Goal: Transaction & Acquisition: Purchase product/service

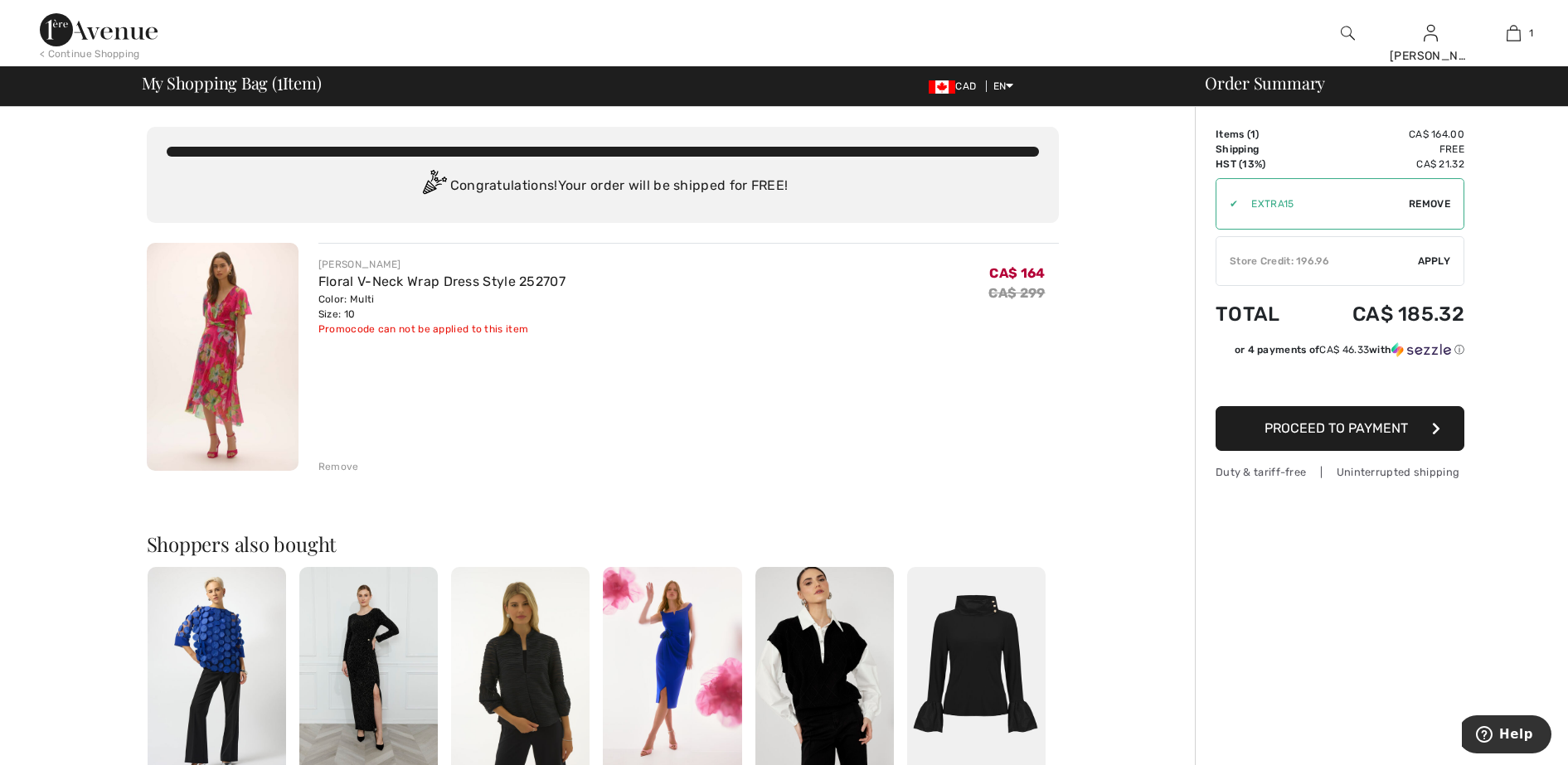
click at [81, 29] on img at bounding box center [99, 29] width 118 height 33
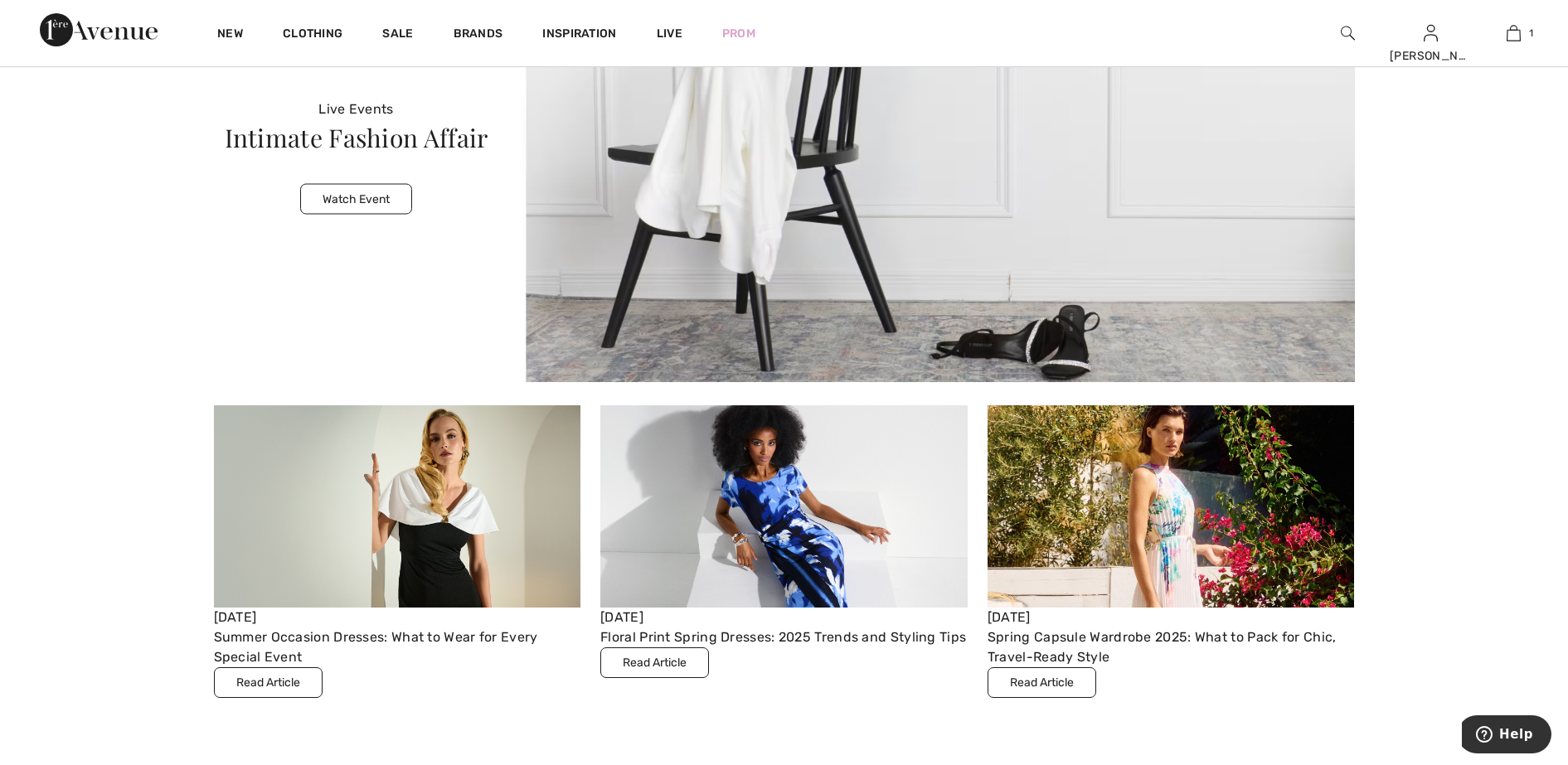
scroll to position [5700, 0]
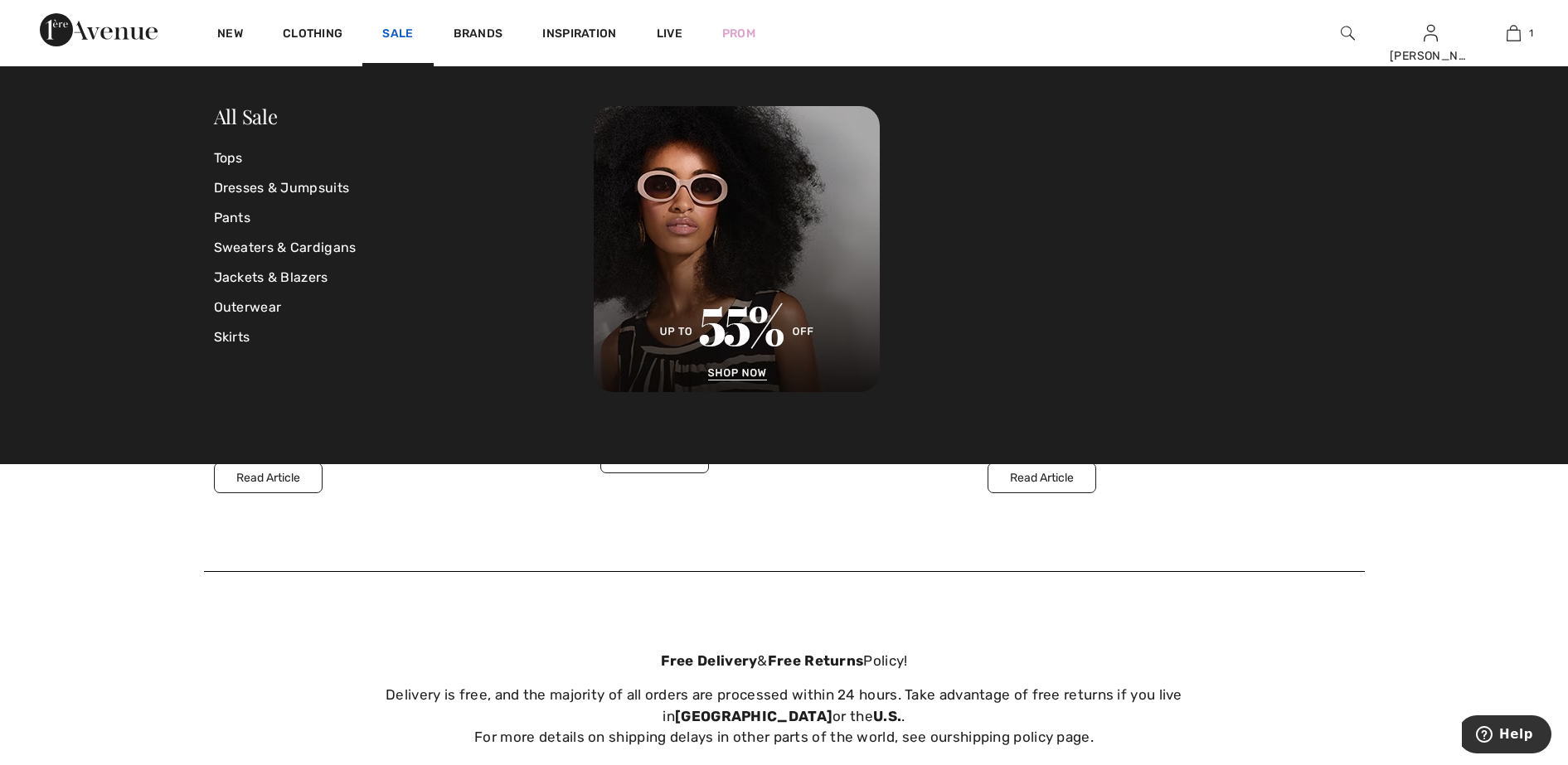
click at [398, 32] on link "Sale" at bounding box center [398, 35] width 30 height 17
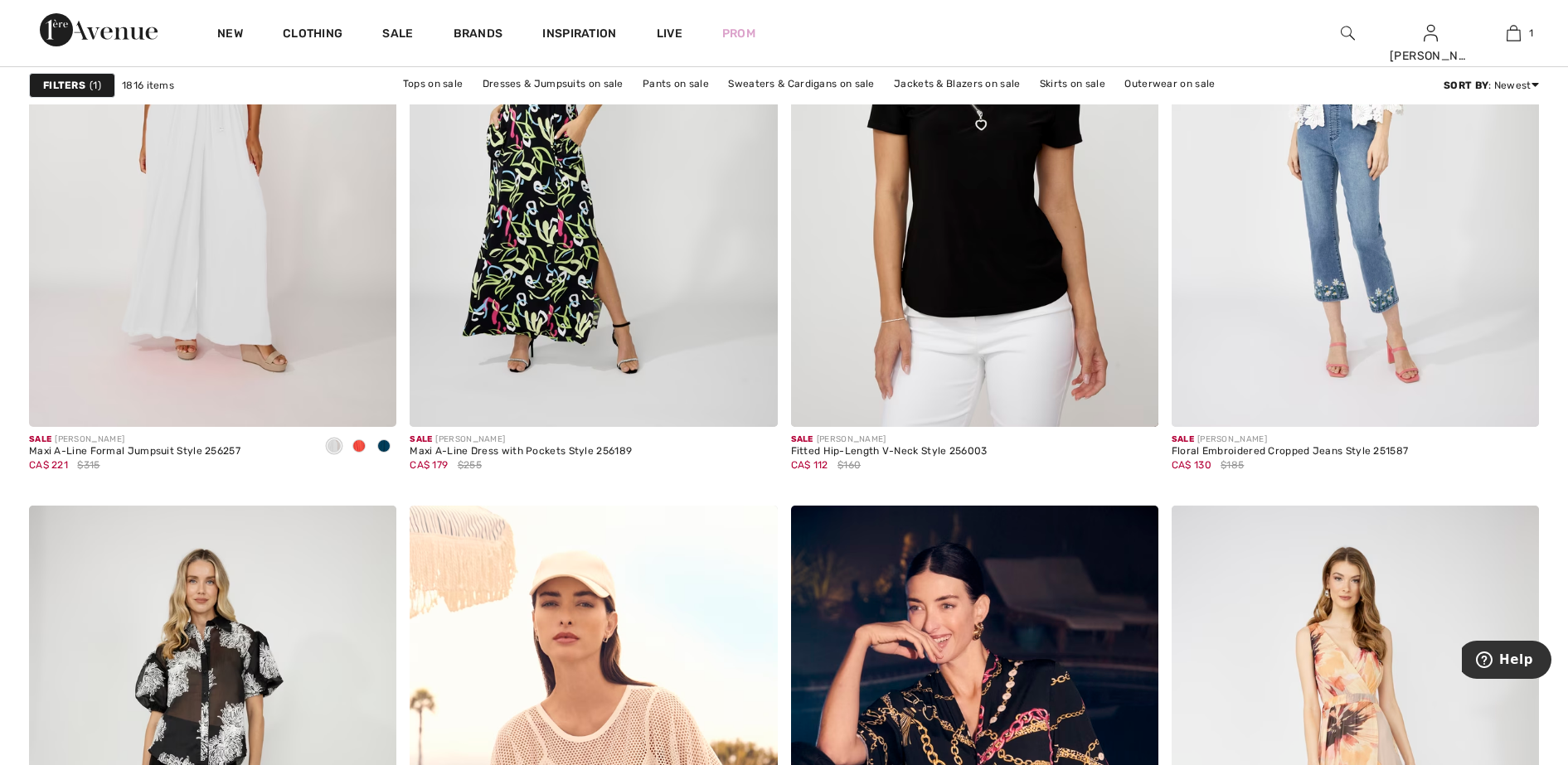
scroll to position [1762, 0]
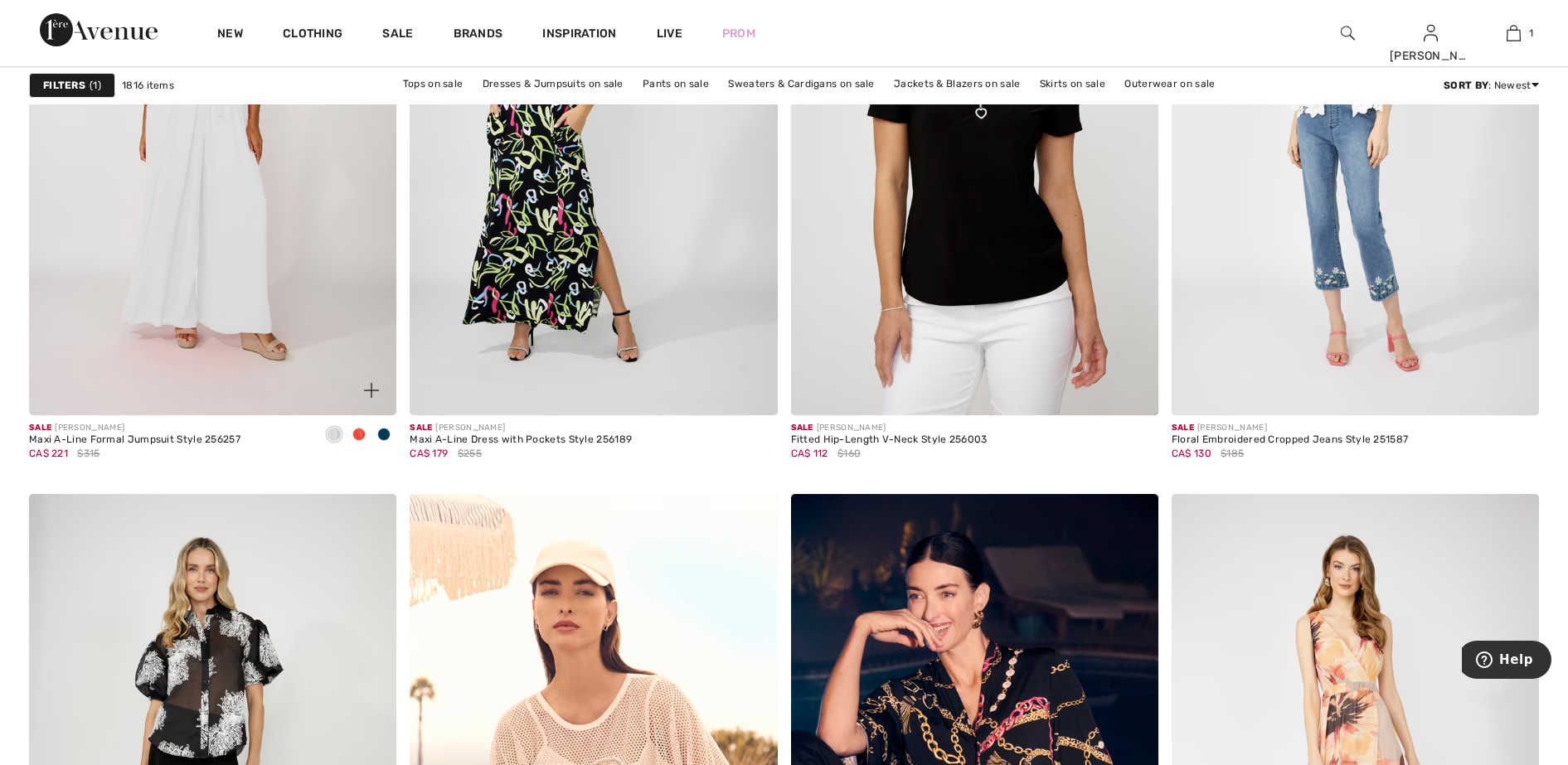
click at [359, 434] on span at bounding box center [359, 435] width 13 height 13
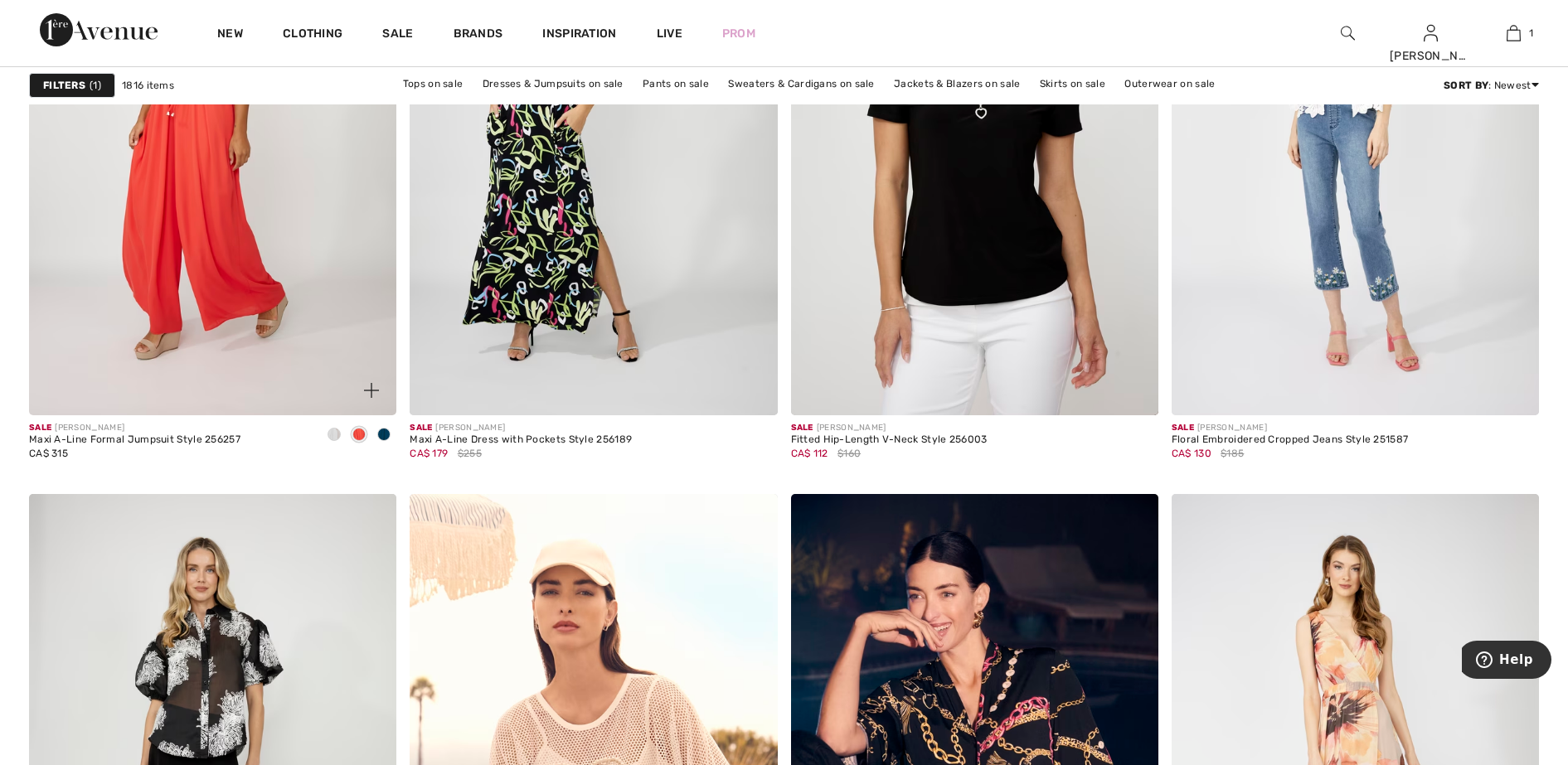
scroll to position [1555, 0]
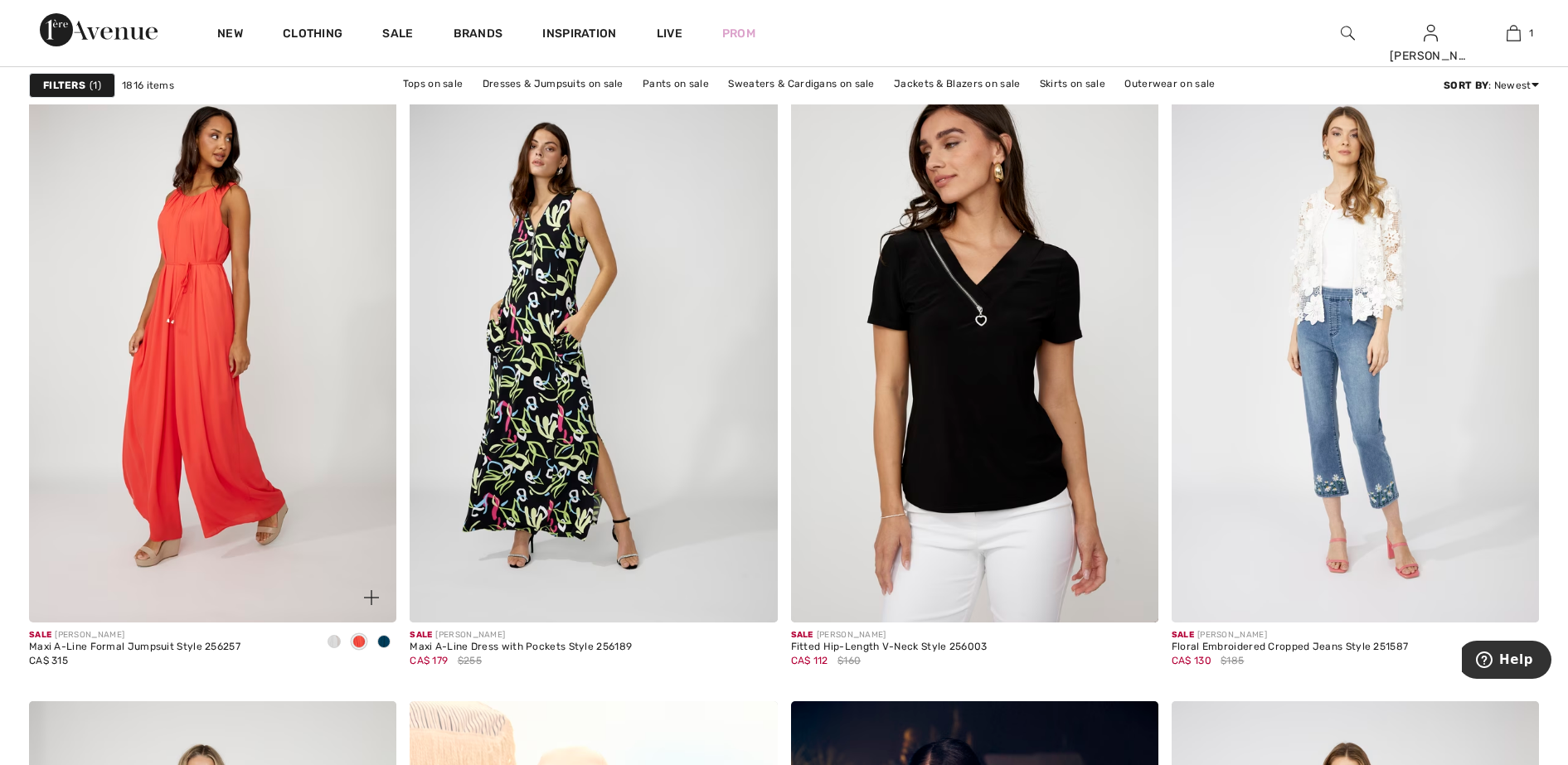
click at [386, 641] on span at bounding box center [383, 642] width 13 height 13
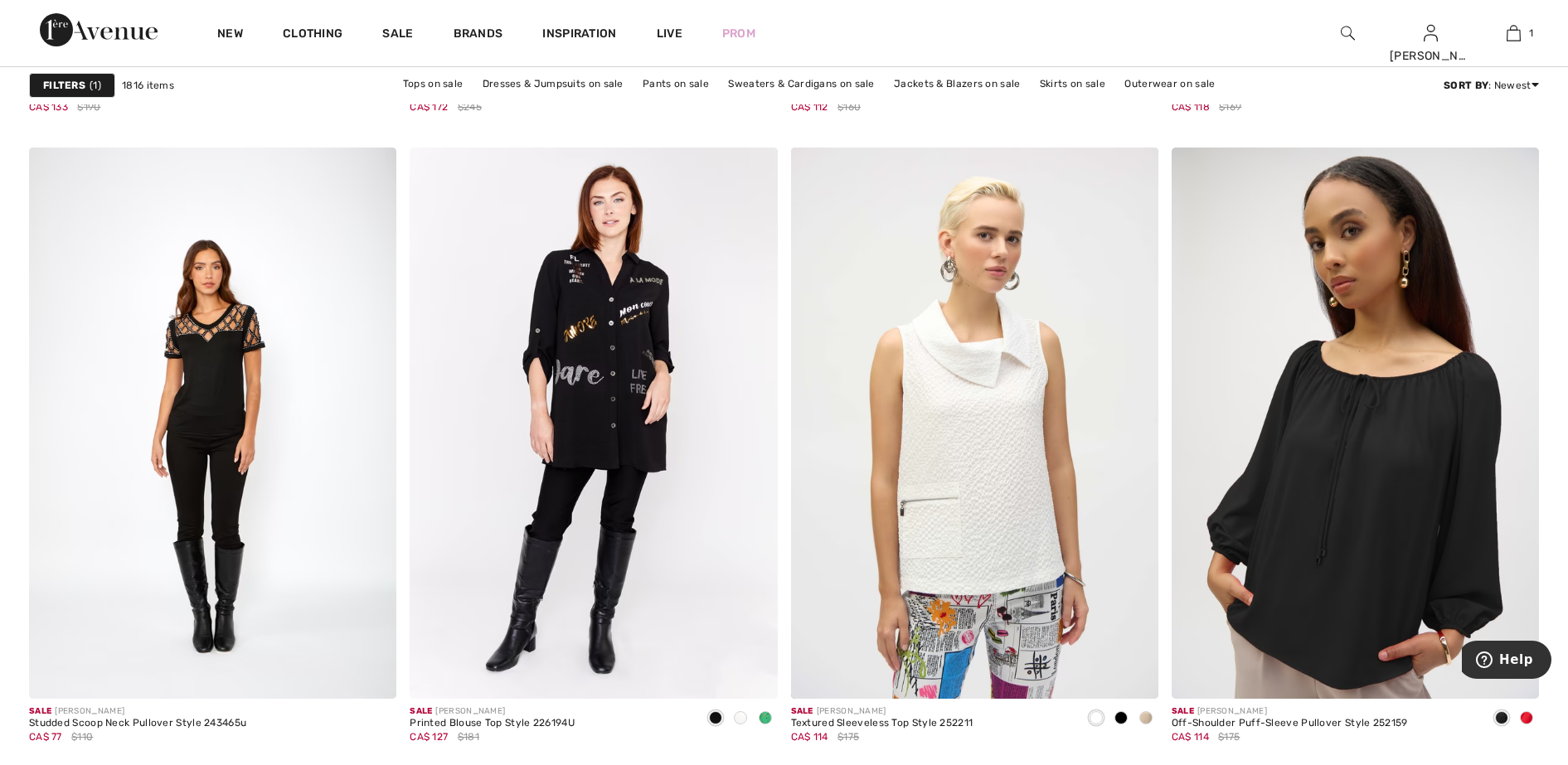
scroll to position [4249, 0]
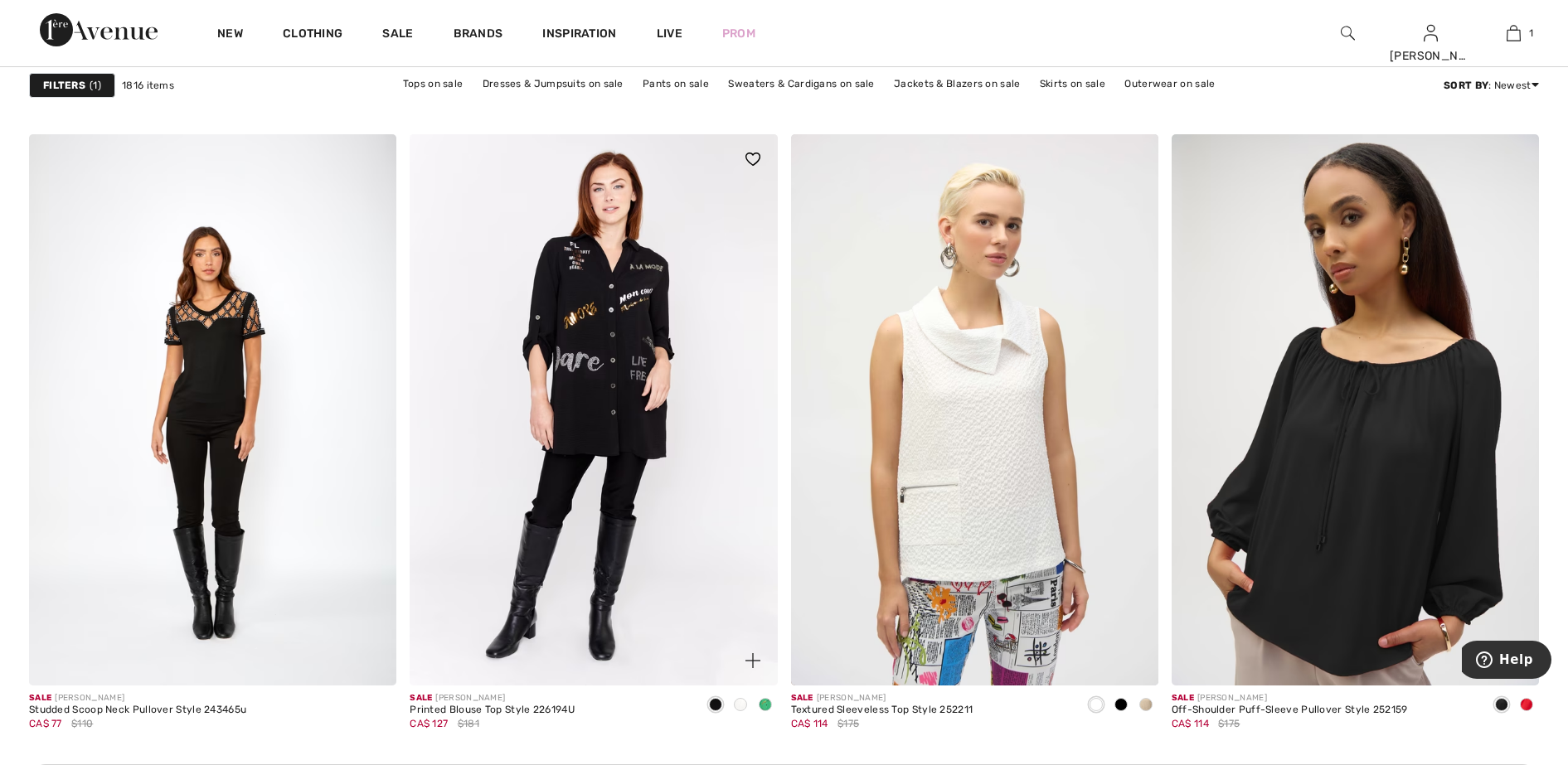
click at [768, 704] on span at bounding box center [765, 704] width 13 height 13
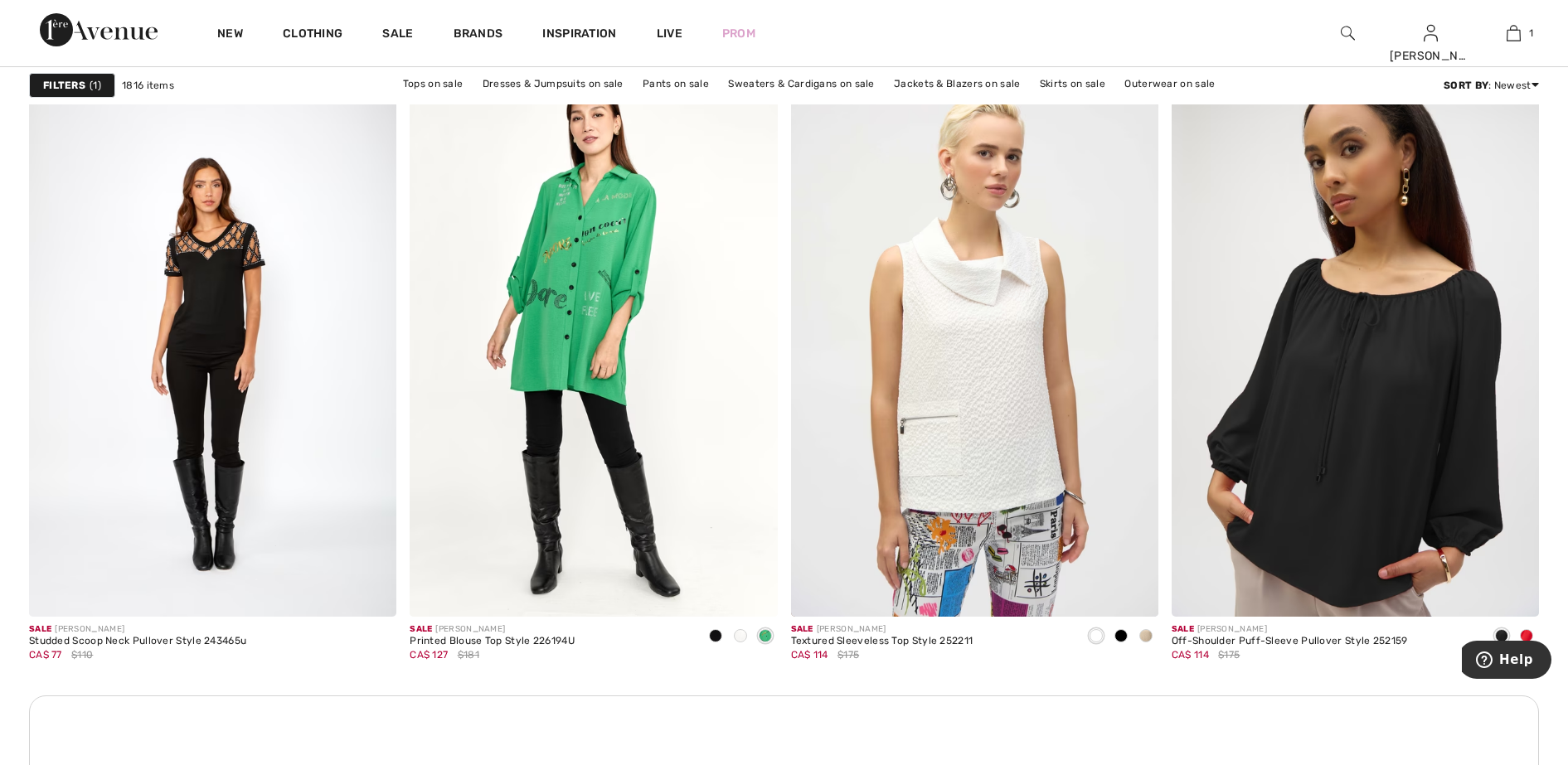
scroll to position [4353, 0]
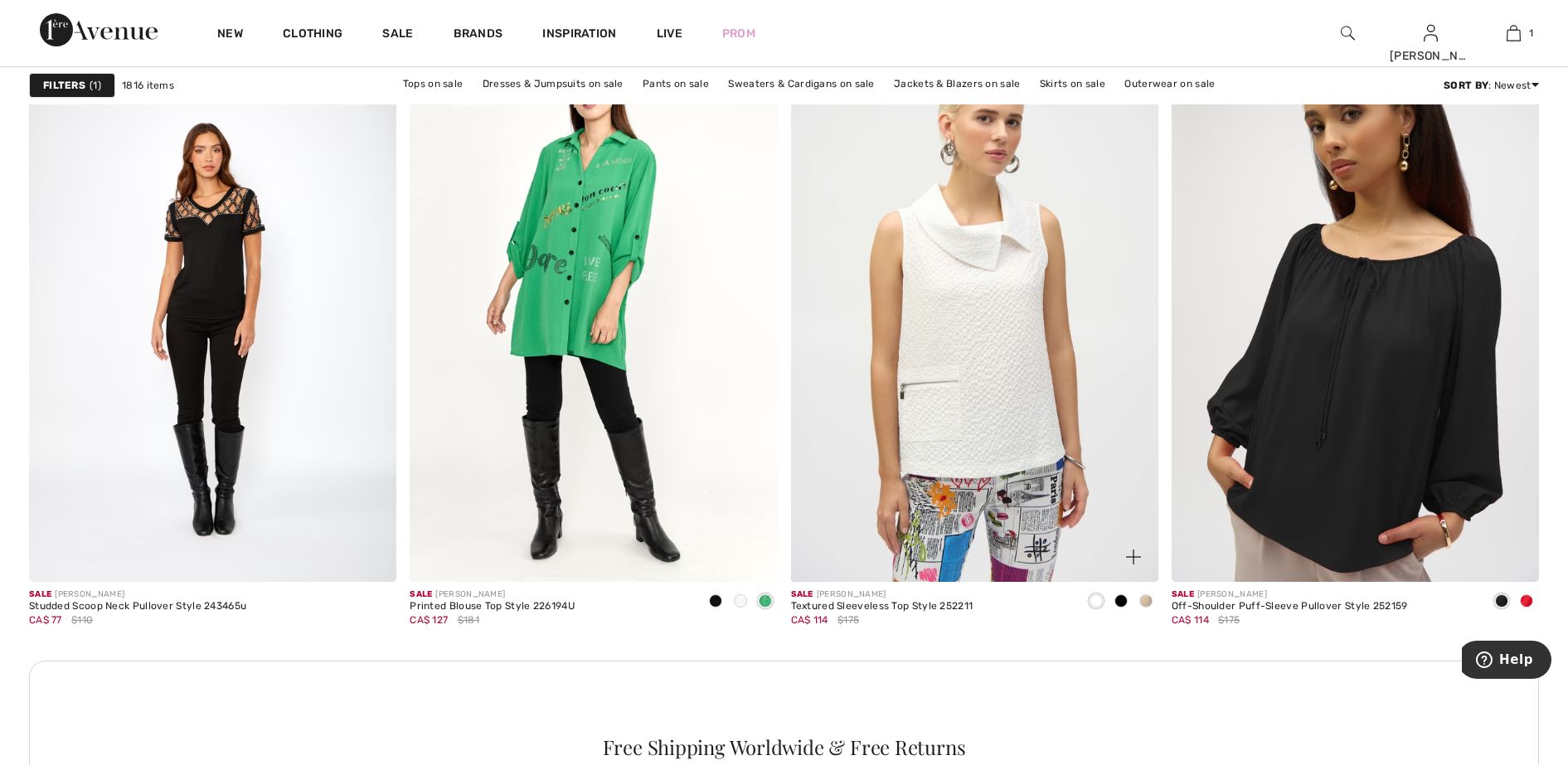
click at [1148, 606] on span at bounding box center [1146, 601] width 13 height 13
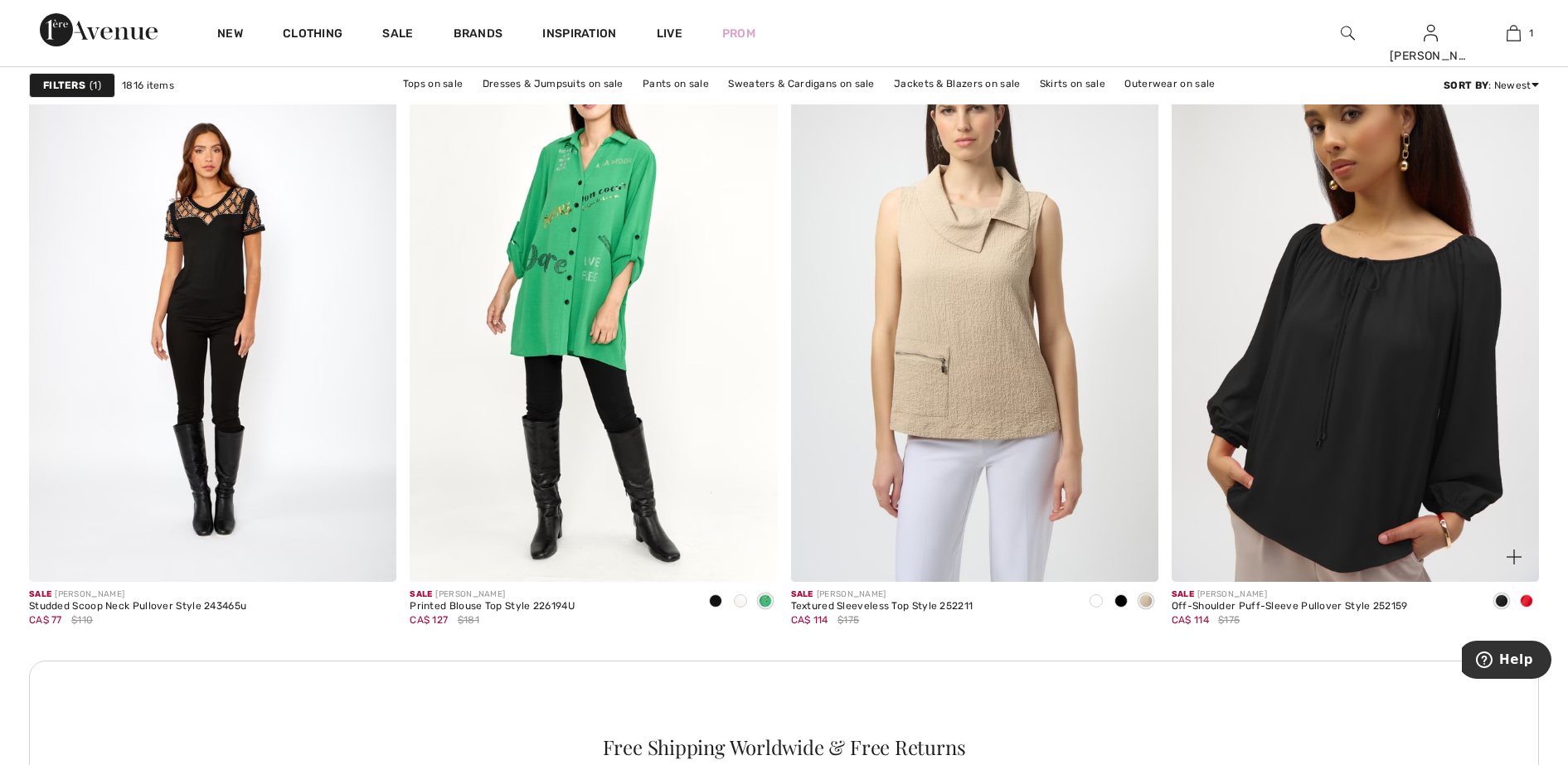
click at [1529, 597] on span at bounding box center [1526, 601] width 13 height 13
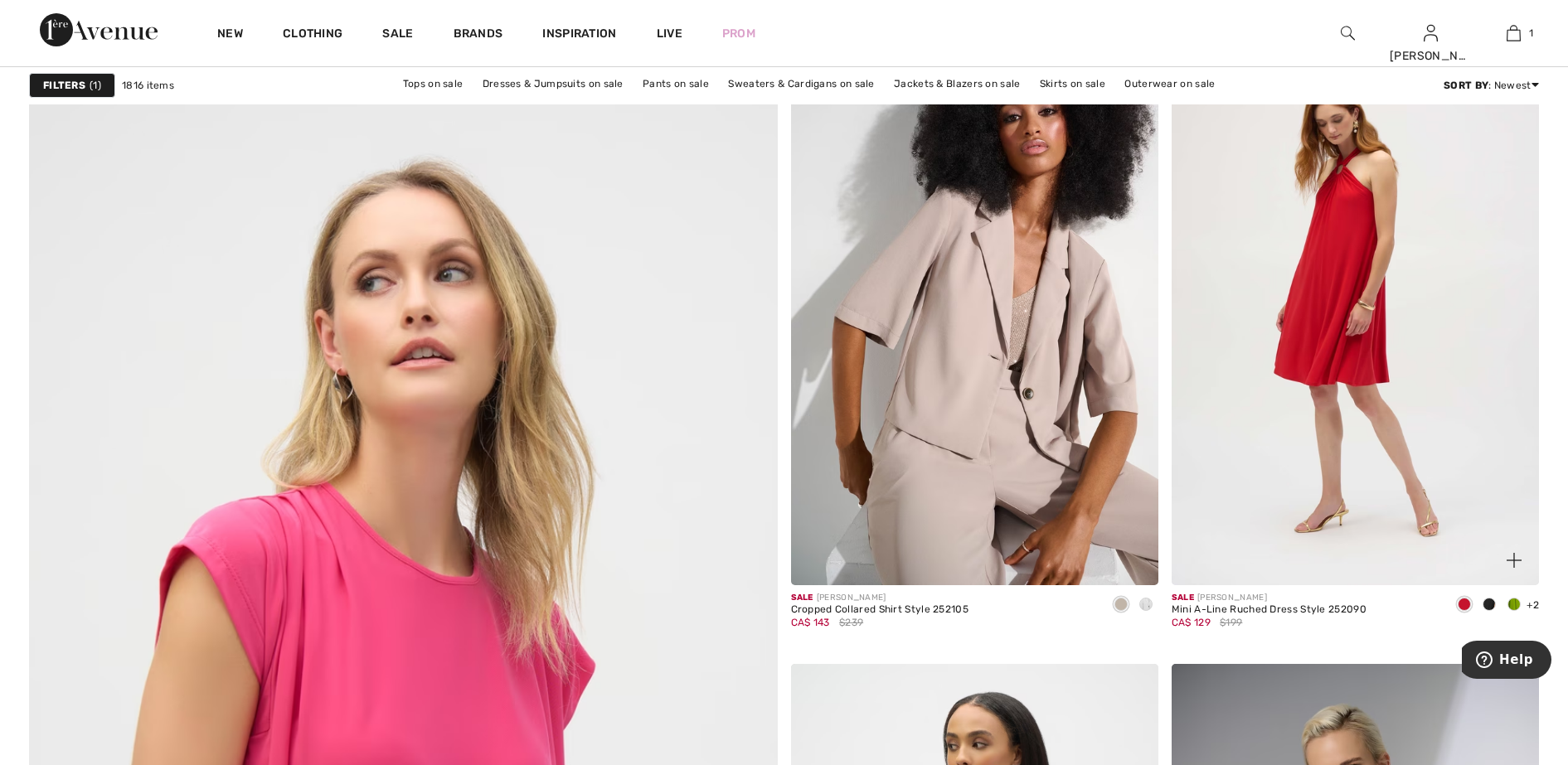
scroll to position [5181, 0]
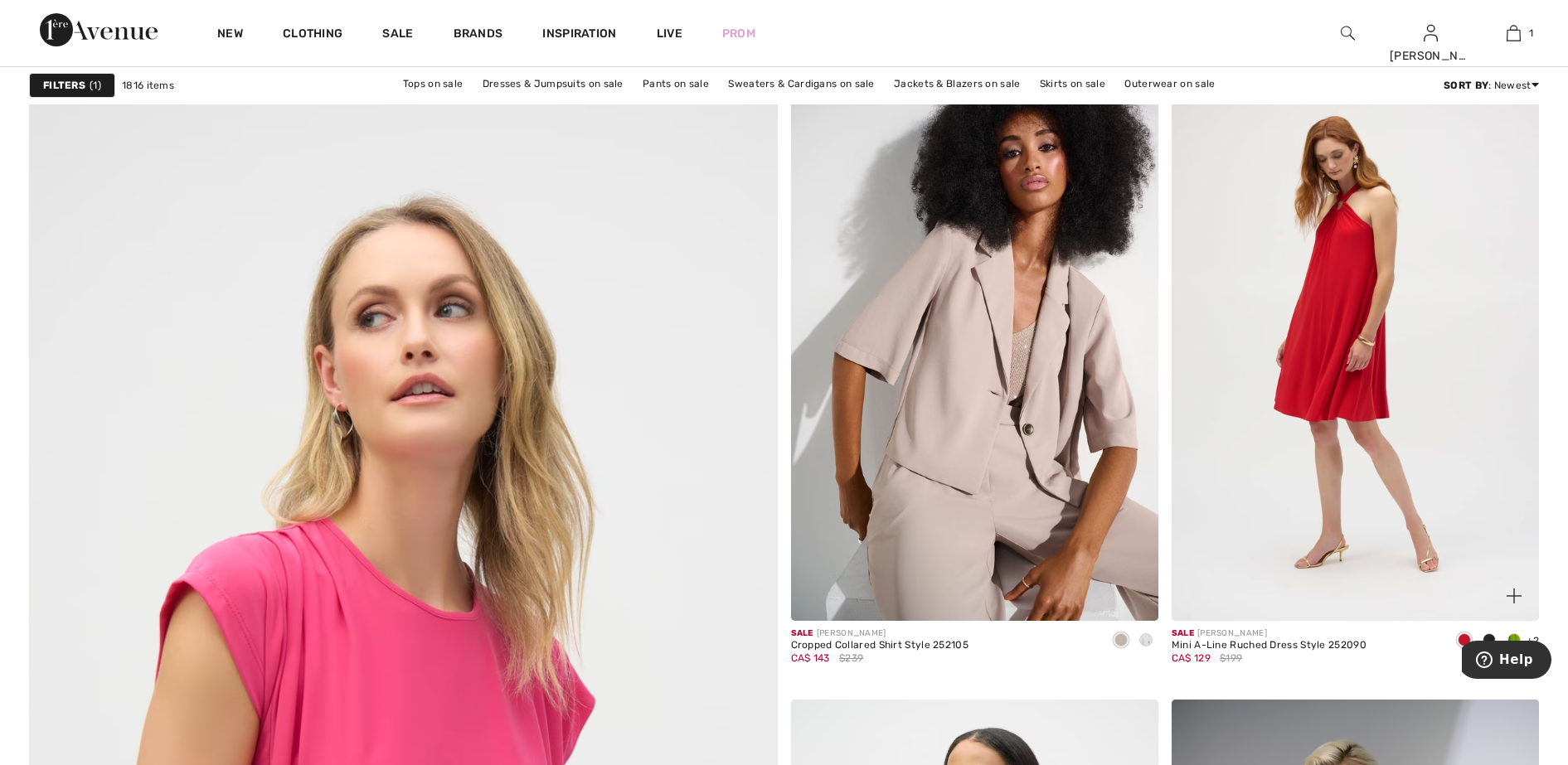
click at [1513, 635] on span at bounding box center [1514, 640] width 13 height 13
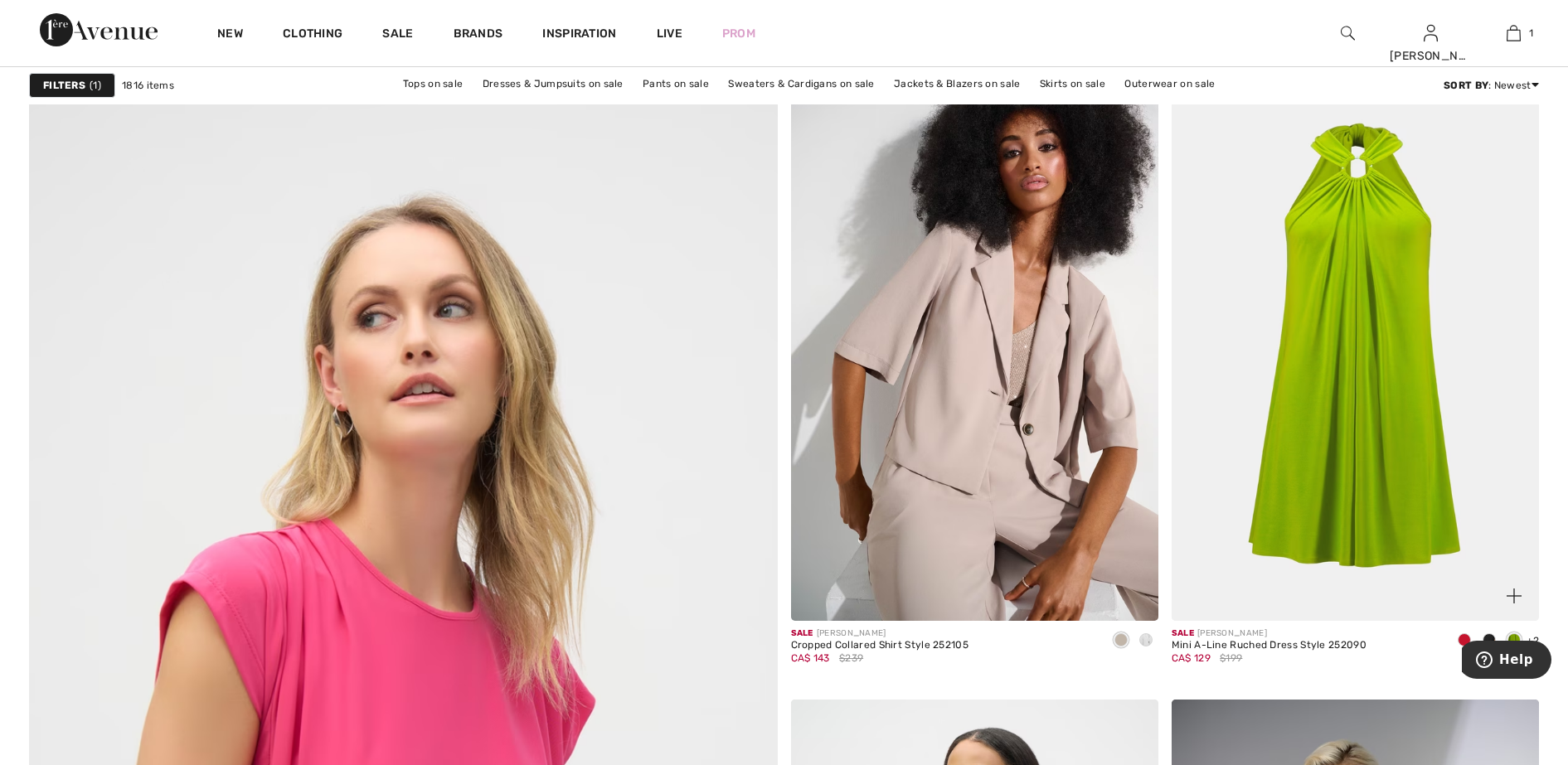
click at [1466, 635] on span at bounding box center [1465, 640] width 13 height 13
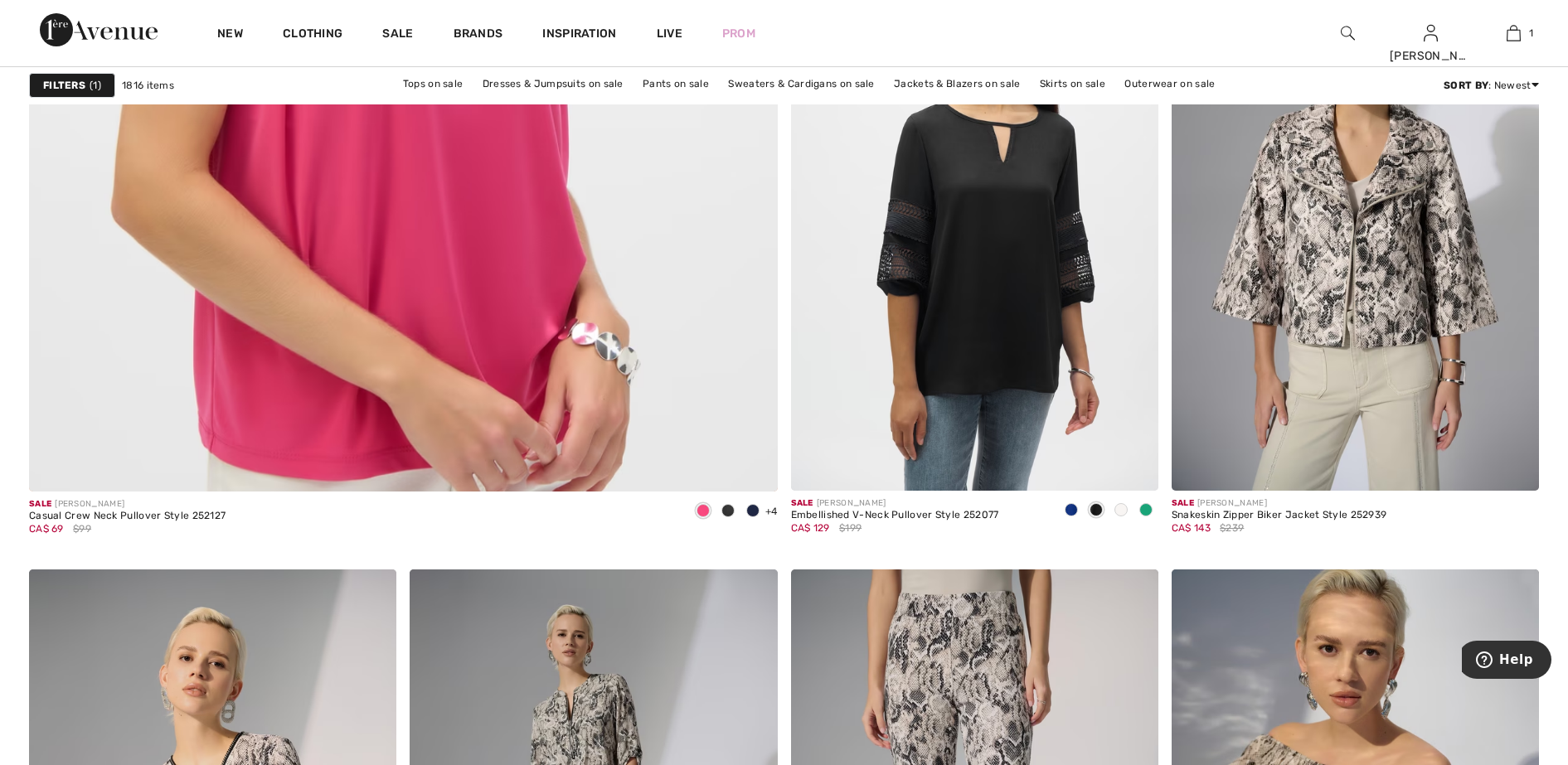
scroll to position [5907, 0]
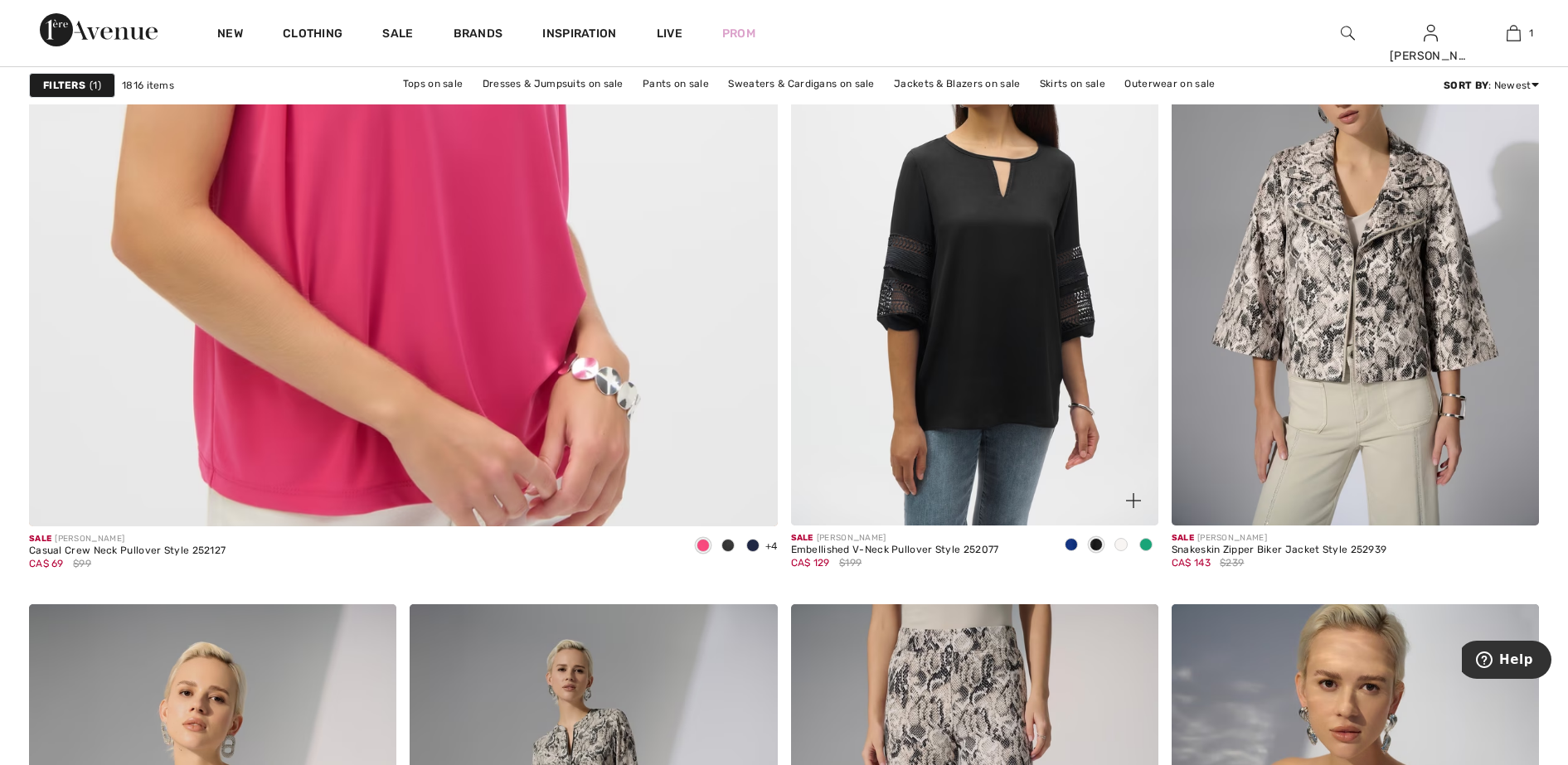
click at [1148, 542] on span at bounding box center [1146, 545] width 13 height 13
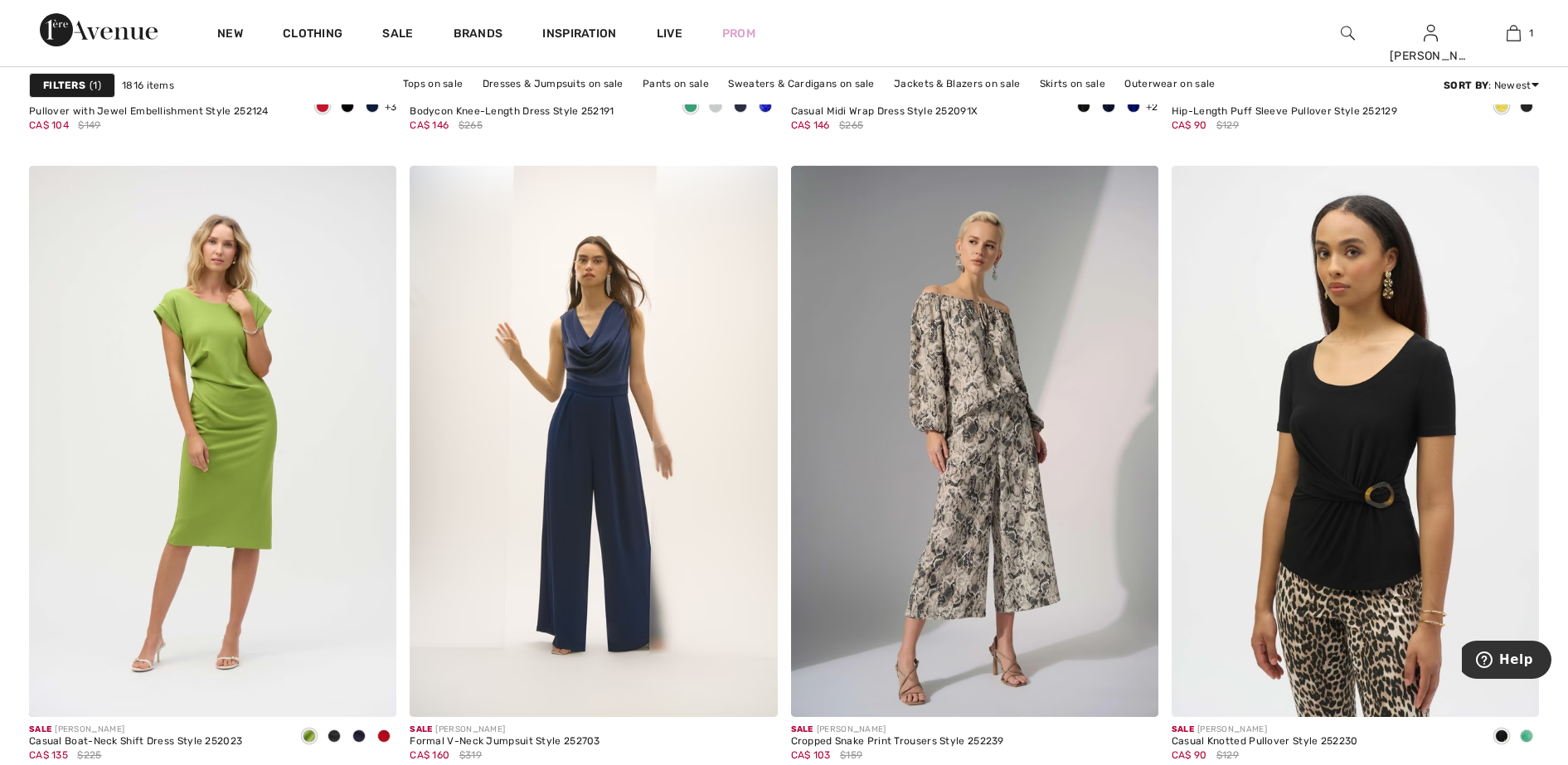
scroll to position [8498, 0]
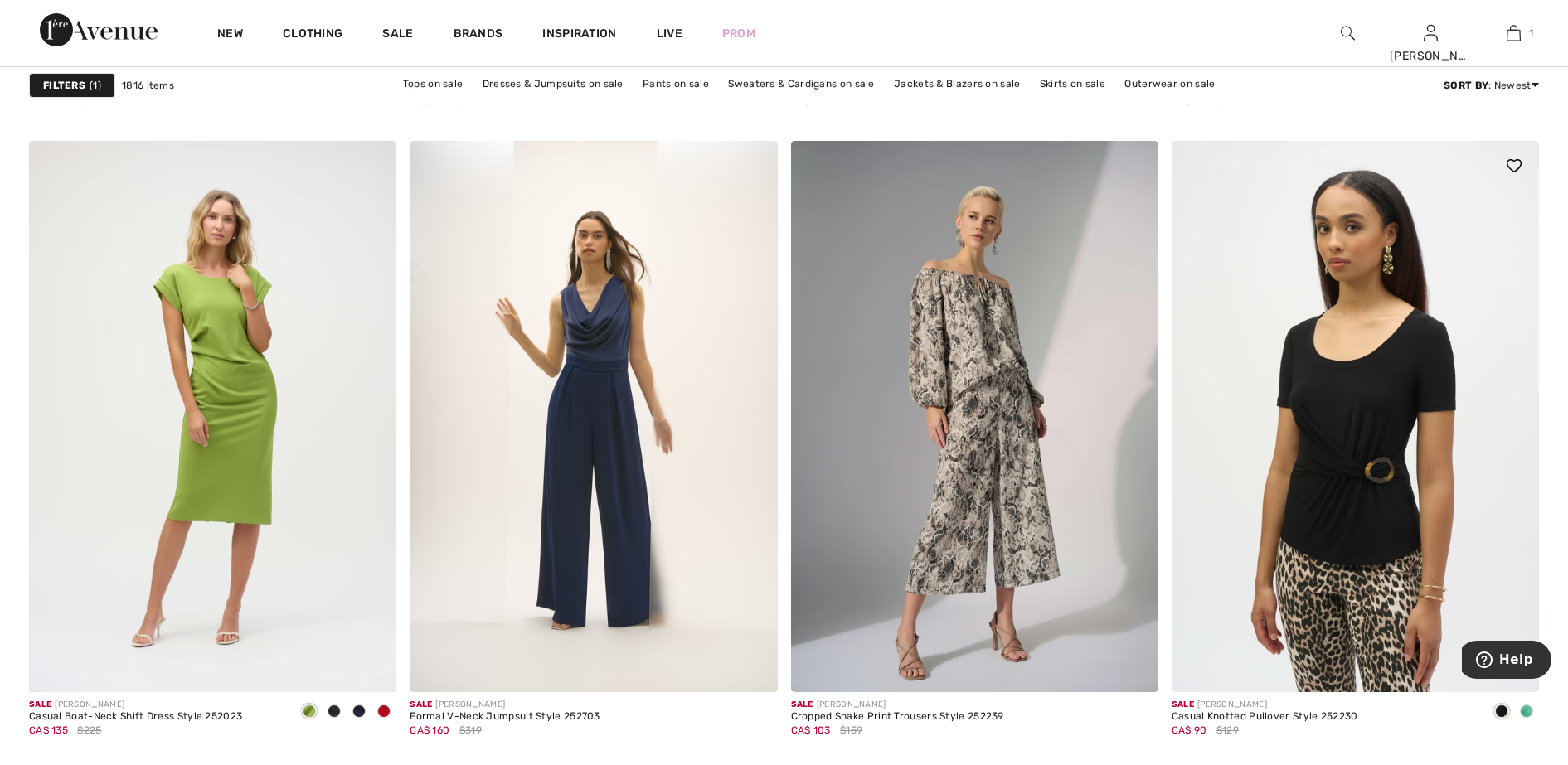
click at [1529, 711] on span at bounding box center [1526, 711] width 13 height 13
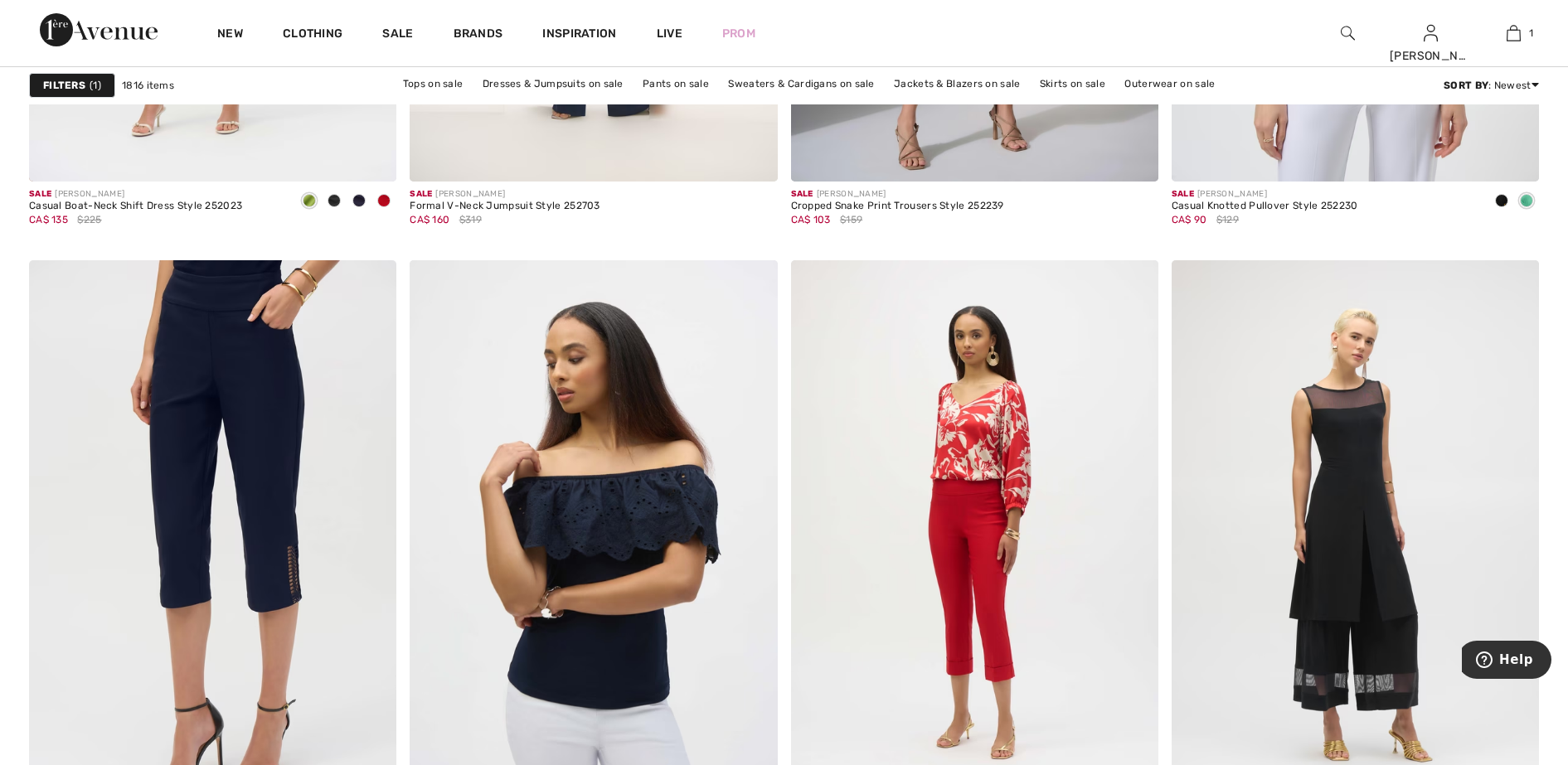
scroll to position [9224, 0]
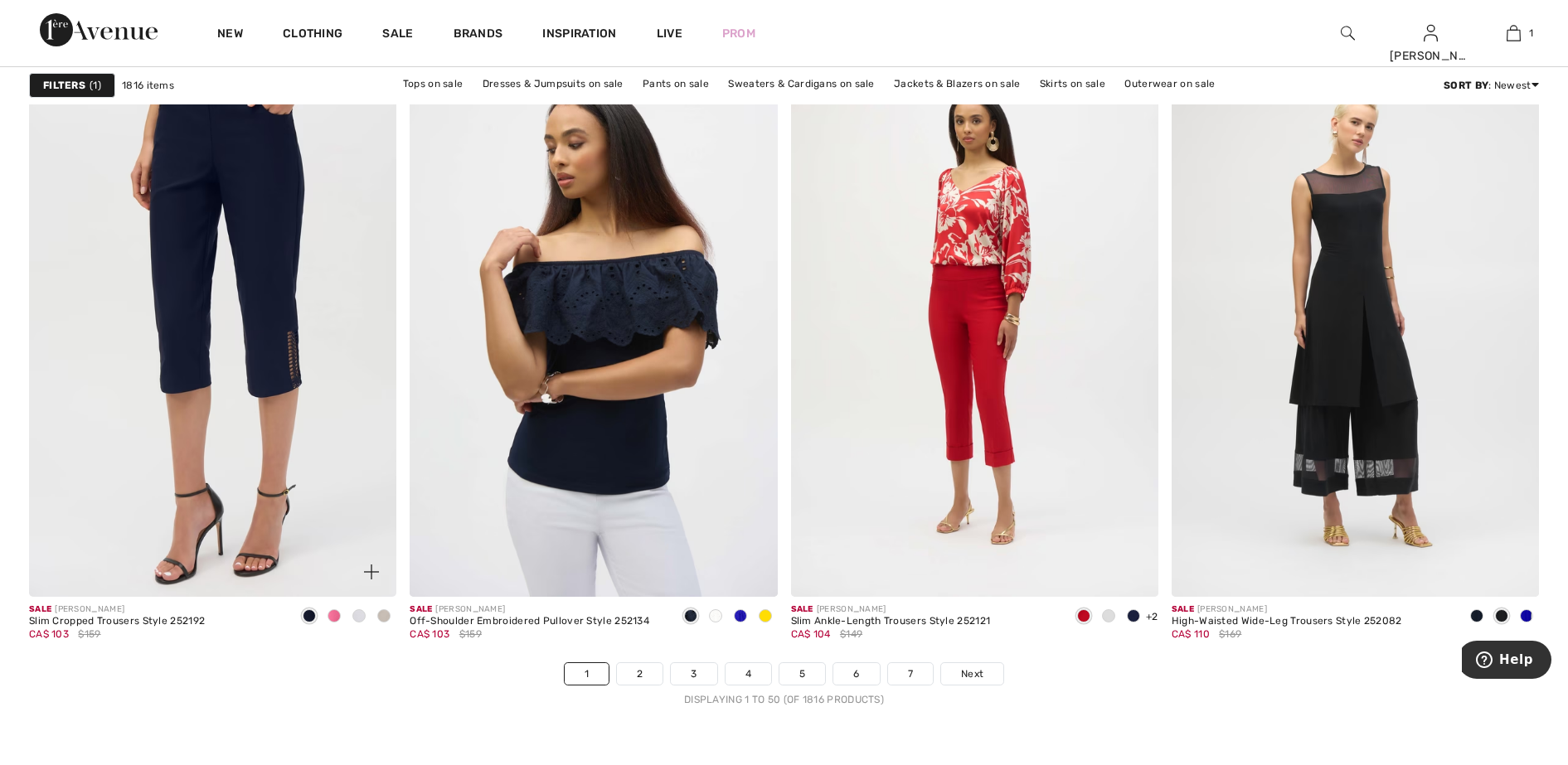
click at [334, 617] on span at bounding box center [334, 616] width 13 height 13
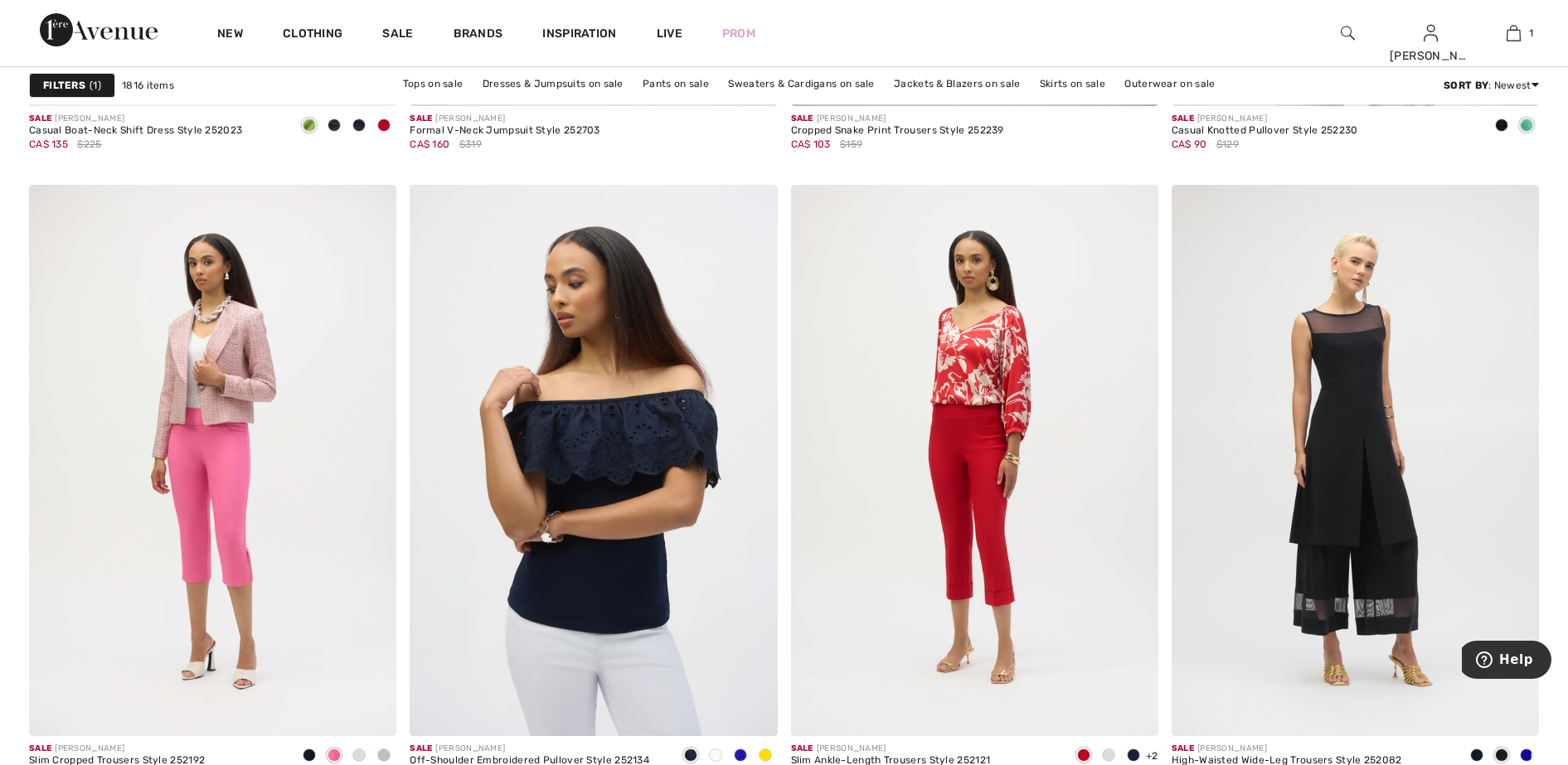
scroll to position [9120, 0]
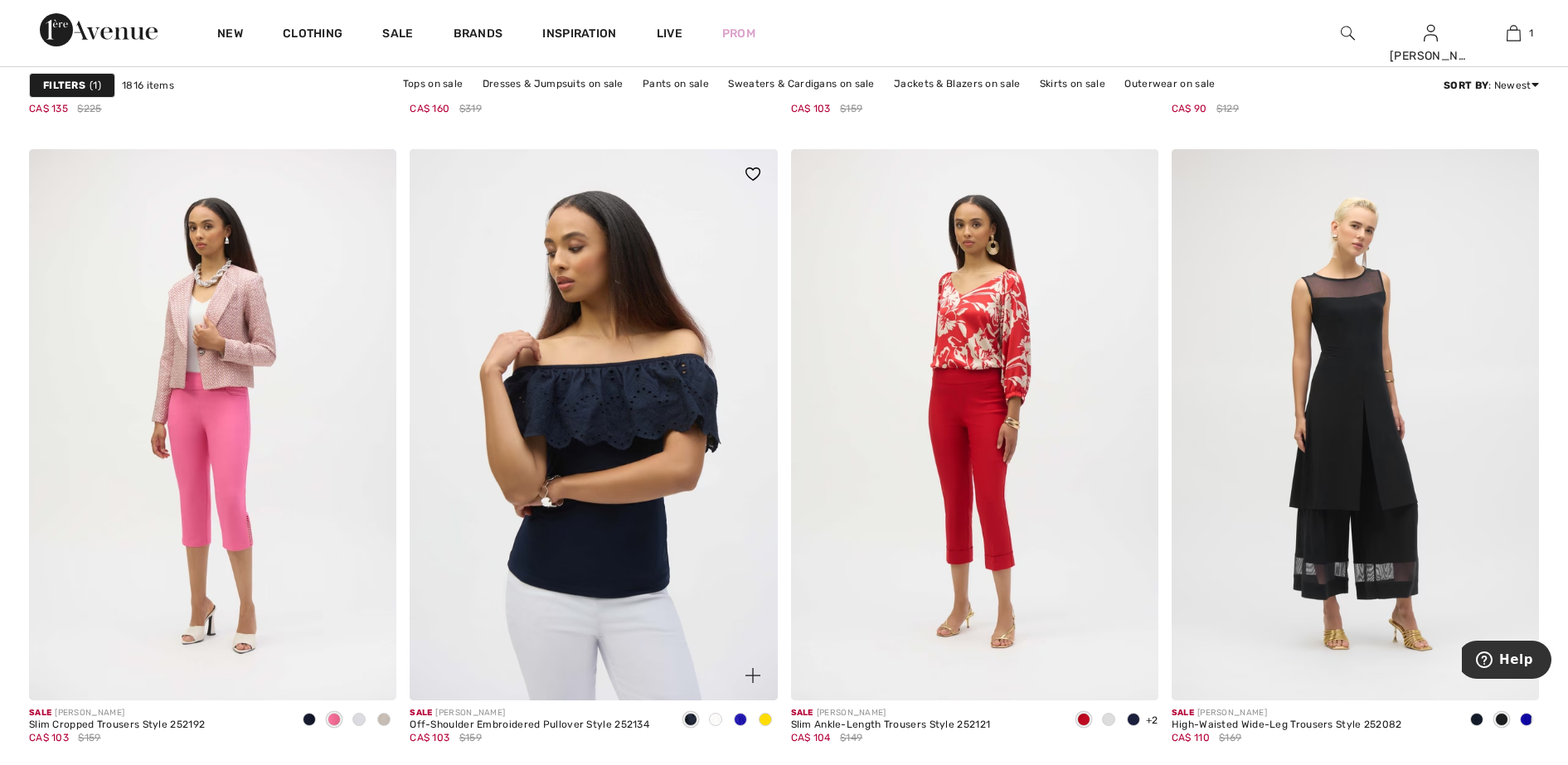
click at [769, 720] on span at bounding box center [765, 719] width 13 height 13
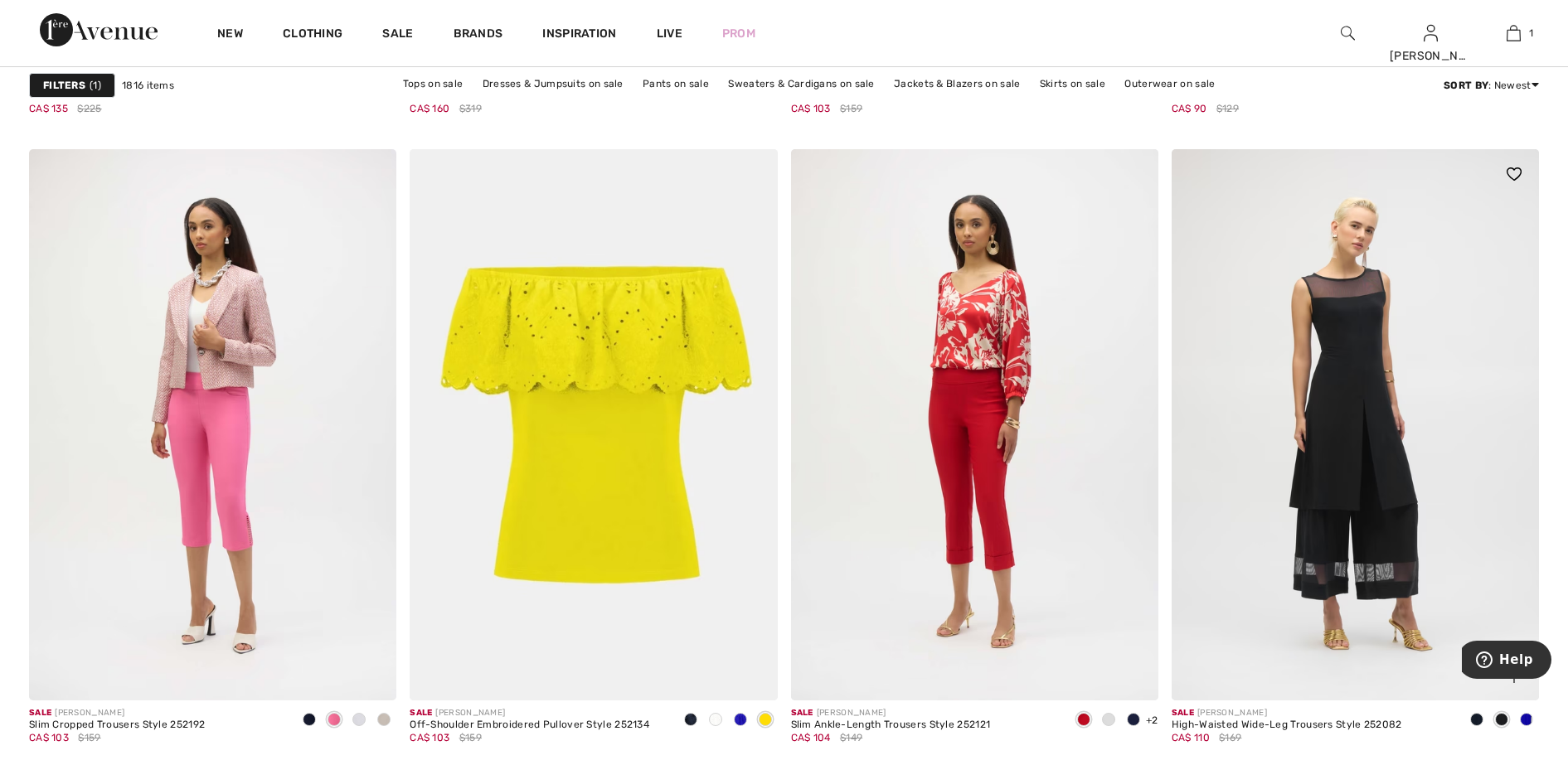
click at [1527, 716] on span at bounding box center [1526, 719] width 13 height 13
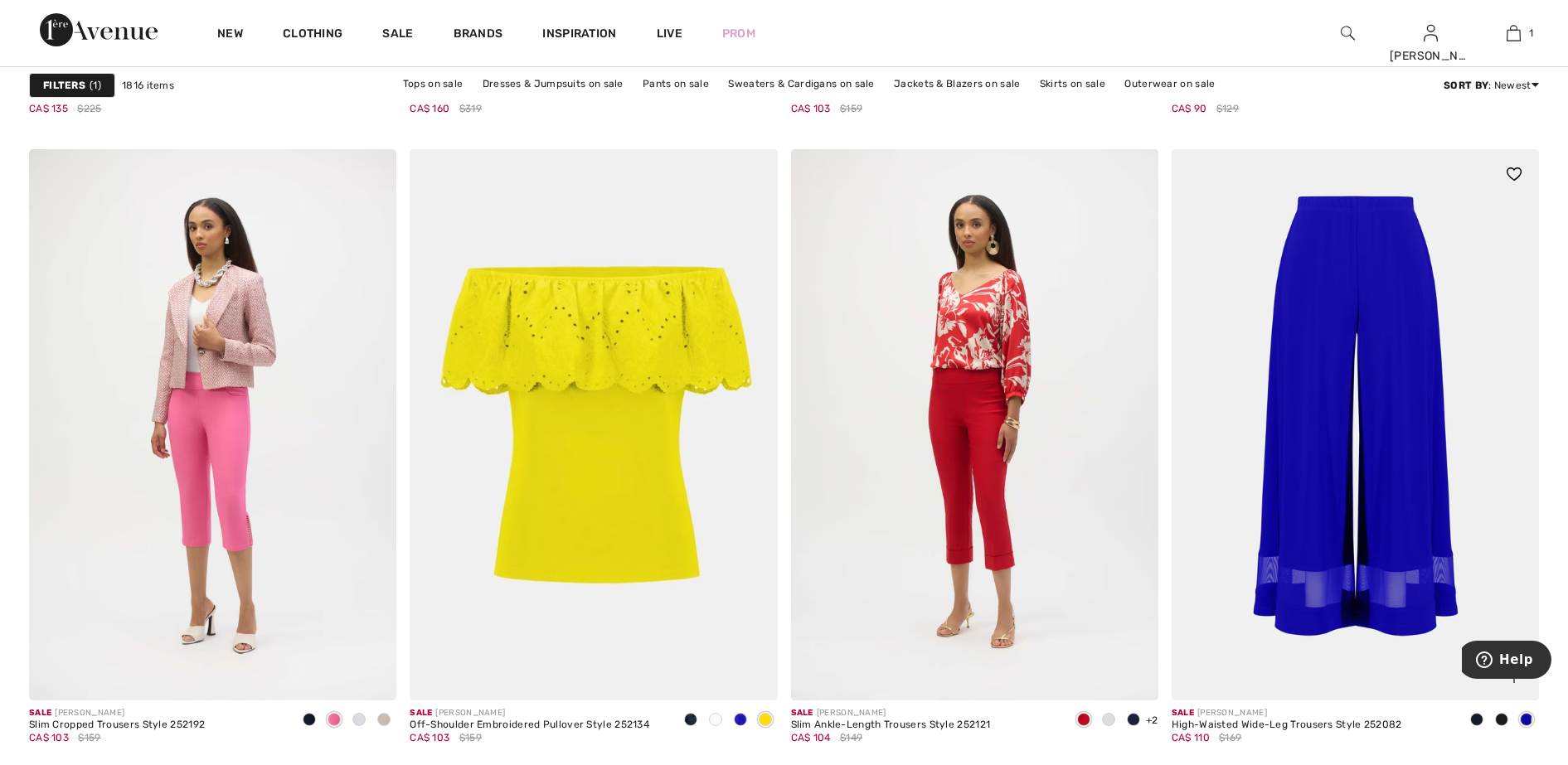
click at [1500, 719] on span at bounding box center [1502, 719] width 13 height 13
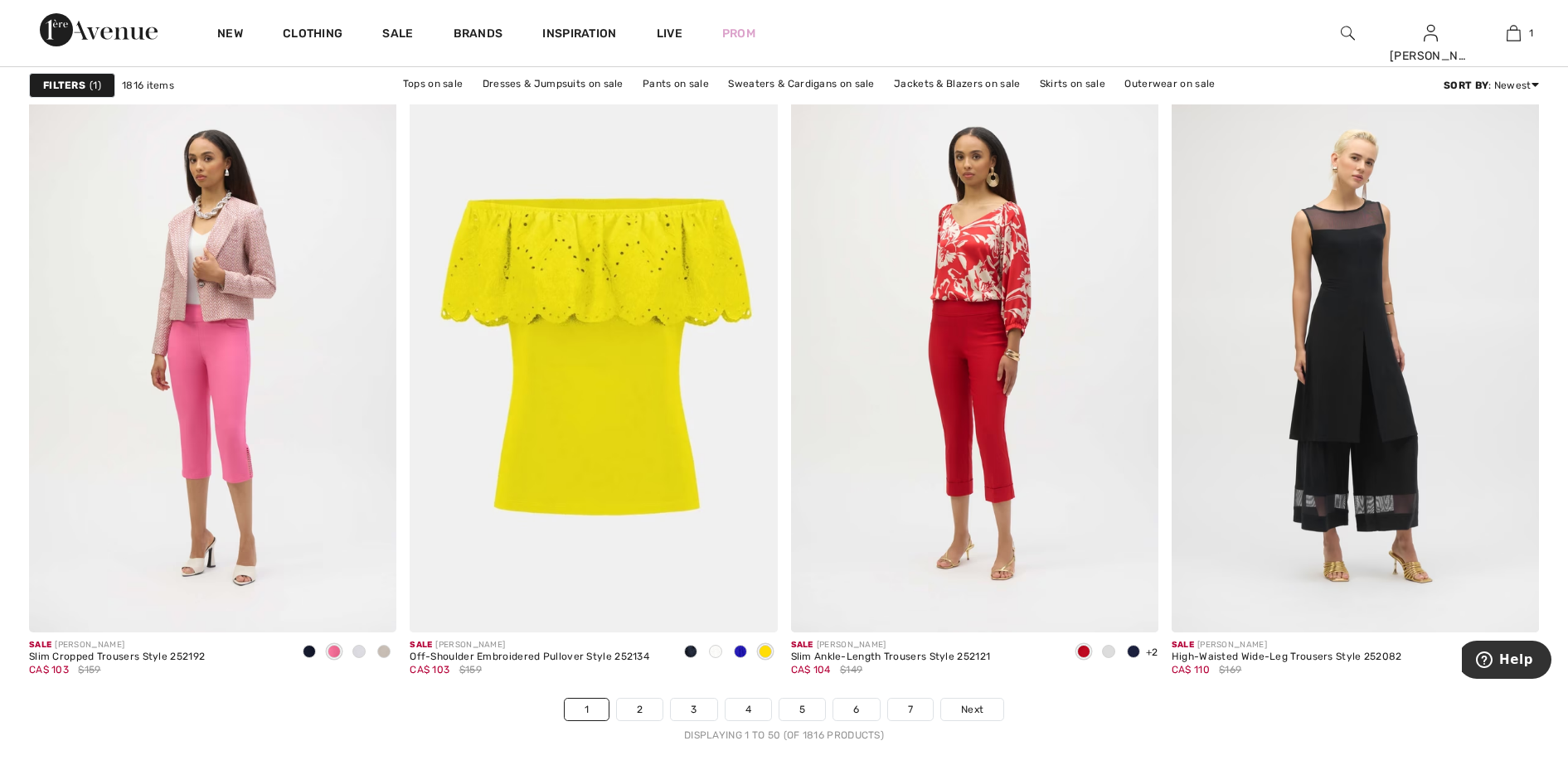
scroll to position [9224, 0]
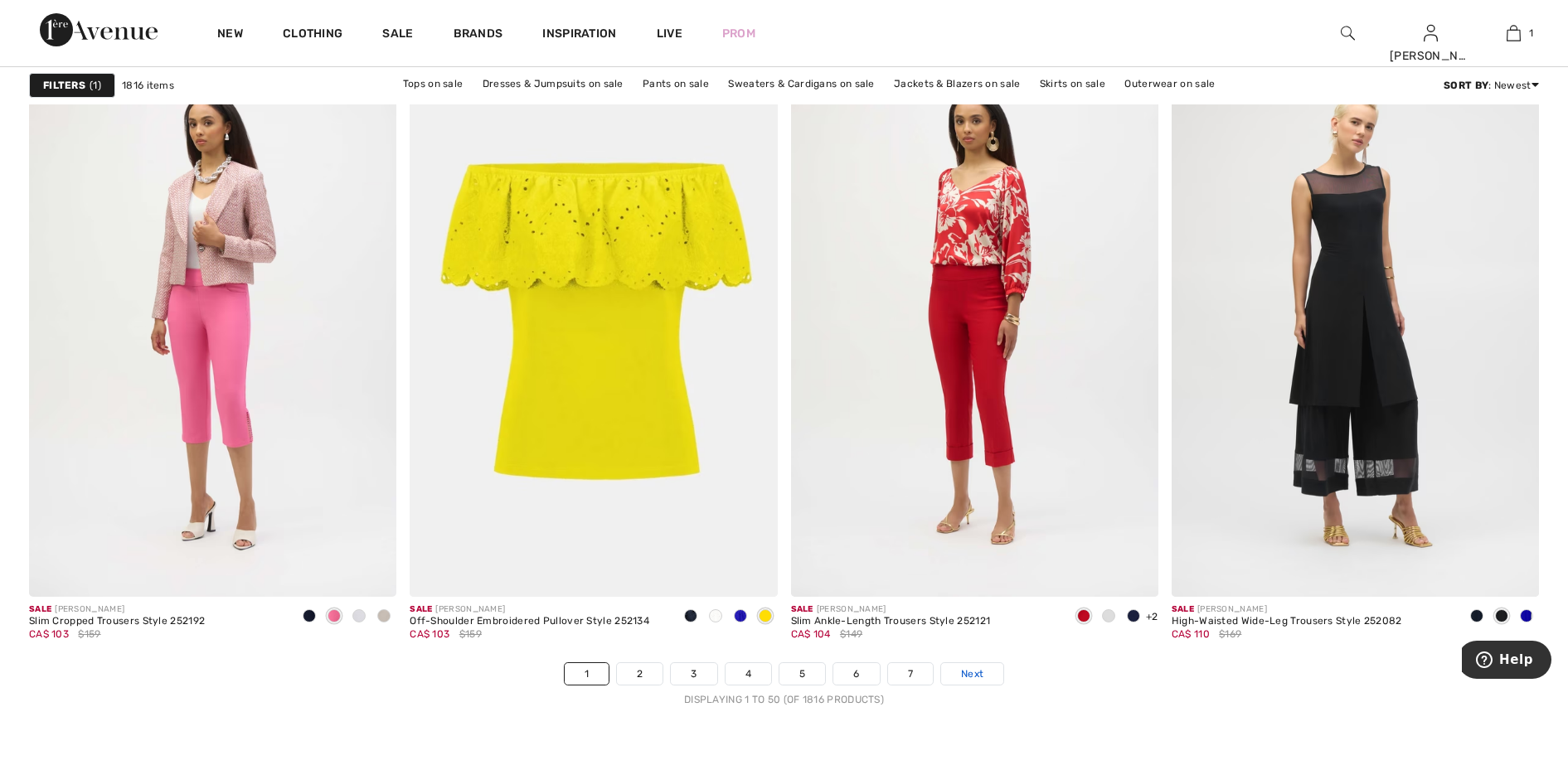
click at [975, 678] on span "Next" at bounding box center [972, 674] width 23 height 15
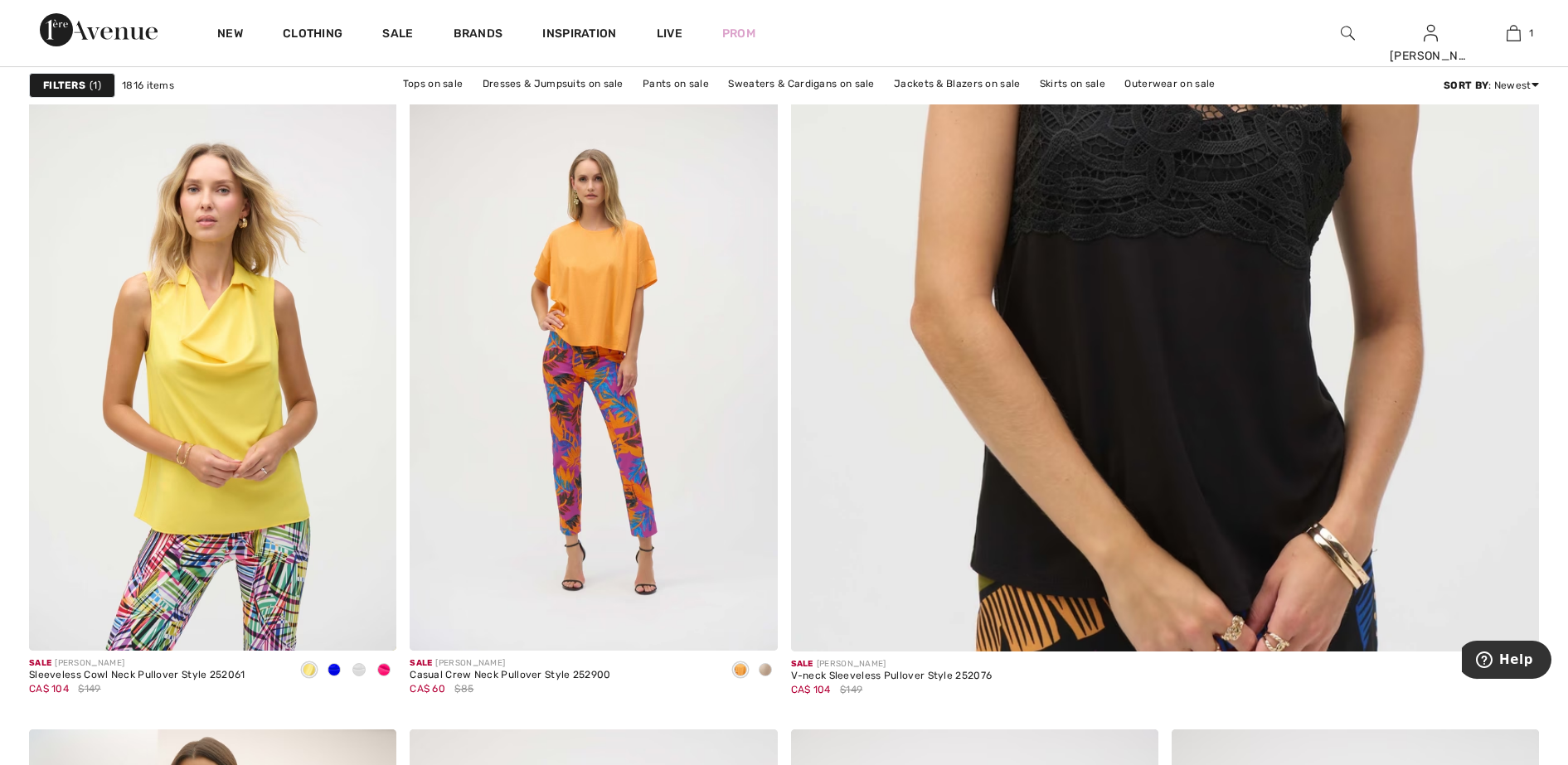
scroll to position [933, 0]
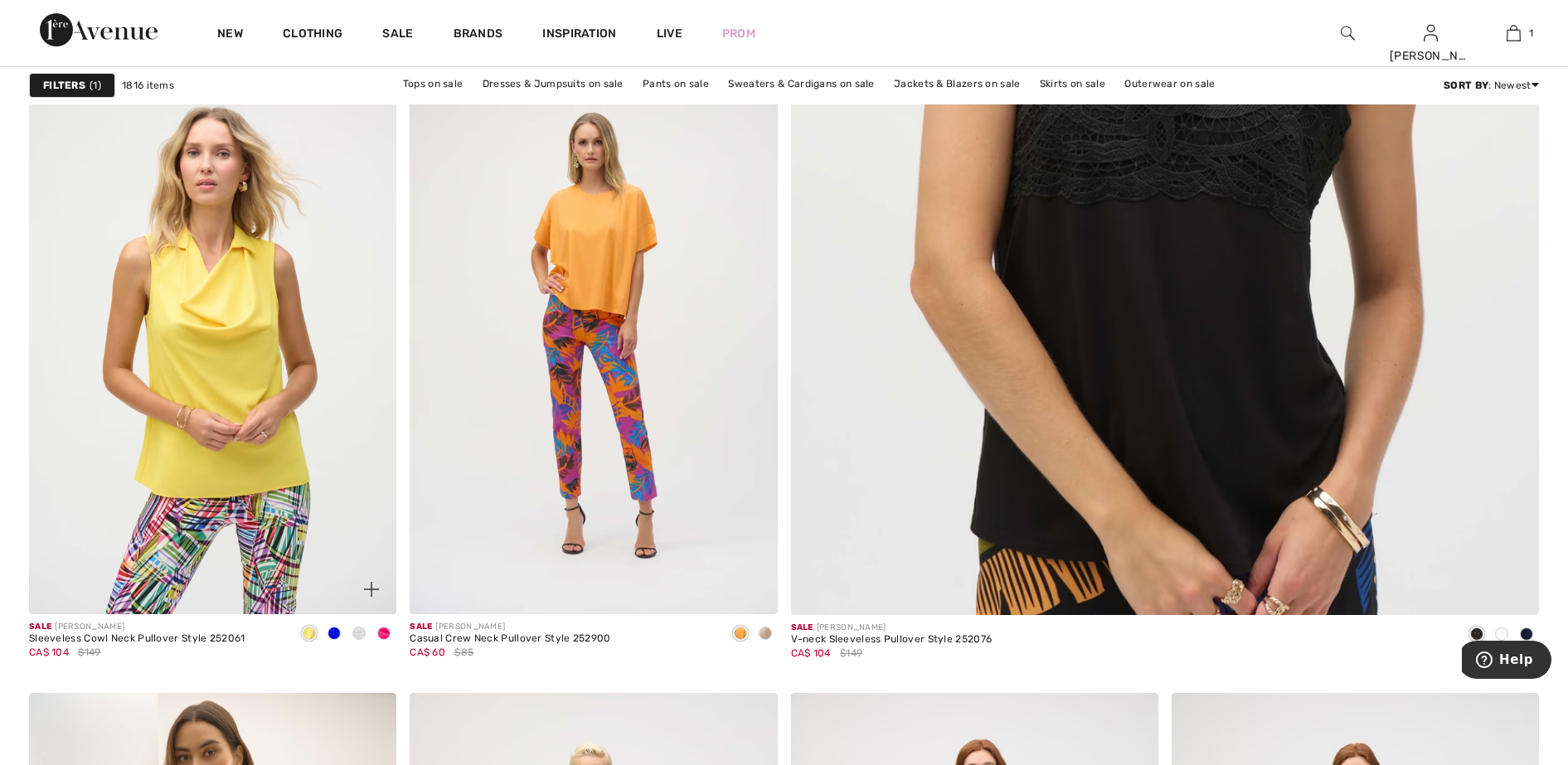
click at [386, 634] on span at bounding box center [383, 633] width 13 height 13
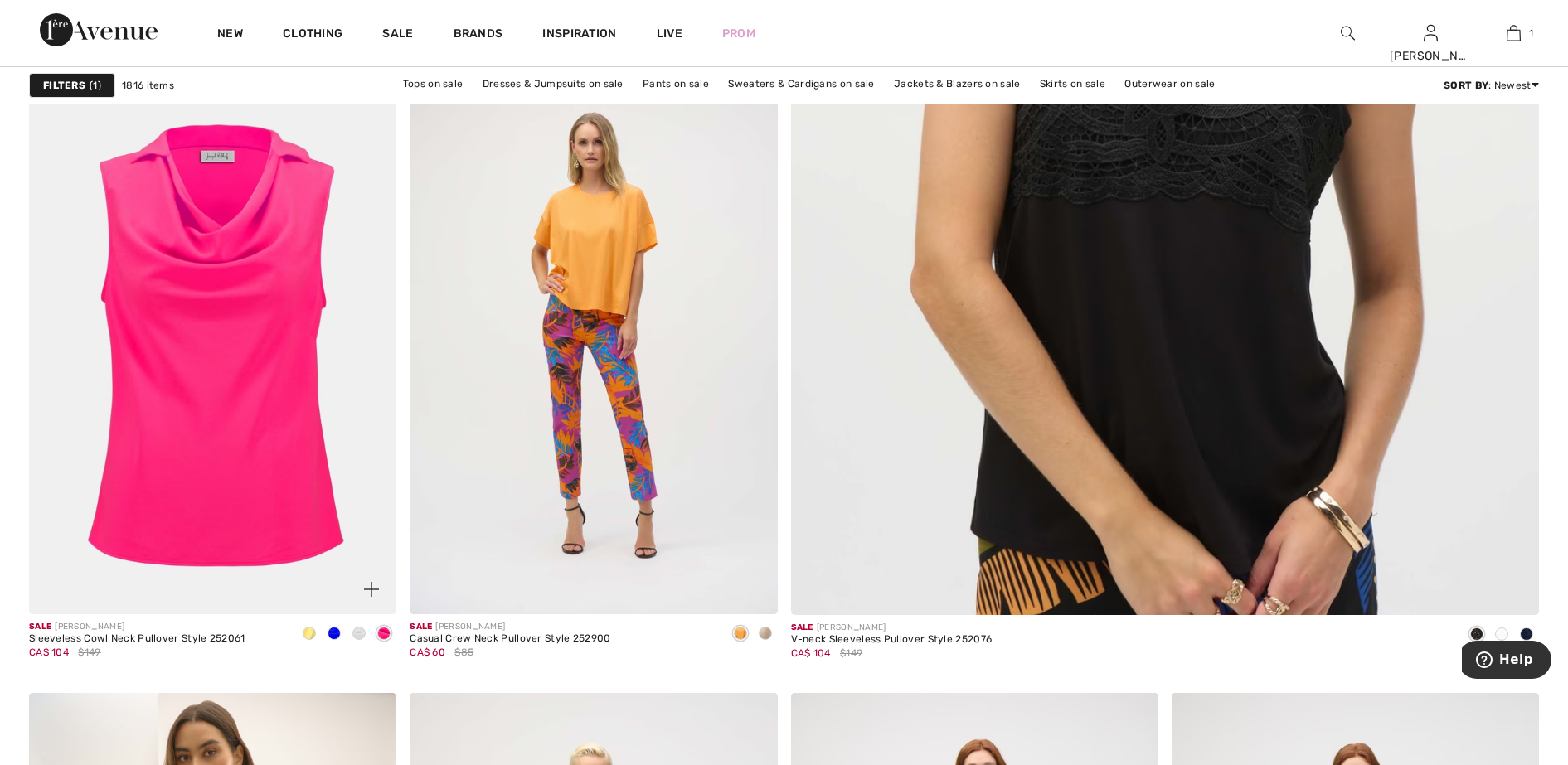
click at [363, 633] on span at bounding box center [359, 633] width 13 height 13
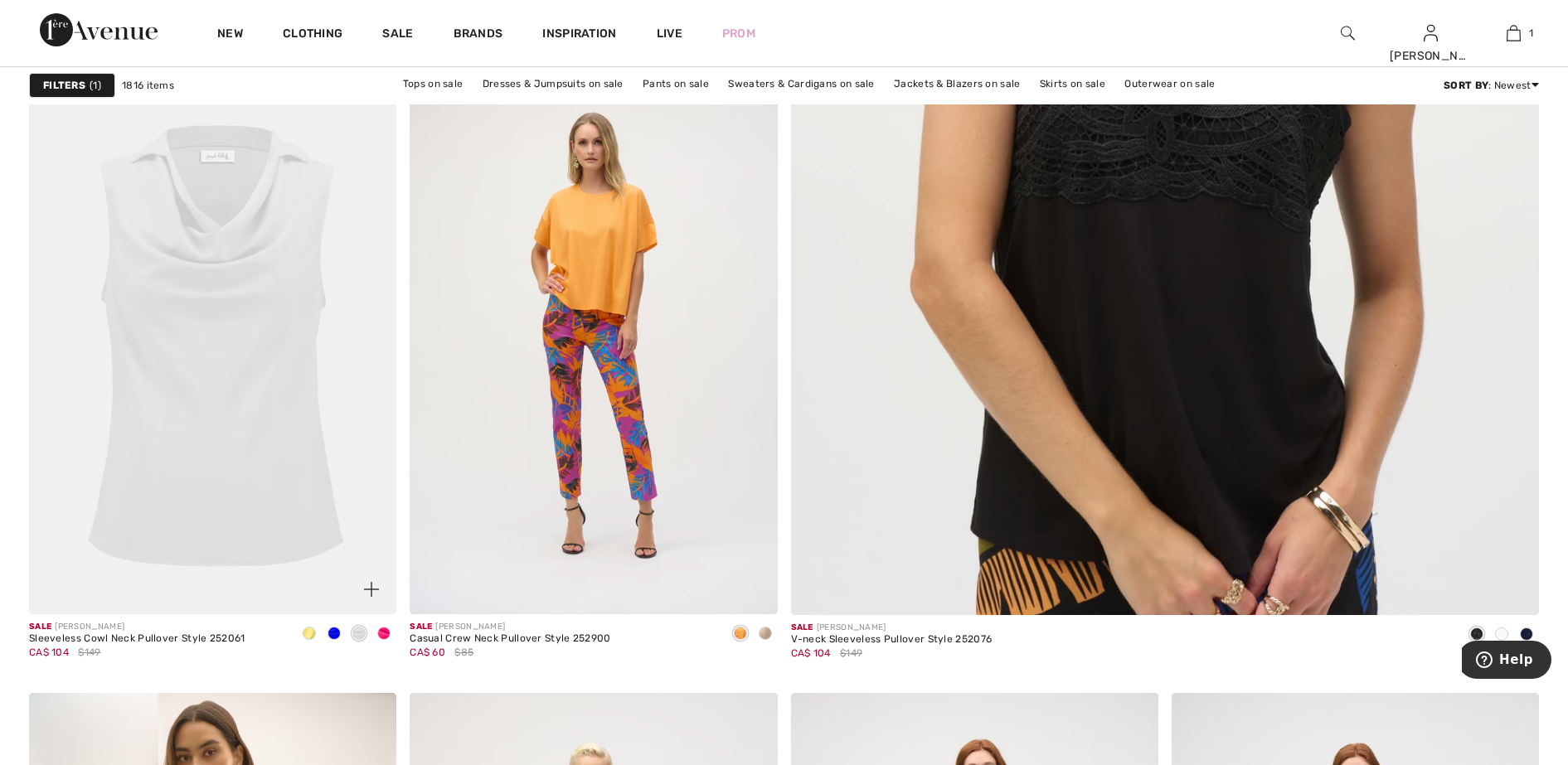
click at [337, 634] on span at bounding box center [334, 633] width 13 height 13
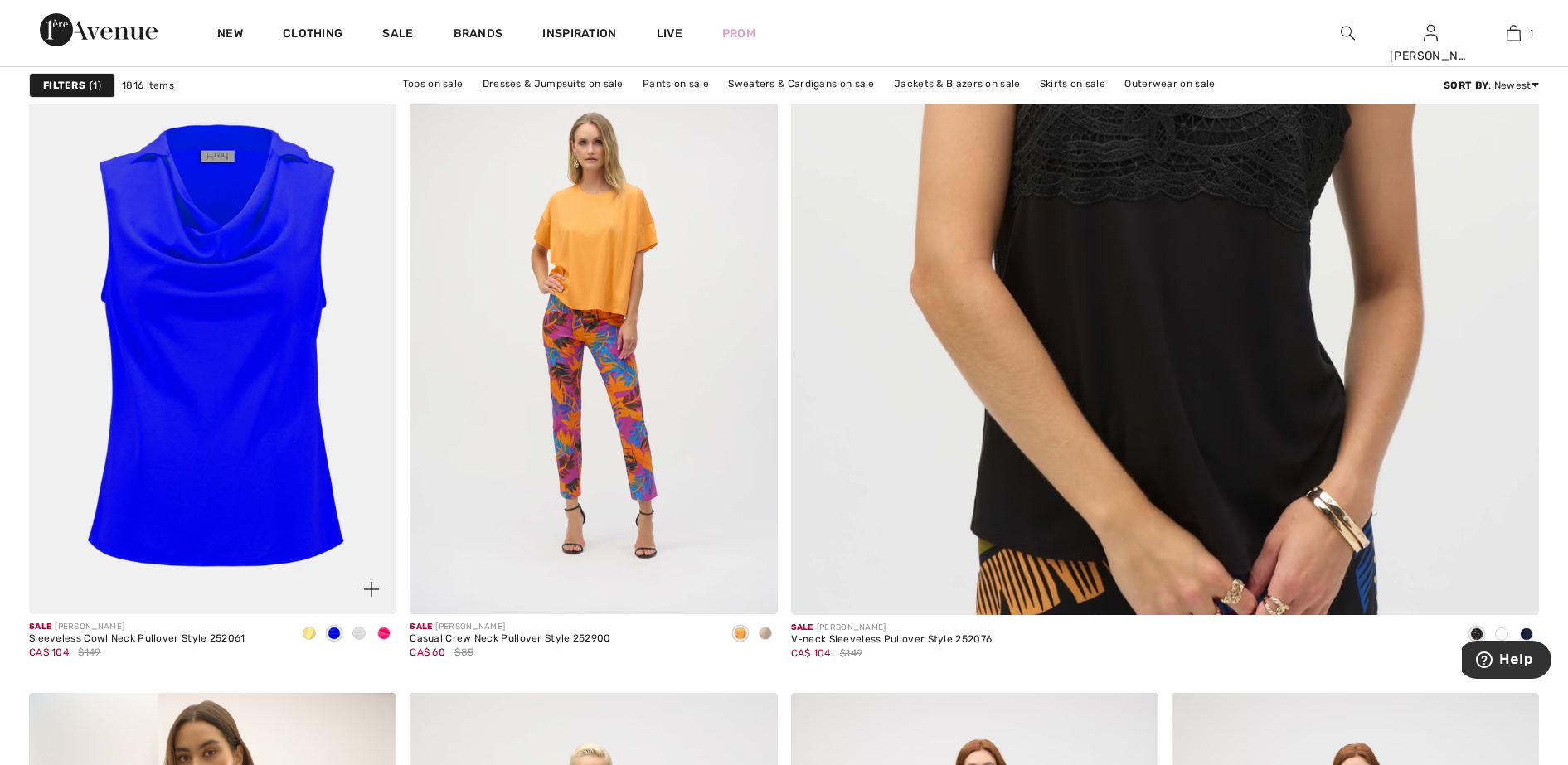
click at [311, 628] on span at bounding box center [309, 633] width 13 height 13
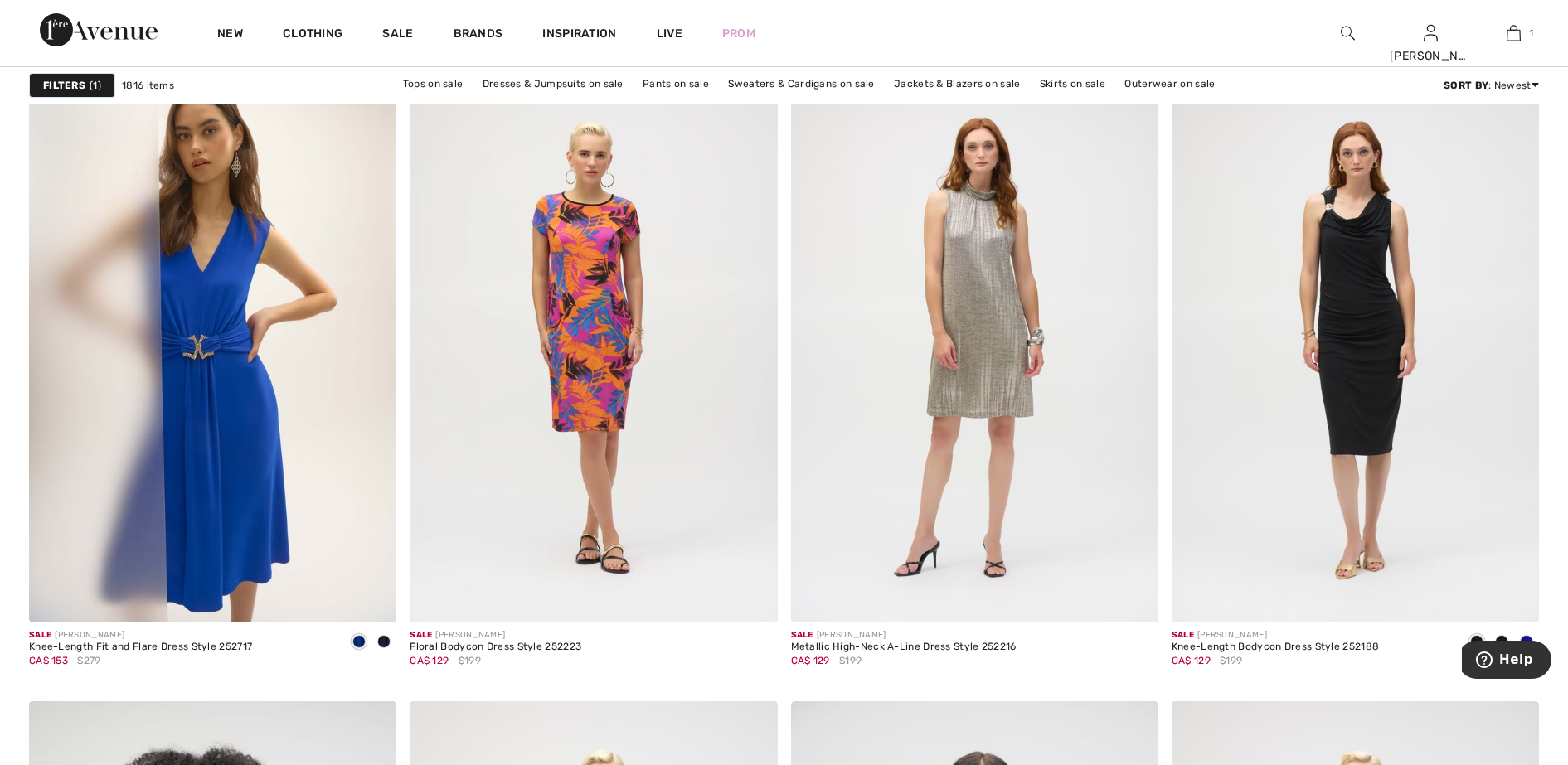
scroll to position [1658, 0]
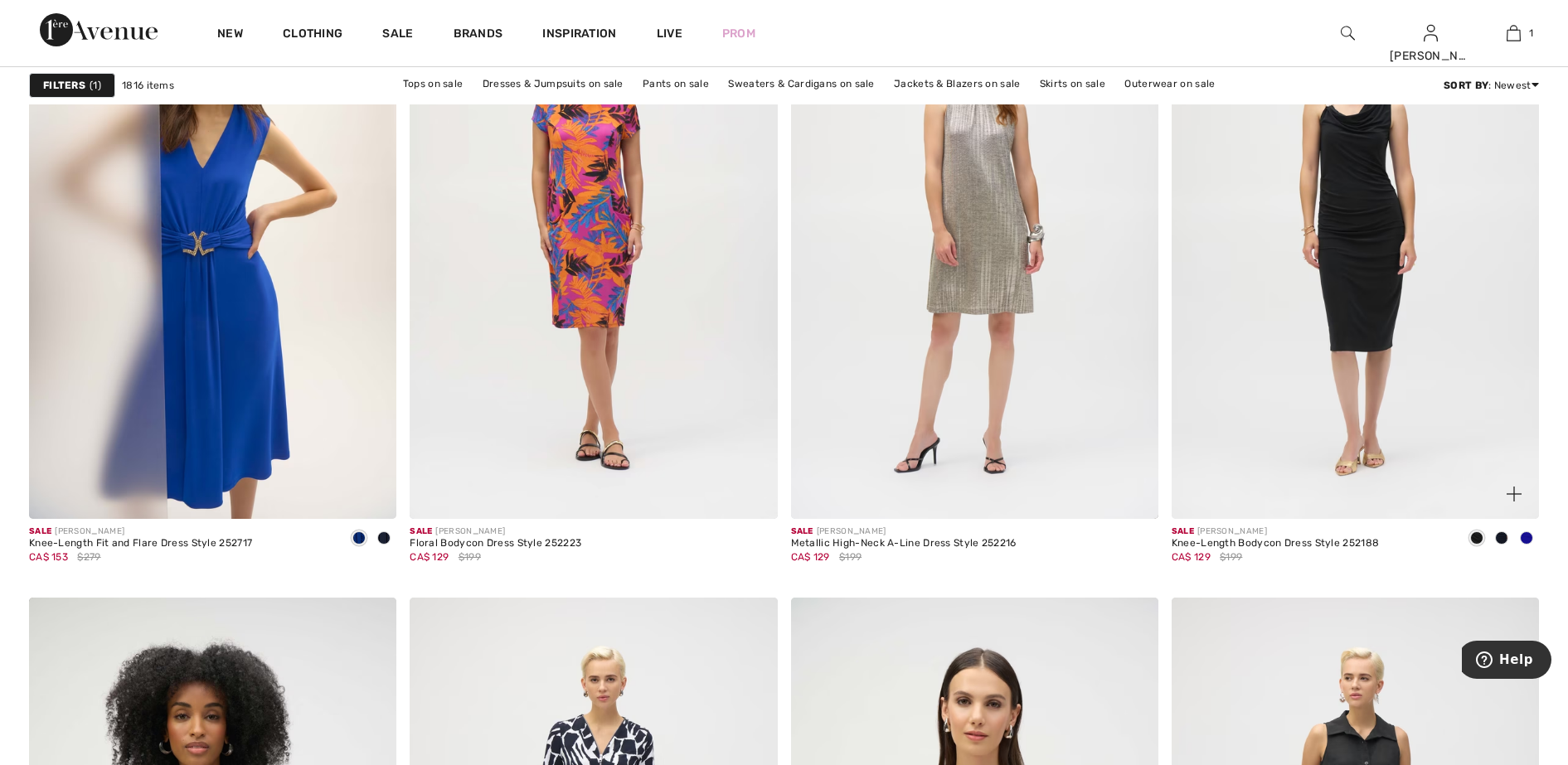
click at [1530, 536] on span at bounding box center [1526, 538] width 13 height 13
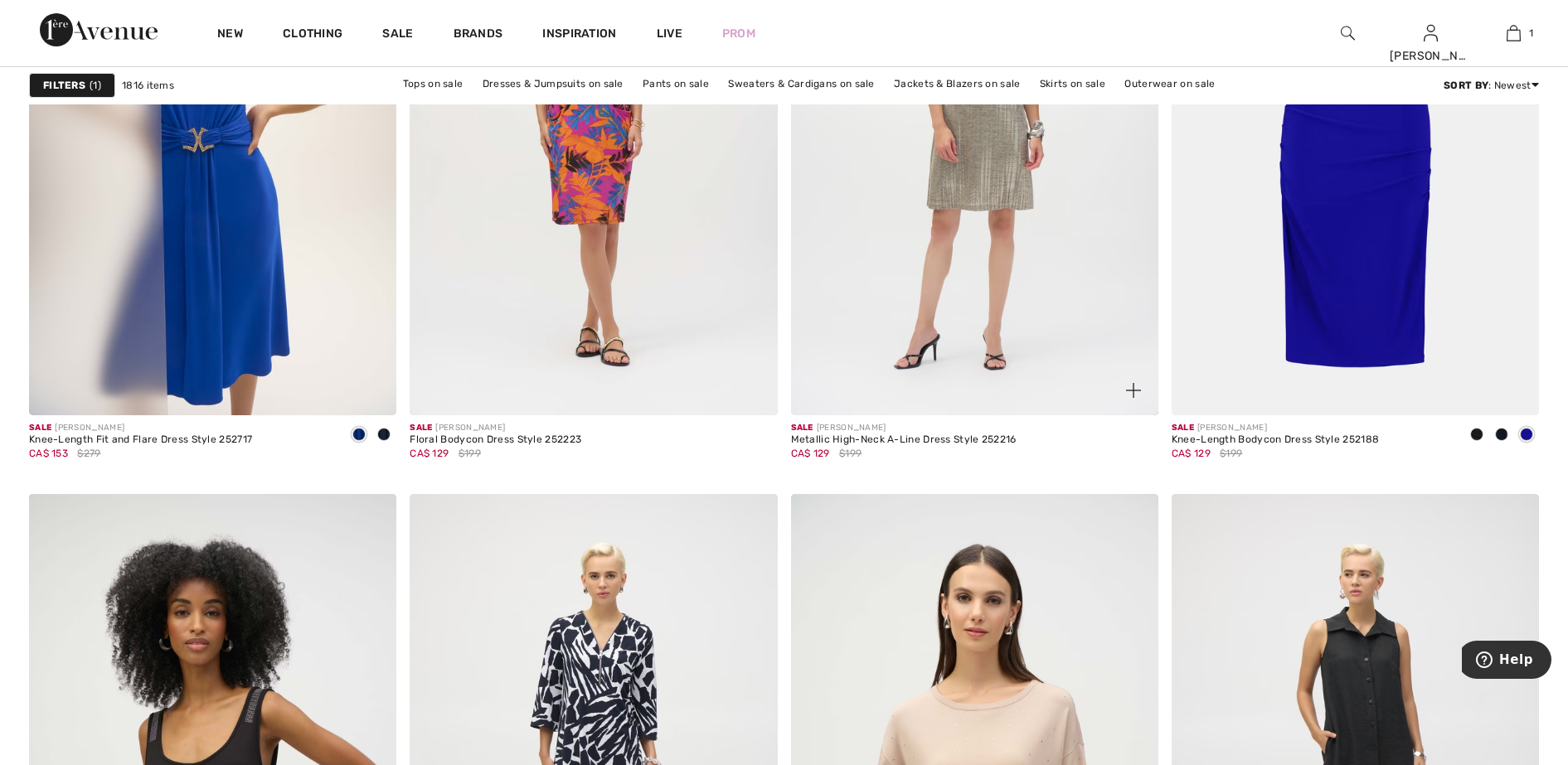
scroll to position [1555, 0]
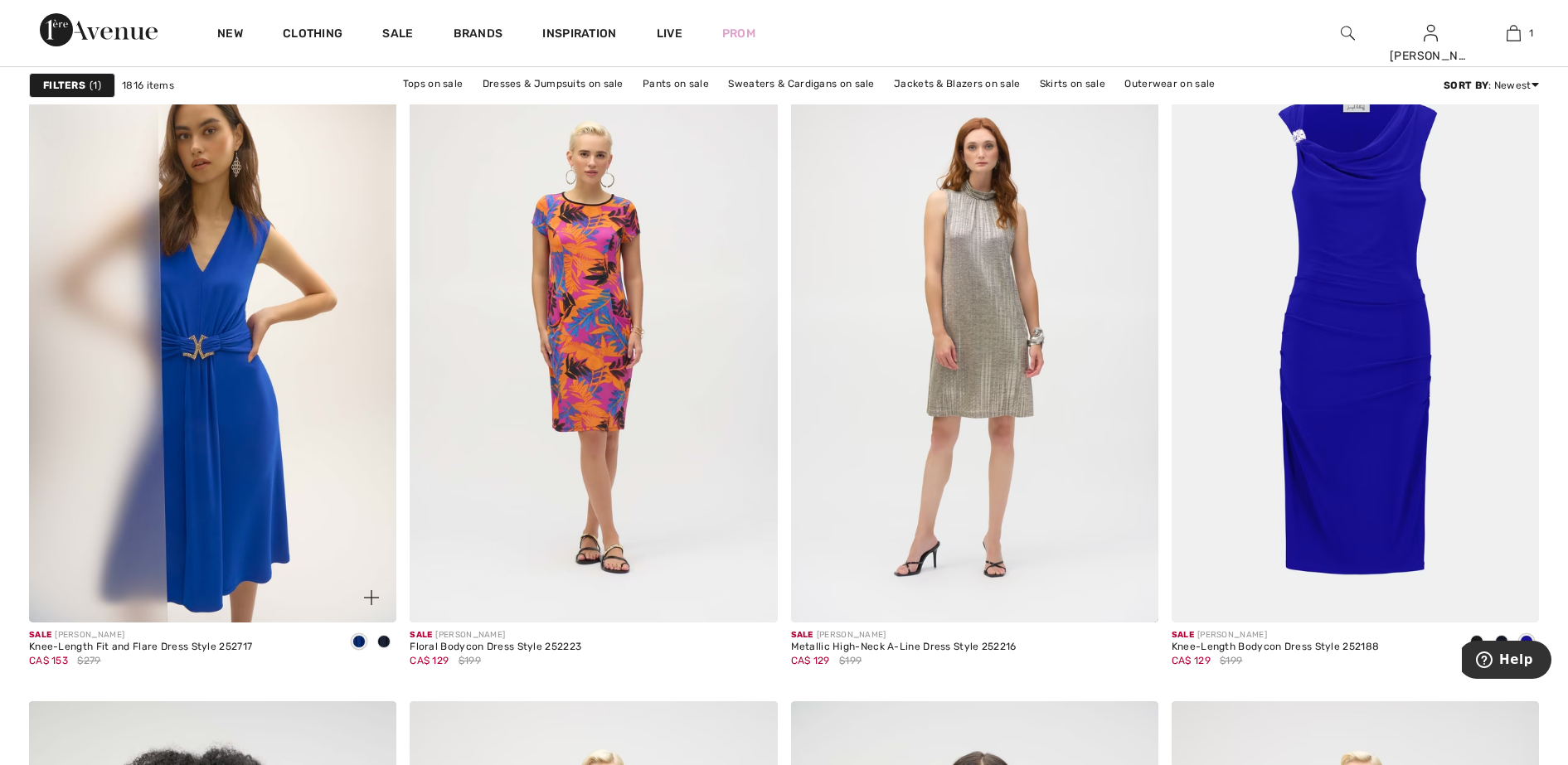
click at [385, 639] on span at bounding box center [383, 642] width 13 height 13
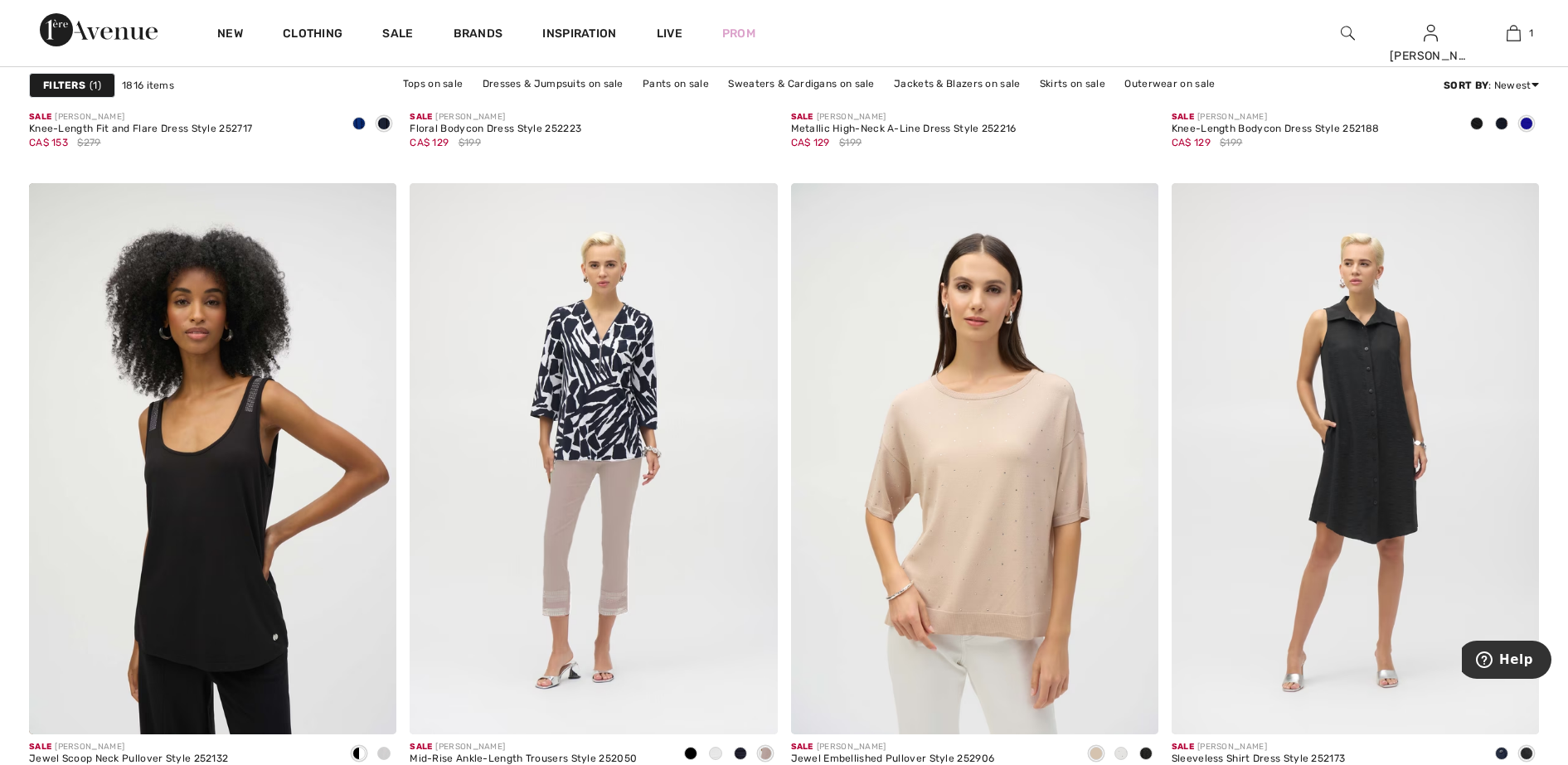
scroll to position [2176, 0]
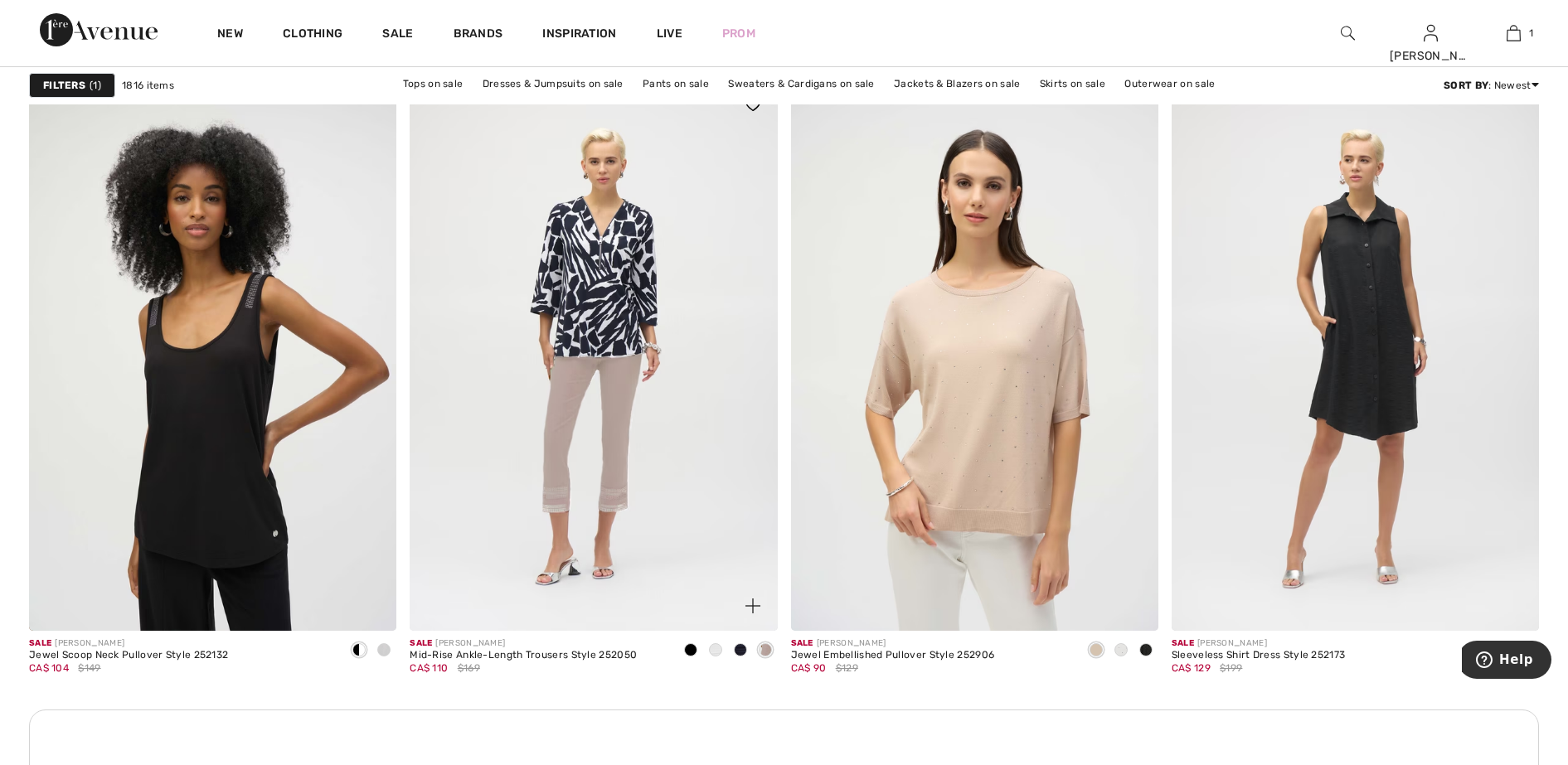
click at [764, 647] on span at bounding box center [765, 650] width 13 height 13
click at [743, 649] on span at bounding box center [740, 650] width 13 height 13
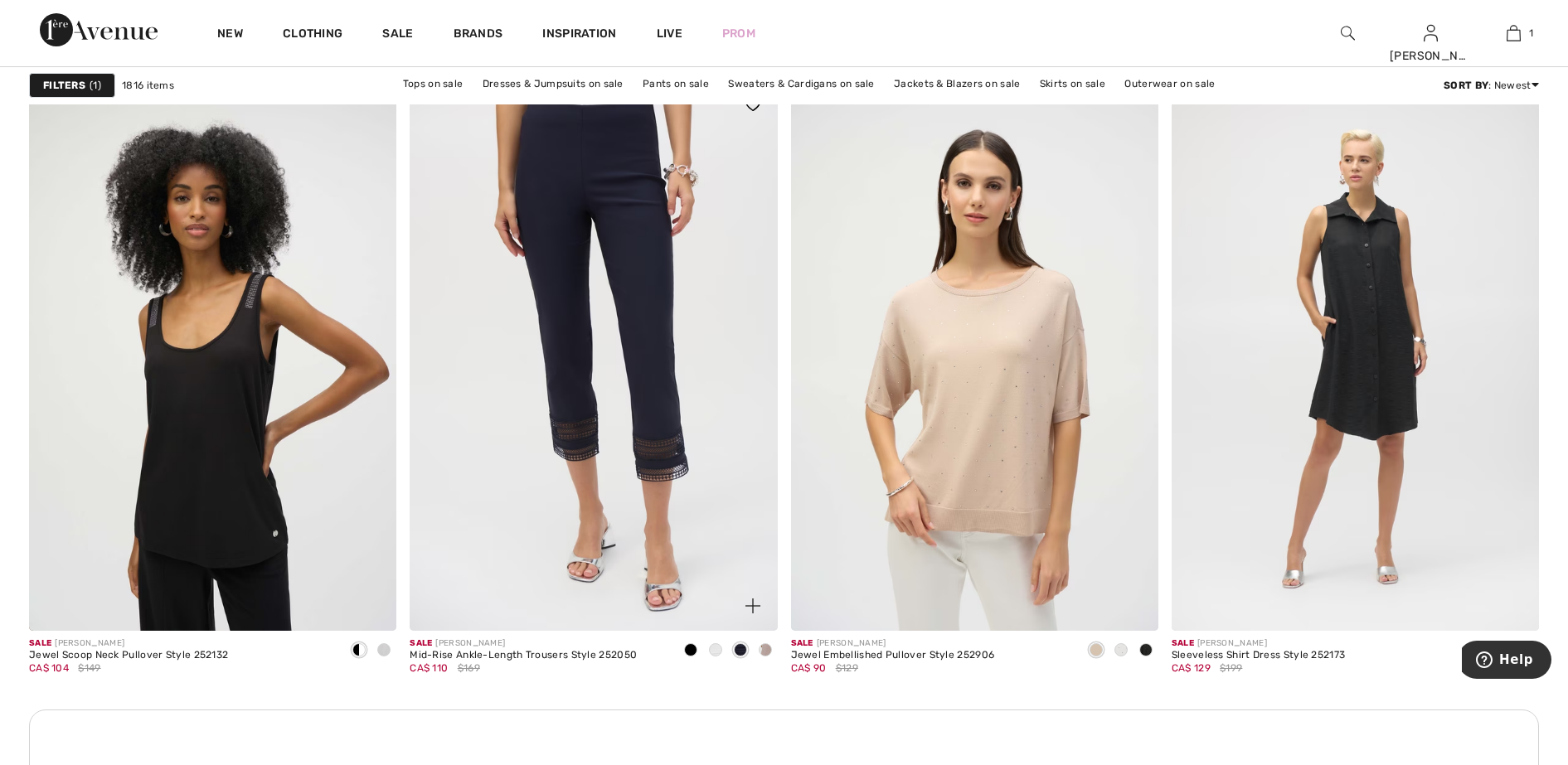
click at [718, 648] on span at bounding box center [716, 650] width 13 height 13
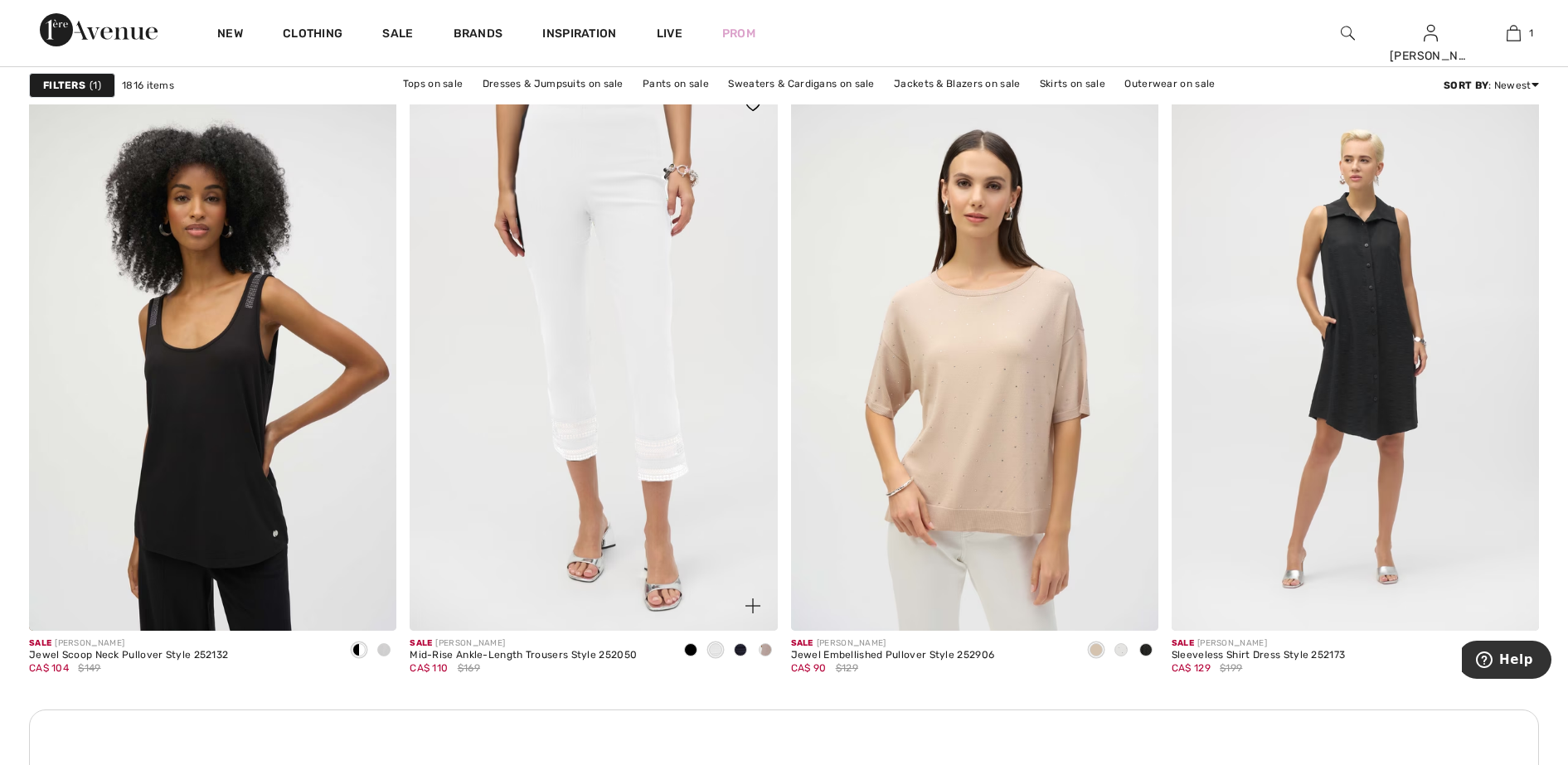
click at [694, 647] on span at bounding box center [691, 650] width 13 height 13
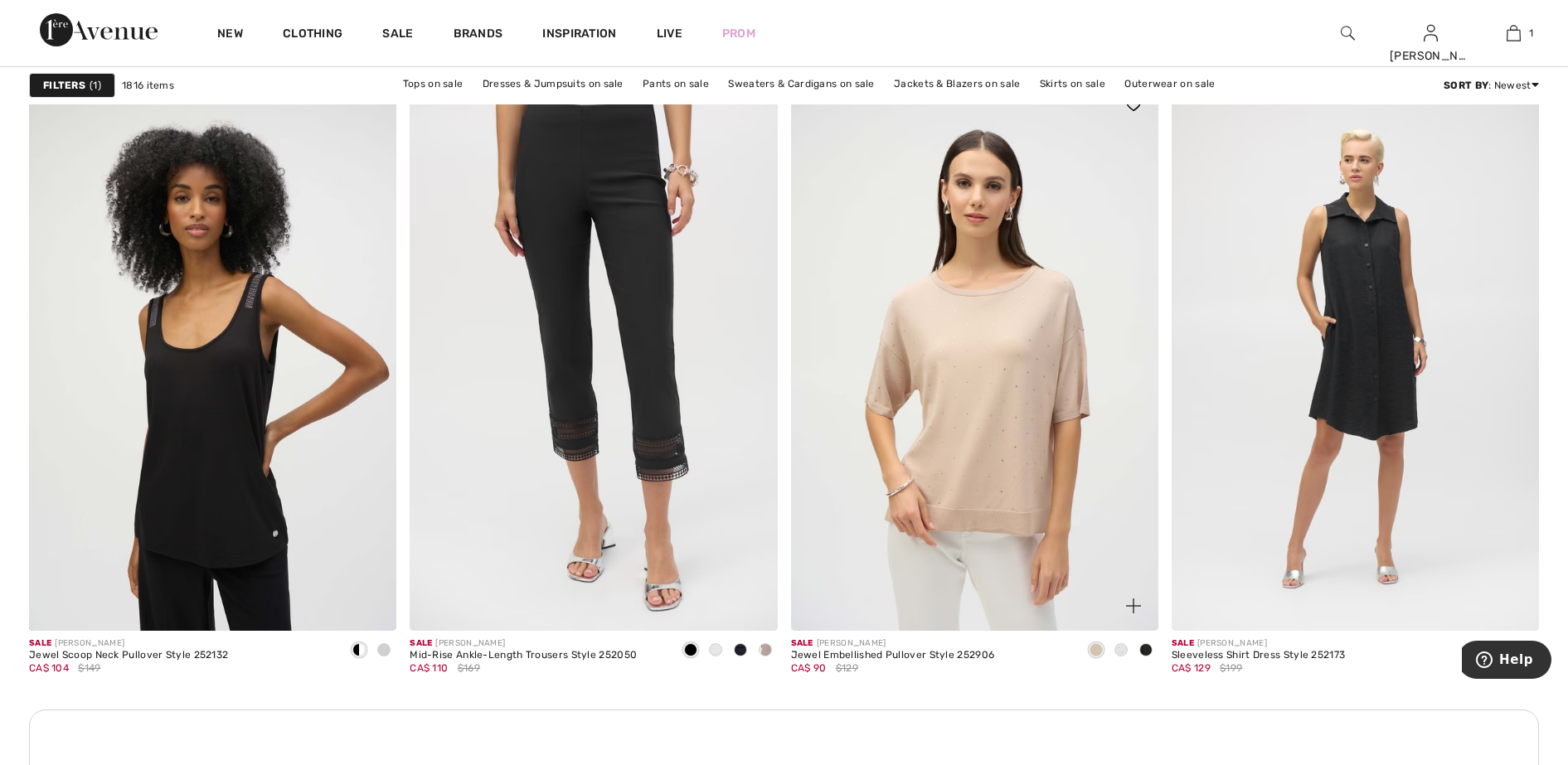
click at [1099, 652] on span at bounding box center [1096, 650] width 13 height 13
click at [1124, 652] on span at bounding box center [1121, 650] width 13 height 13
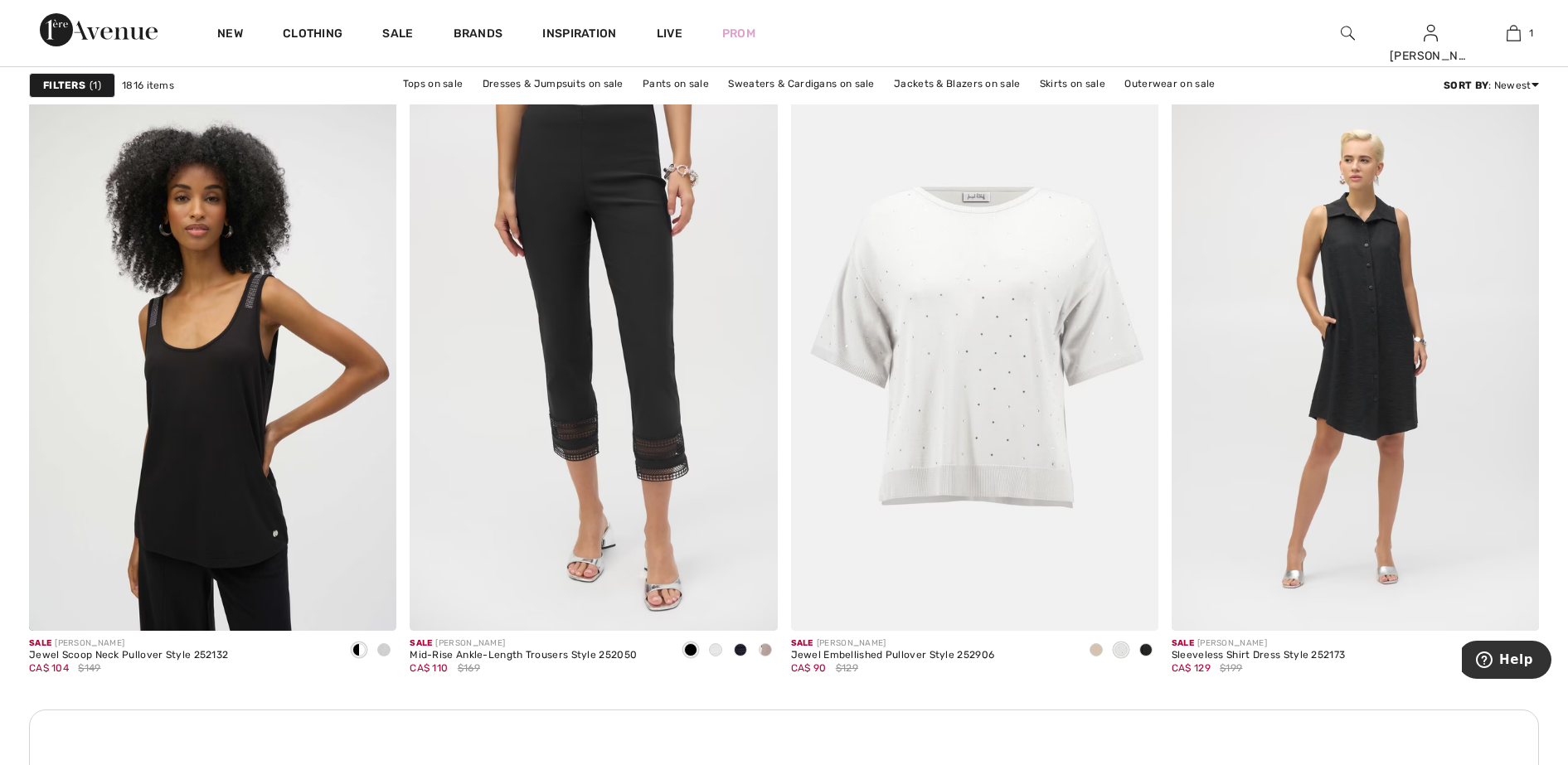
drag, startPoint x: 1131, startPoint y: 614, endPoint x: 1560, endPoint y: 496, distance: 444.9
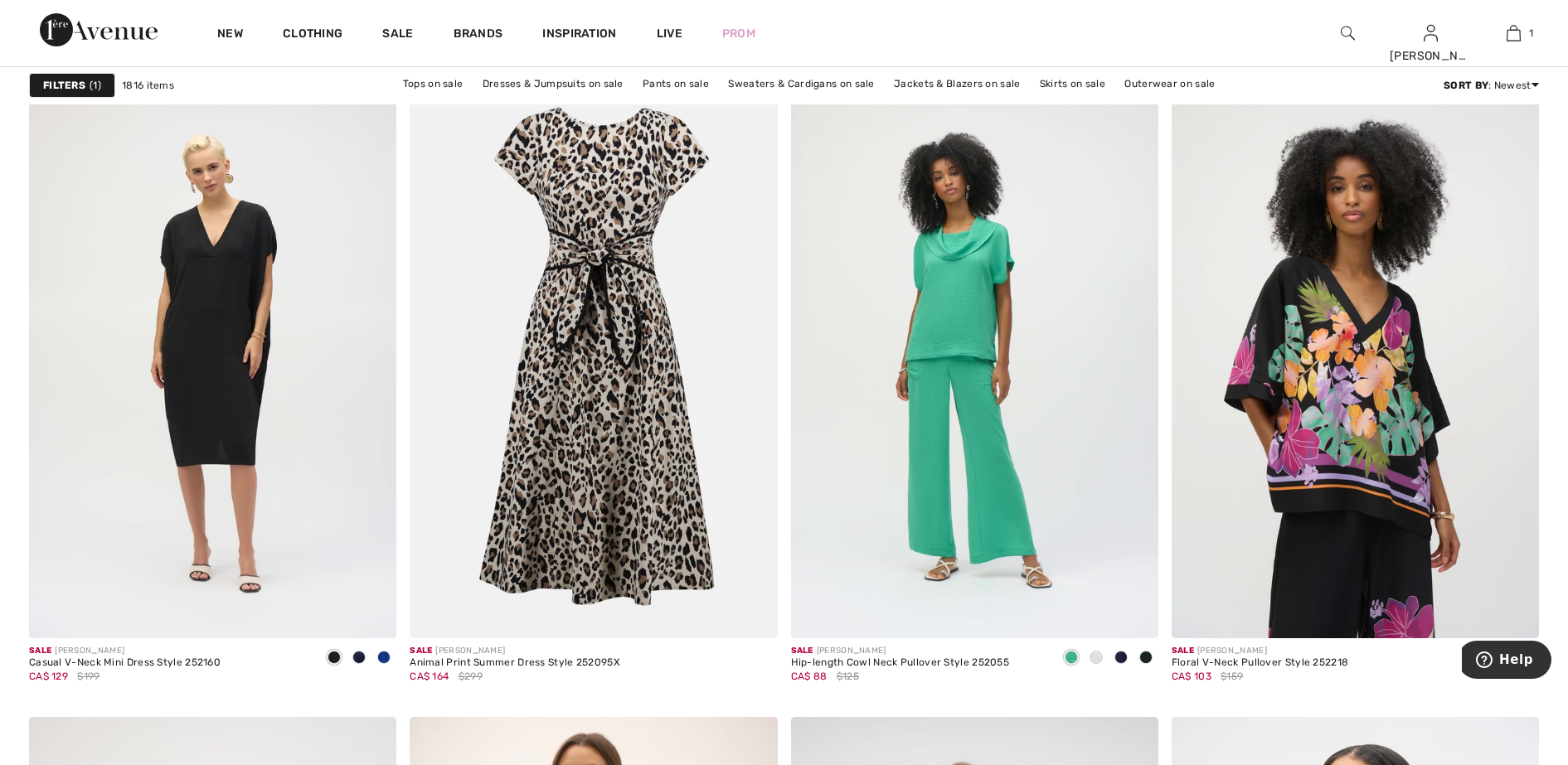
scroll to position [3005, 0]
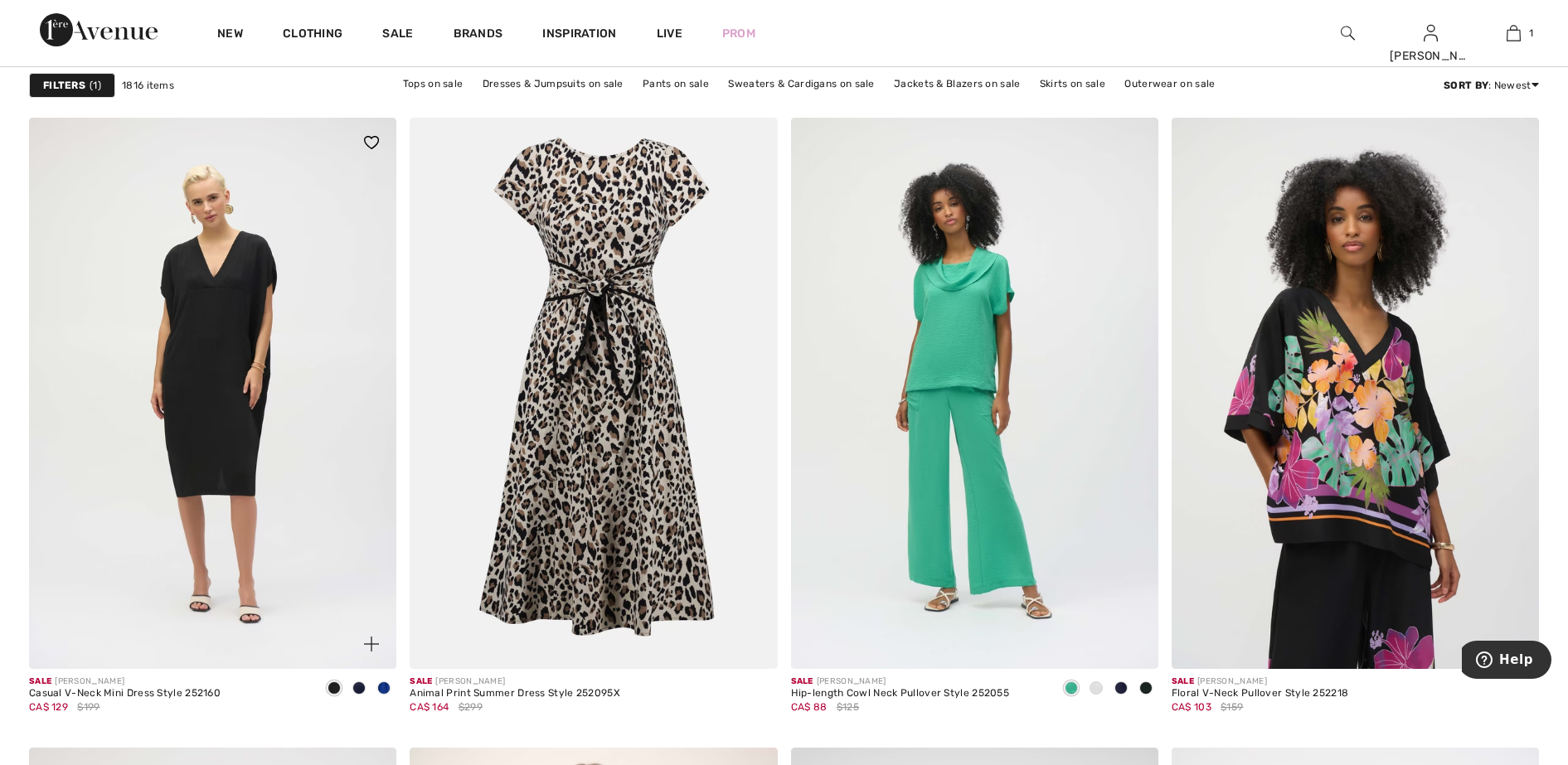
click at [383, 690] on span at bounding box center [383, 688] width 13 height 13
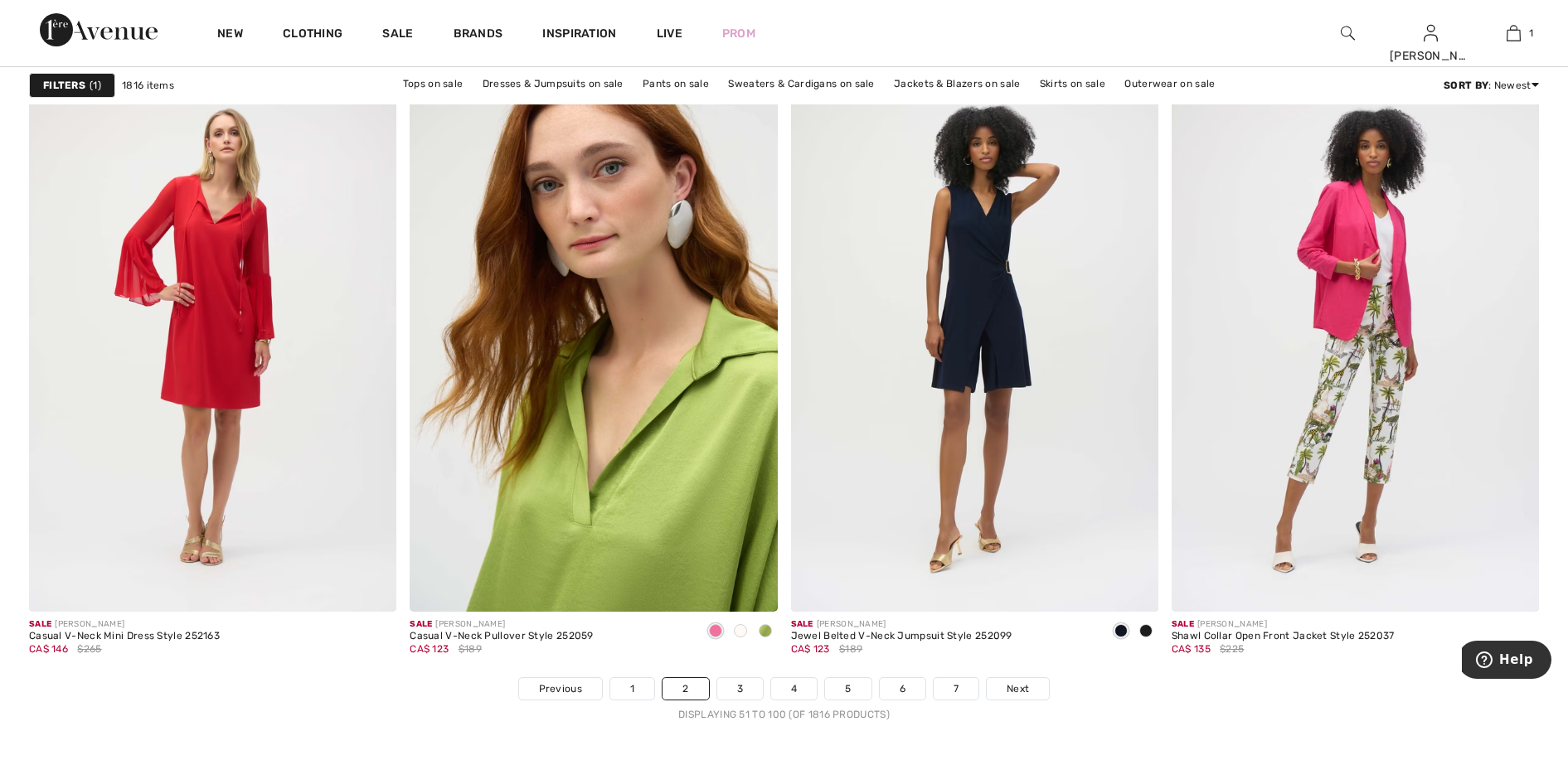
scroll to position [9431, 0]
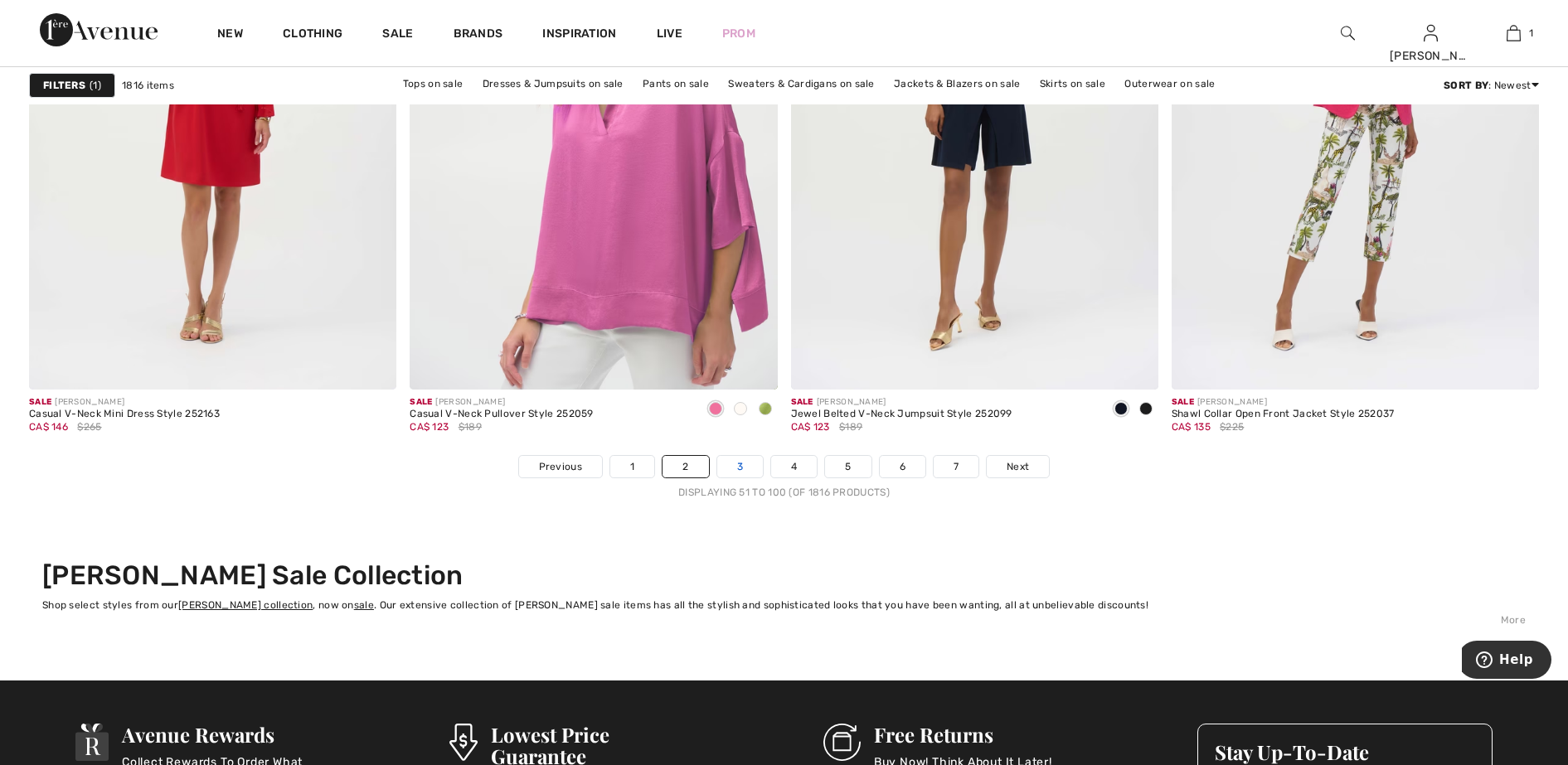
click at [737, 466] on link "3" at bounding box center [740, 466] width 46 height 22
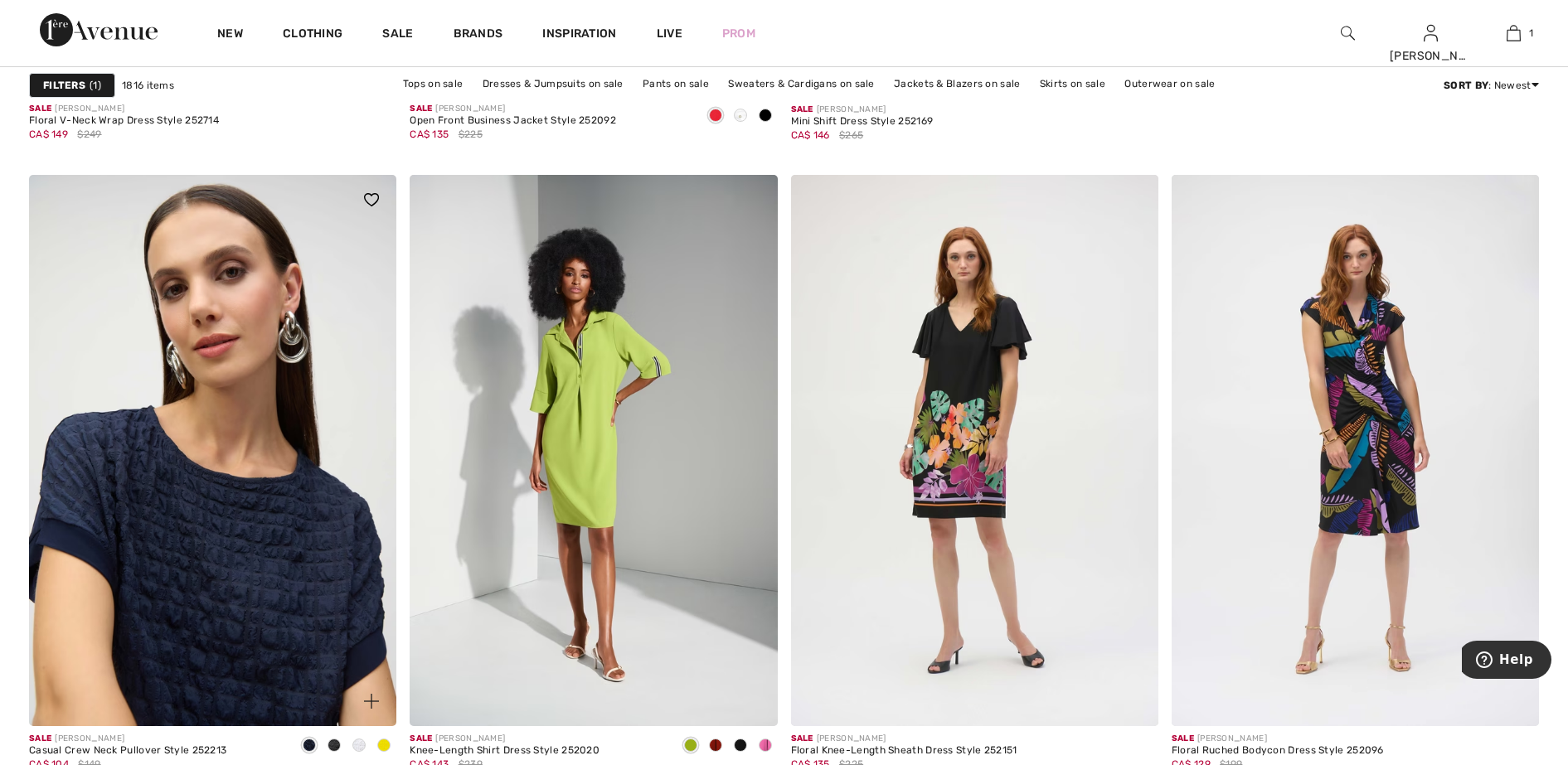
scroll to position [1555, 0]
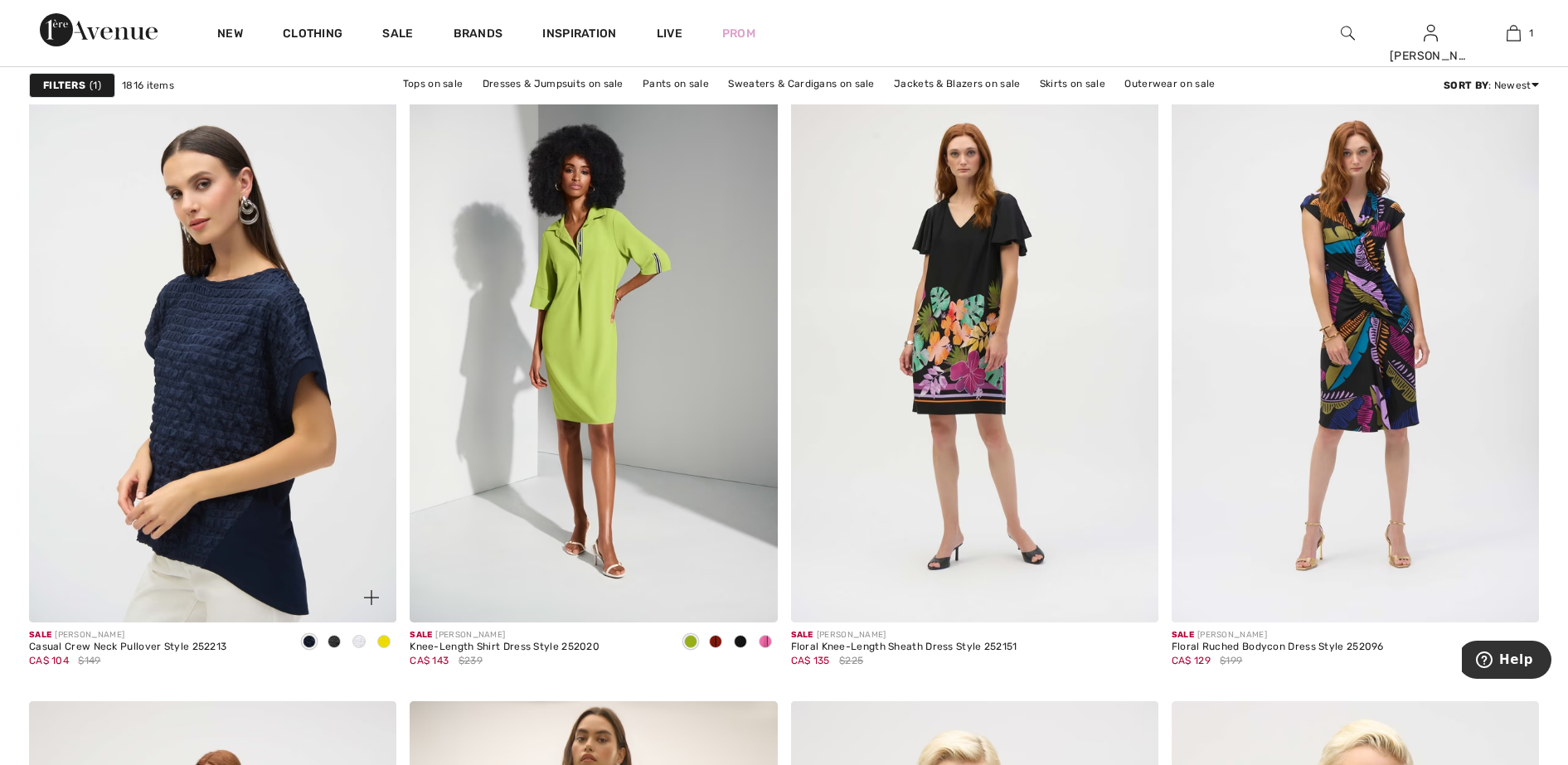
click at [383, 640] on span at bounding box center [383, 642] width 13 height 13
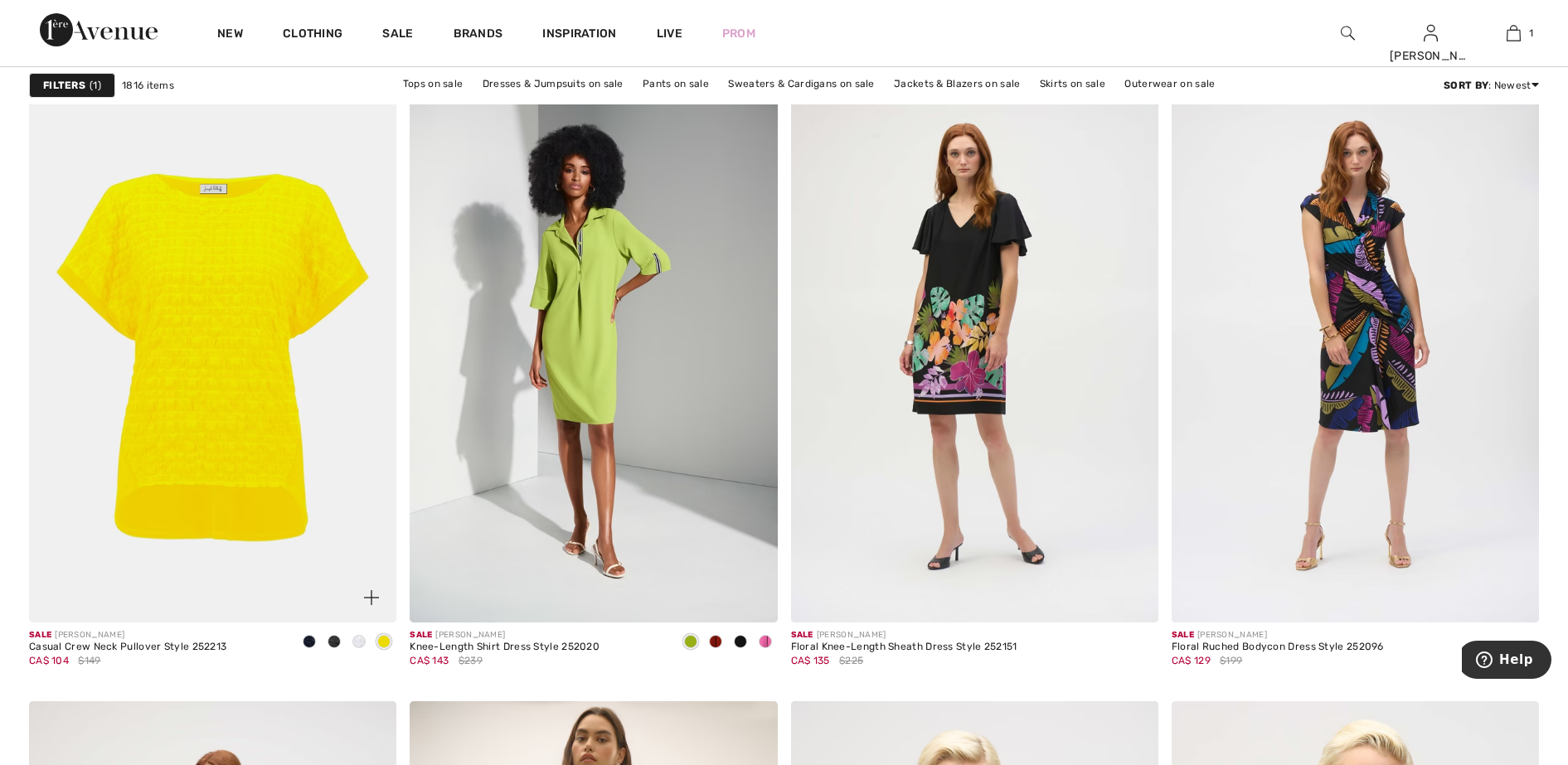
click at [357, 639] on span at bounding box center [359, 642] width 13 height 13
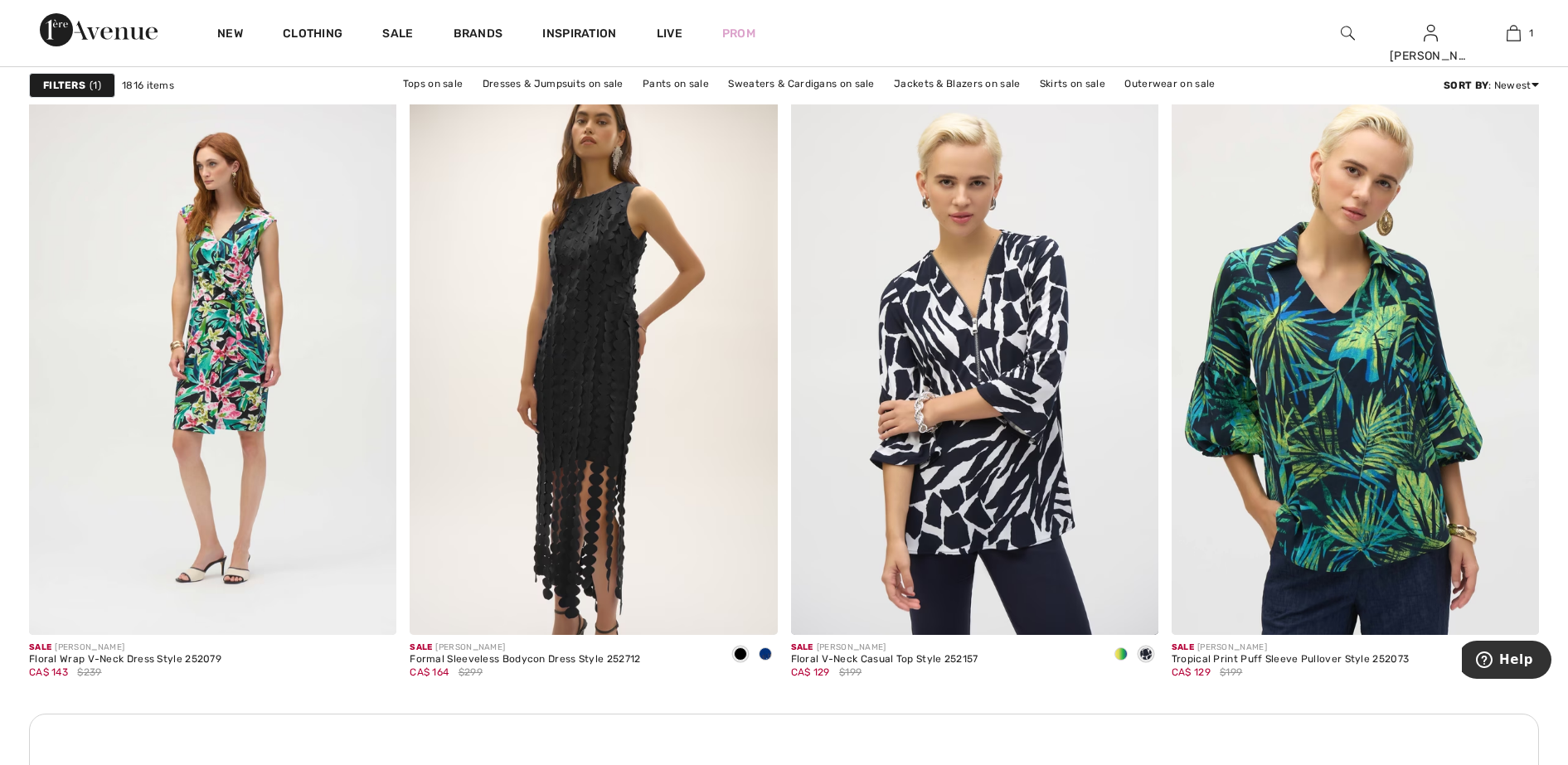
scroll to position [2176, 0]
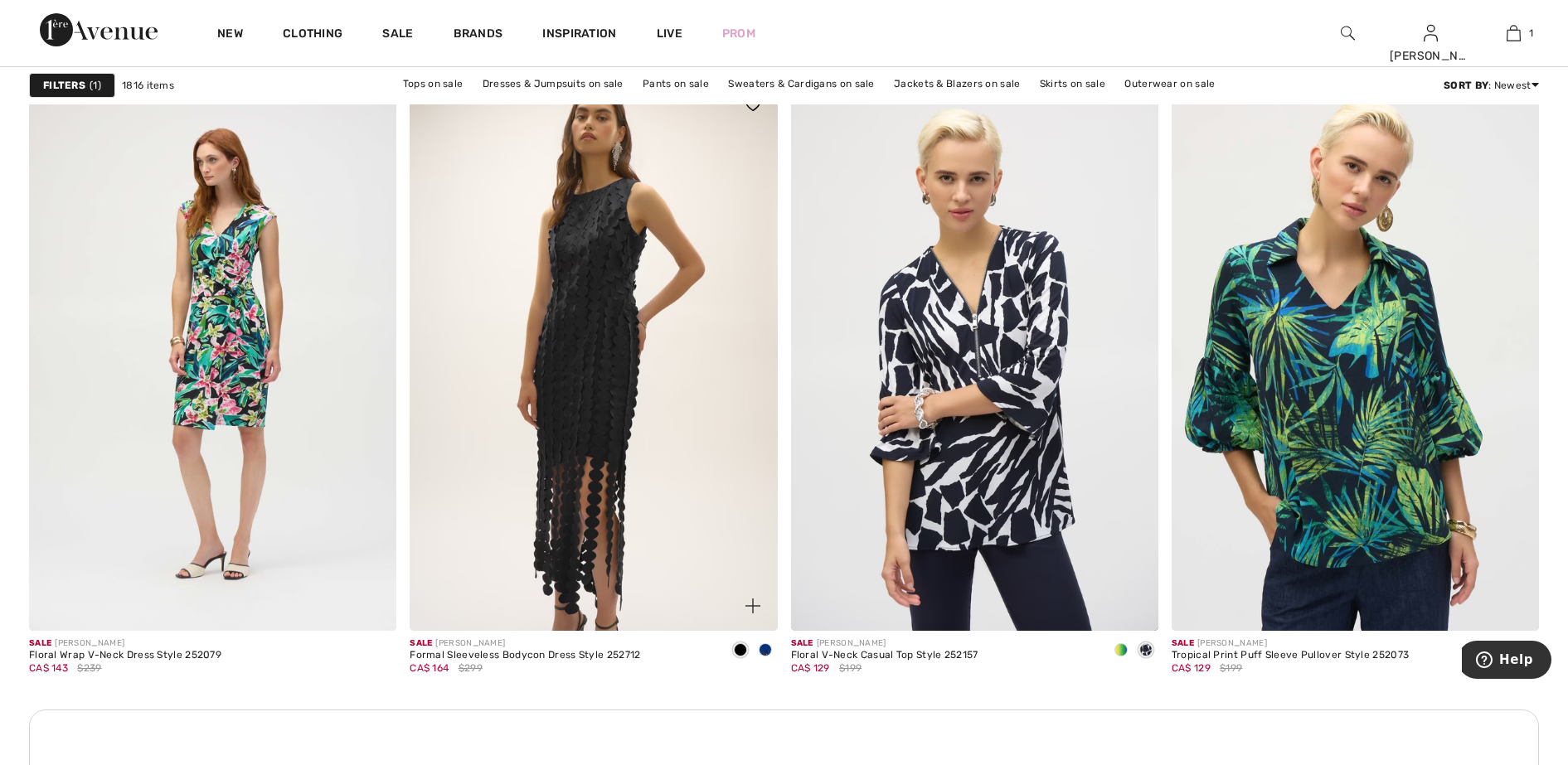
click at [768, 649] on span at bounding box center [765, 650] width 13 height 13
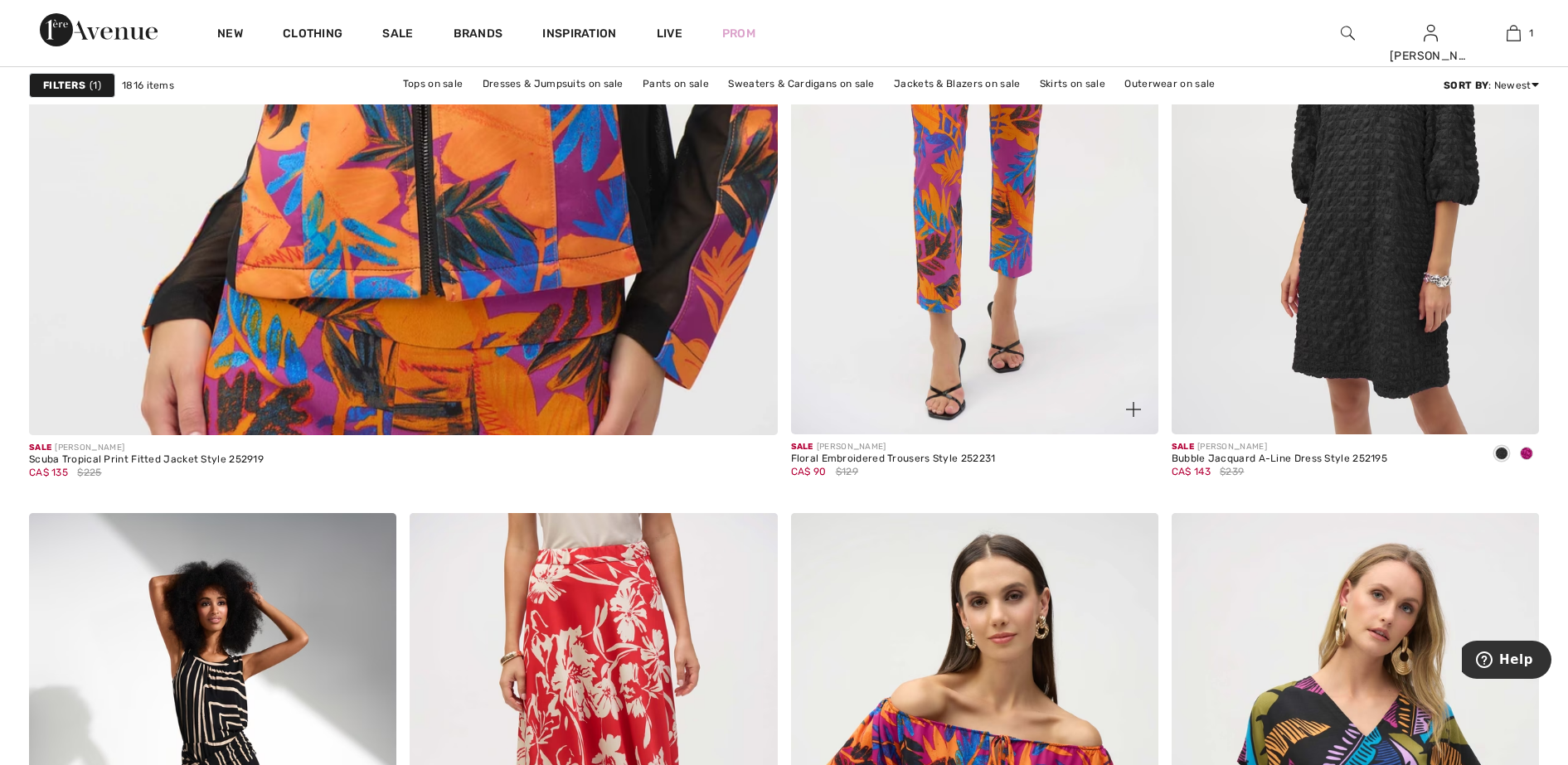
scroll to position [6011, 0]
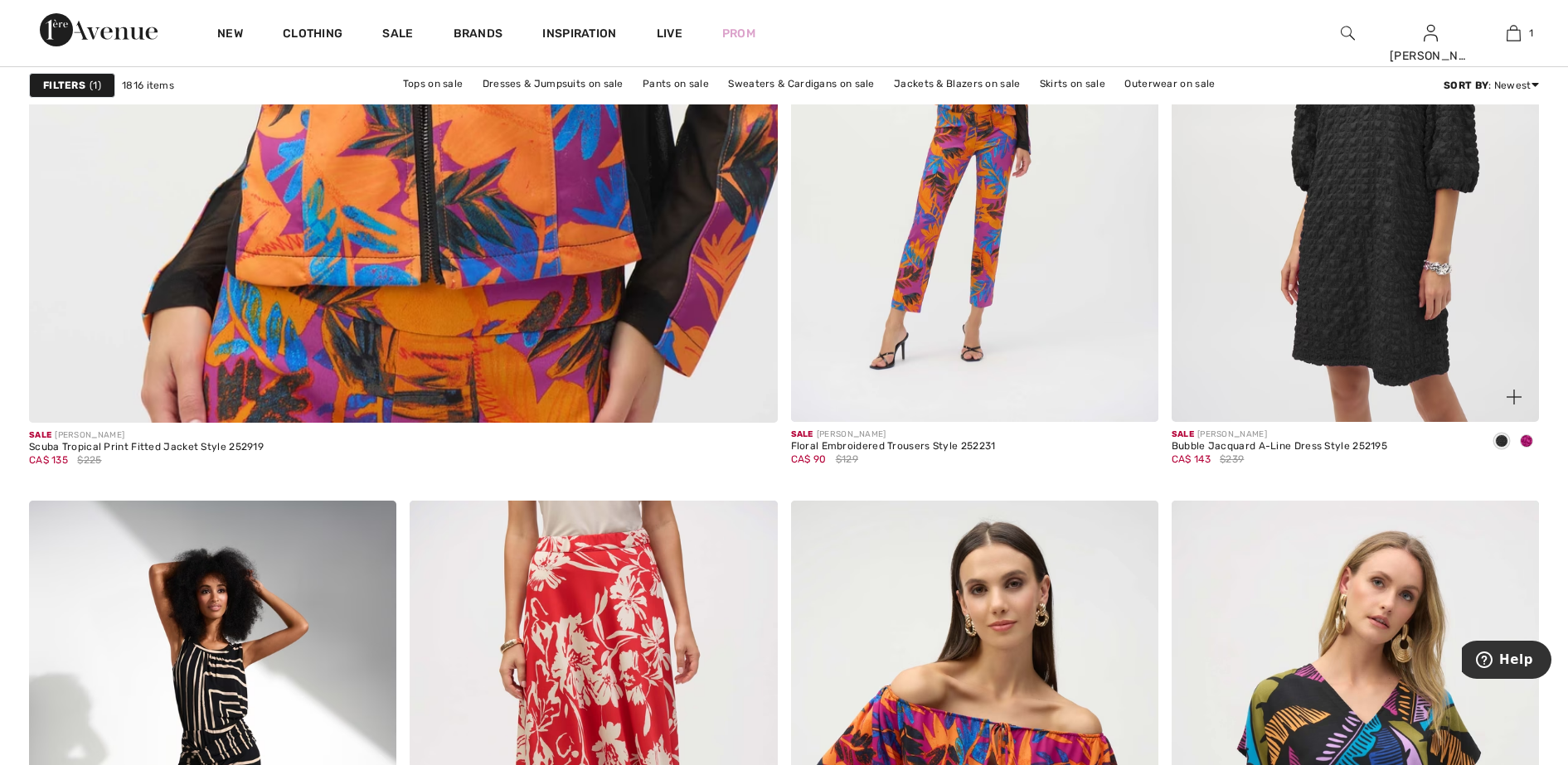
click at [1526, 438] on span at bounding box center [1526, 441] width 13 height 13
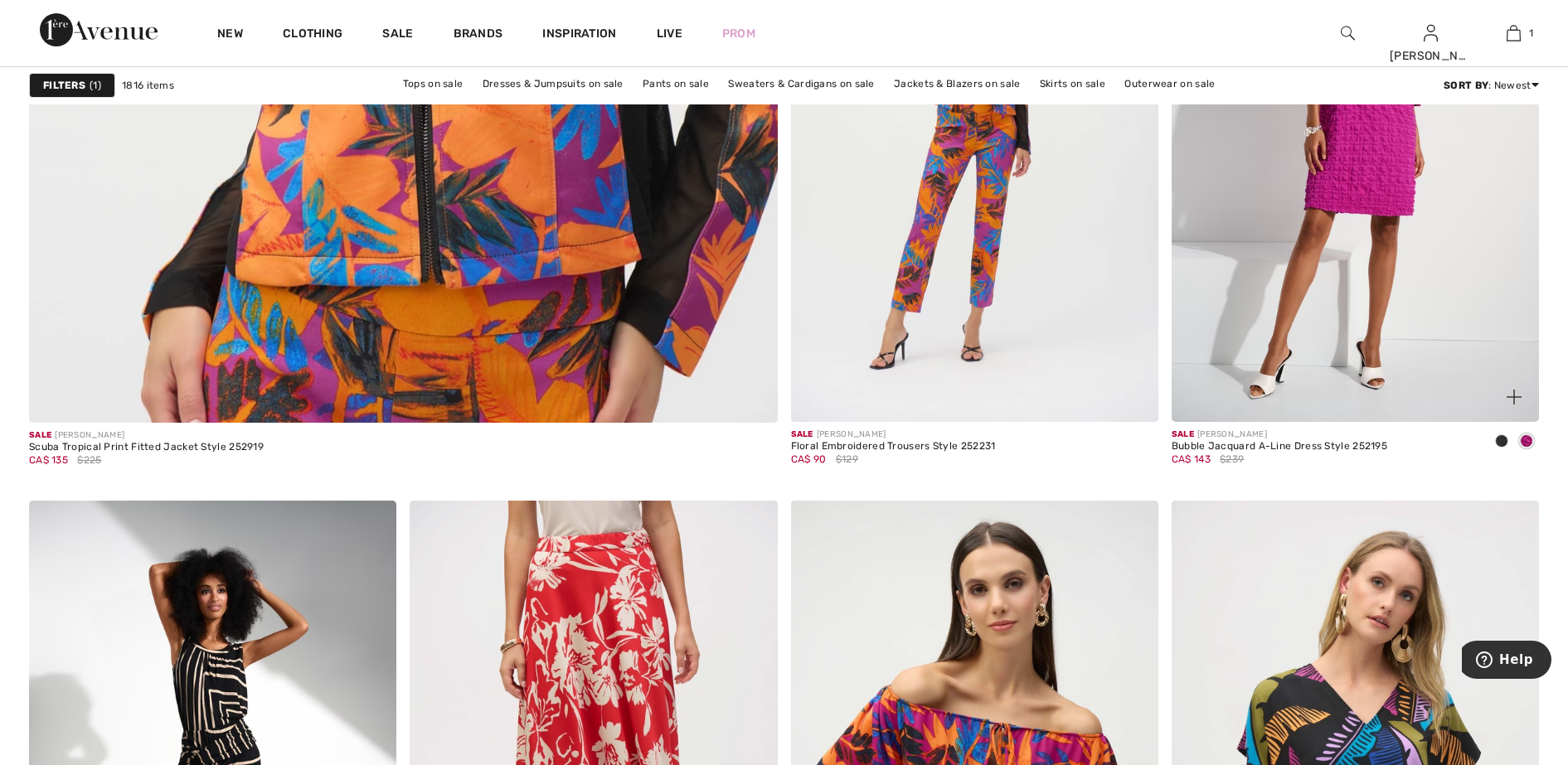
click at [1502, 438] on span at bounding box center [1502, 441] width 13 height 13
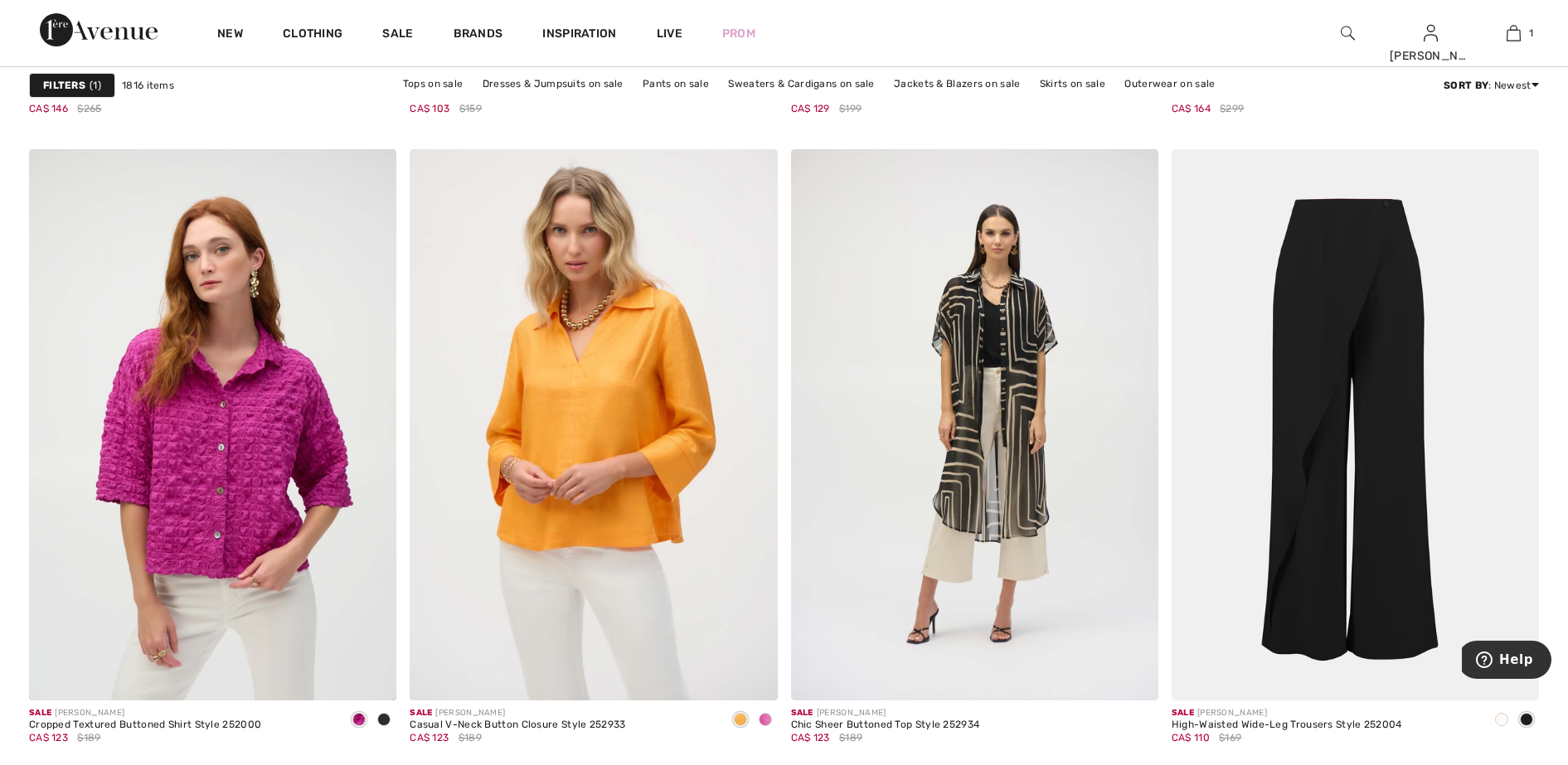
scroll to position [9224, 0]
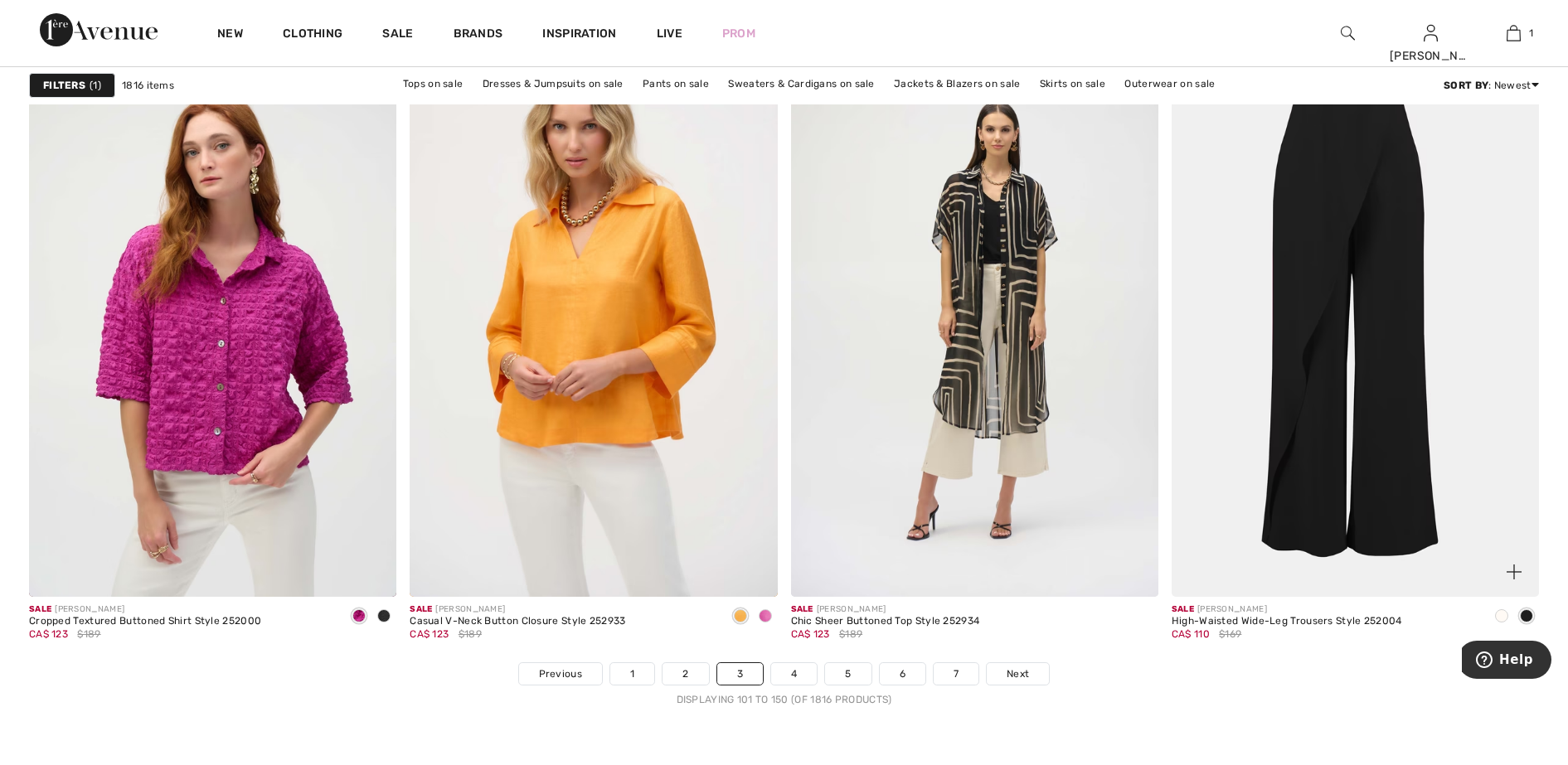
click at [1504, 614] on span at bounding box center [1502, 616] width 13 height 13
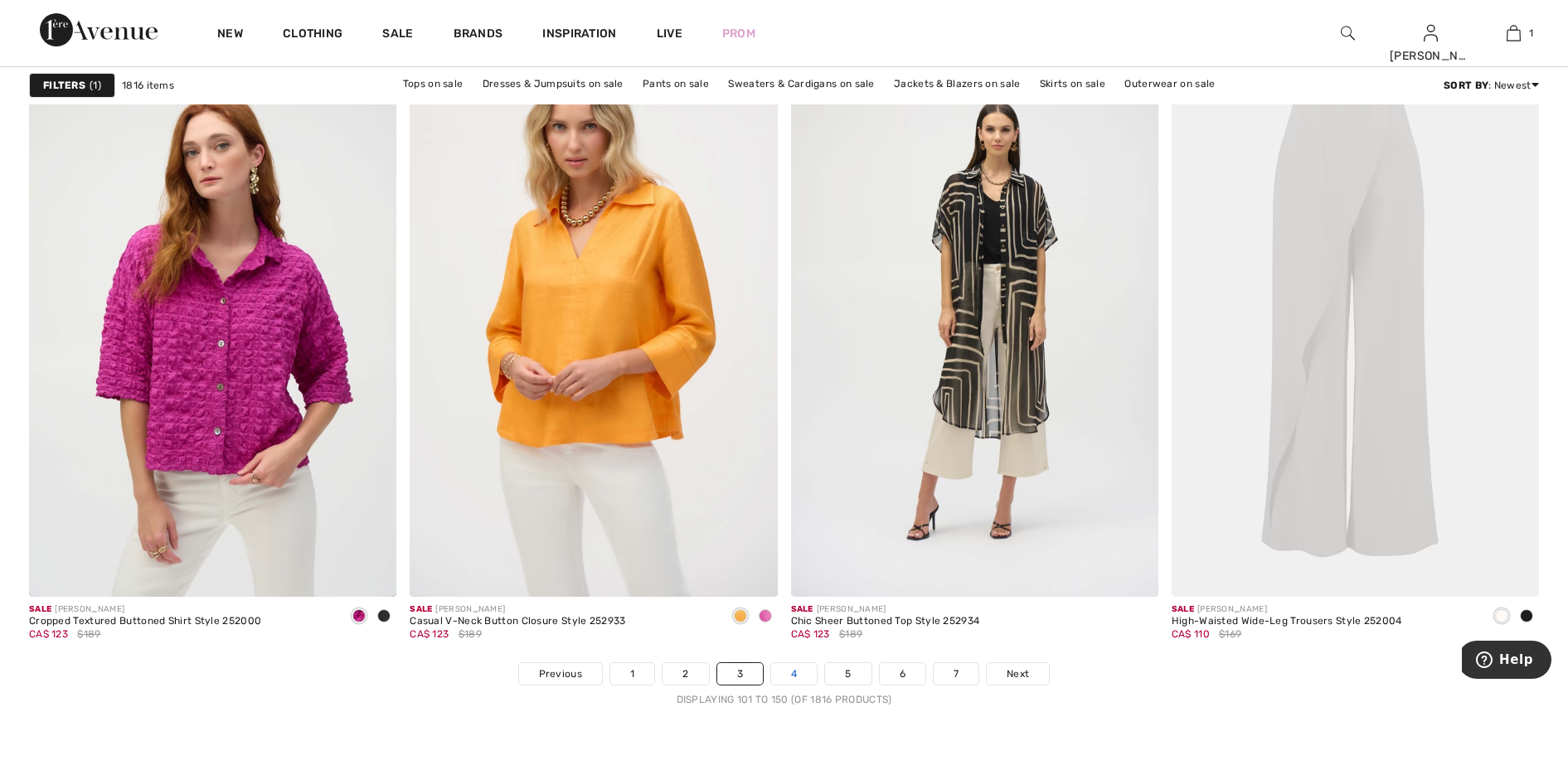
click at [798, 669] on link "4" at bounding box center [793, 674] width 46 height 22
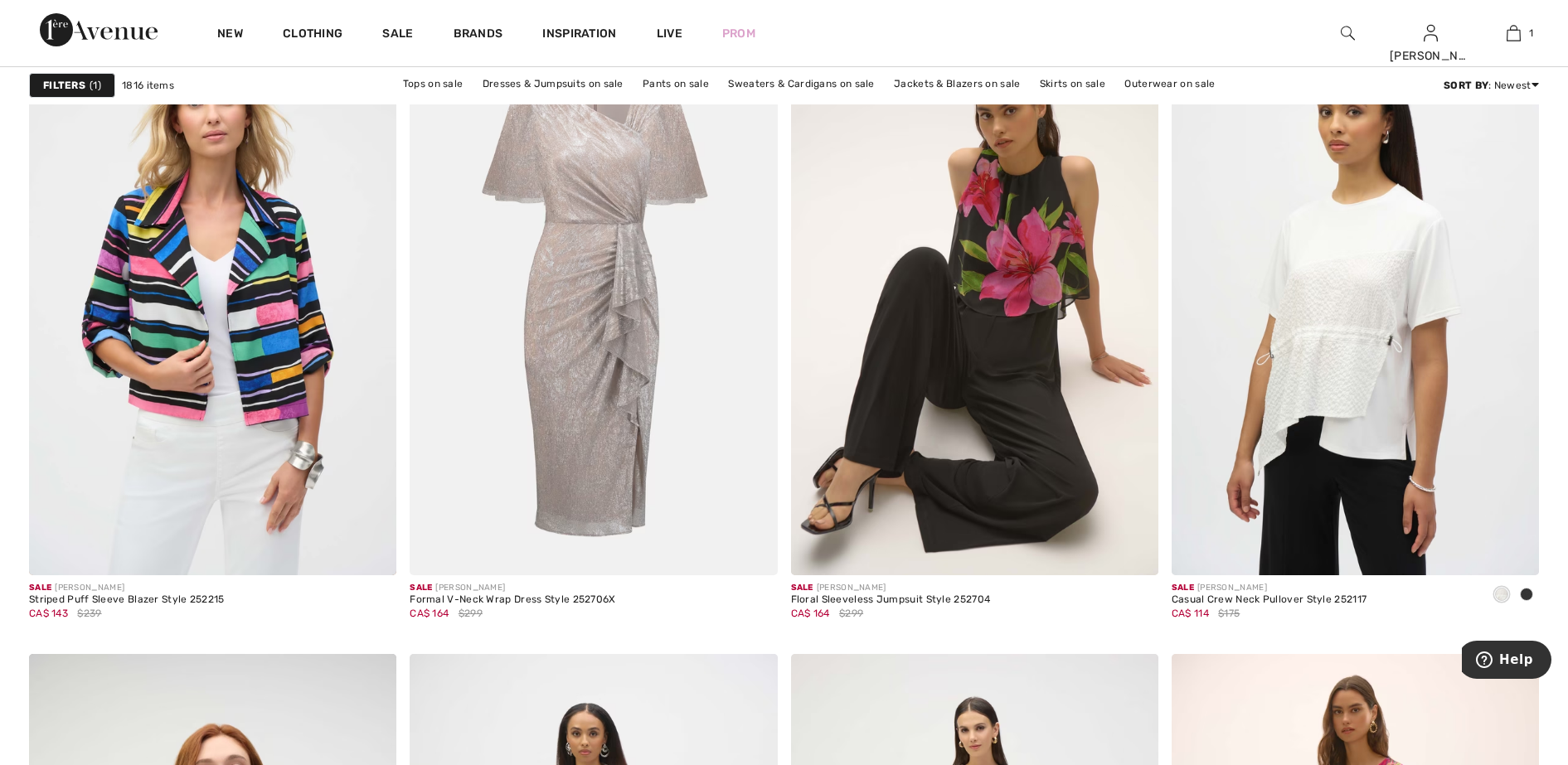
scroll to position [1555, 0]
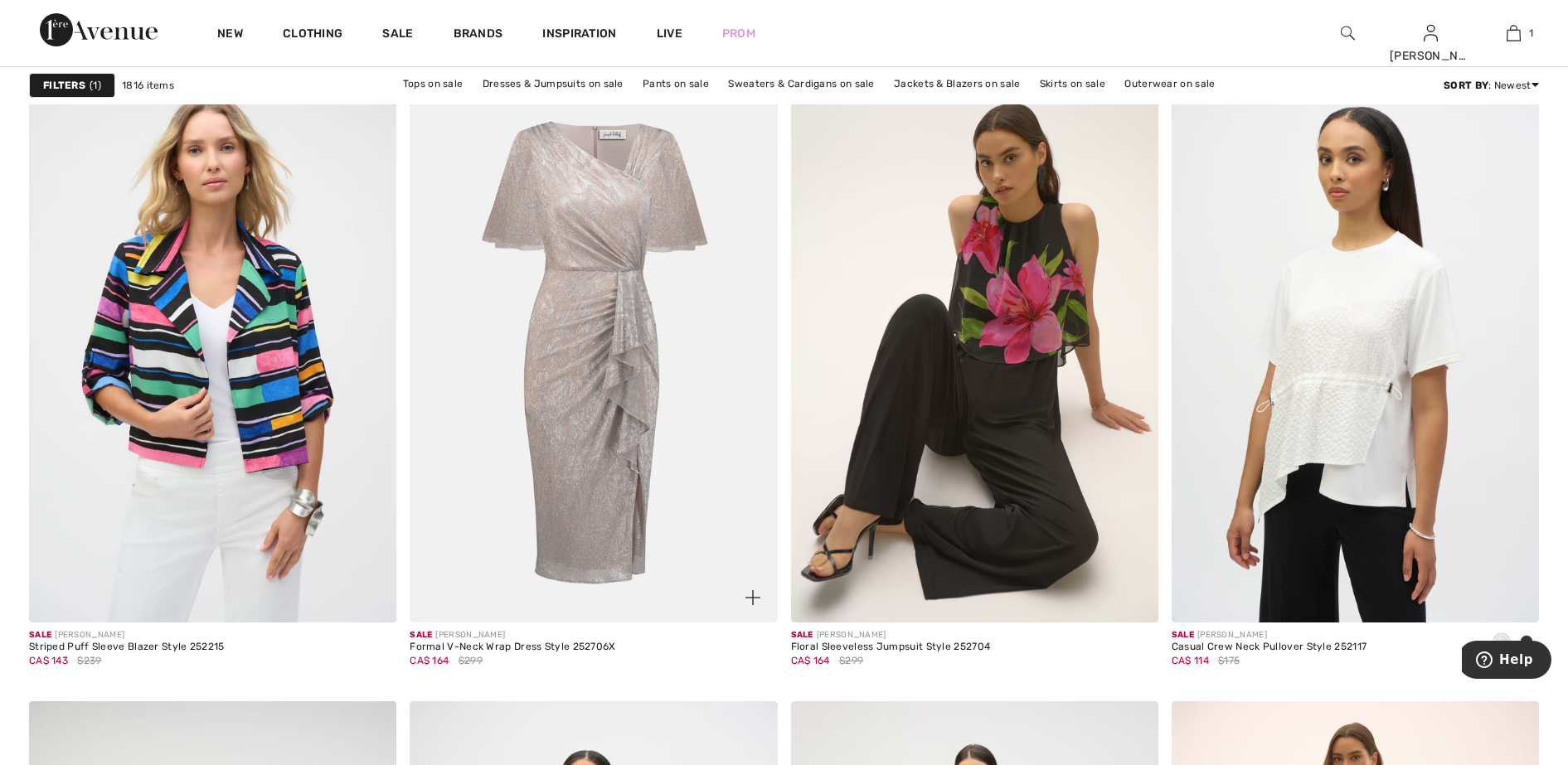
click at [602, 423] on img at bounding box center [593, 346] width 367 height 551
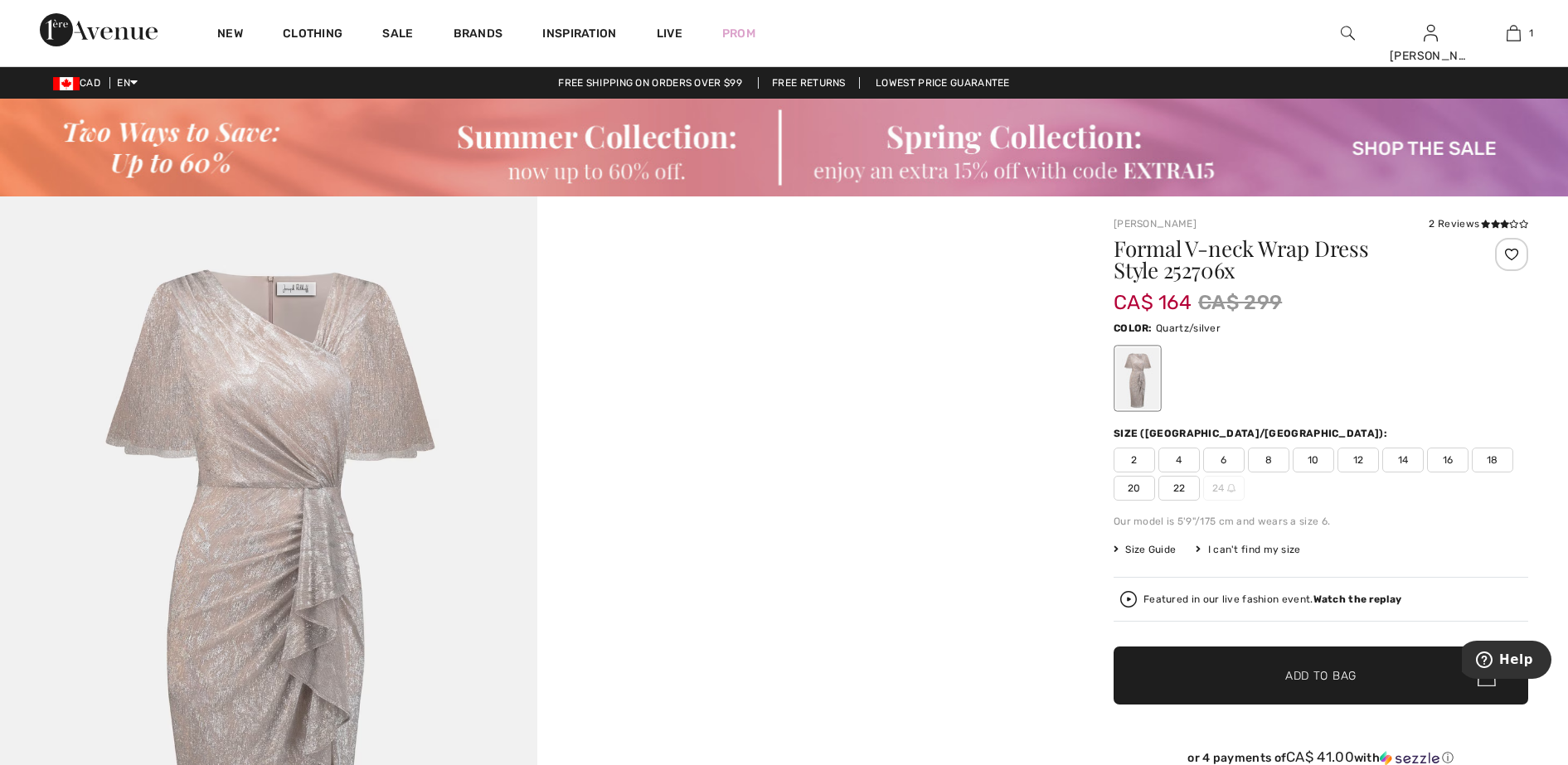
click at [1514, 252] on div at bounding box center [1511, 254] width 33 height 33
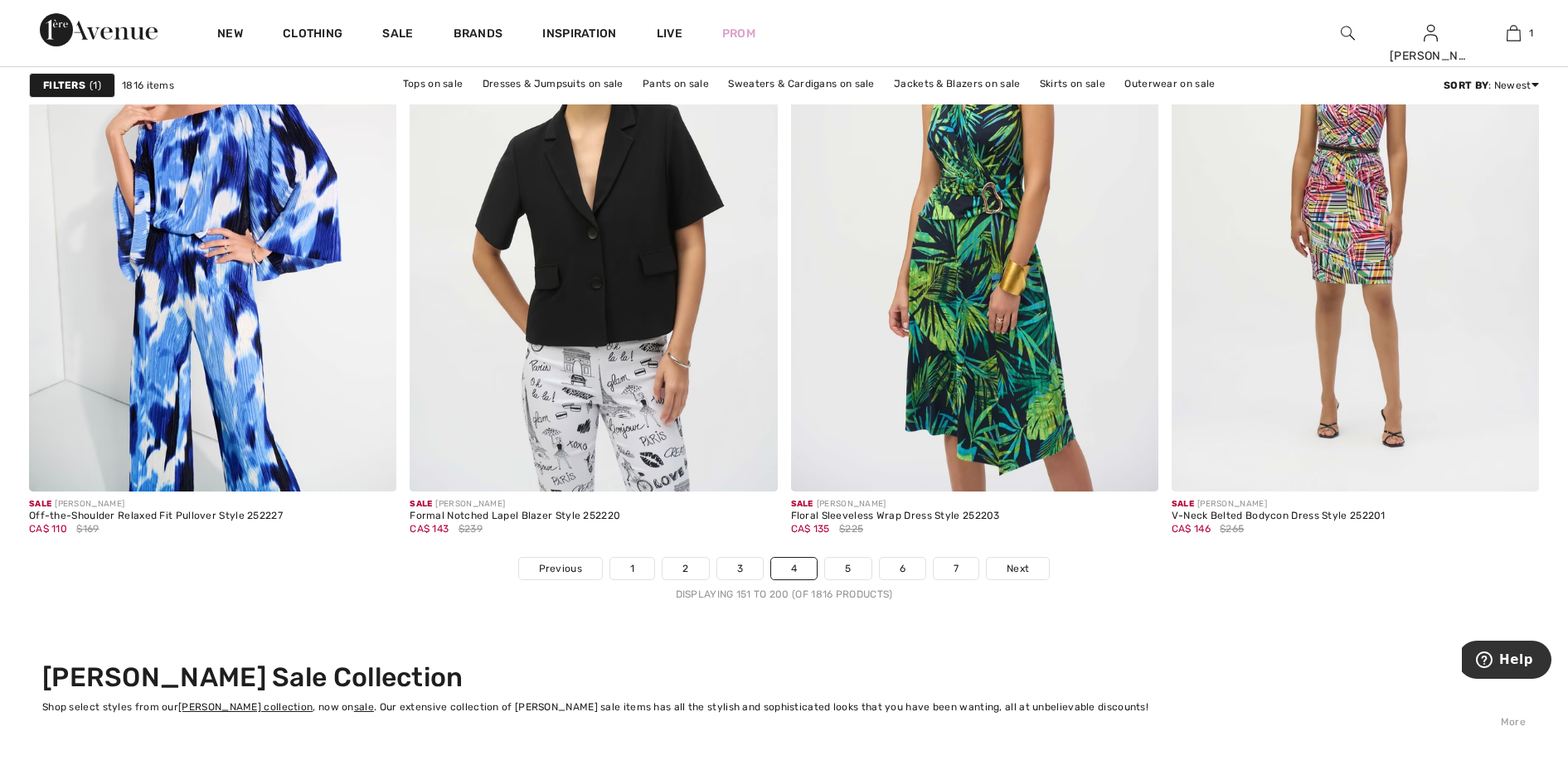
scroll to position [9431, 0]
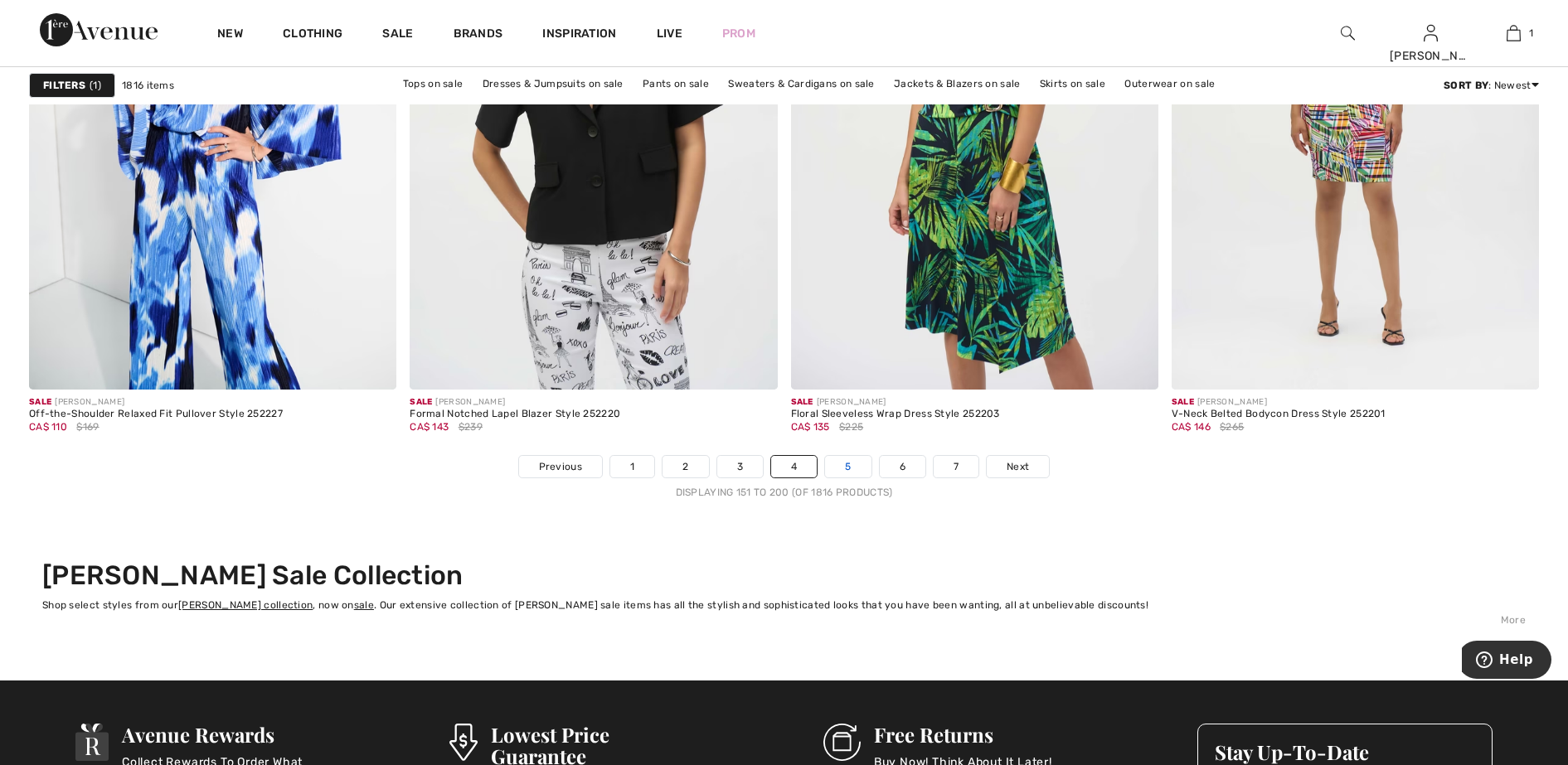
click at [860, 469] on link "5" at bounding box center [848, 466] width 46 height 22
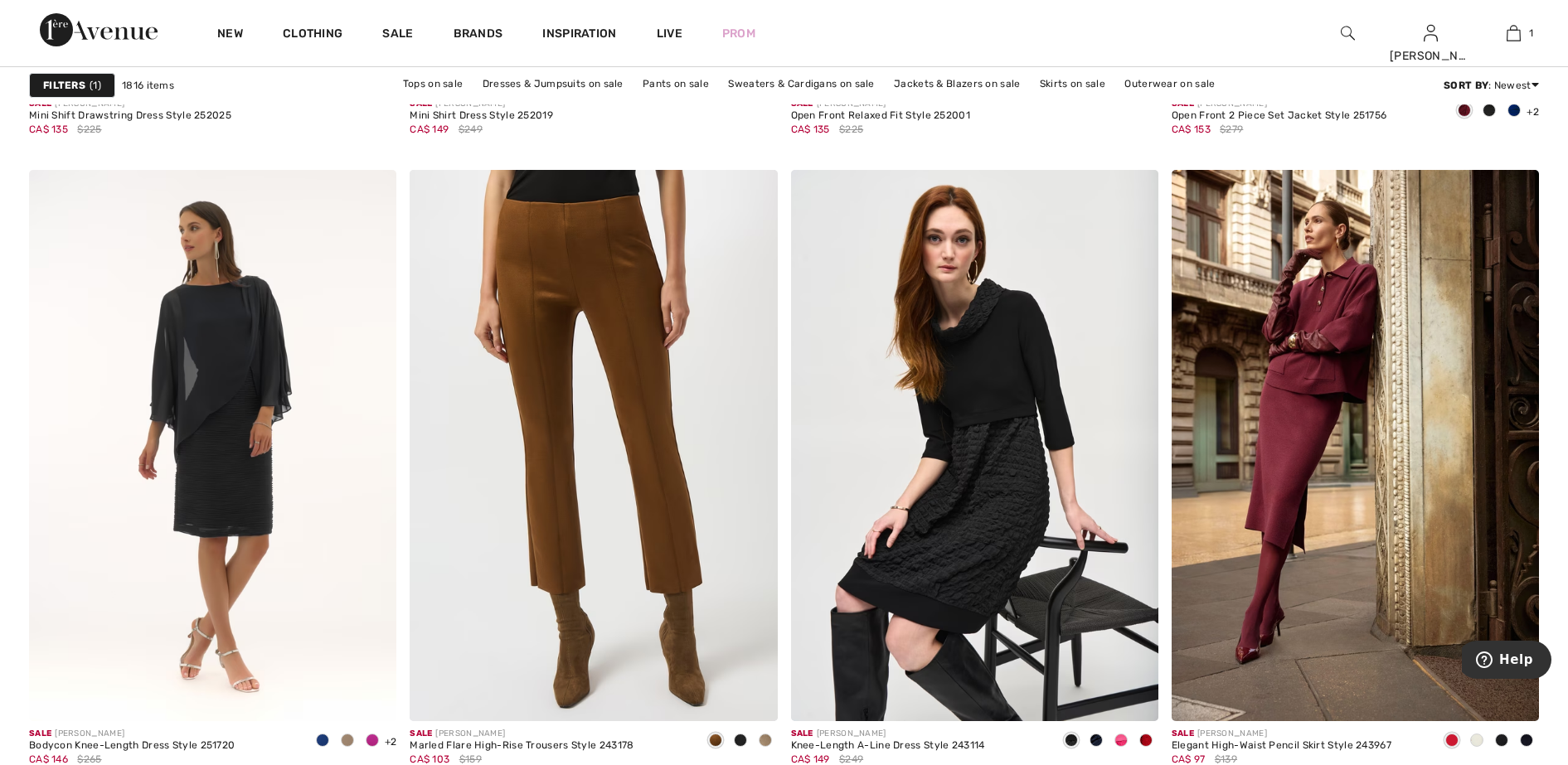
scroll to position [4249, 0]
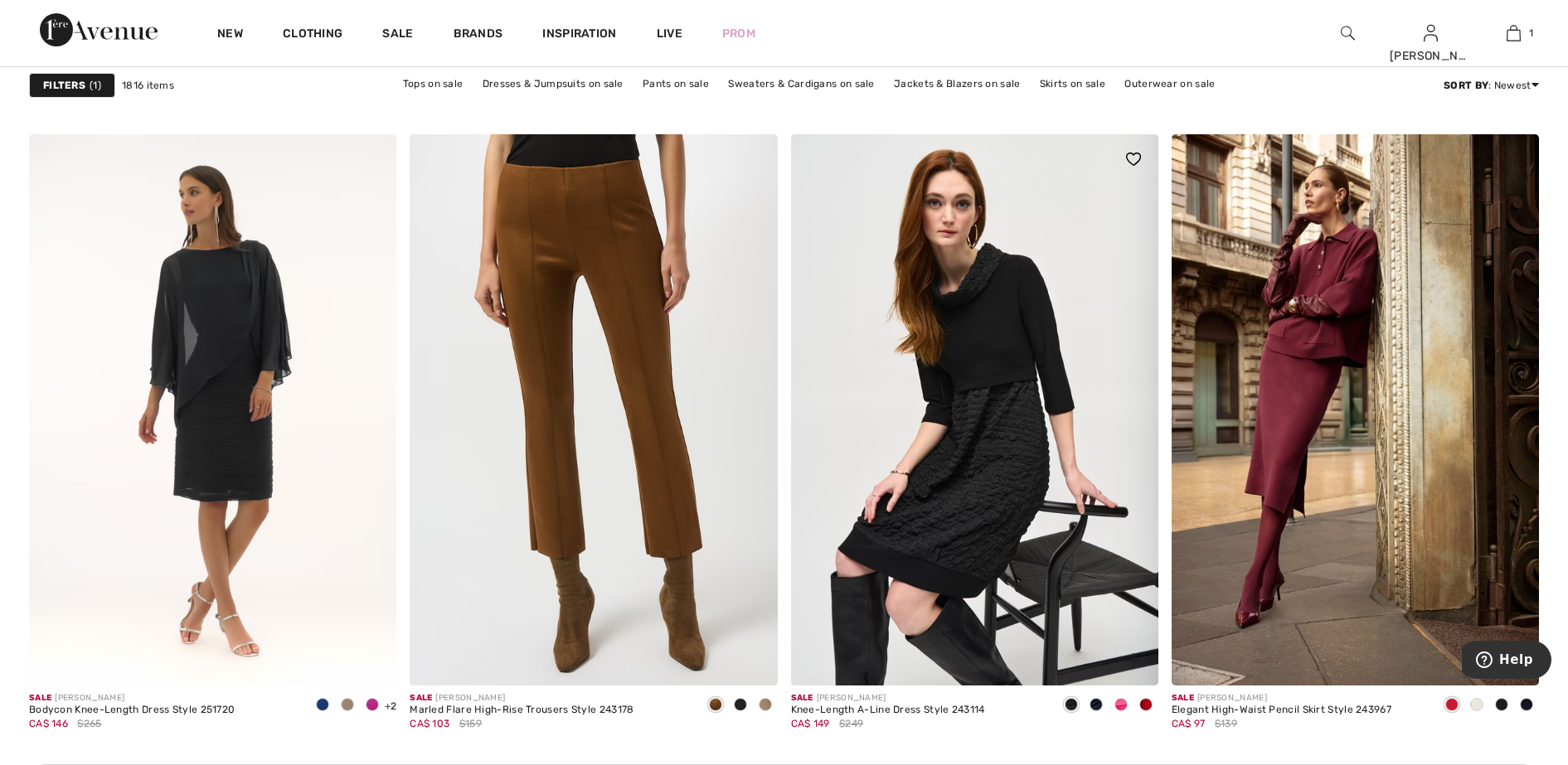
click at [1146, 702] on span at bounding box center [1146, 704] width 13 height 13
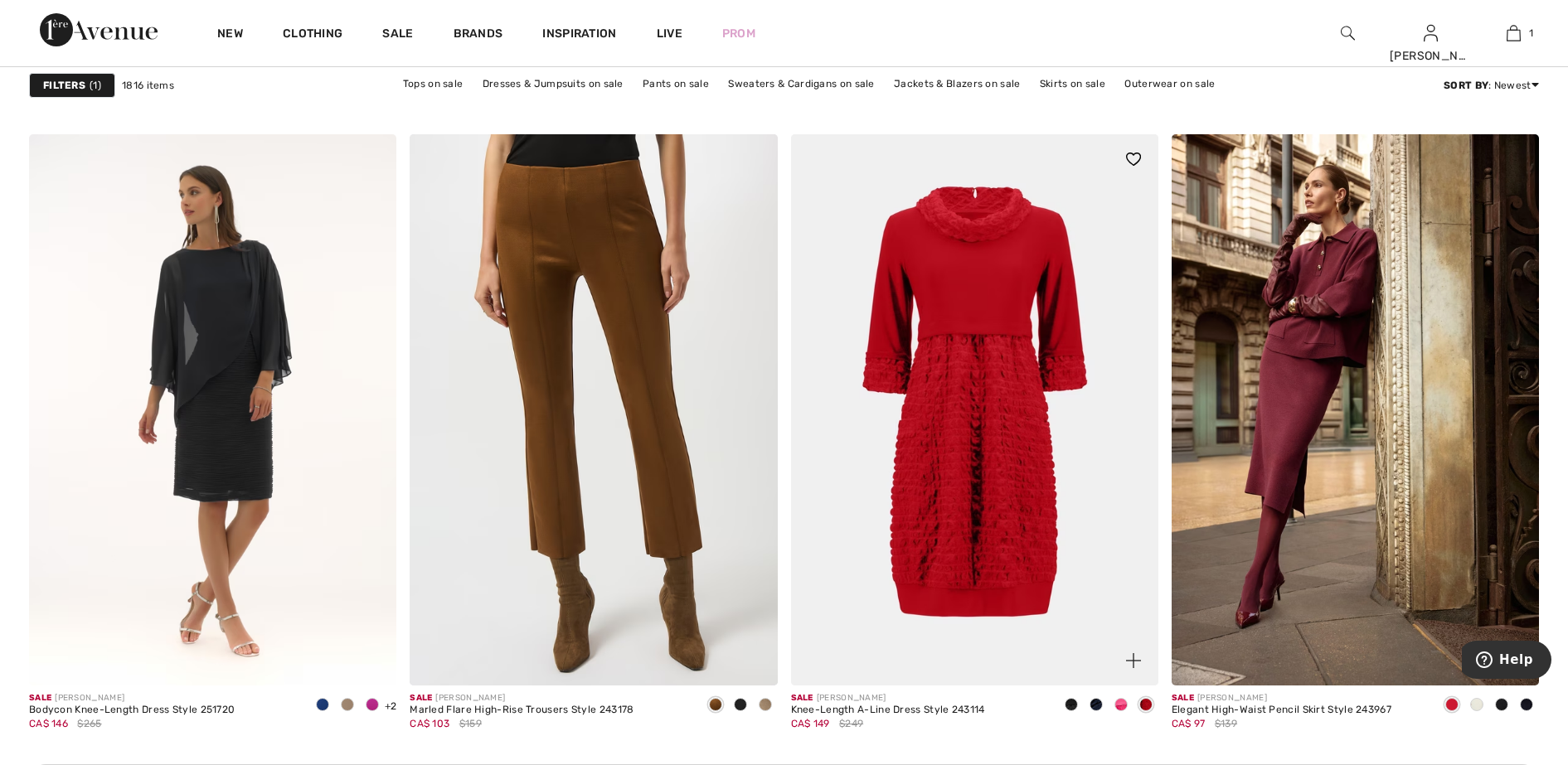
click at [1117, 702] on span at bounding box center [1121, 704] width 13 height 13
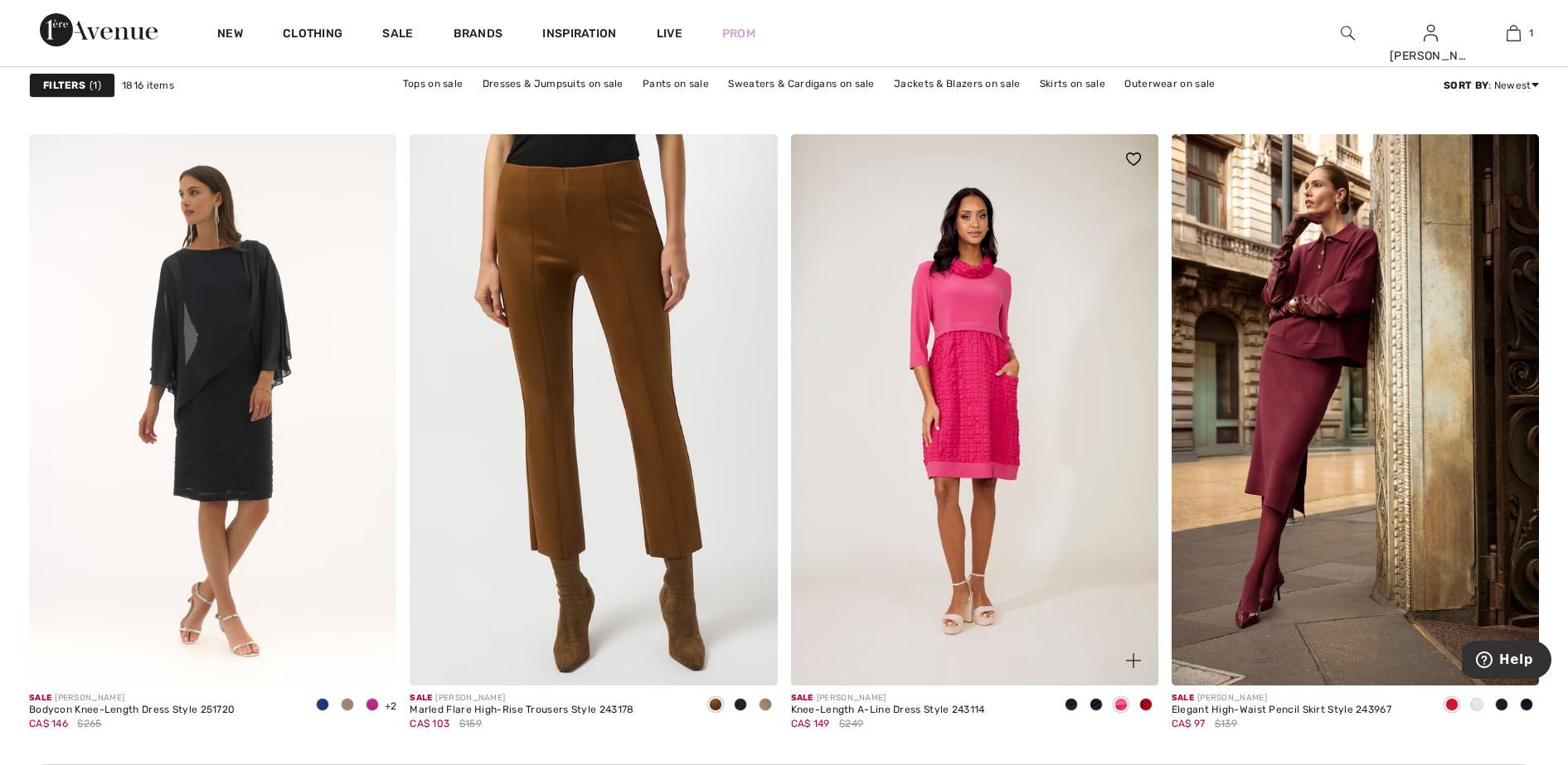
click at [1097, 704] on span at bounding box center [1096, 704] width 13 height 13
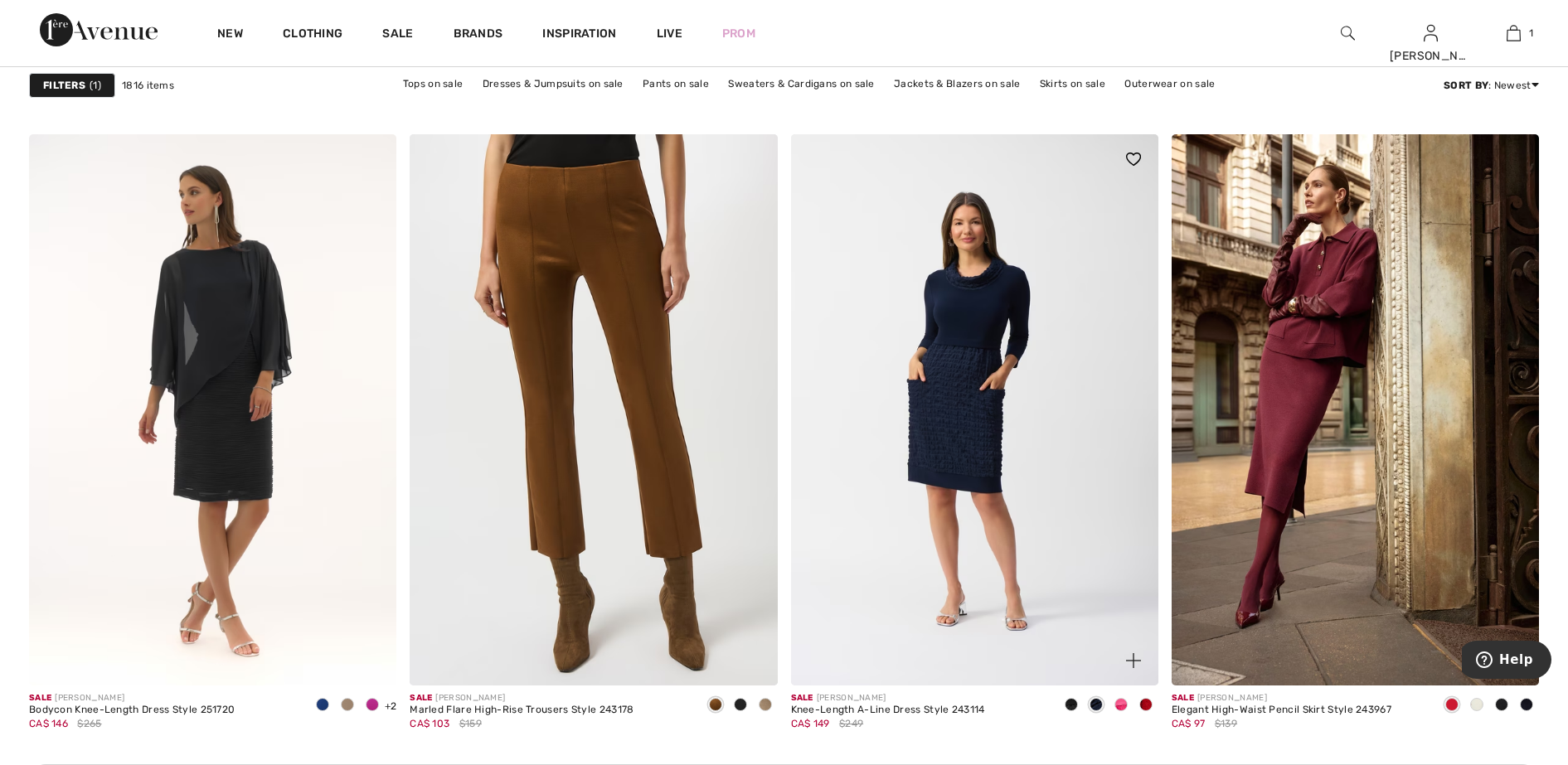
click at [1071, 703] on span at bounding box center [1072, 704] width 13 height 13
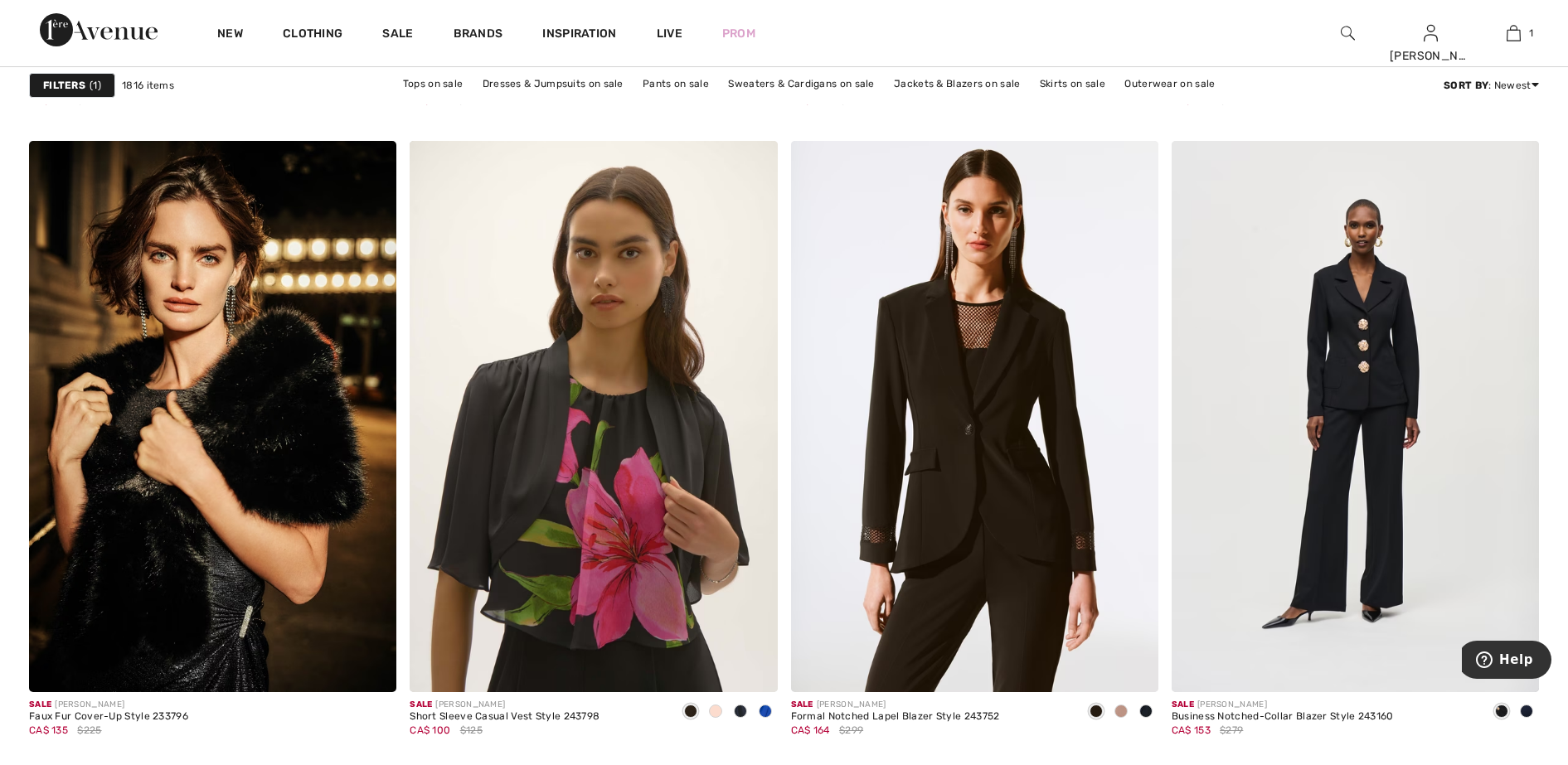
scroll to position [7151, 0]
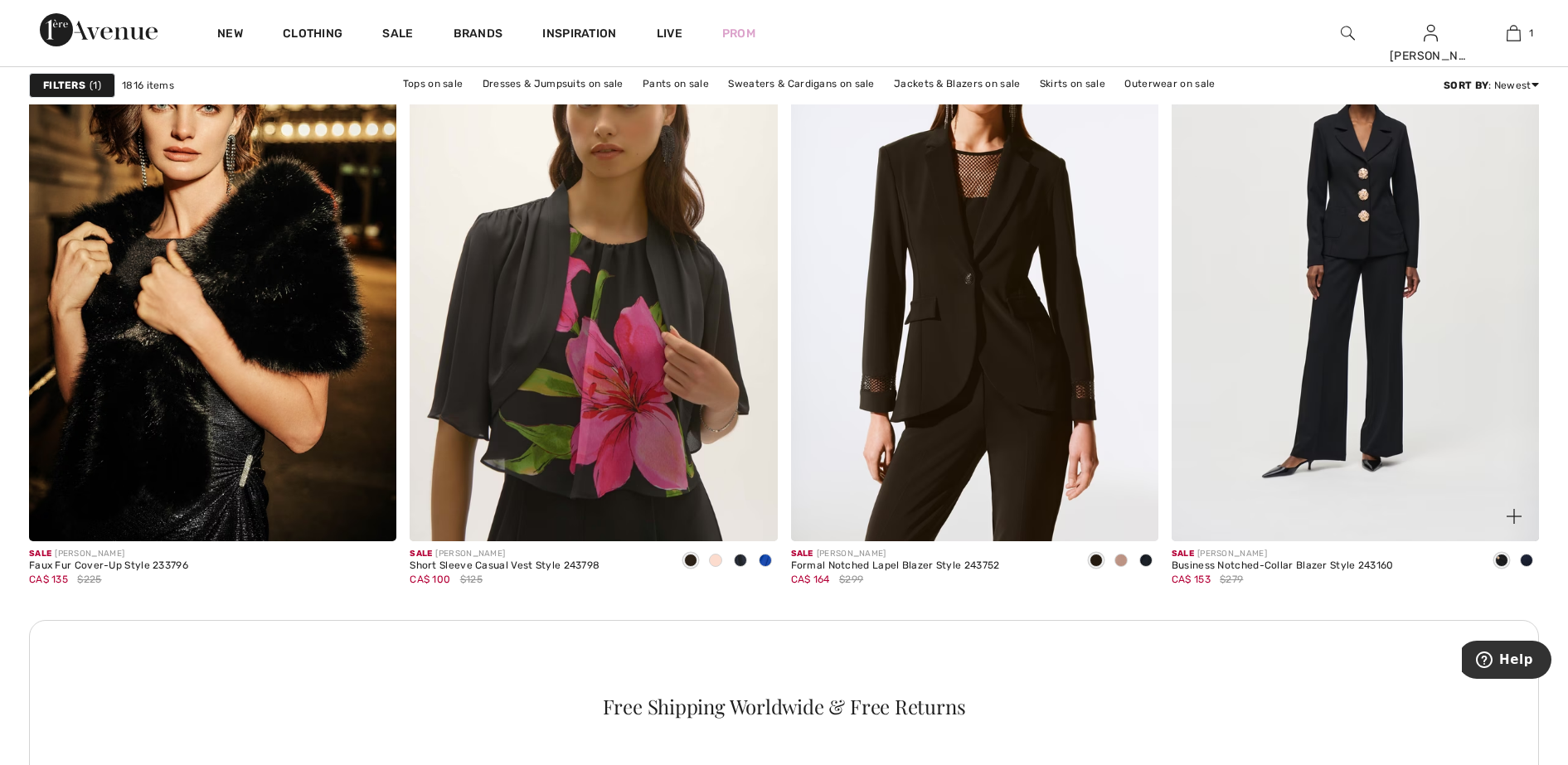
click at [1524, 564] on span at bounding box center [1526, 561] width 13 height 13
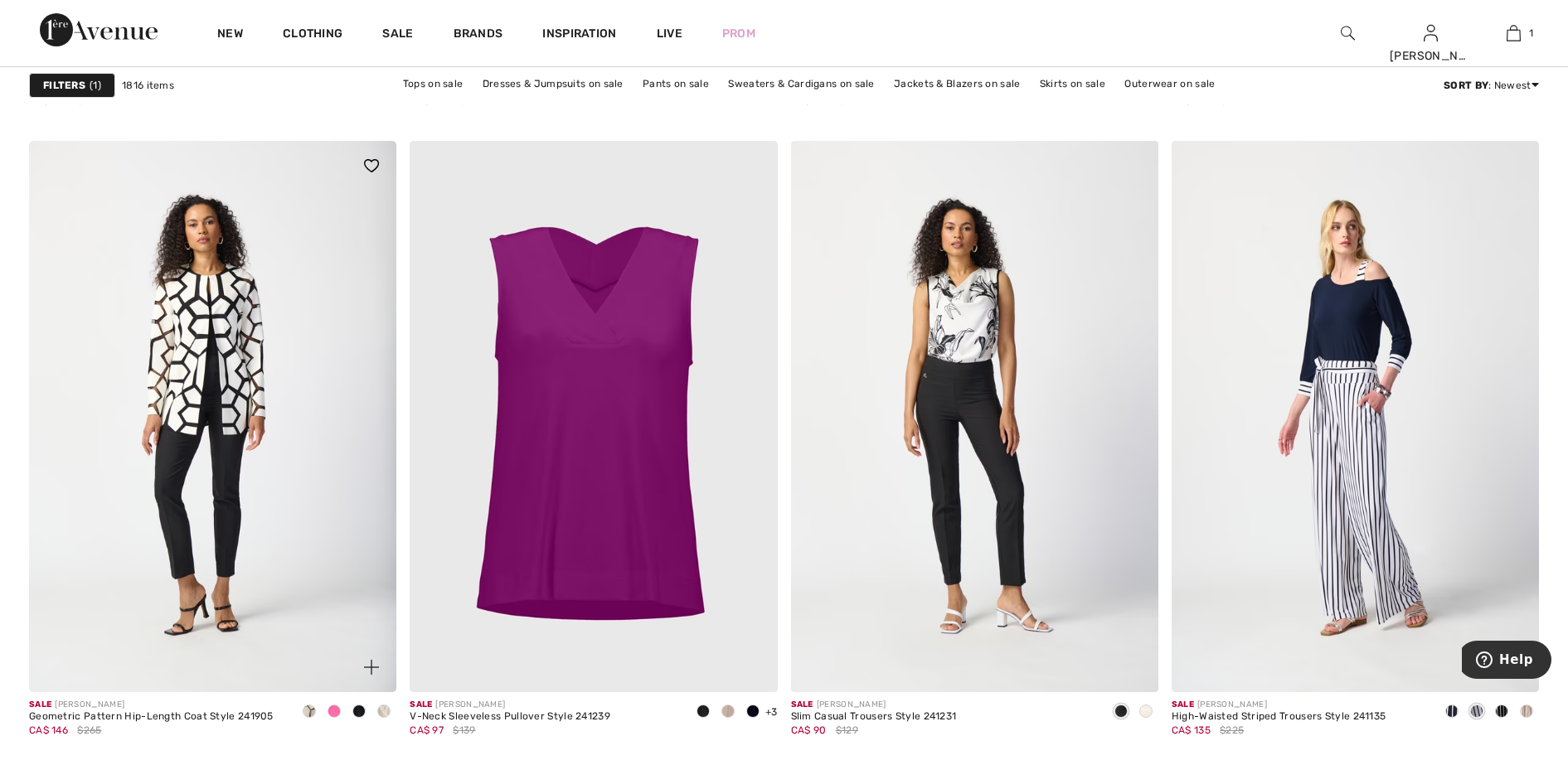
scroll to position [8602, 0]
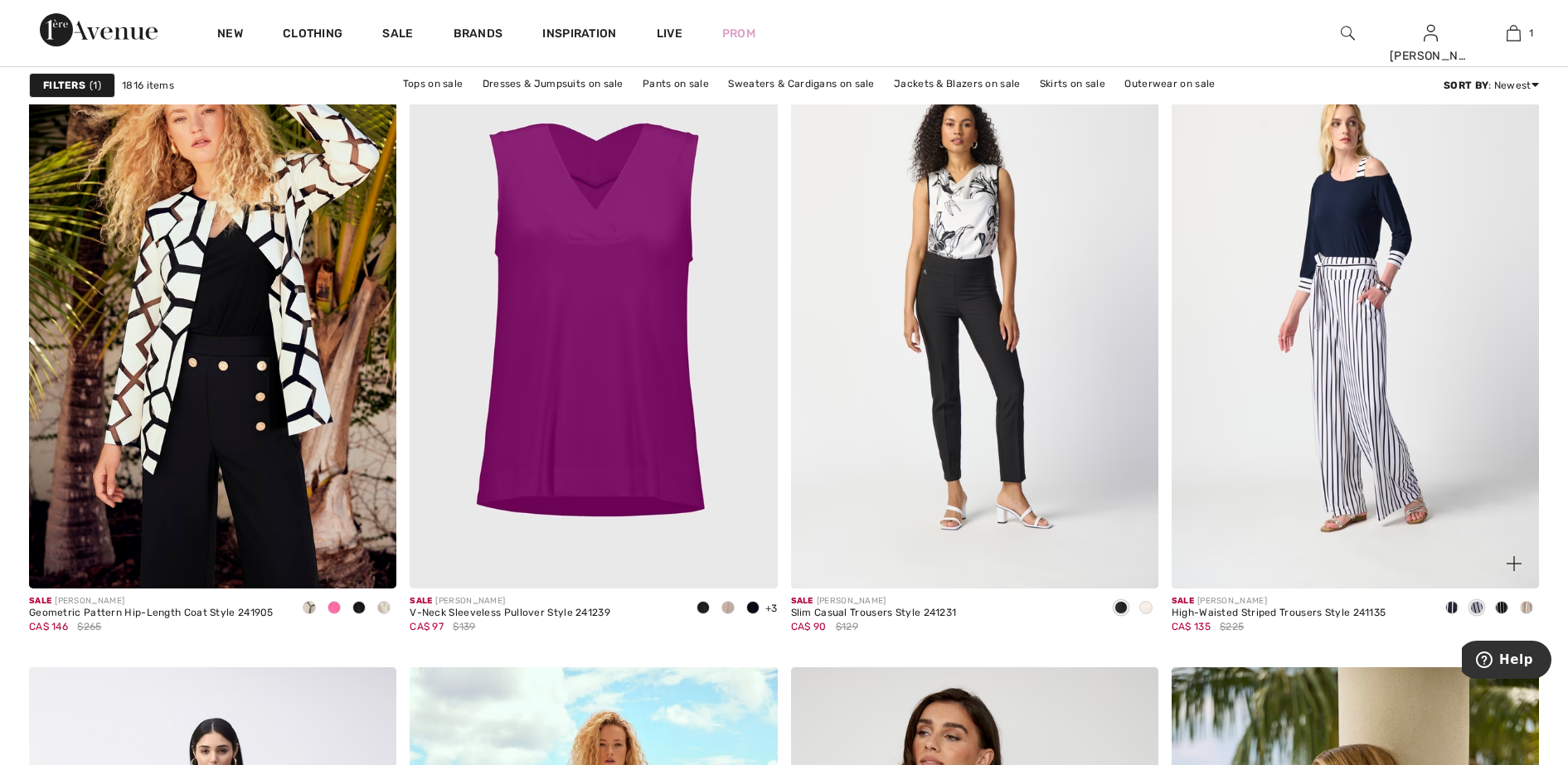
click at [1526, 606] on span at bounding box center [1526, 607] width 13 height 13
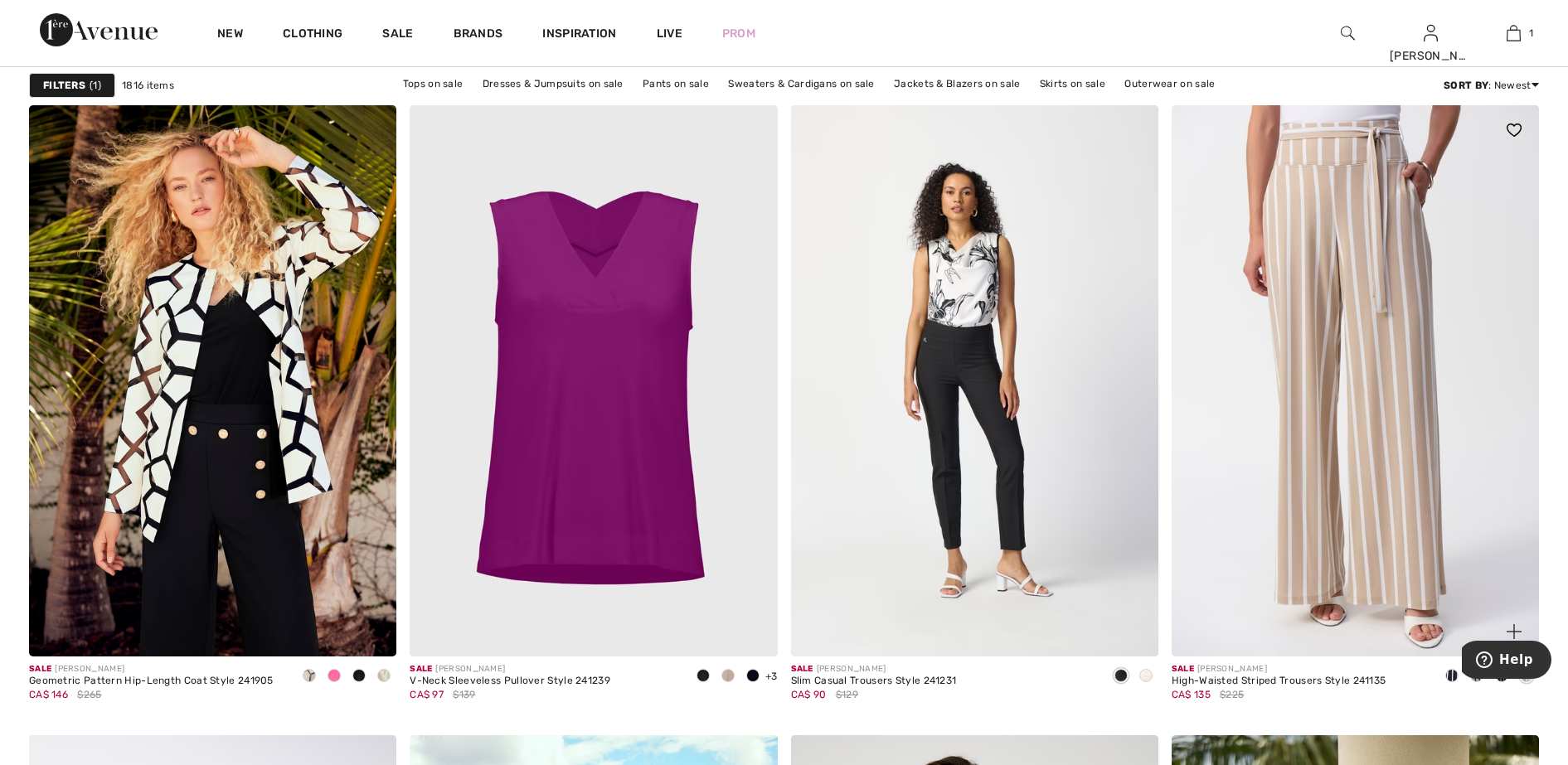
scroll to position [8498, 0]
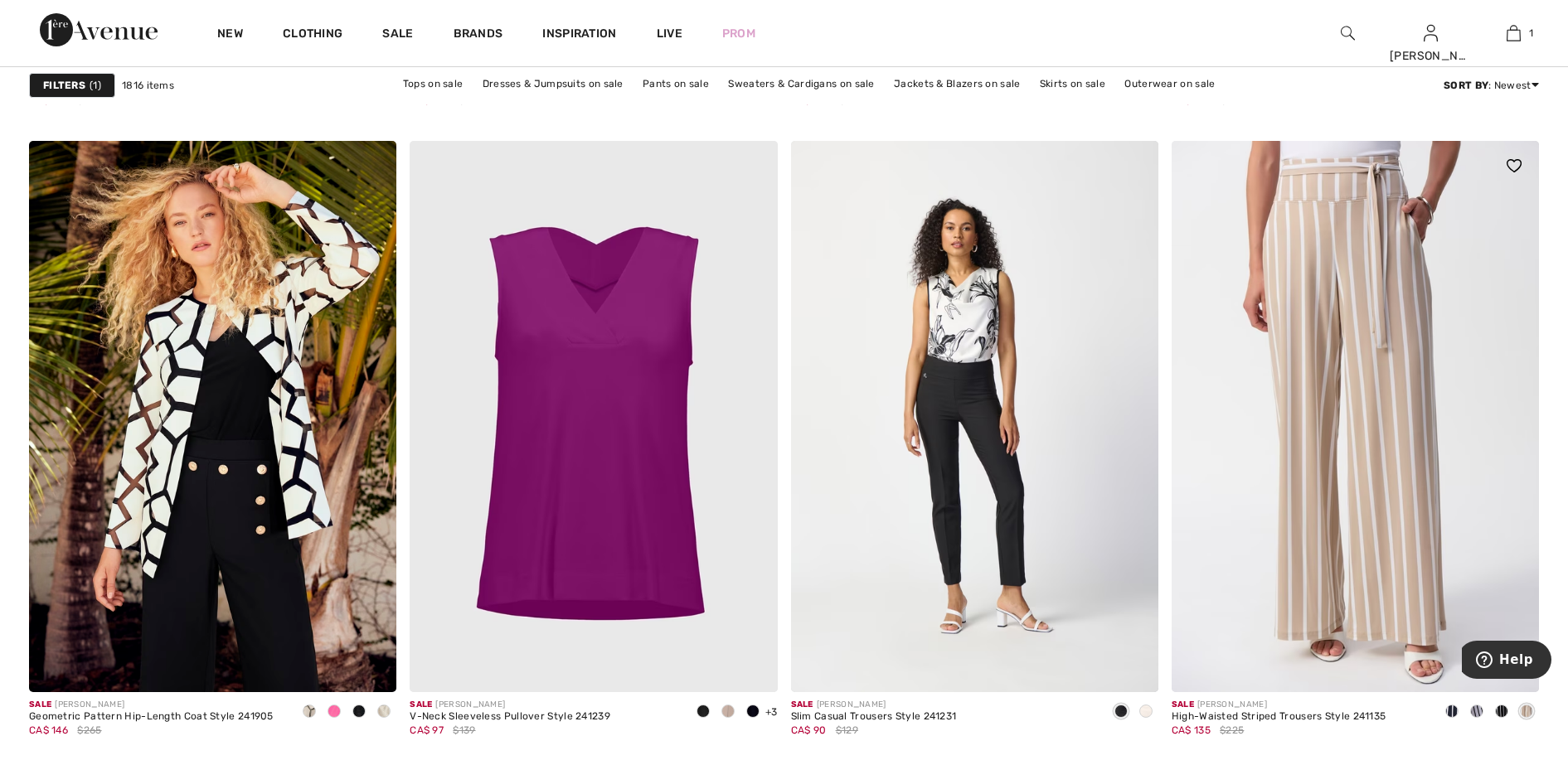
click at [1482, 712] on span at bounding box center [1477, 711] width 13 height 13
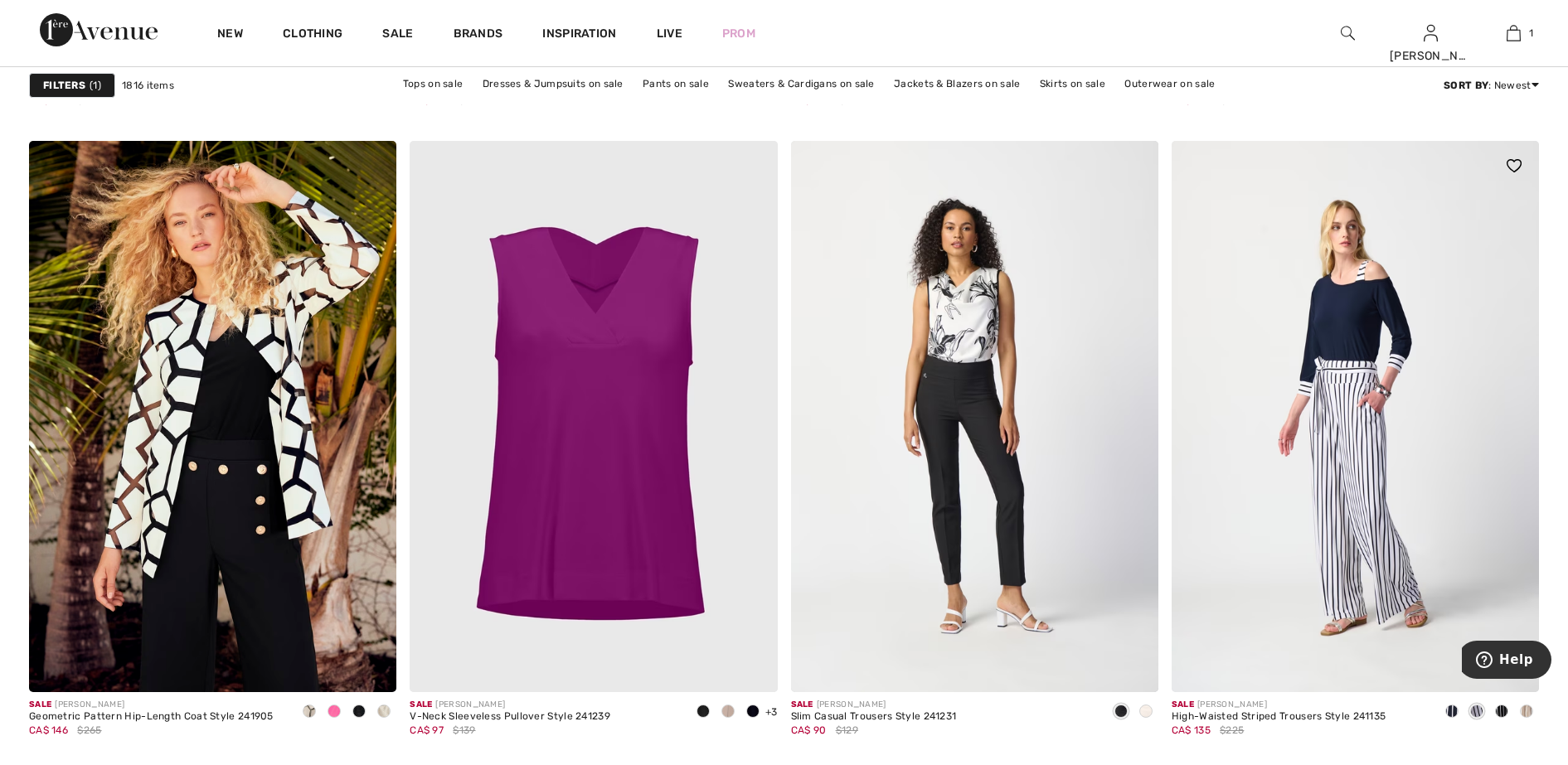
click at [1456, 711] on span at bounding box center [1452, 711] width 13 height 13
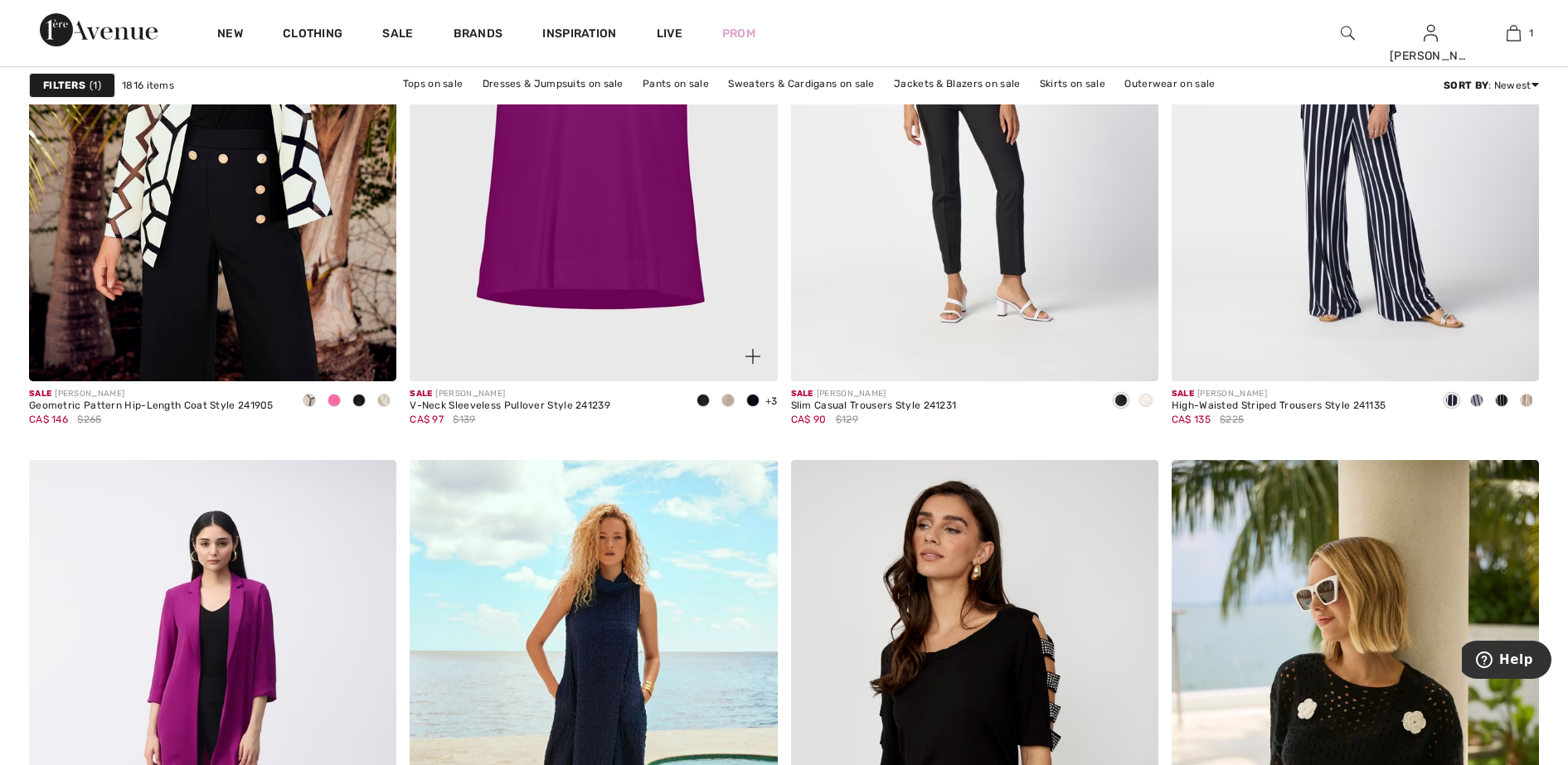
scroll to position [9120, 0]
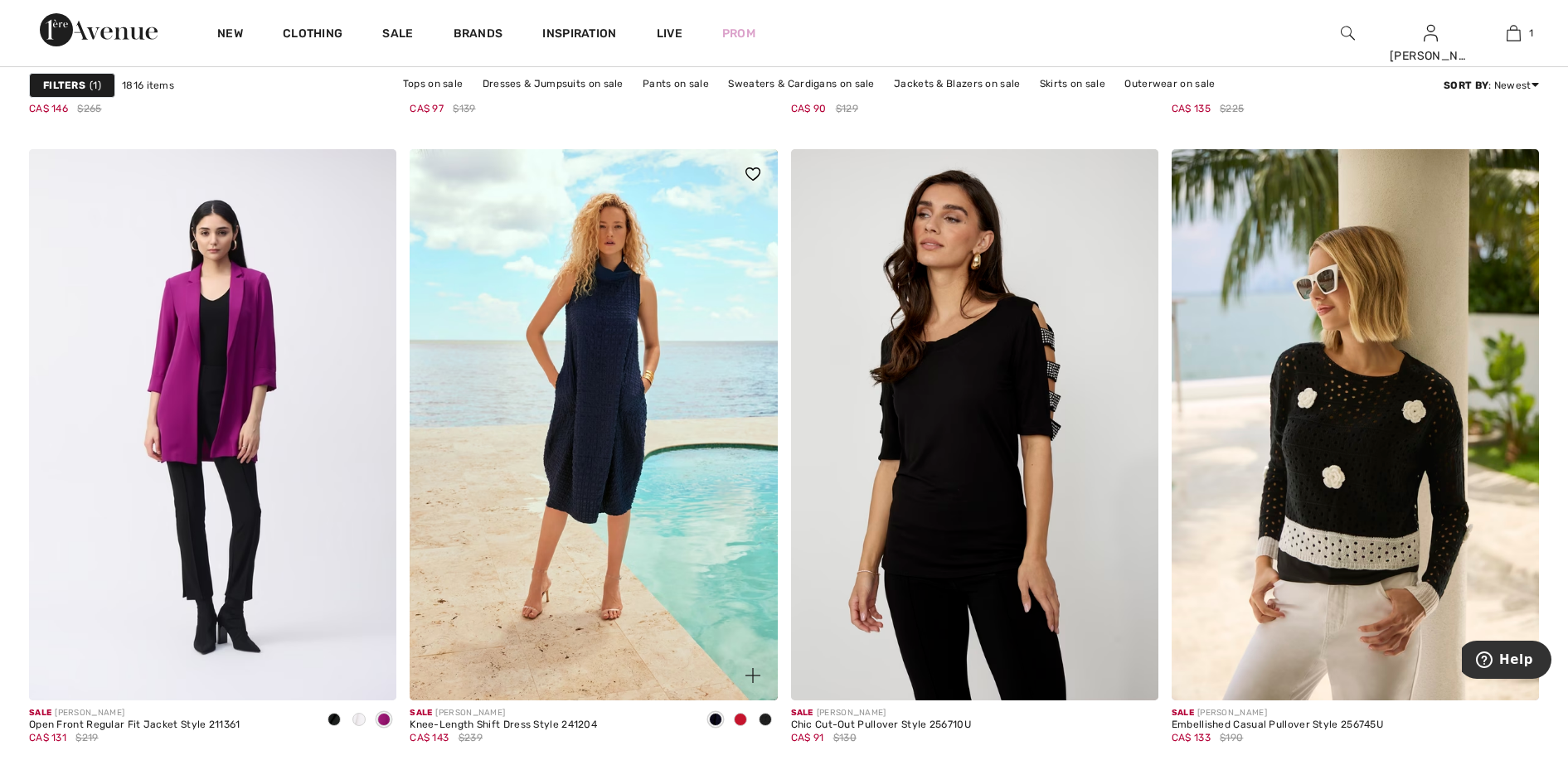
click at [738, 718] on span at bounding box center [740, 719] width 13 height 13
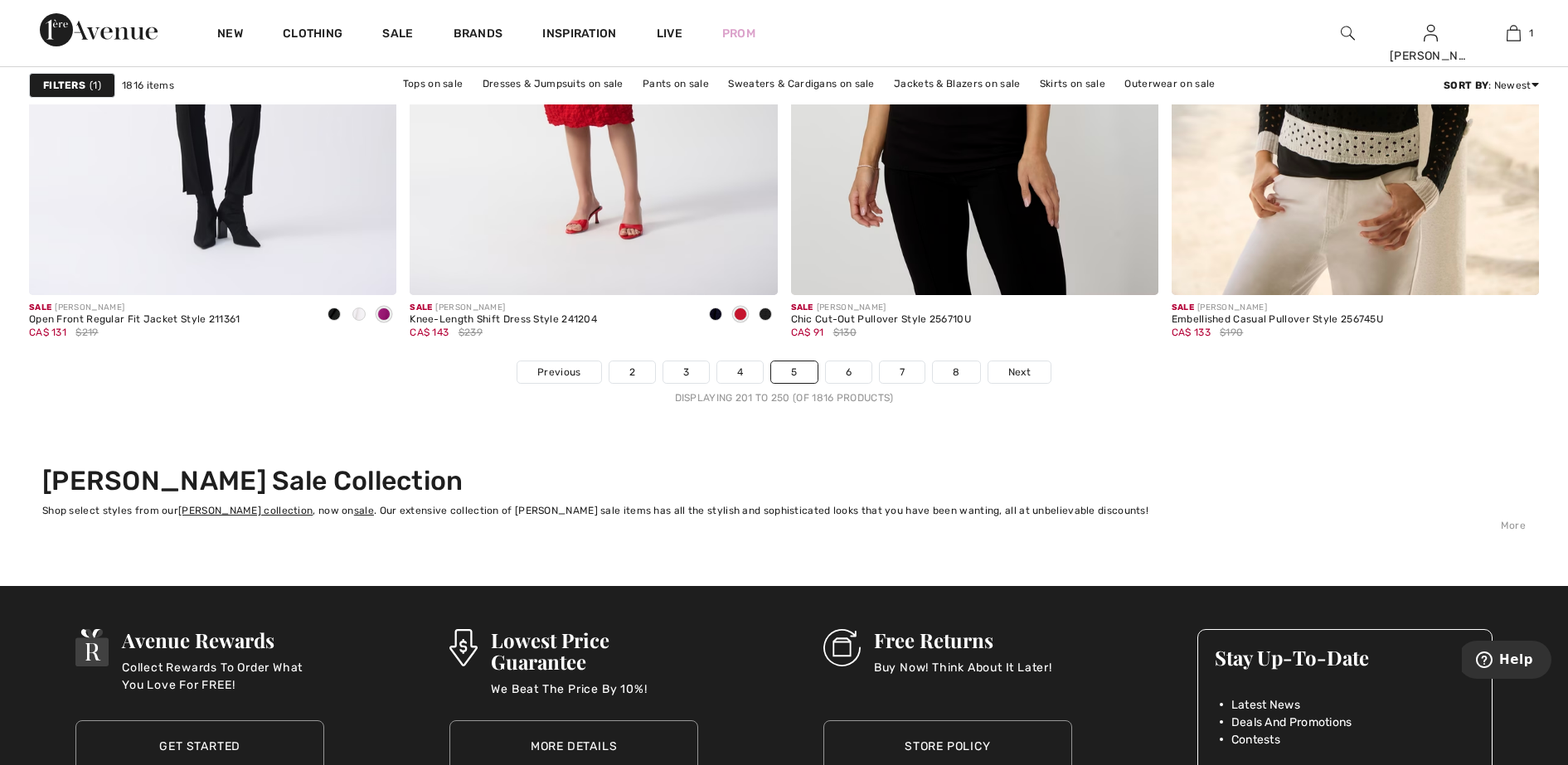
scroll to position [9638, 0]
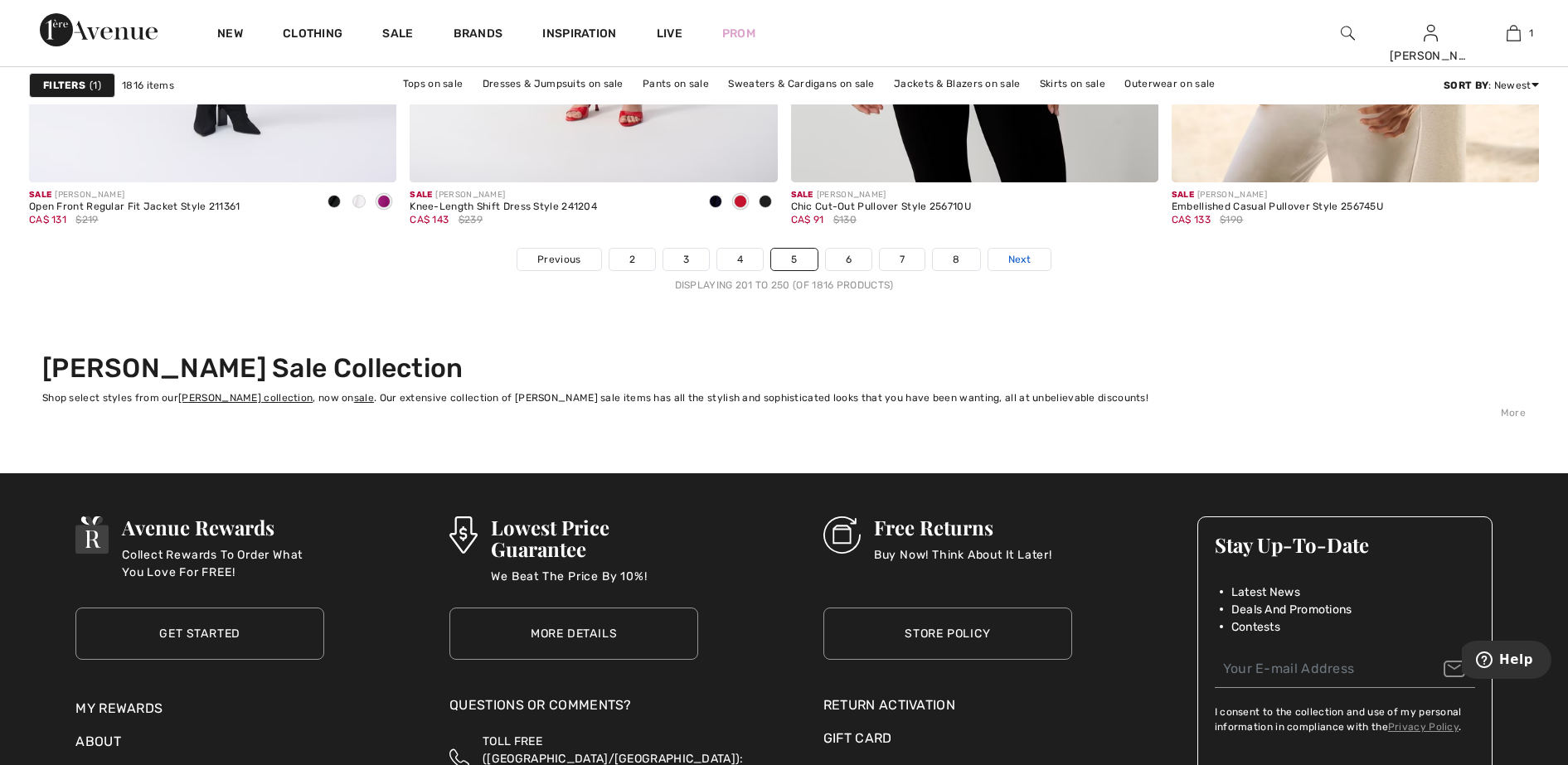
click at [1006, 259] on link "Next" at bounding box center [1019, 259] width 63 height 22
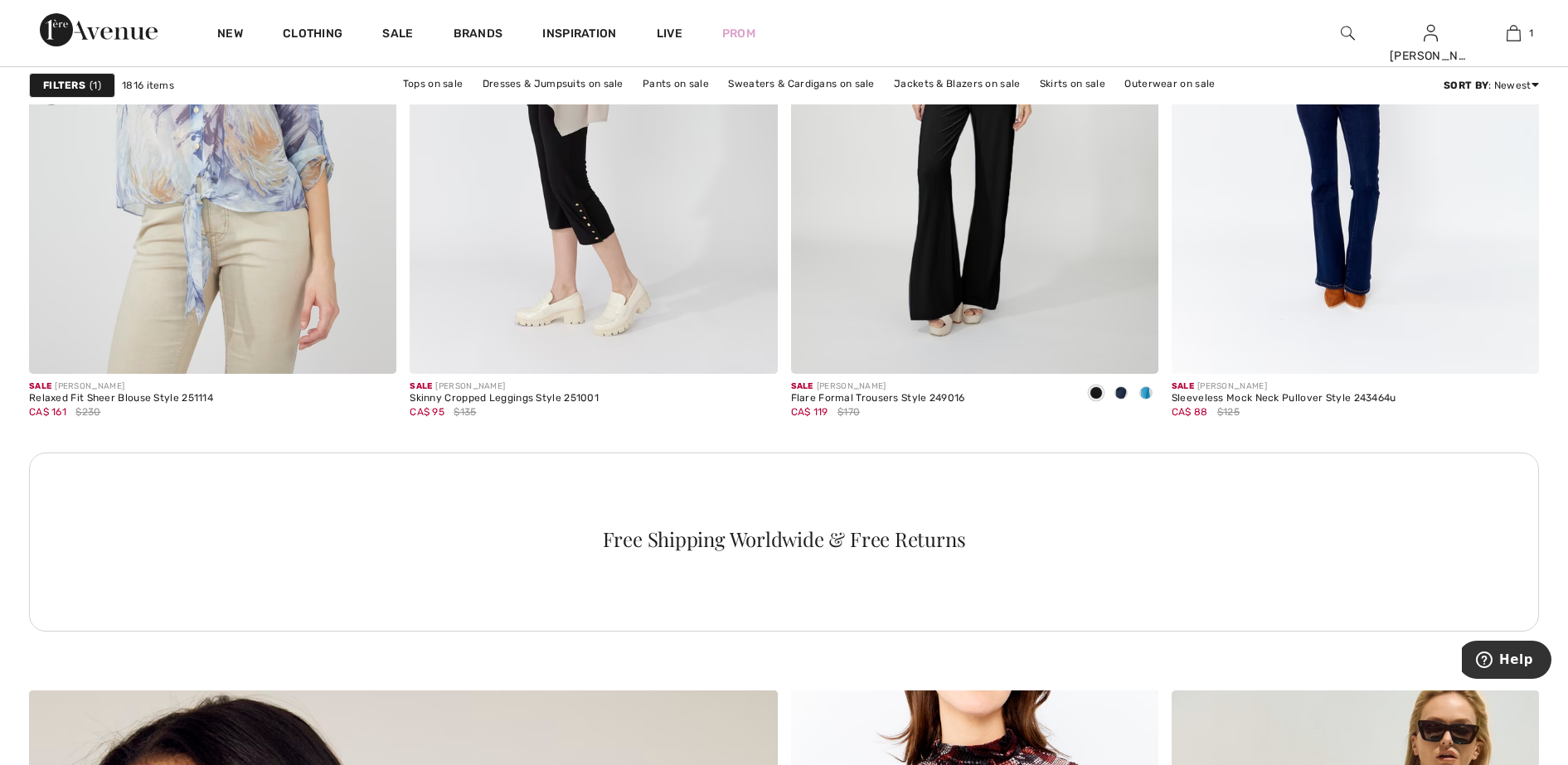
scroll to position [4560, 0]
click at [1150, 390] on span at bounding box center [1146, 394] width 13 height 13
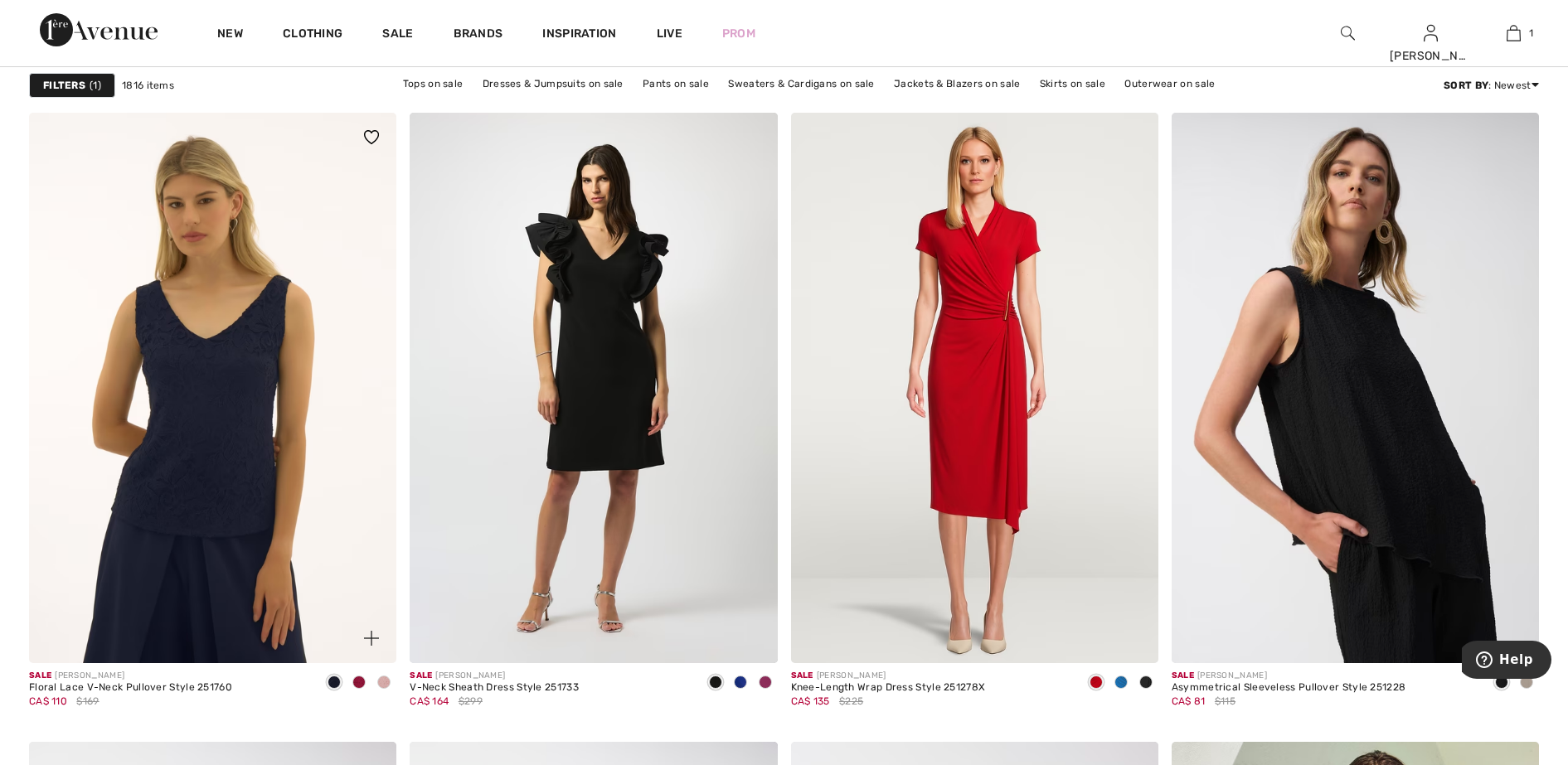
scroll to position [6529, 0]
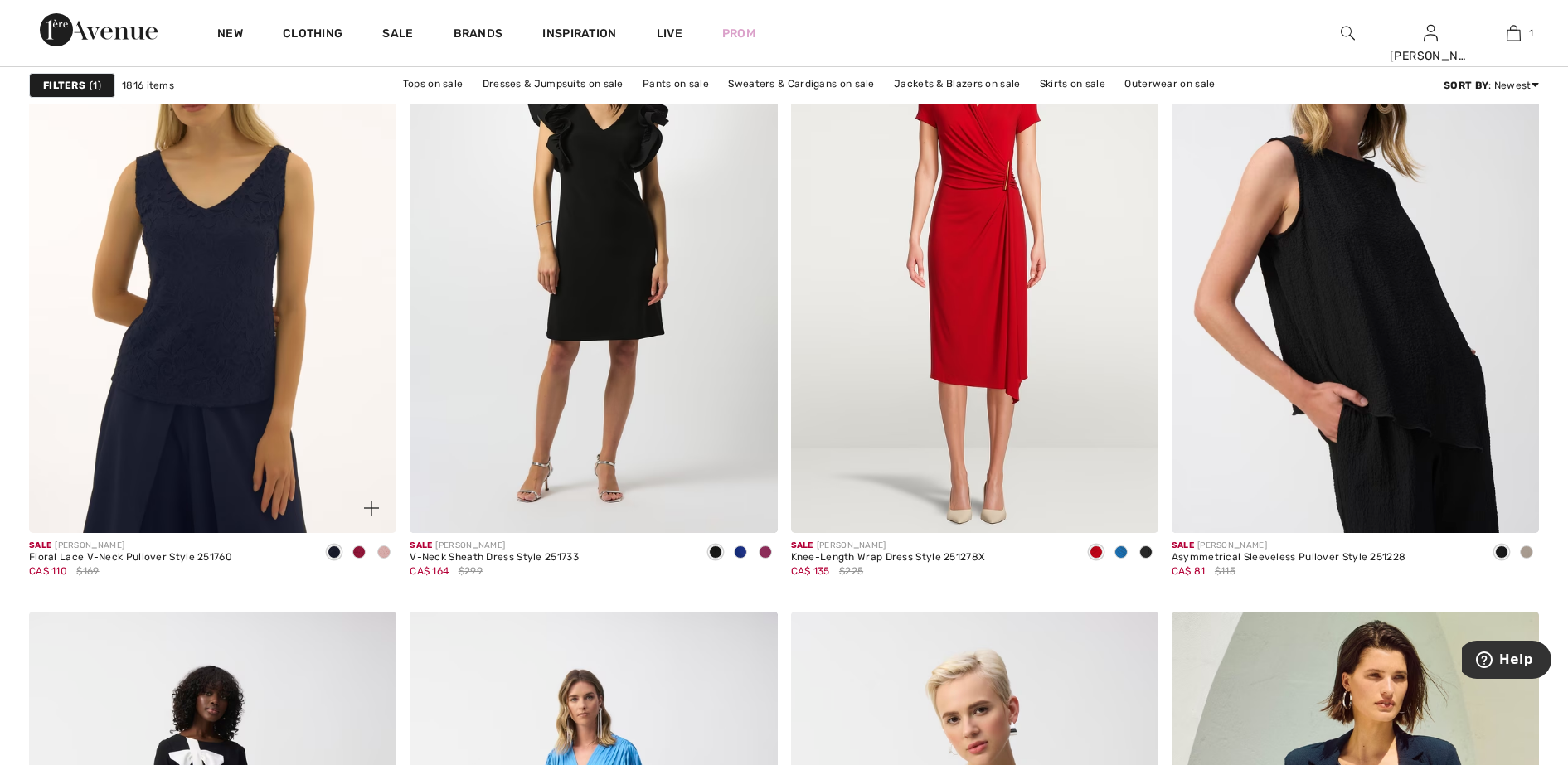
click at [384, 551] on span at bounding box center [383, 552] width 13 height 13
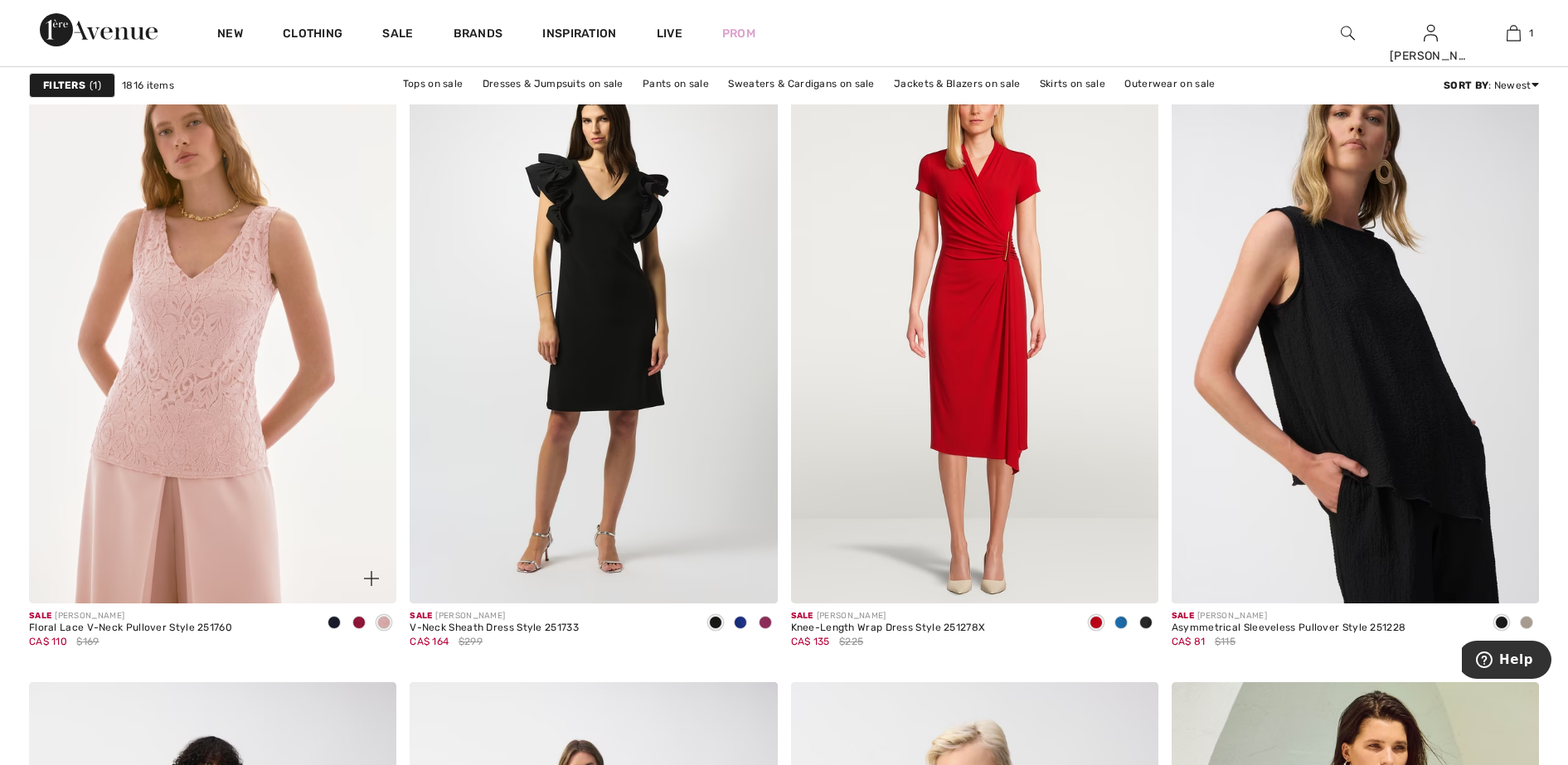
scroll to position [6426, 0]
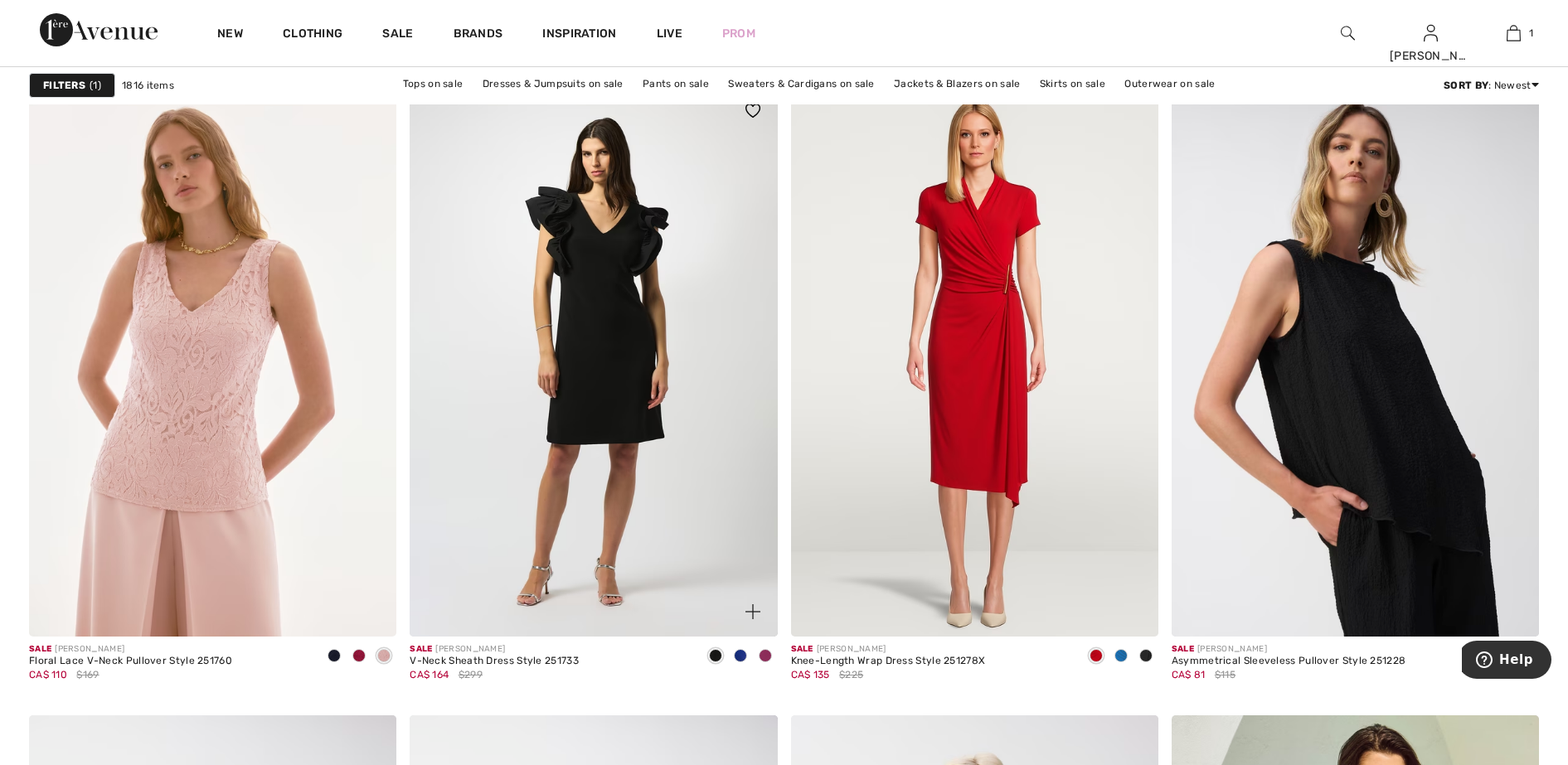
click at [769, 654] on span at bounding box center [765, 656] width 13 height 13
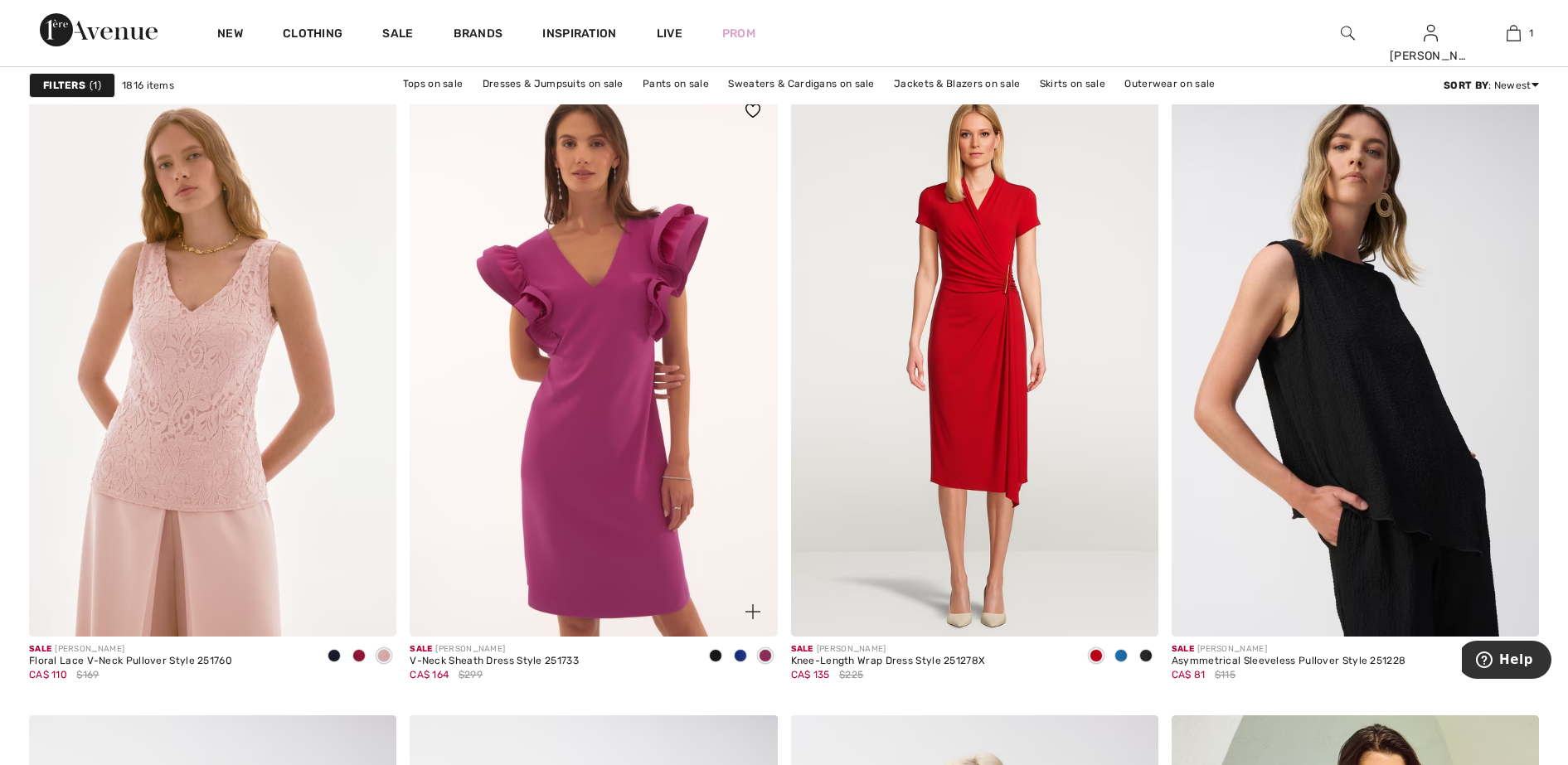
click at [737, 653] on span at bounding box center [740, 656] width 13 height 13
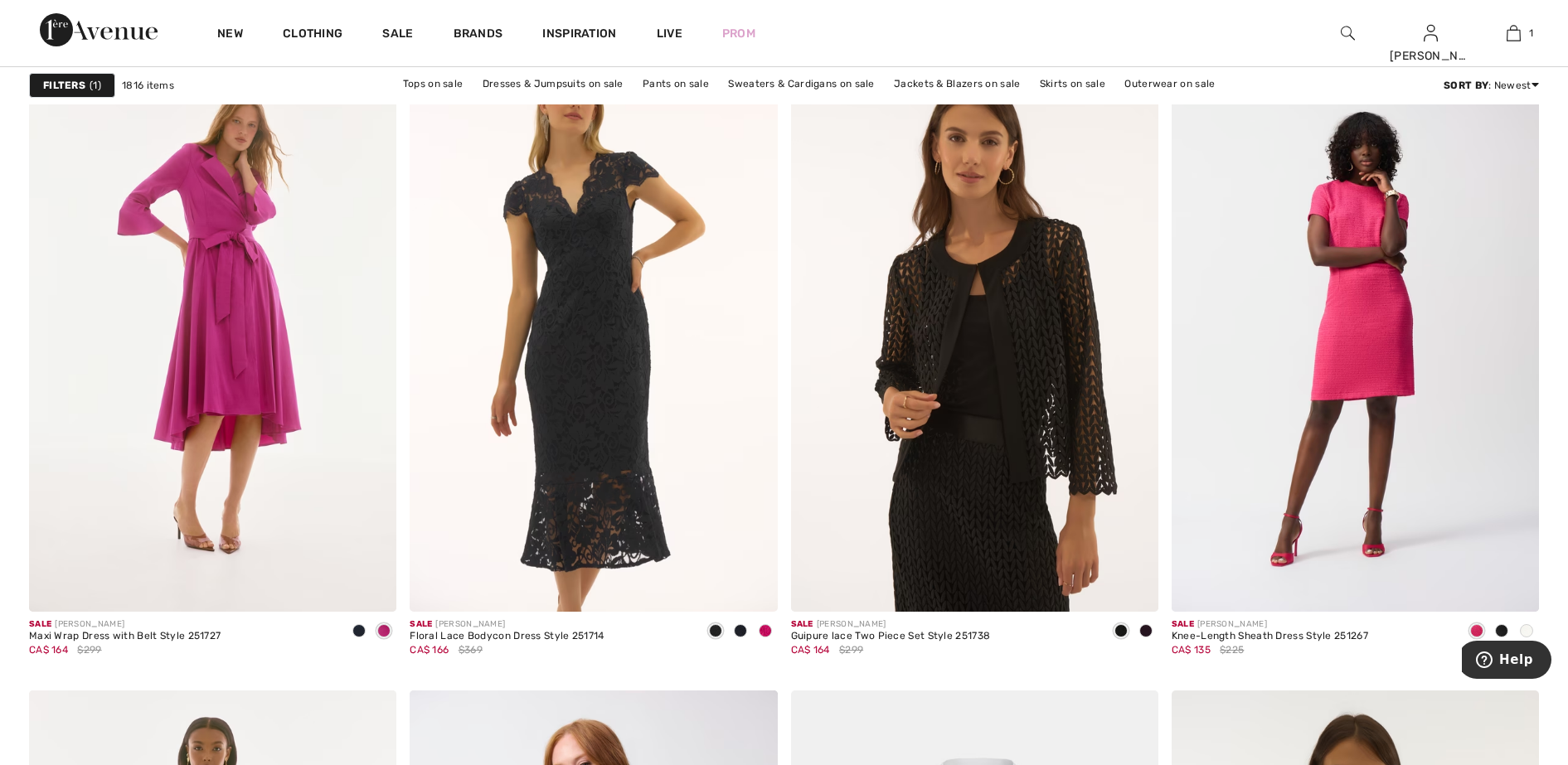
scroll to position [8602, 0]
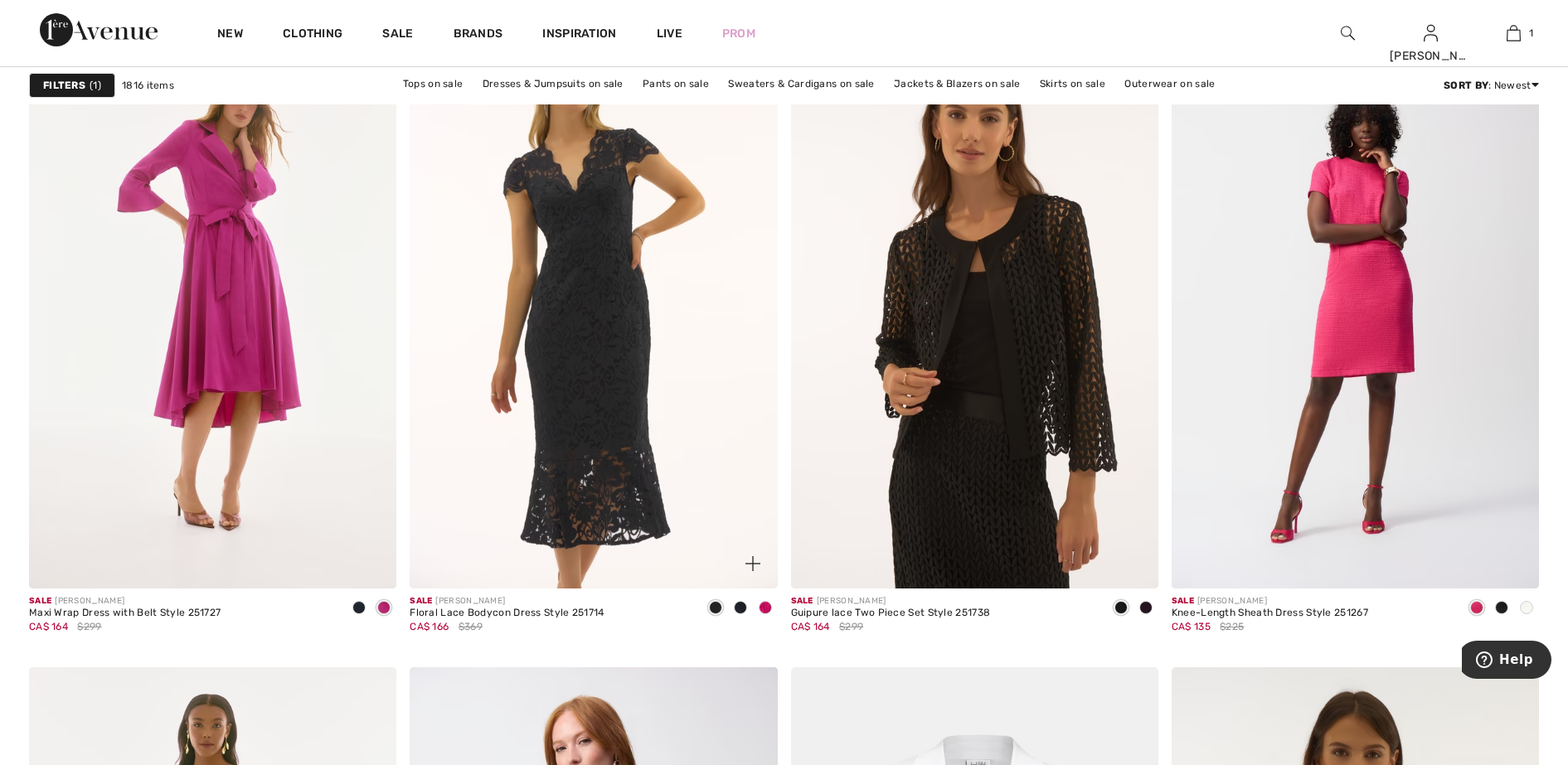
click at [768, 607] on span at bounding box center [765, 607] width 13 height 13
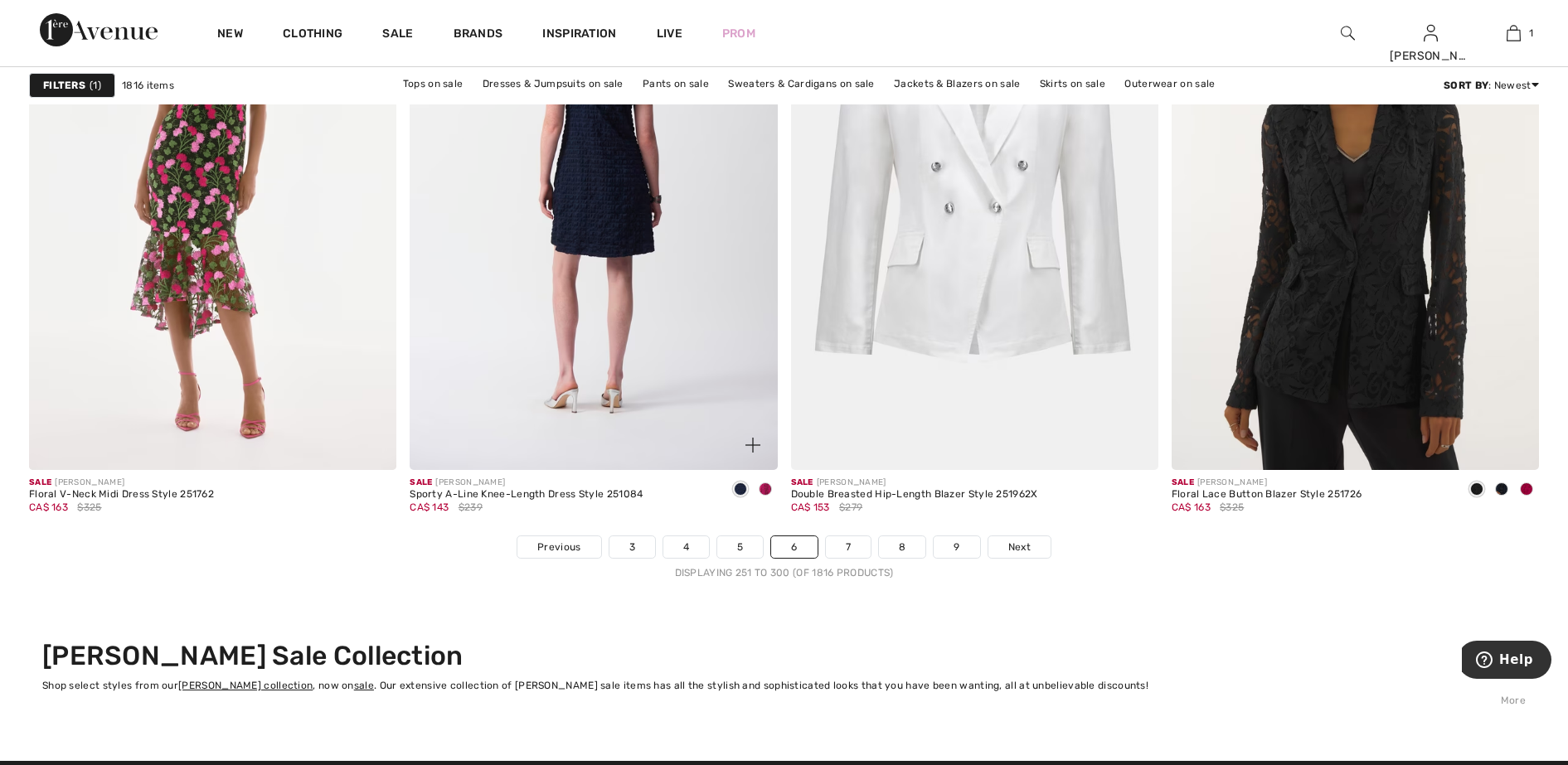
scroll to position [9431, 0]
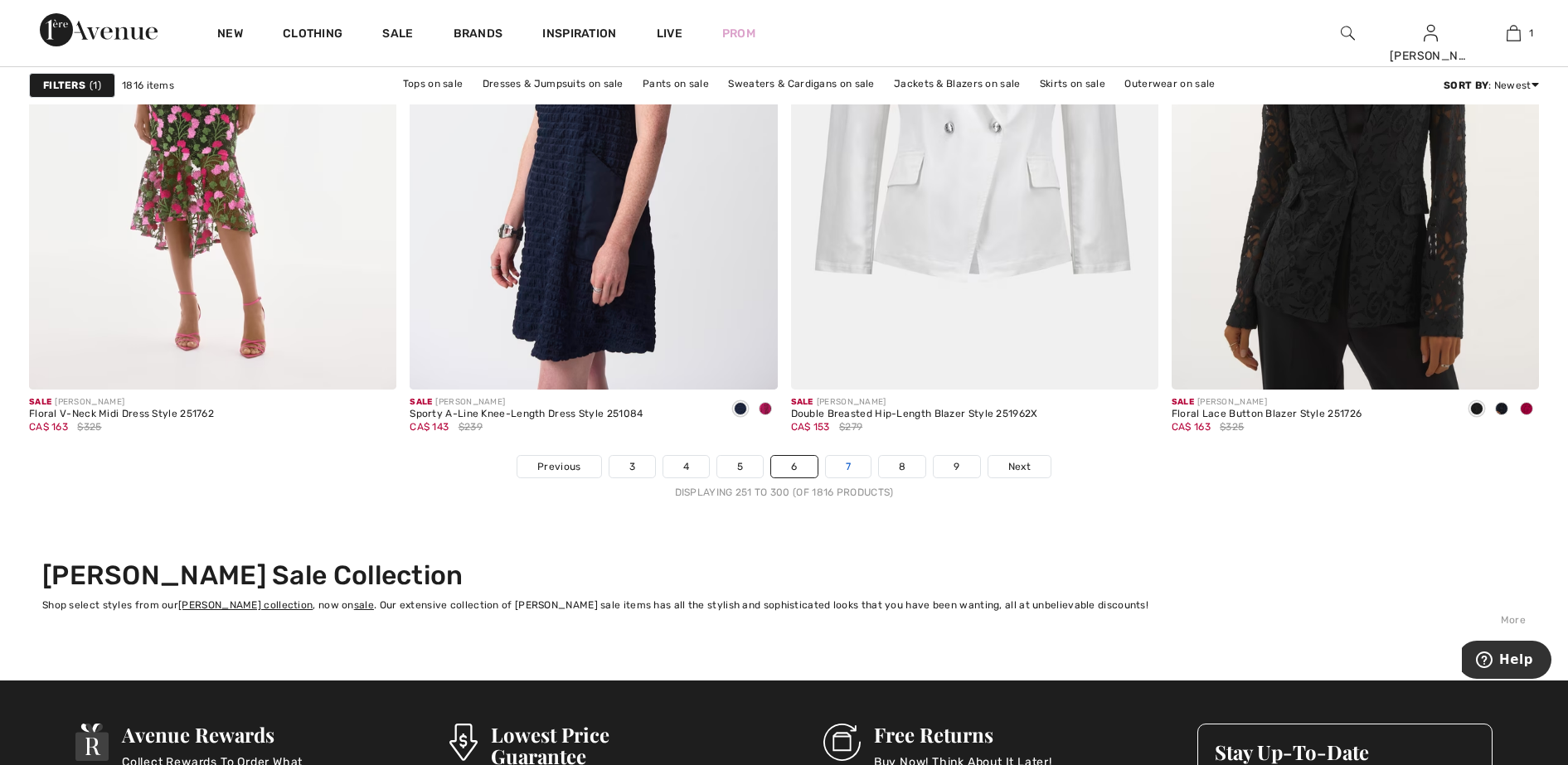
click at [858, 464] on link "7" at bounding box center [848, 466] width 45 height 22
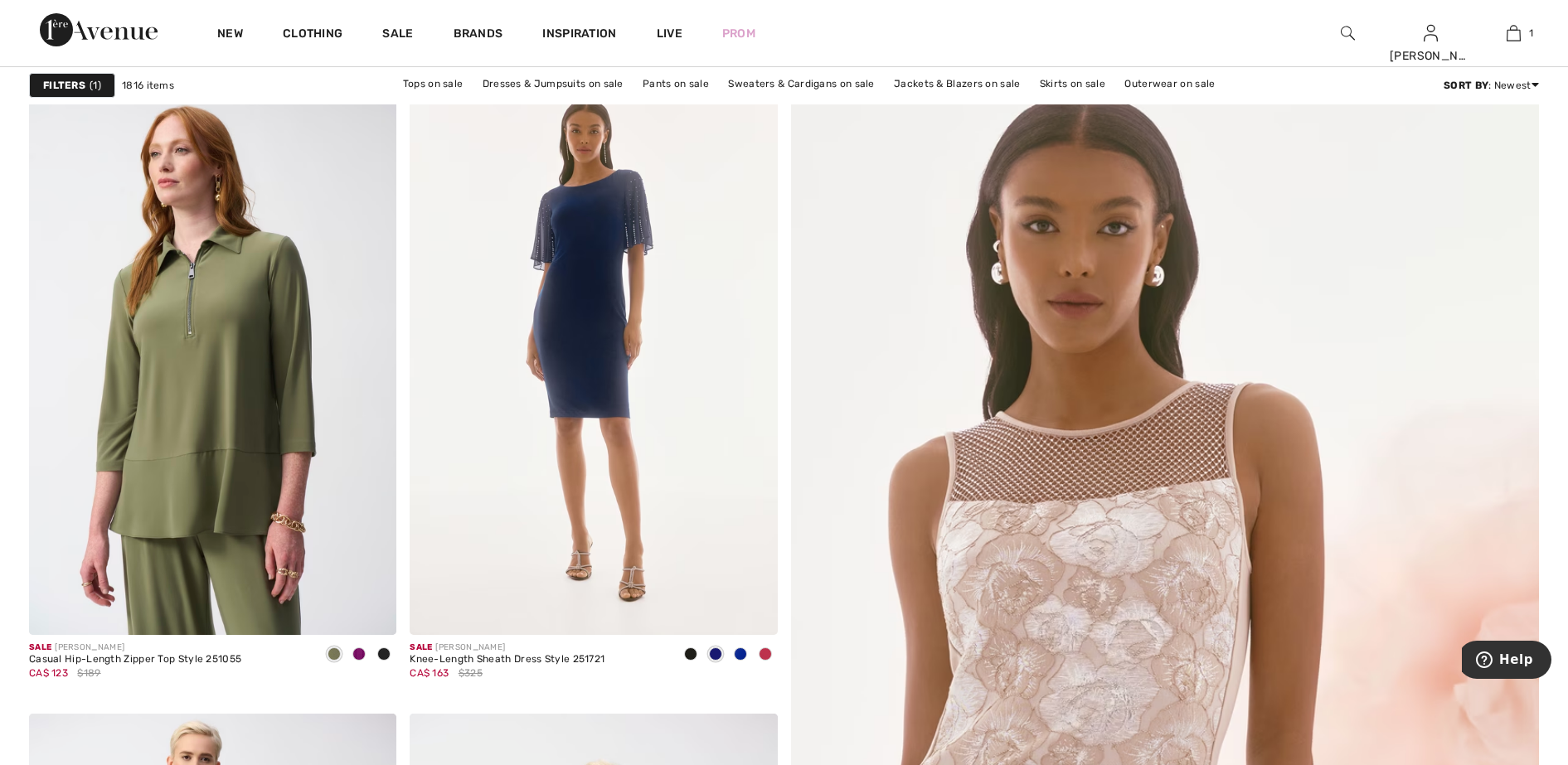
scroll to position [311, 0]
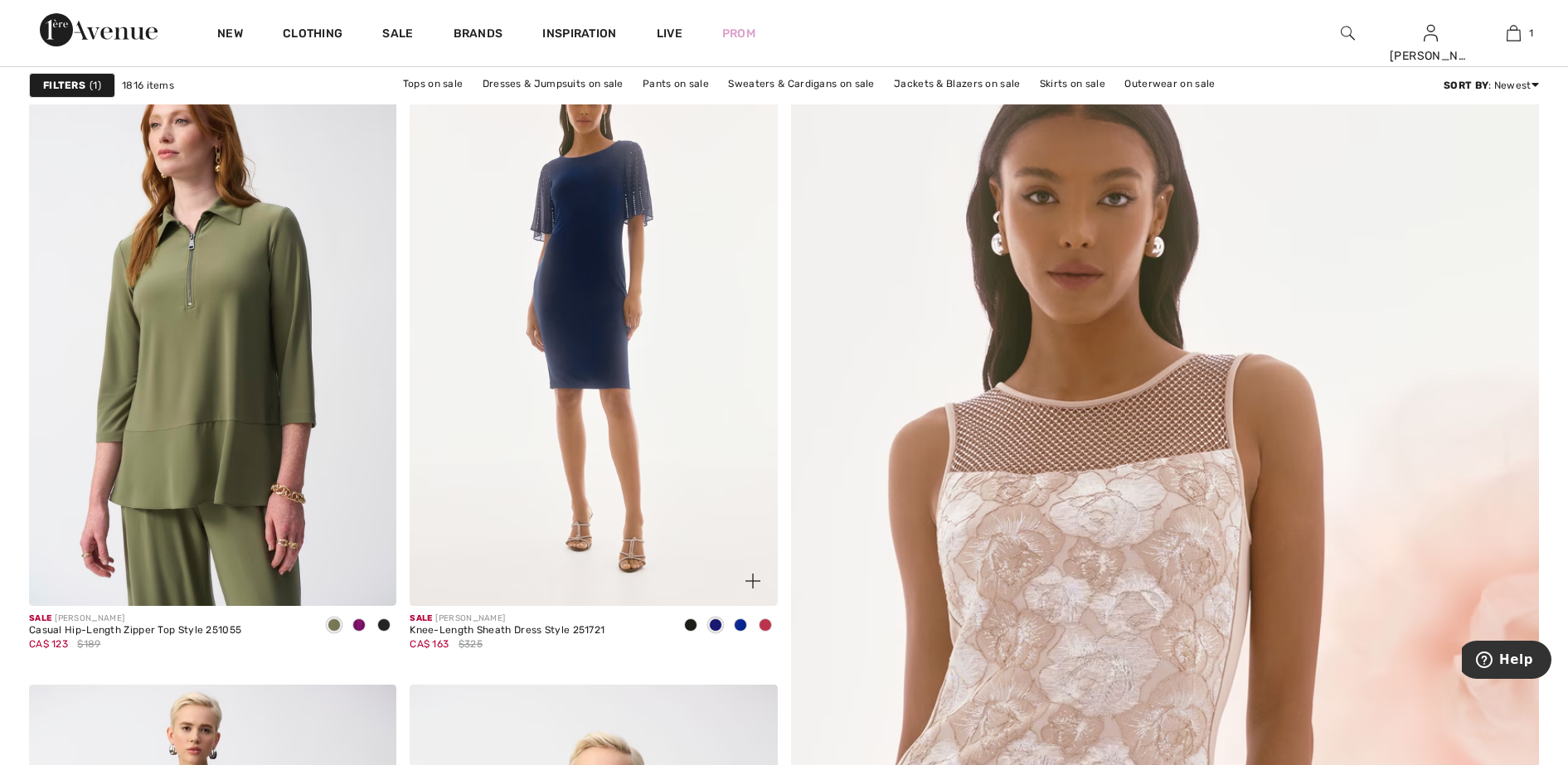
click at [764, 621] on span at bounding box center [765, 625] width 13 height 13
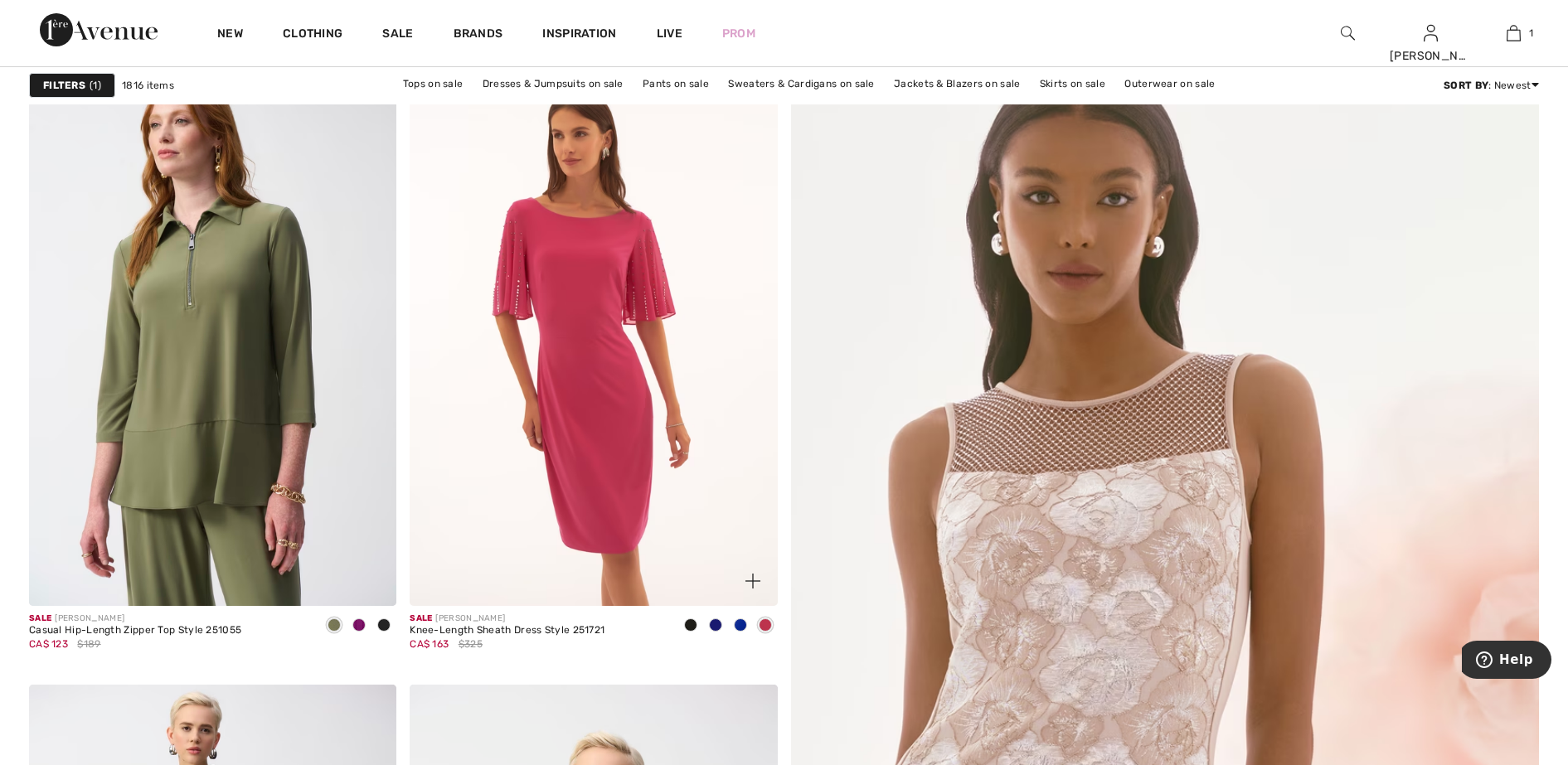
click at [744, 622] on span at bounding box center [740, 625] width 13 height 13
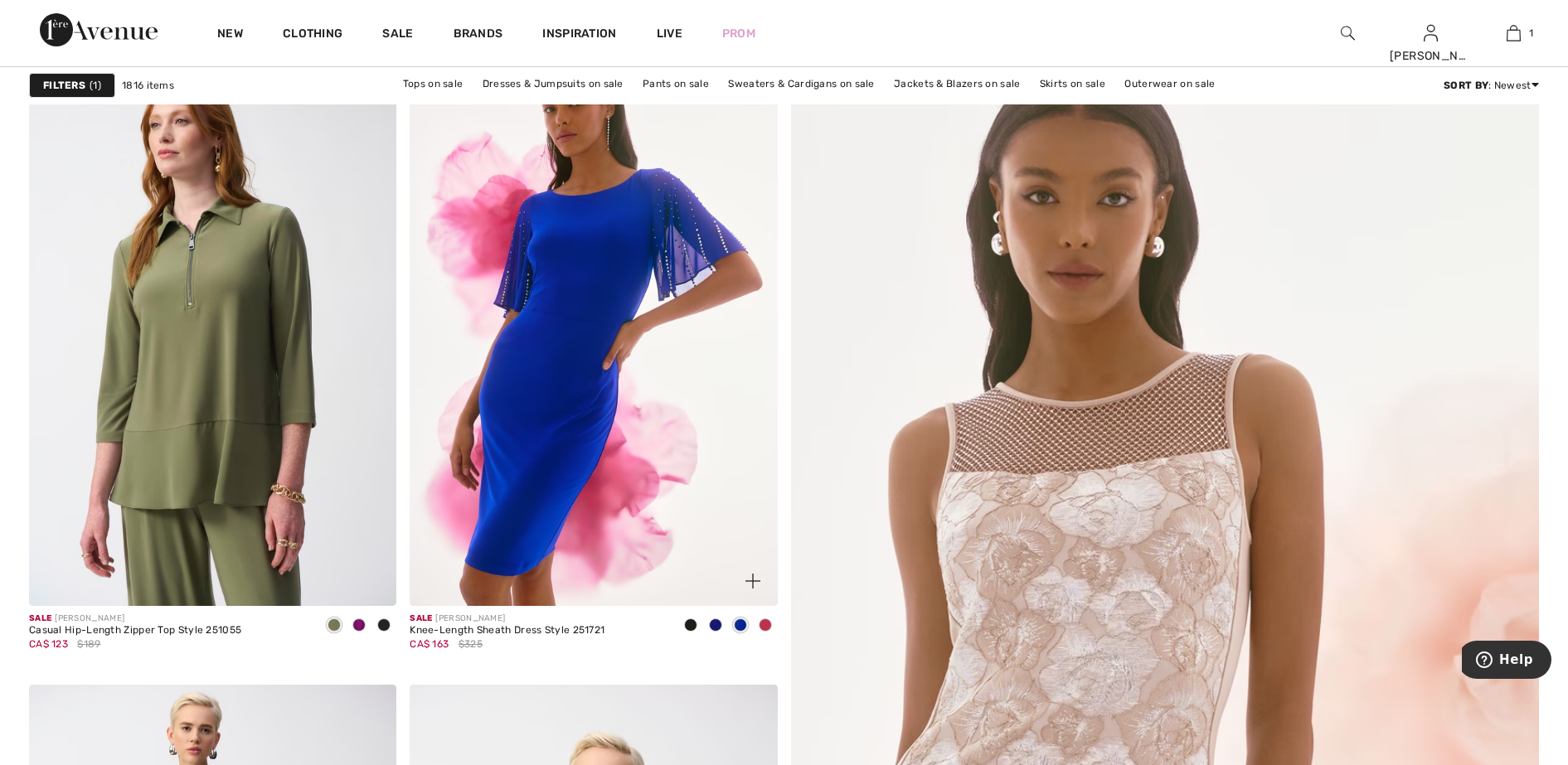
click at [714, 625] on span at bounding box center [716, 625] width 13 height 13
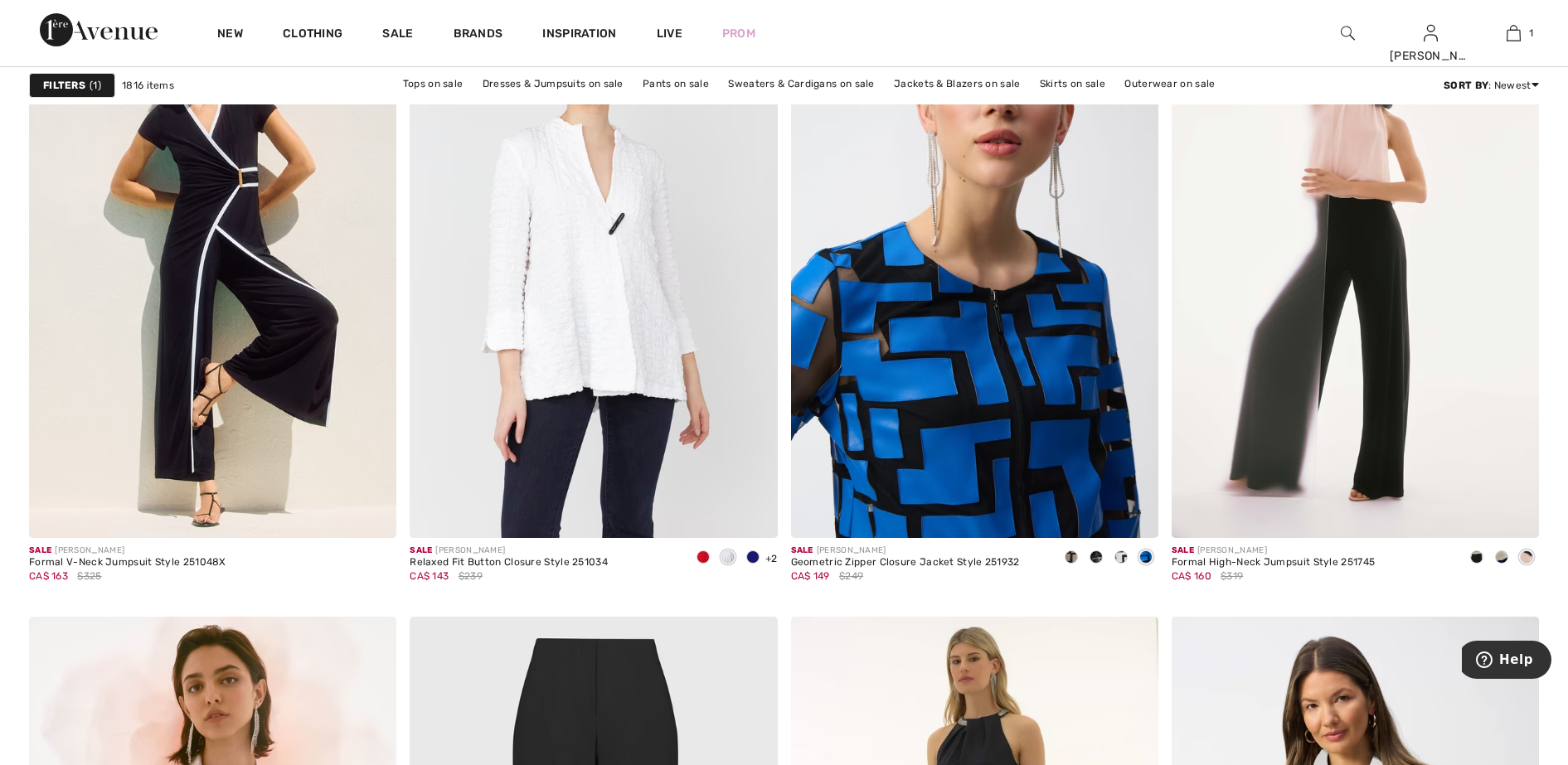
scroll to position [3731, 0]
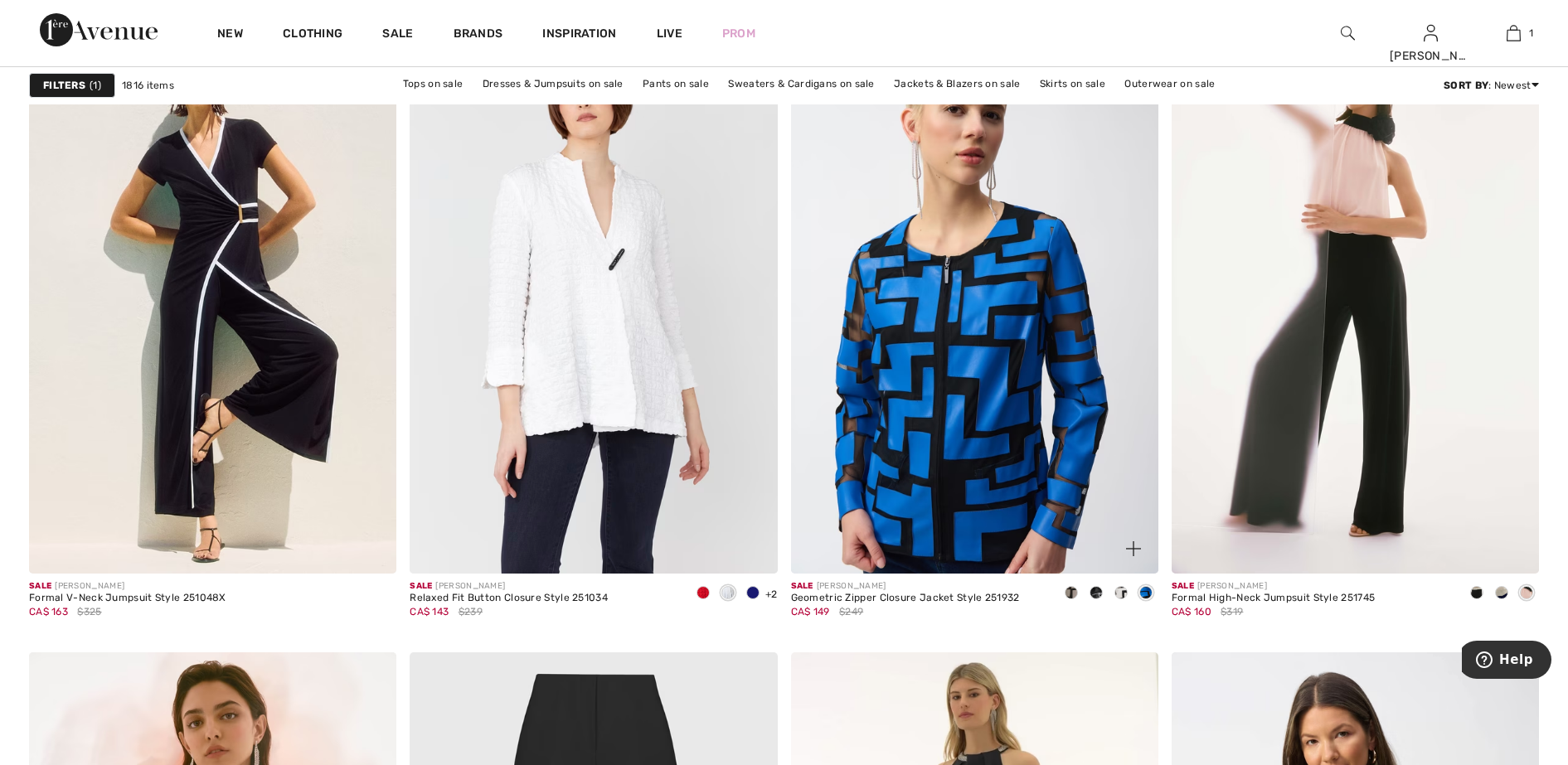
click at [1124, 593] on span at bounding box center [1121, 593] width 13 height 13
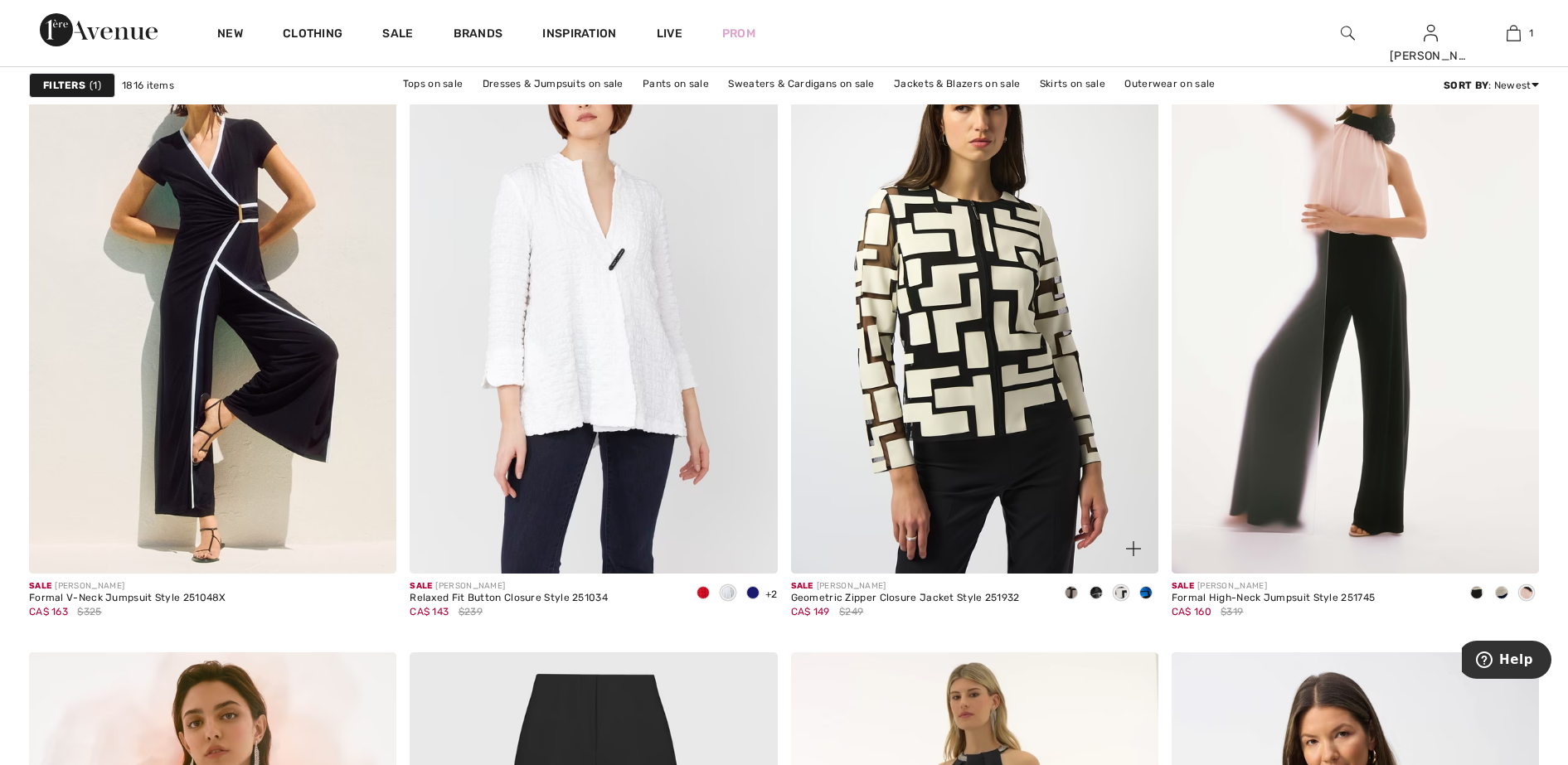
click at [1098, 590] on span at bounding box center [1096, 593] width 13 height 13
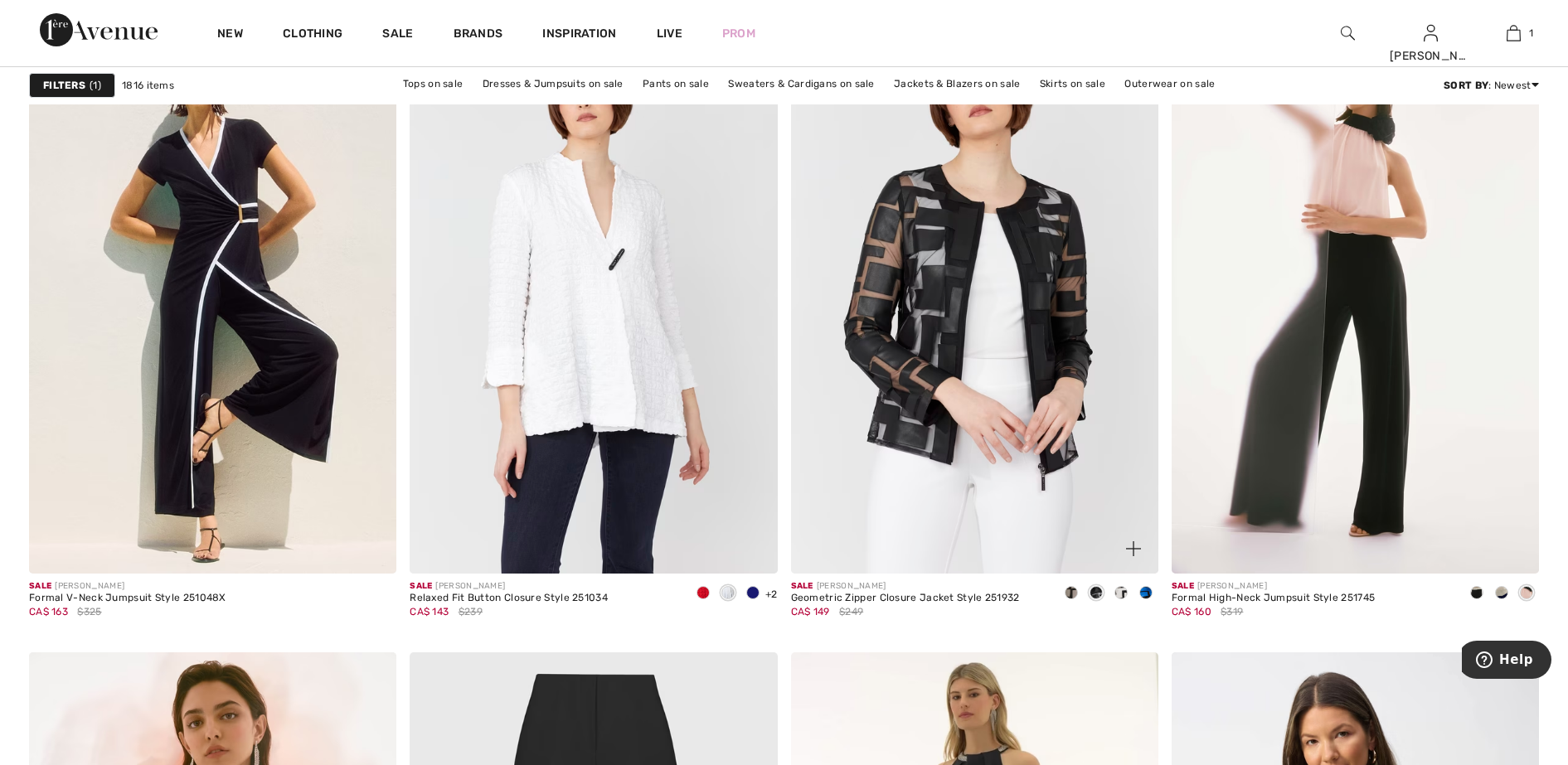
click at [1070, 592] on span at bounding box center [1072, 593] width 13 height 13
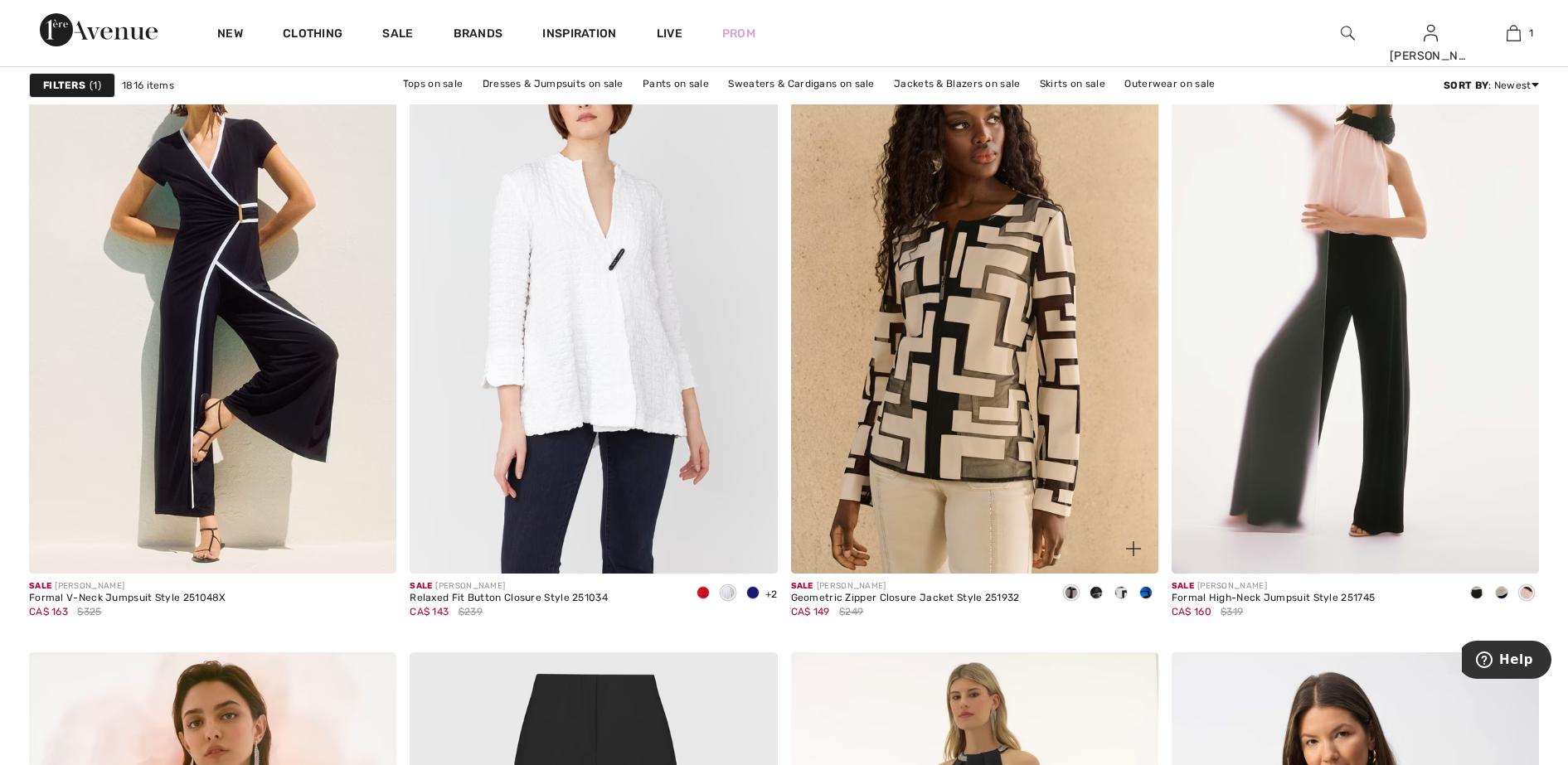
click at [1145, 589] on span at bounding box center [1146, 593] width 13 height 13
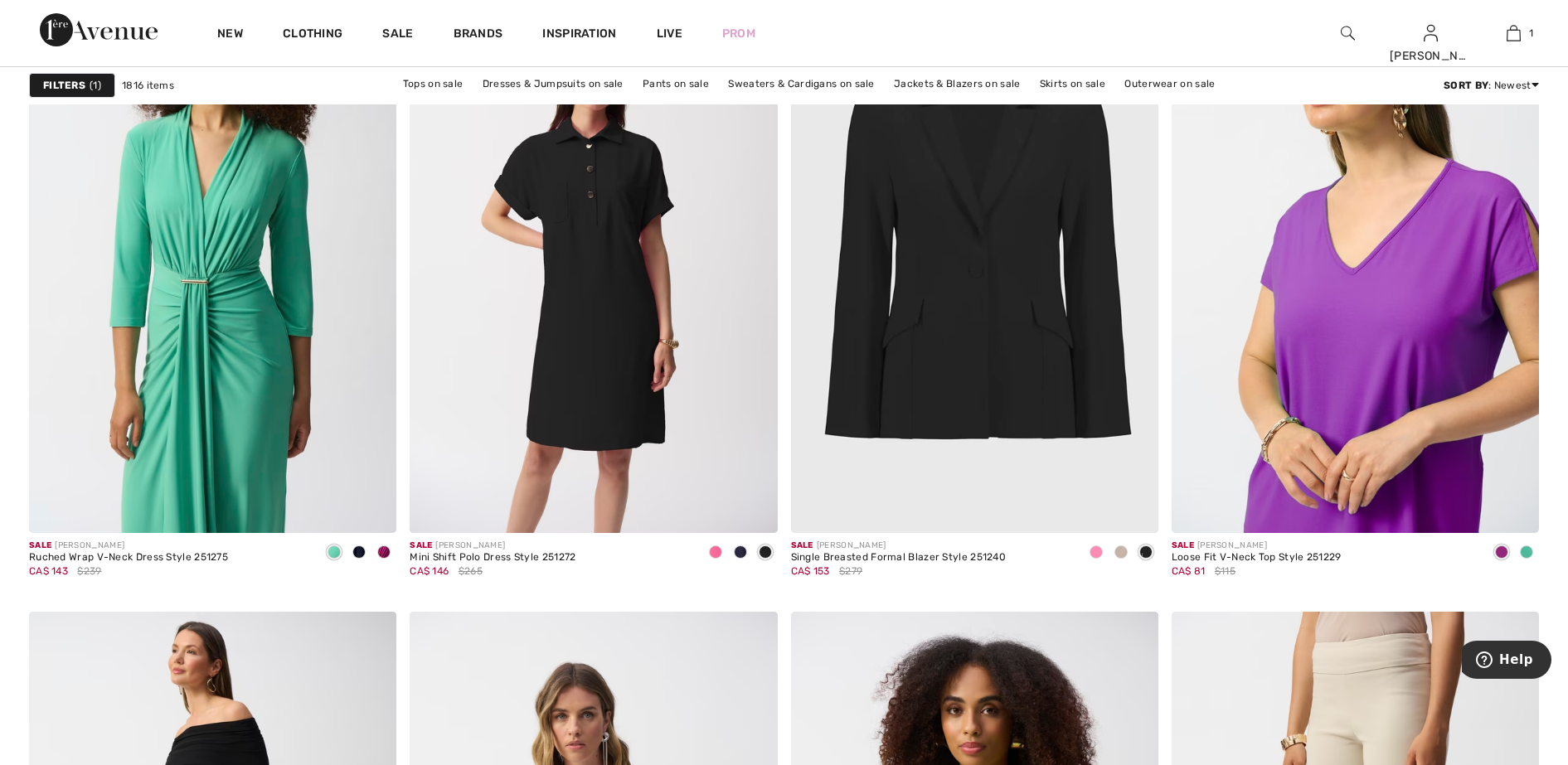
scroll to position [6426, 0]
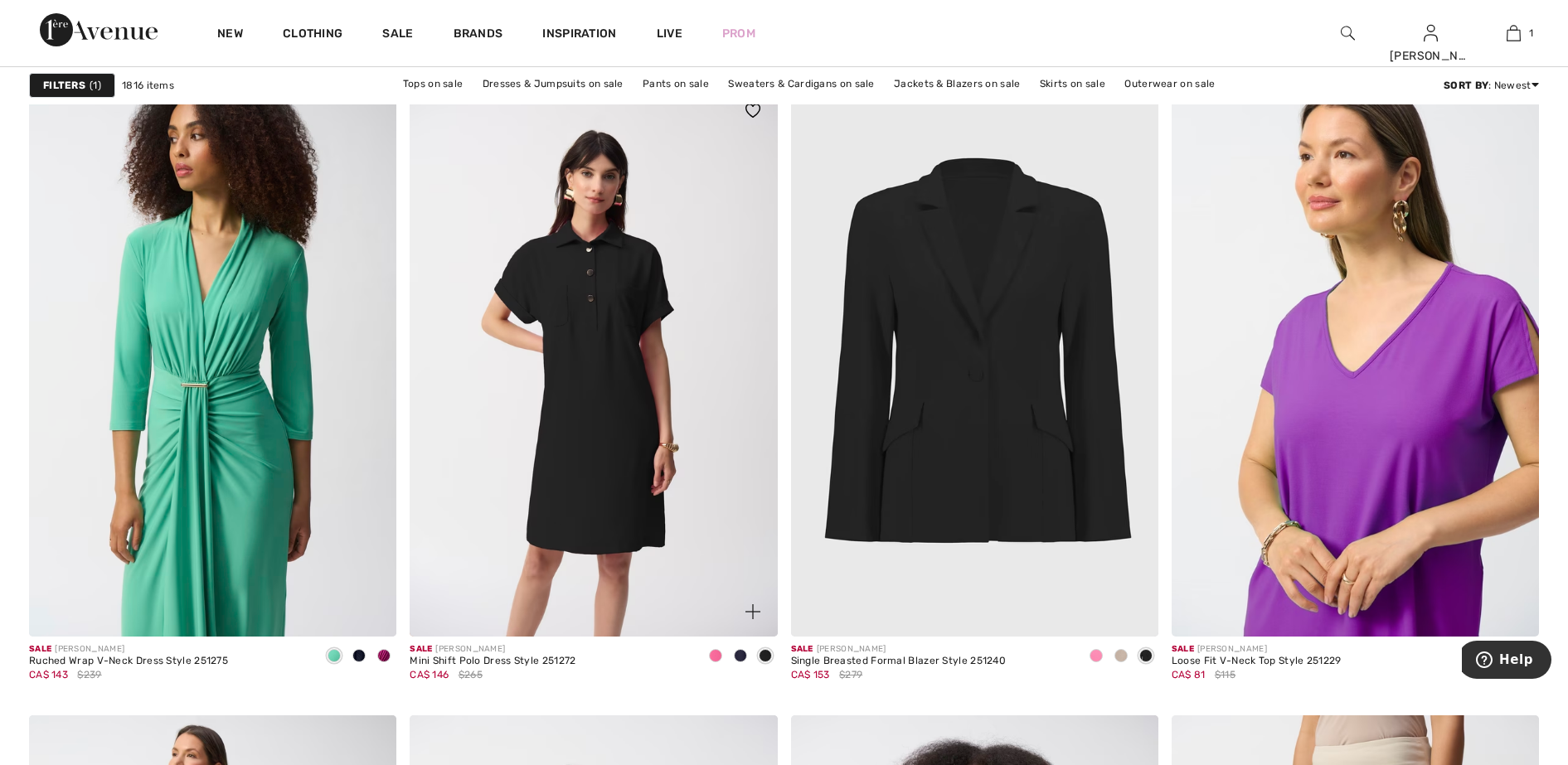
click at [713, 656] on span at bounding box center [716, 656] width 13 height 13
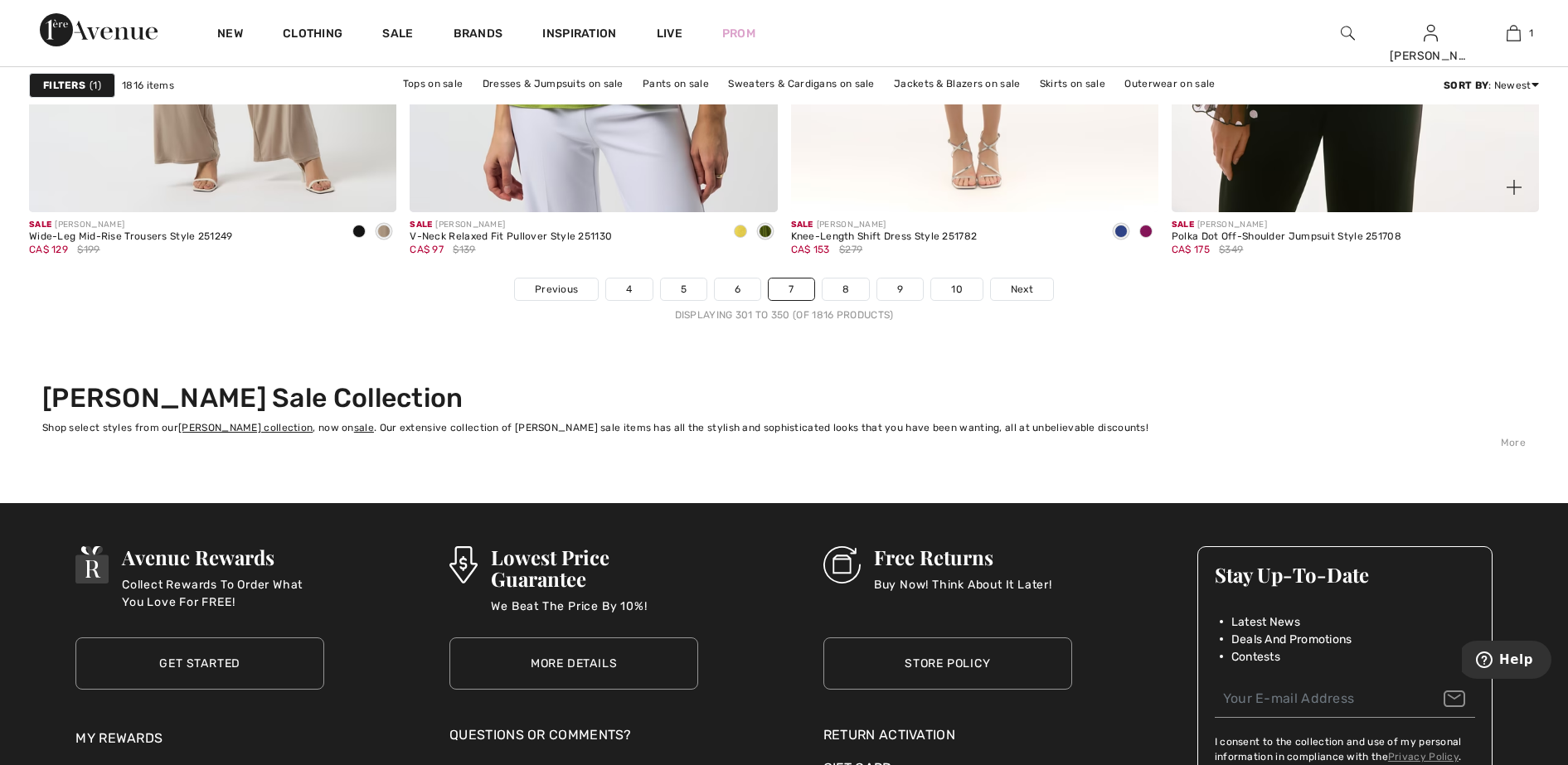
scroll to position [9638, 0]
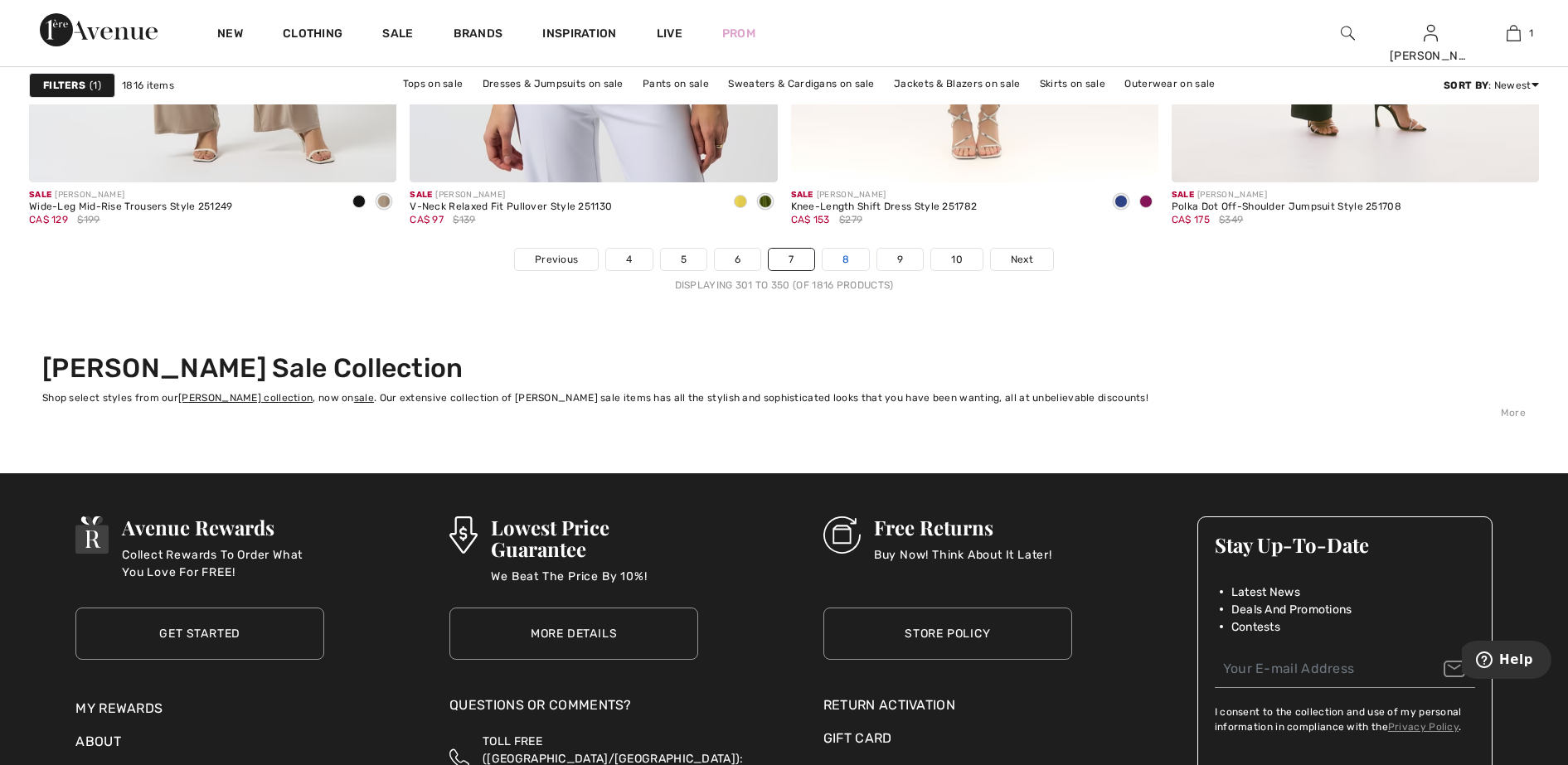
click at [842, 258] on link "8" at bounding box center [846, 259] width 47 height 22
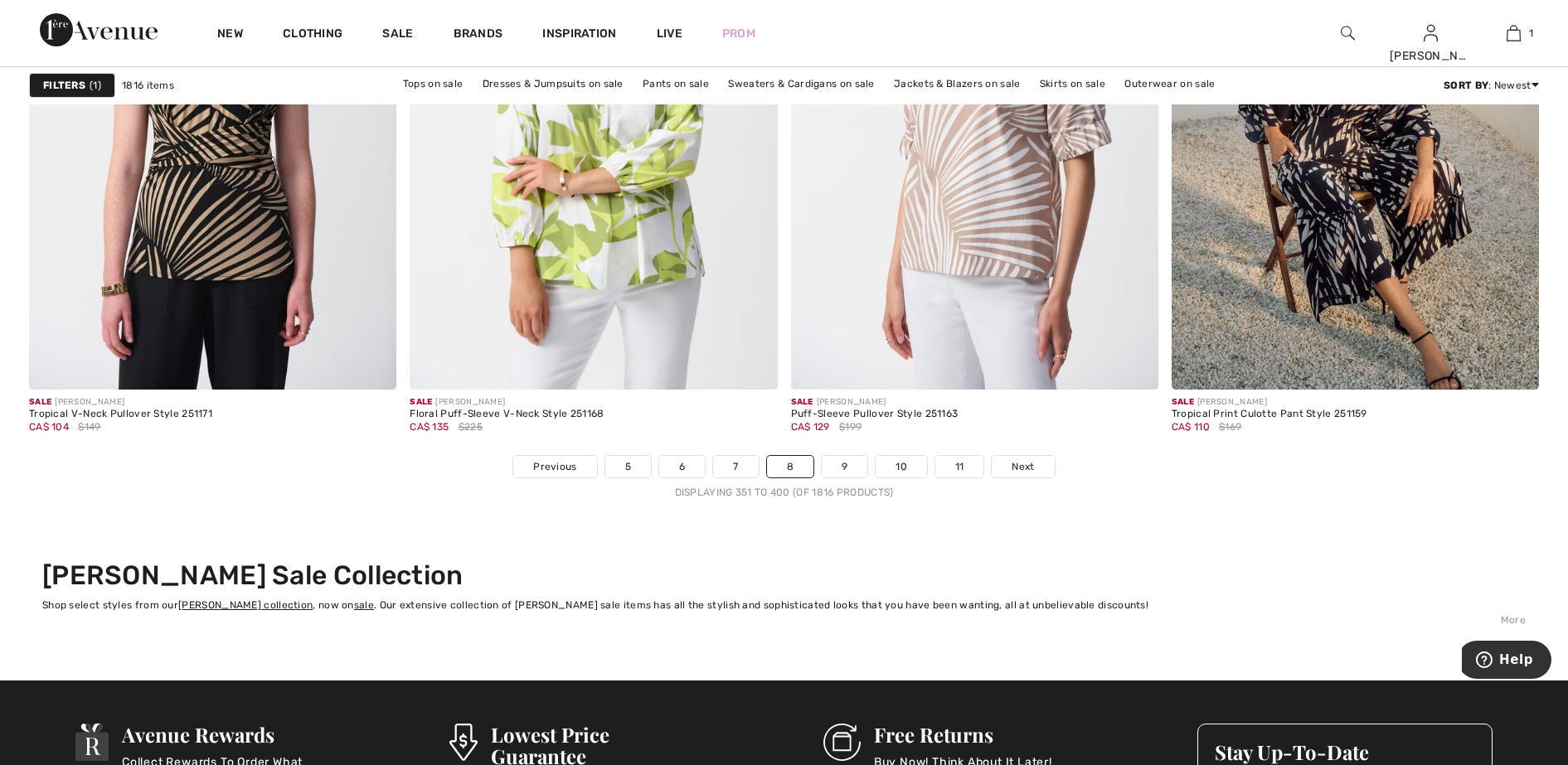
scroll to position [9534, 0]
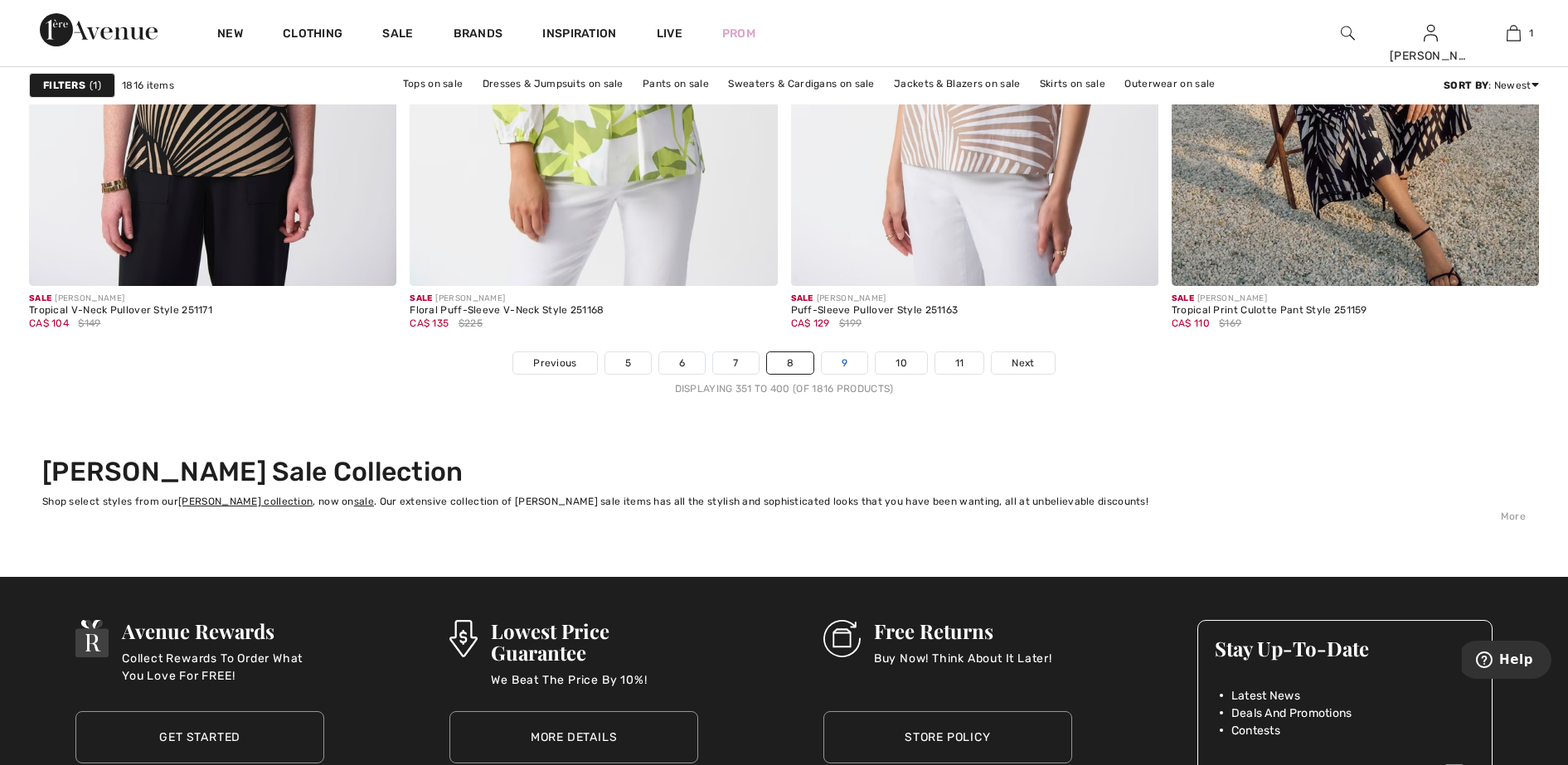
click at [837, 368] on link "9" at bounding box center [845, 363] width 46 height 22
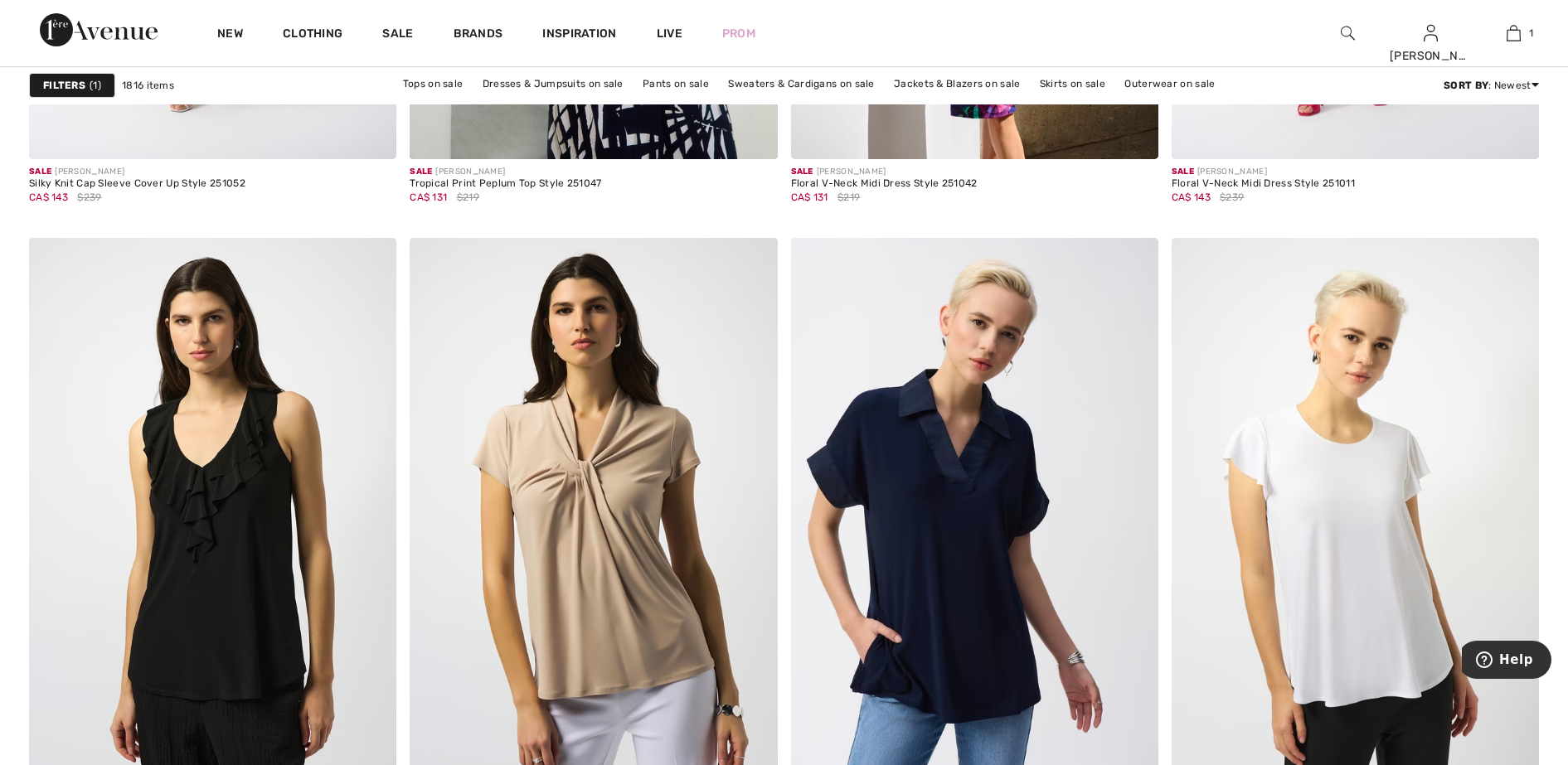
scroll to position [3628, 0]
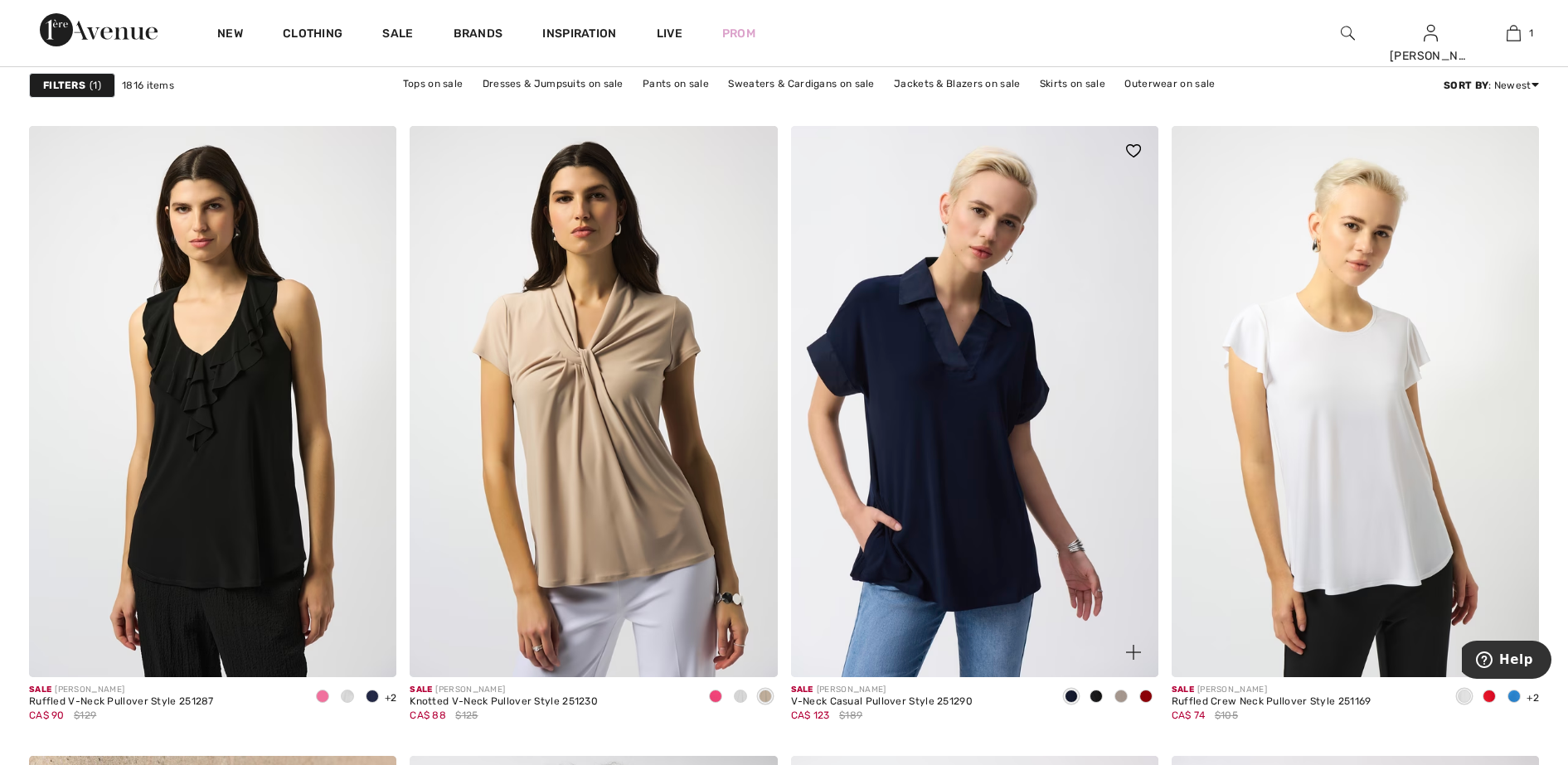
click at [1145, 698] on span at bounding box center [1146, 697] width 13 height 13
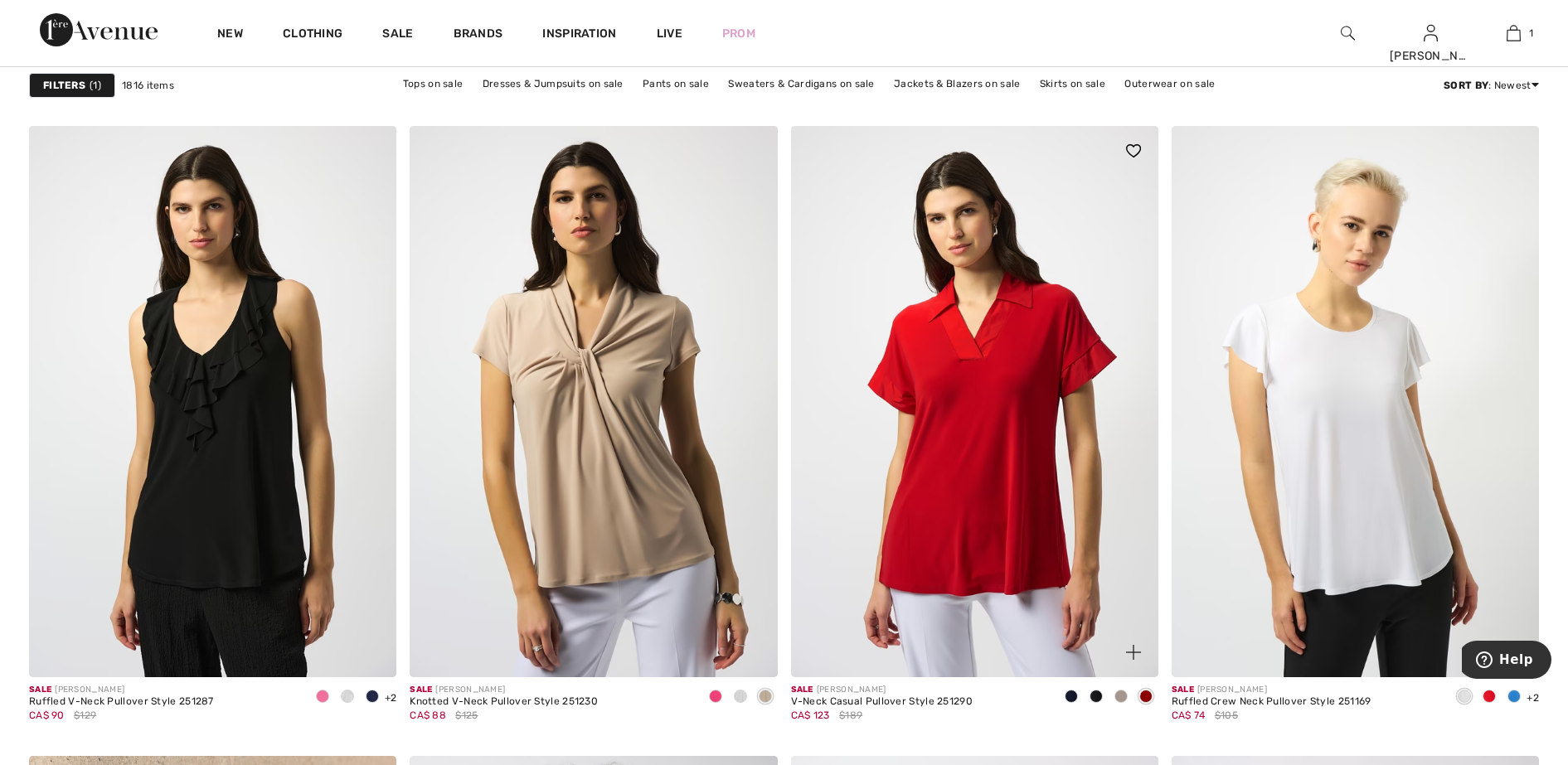
click at [1124, 698] on span at bounding box center [1121, 697] width 13 height 13
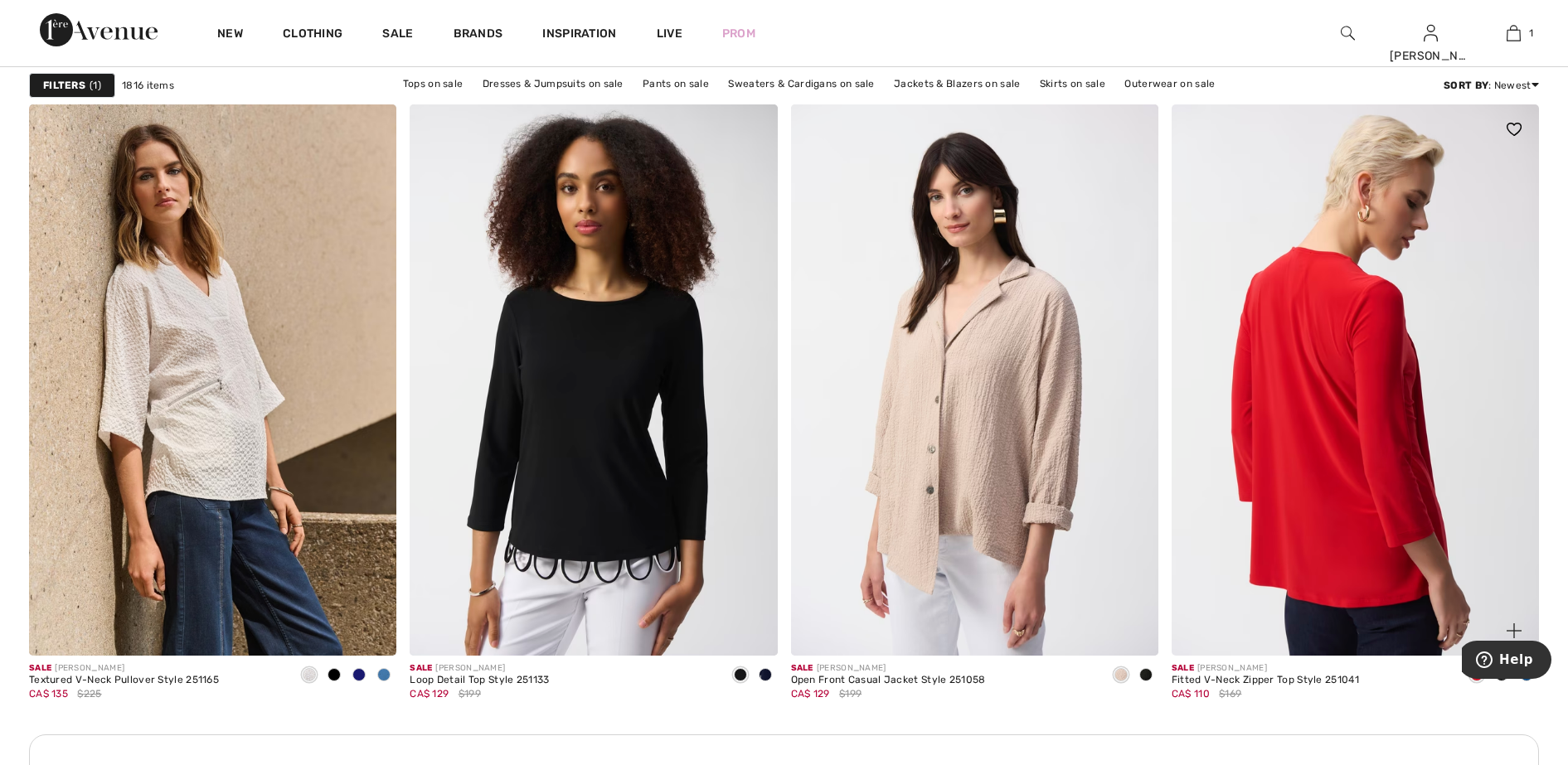
scroll to position [4353, 0]
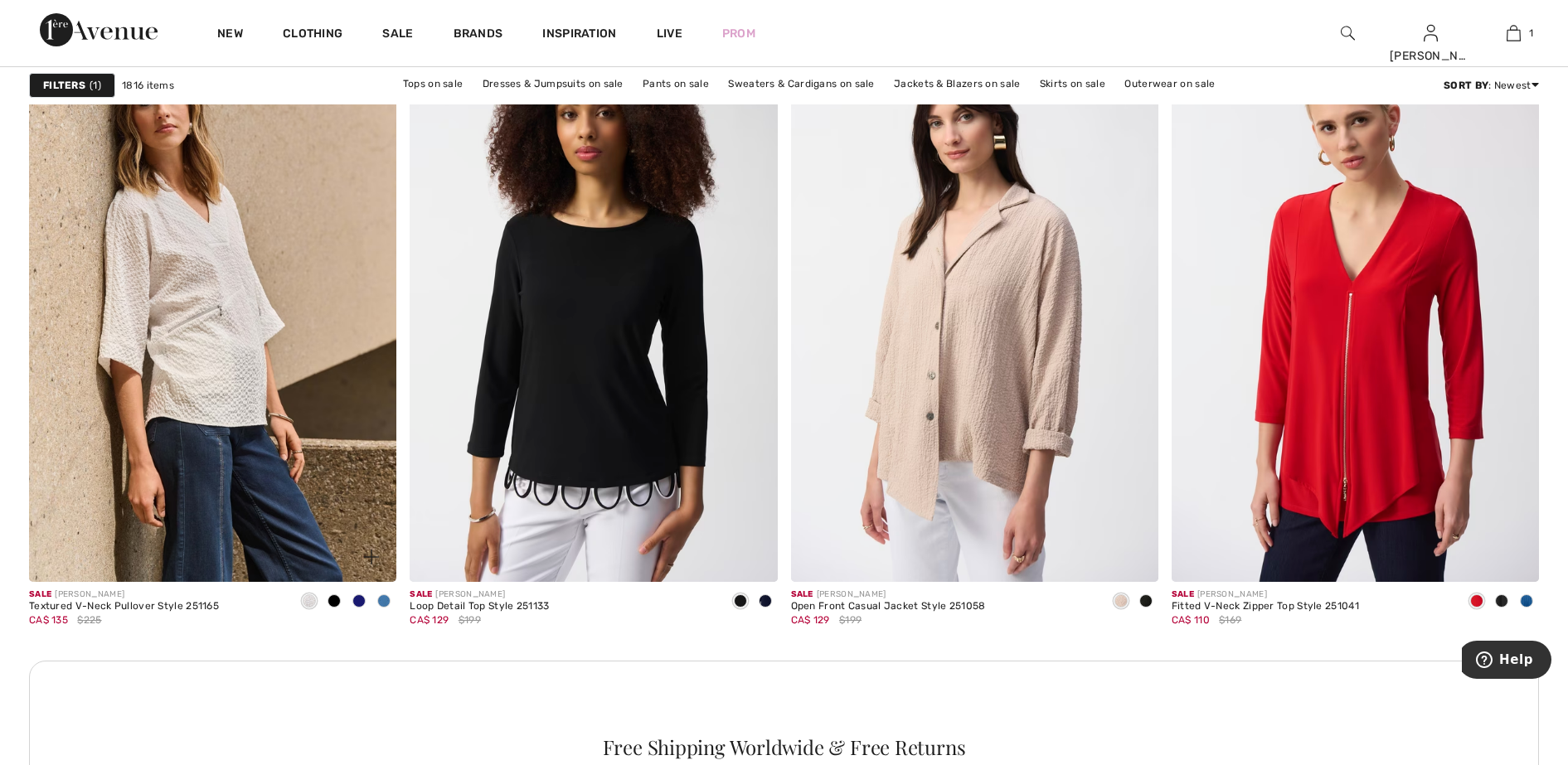
click at [384, 596] on span at bounding box center [383, 601] width 13 height 13
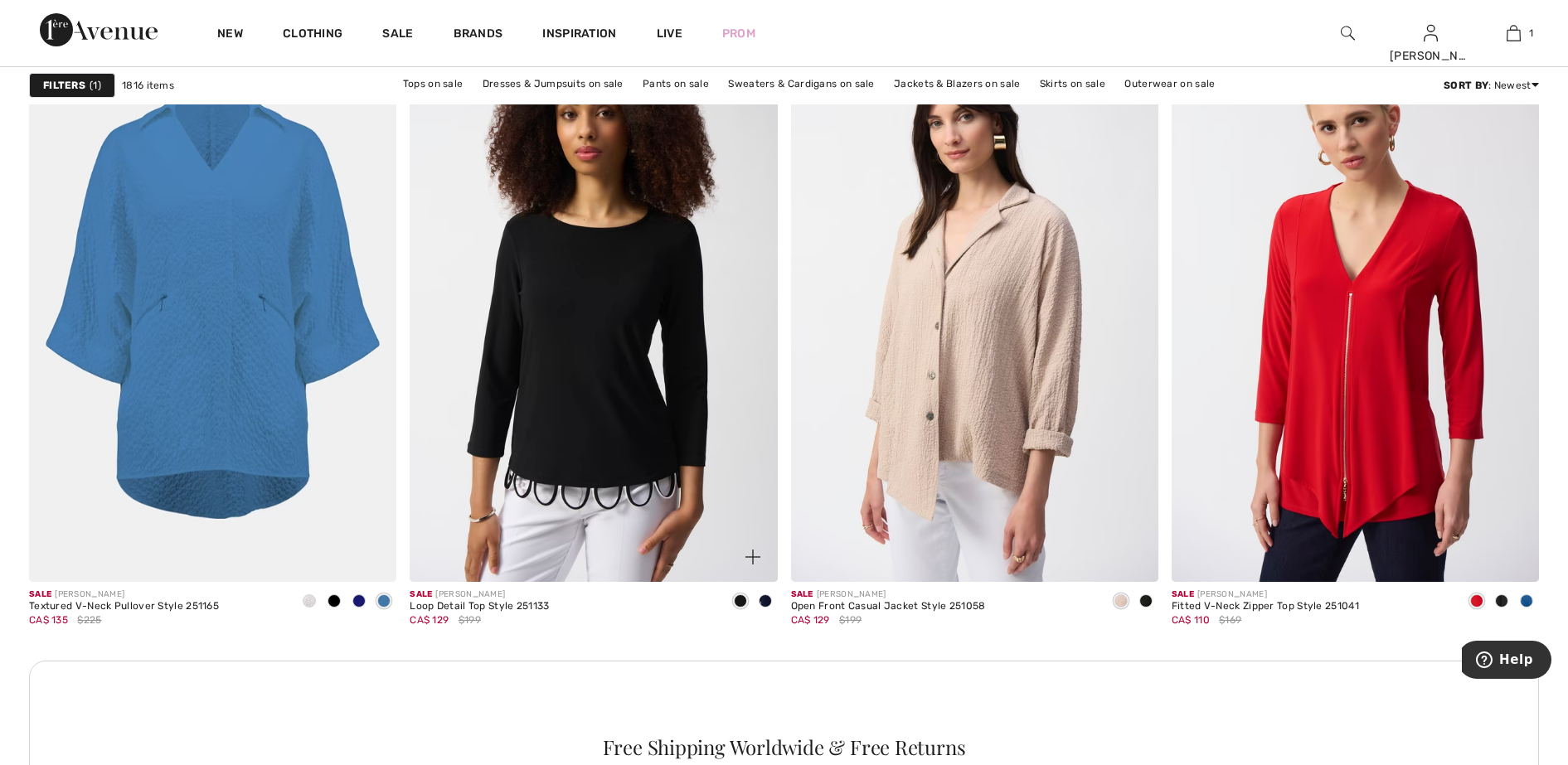
click at [760, 601] on span at bounding box center [765, 601] width 13 height 13
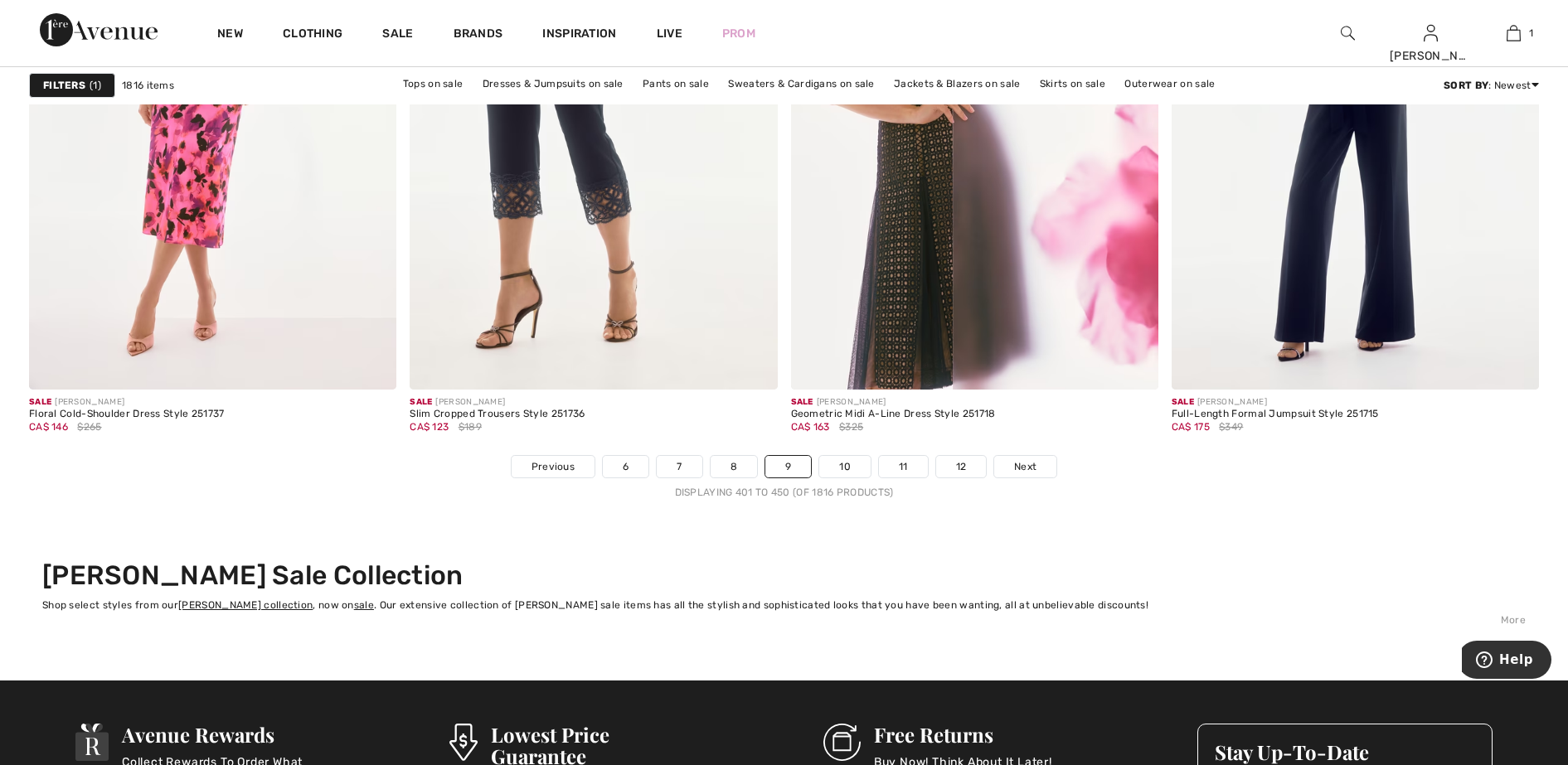
scroll to position [9534, 0]
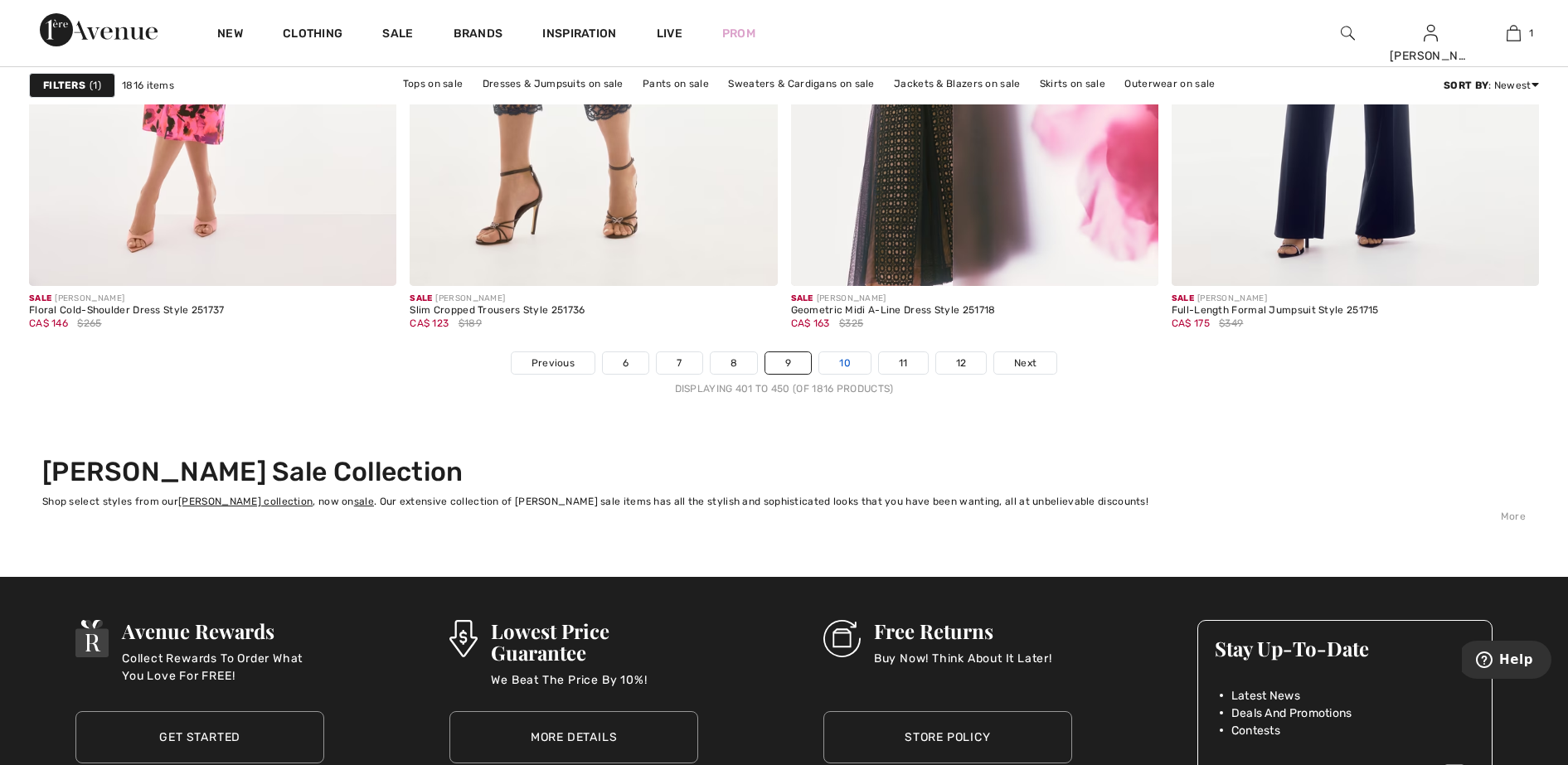
click at [849, 368] on link "10" at bounding box center [845, 363] width 51 height 22
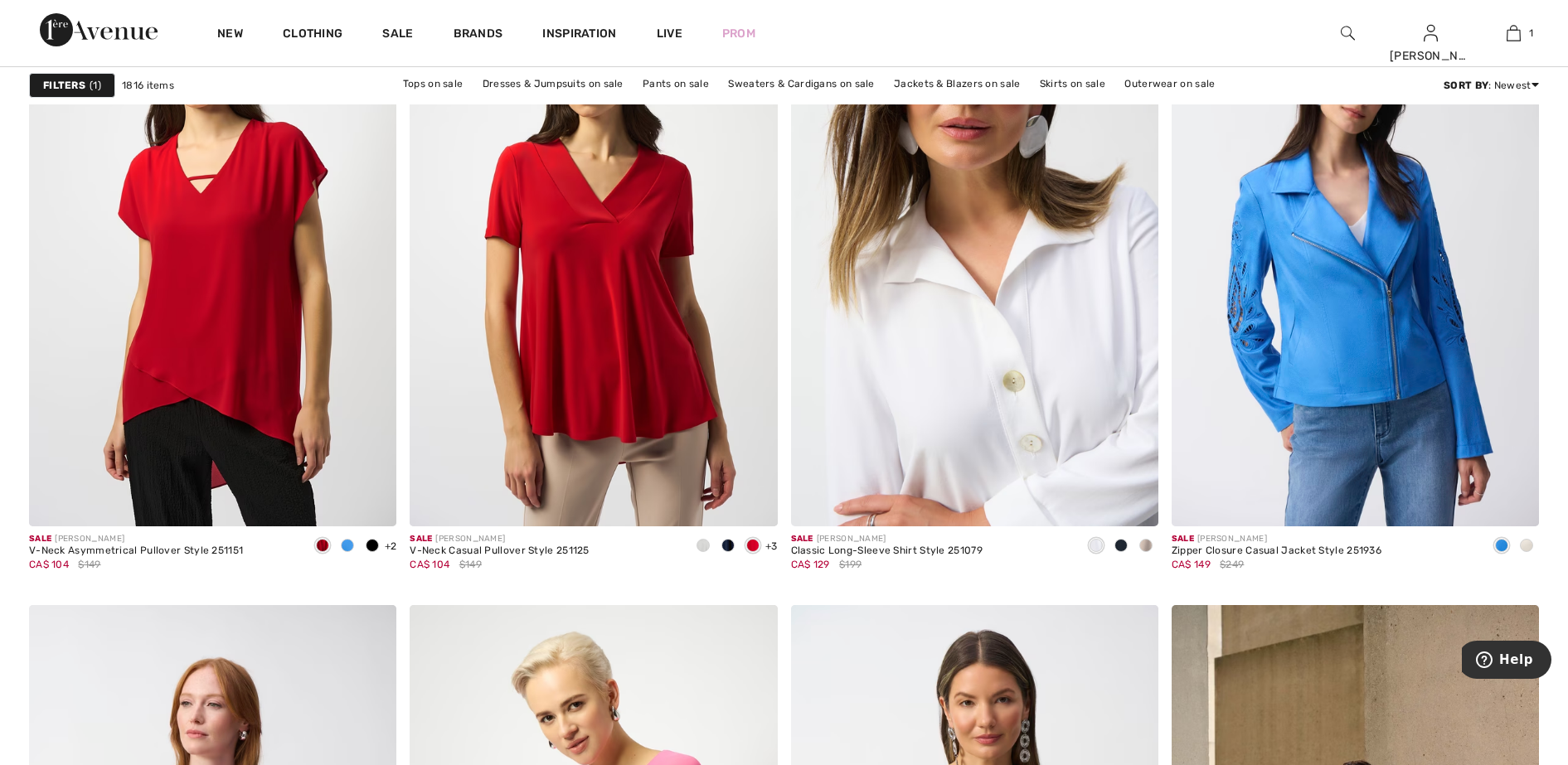
scroll to position [1658, 0]
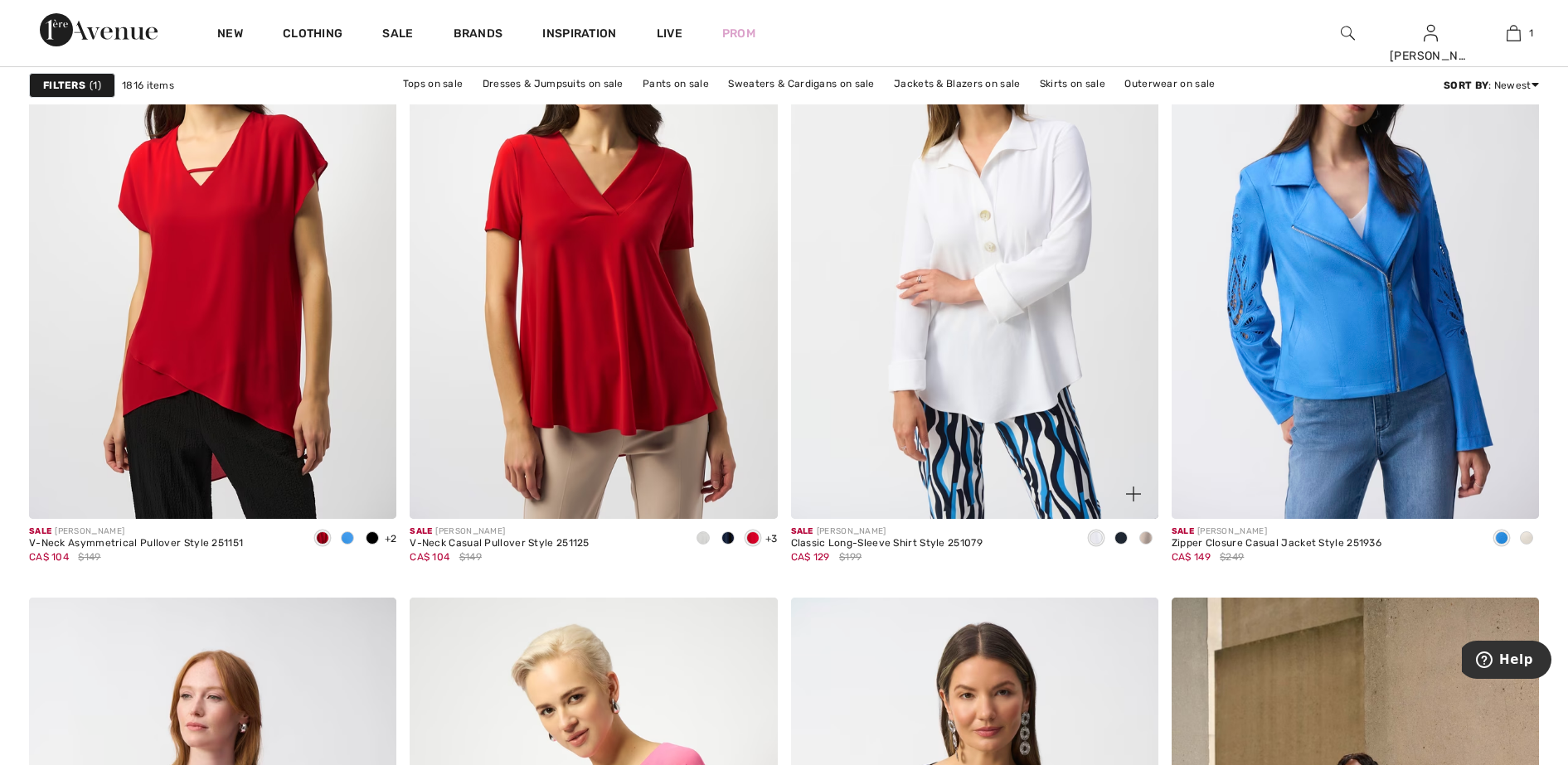
click at [1146, 535] on span at bounding box center [1146, 538] width 13 height 13
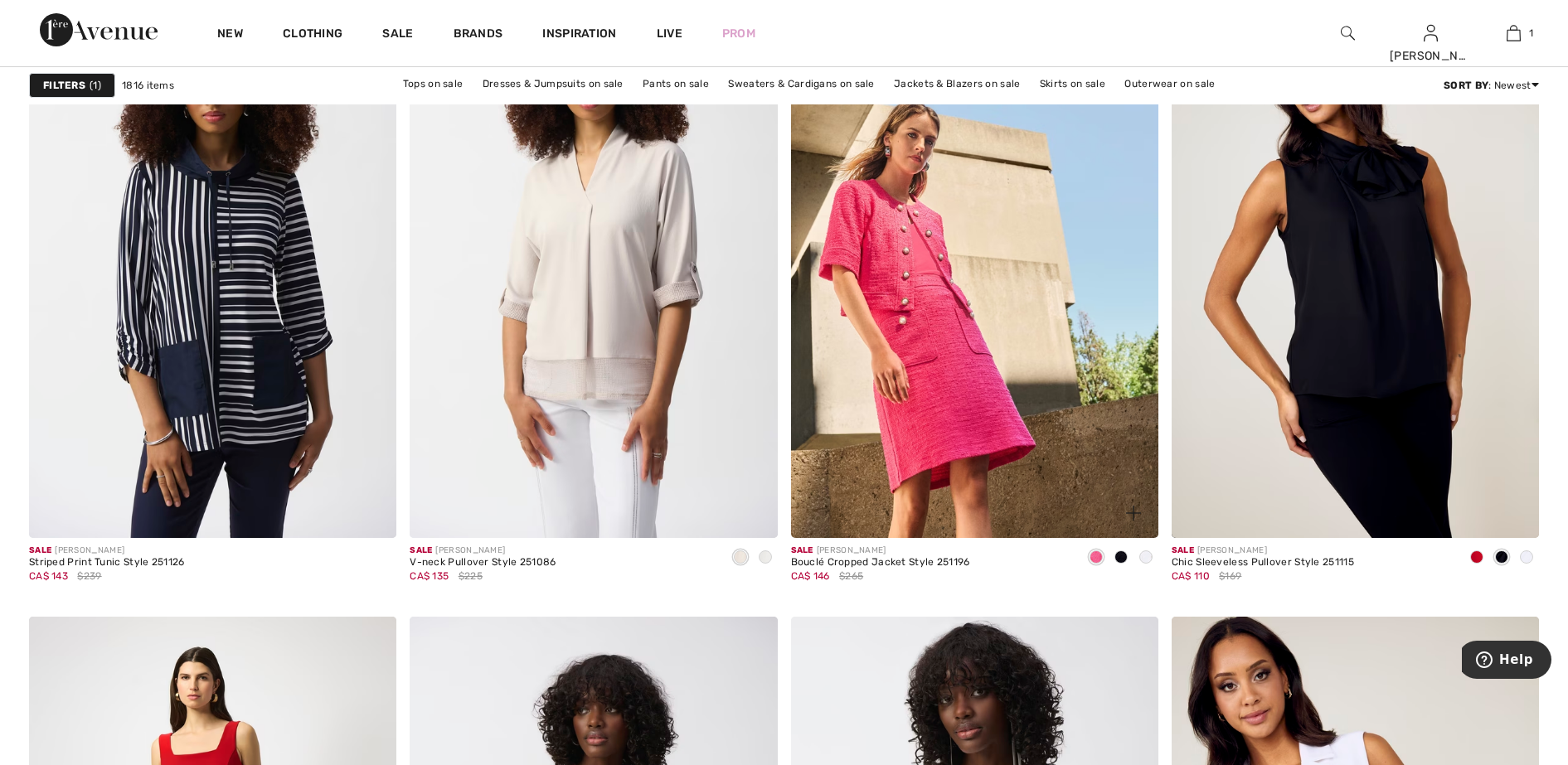
scroll to position [3731, 0]
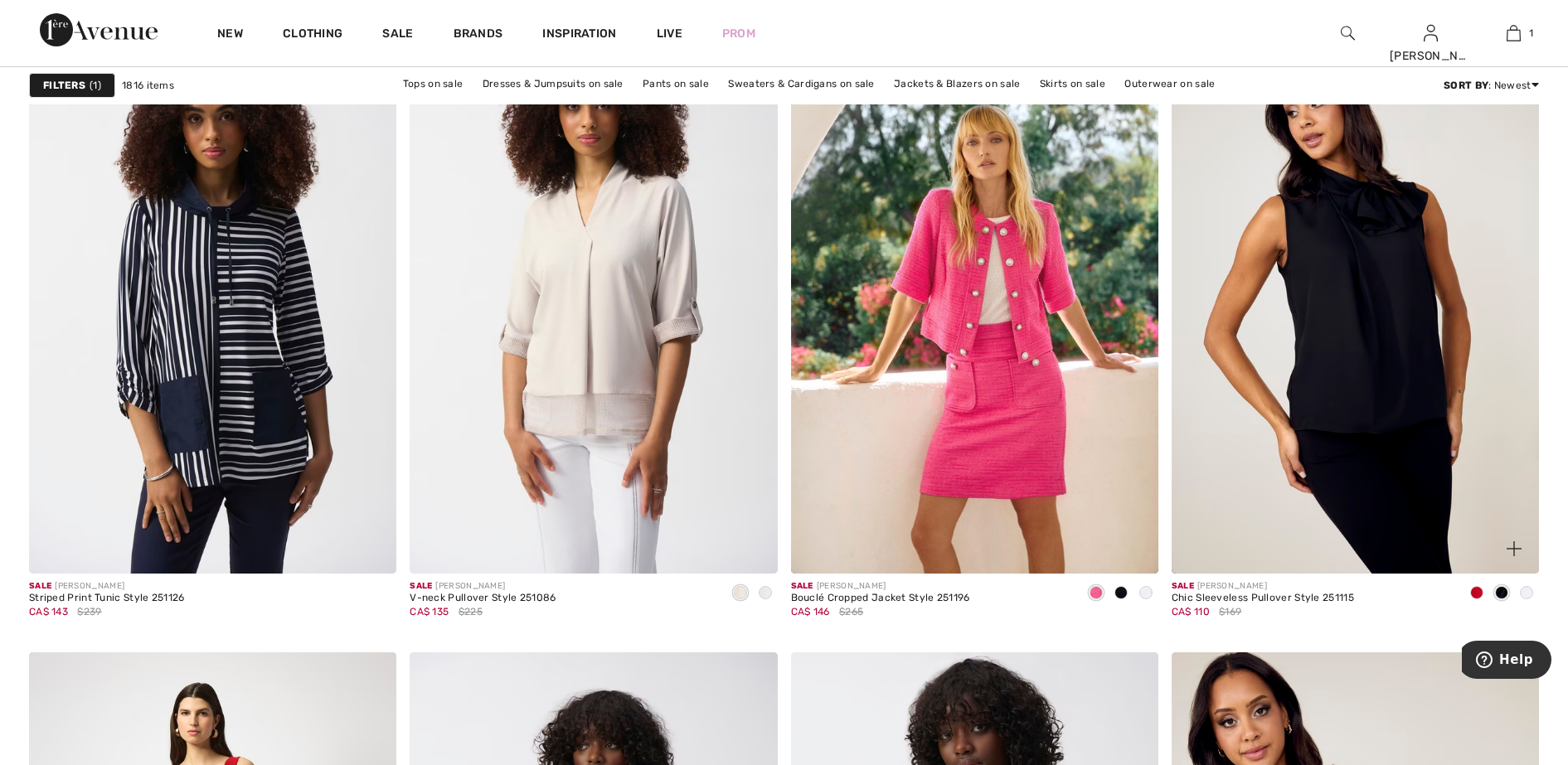
click at [1479, 593] on span at bounding box center [1477, 593] width 13 height 13
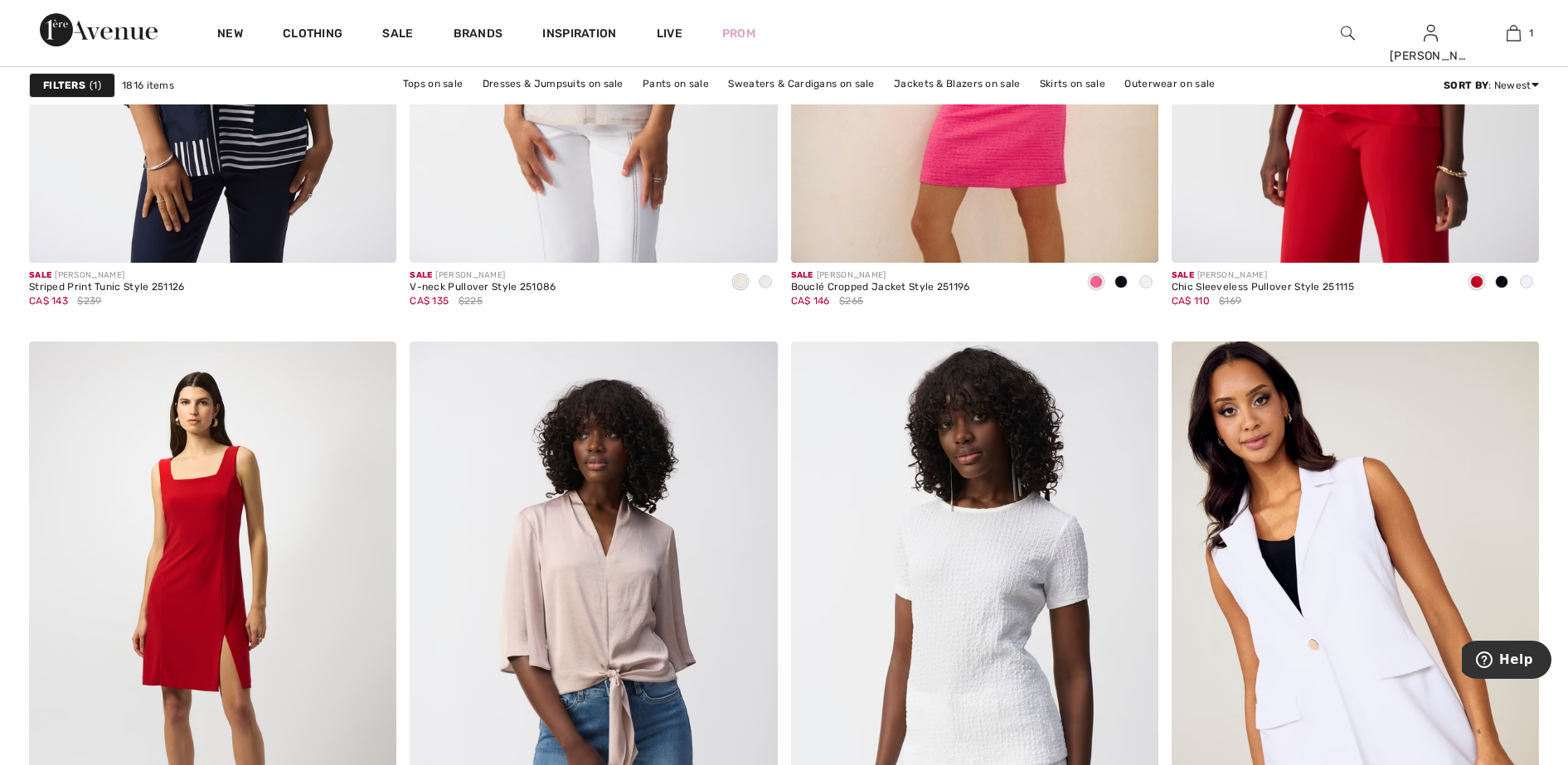
scroll to position [4249, 0]
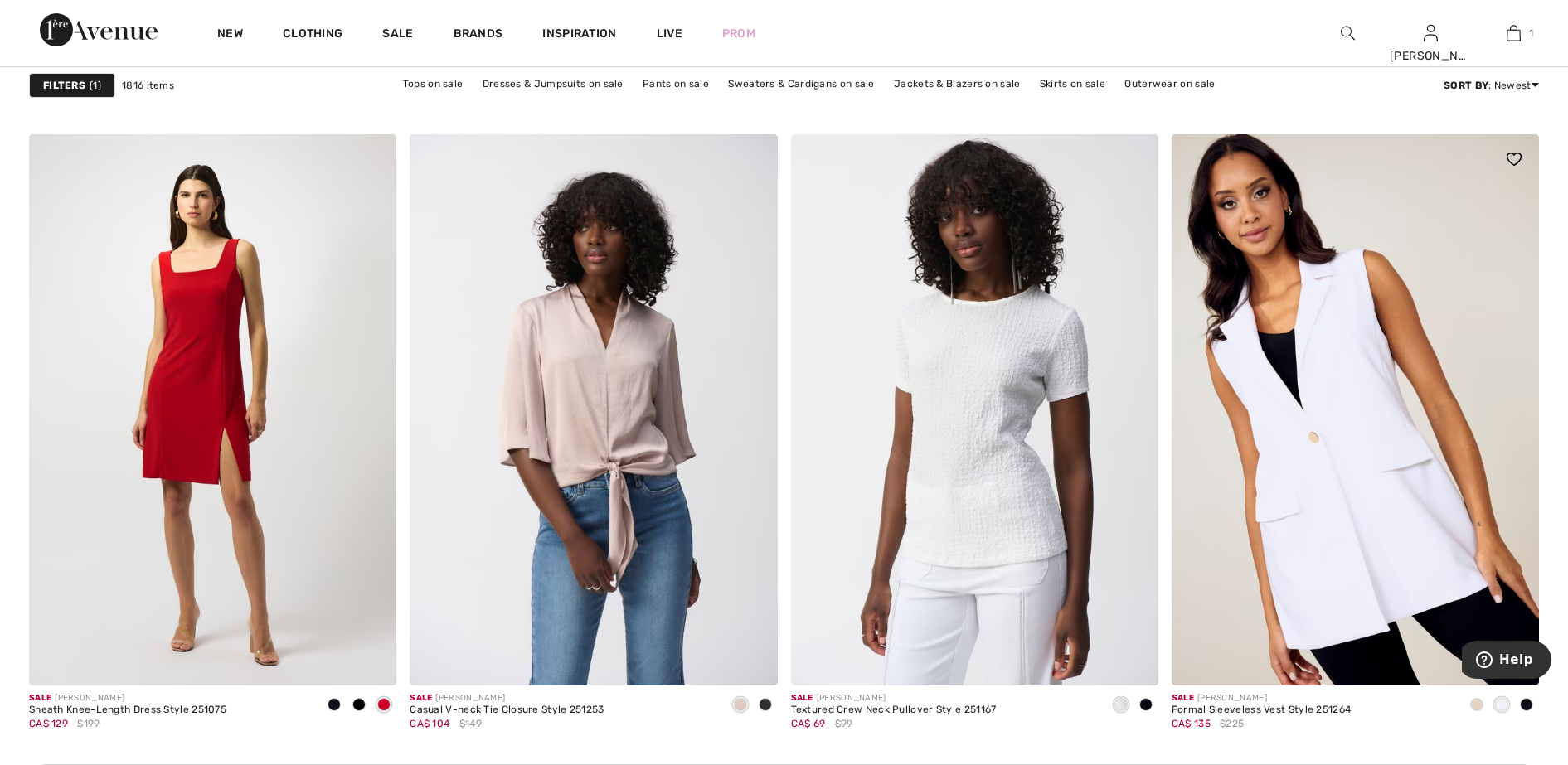
click at [1475, 704] on span at bounding box center [1477, 704] width 13 height 13
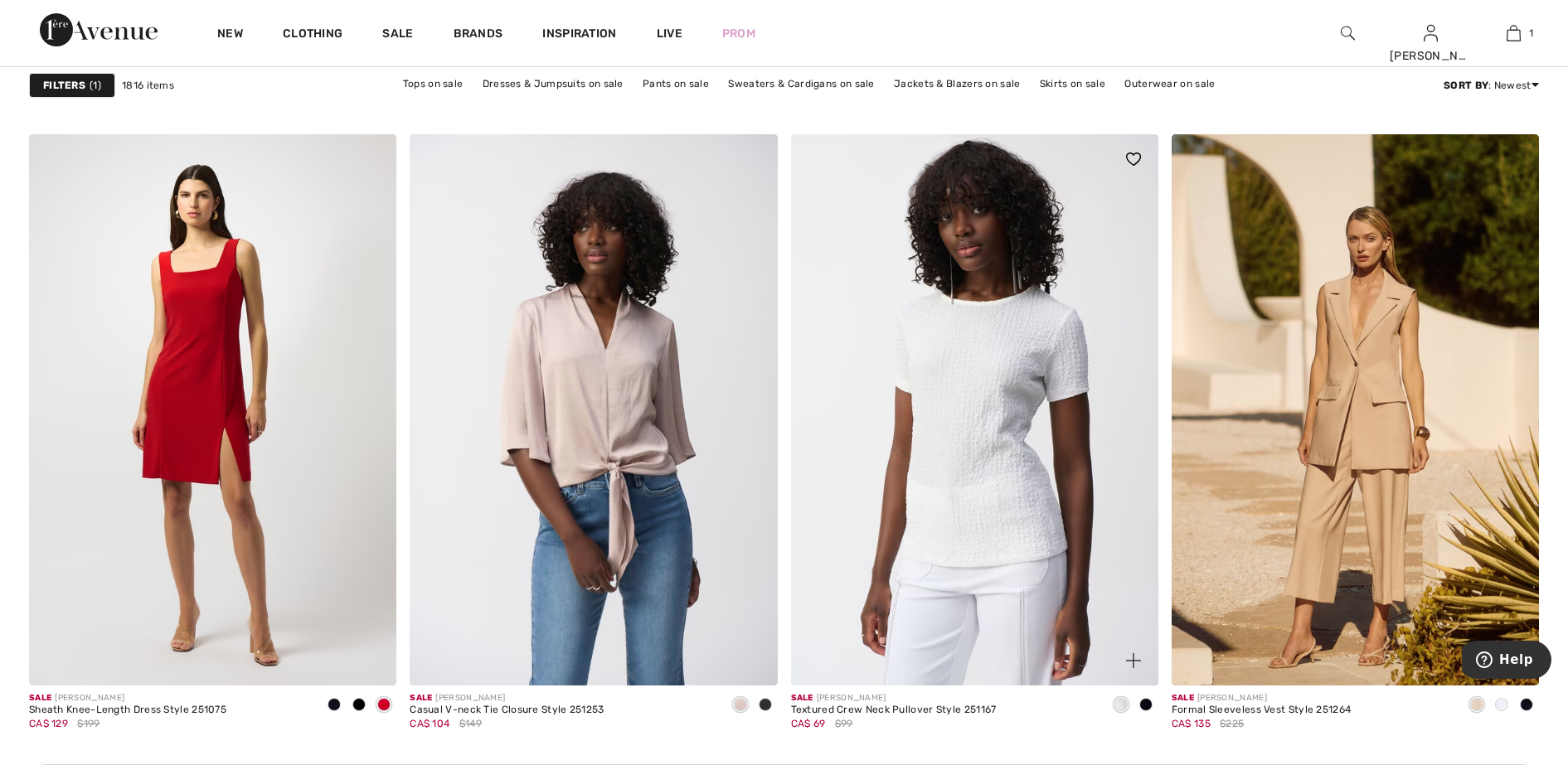
click at [1148, 701] on span at bounding box center [1146, 704] width 13 height 13
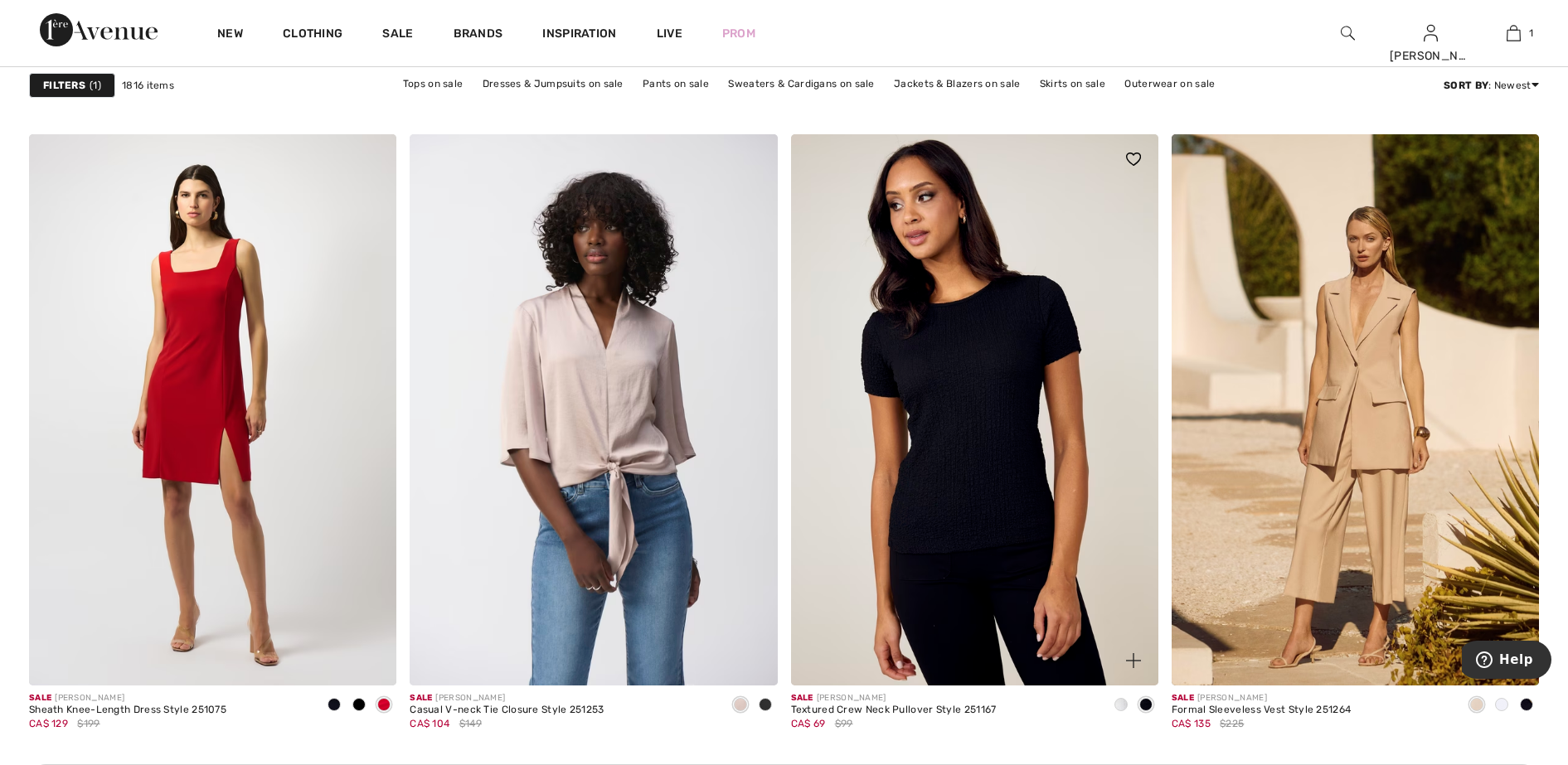
click at [1123, 701] on span at bounding box center [1121, 704] width 13 height 13
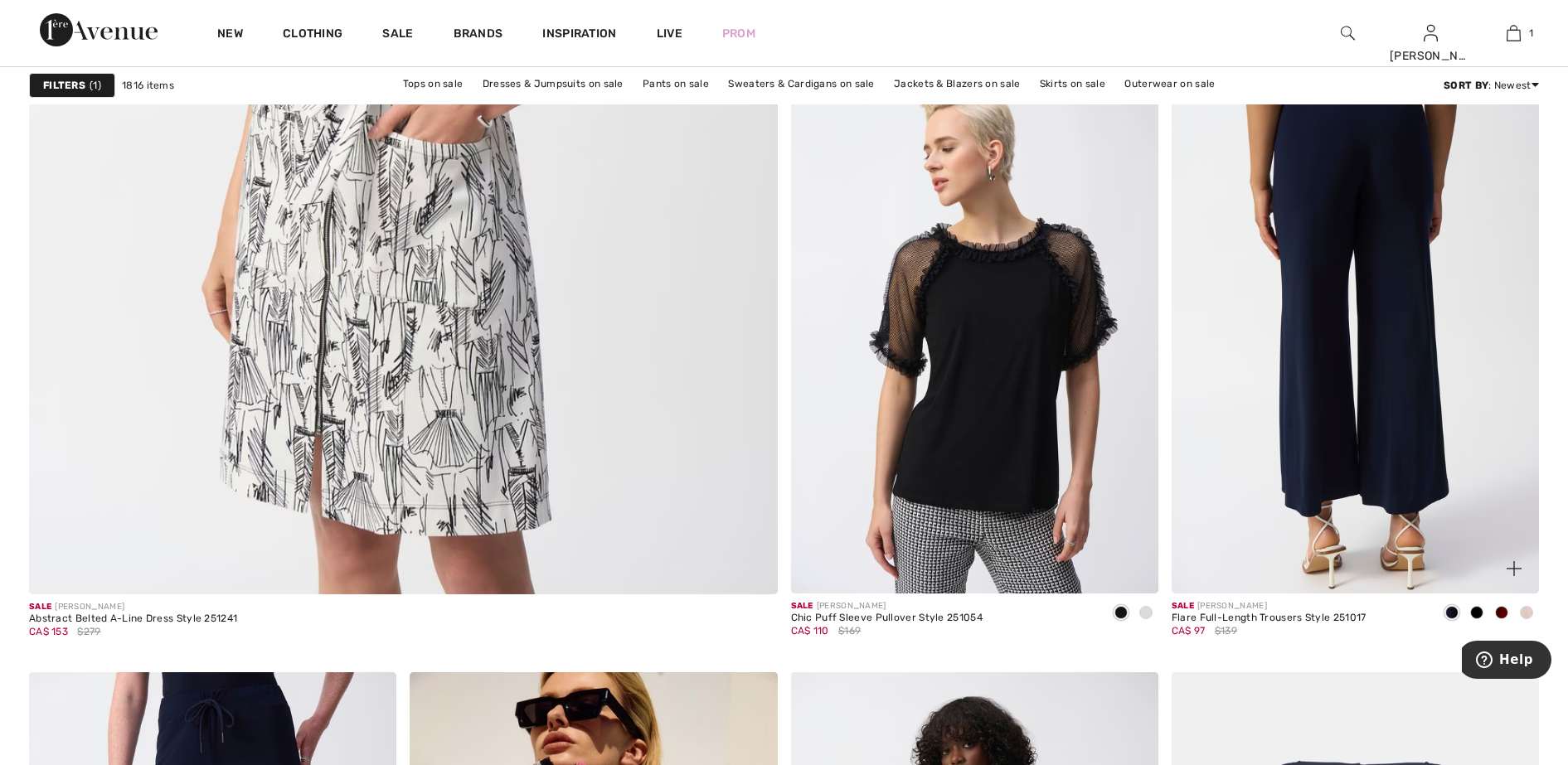
scroll to position [5804, 0]
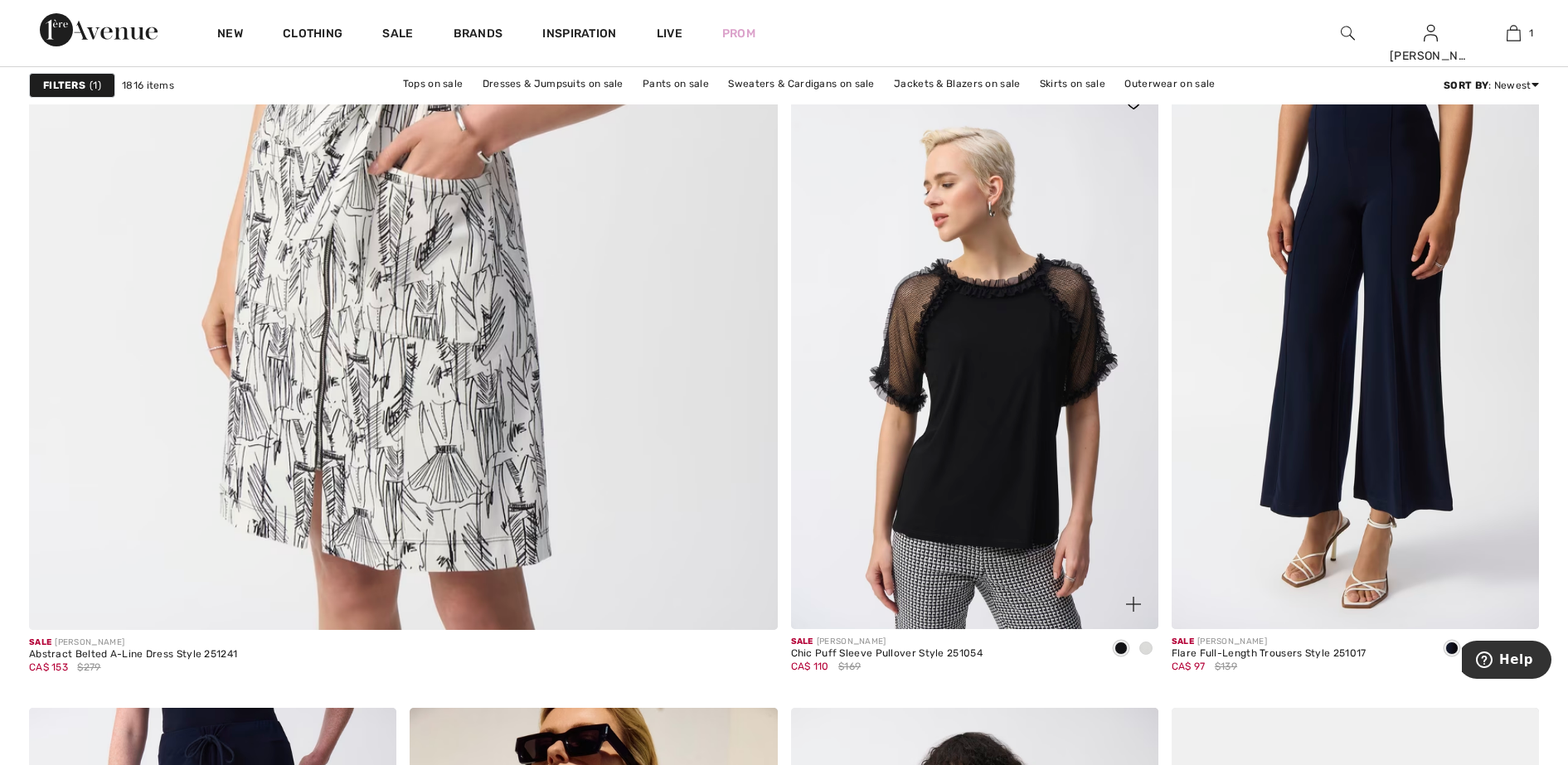
click at [1148, 647] on span at bounding box center [1146, 648] width 13 height 13
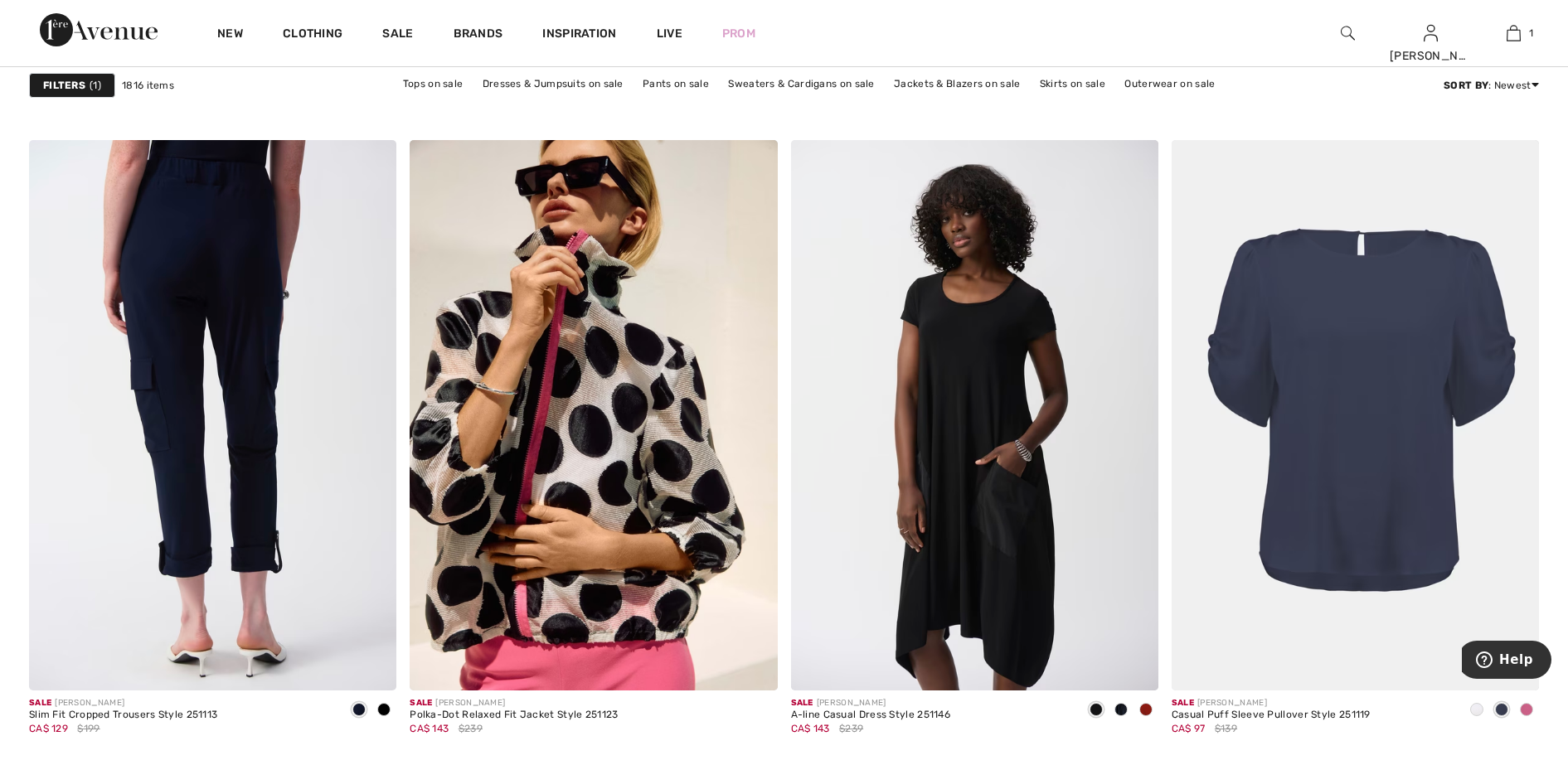
scroll to position [6426, 0]
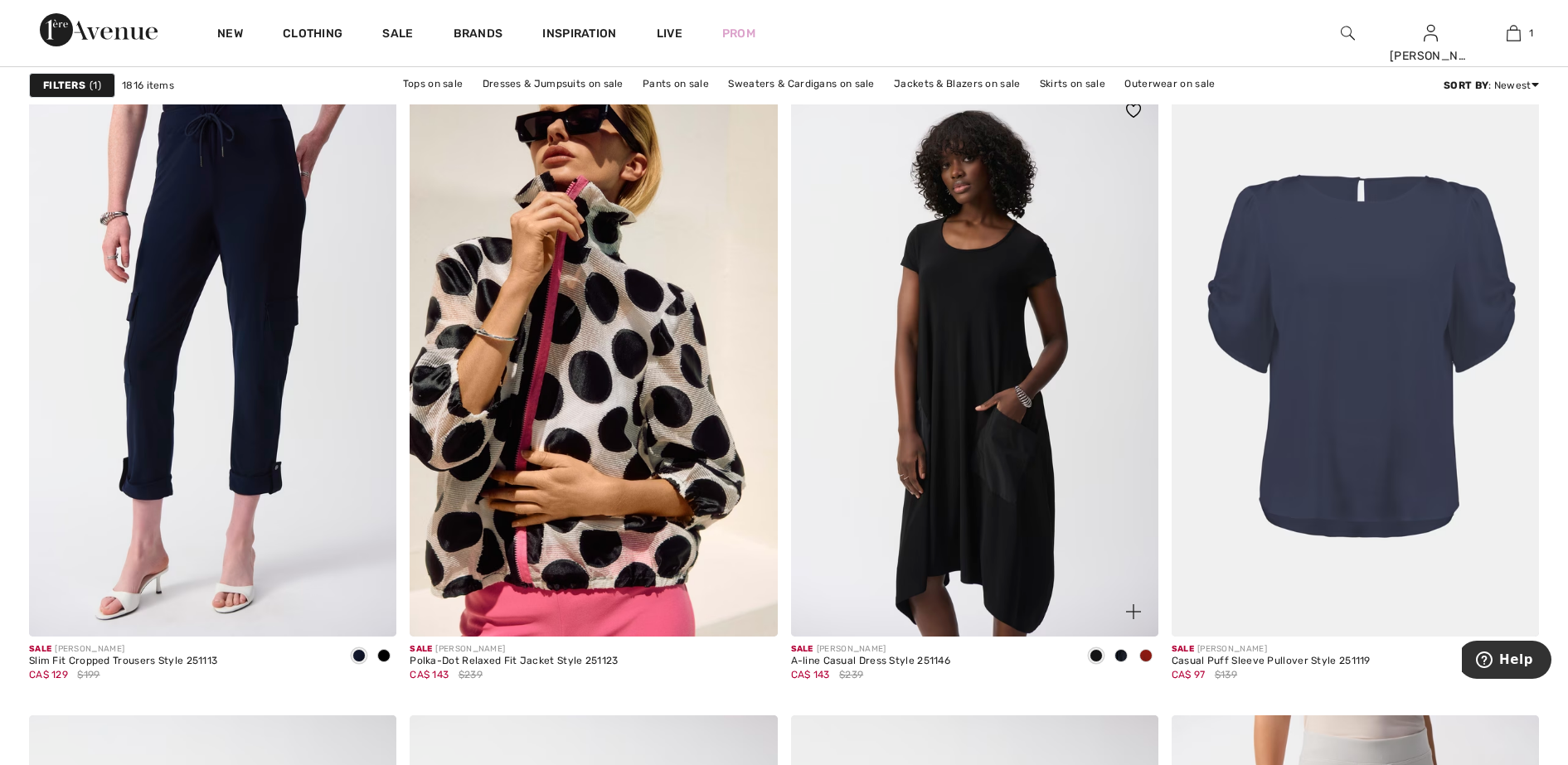
click at [1148, 653] on span at bounding box center [1146, 656] width 13 height 13
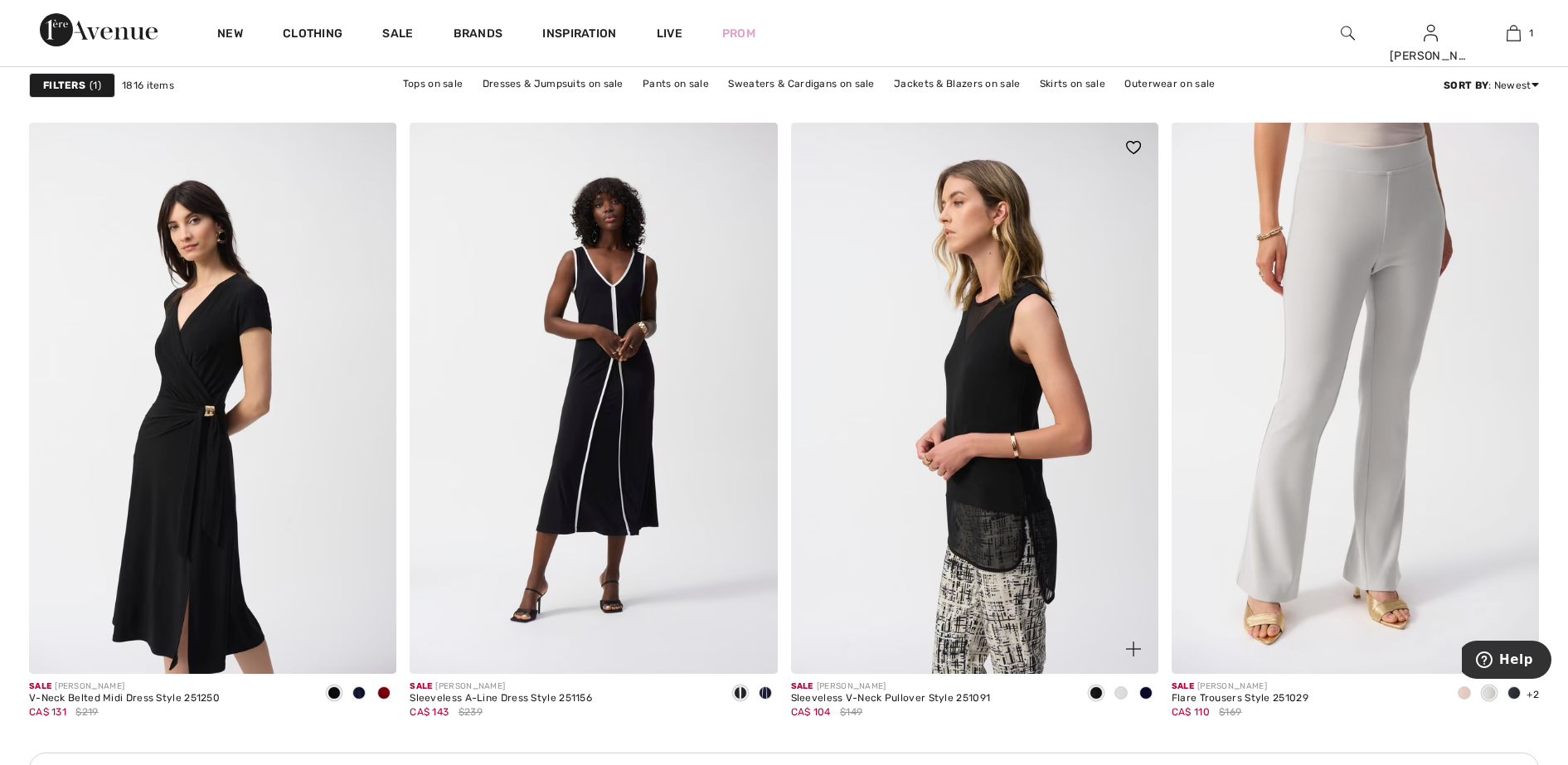
scroll to position [7047, 0]
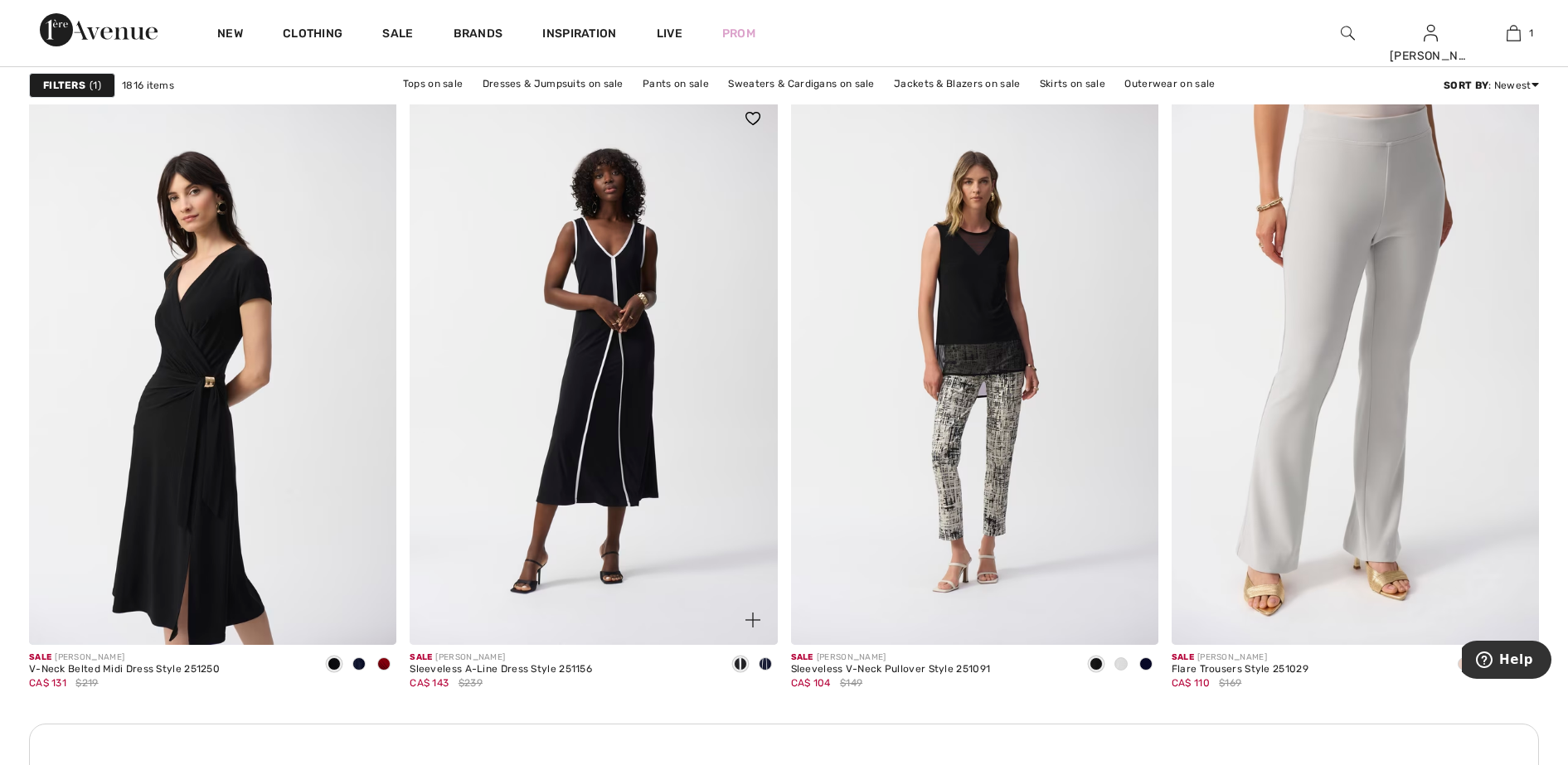
click at [767, 662] on span at bounding box center [765, 664] width 13 height 13
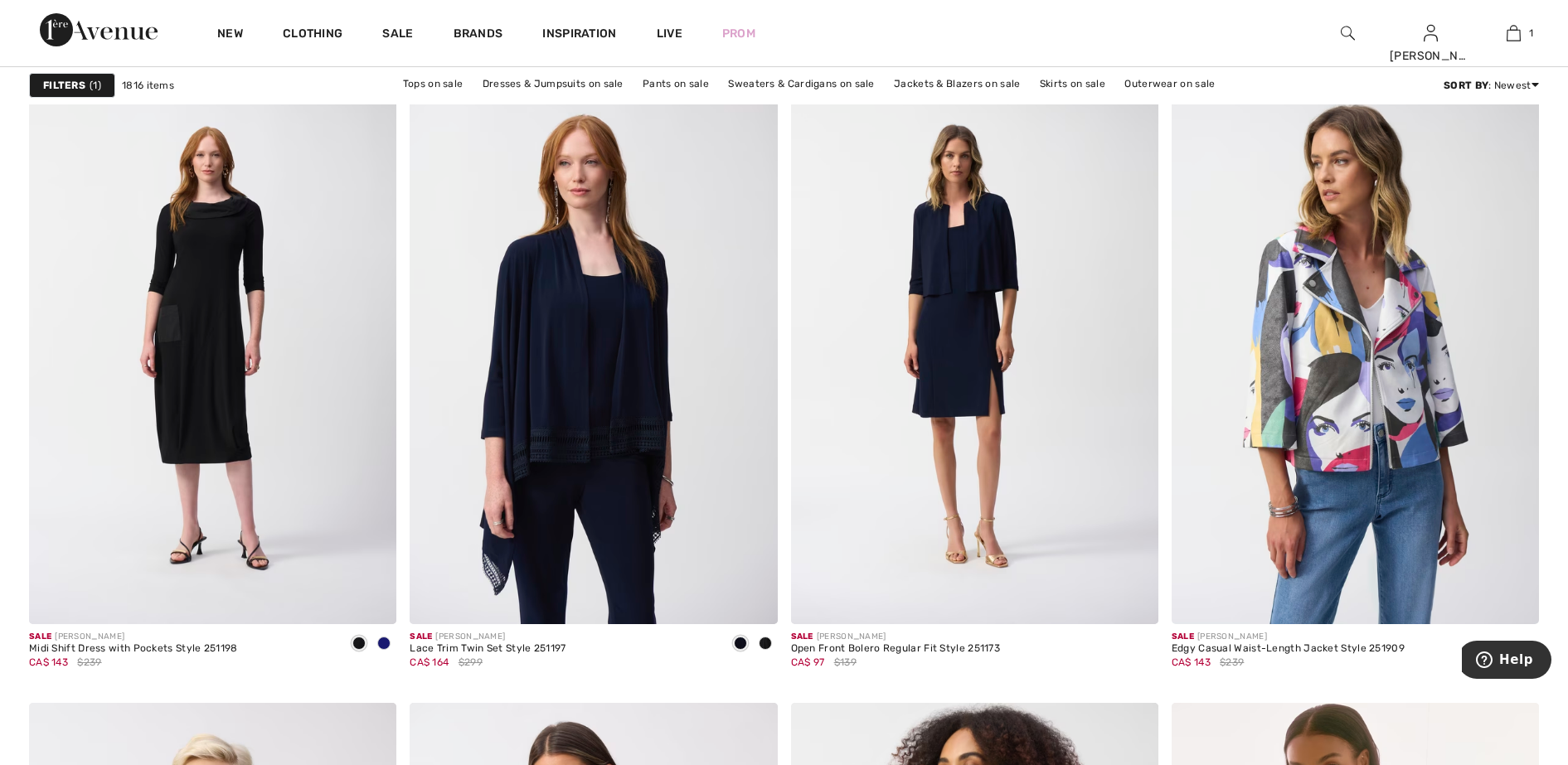
scroll to position [8602, 0]
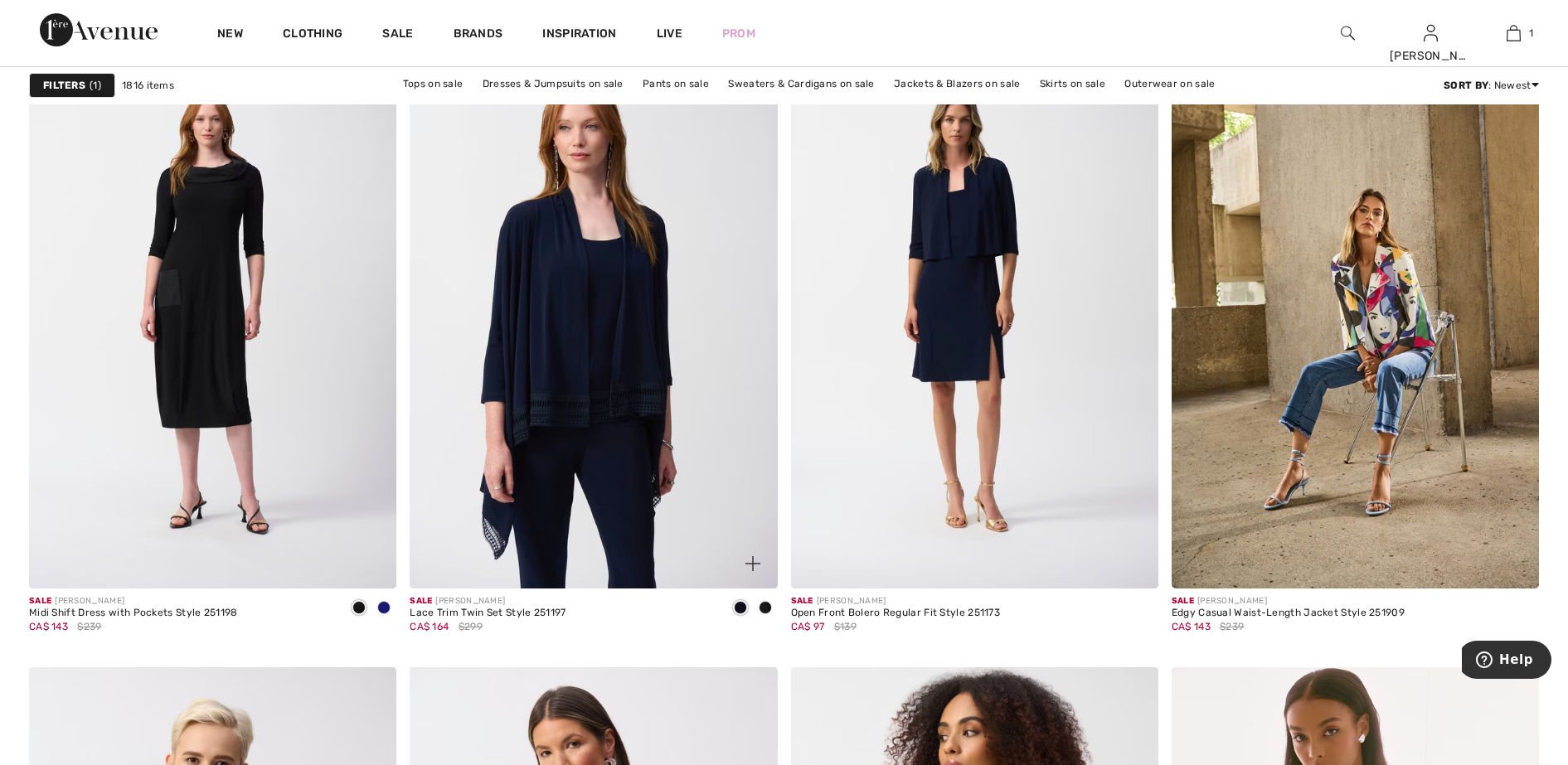
click at [765, 601] on span at bounding box center [765, 607] width 13 height 13
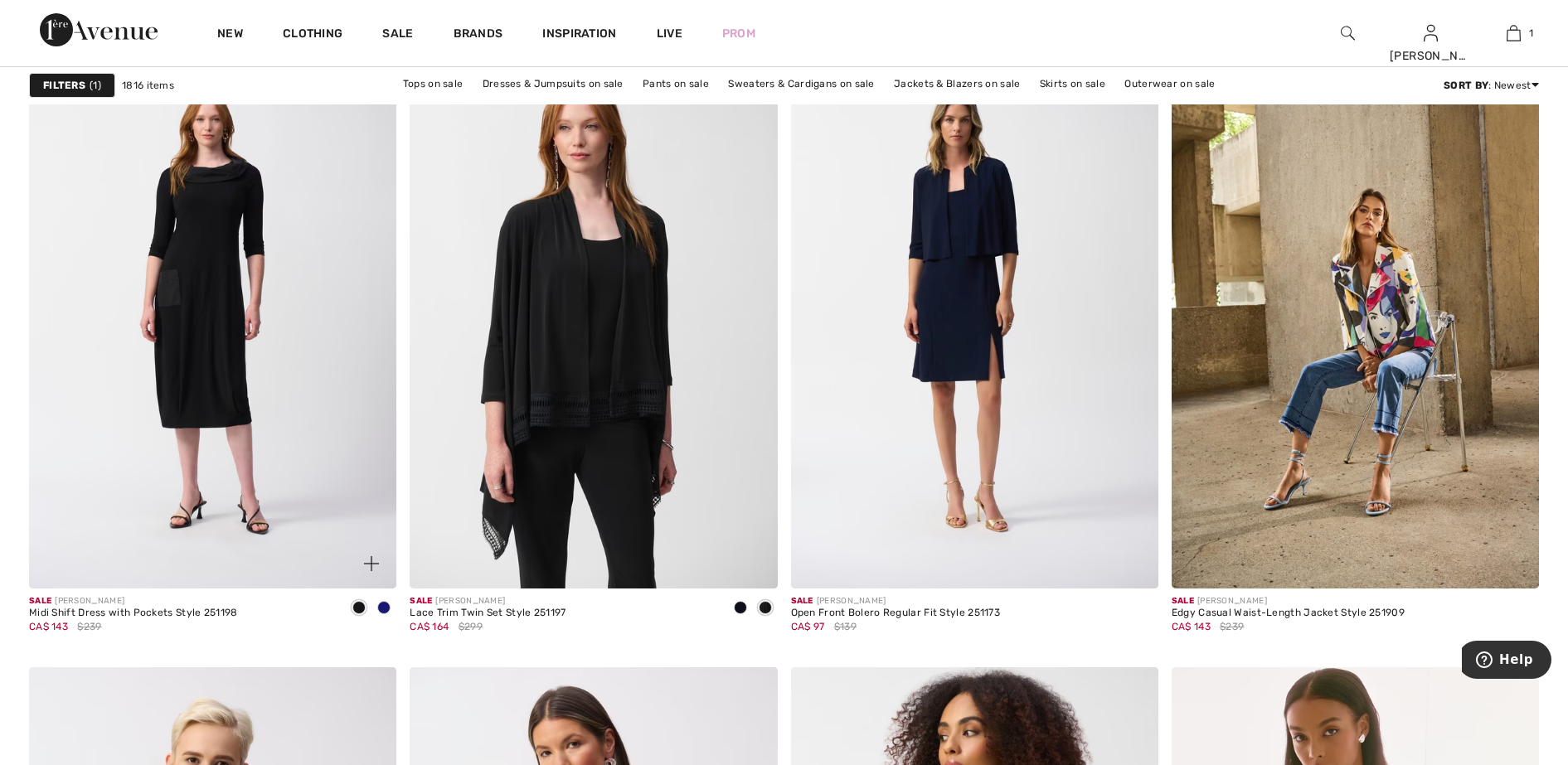
click at [385, 609] on span at bounding box center [383, 607] width 13 height 13
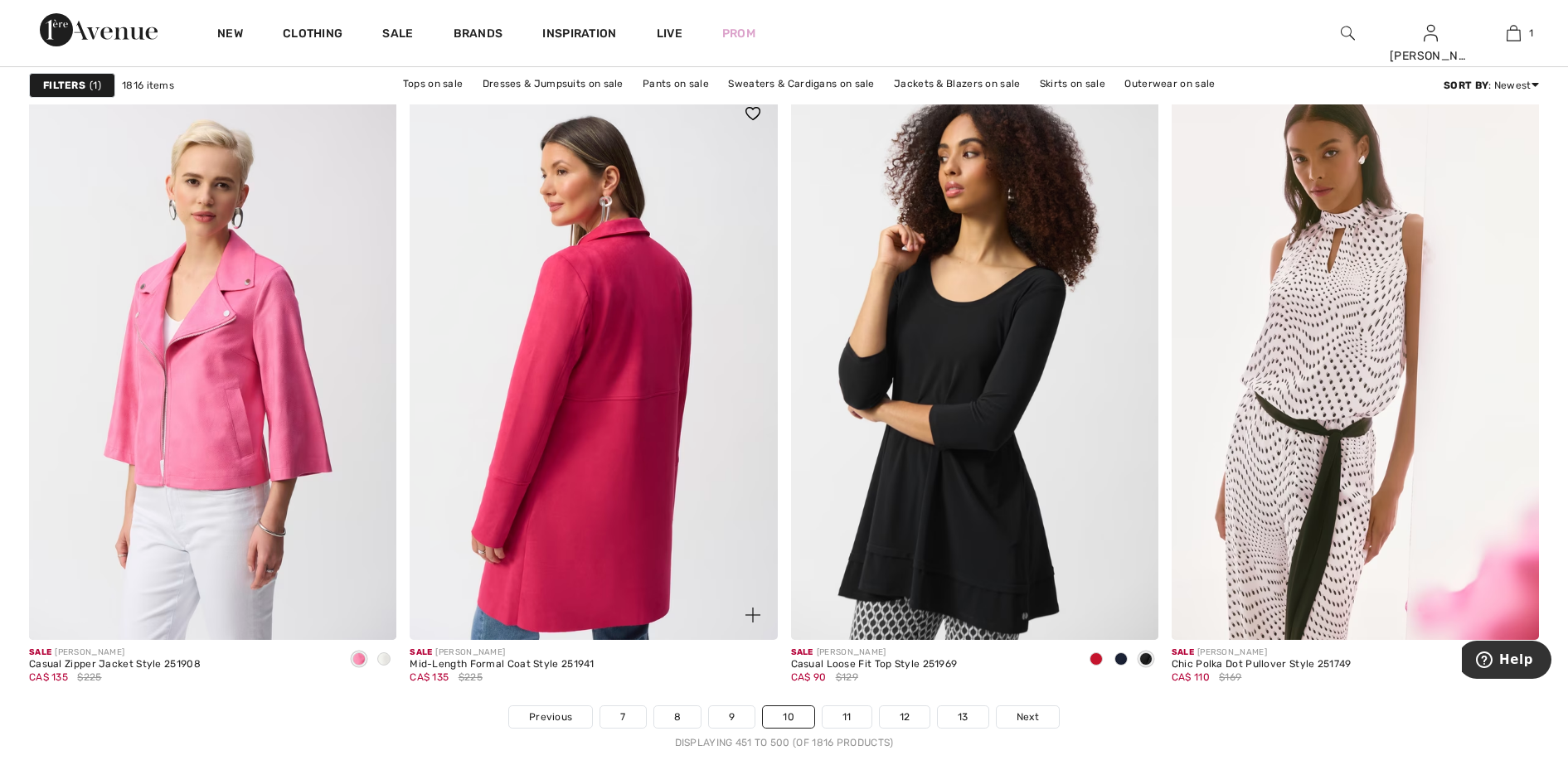
scroll to position [9224, 0]
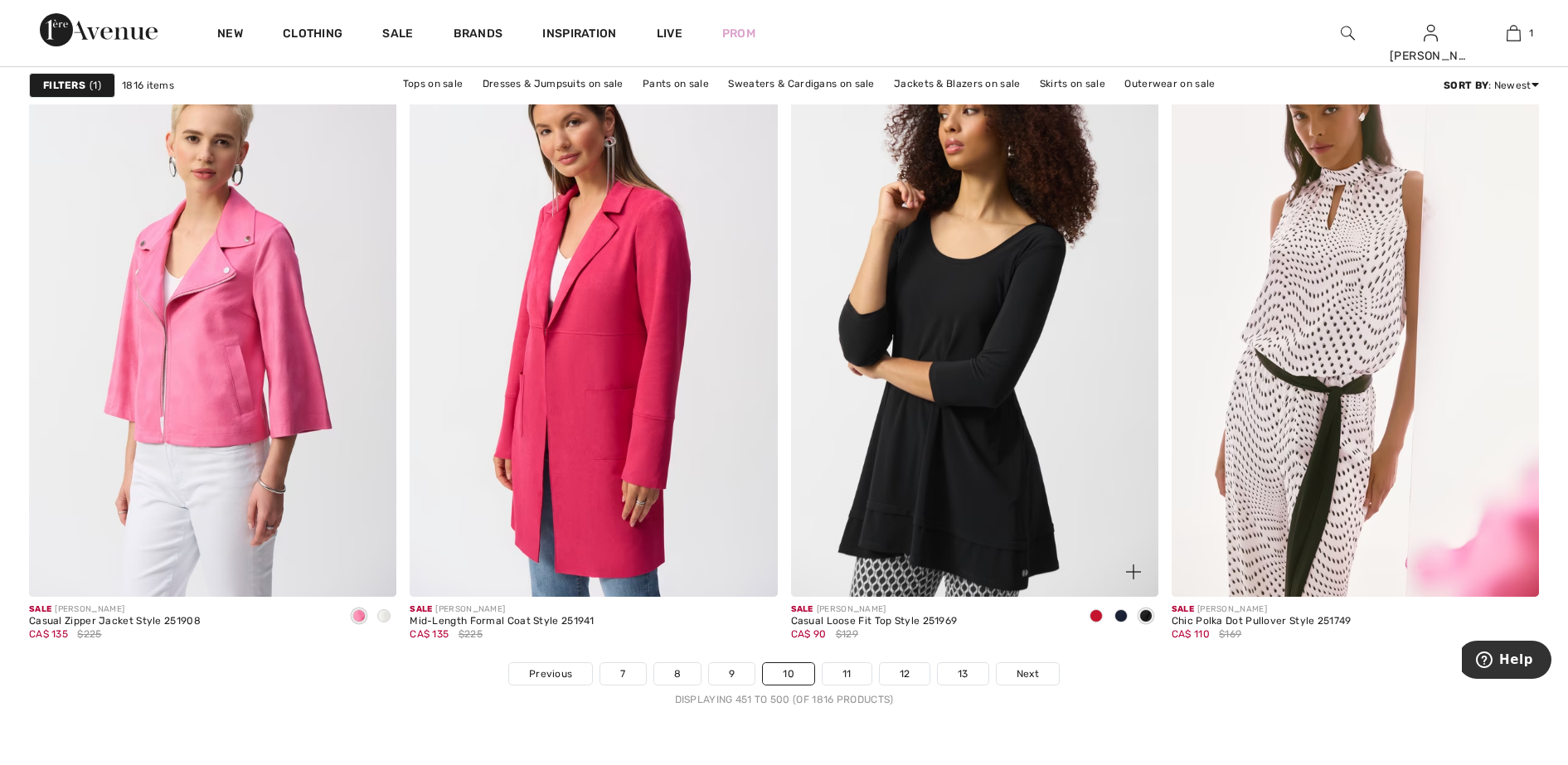
click at [1122, 615] on span at bounding box center [1121, 616] width 13 height 13
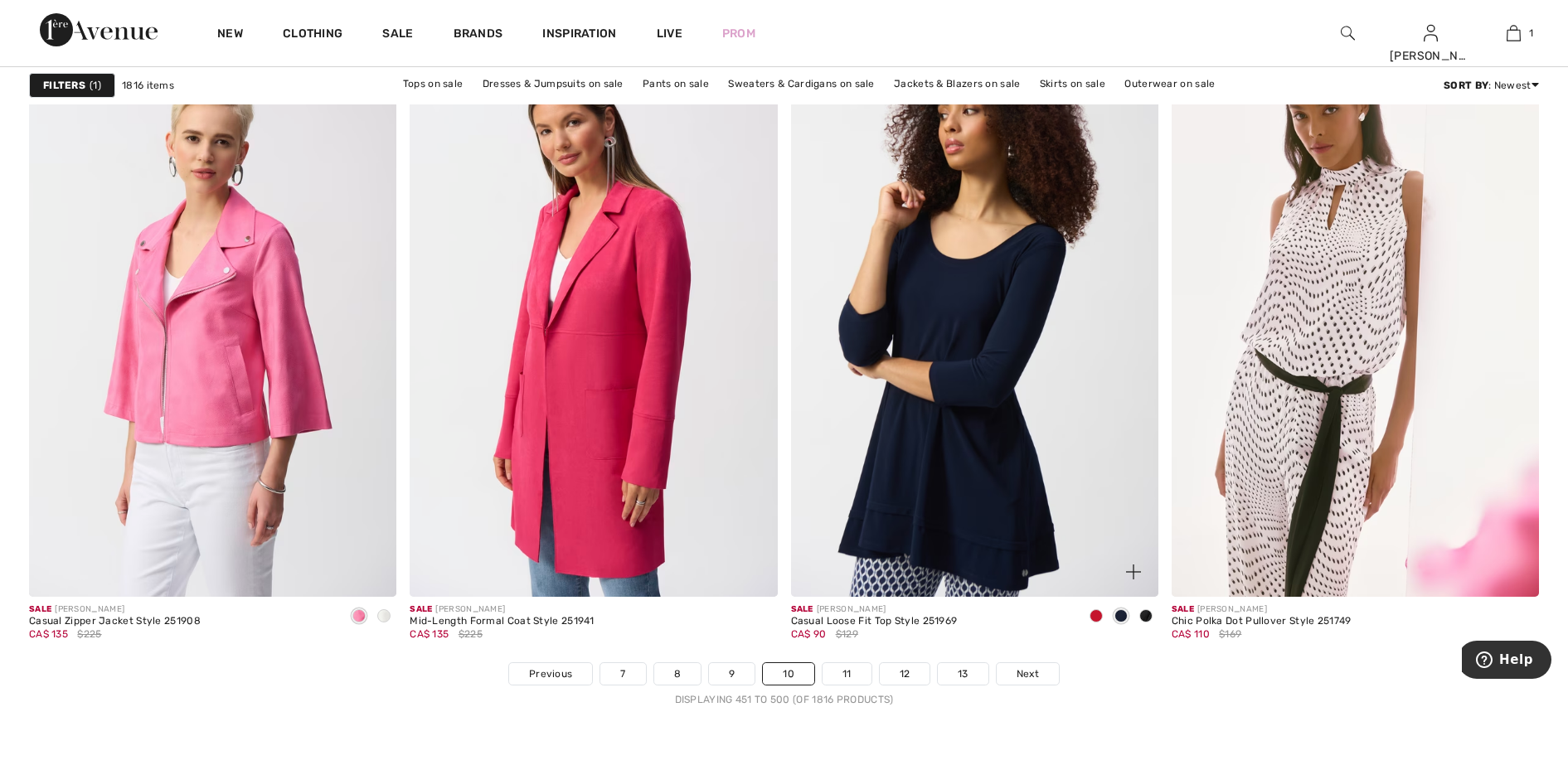
click at [1095, 617] on span at bounding box center [1096, 616] width 13 height 13
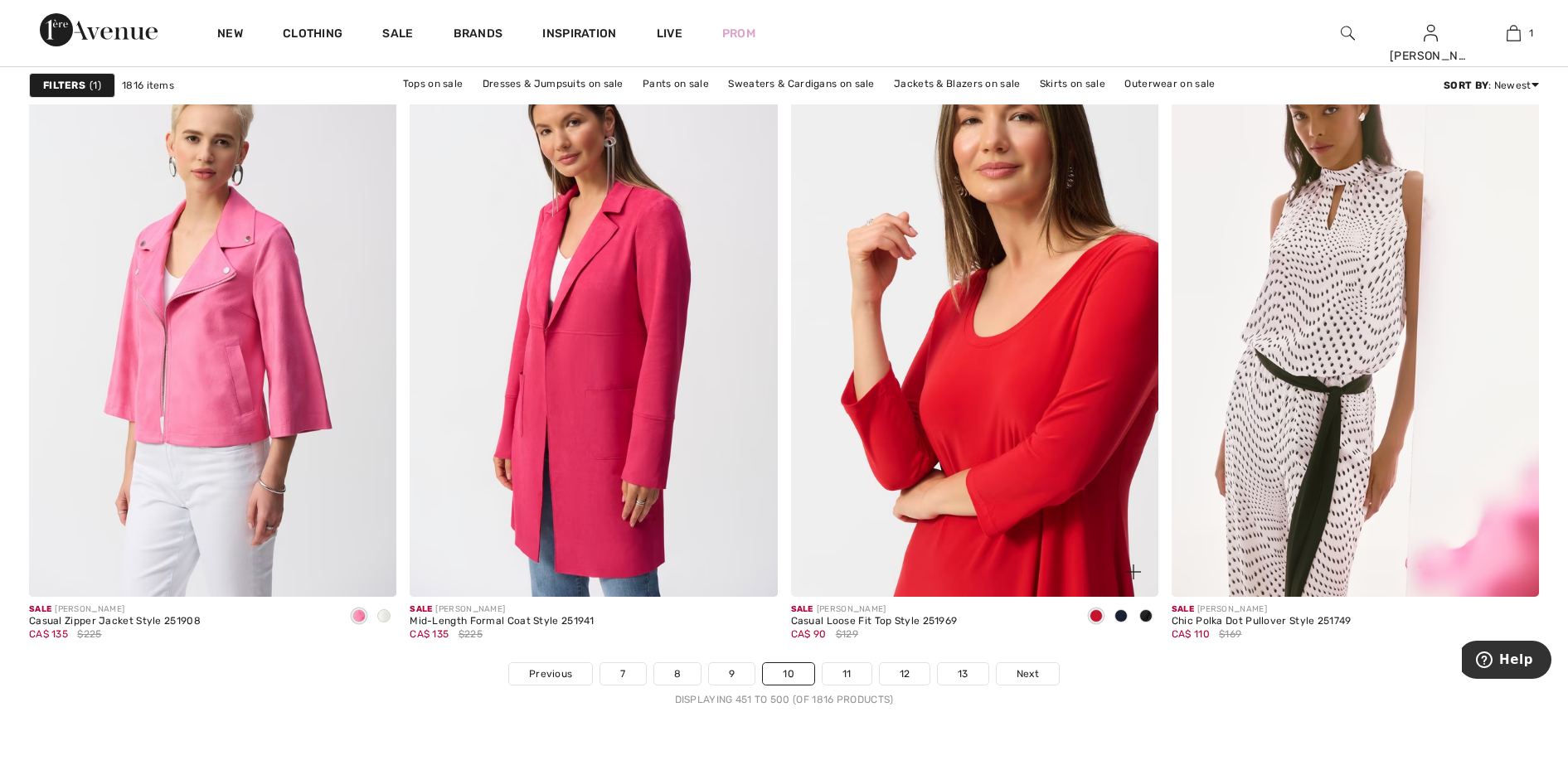
scroll to position [9638, 0]
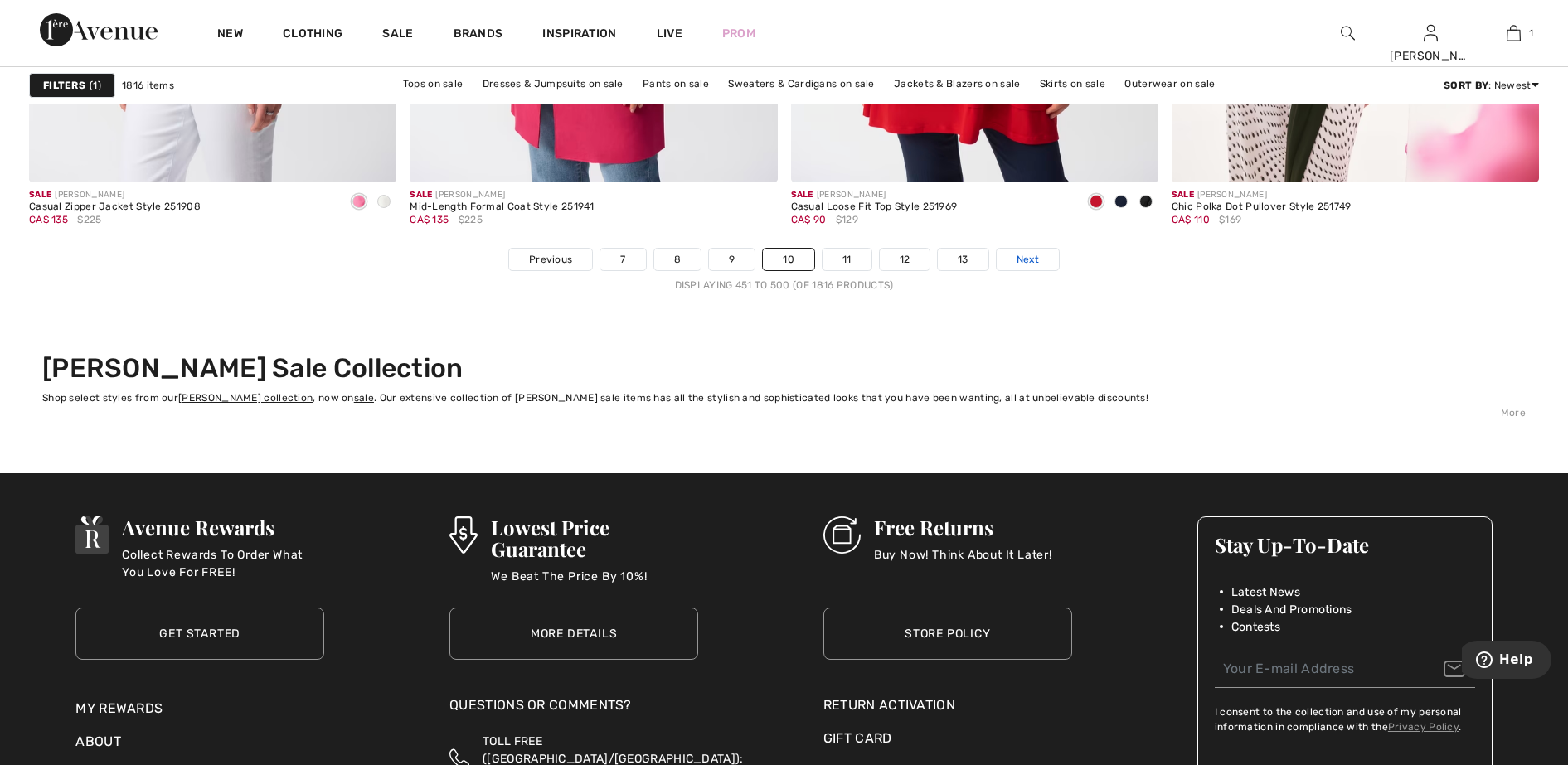
click at [1026, 262] on span "Next" at bounding box center [1028, 260] width 23 height 15
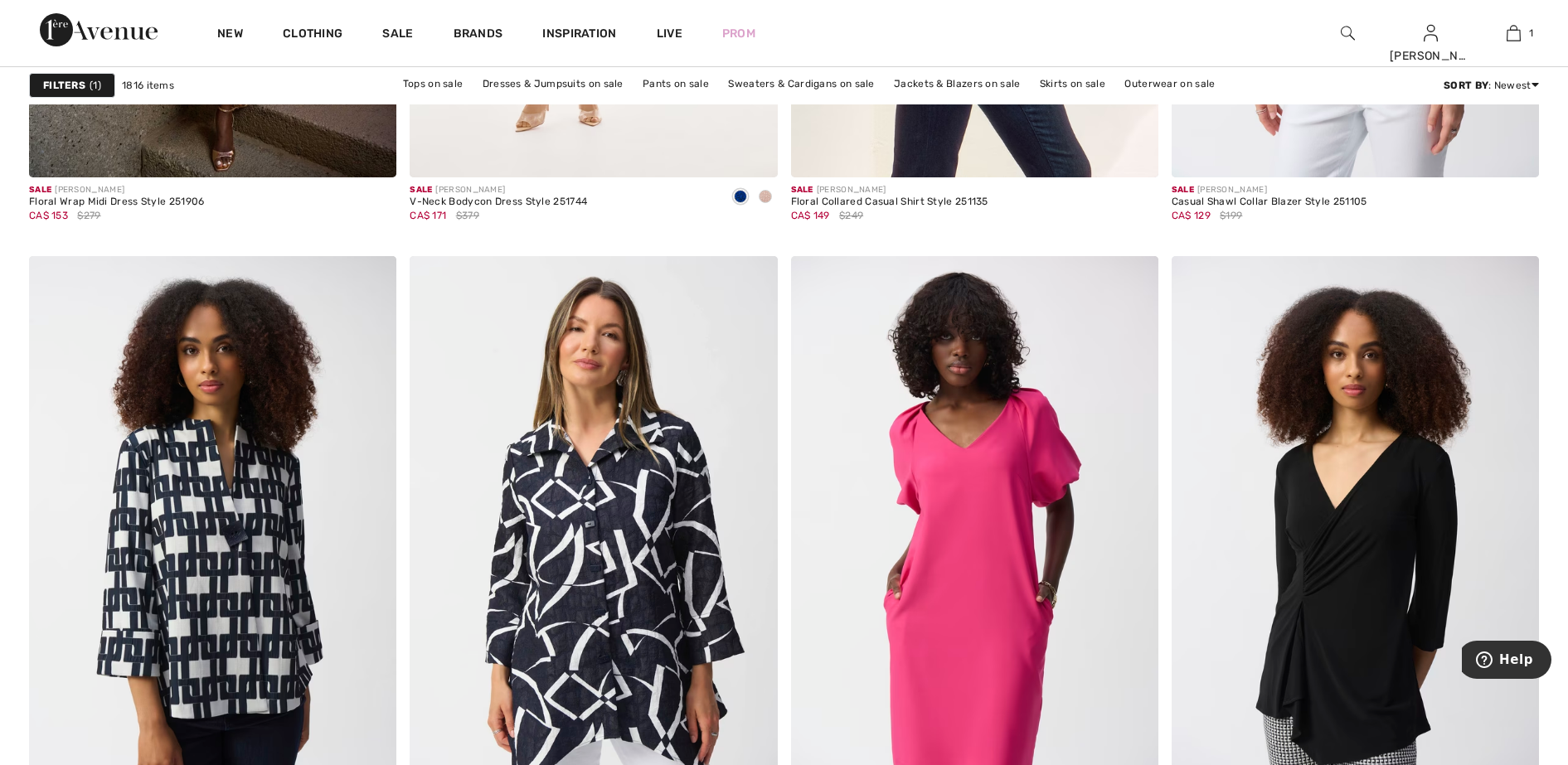
scroll to position [2176, 0]
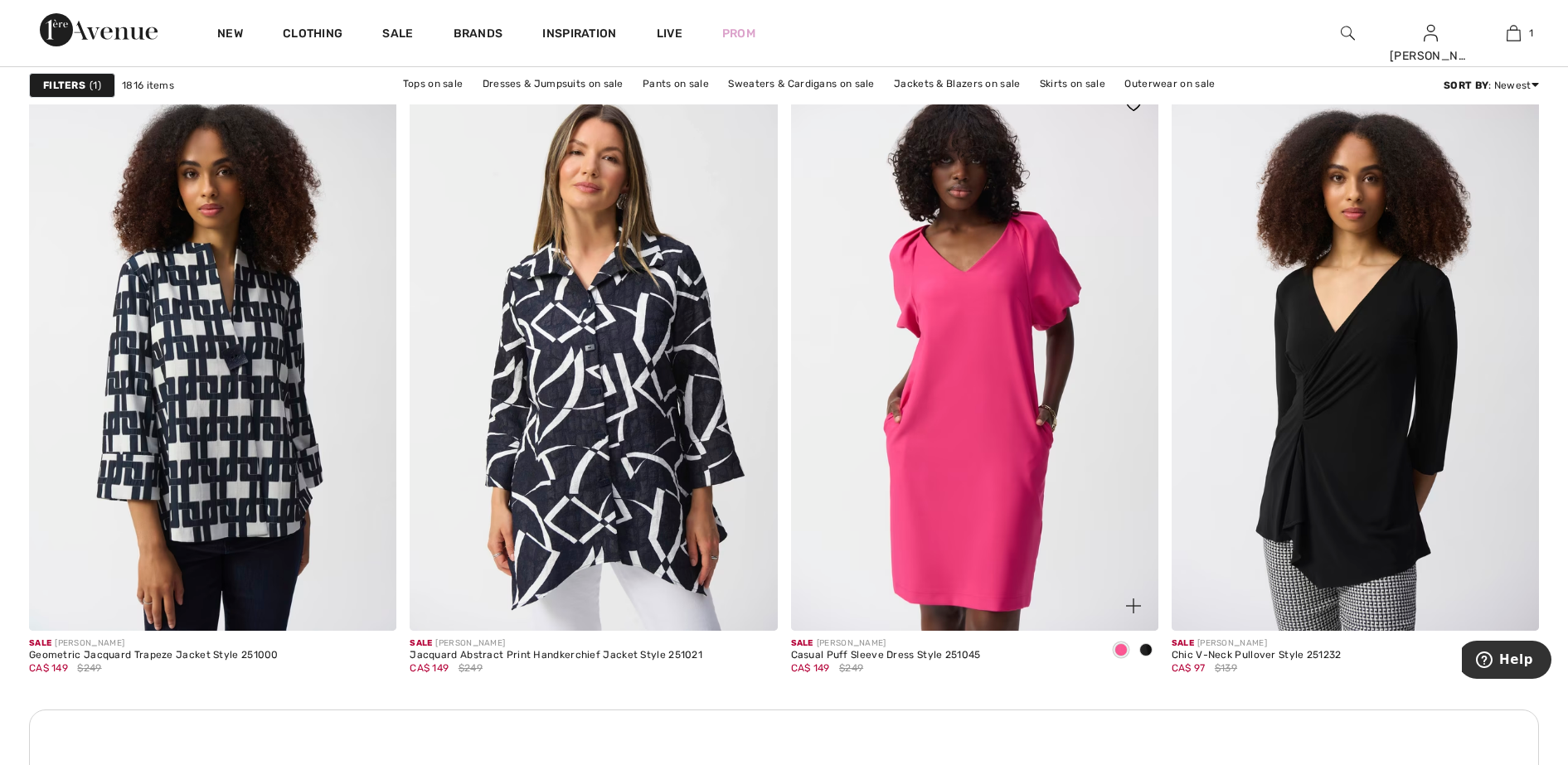
click at [1147, 649] on span at bounding box center [1146, 650] width 13 height 13
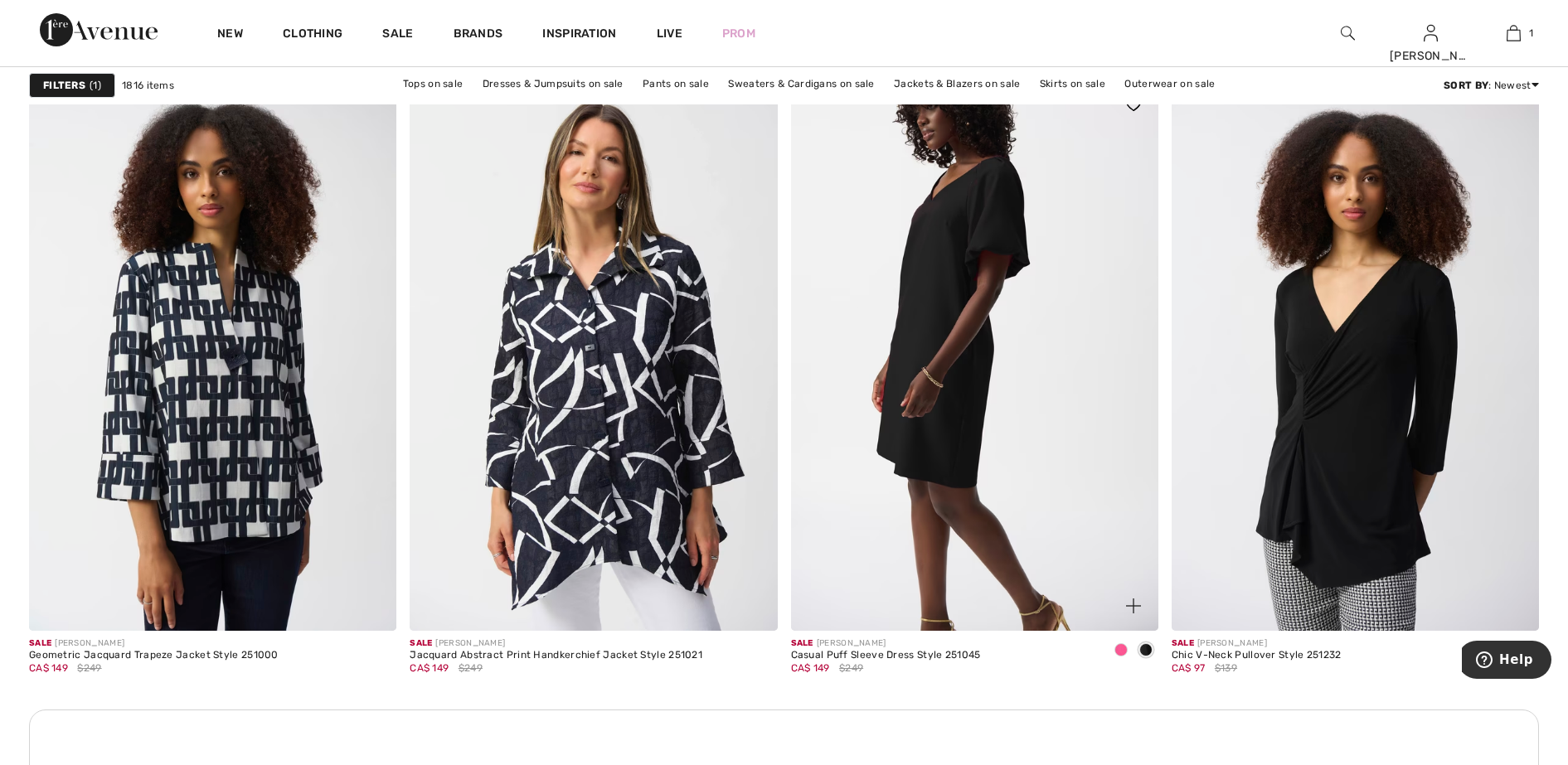
click at [1122, 650] on span at bounding box center [1121, 650] width 13 height 13
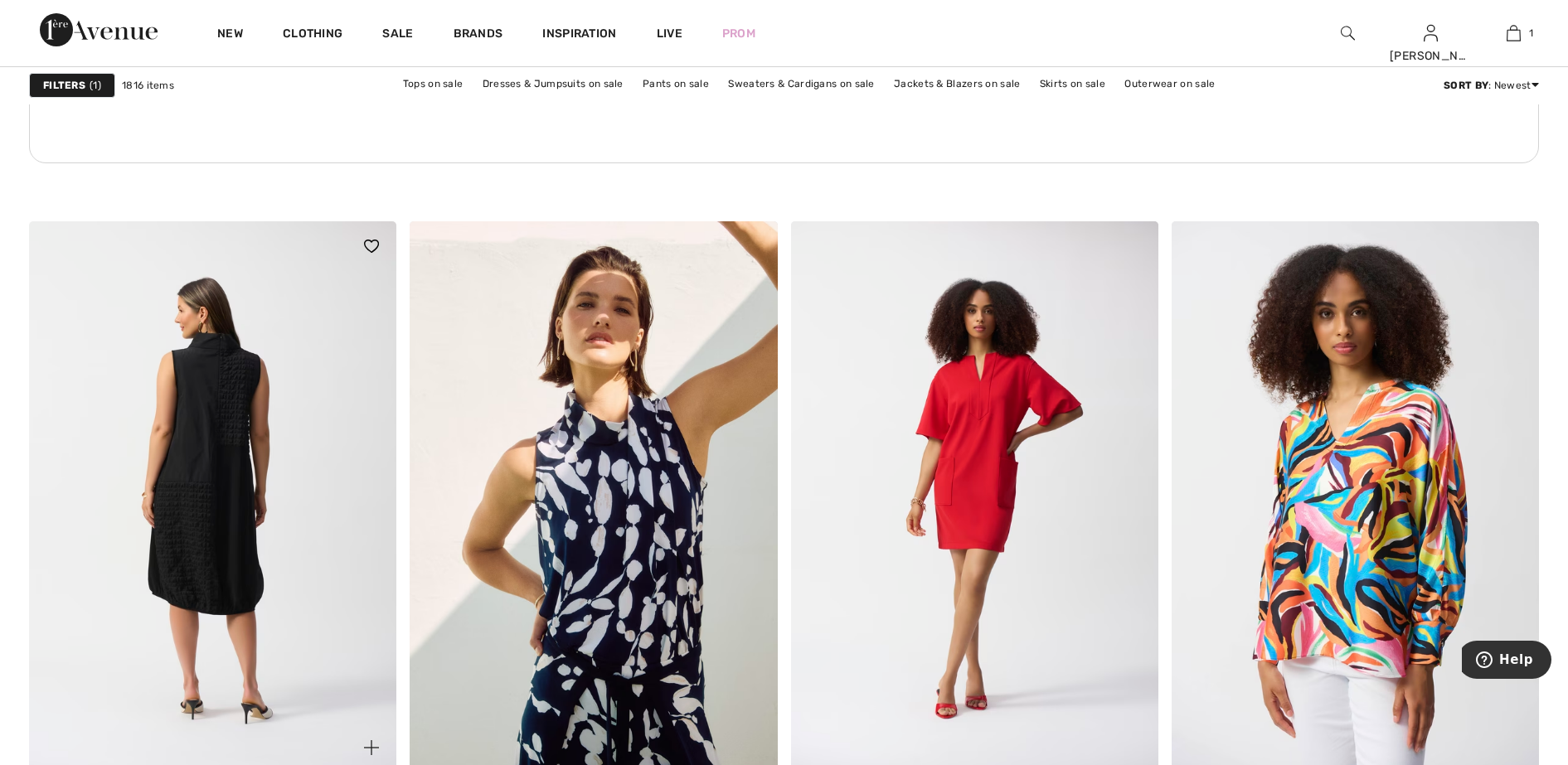
scroll to position [3109, 0]
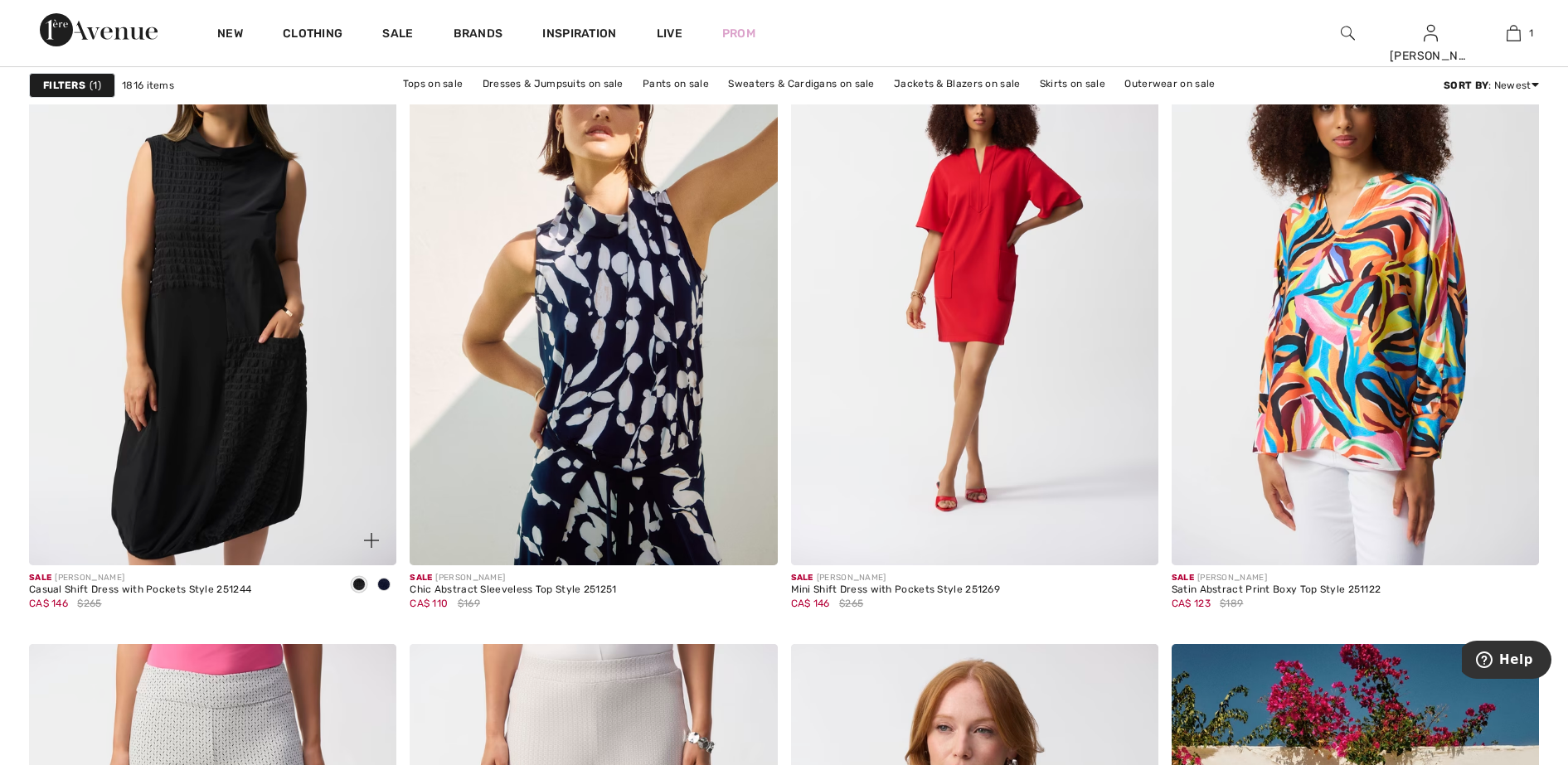
click at [387, 587] on span at bounding box center [383, 585] width 13 height 13
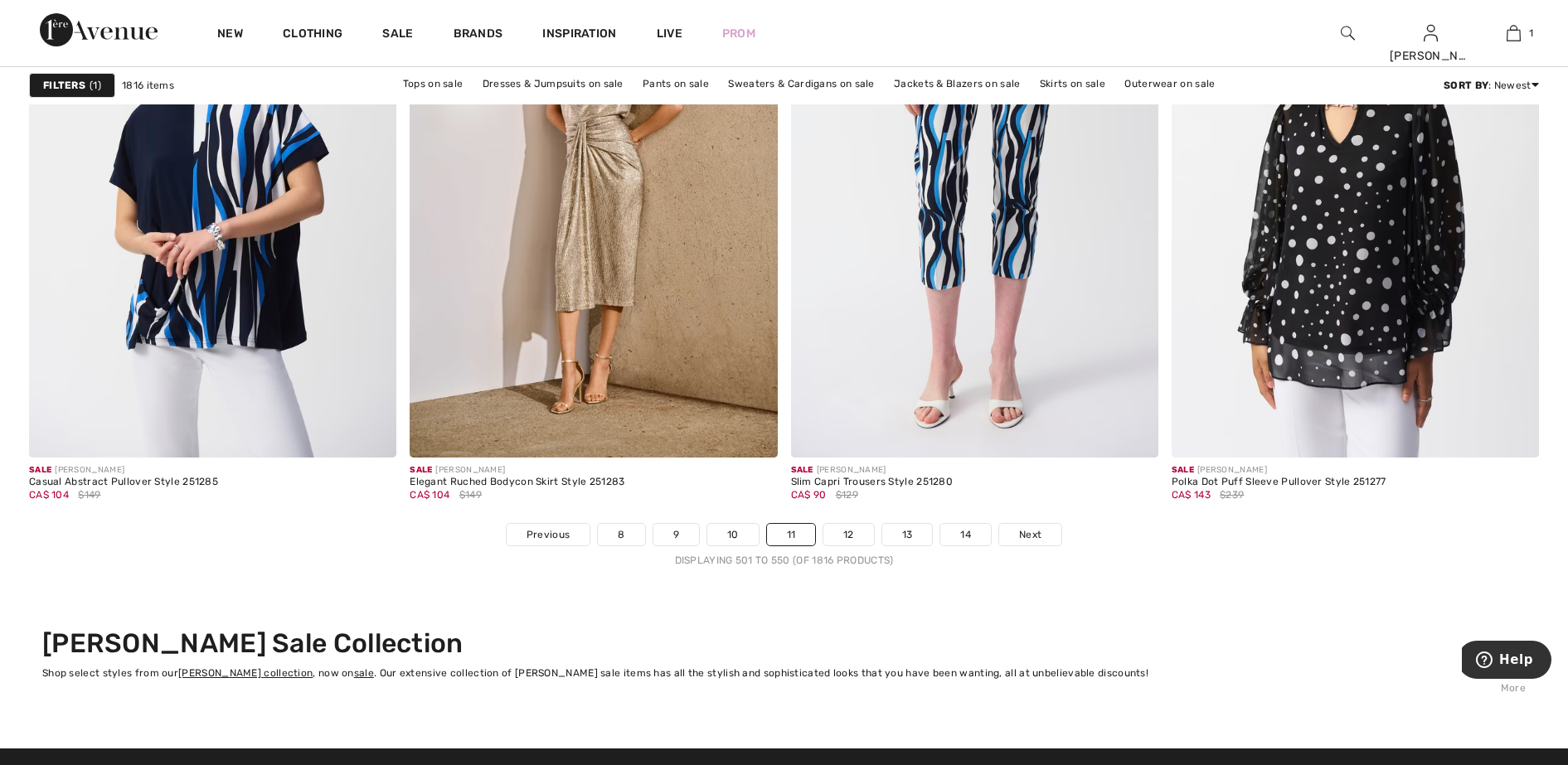
scroll to position [9534, 0]
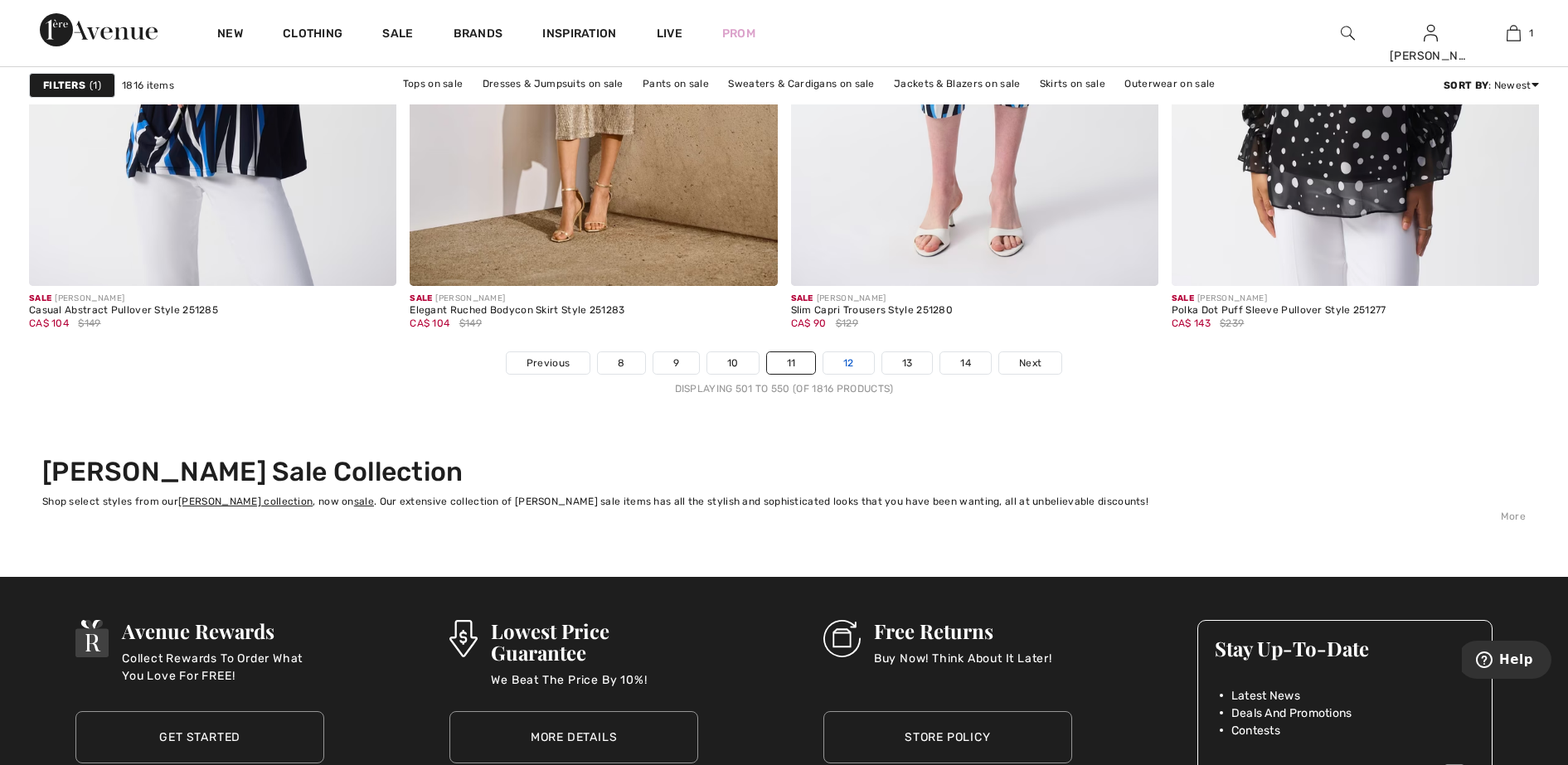
click at [848, 364] on link "12" at bounding box center [848, 363] width 50 height 22
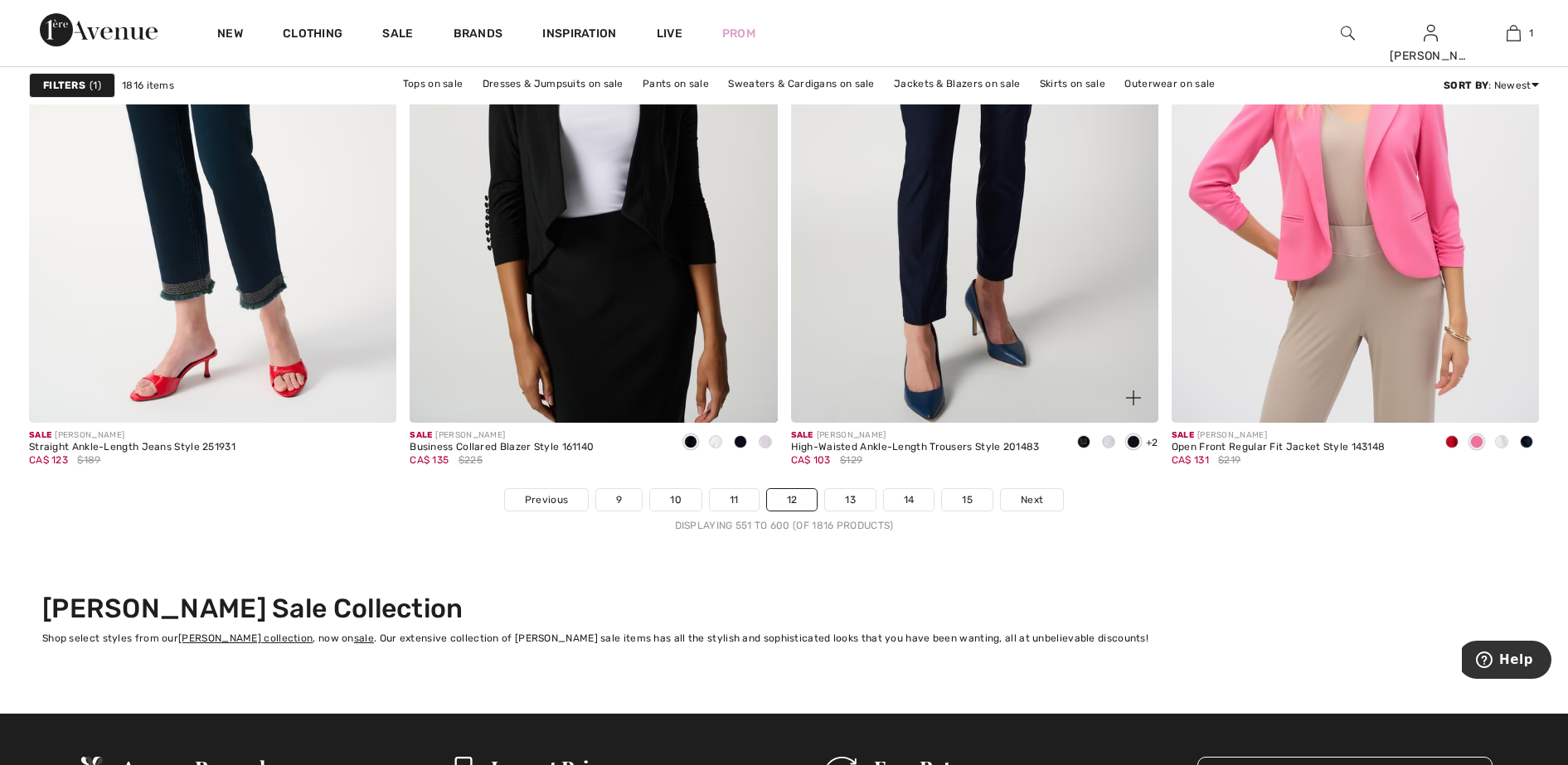
scroll to position [9638, 0]
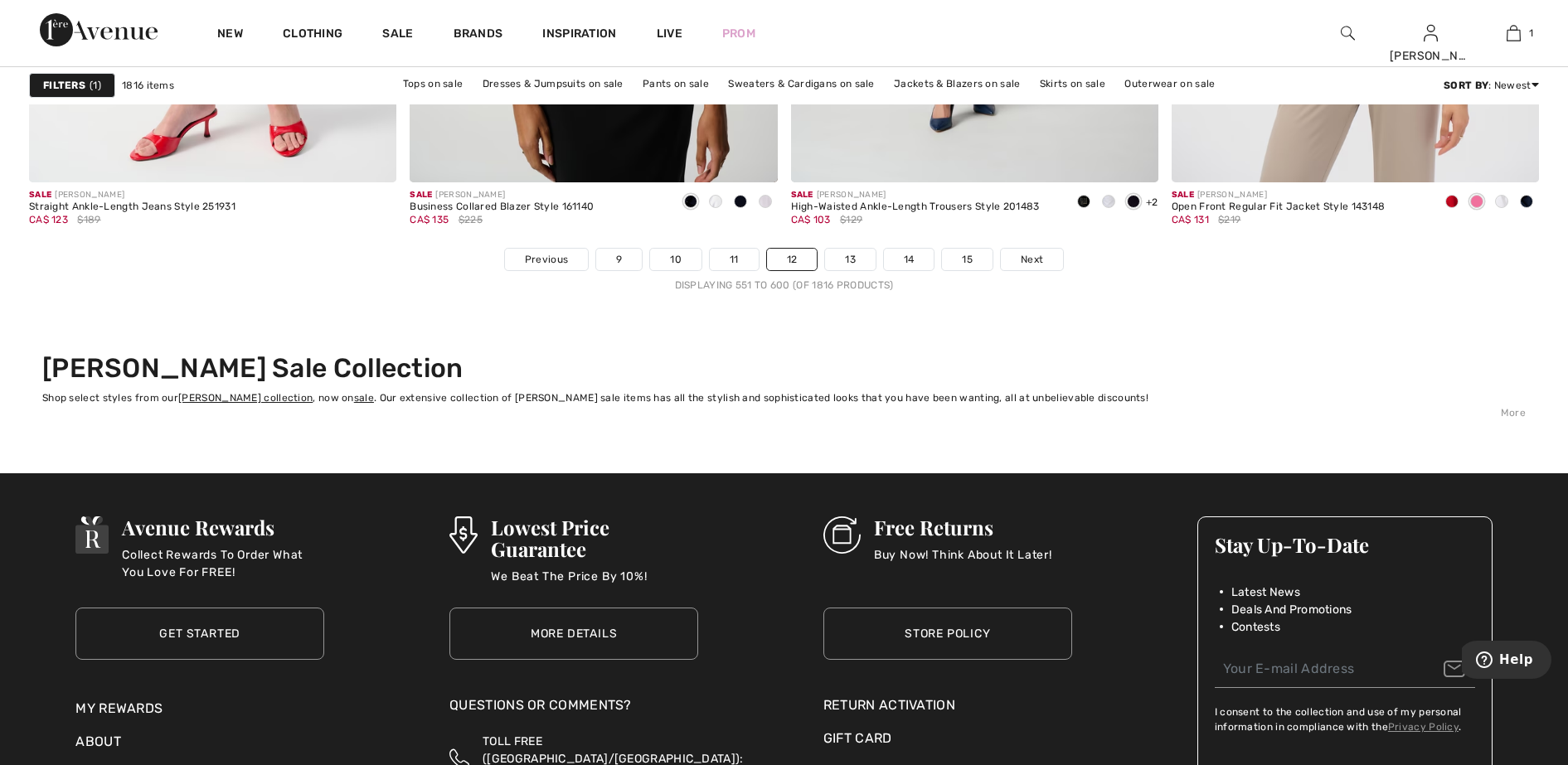
drag, startPoint x: 852, startPoint y: 267, endPoint x: 869, endPoint y: 313, distance: 49.0
click at [852, 268] on link "13" at bounding box center [849, 259] width 50 height 22
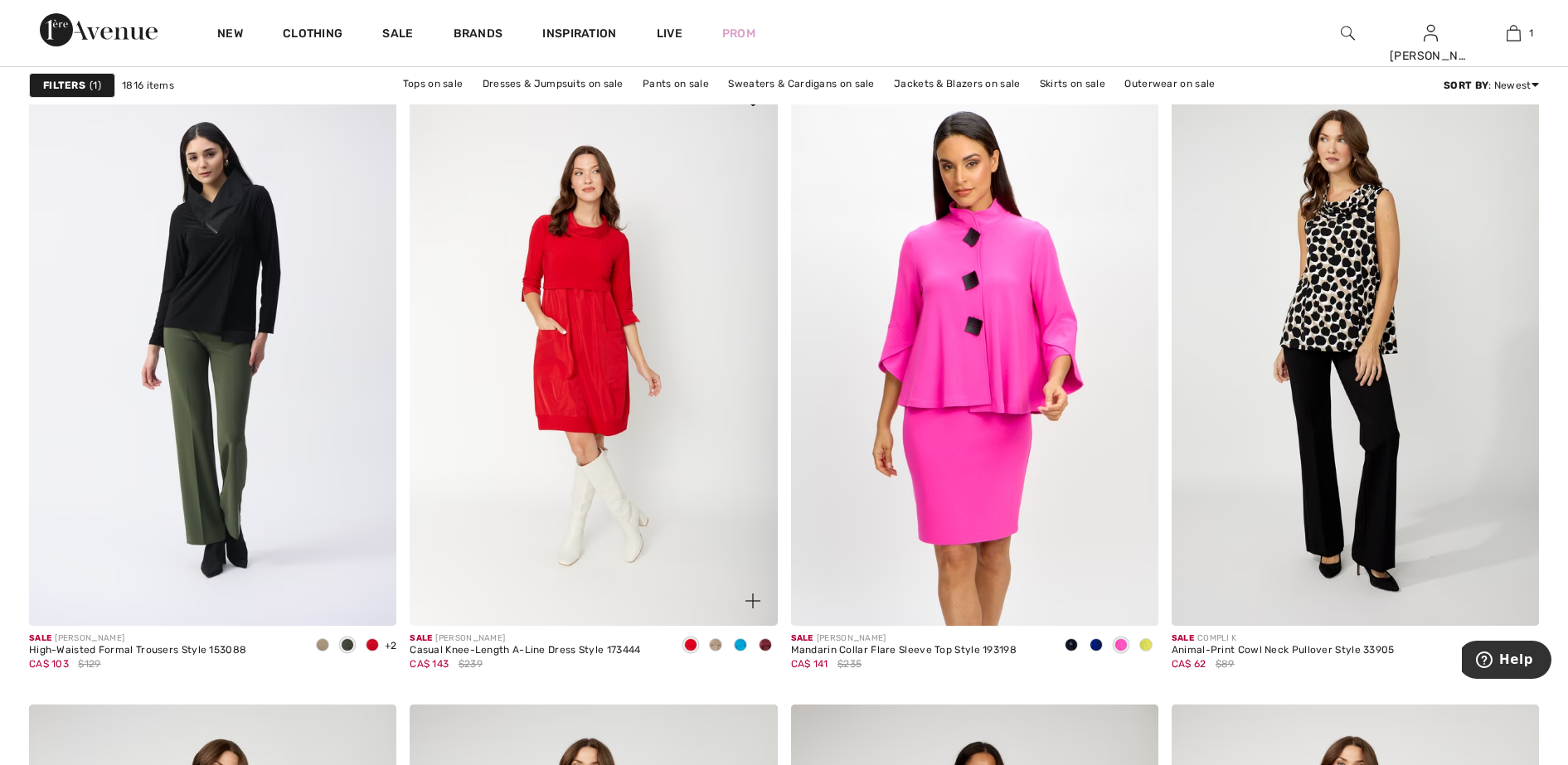
scroll to position [1555, 0]
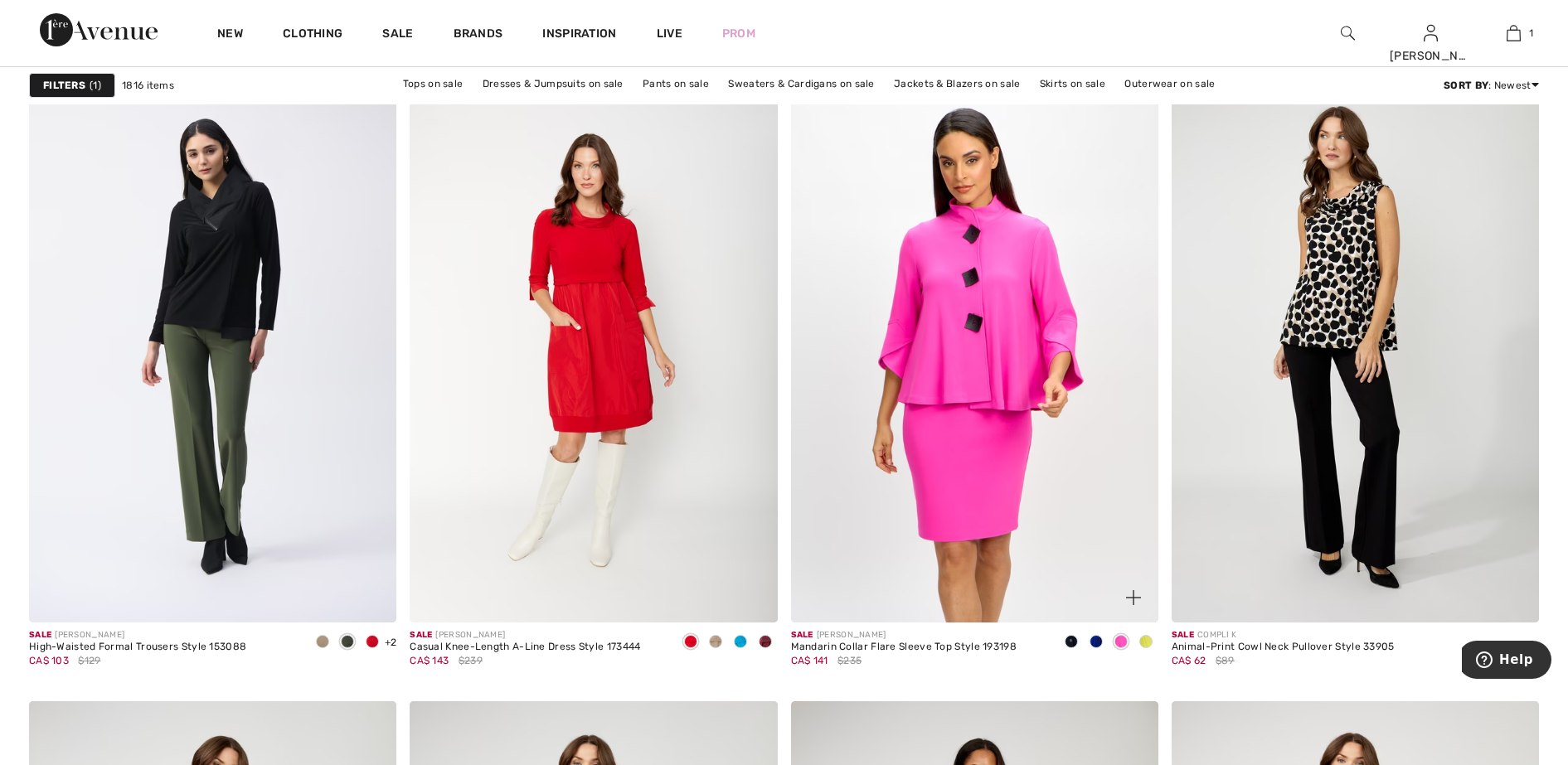
click at [1146, 640] on span at bounding box center [1146, 642] width 13 height 13
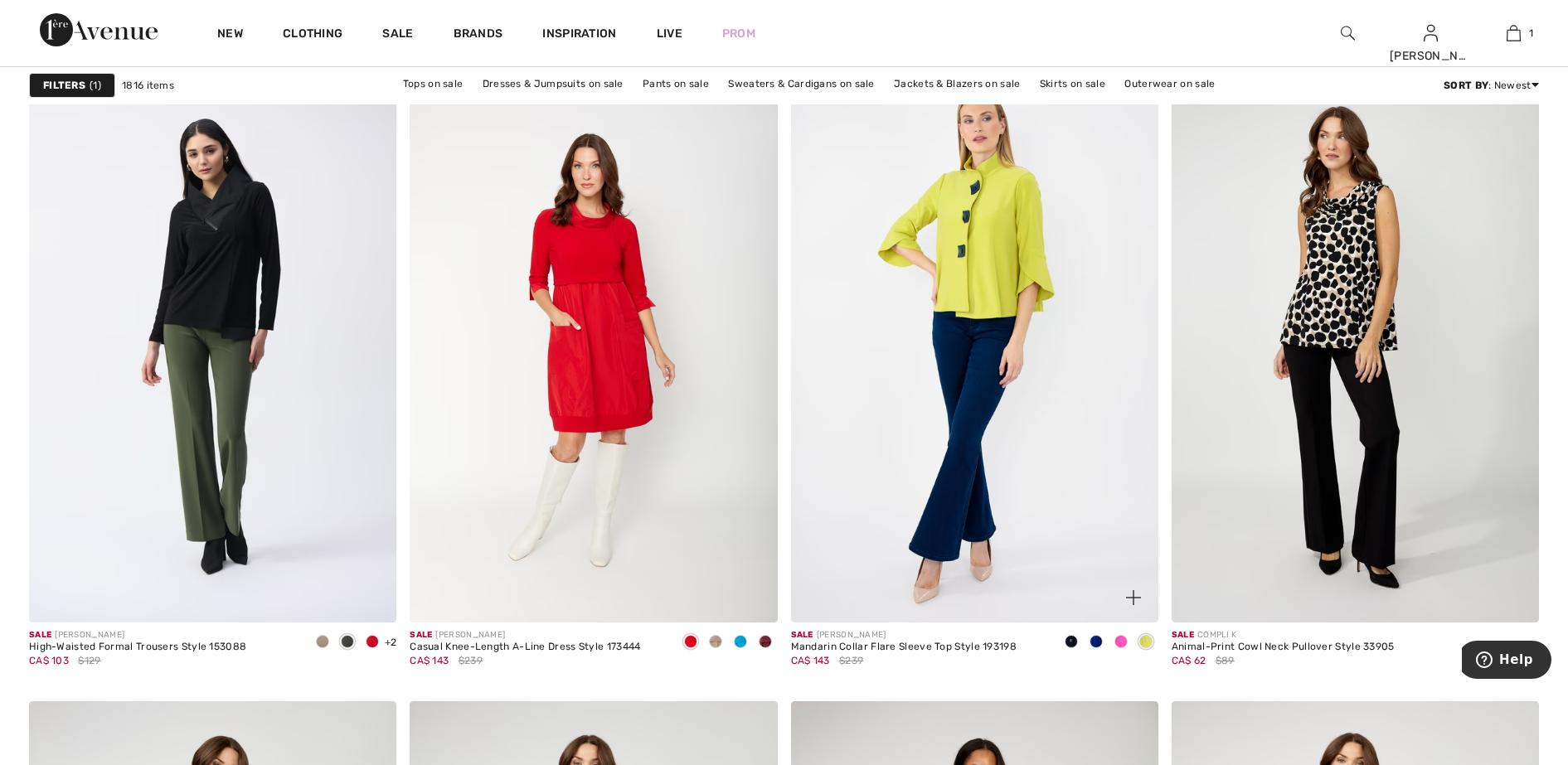
click at [1122, 641] on span at bounding box center [1121, 642] width 13 height 13
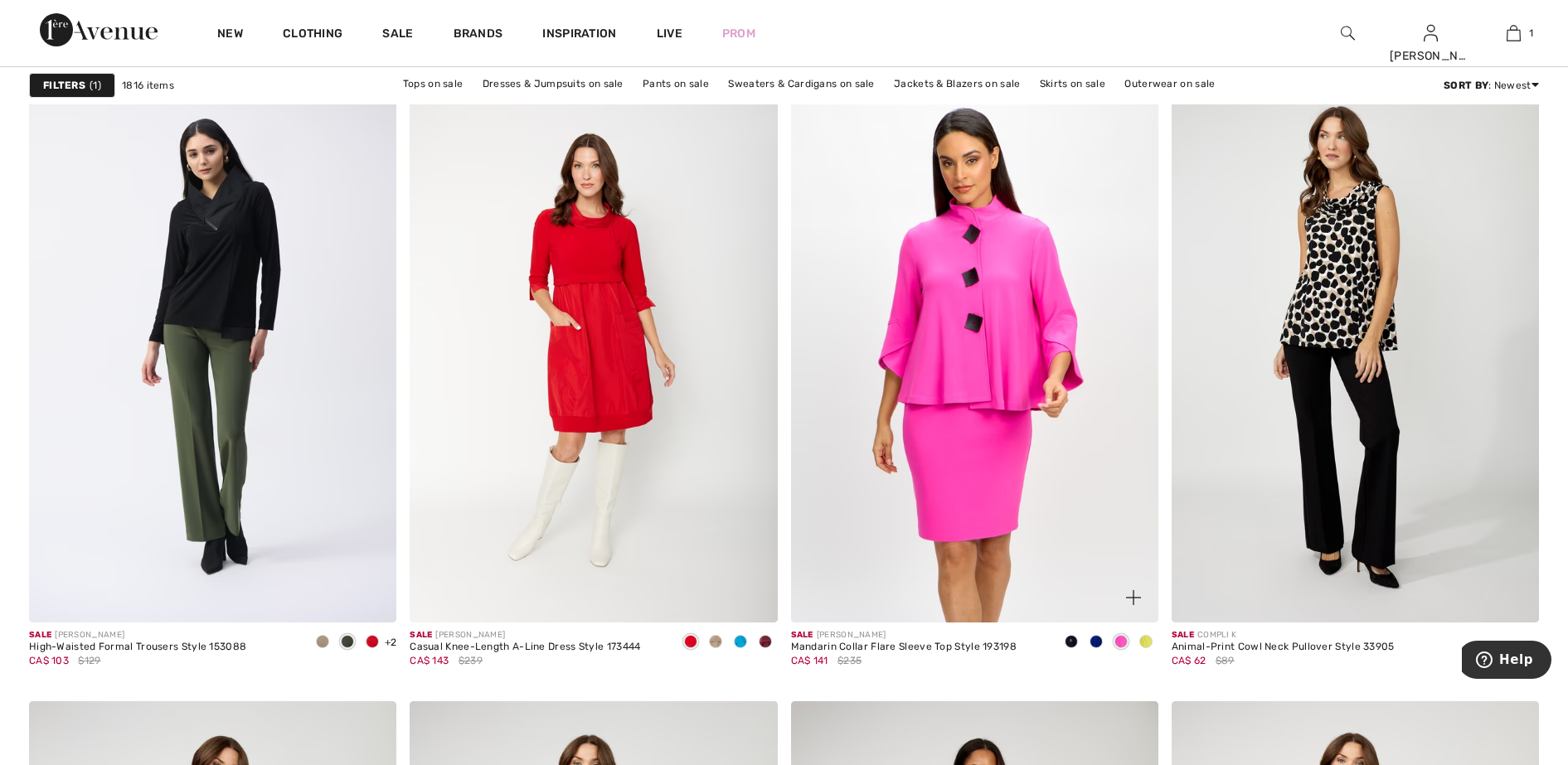
click at [1098, 642] on span at bounding box center [1096, 642] width 13 height 13
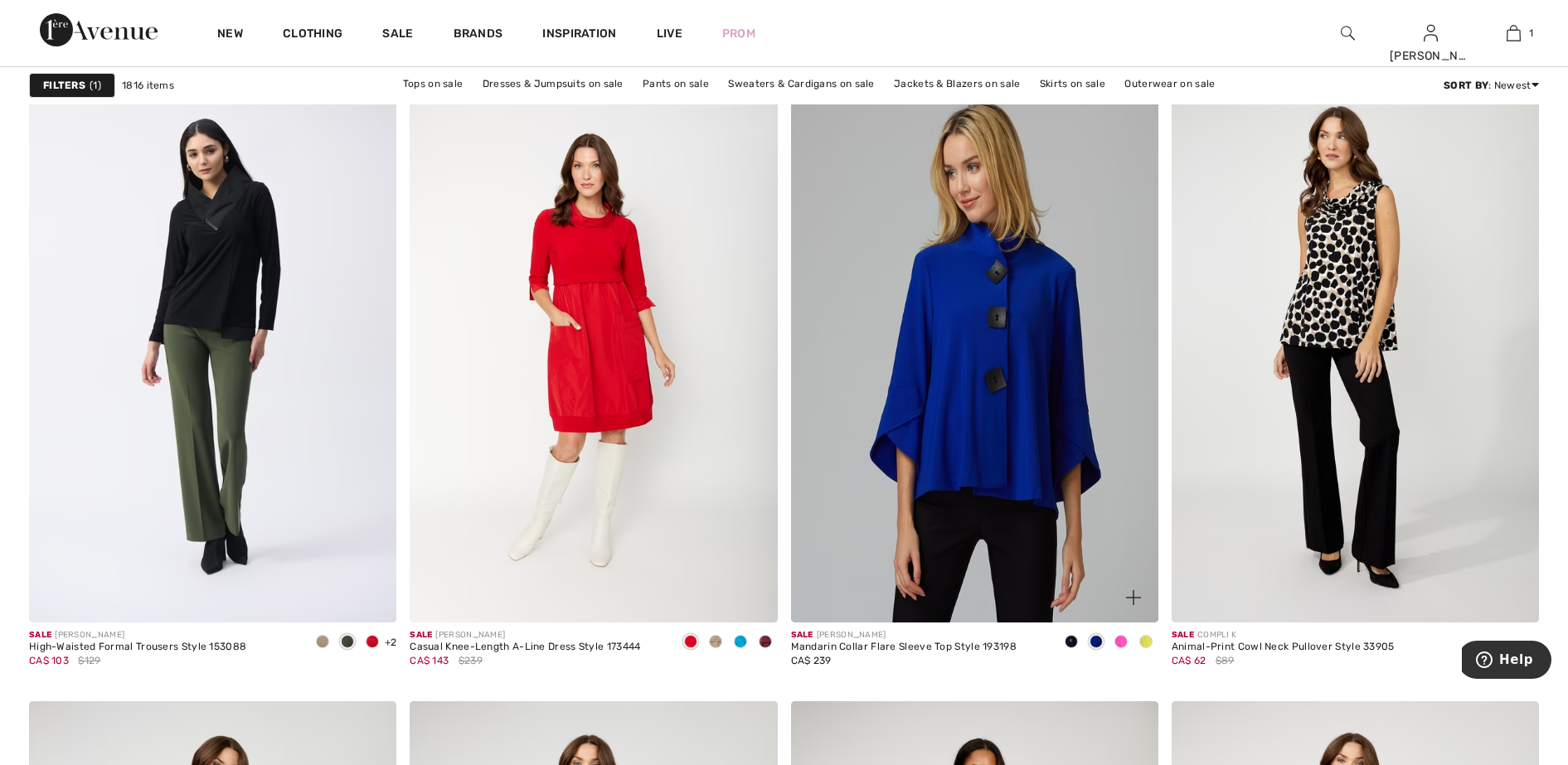
click at [1069, 643] on span at bounding box center [1072, 642] width 13 height 13
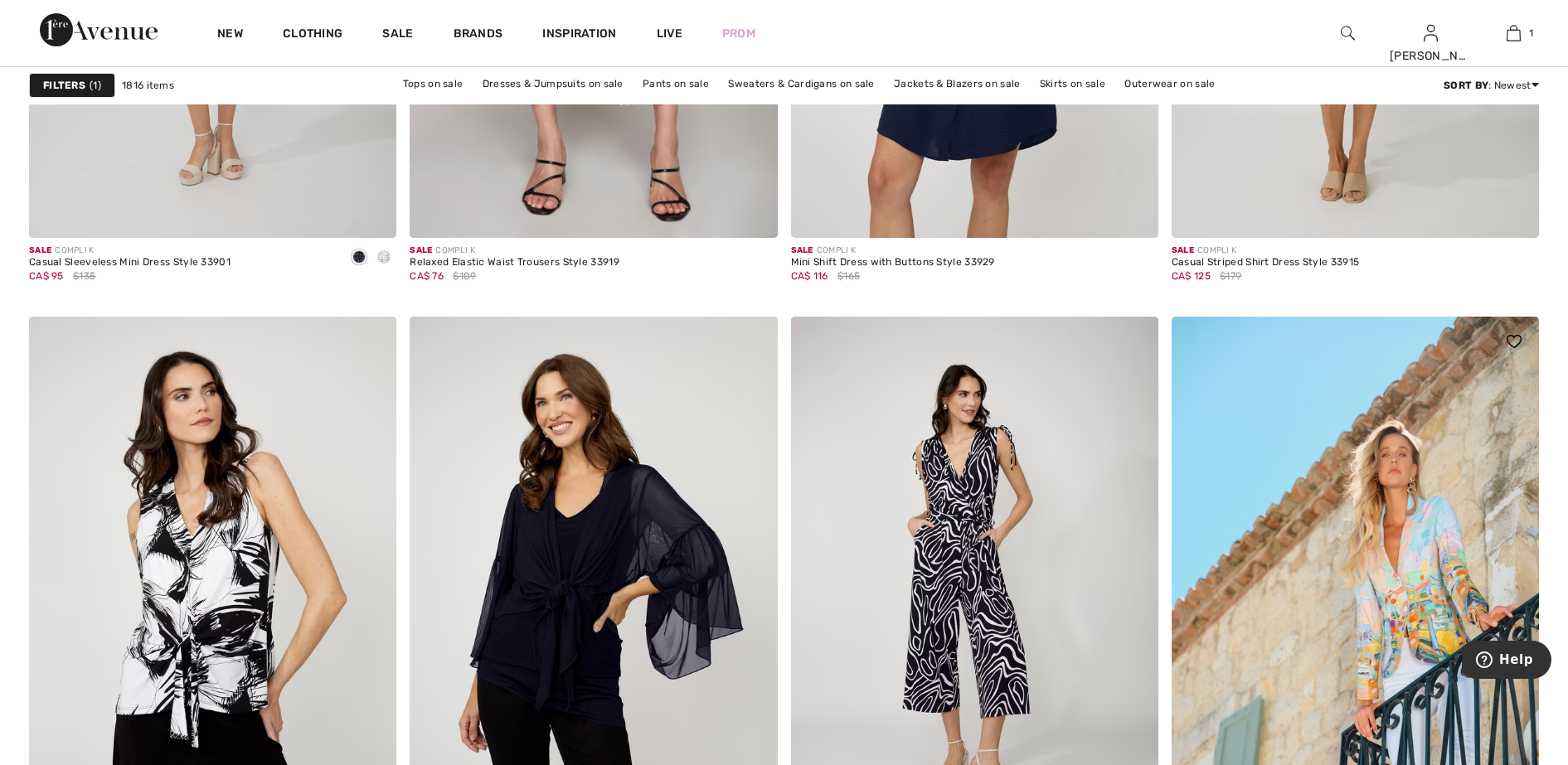
scroll to position [3420, 0]
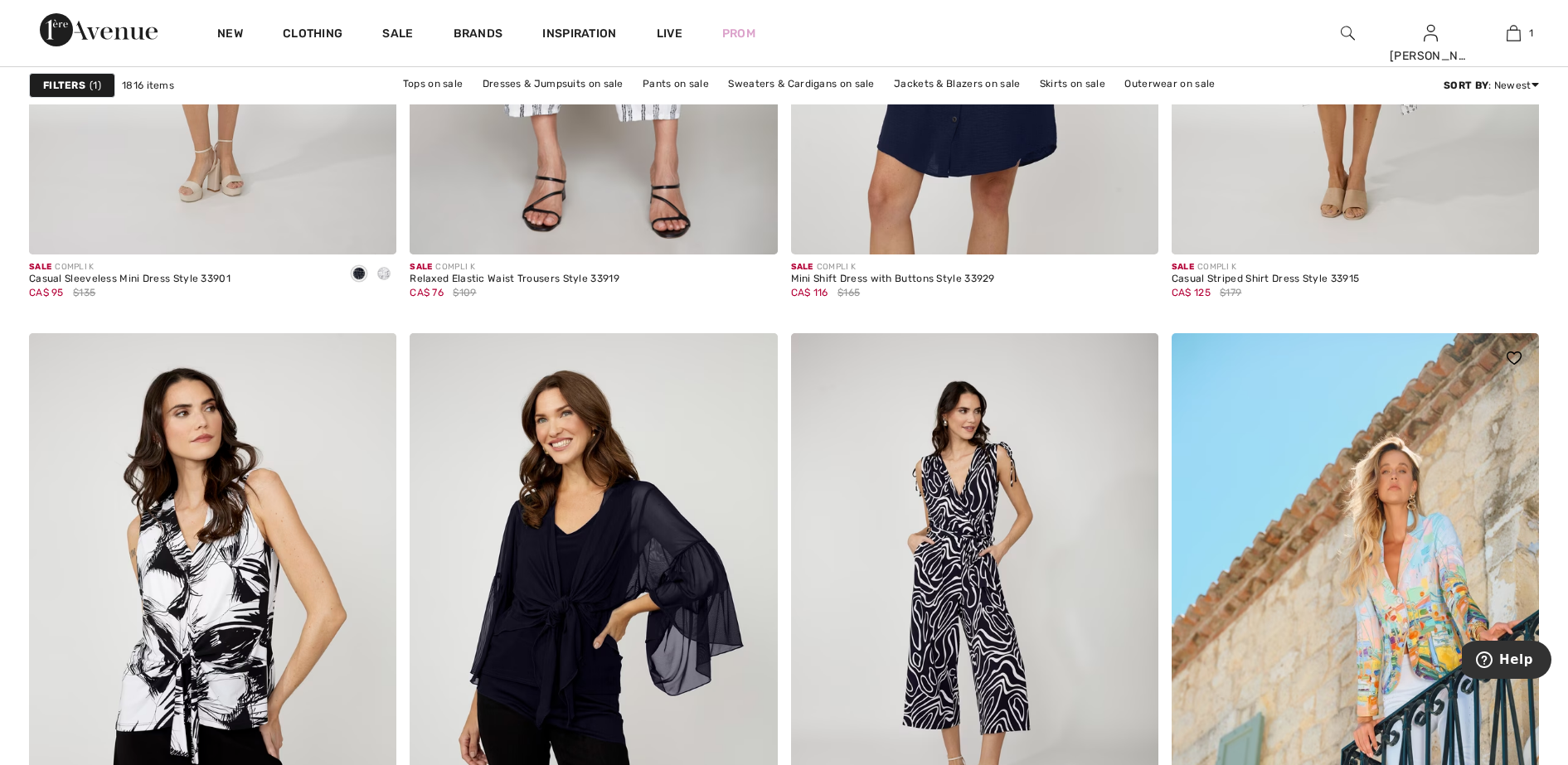
click at [1513, 355] on img at bounding box center [1514, 358] width 15 height 13
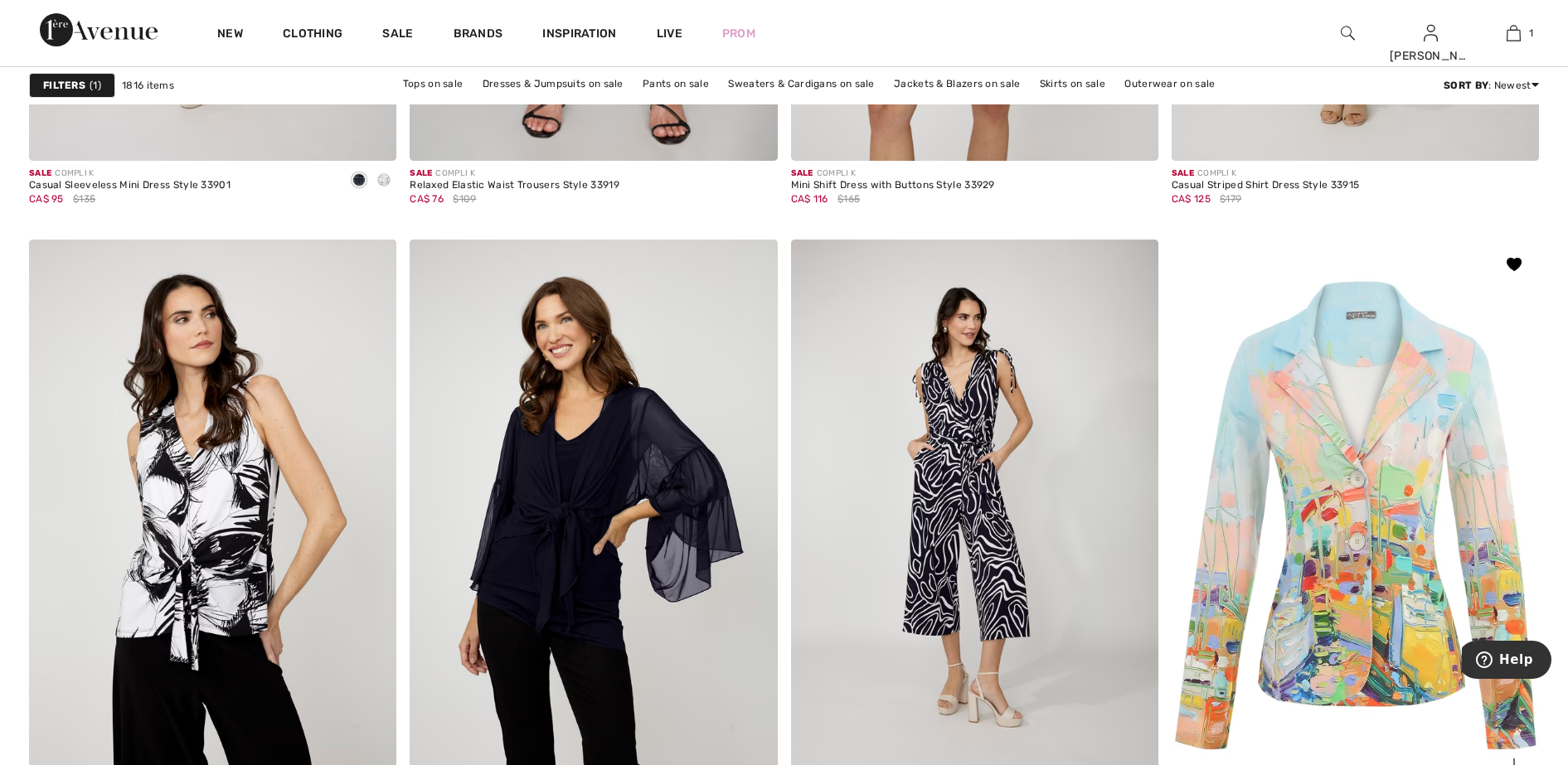
scroll to position [3628, 0]
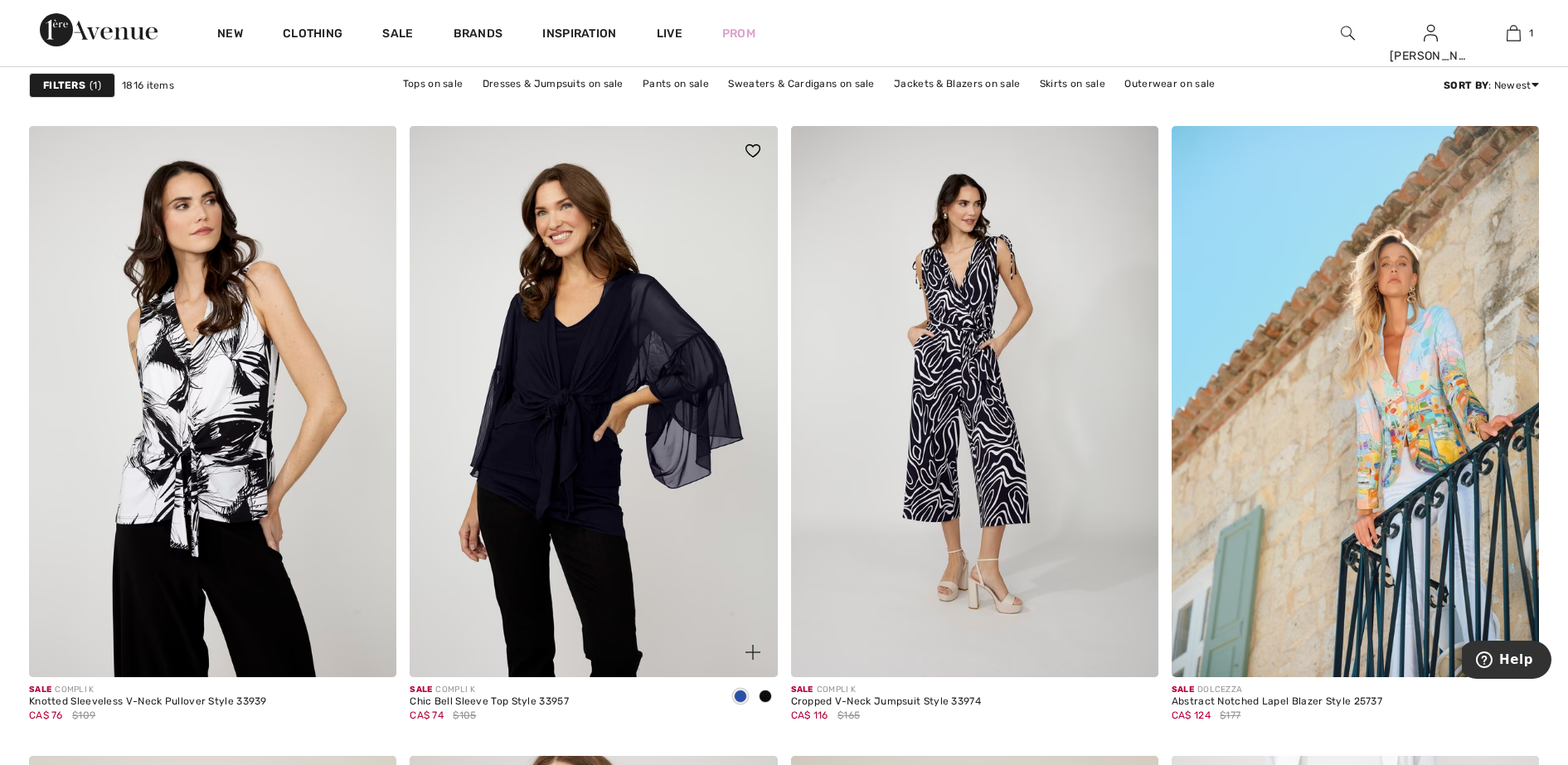
click at [737, 693] on span at bounding box center [740, 697] width 13 height 13
click at [741, 693] on span at bounding box center [740, 697] width 13 height 13
click at [766, 693] on span at bounding box center [765, 697] width 13 height 13
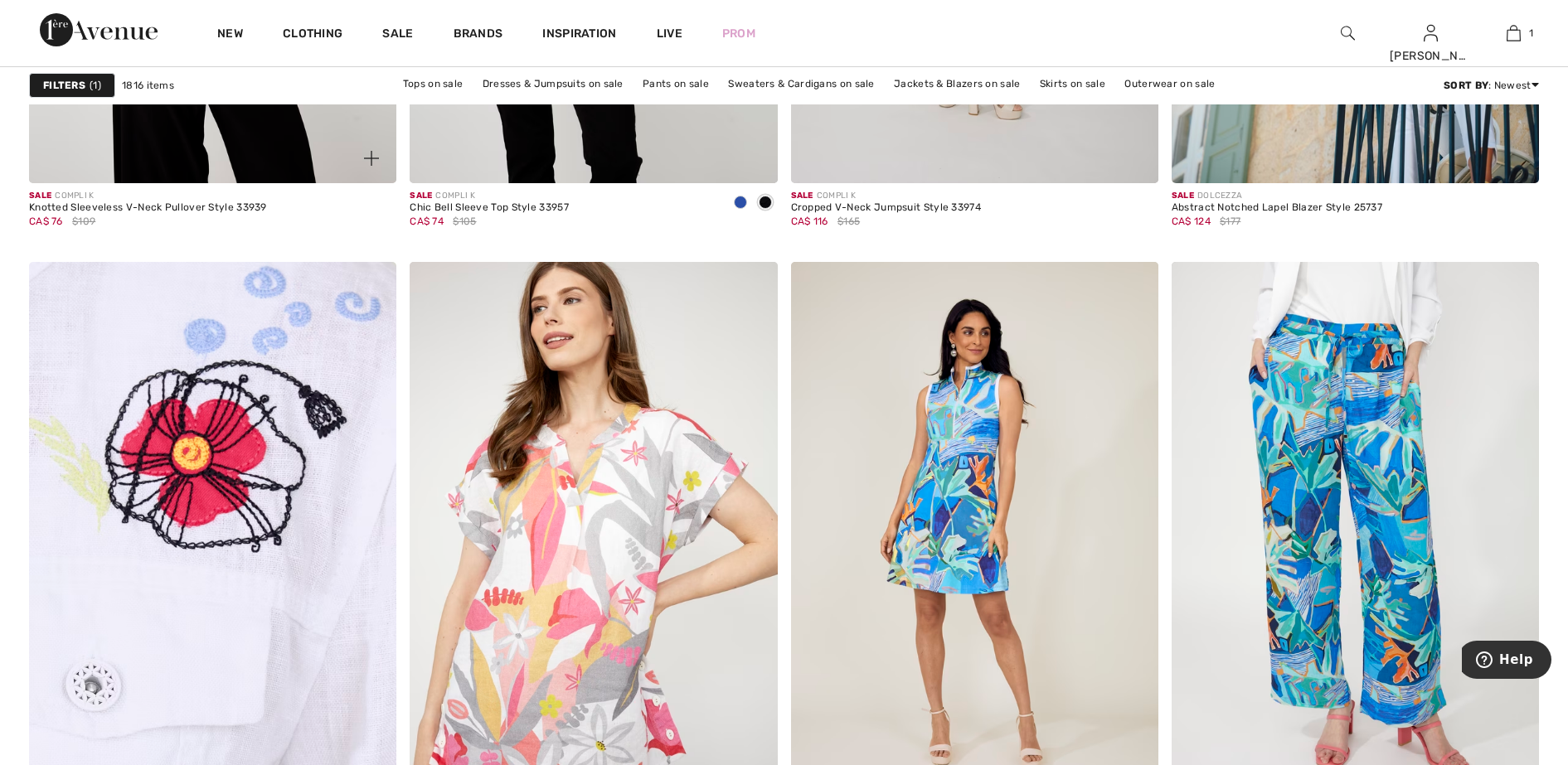
scroll to position [4249, 0]
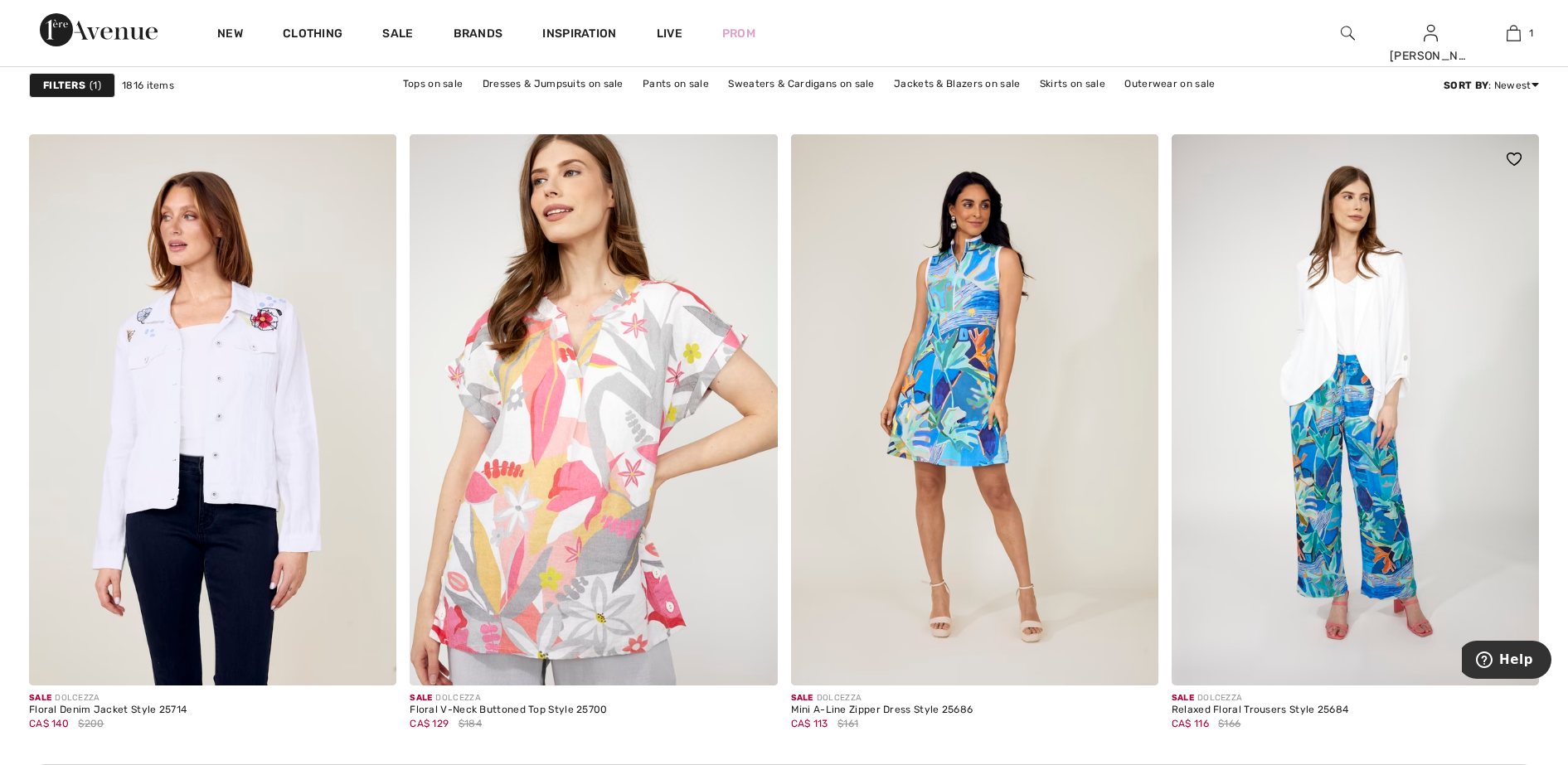
drag, startPoint x: 1471, startPoint y: 521, endPoint x: 1463, endPoint y: 546, distance: 26.2
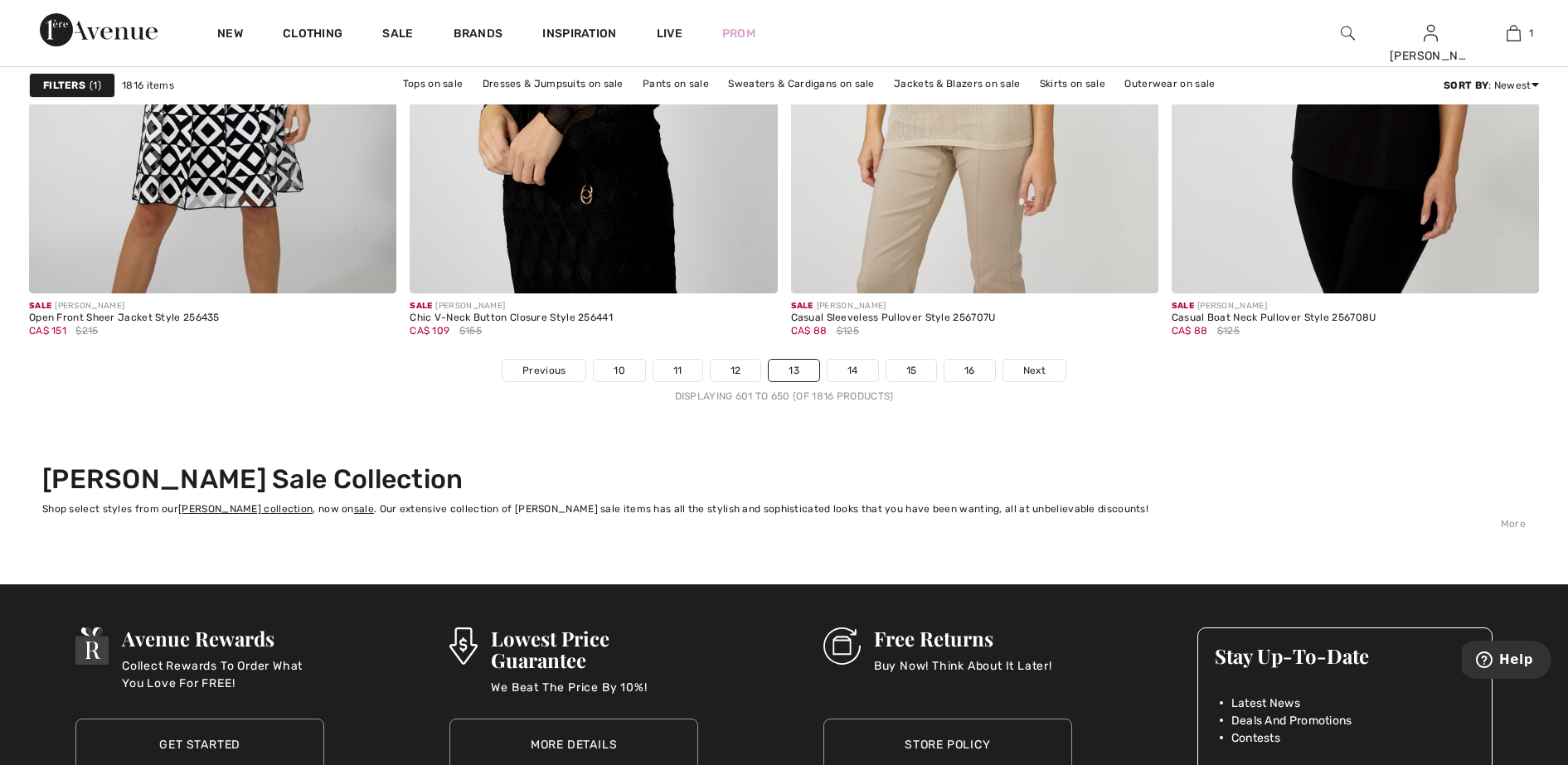
scroll to position [9581, 0]
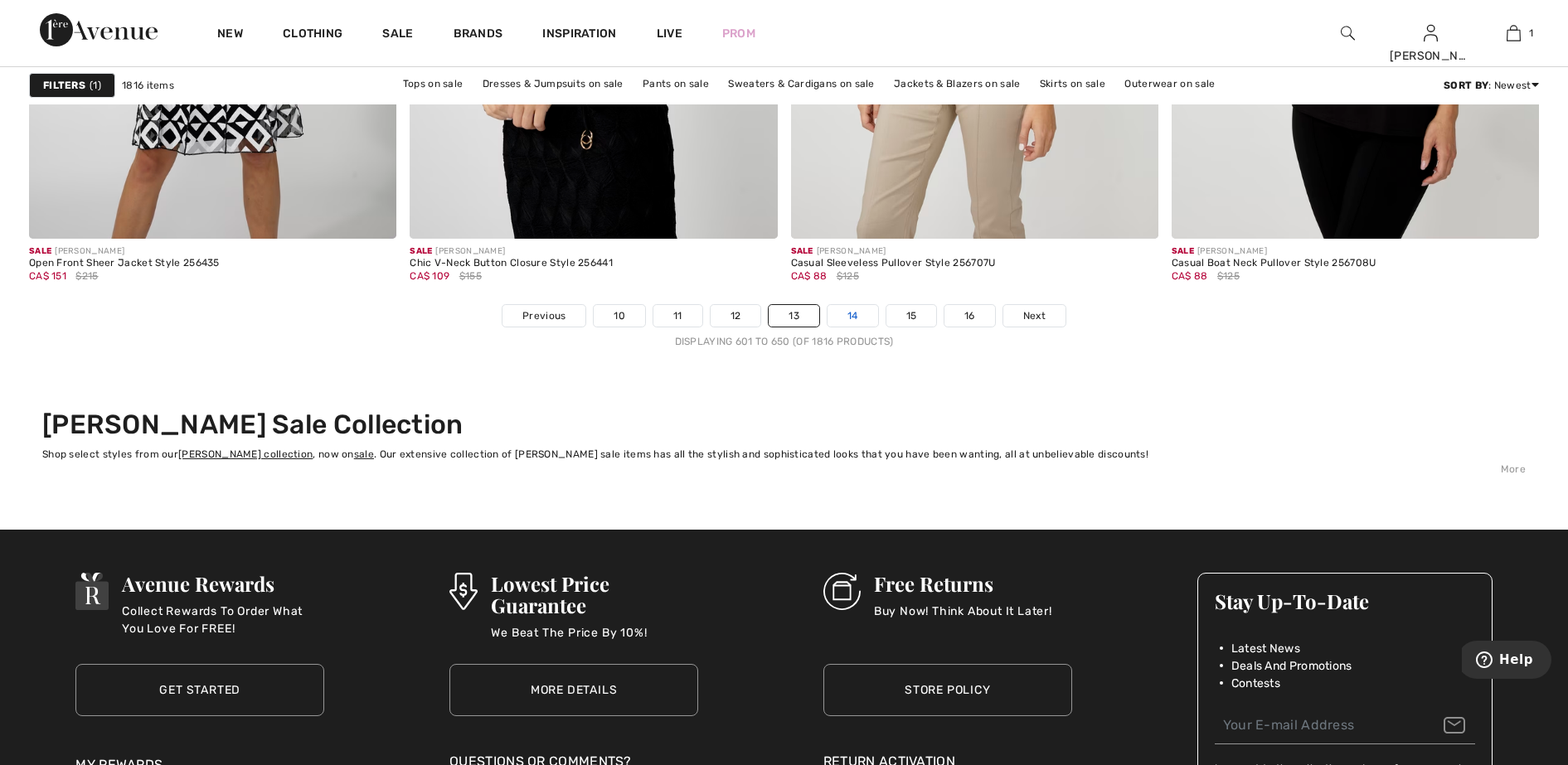
click at [855, 317] on link "14" at bounding box center [852, 315] width 50 height 22
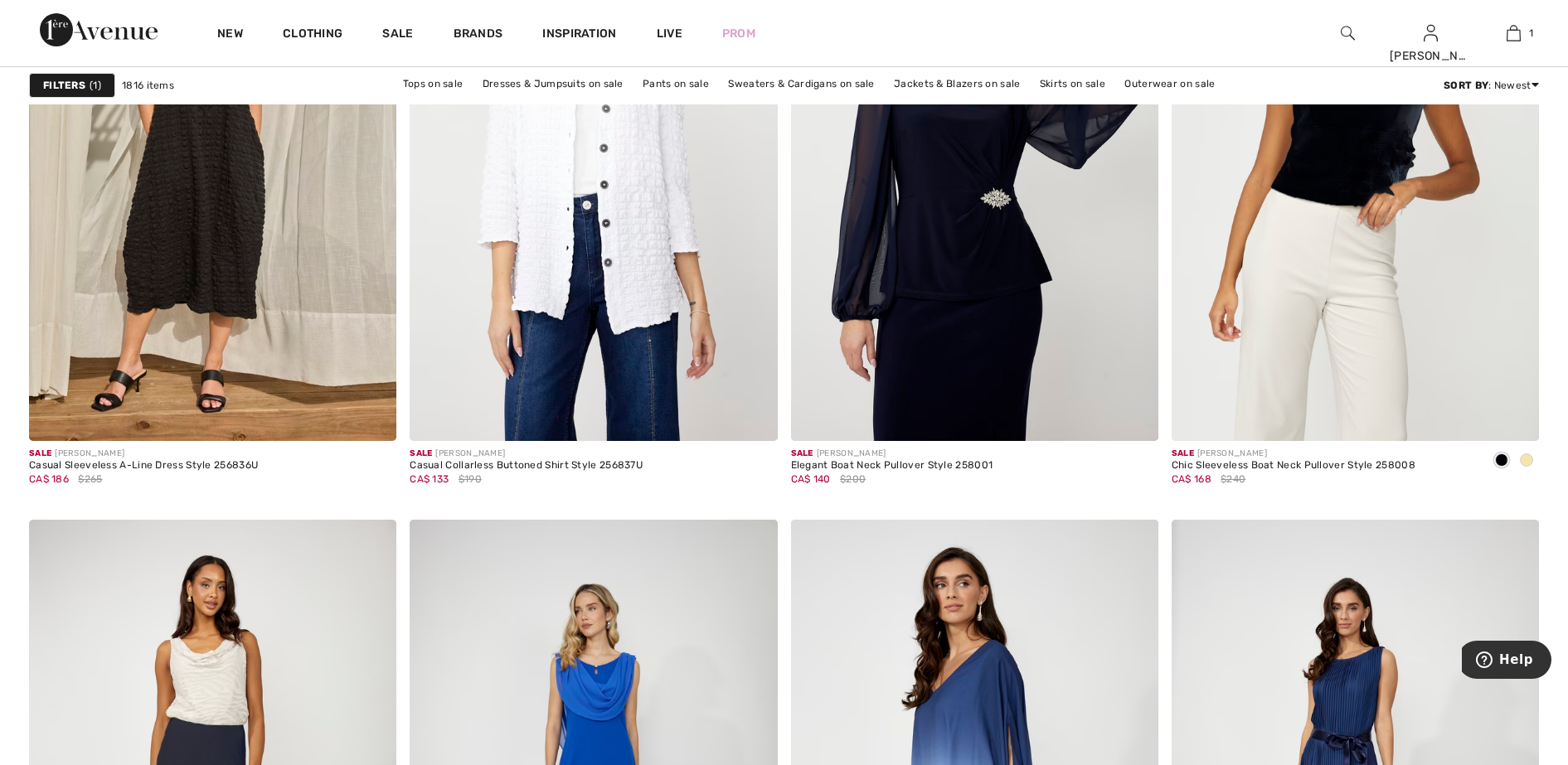
scroll to position [8084, 0]
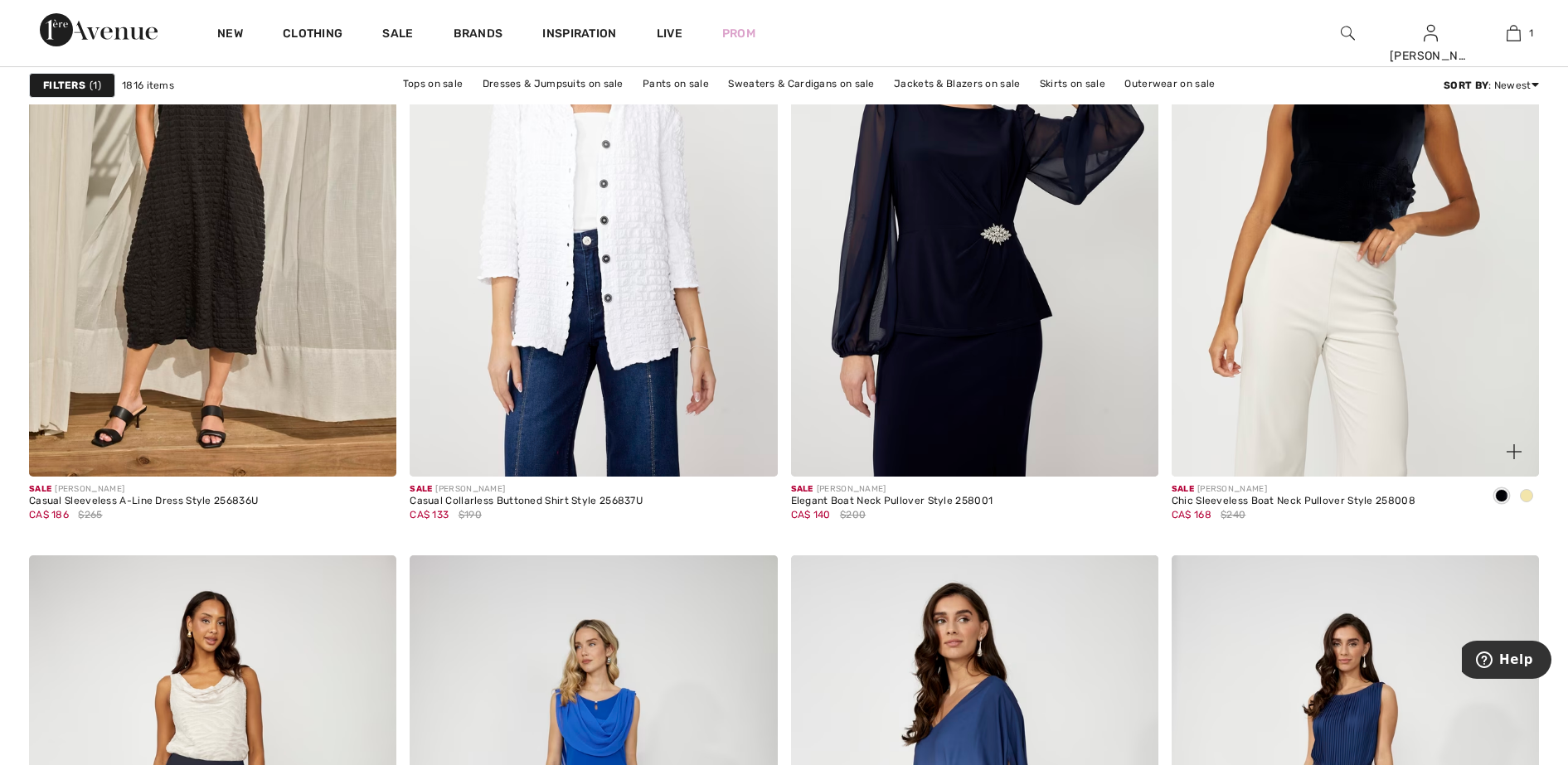
click at [1523, 494] on span at bounding box center [1526, 495] width 13 height 13
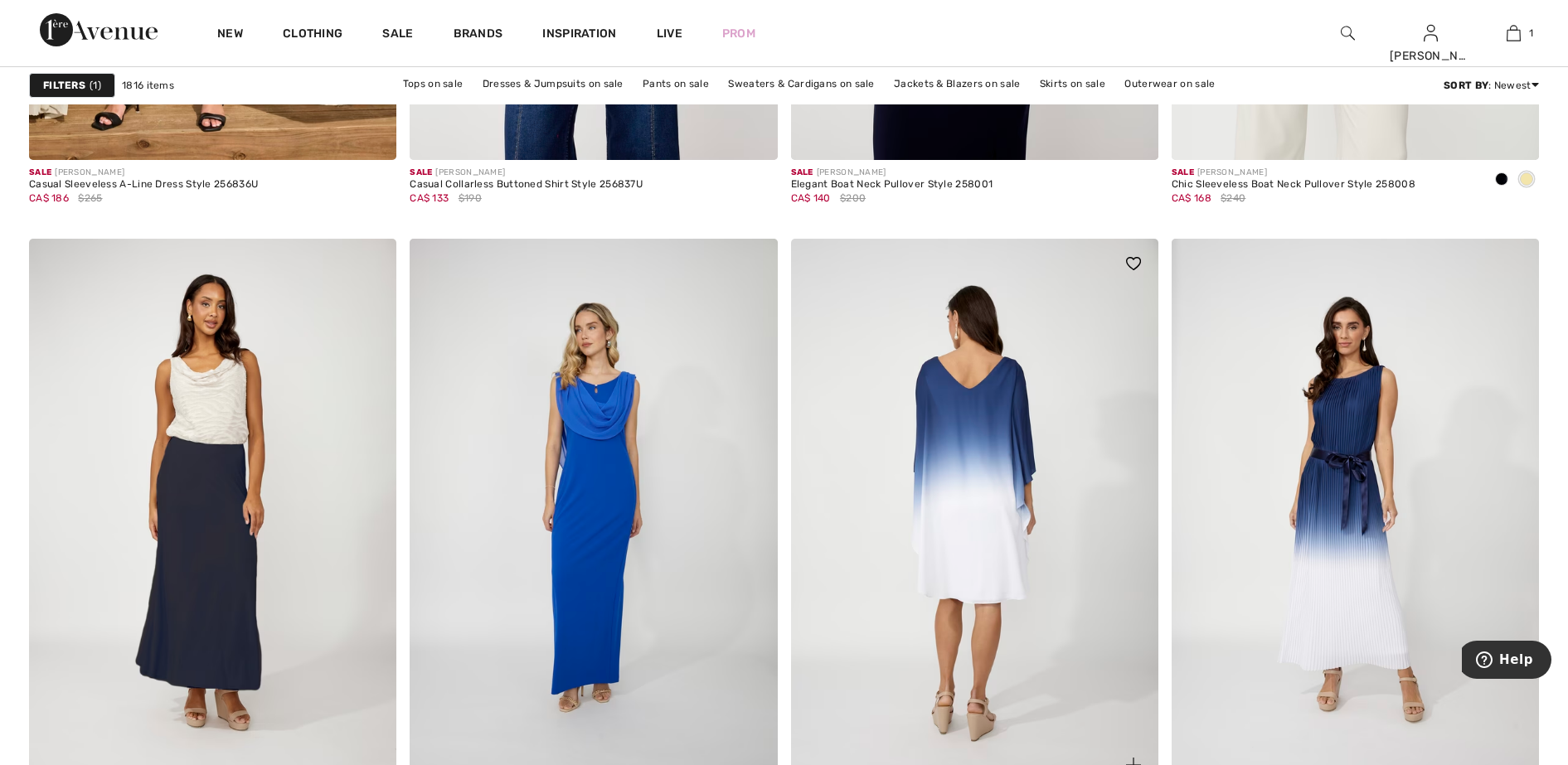
scroll to position [8498, 0]
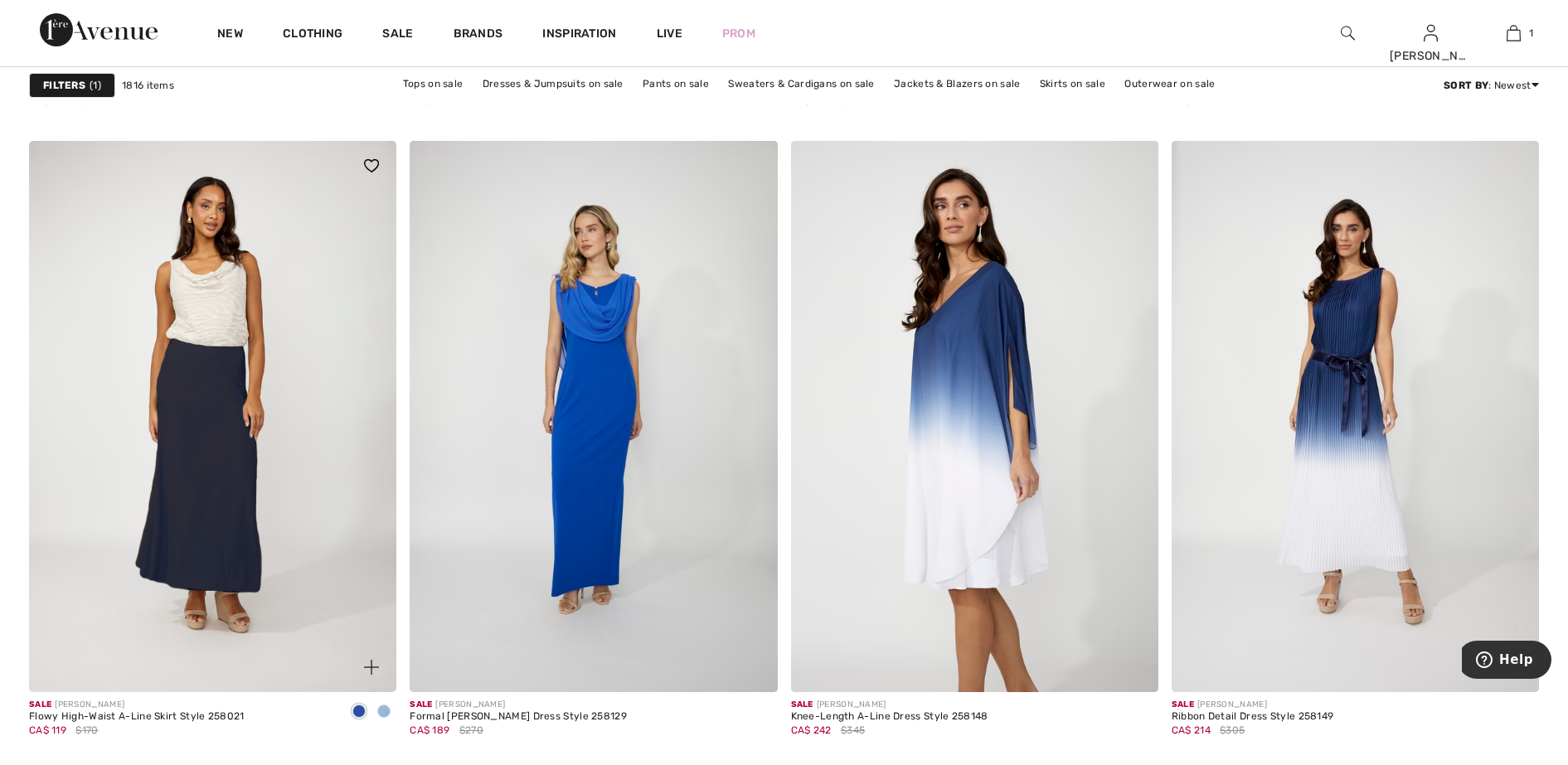
click at [383, 715] on span at bounding box center [383, 711] width 13 height 13
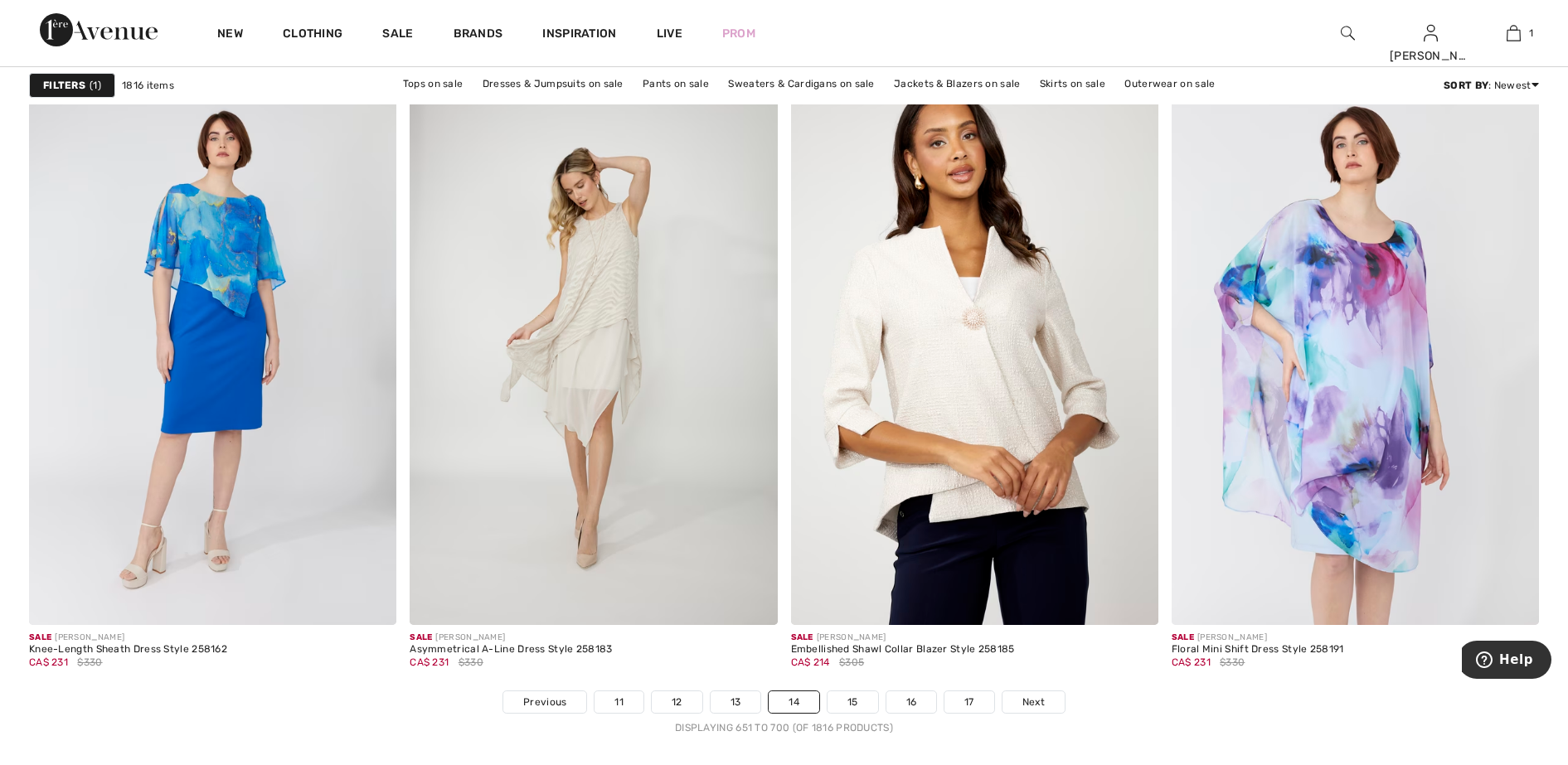
scroll to position [9224, 0]
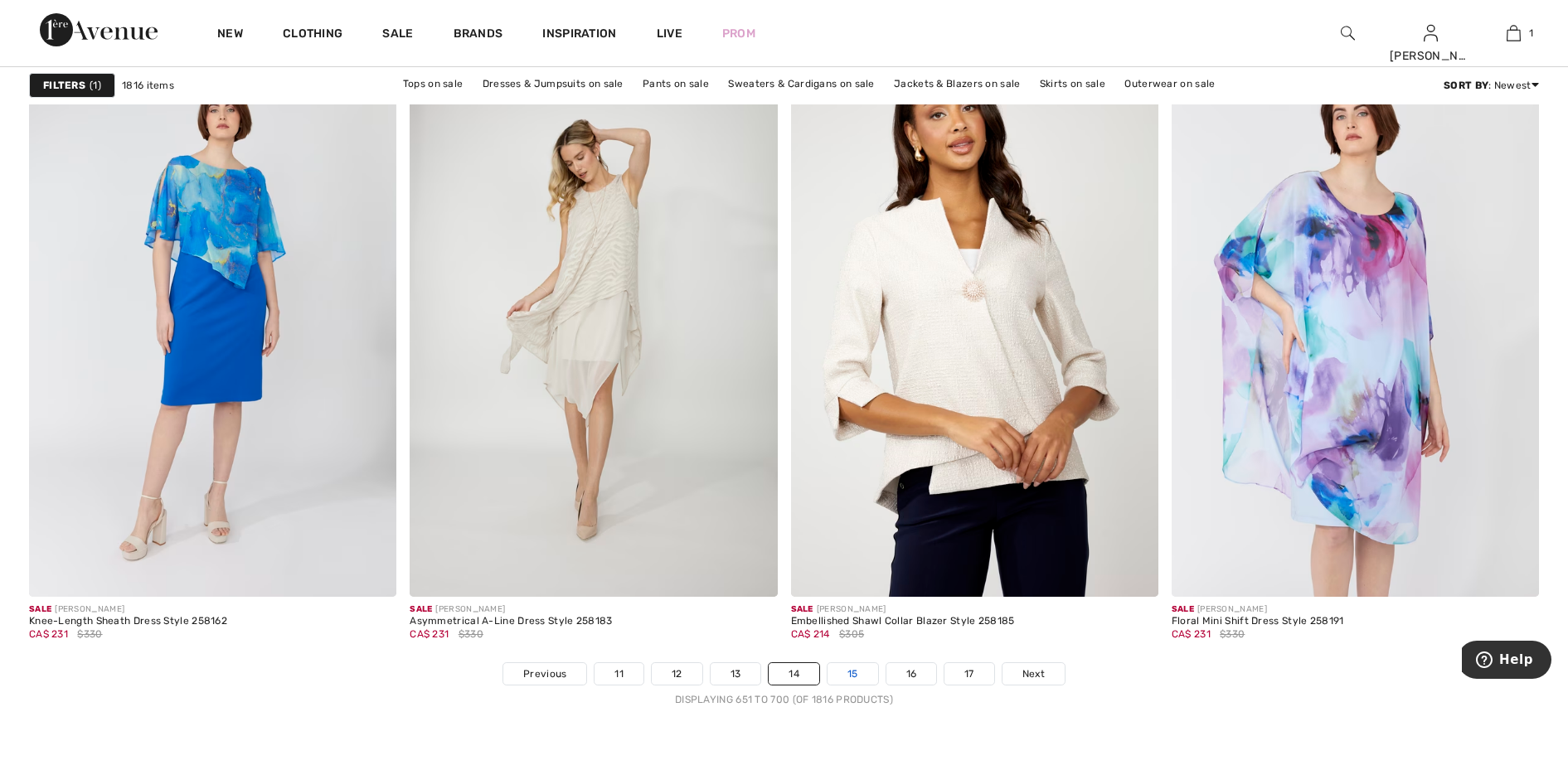
click at [849, 672] on link "15" at bounding box center [852, 674] width 50 height 22
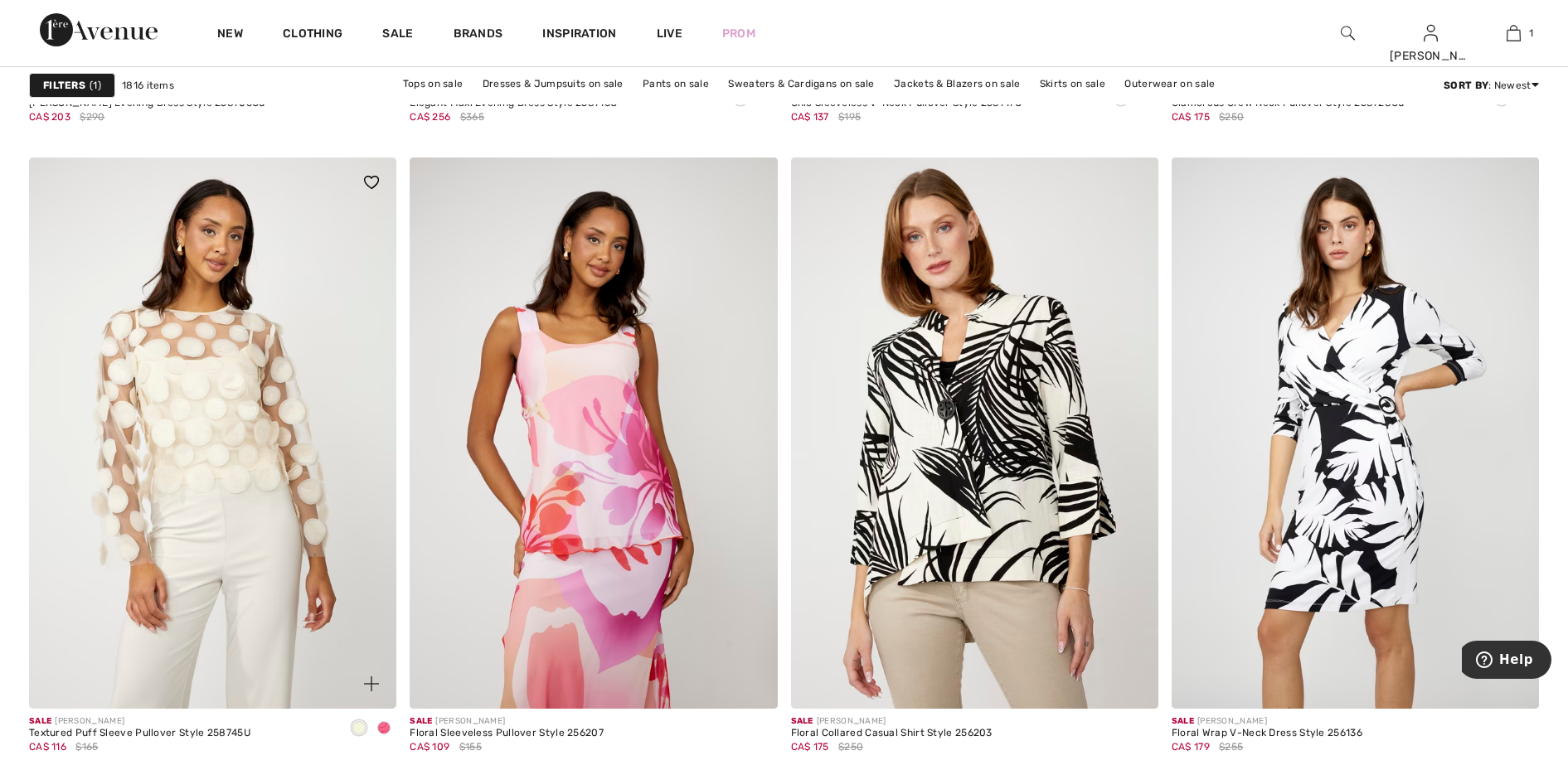
scroll to position [3628, 0]
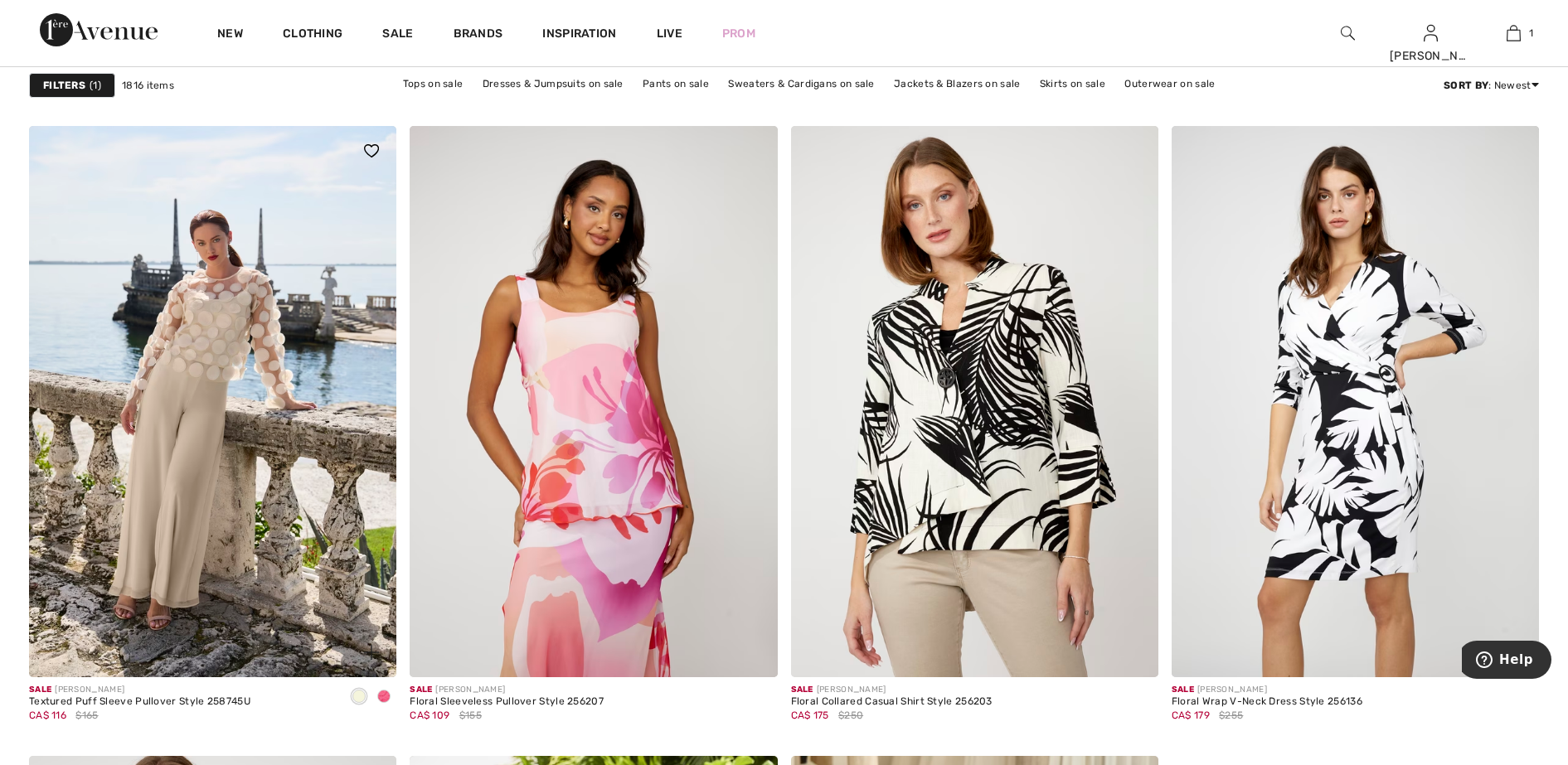
click at [383, 695] on span at bounding box center [383, 697] width 13 height 13
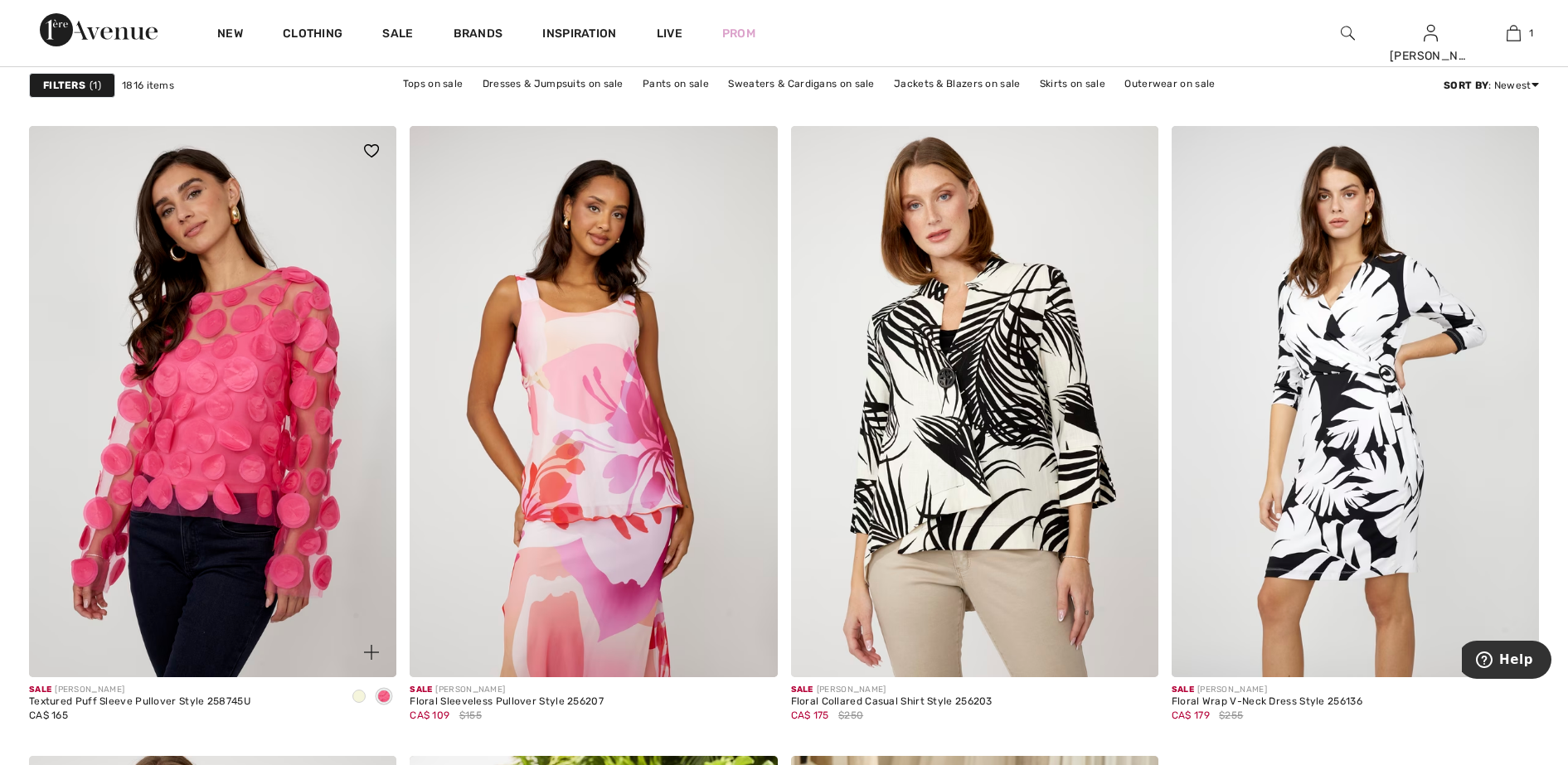
click at [383, 693] on span at bounding box center [383, 697] width 13 height 13
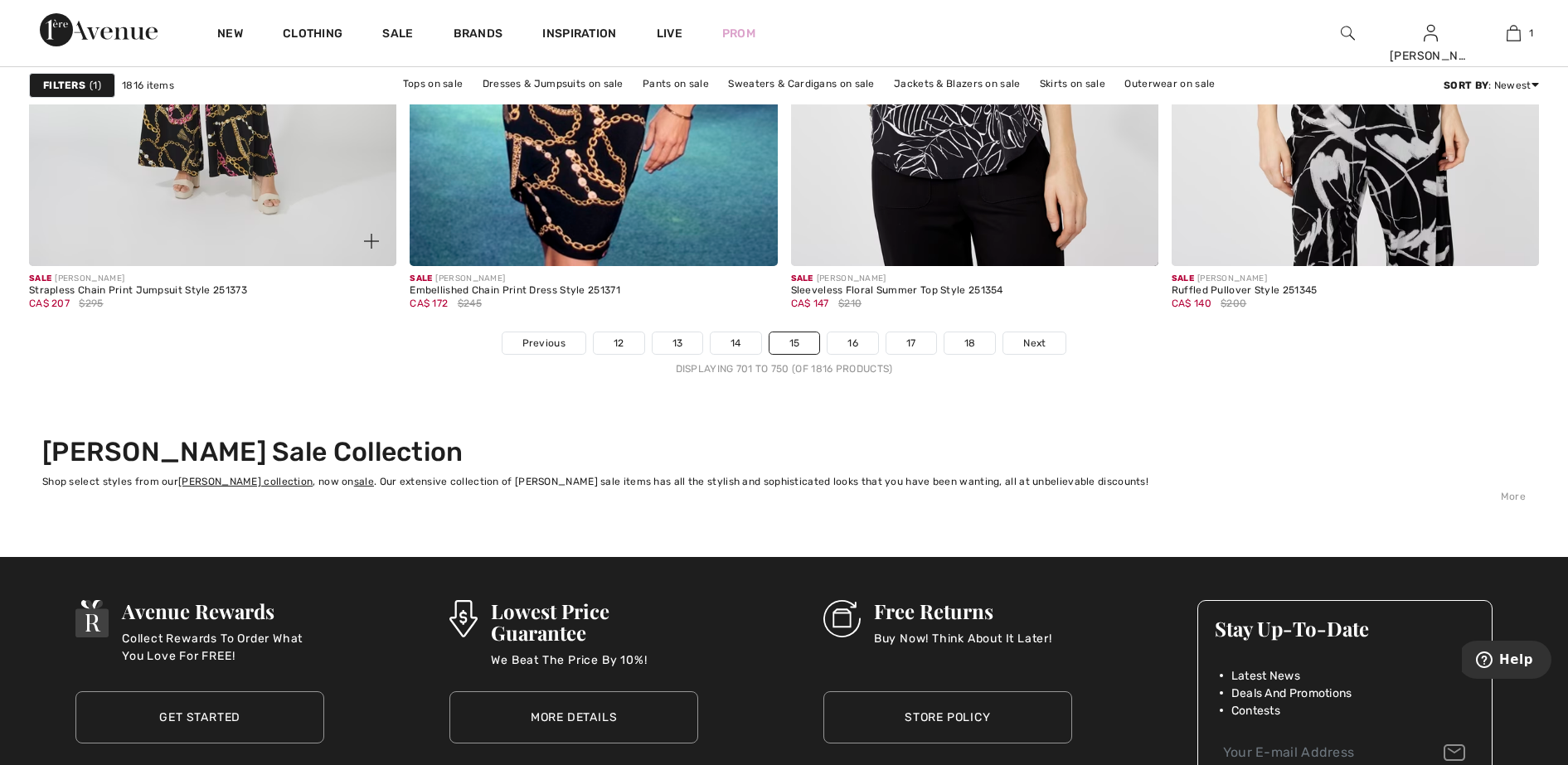
scroll to position [9742, 0]
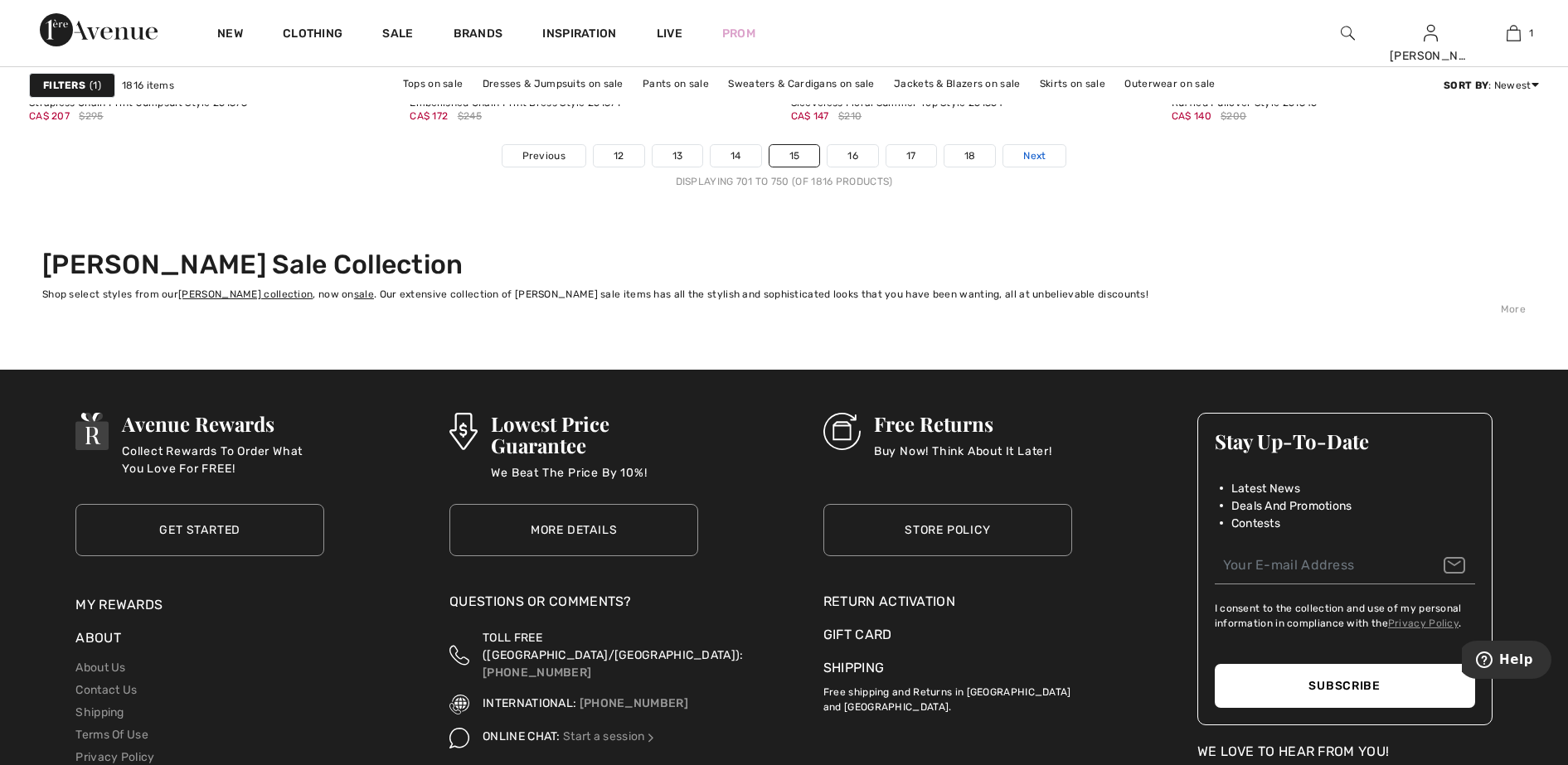
click at [1037, 153] on span "Next" at bounding box center [1035, 156] width 23 height 15
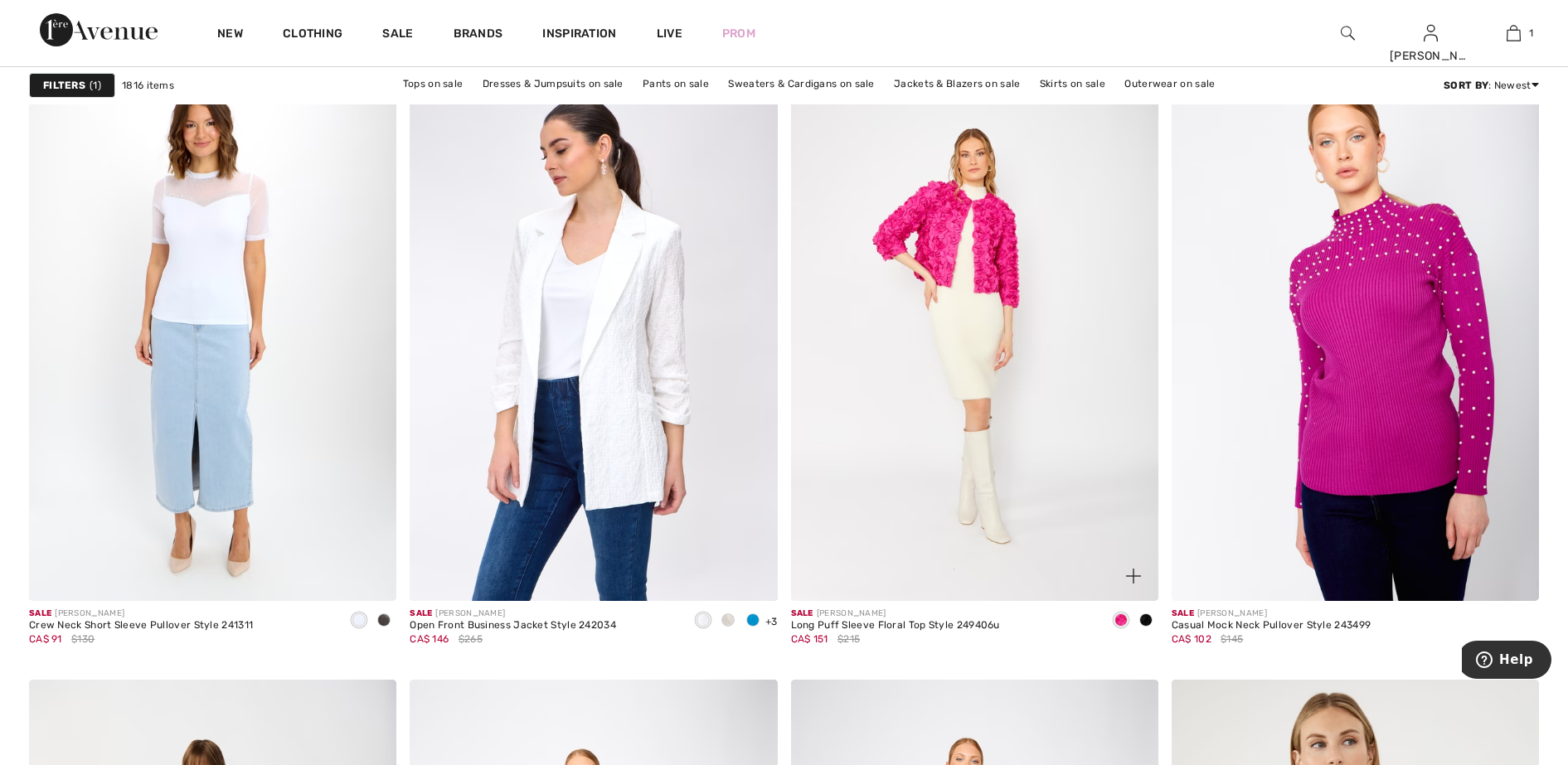
scroll to position [6426, 0]
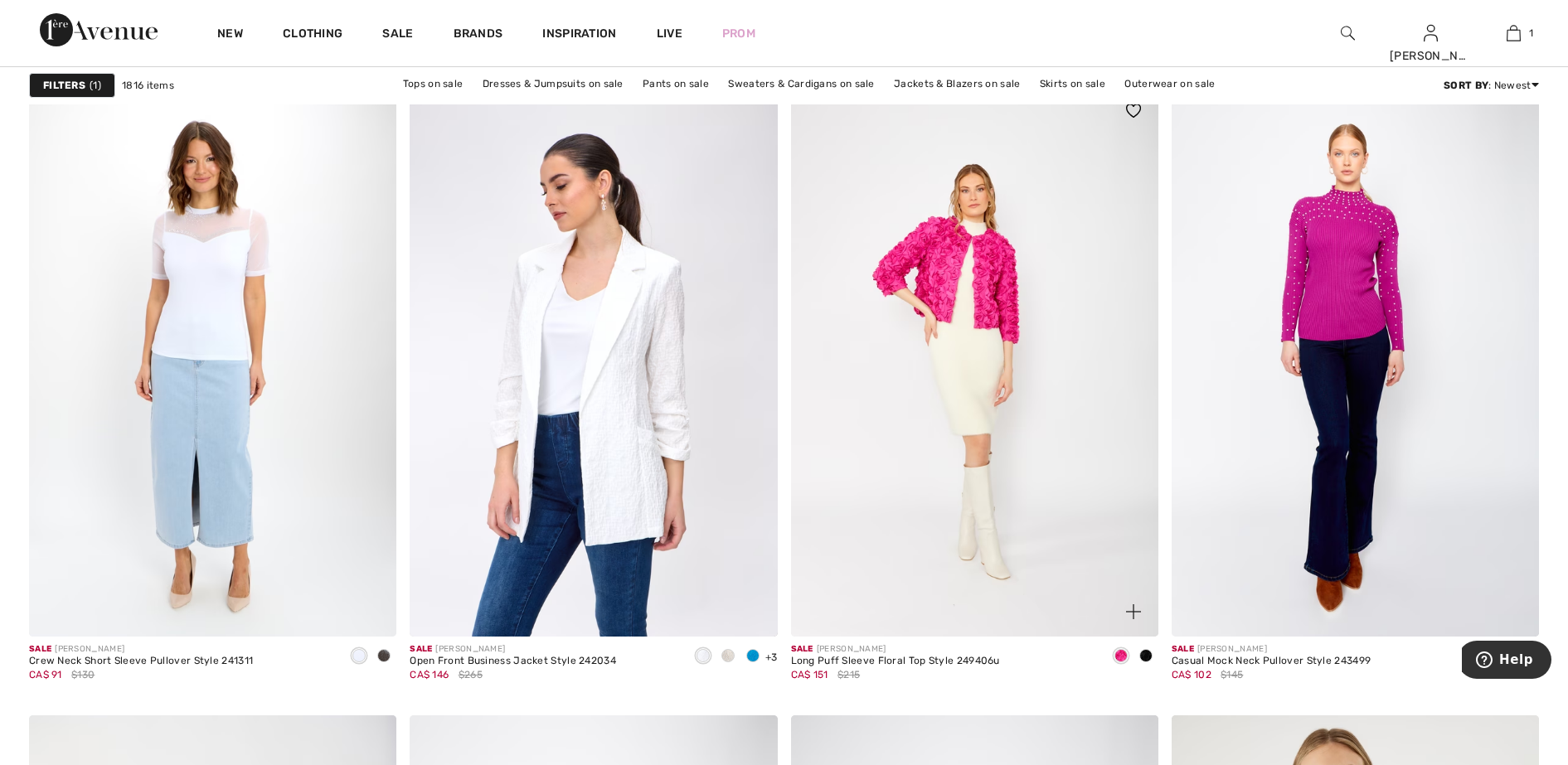
click at [1145, 655] on span at bounding box center [1146, 656] width 13 height 13
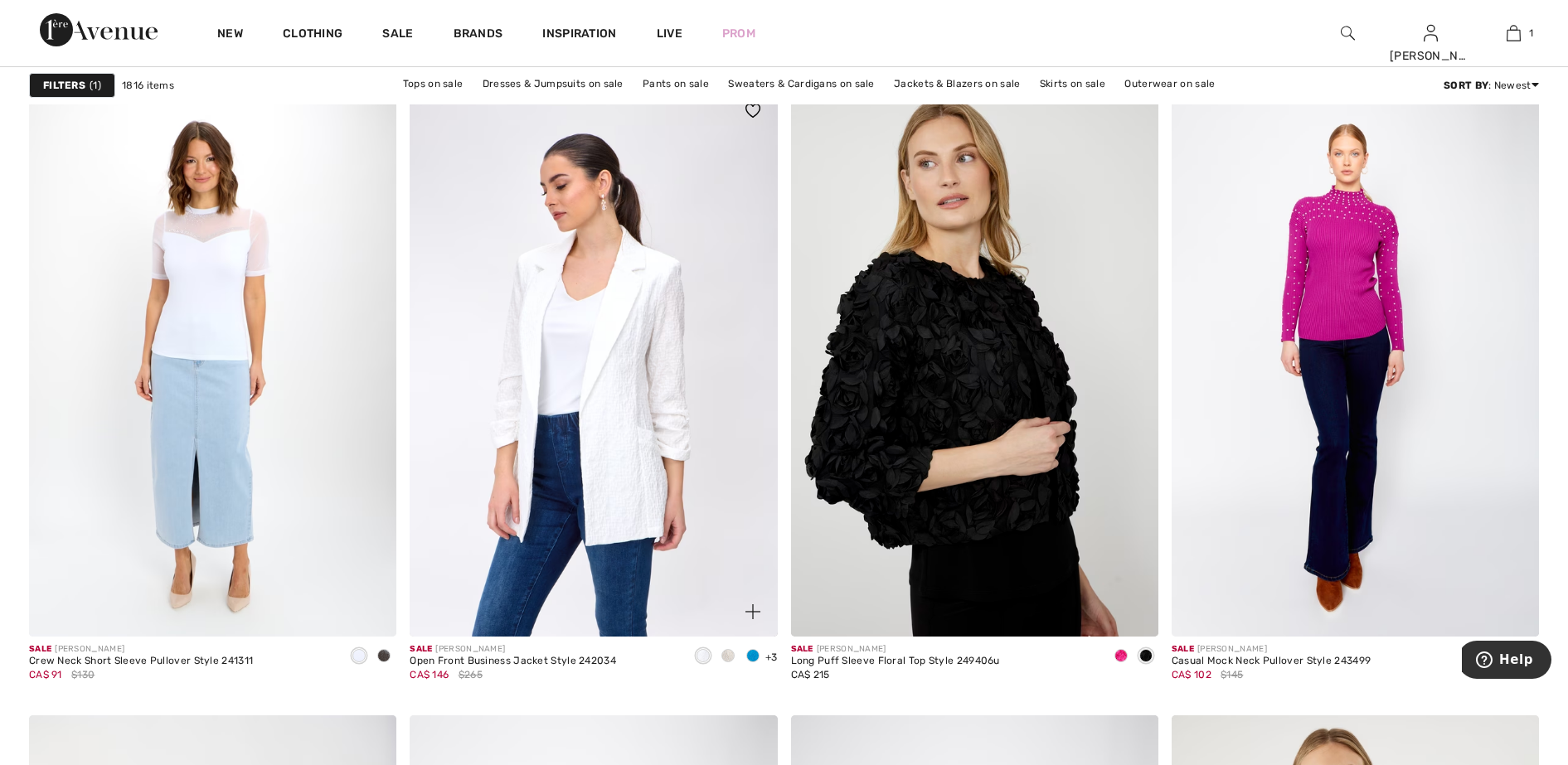
click at [753, 654] on span at bounding box center [753, 656] width 13 height 13
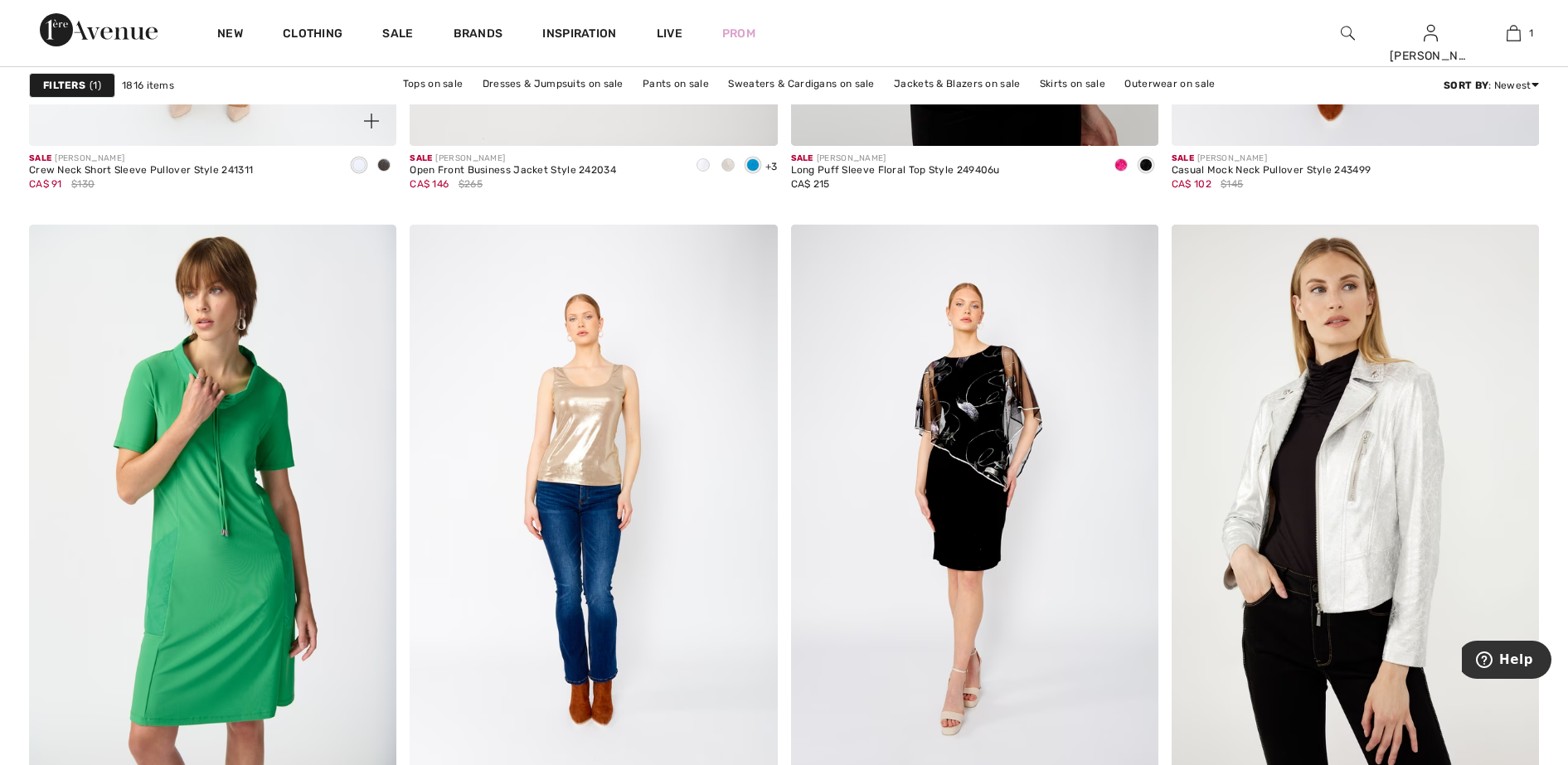
scroll to position [7047, 0]
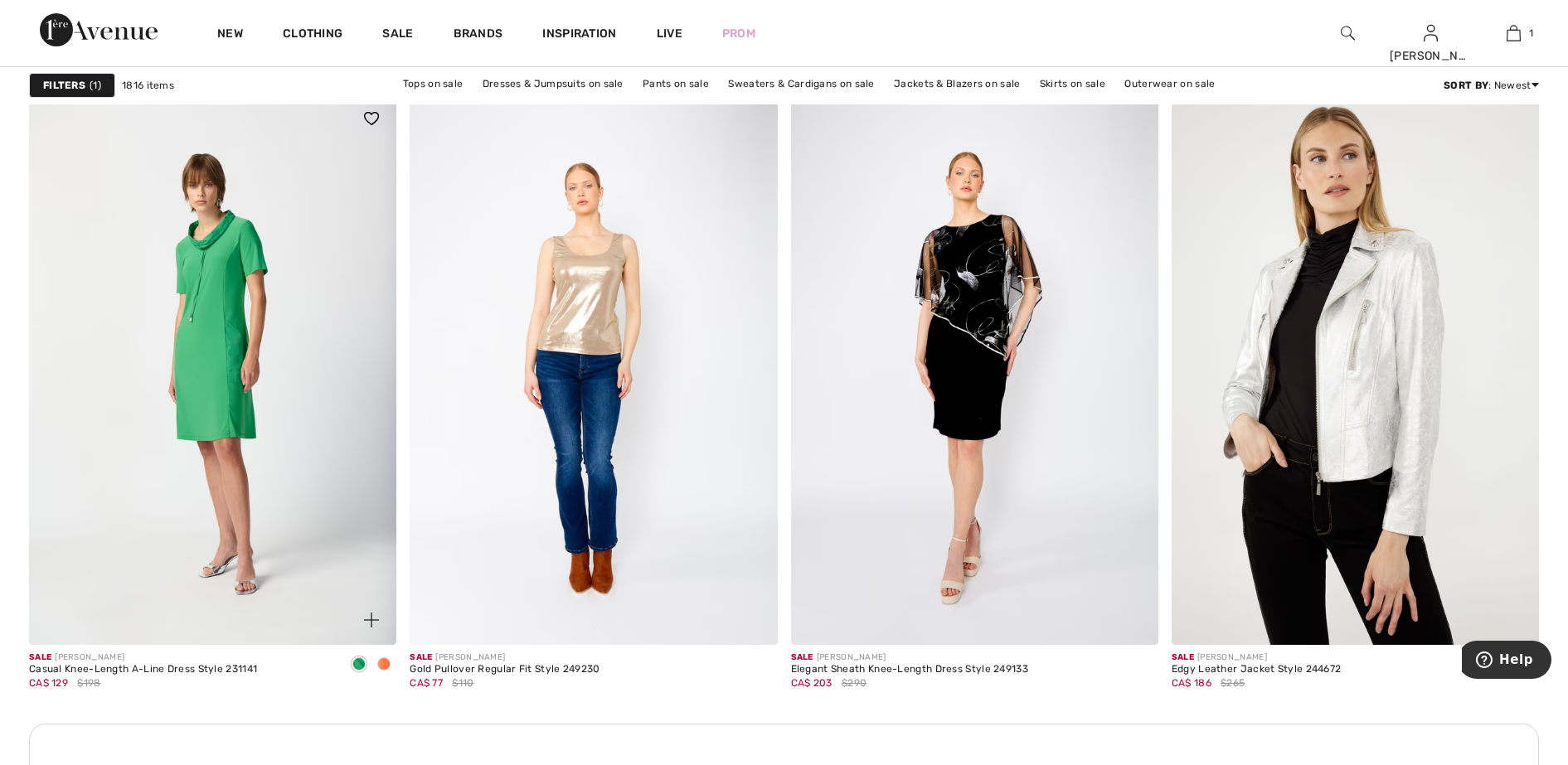
click at [383, 664] on span at bounding box center [383, 664] width 13 height 13
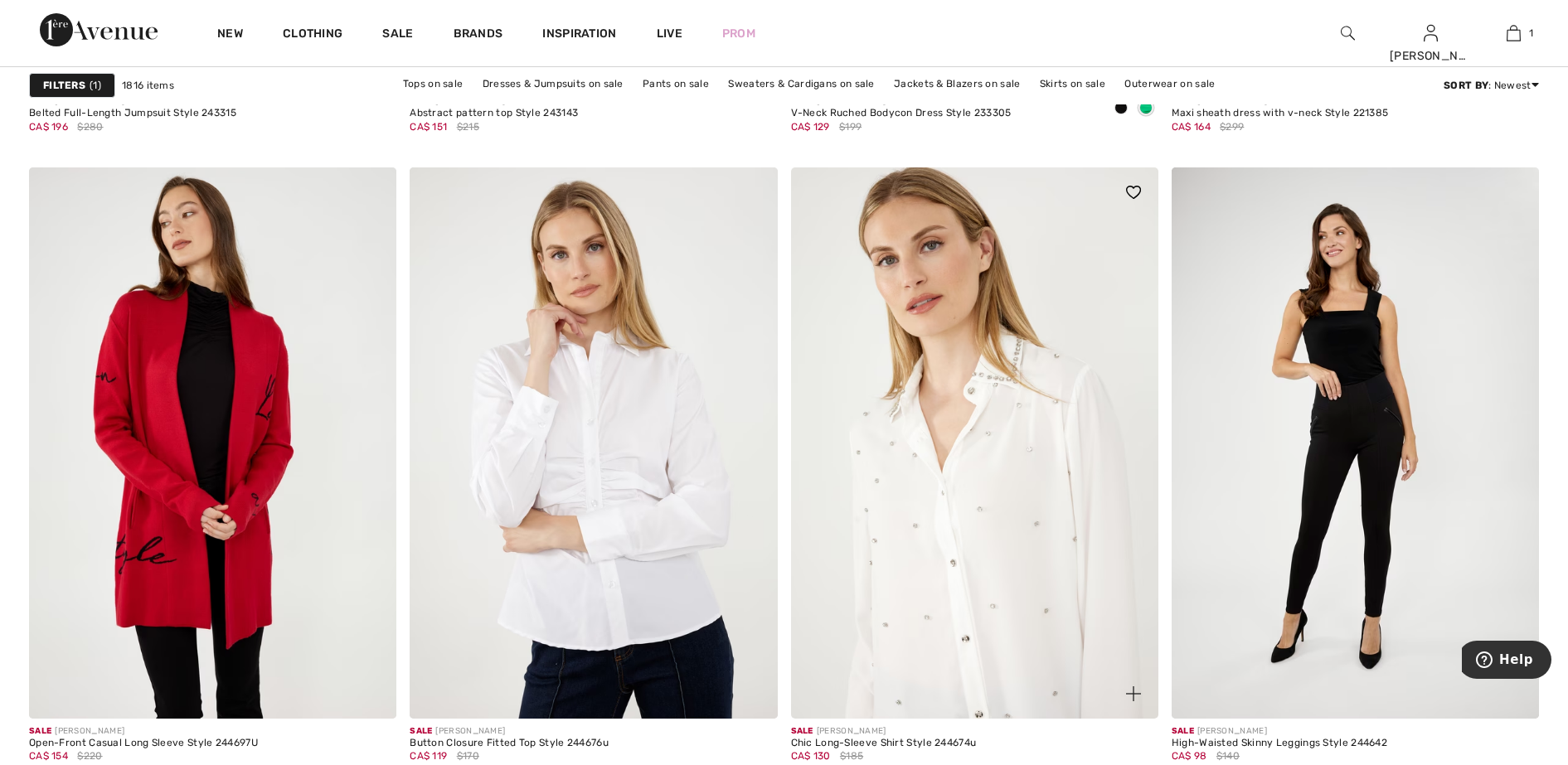
scroll to position [9224, 0]
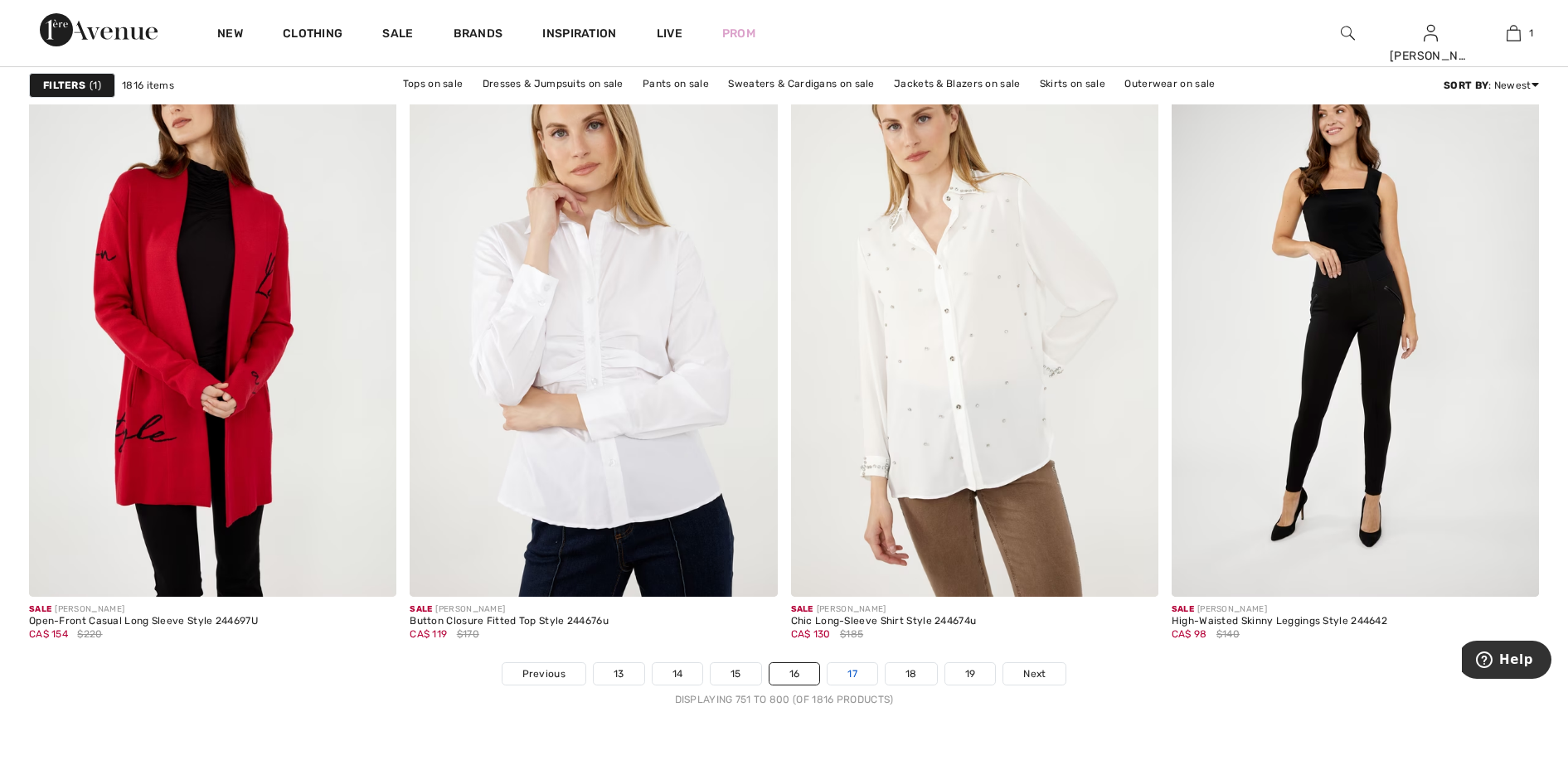
click at [847, 667] on link "17" at bounding box center [852, 674] width 49 height 22
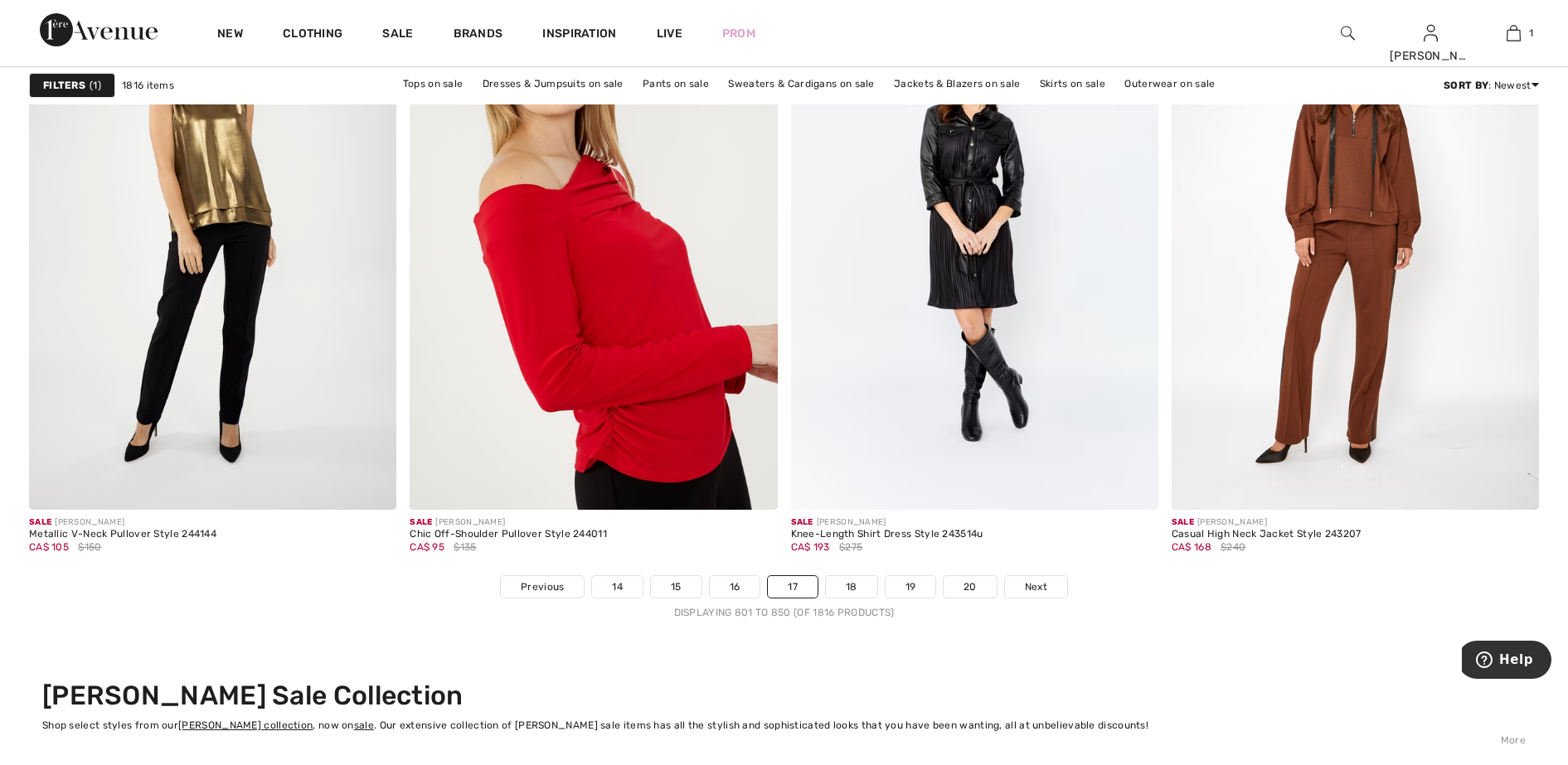
scroll to position [9431, 0]
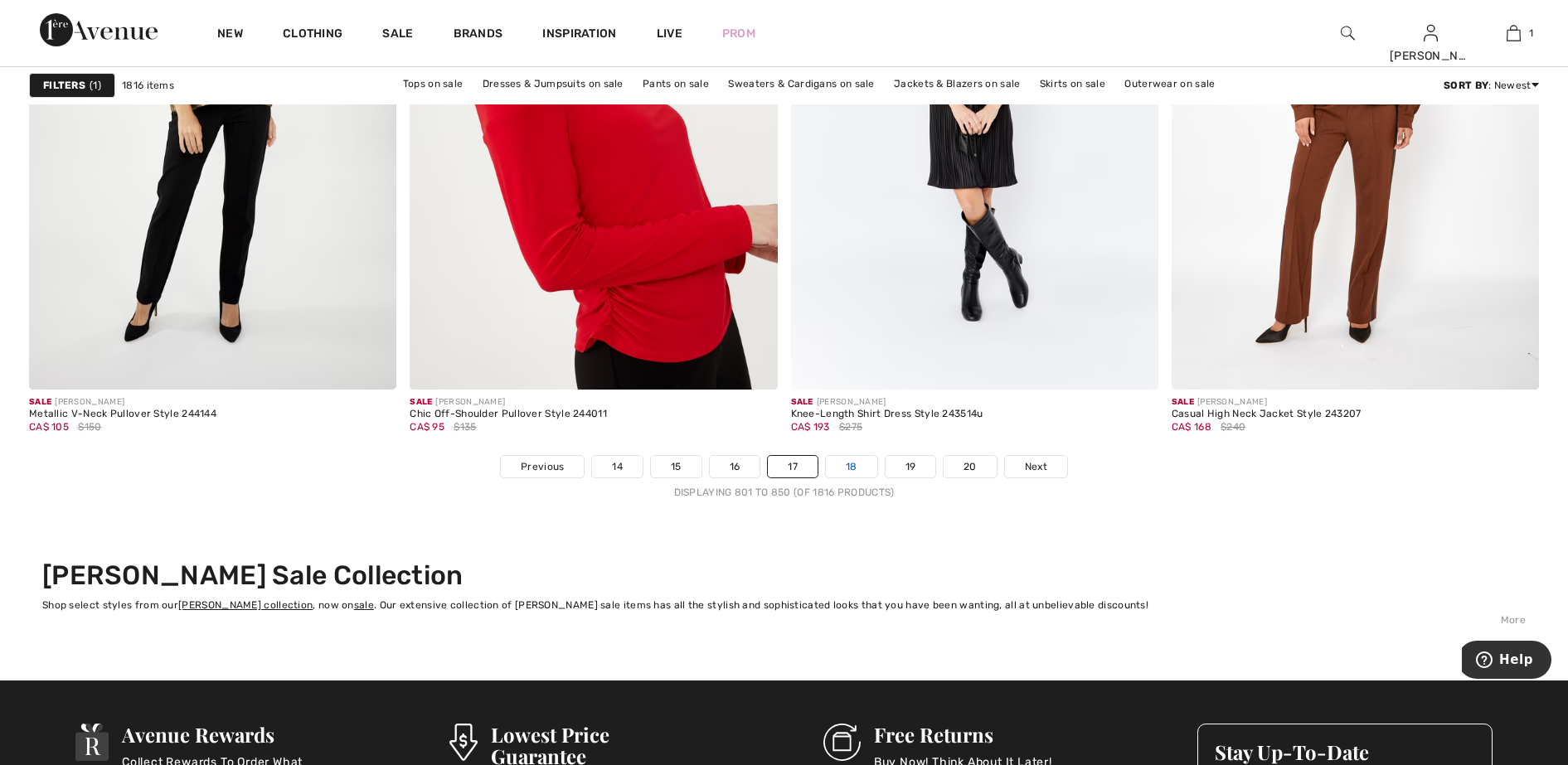
click at [855, 469] on link "18" at bounding box center [851, 466] width 51 height 22
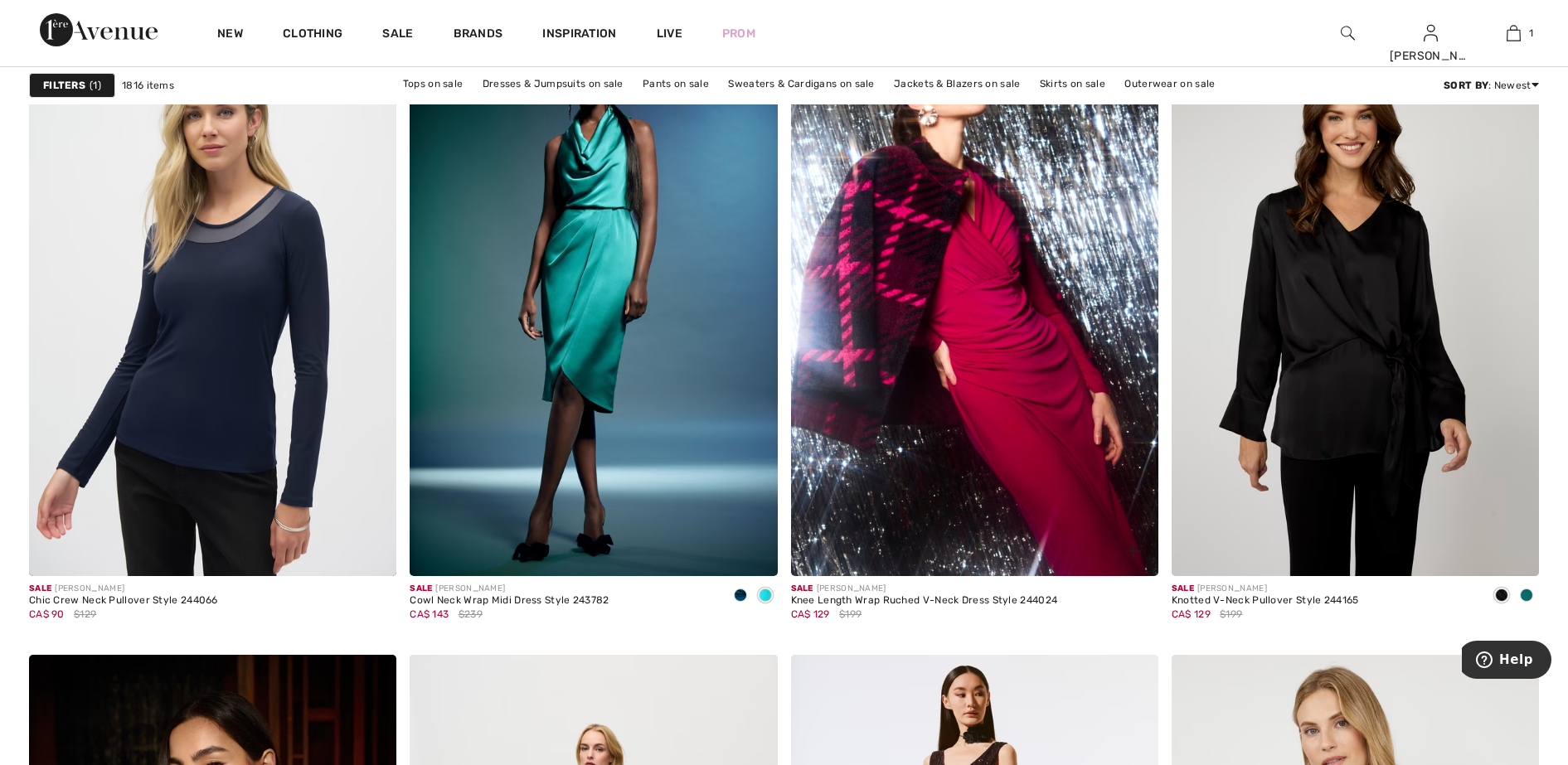
scroll to position [3731, 0]
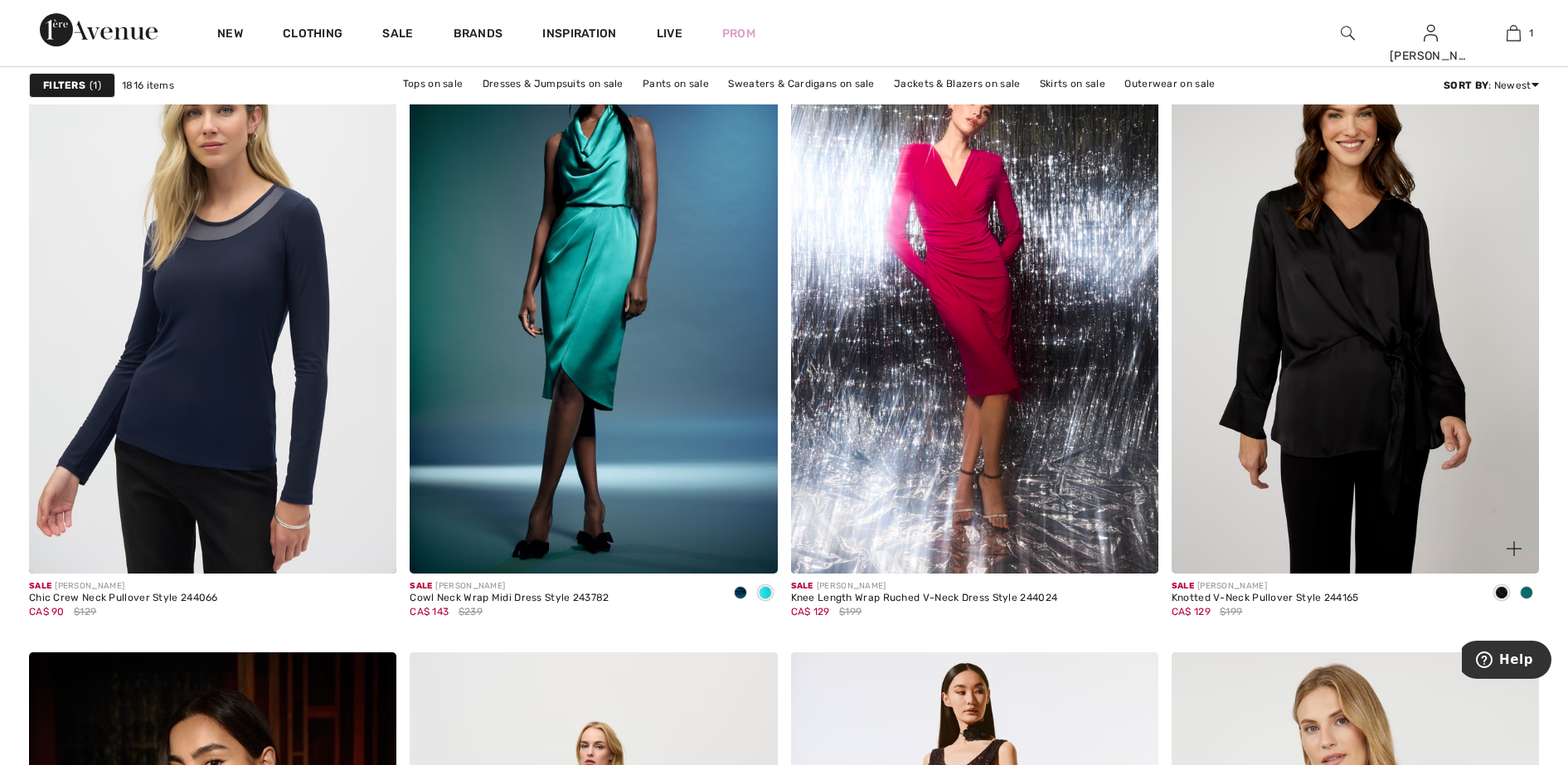
click at [1524, 593] on span at bounding box center [1526, 593] width 13 height 13
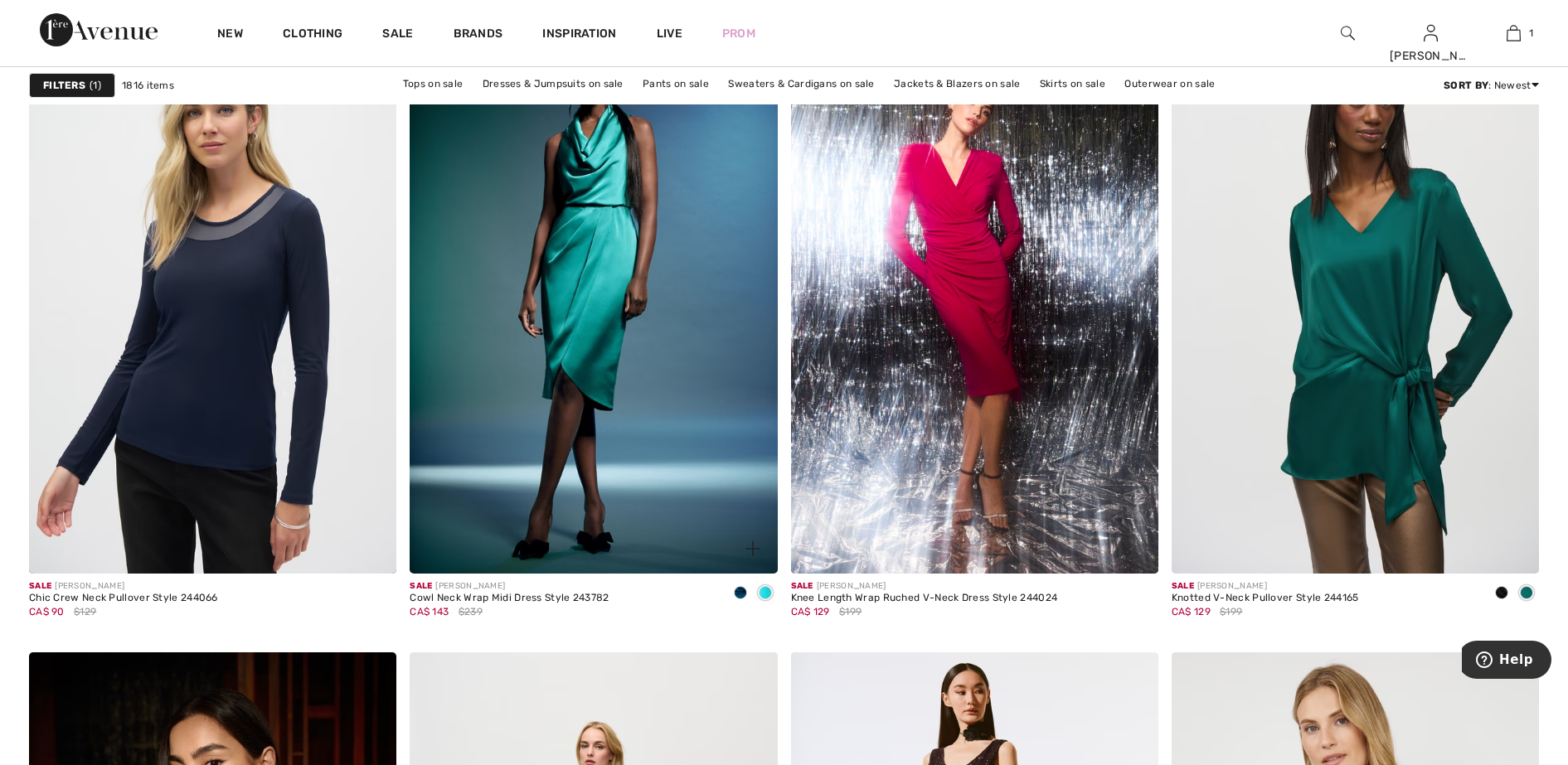
click at [766, 597] on span at bounding box center [765, 593] width 13 height 13
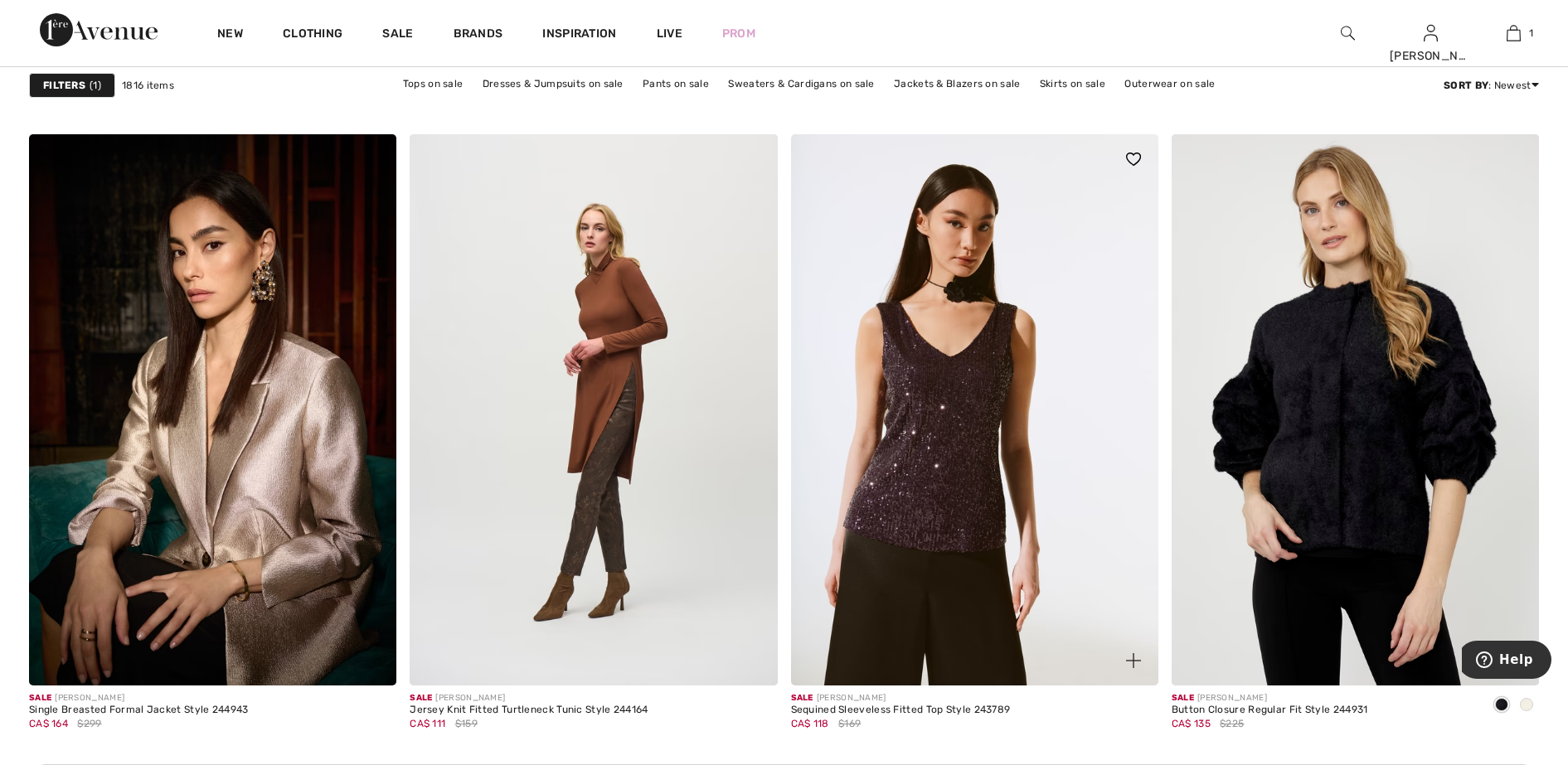
scroll to position [4353, 0]
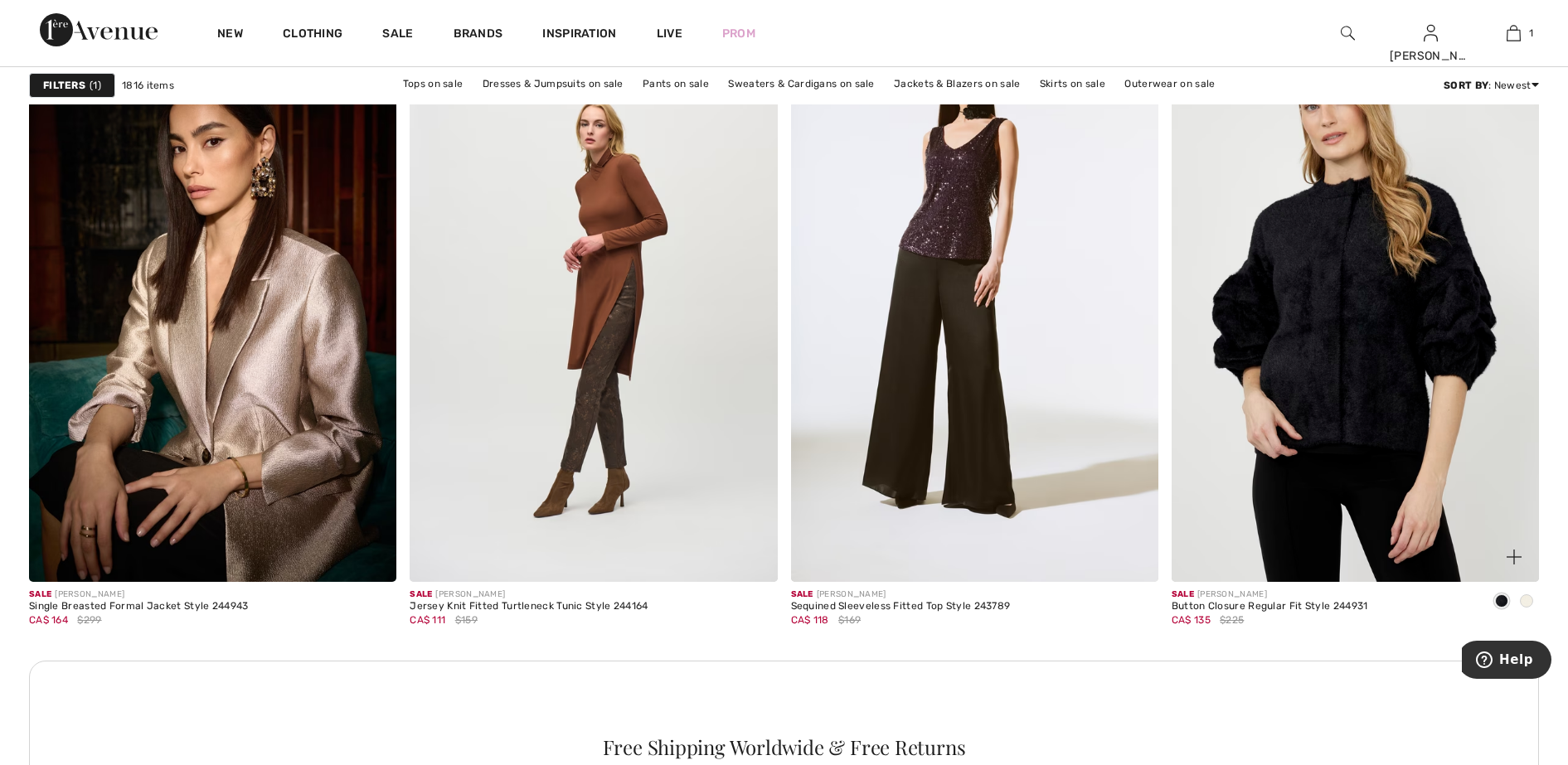
click at [1528, 603] on span at bounding box center [1526, 601] width 13 height 13
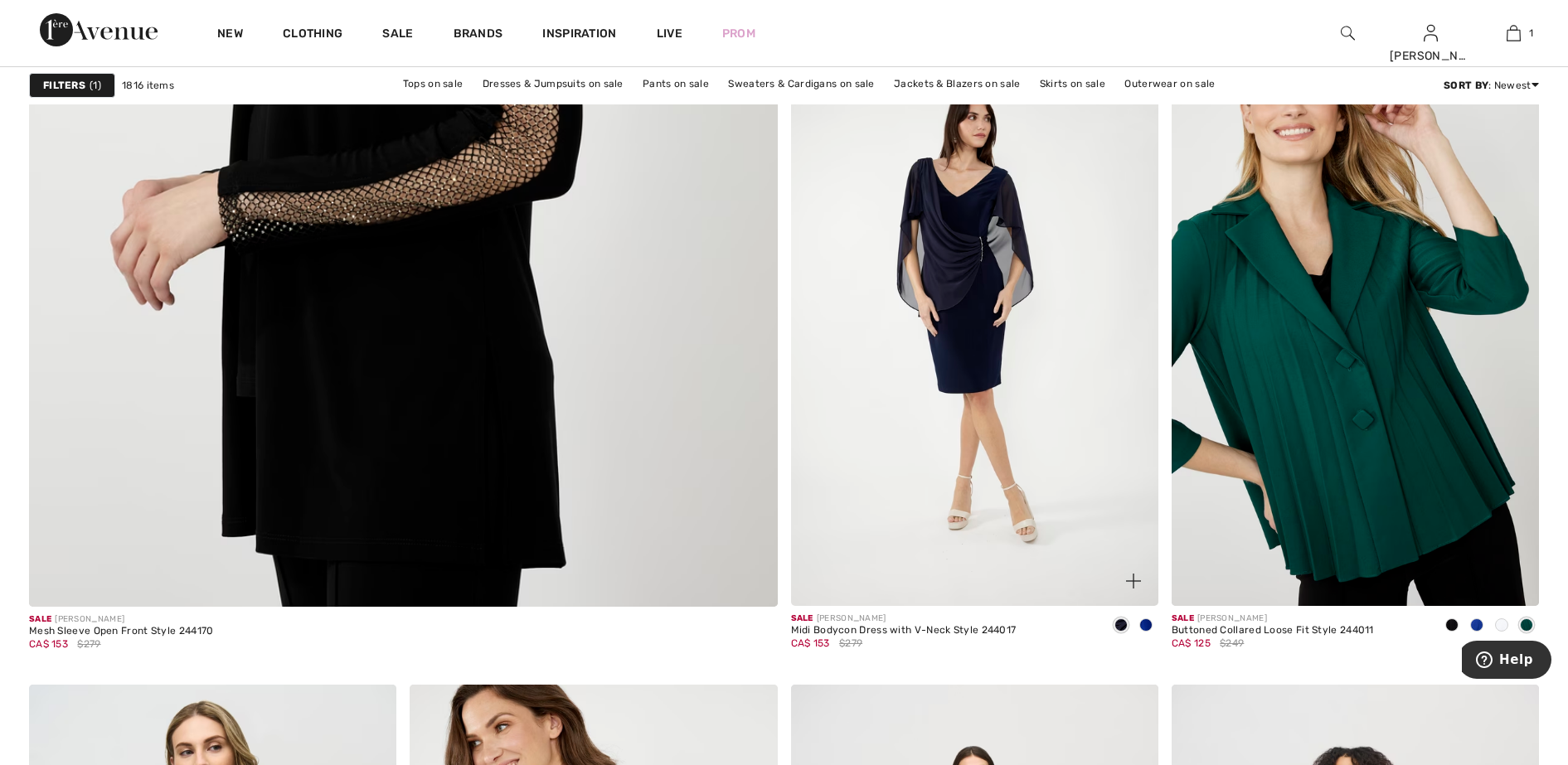
scroll to position [5804, 0]
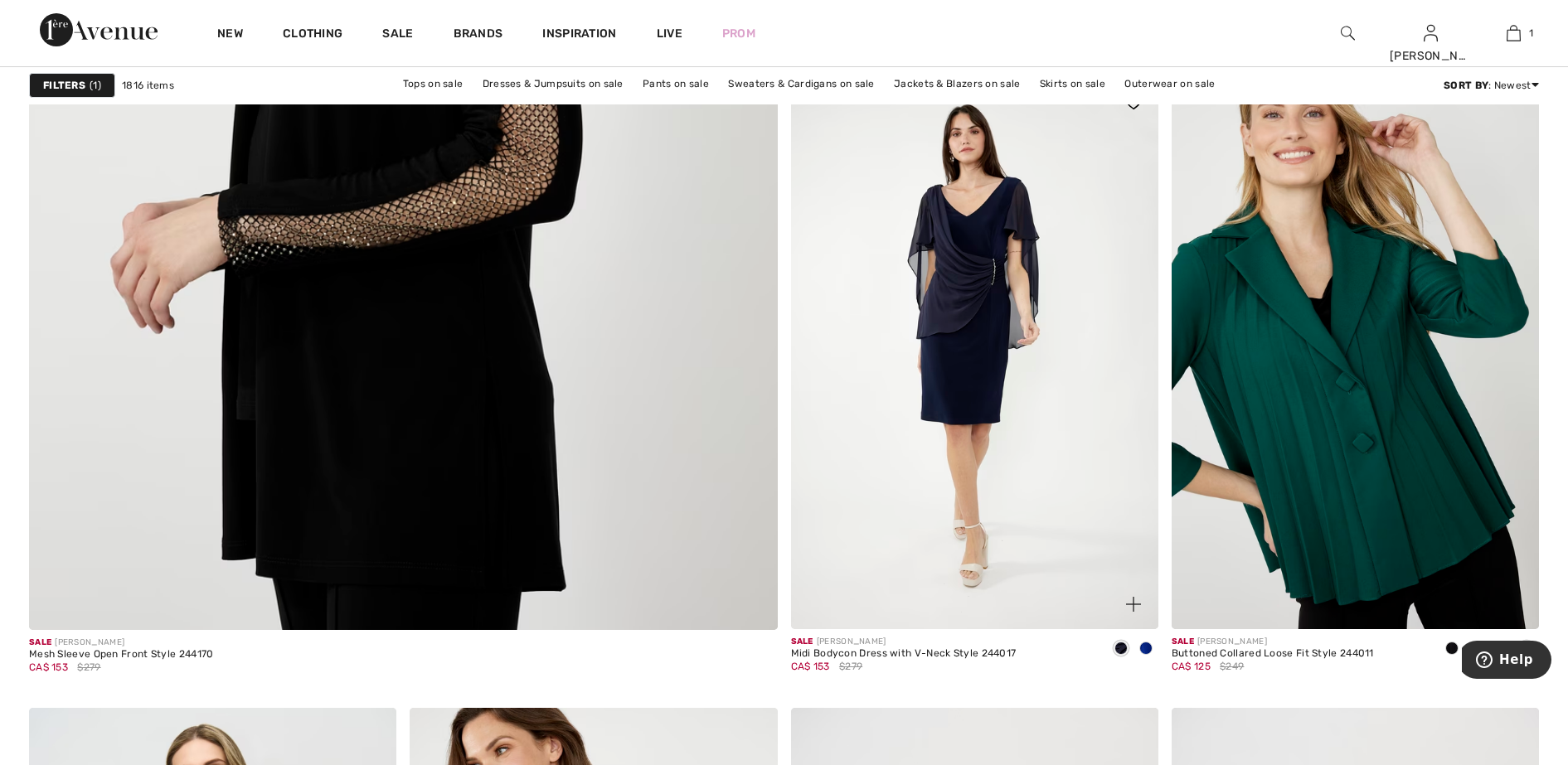
click at [1148, 646] on span at bounding box center [1146, 648] width 13 height 13
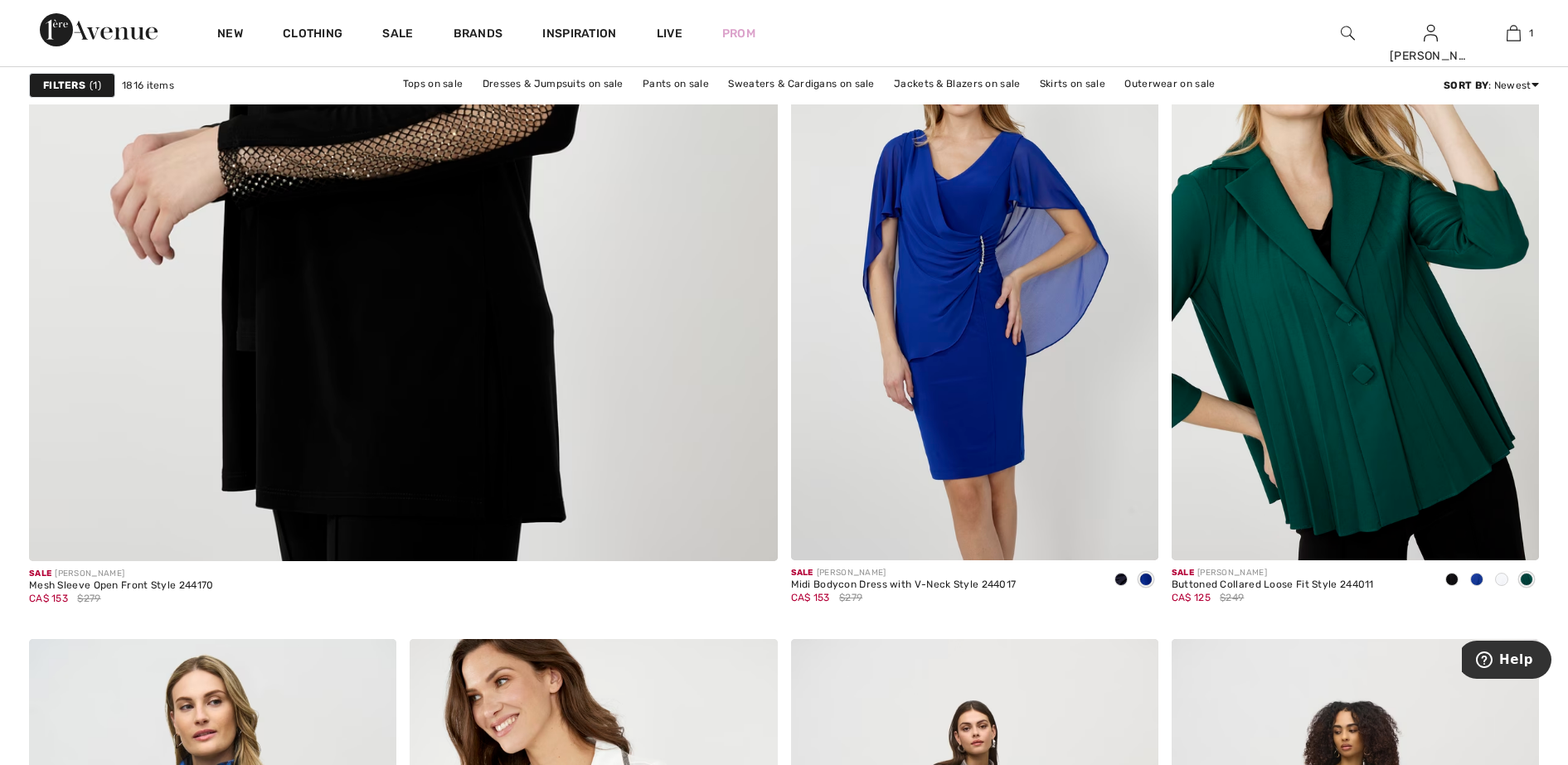
scroll to position [5907, 0]
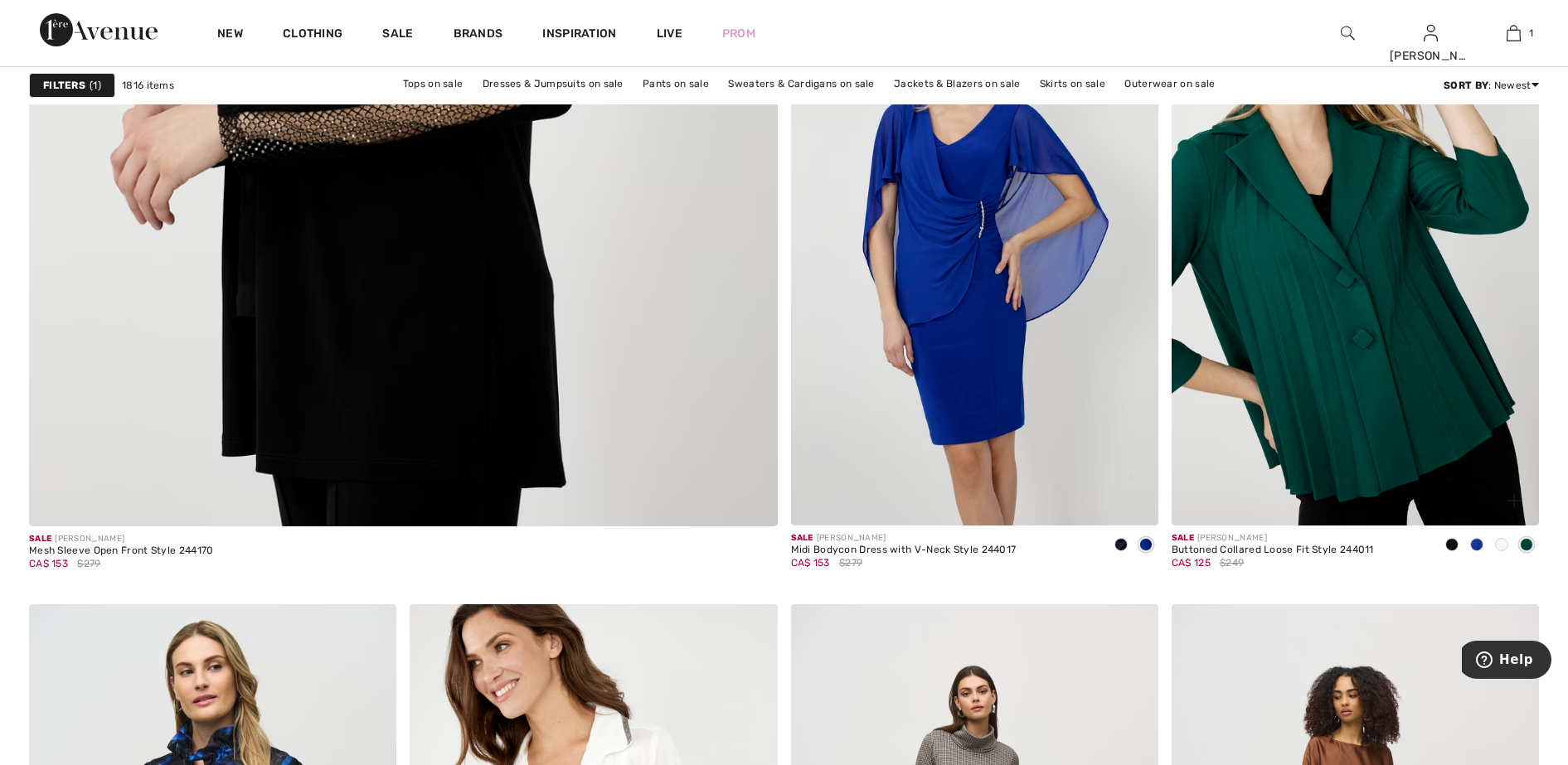
click at [1503, 547] on span at bounding box center [1502, 545] width 13 height 13
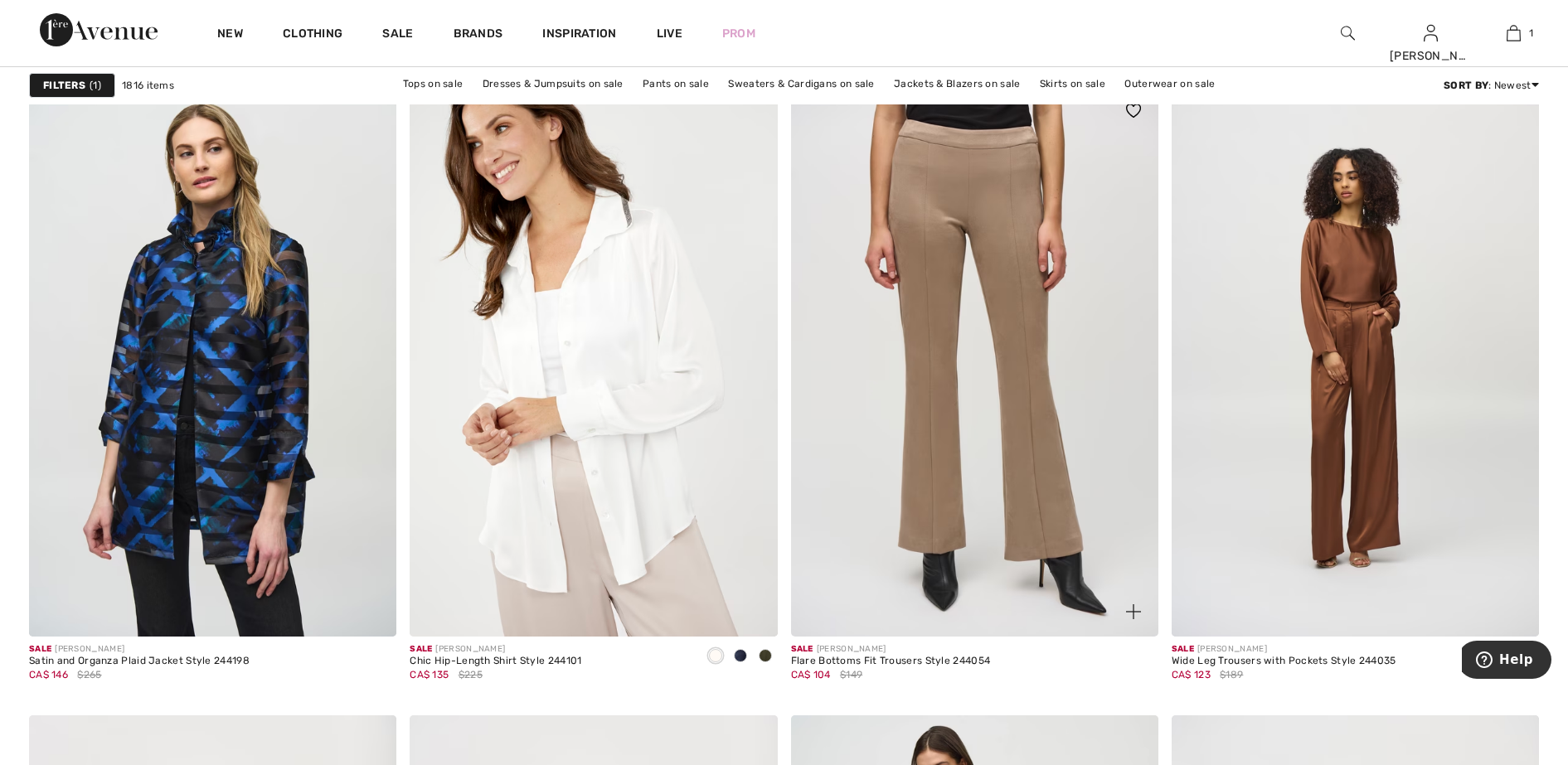
scroll to position [6529, 0]
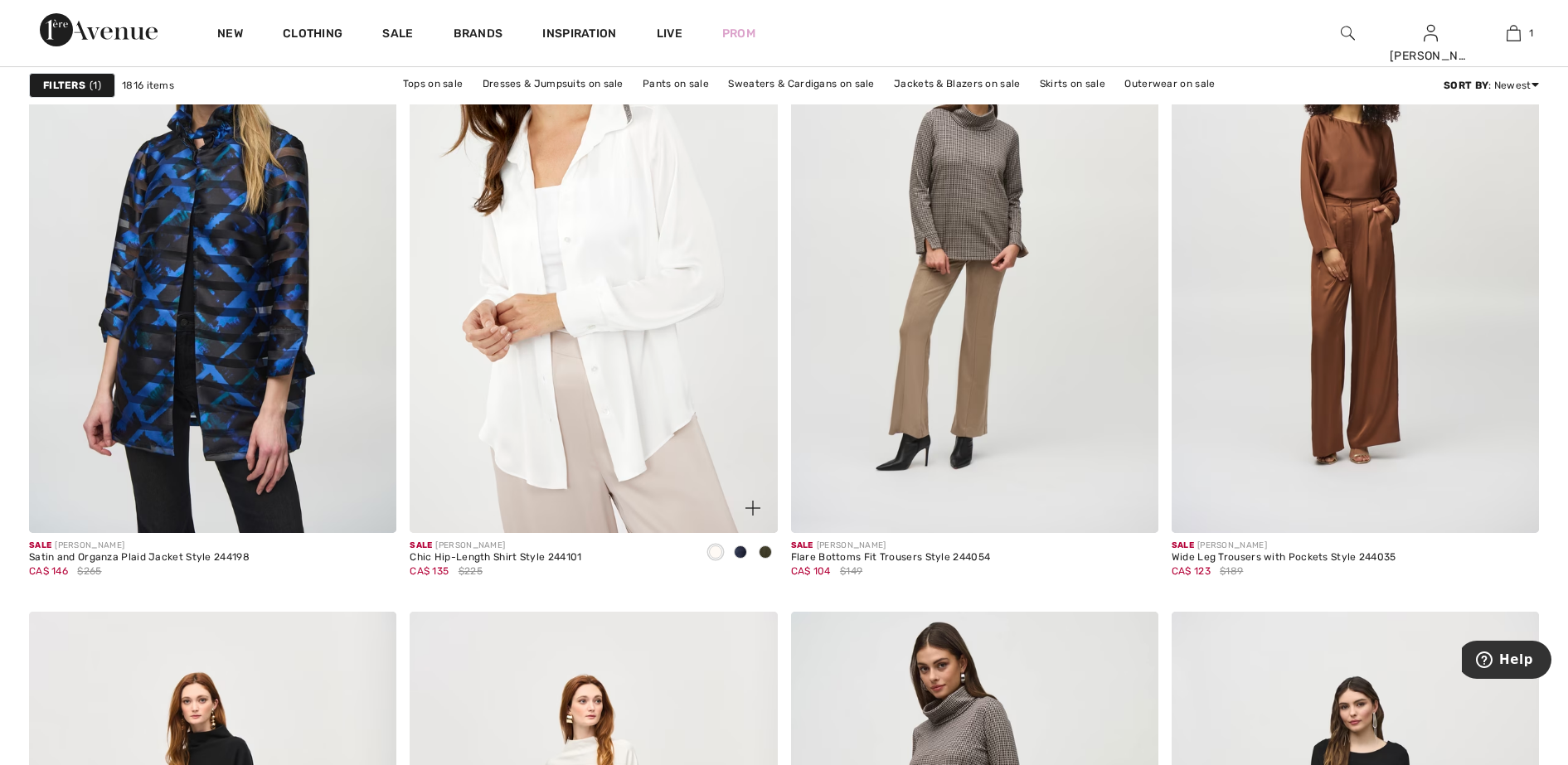
click at [764, 552] on span at bounding box center [765, 552] width 13 height 13
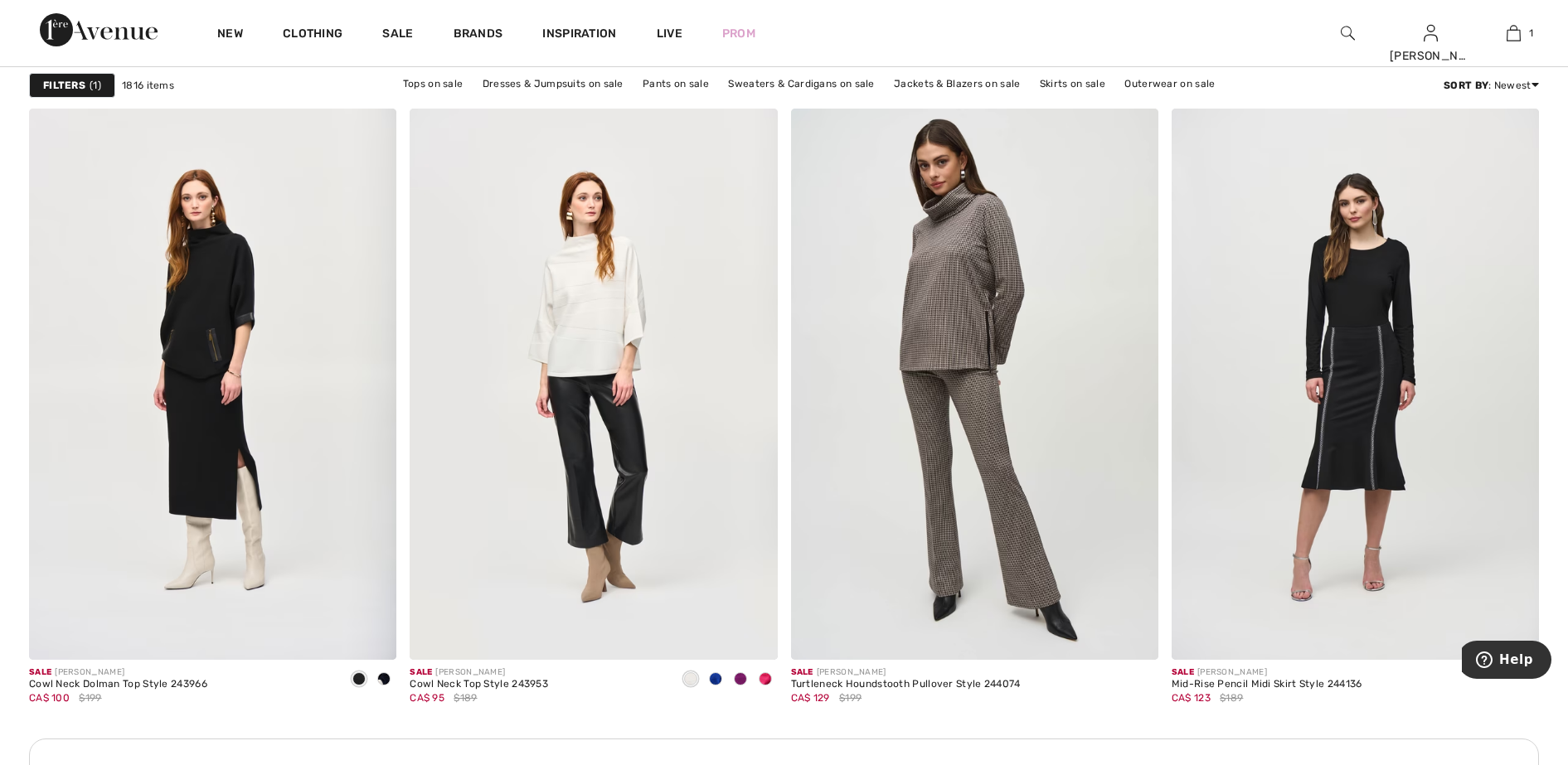
scroll to position [7047, 0]
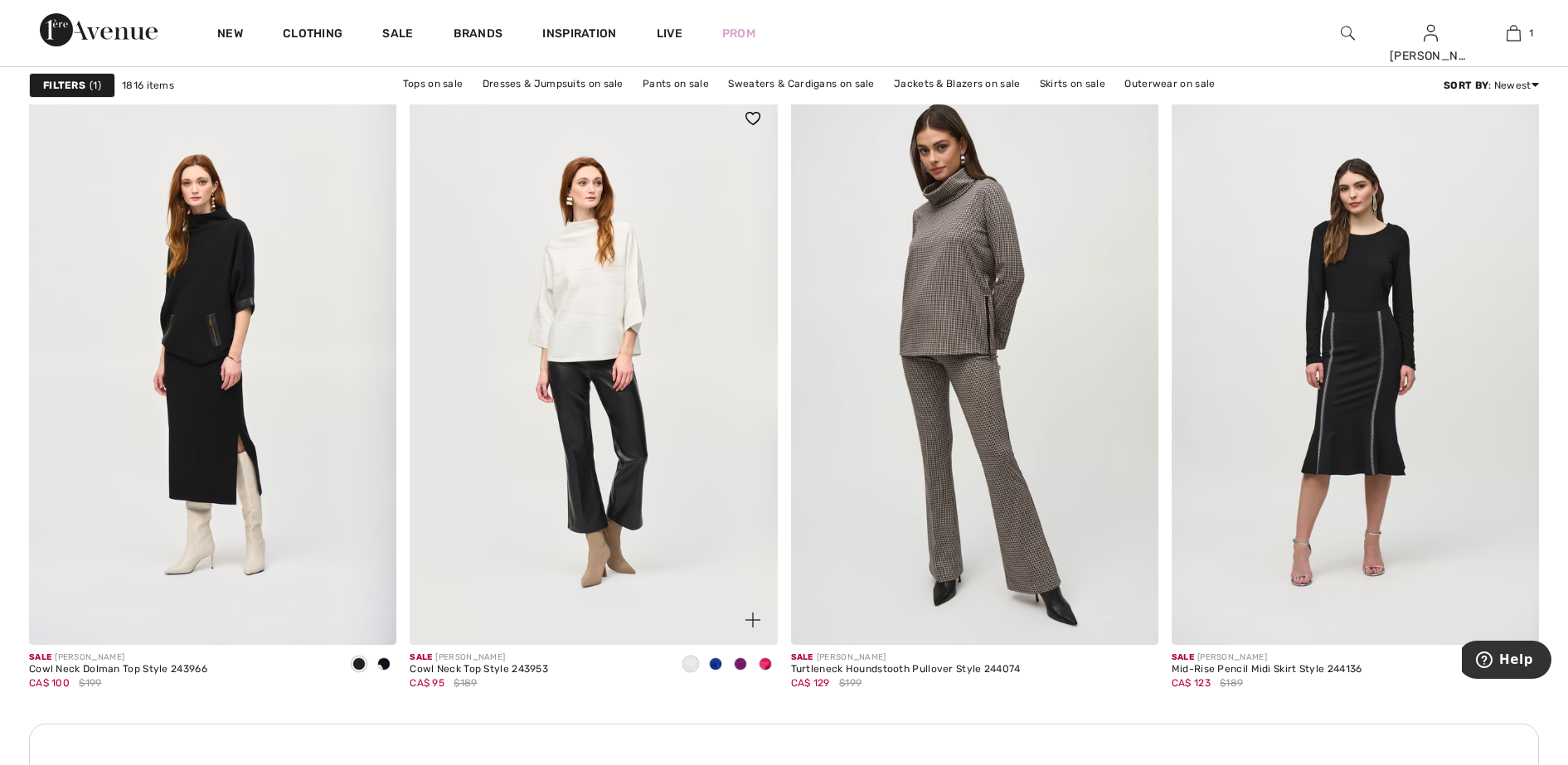
click at [765, 659] on span at bounding box center [765, 664] width 13 height 13
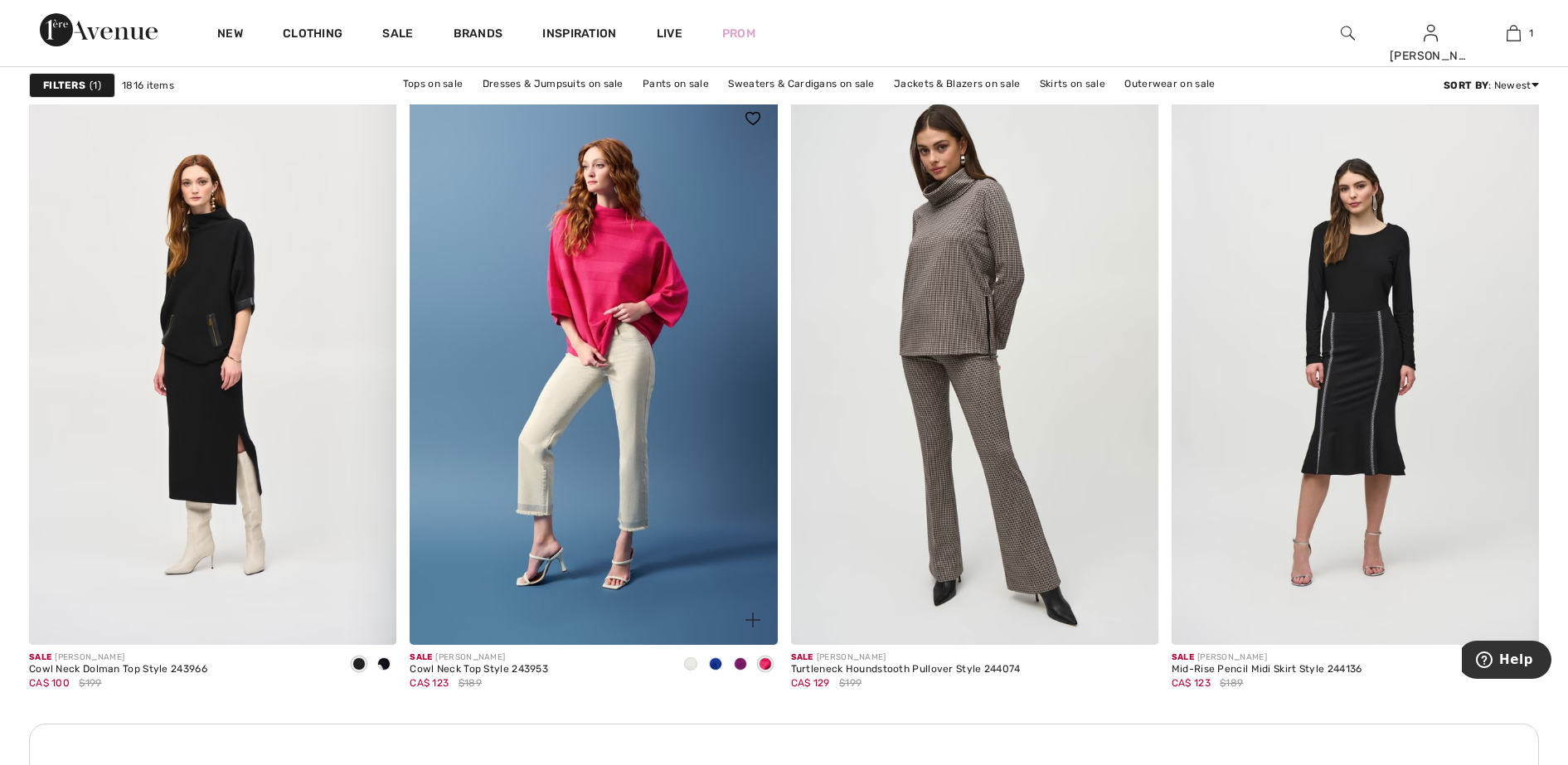
click at [742, 661] on span at bounding box center [740, 664] width 13 height 13
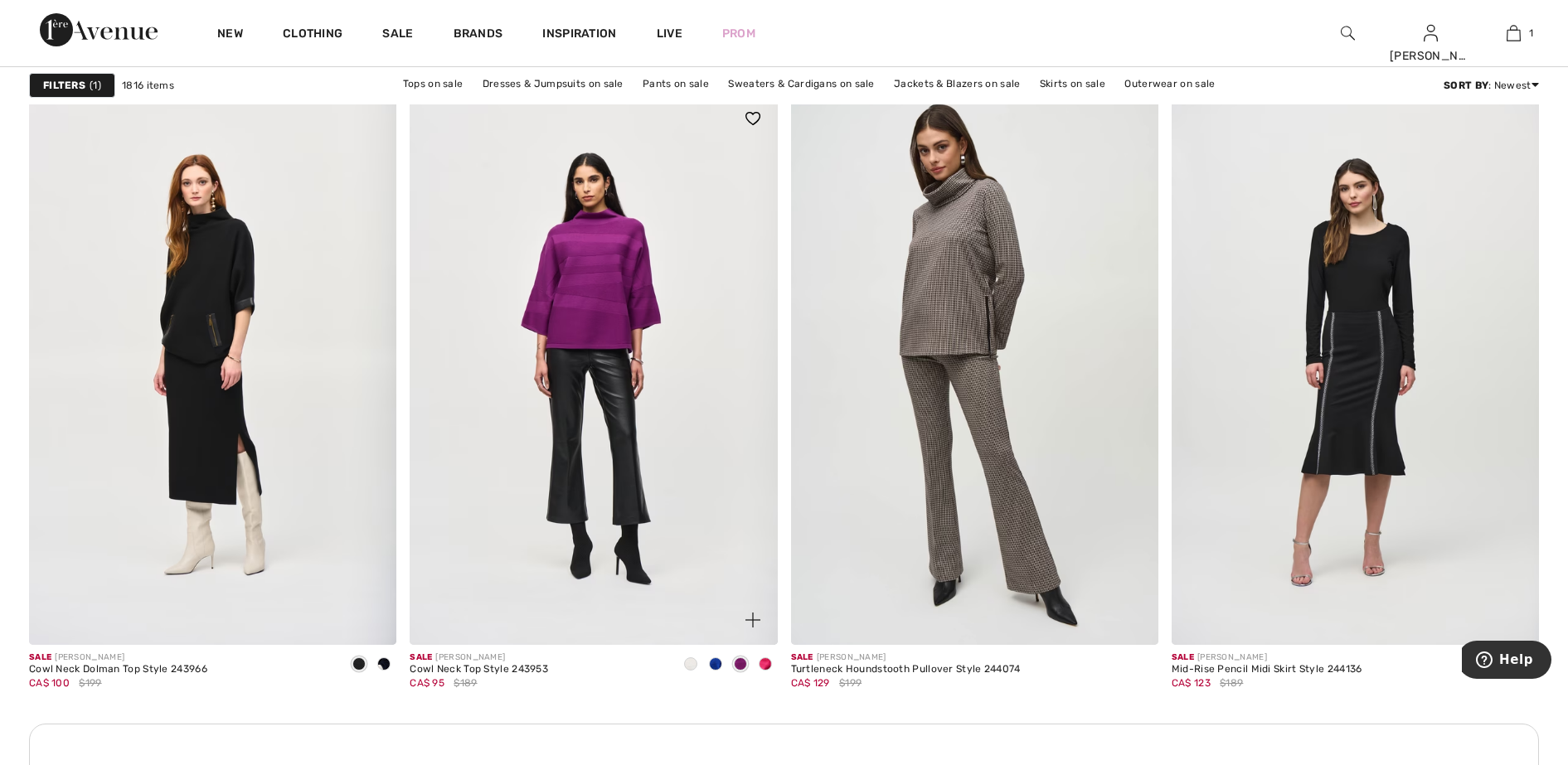
click at [738, 662] on span at bounding box center [740, 664] width 13 height 13
click at [719, 665] on span at bounding box center [716, 664] width 13 height 13
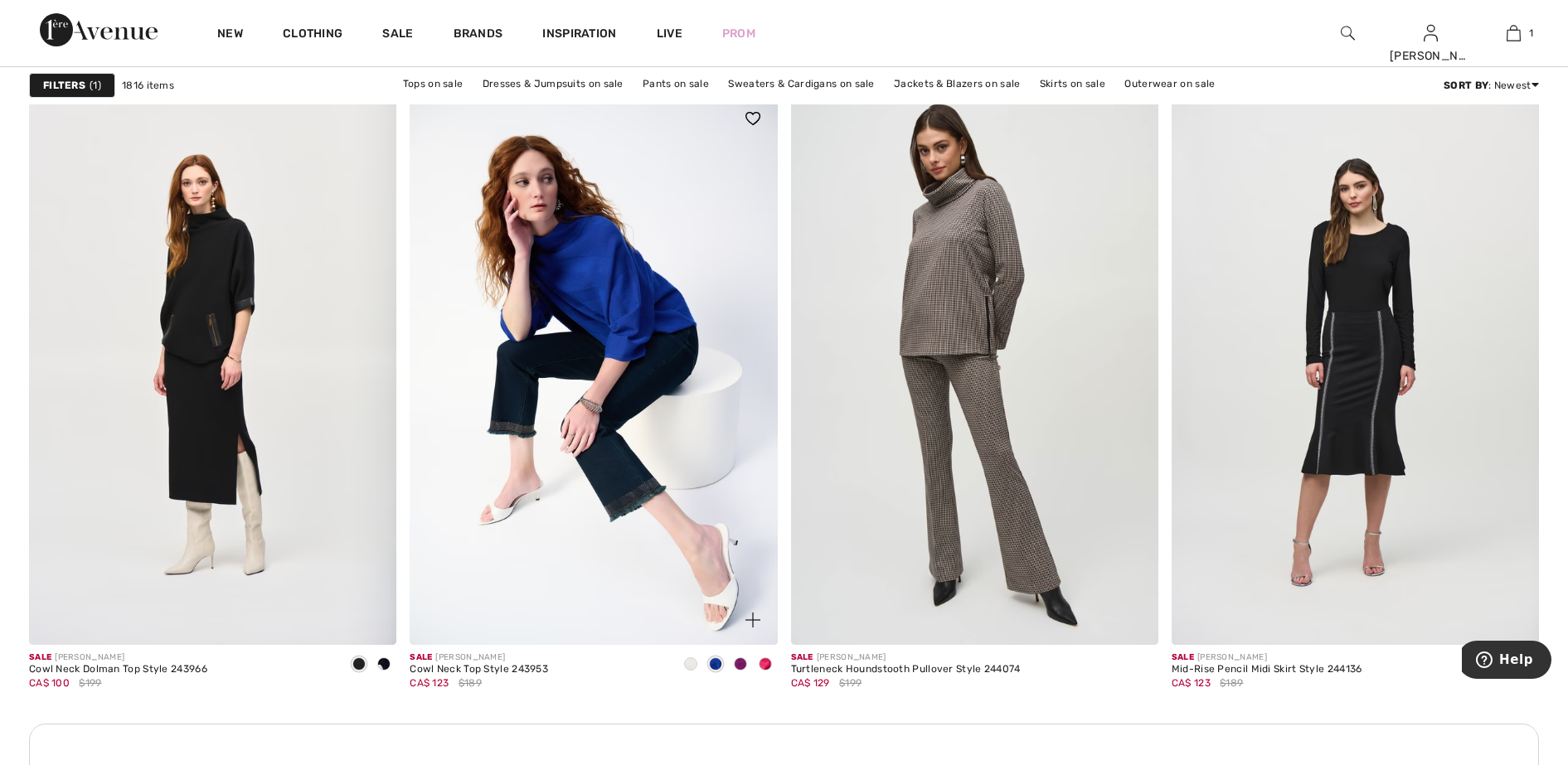
click at [692, 665] on span at bounding box center [691, 664] width 13 height 13
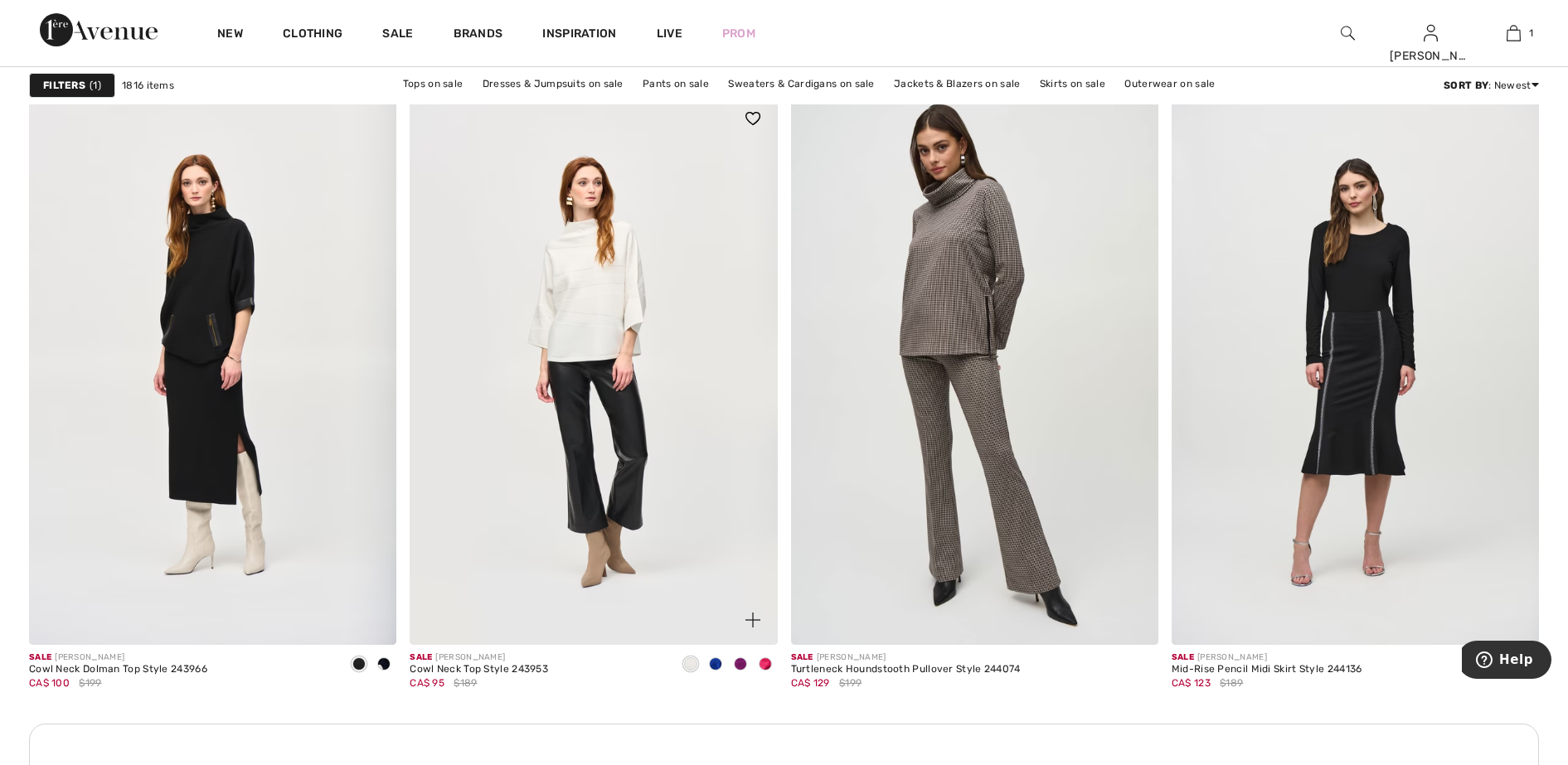
click at [714, 662] on span at bounding box center [716, 664] width 13 height 13
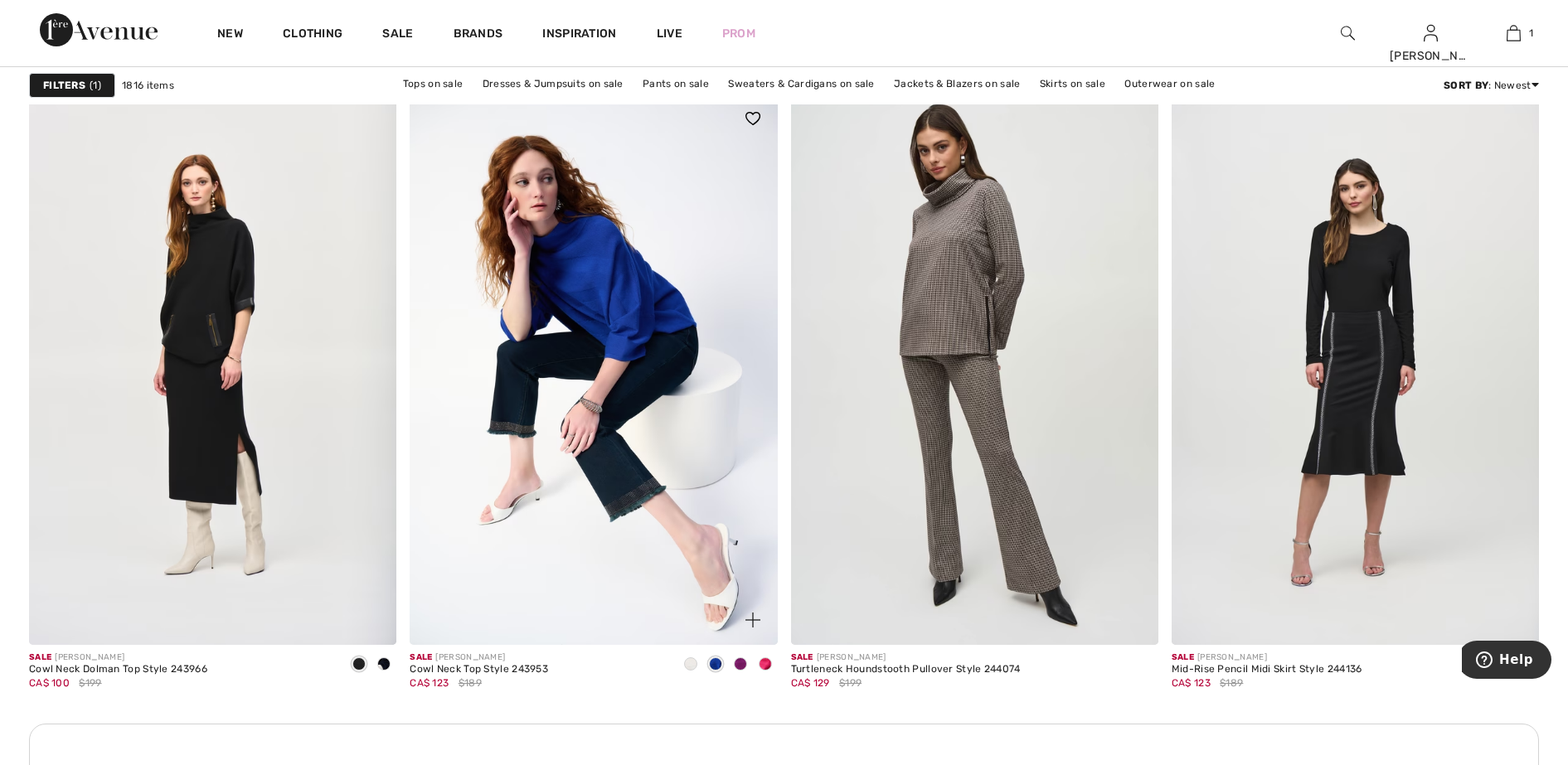
click at [739, 662] on span at bounding box center [740, 664] width 13 height 13
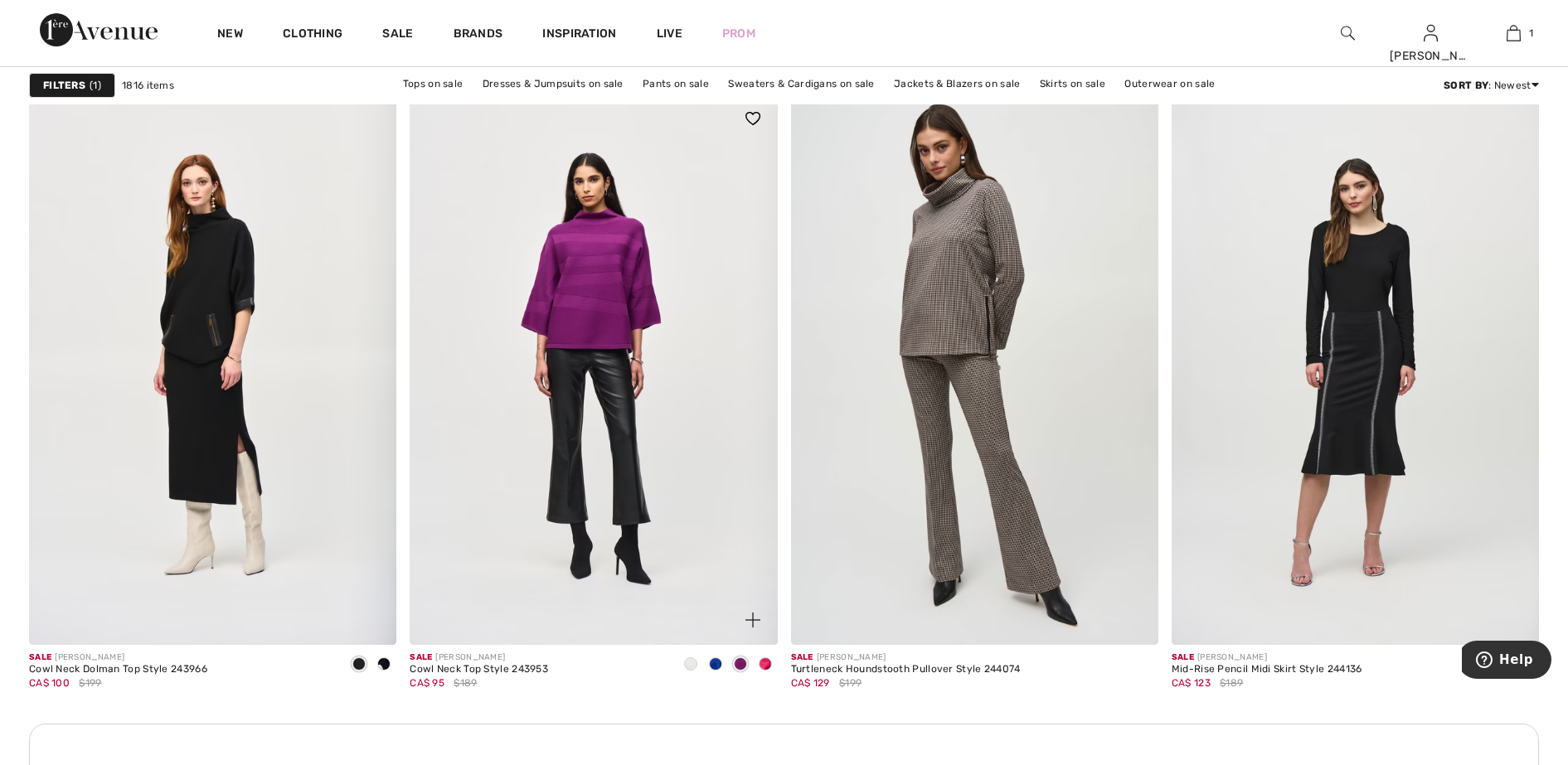
click at [764, 660] on span at bounding box center [765, 664] width 13 height 13
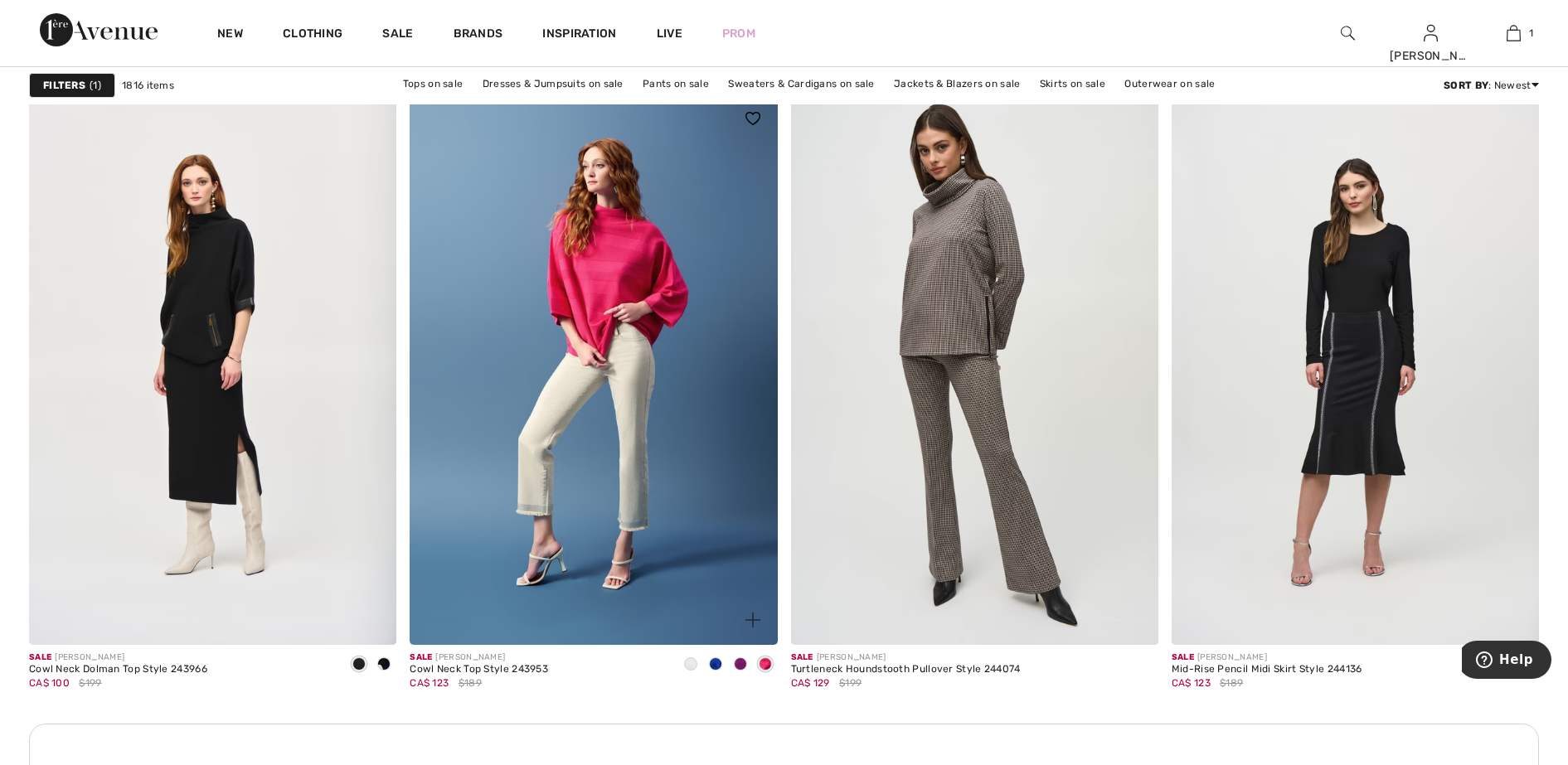
click at [764, 660] on span at bounding box center [765, 664] width 13 height 13
click at [363, 663] on span at bounding box center [359, 664] width 13 height 13
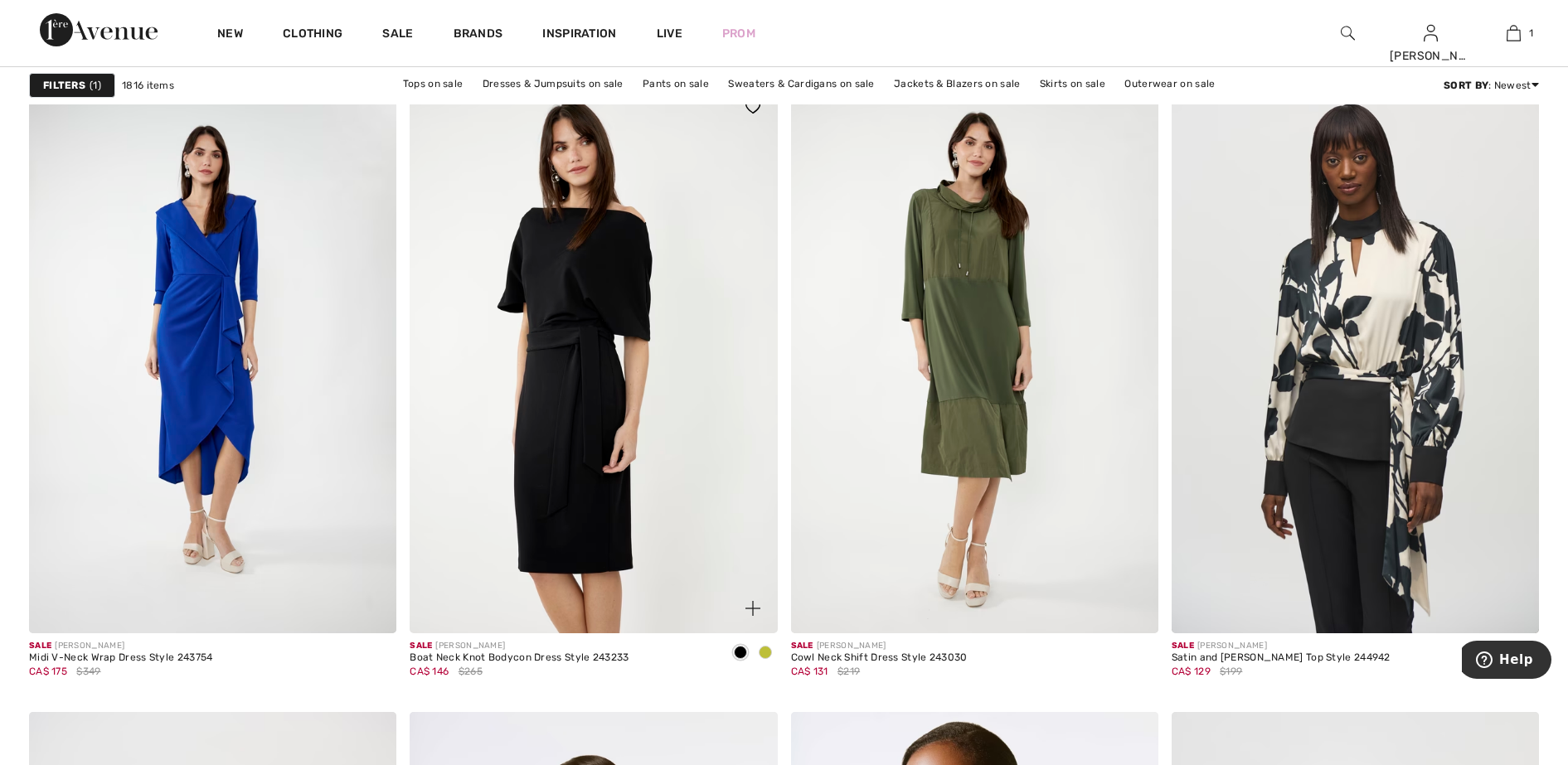
scroll to position [8602, 0]
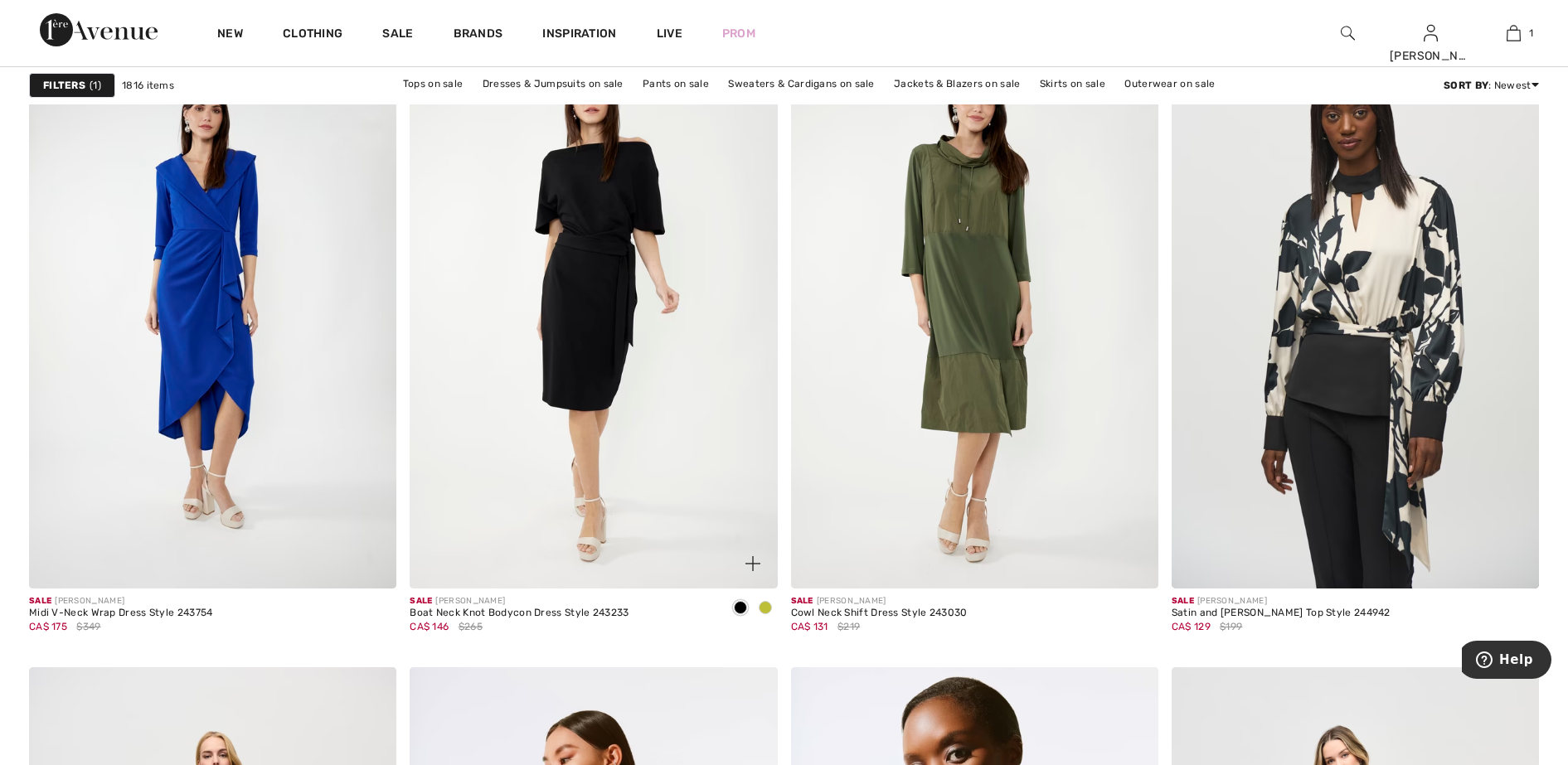
click at [764, 606] on span at bounding box center [765, 607] width 13 height 13
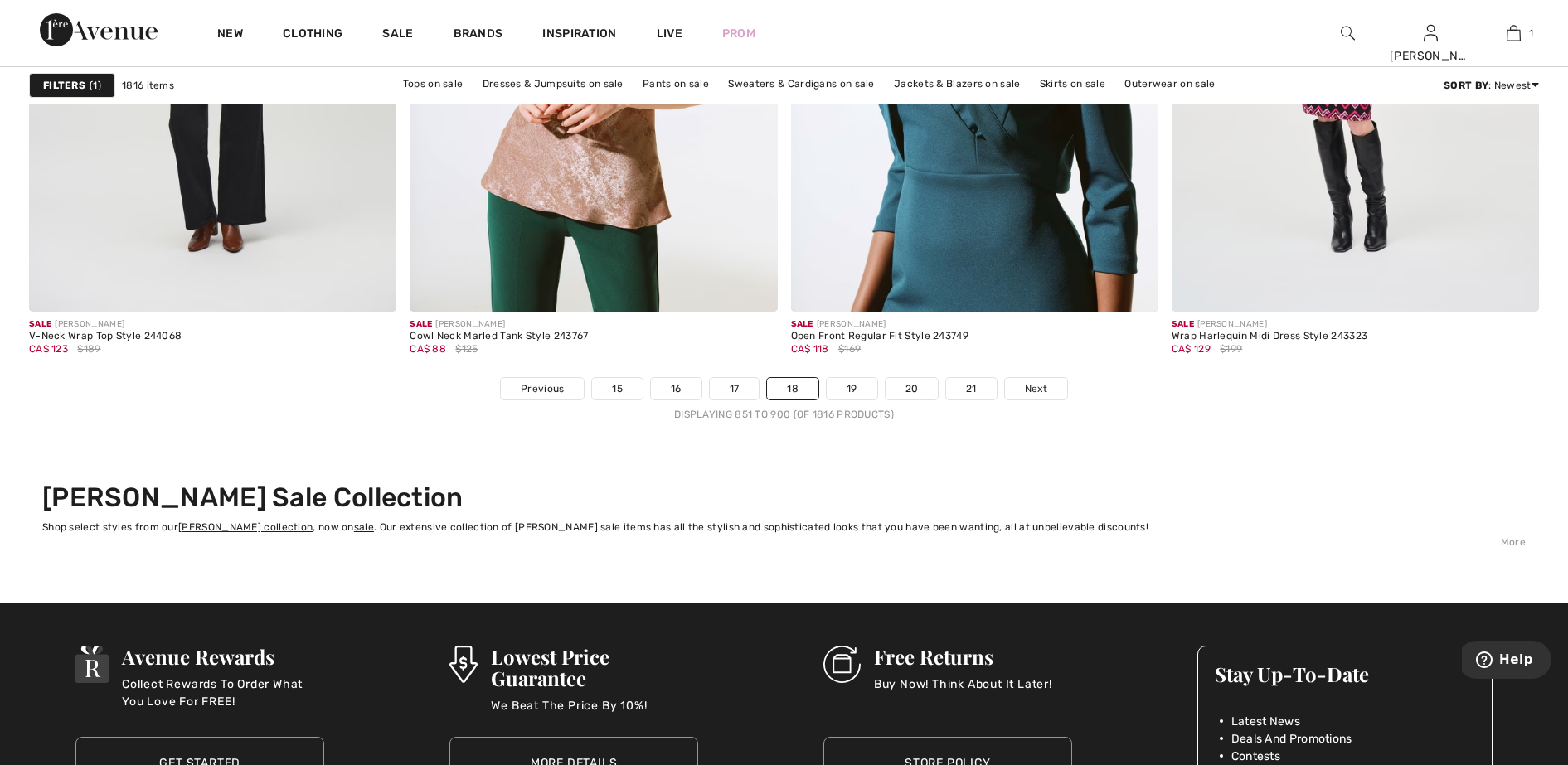
scroll to position [9534, 0]
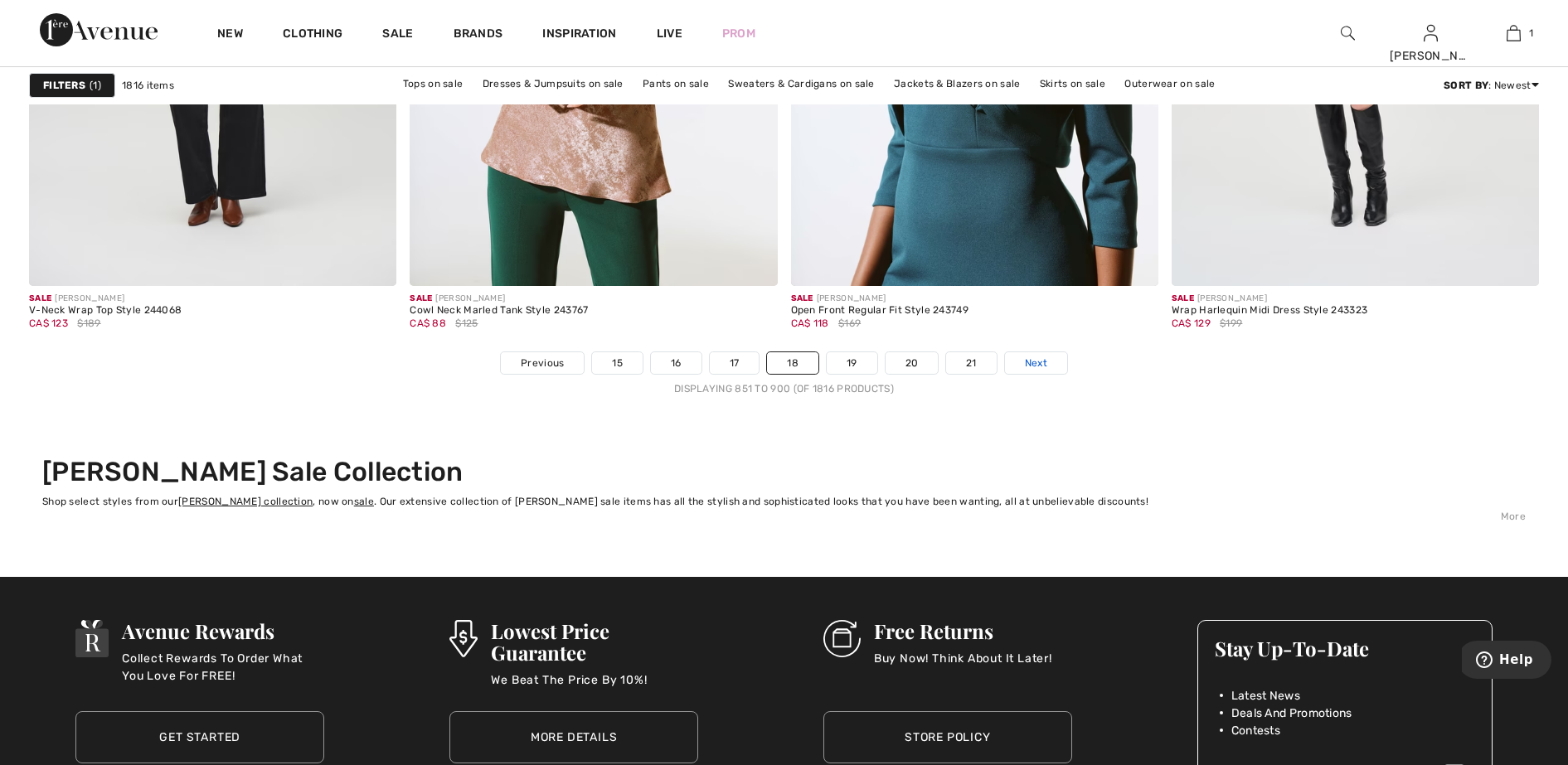
click at [1040, 364] on span "Next" at bounding box center [1036, 364] width 23 height 15
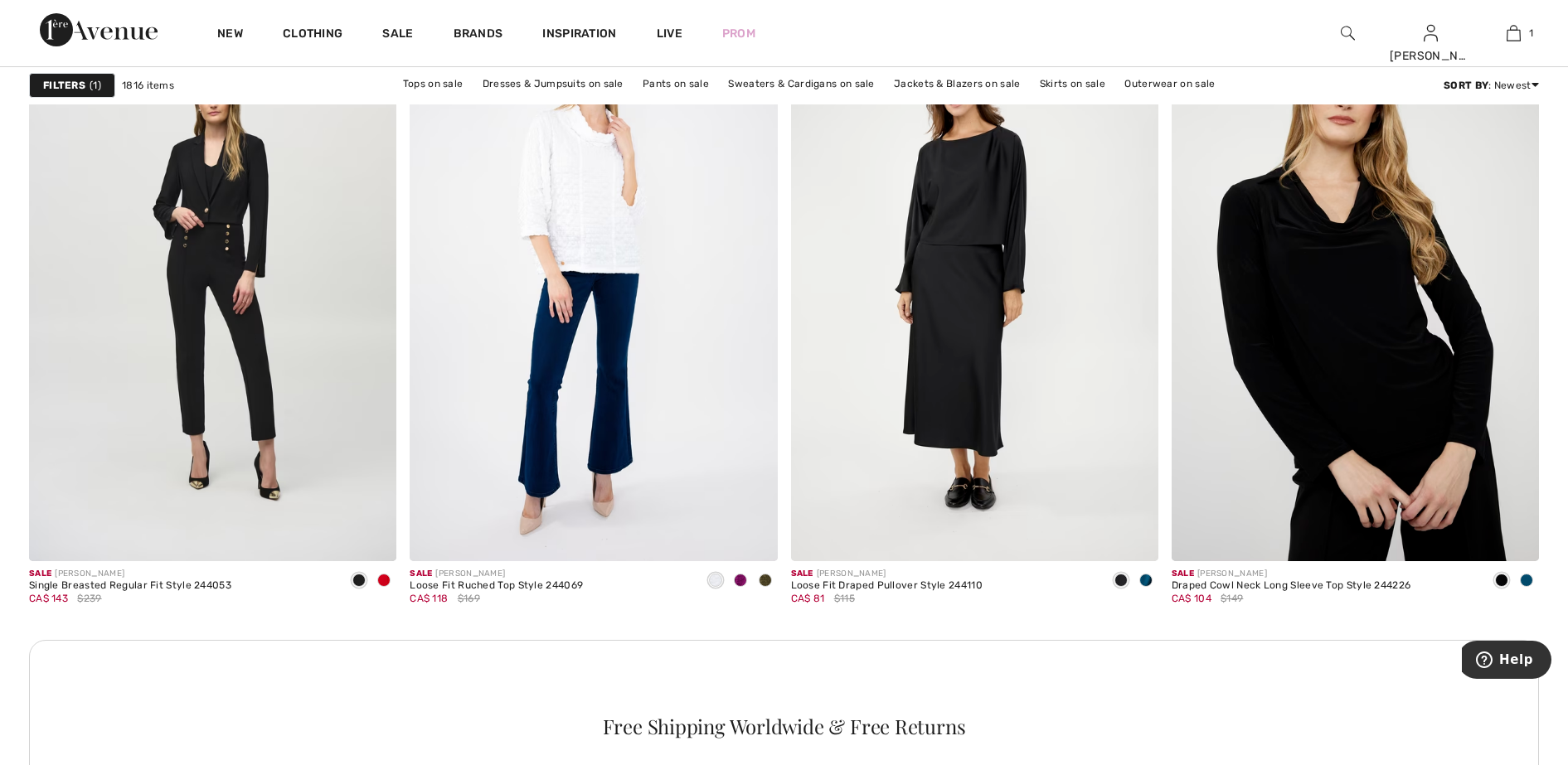
scroll to position [2280, 0]
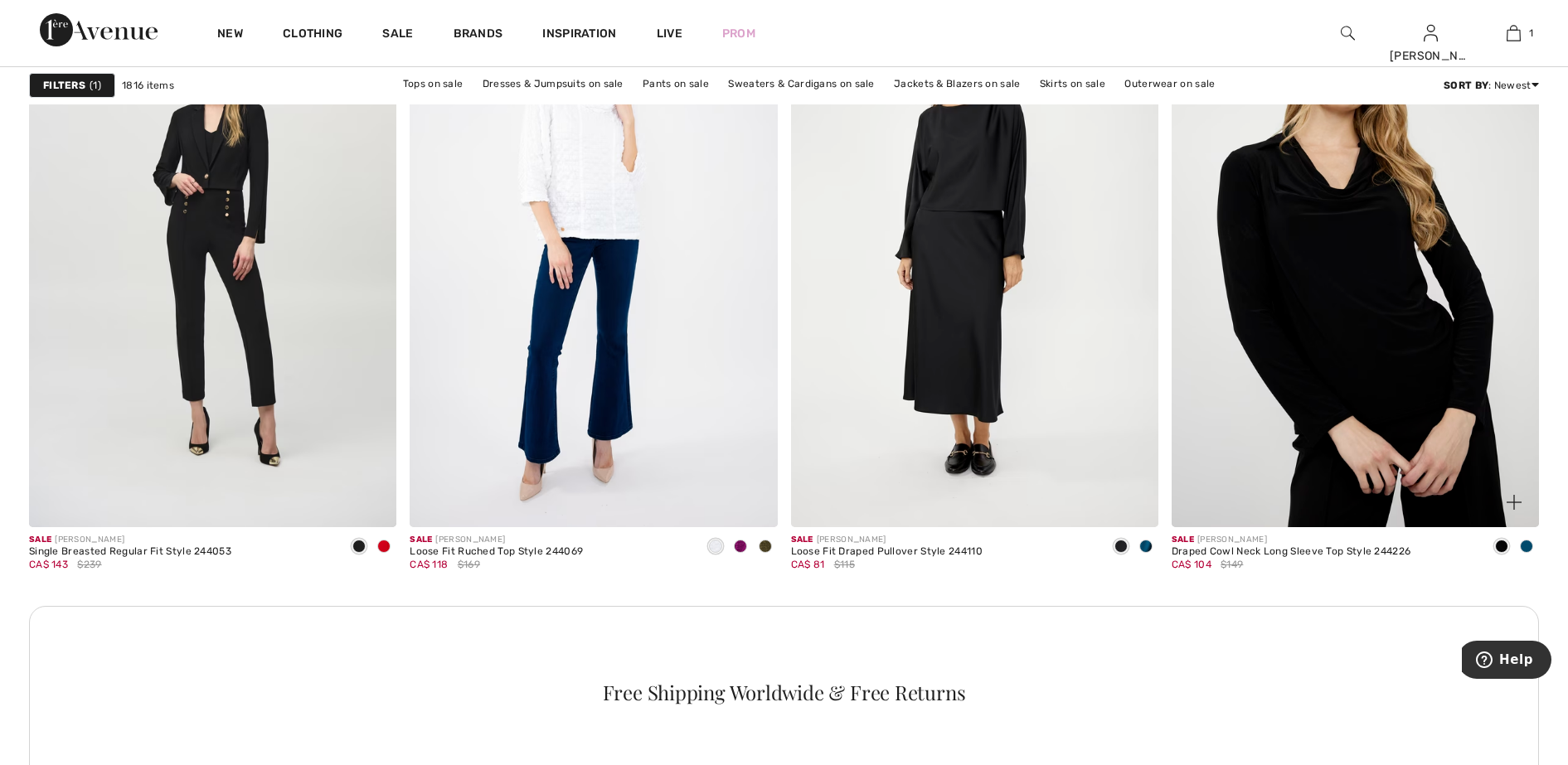
click at [1524, 541] on span at bounding box center [1526, 547] width 13 height 13
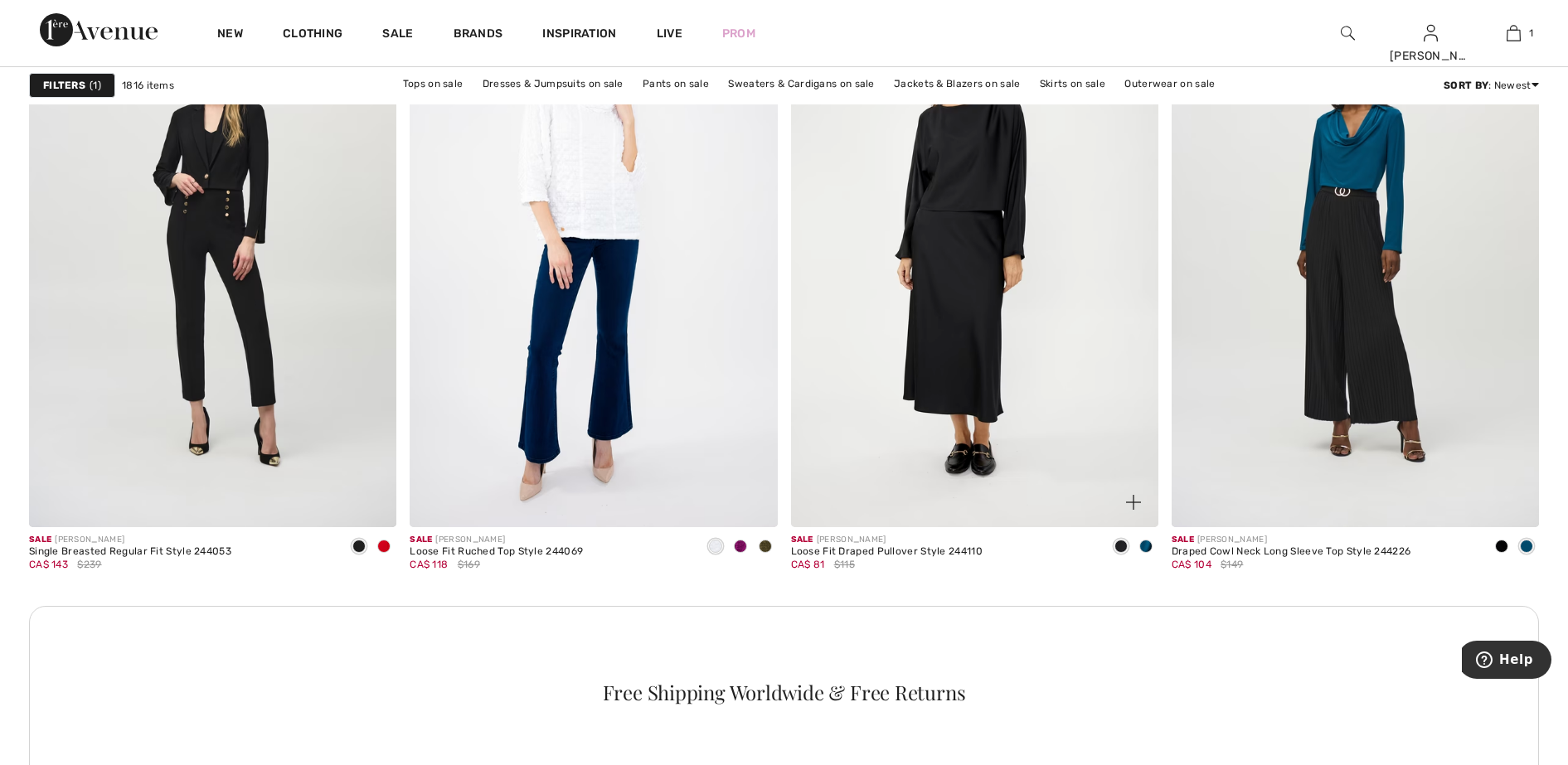
click at [1144, 544] on span at bounding box center [1146, 547] width 13 height 13
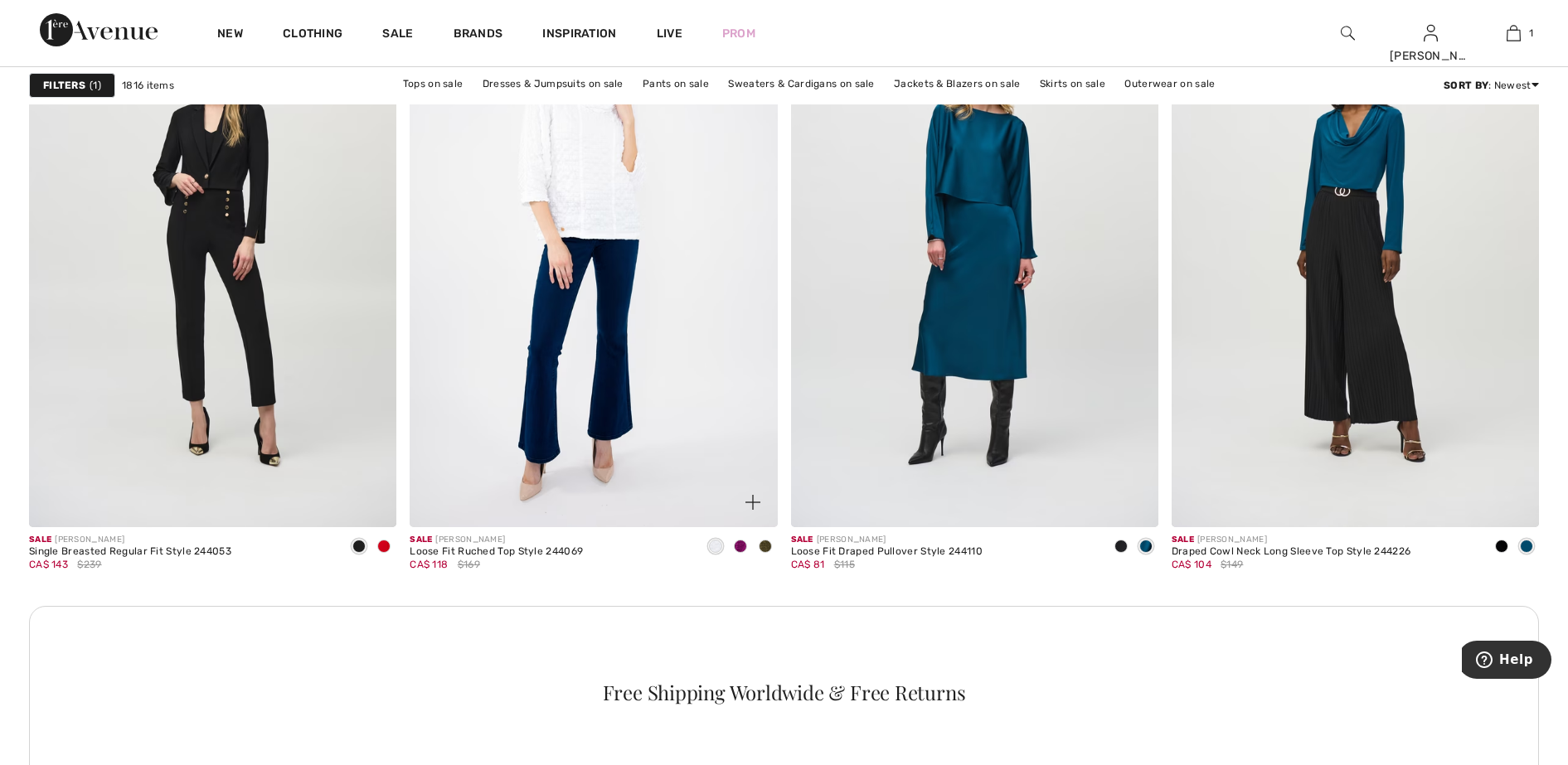
click at [740, 547] on span at bounding box center [740, 547] width 13 height 13
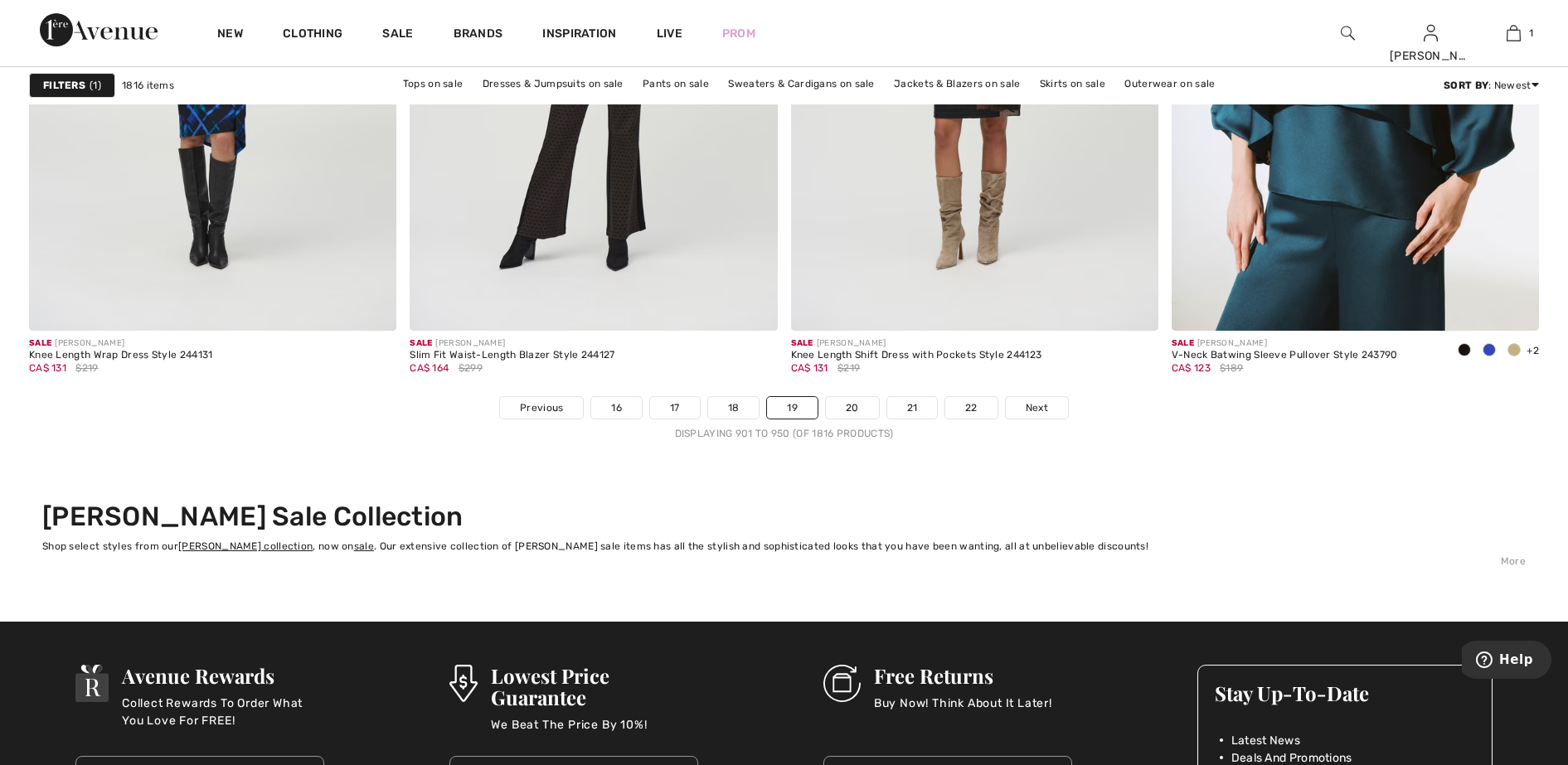
scroll to position [9638, 0]
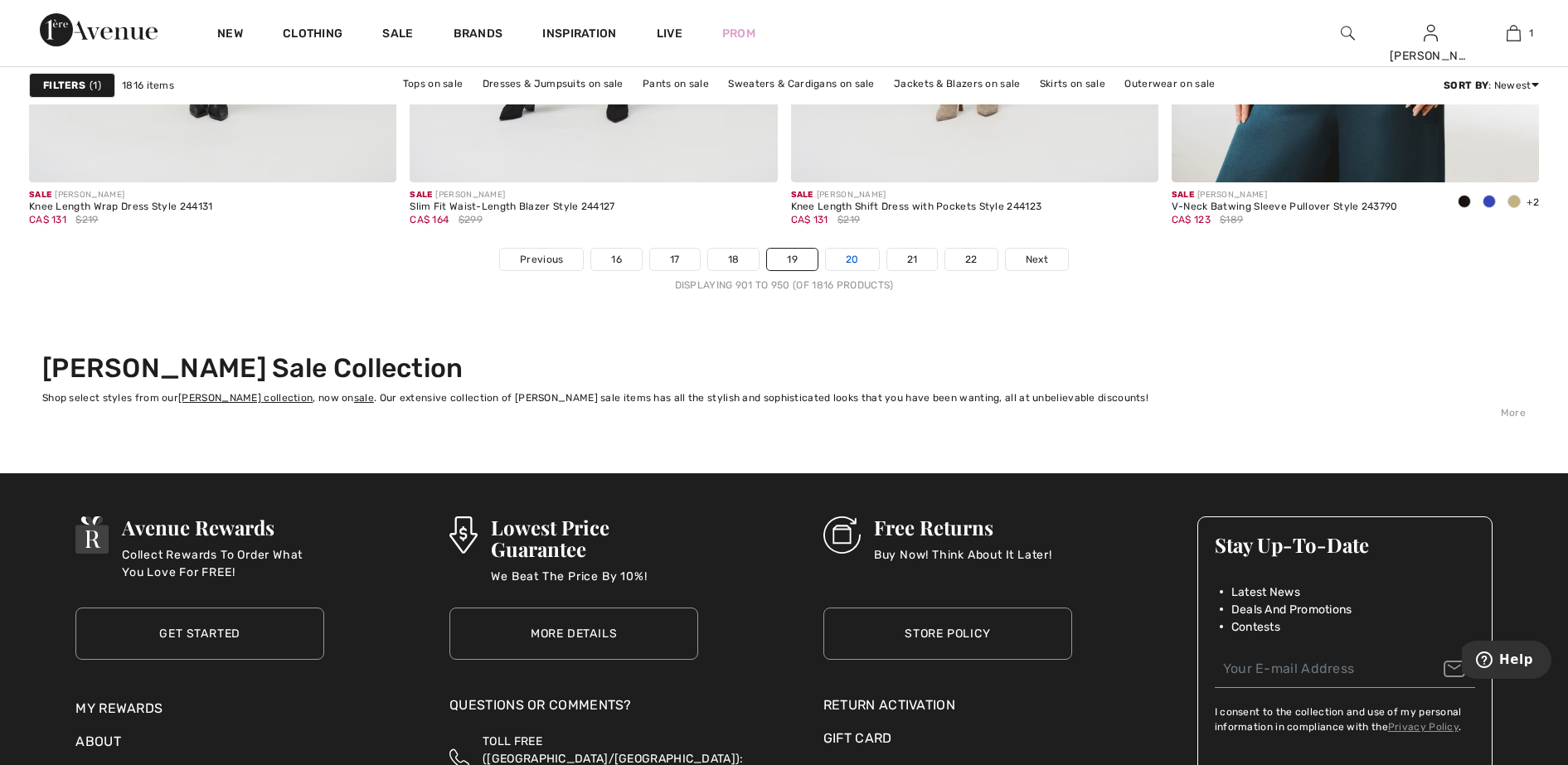
click at [859, 262] on link "20" at bounding box center [852, 259] width 53 height 22
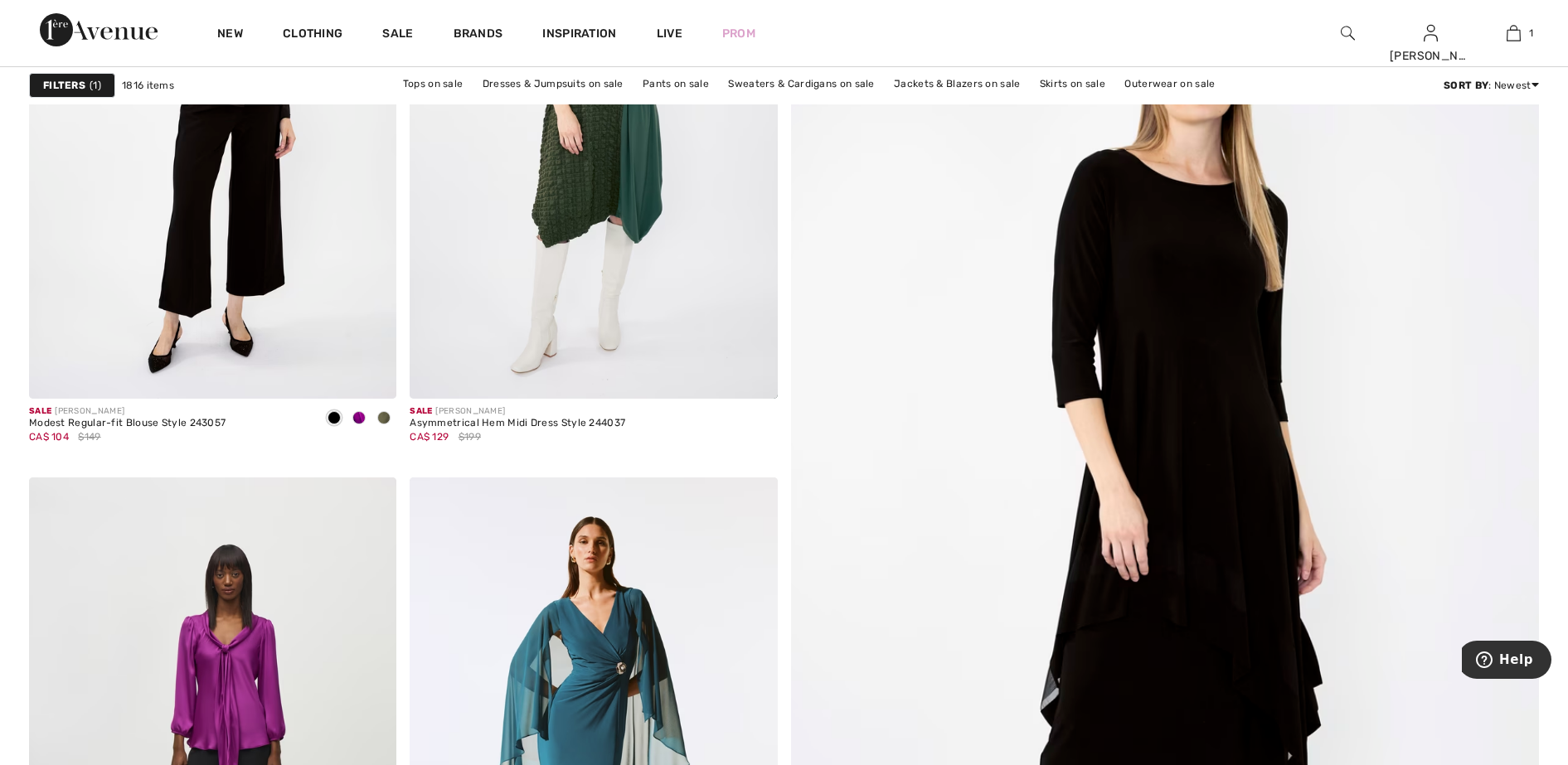
scroll to position [933, 0]
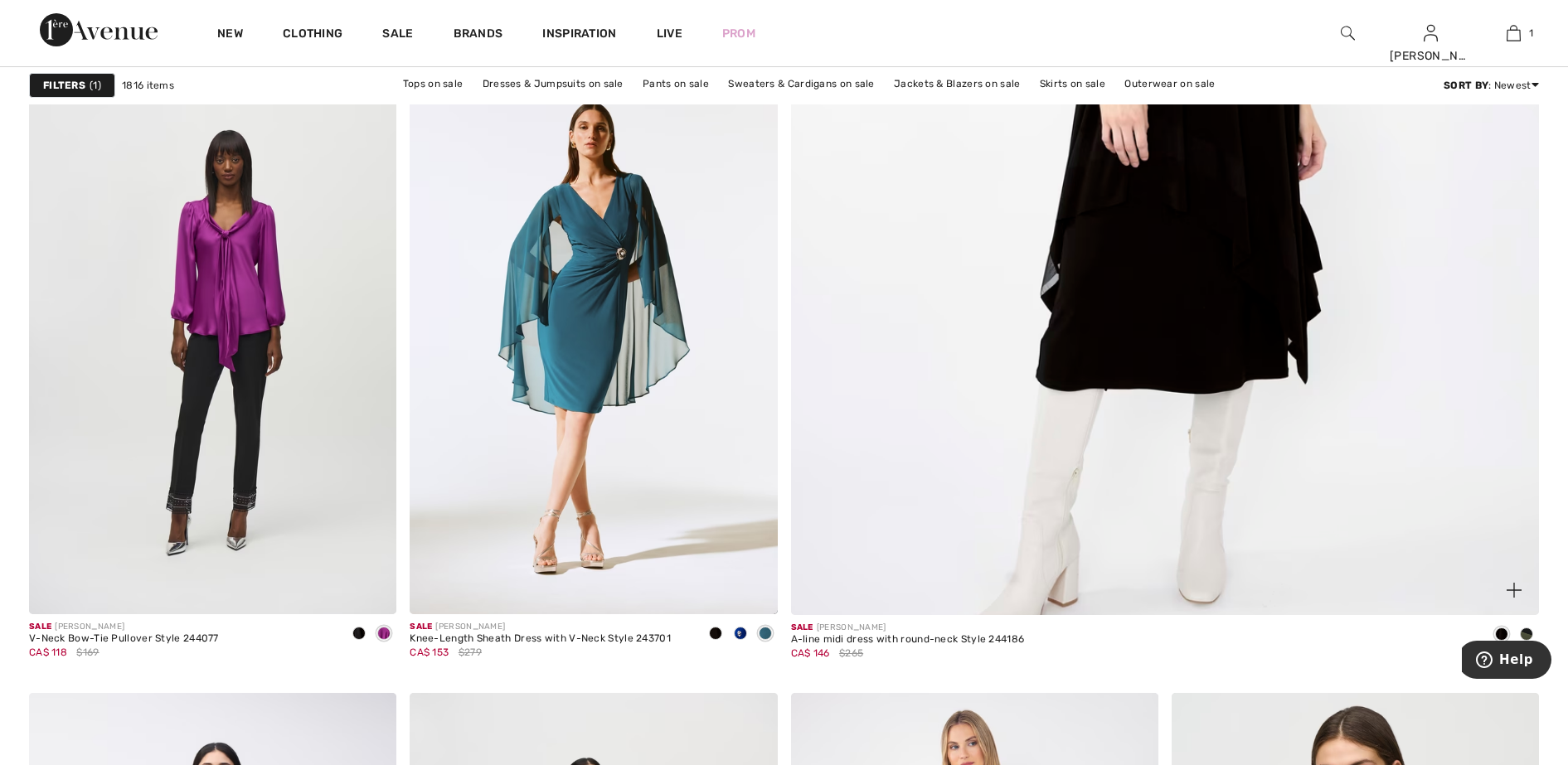
click at [1525, 632] on span at bounding box center [1526, 634] width 13 height 13
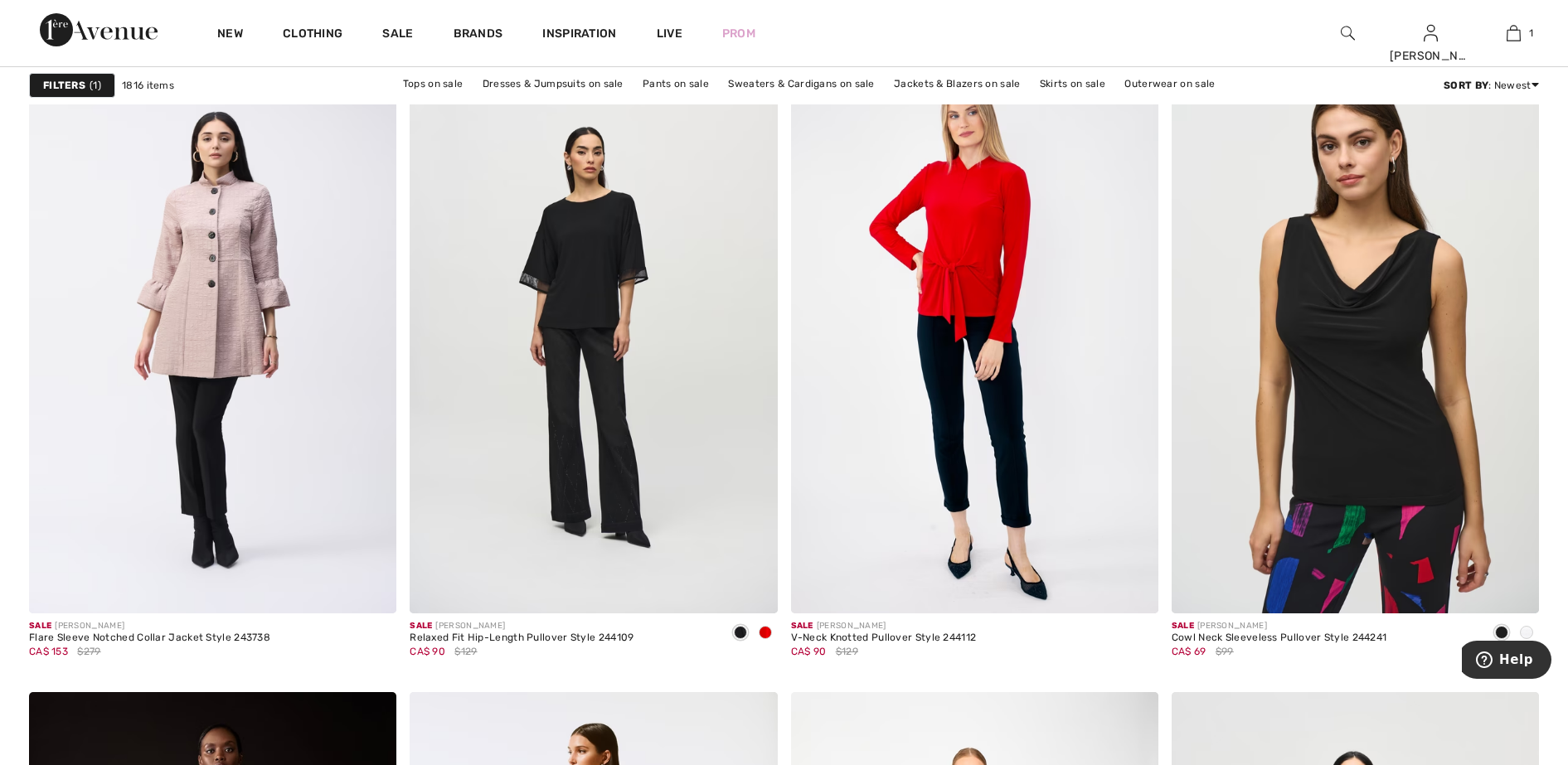
scroll to position [1555, 0]
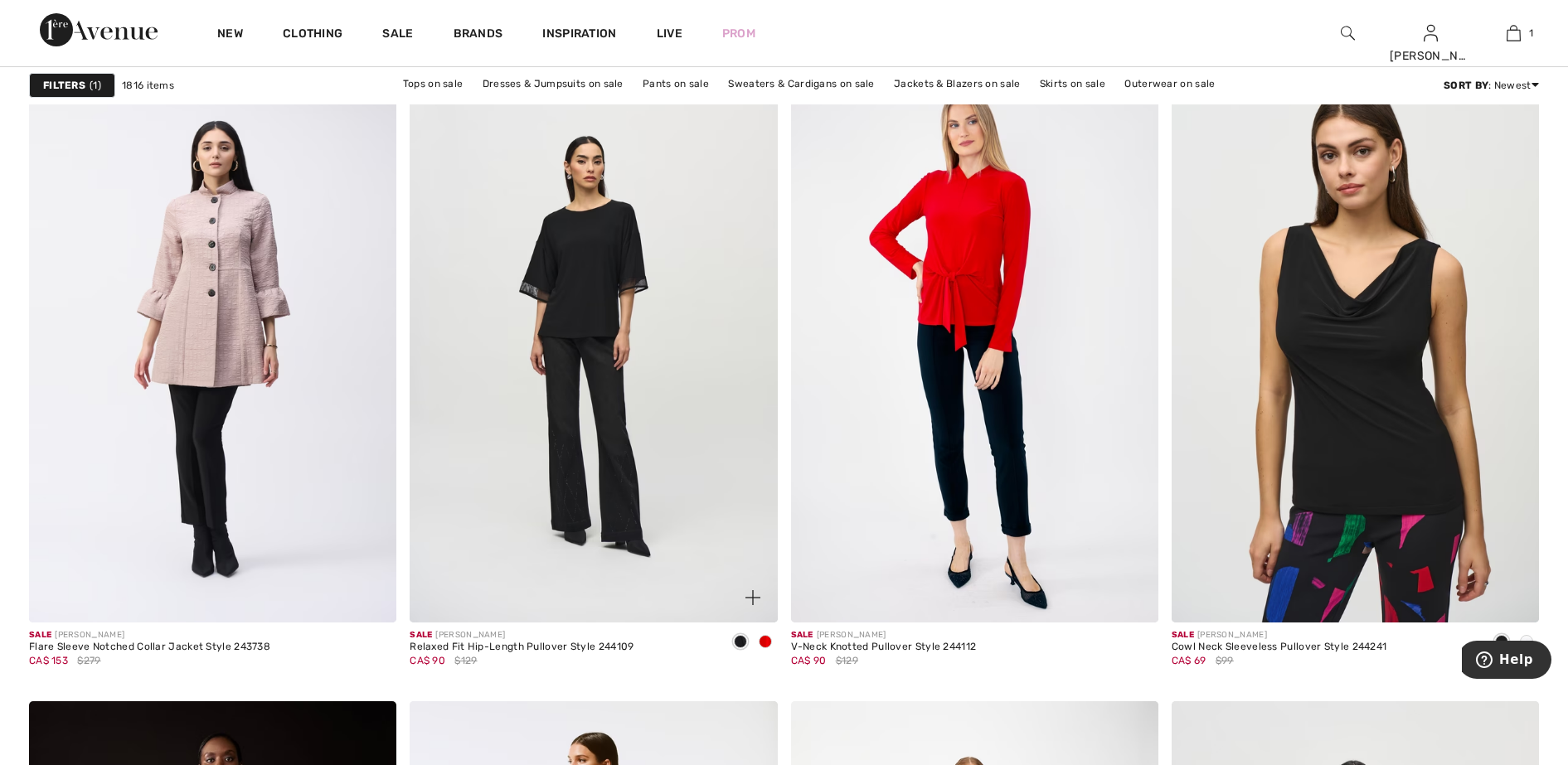
click at [765, 640] on span at bounding box center [765, 642] width 13 height 13
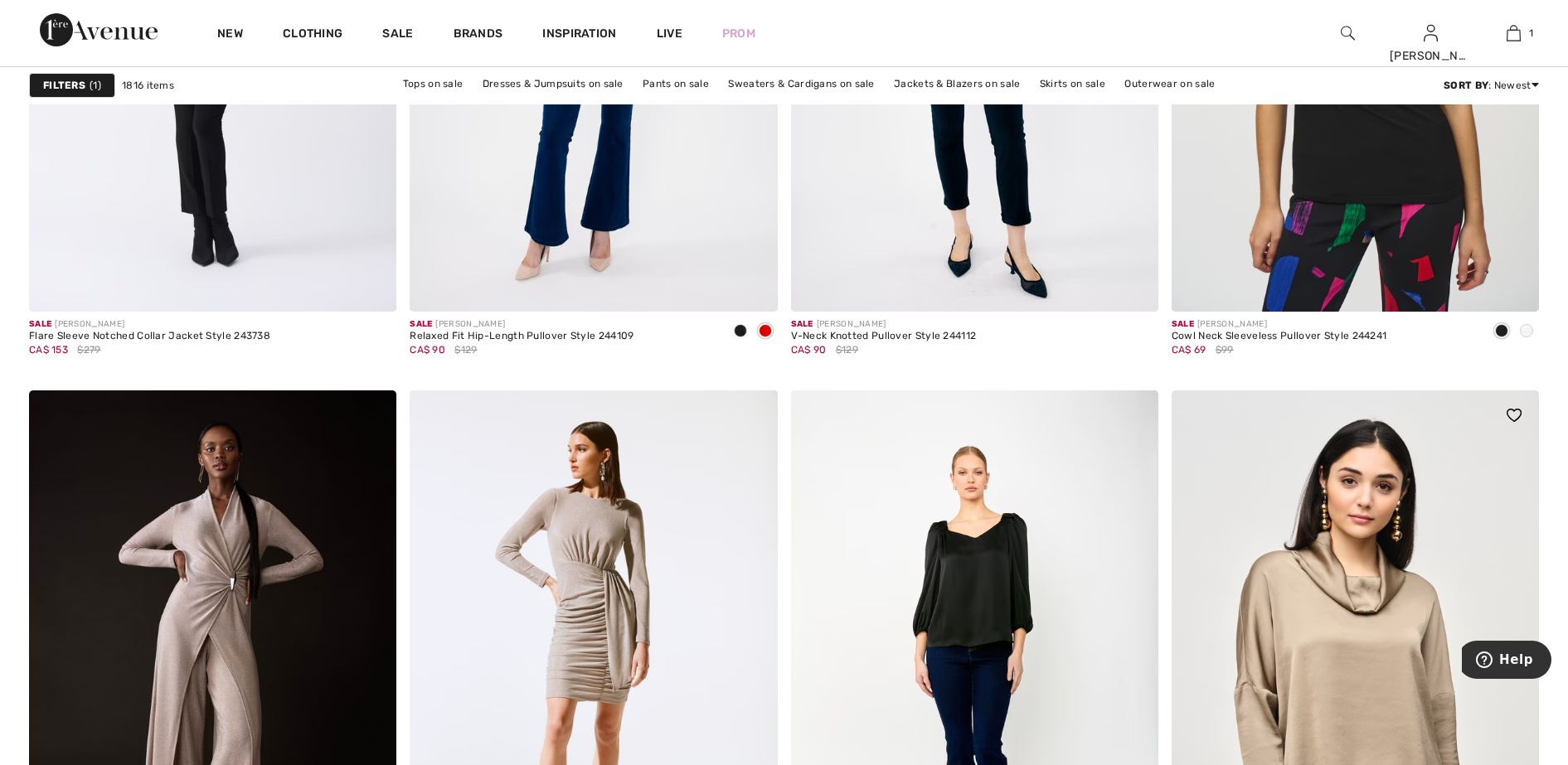
scroll to position [1658, 0]
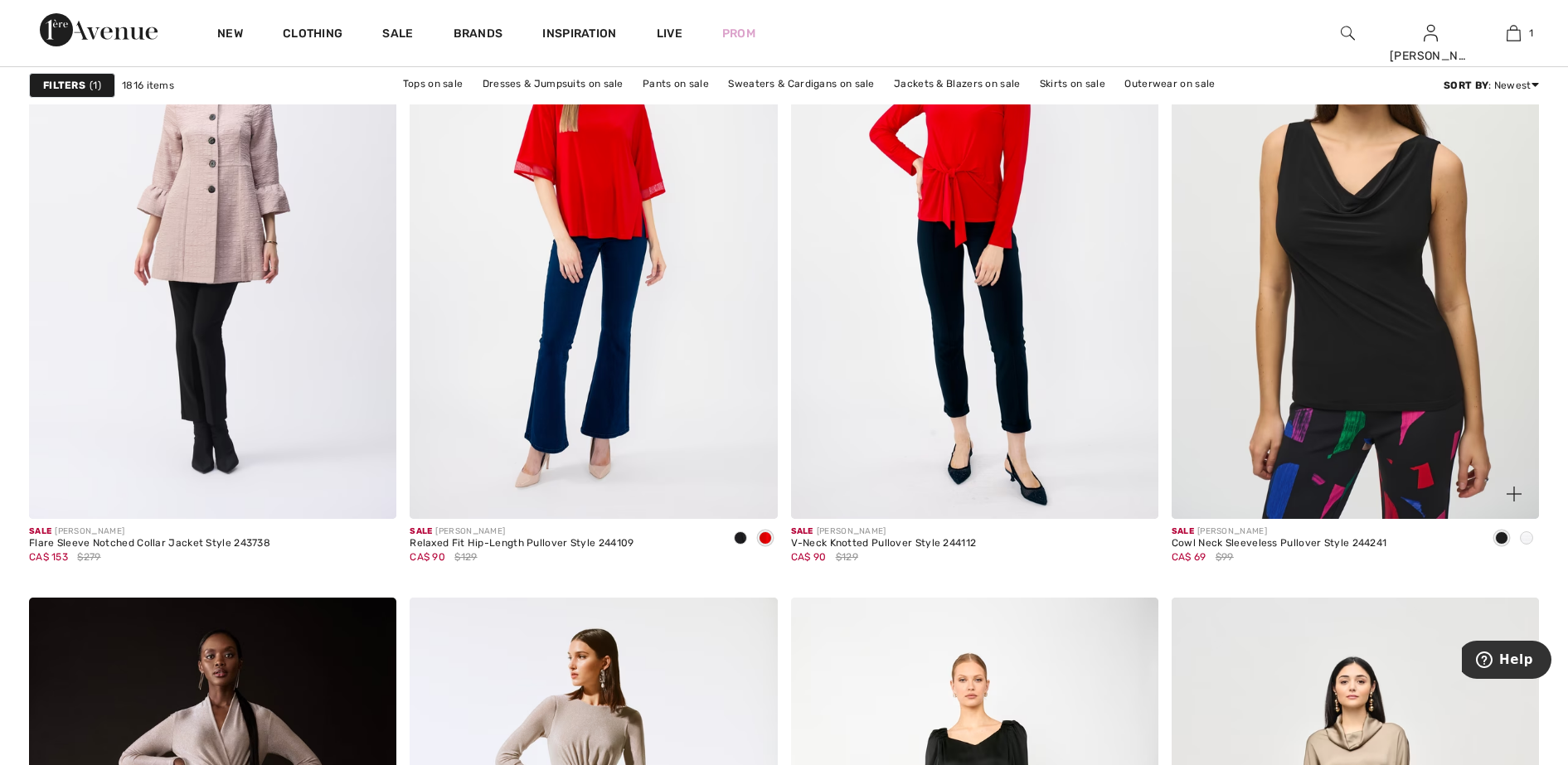
click at [1530, 539] on span at bounding box center [1526, 538] width 13 height 13
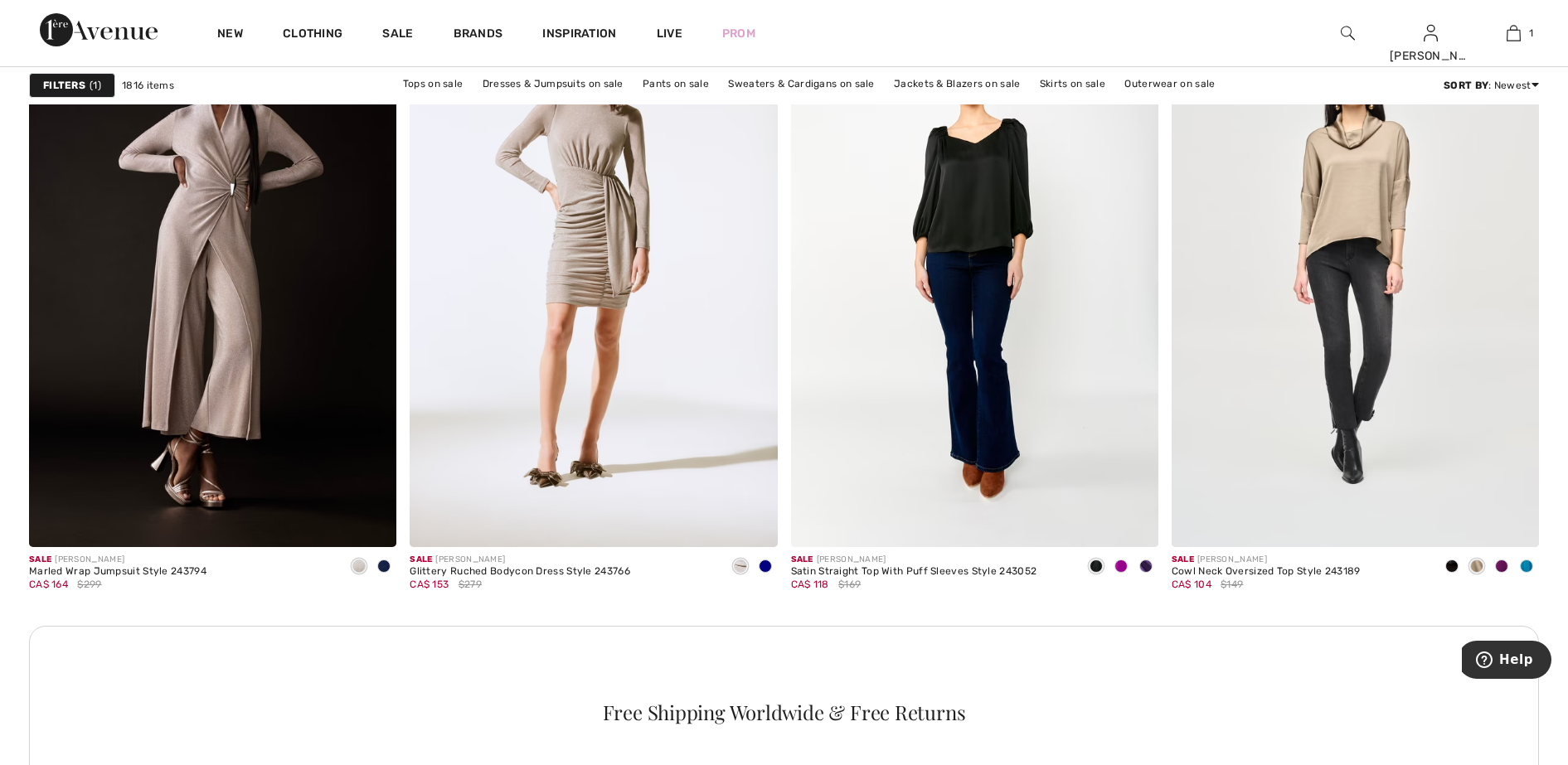
scroll to position [2383, 0]
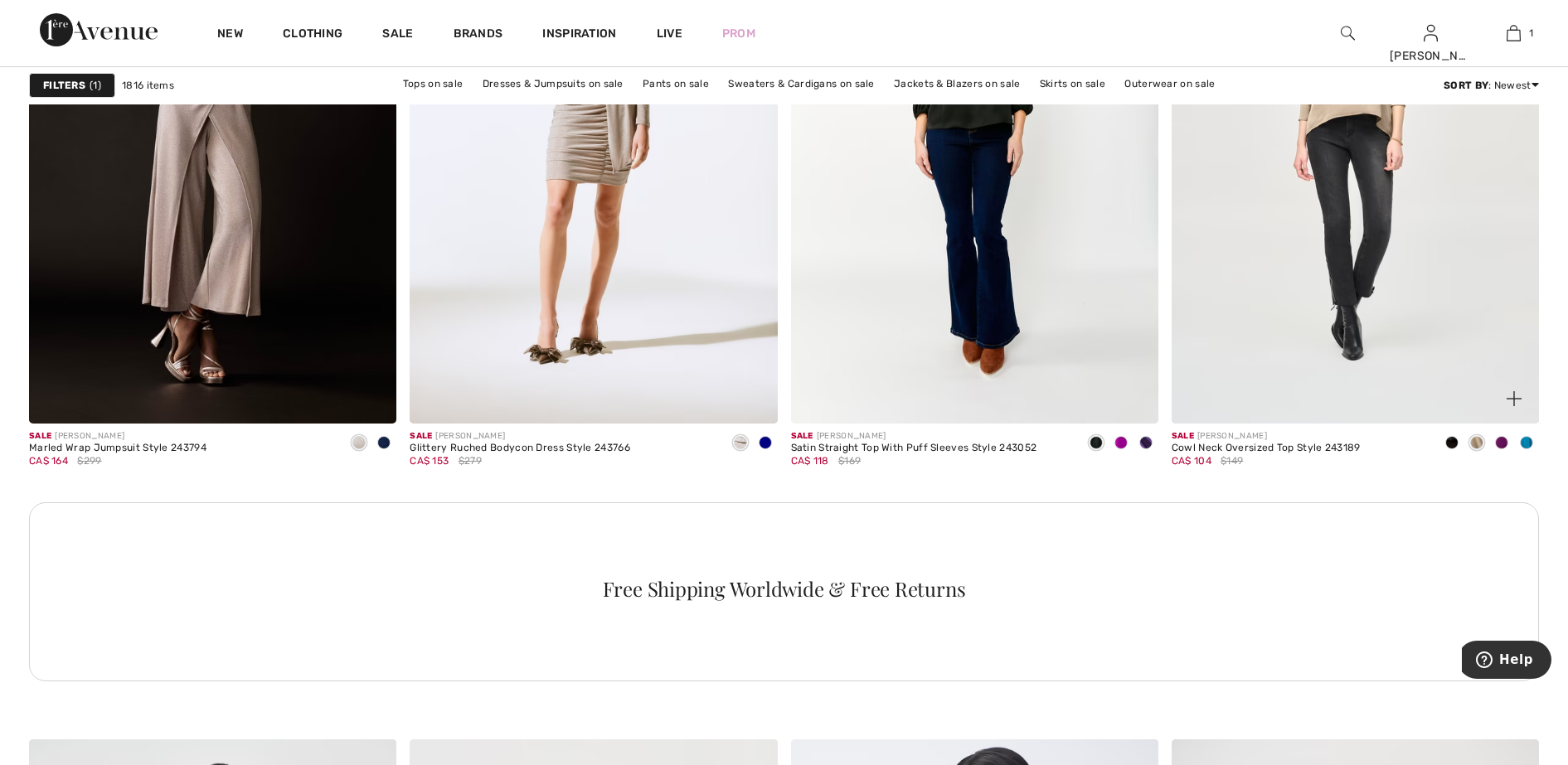
click at [1529, 440] on span at bounding box center [1526, 442] width 13 height 13
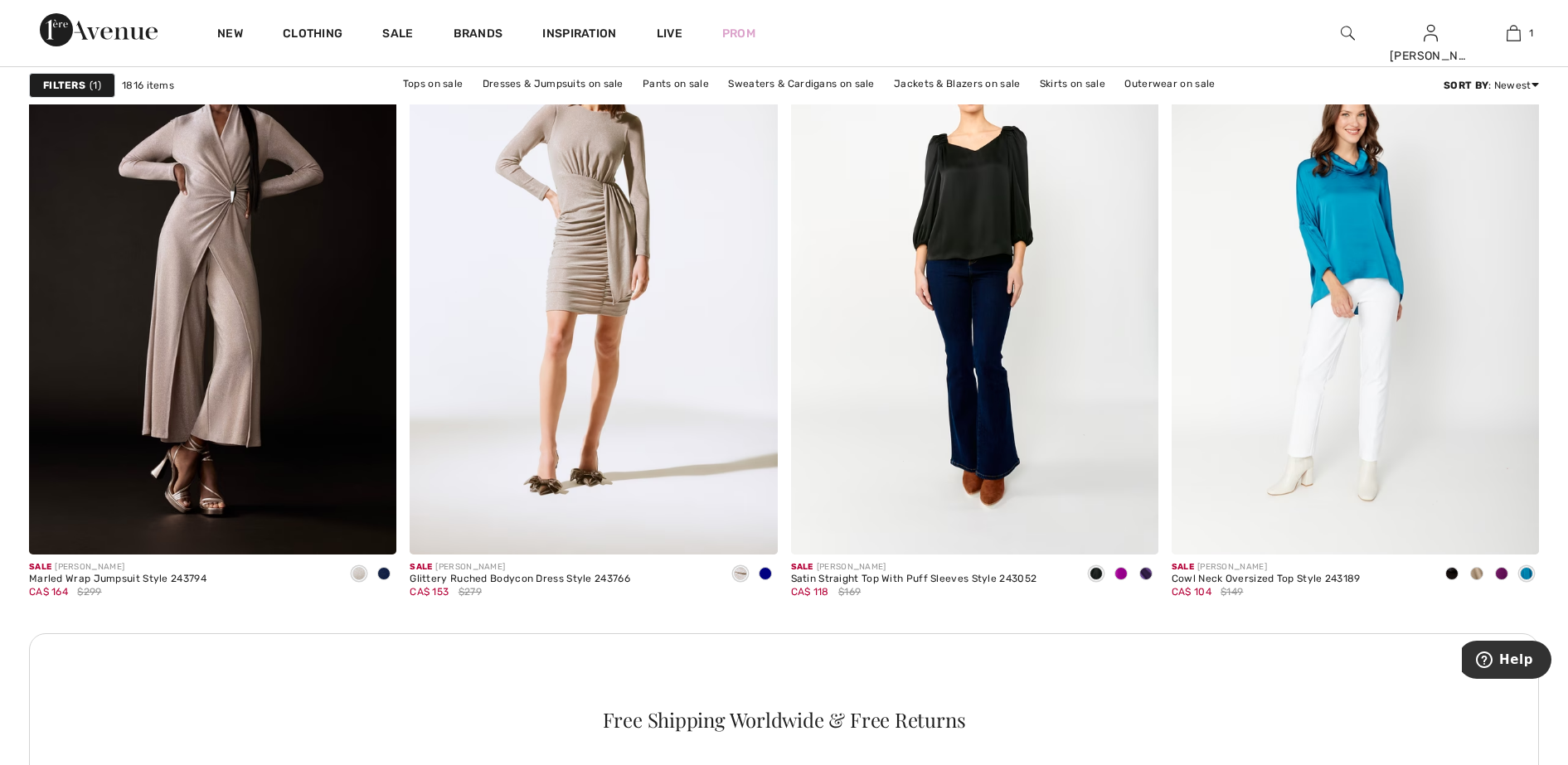
scroll to position [2176, 0]
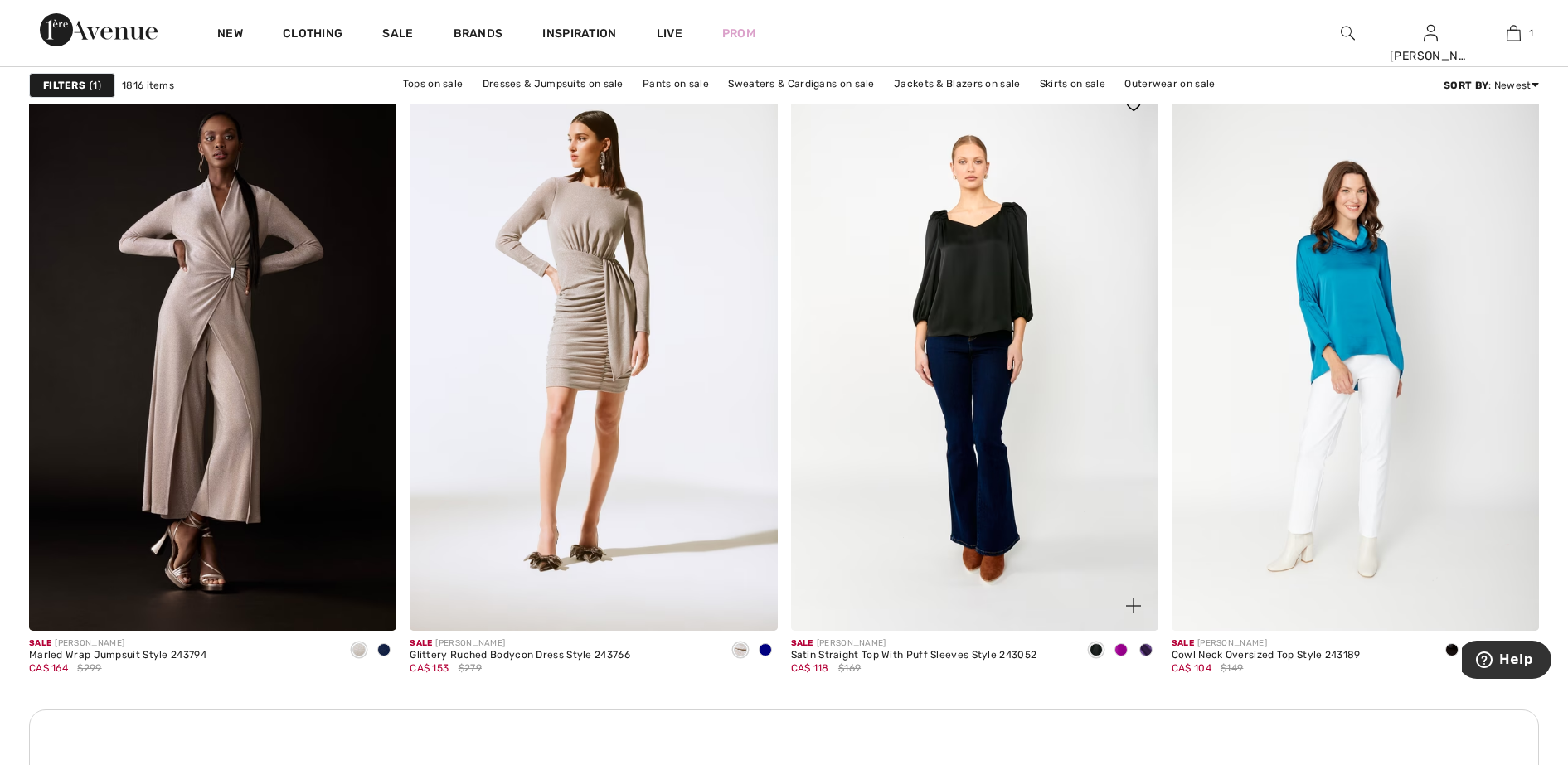
click at [1121, 648] on span at bounding box center [1121, 650] width 13 height 13
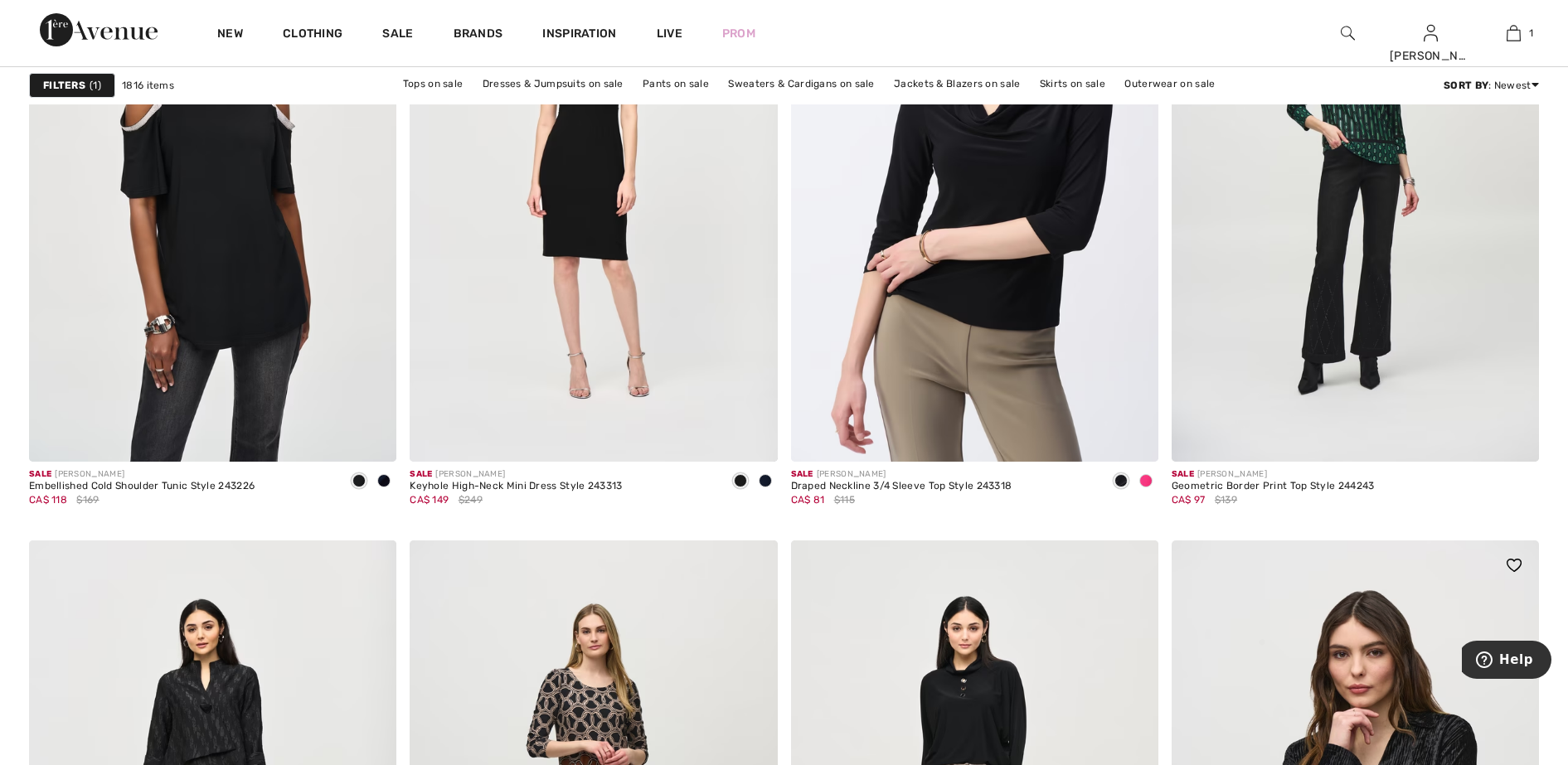
scroll to position [3005, 0]
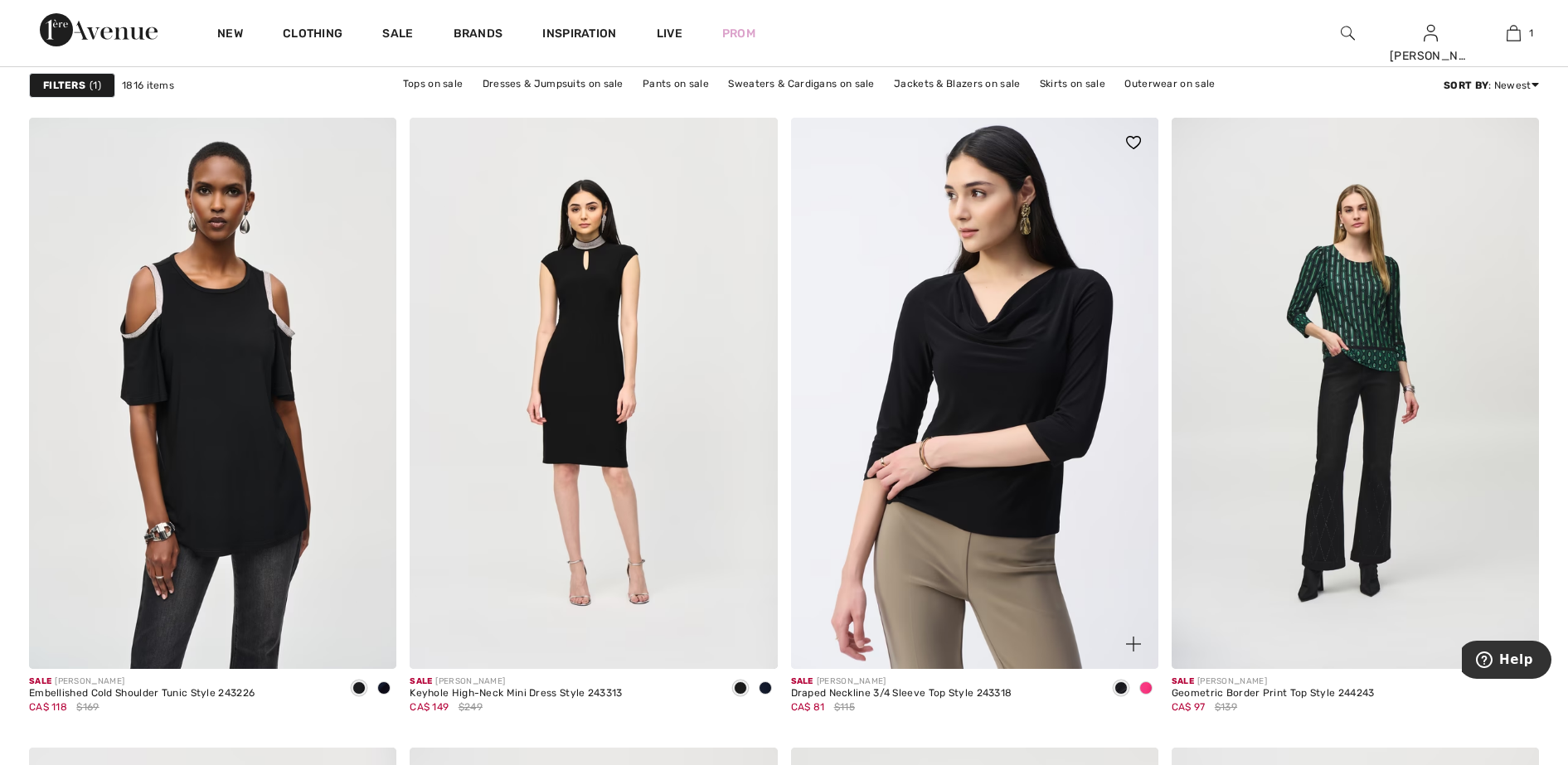
click at [1144, 684] on span at bounding box center [1146, 688] width 13 height 13
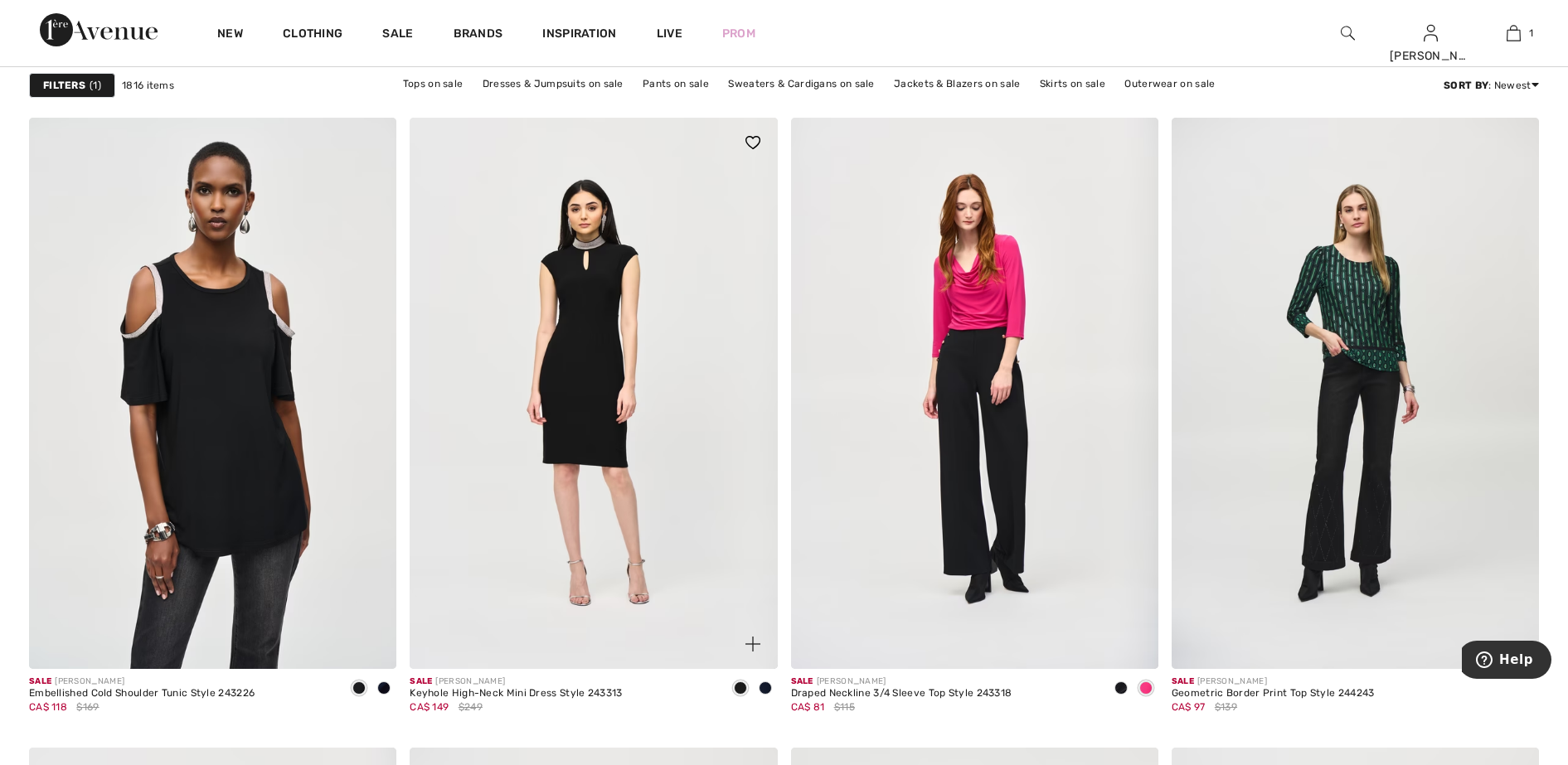
click at [764, 685] on span at bounding box center [765, 688] width 13 height 13
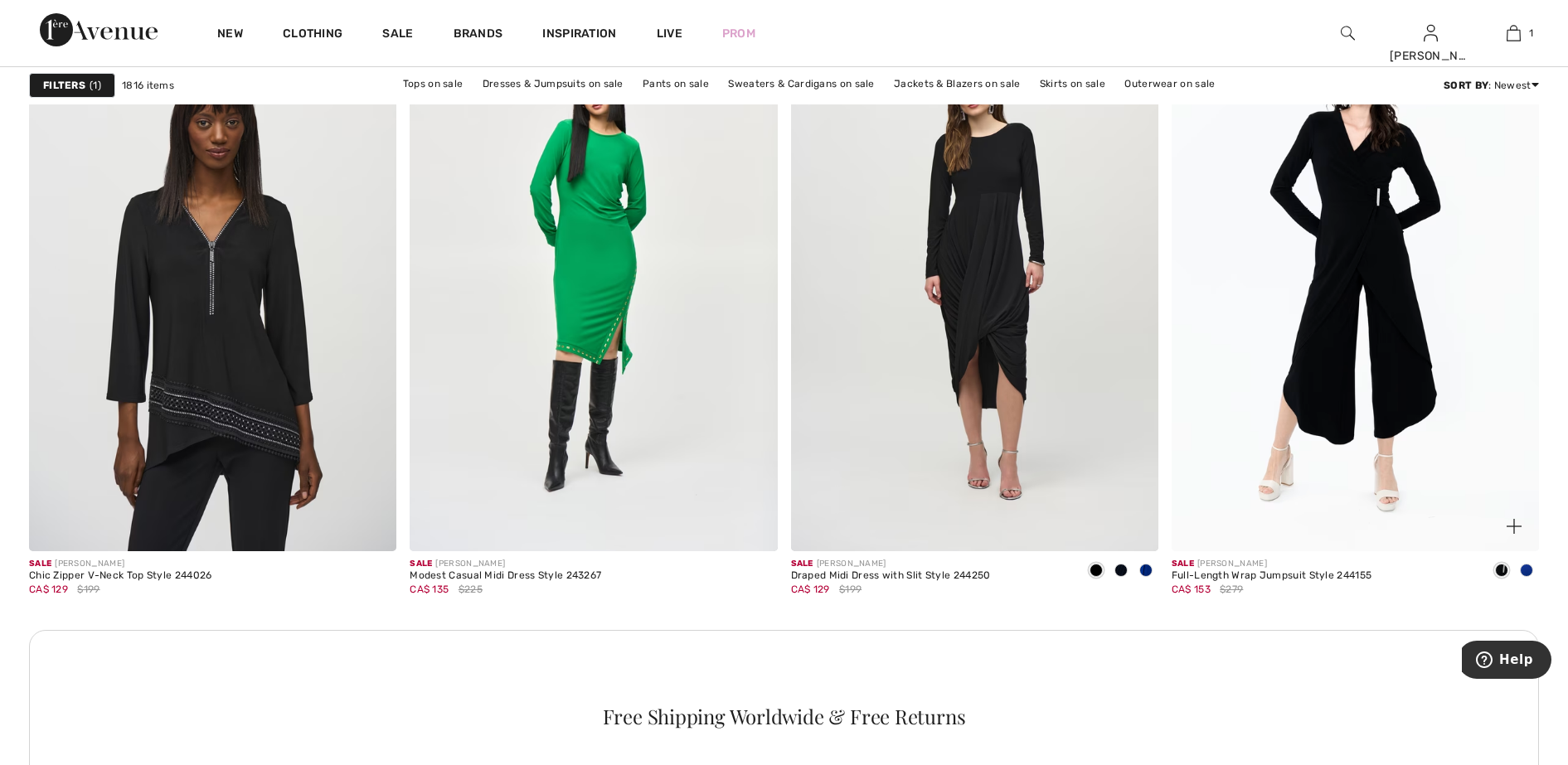
scroll to position [4249, 0]
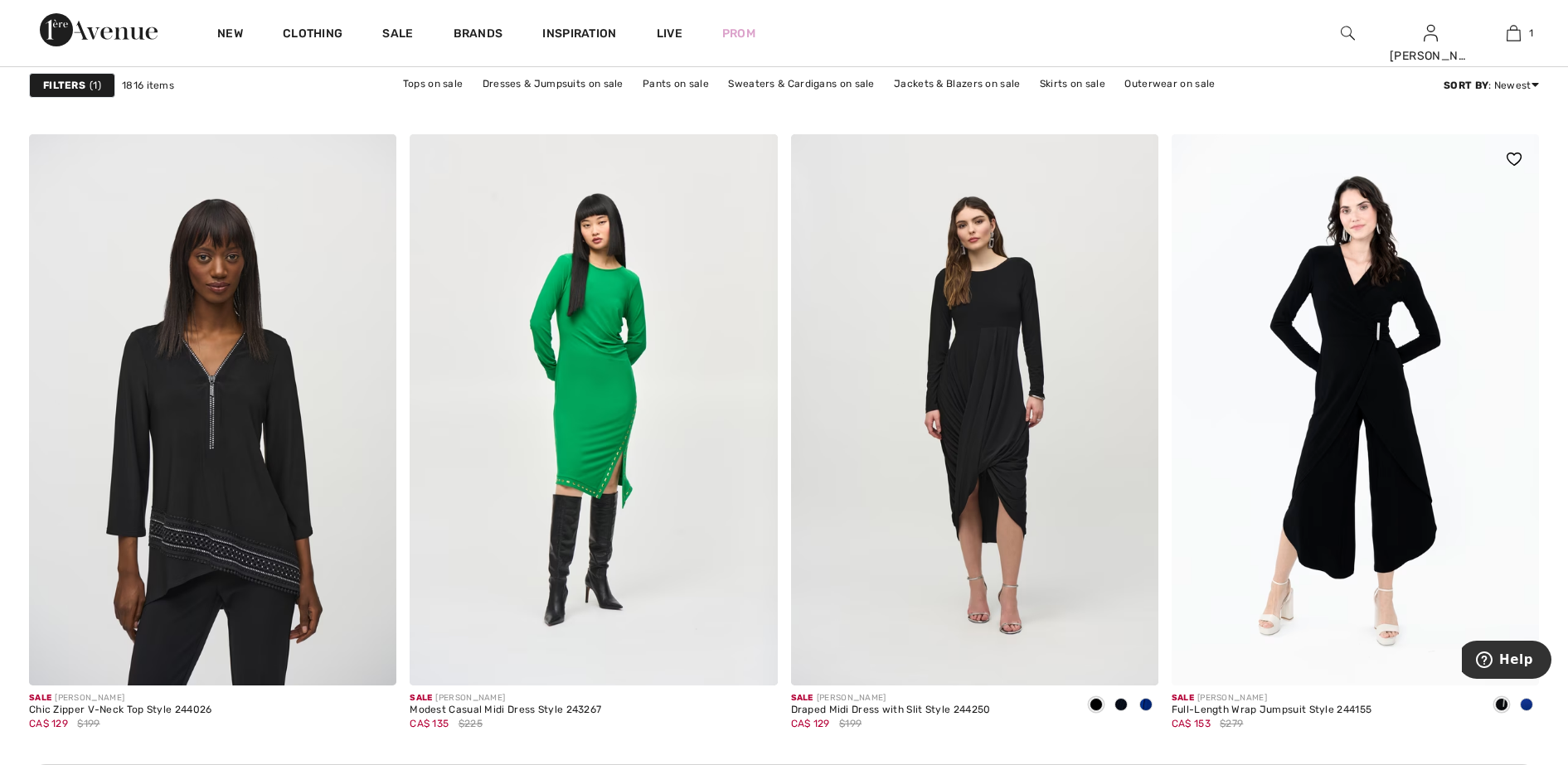
click at [1530, 704] on span at bounding box center [1526, 704] width 13 height 13
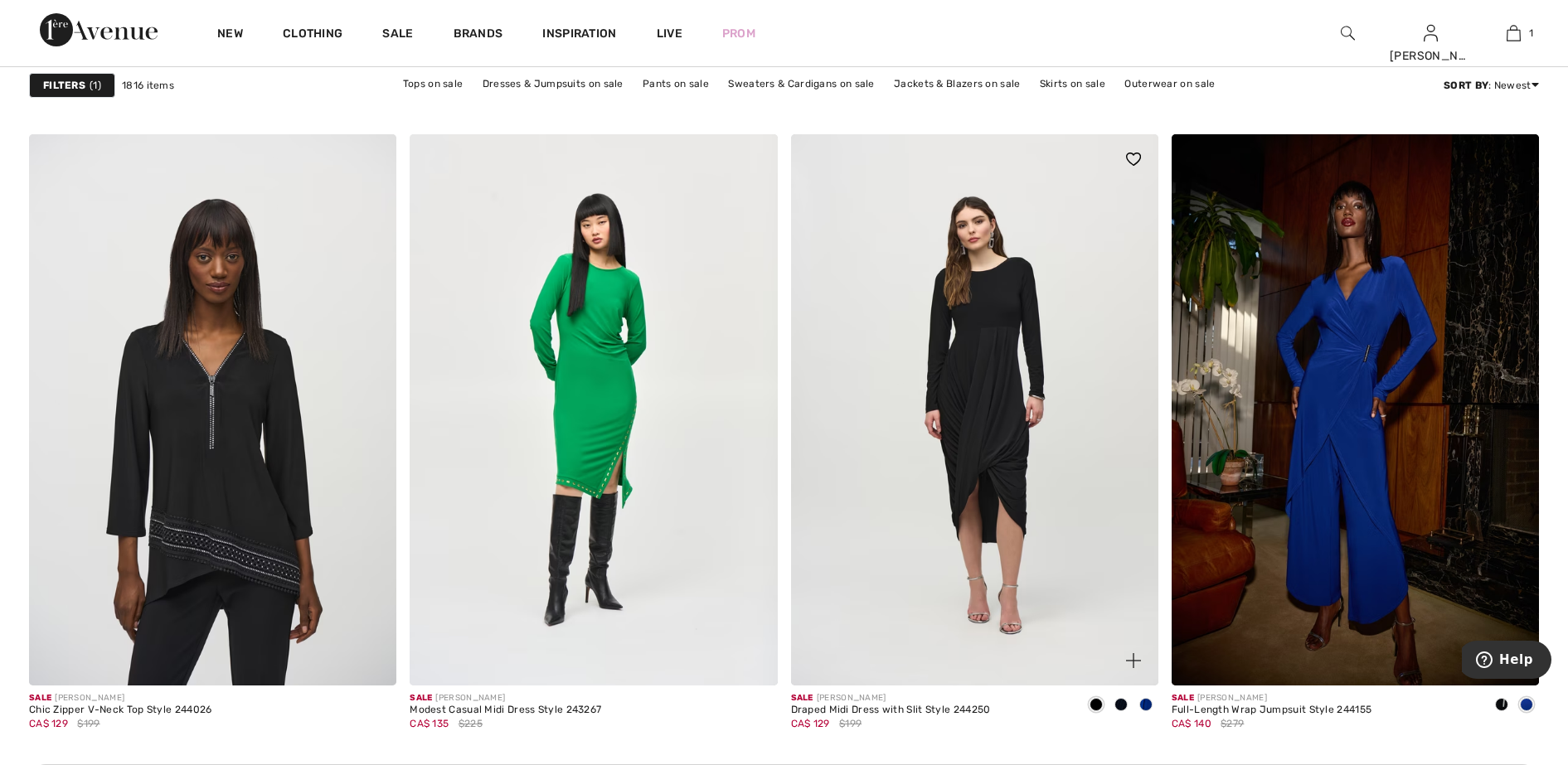
click at [1146, 705] on span at bounding box center [1146, 704] width 13 height 13
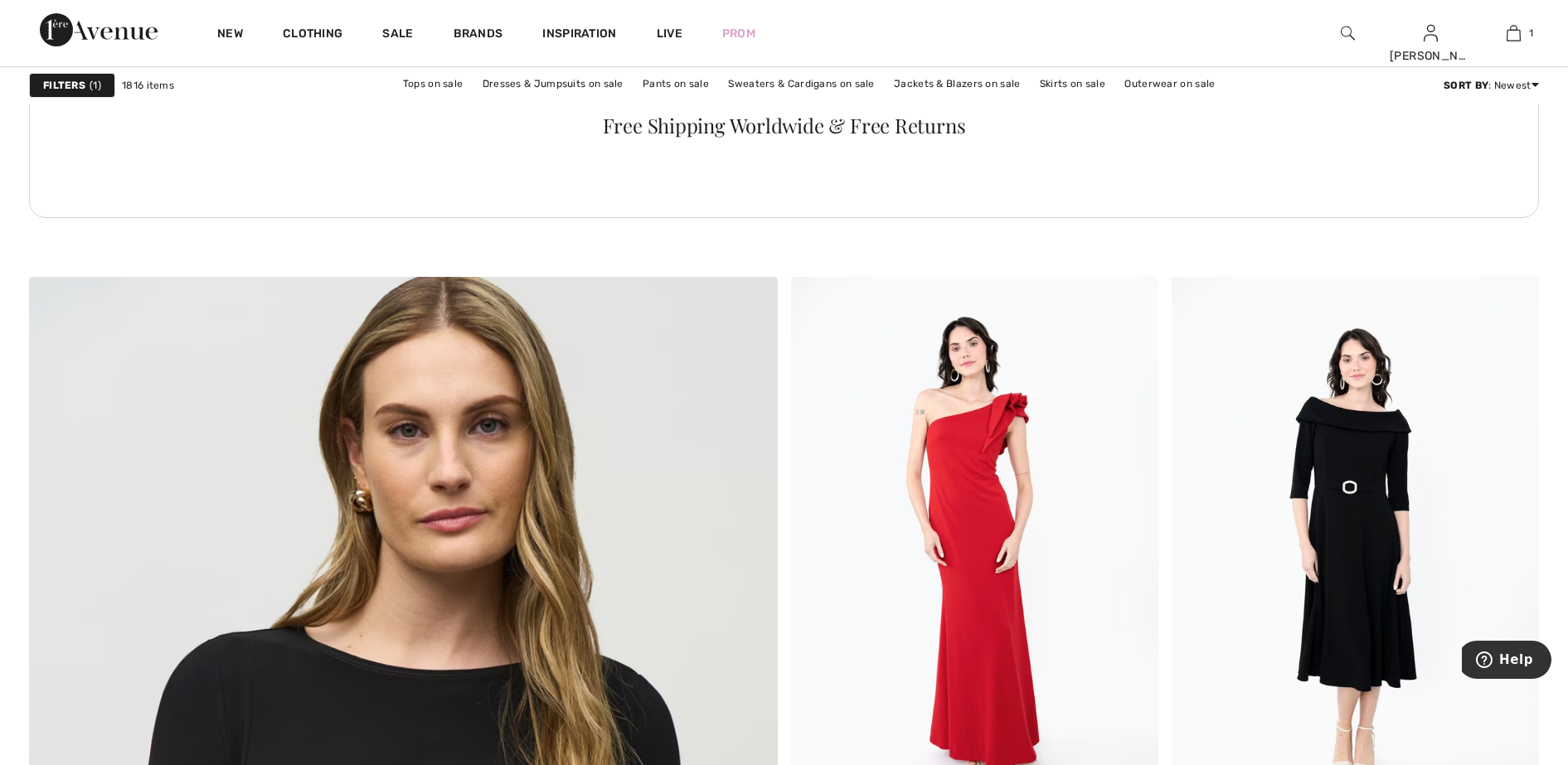
scroll to position [5286, 0]
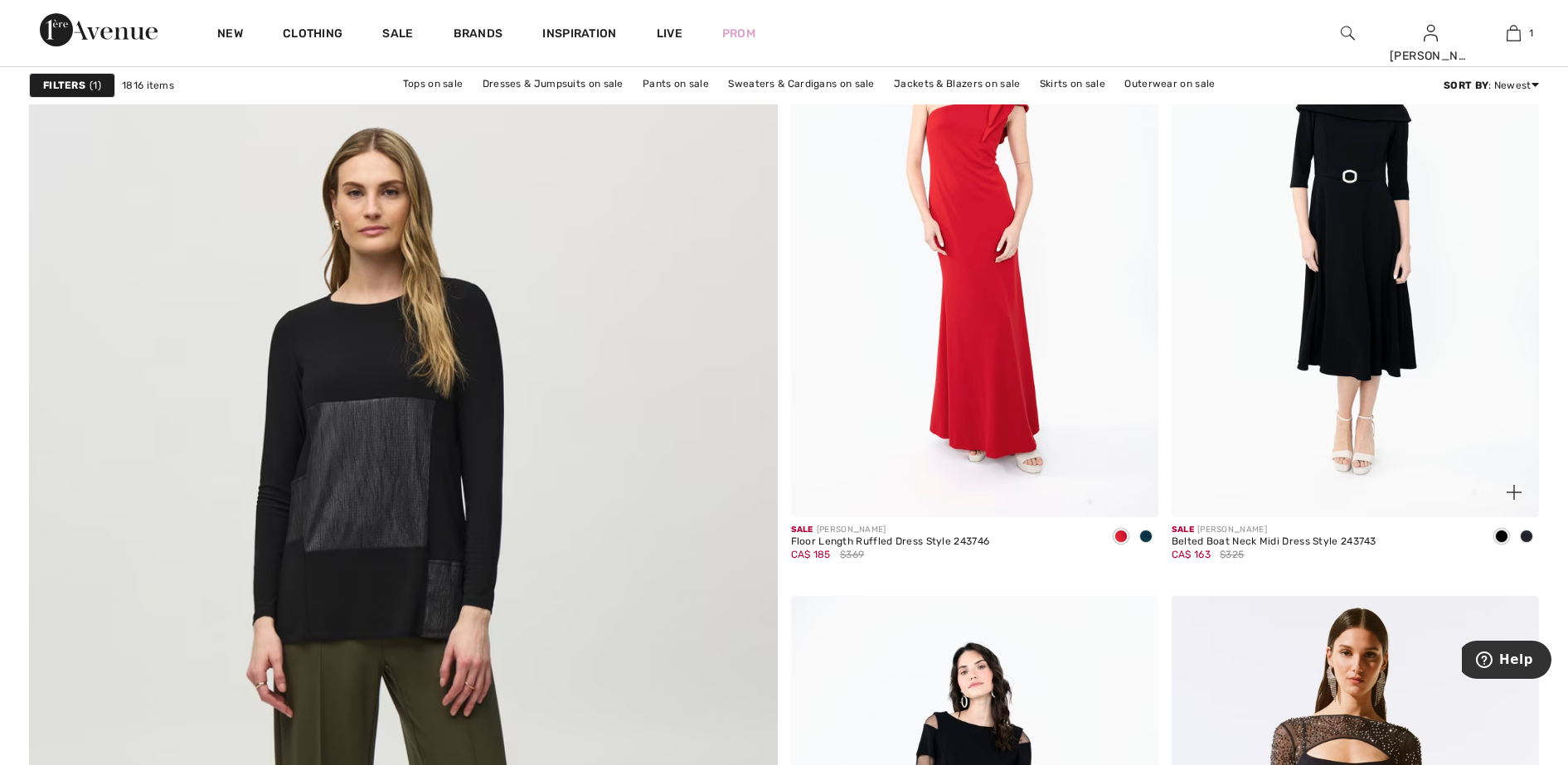
click at [1527, 534] on span at bounding box center [1526, 536] width 13 height 13
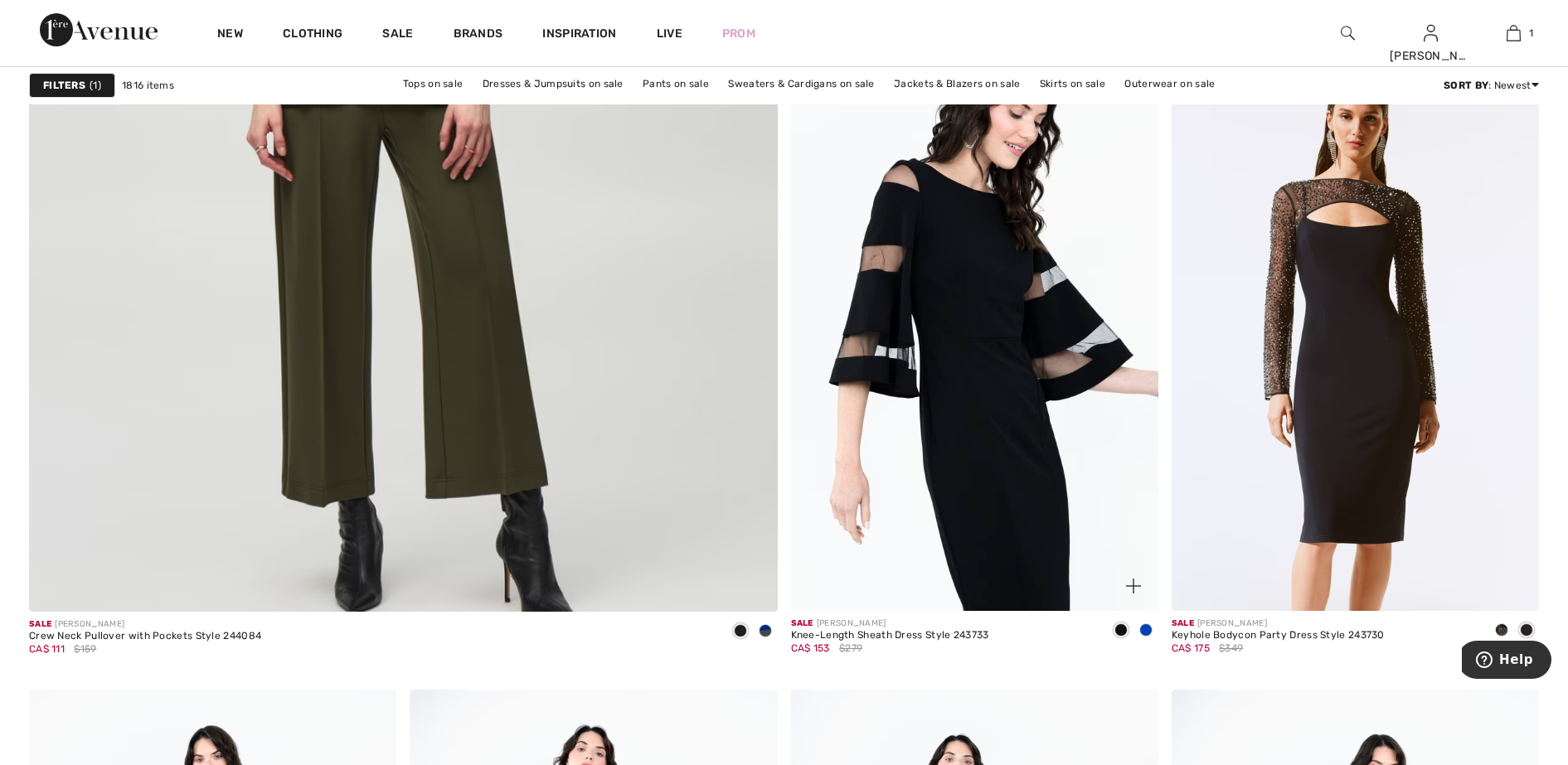
scroll to position [6011, 0]
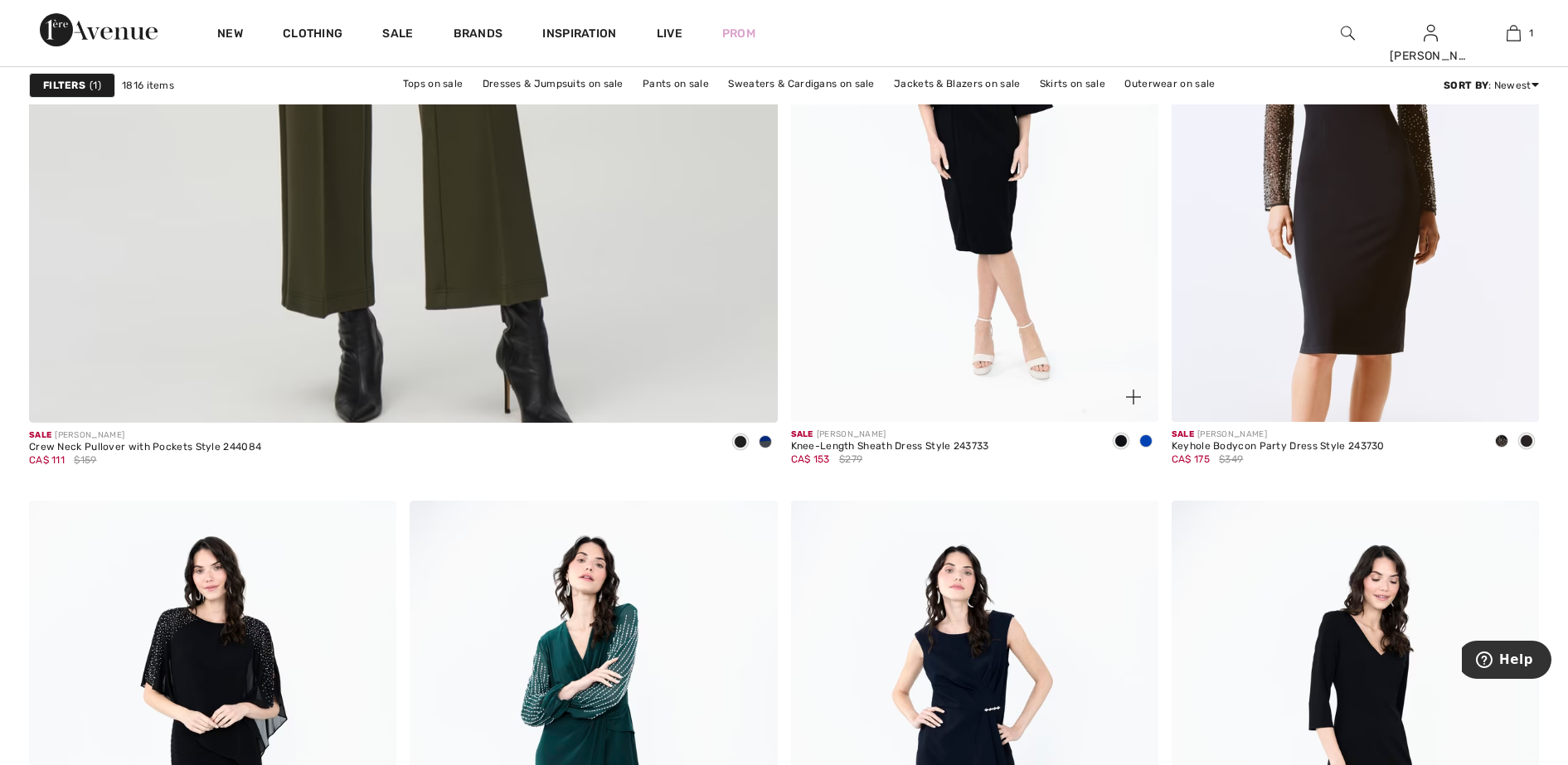
click at [1151, 441] on span at bounding box center [1146, 441] width 13 height 13
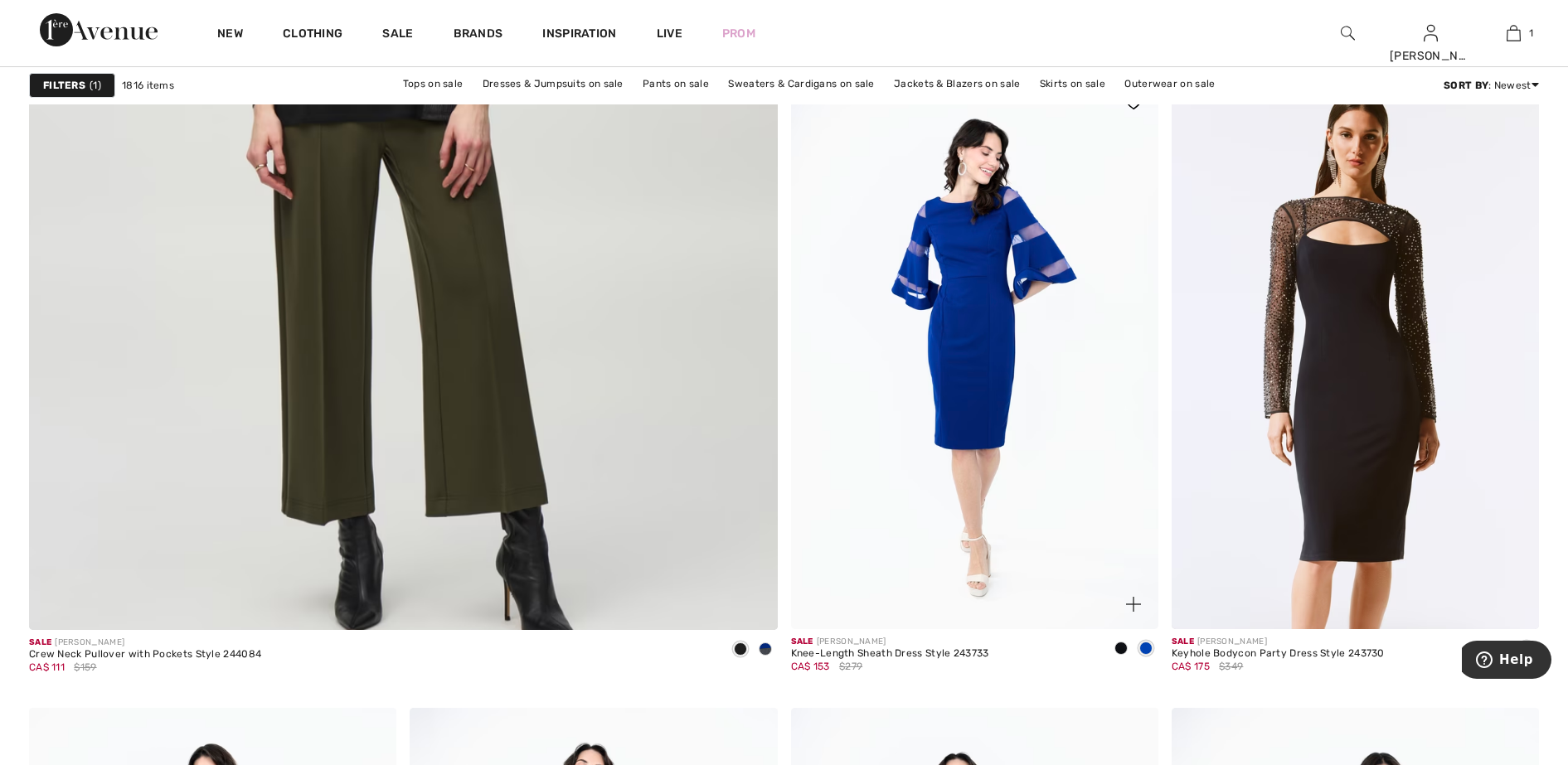
scroll to position [5907, 0]
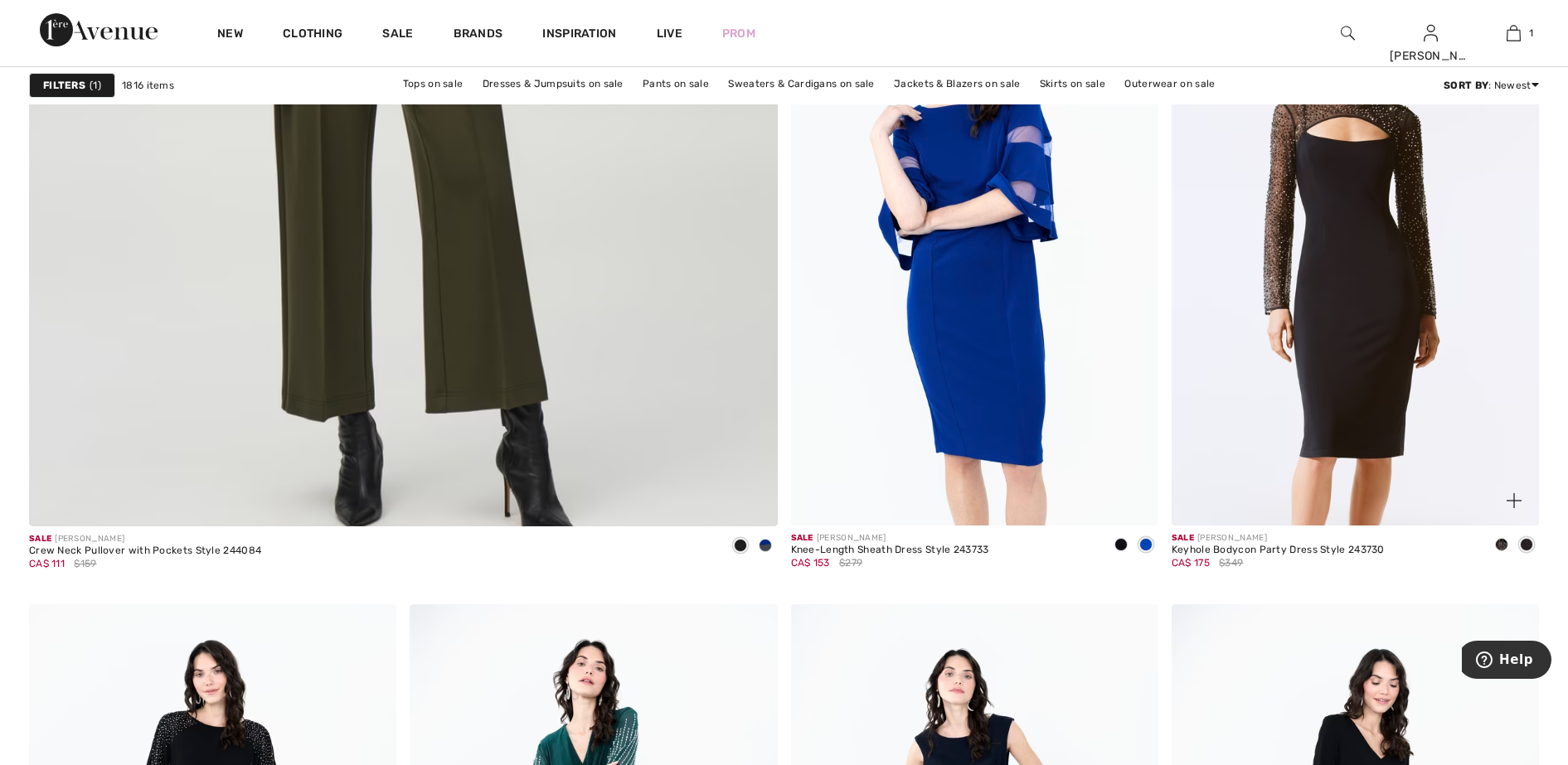
click at [1524, 542] on span at bounding box center [1526, 545] width 13 height 13
click at [1504, 542] on span at bounding box center [1502, 545] width 13 height 13
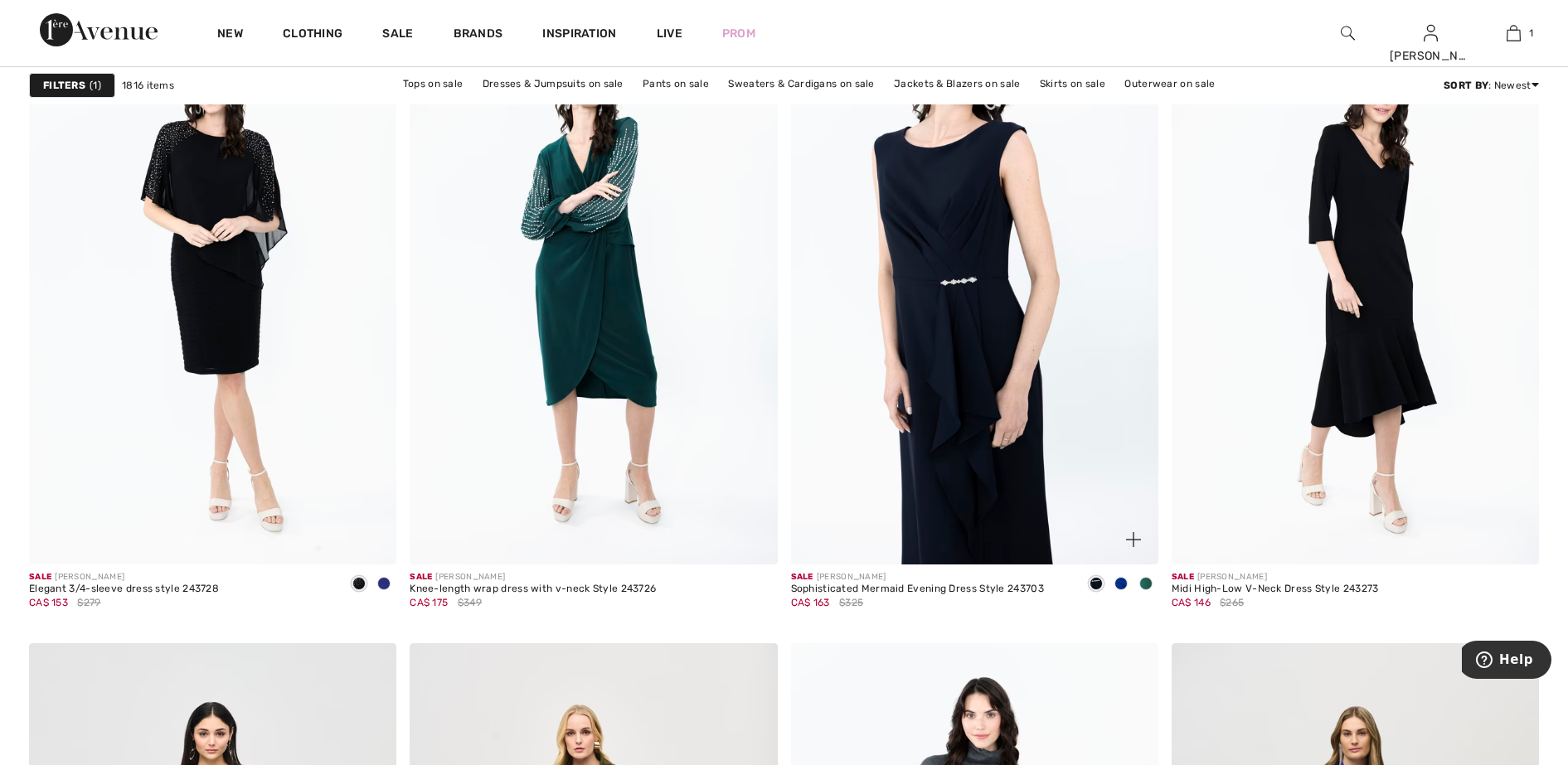
scroll to position [6529, 0]
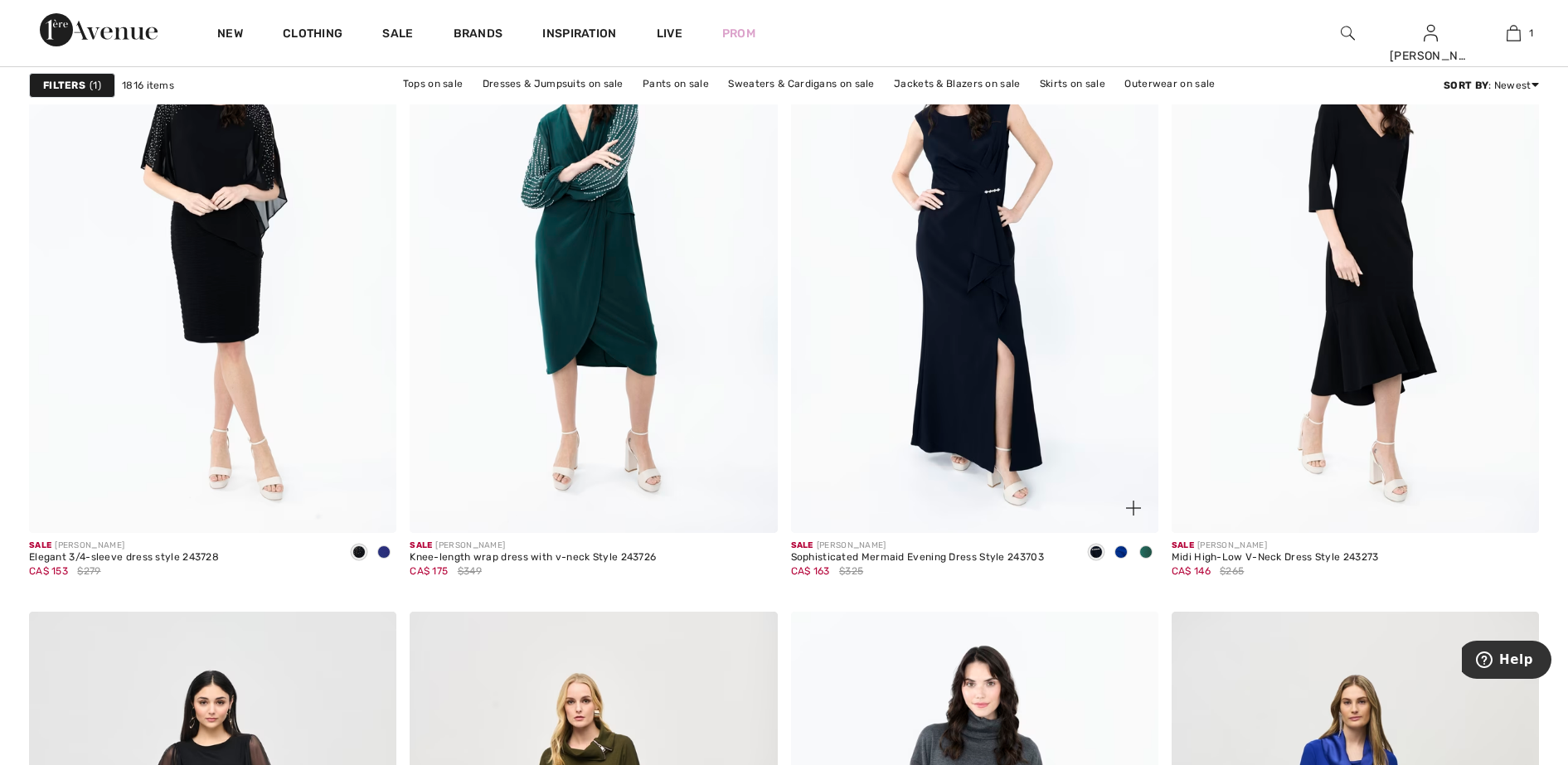
click at [1145, 550] on span at bounding box center [1146, 552] width 13 height 13
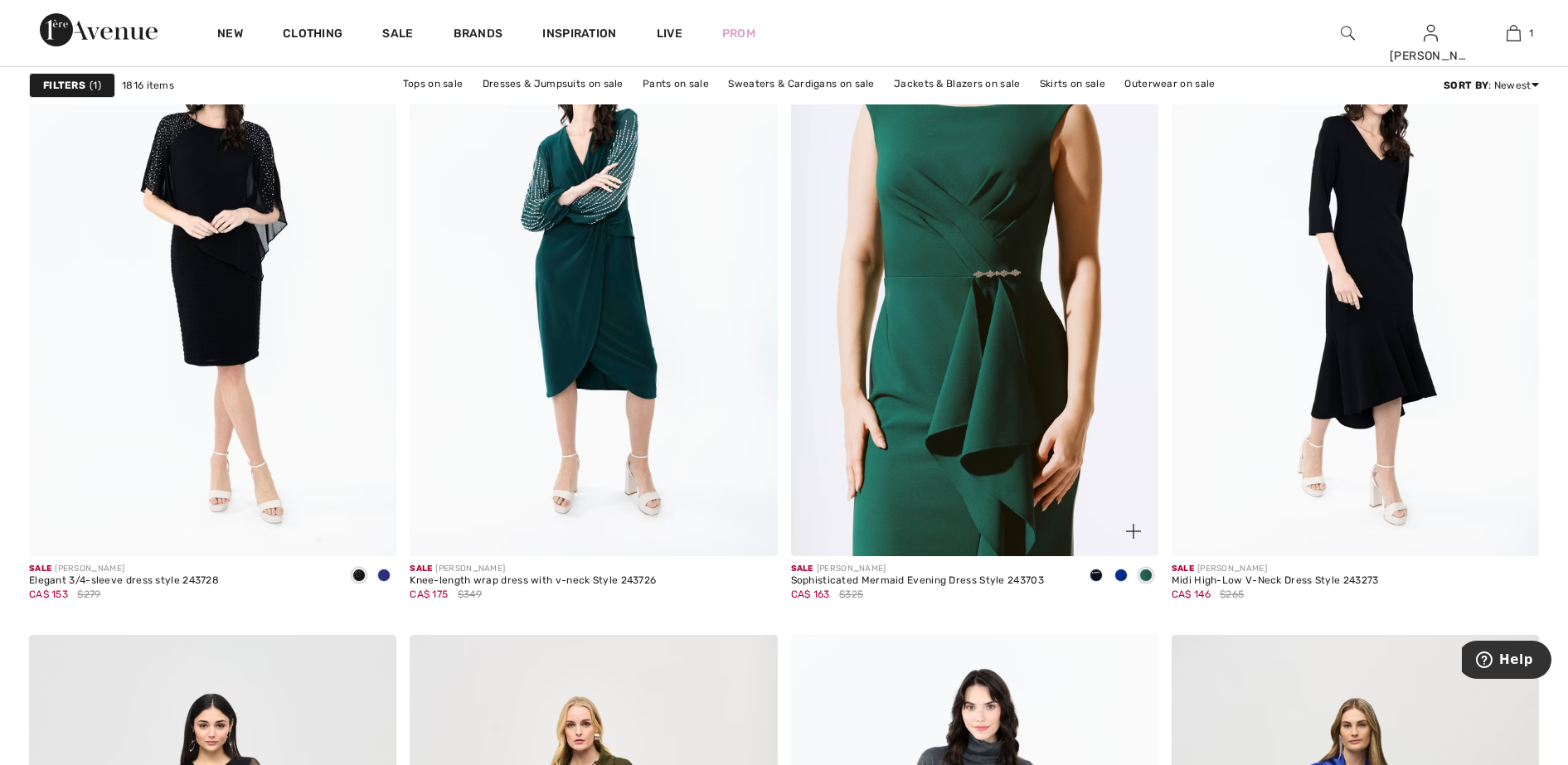
scroll to position [6633, 0]
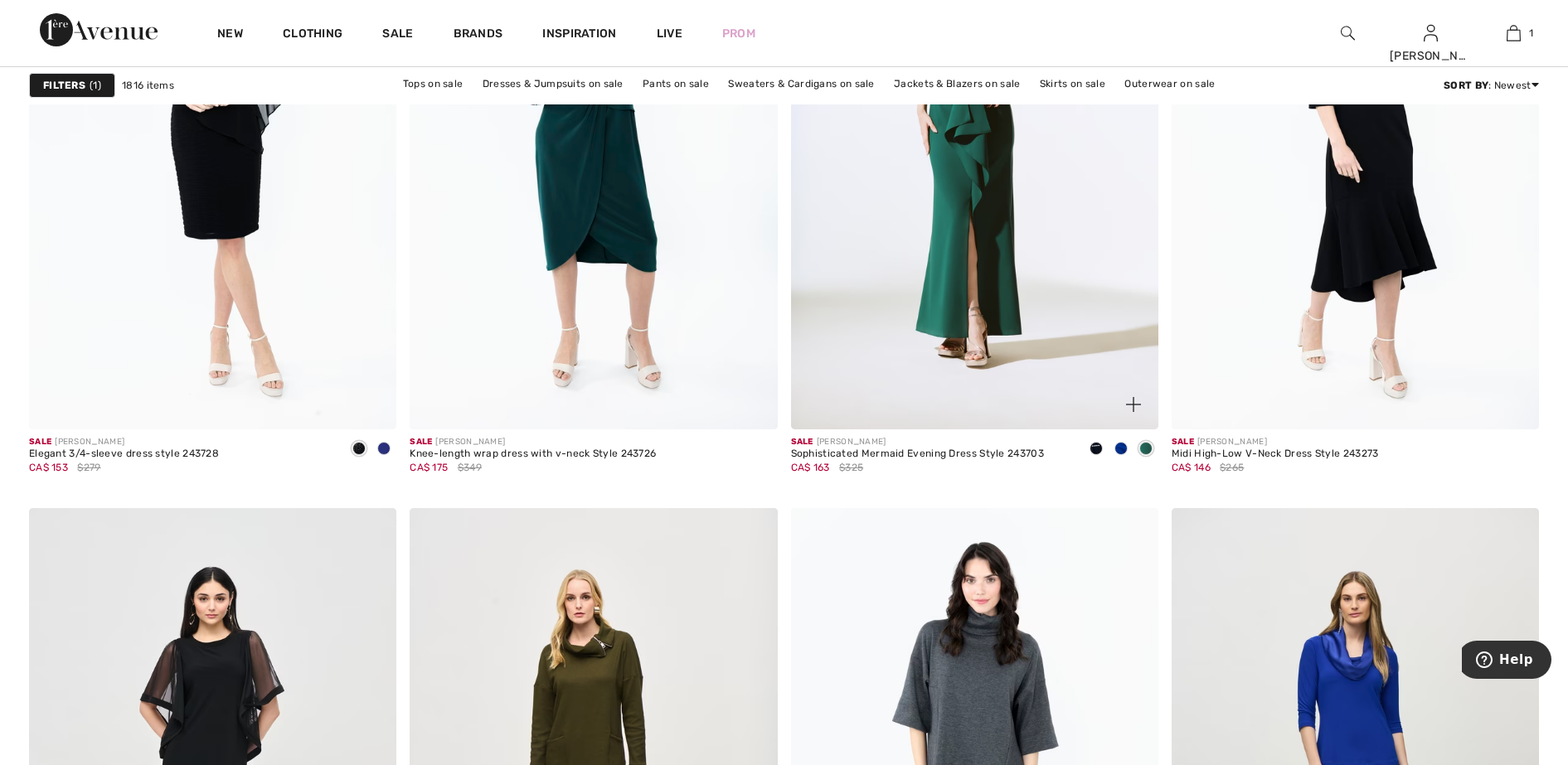
click at [1123, 443] on span at bounding box center [1121, 449] width 13 height 13
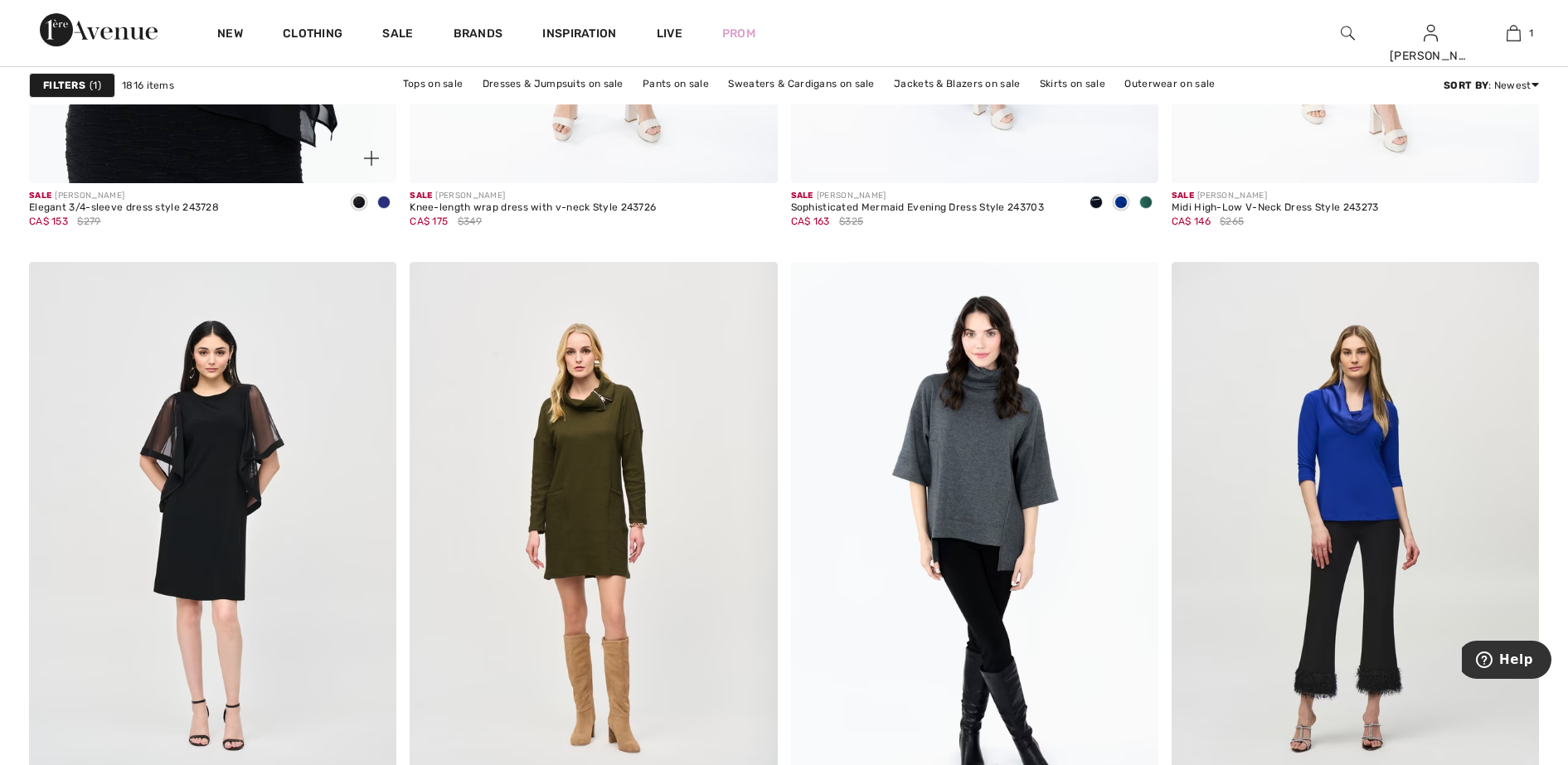
scroll to position [7047, 0]
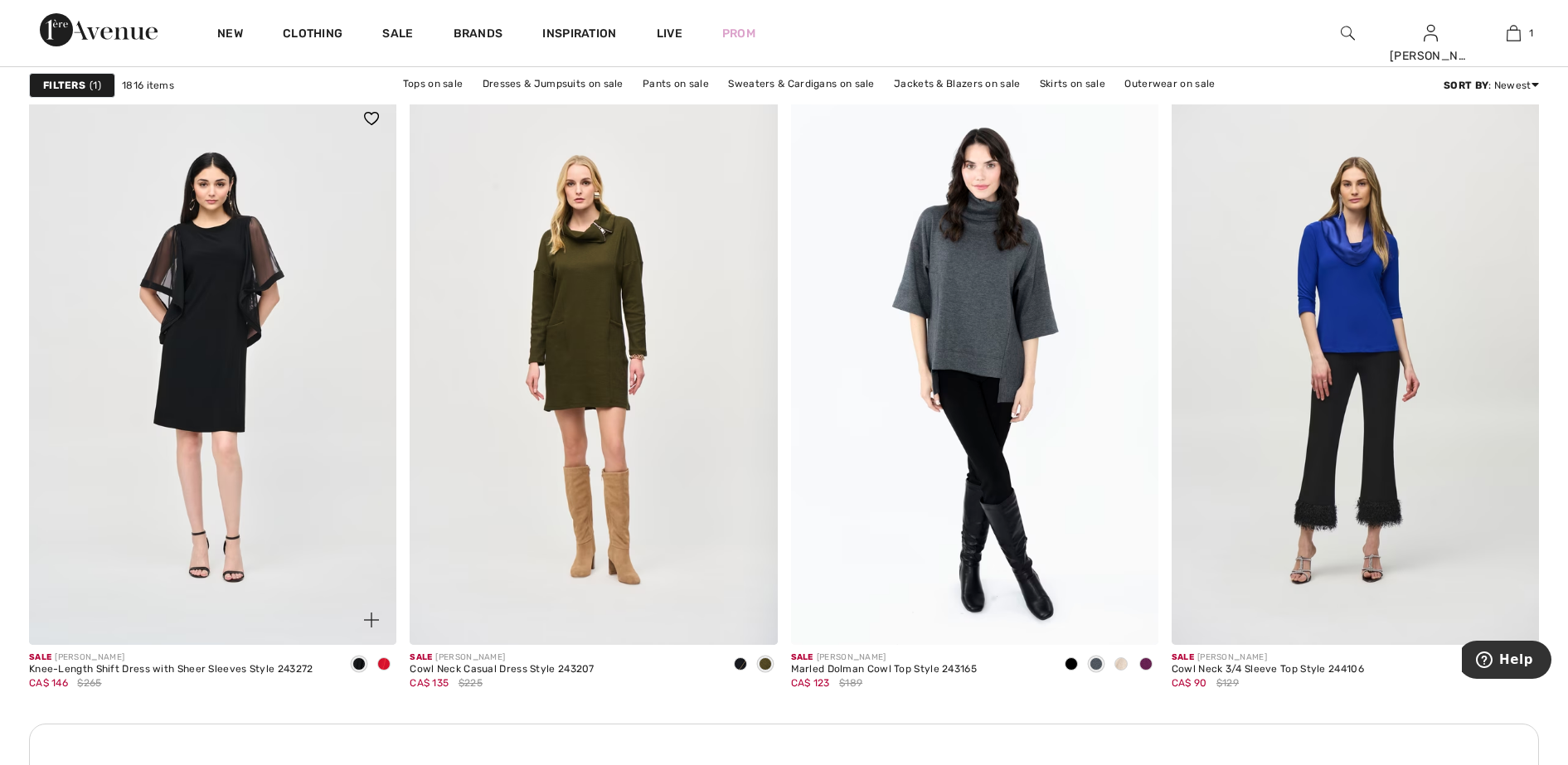
click at [383, 665] on span at bounding box center [383, 664] width 13 height 13
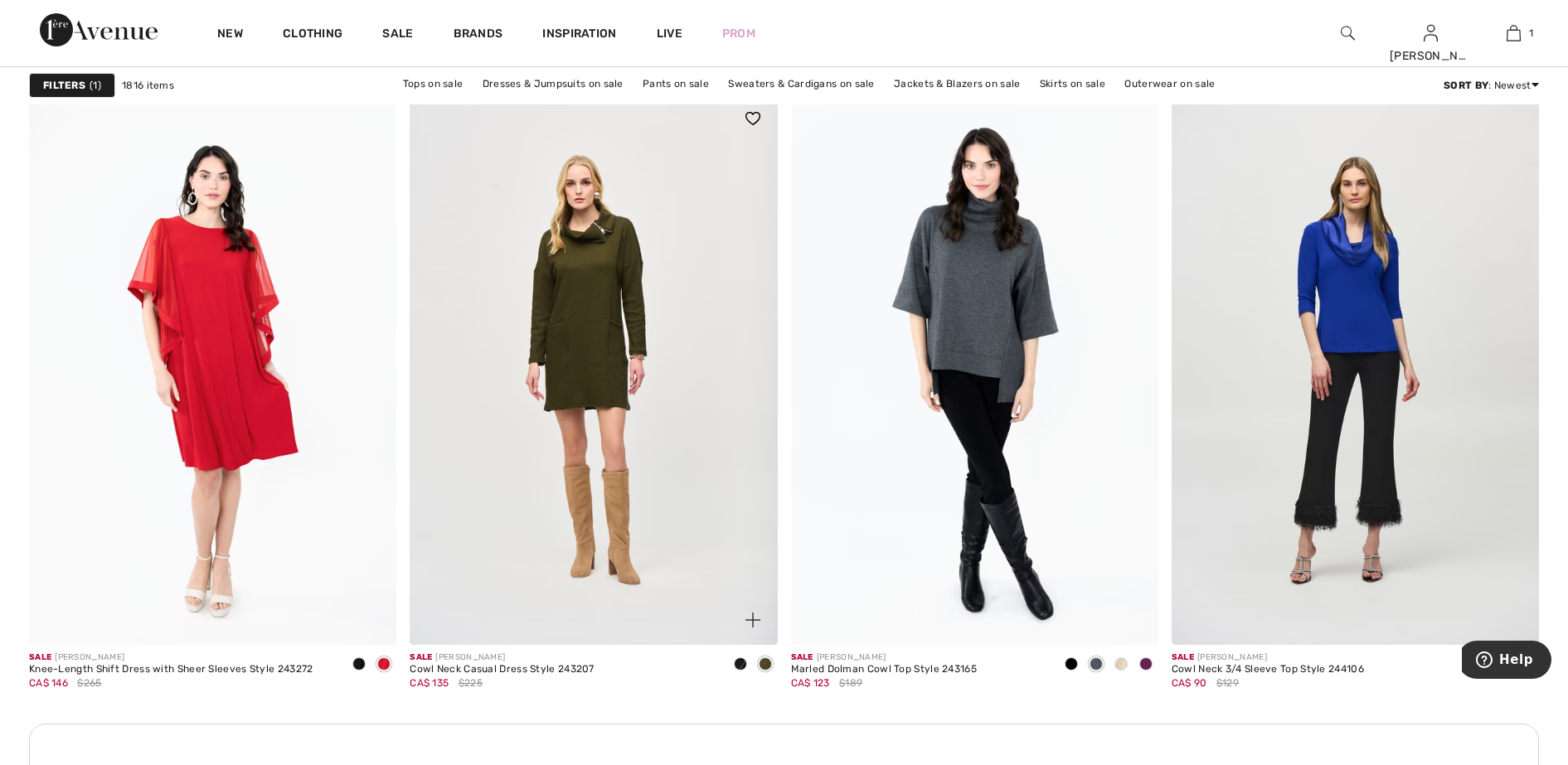
click at [764, 663] on span at bounding box center [765, 664] width 13 height 13
click at [1149, 665] on span at bounding box center [1146, 664] width 13 height 13
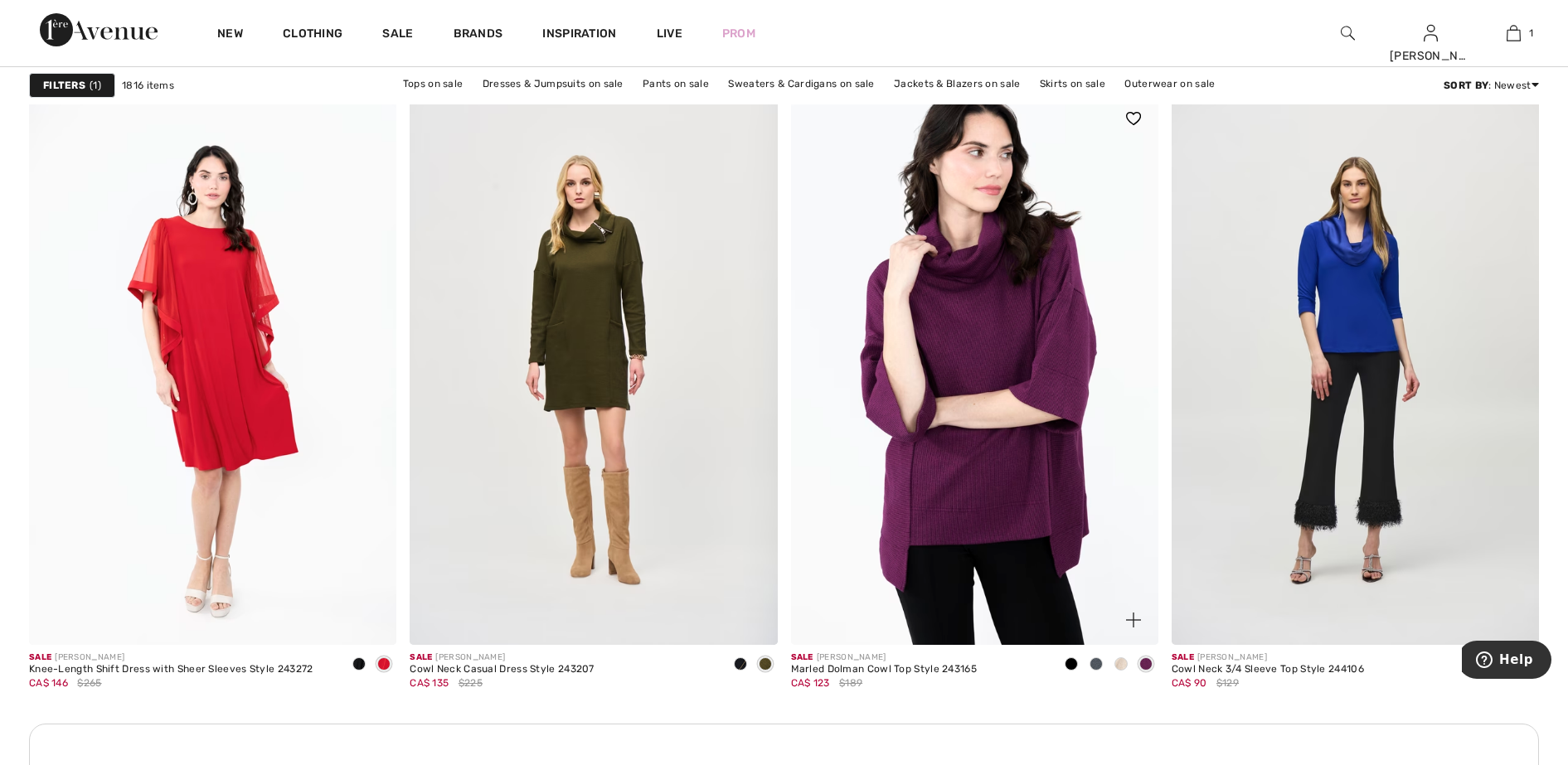
click at [1126, 661] on span at bounding box center [1121, 664] width 13 height 13
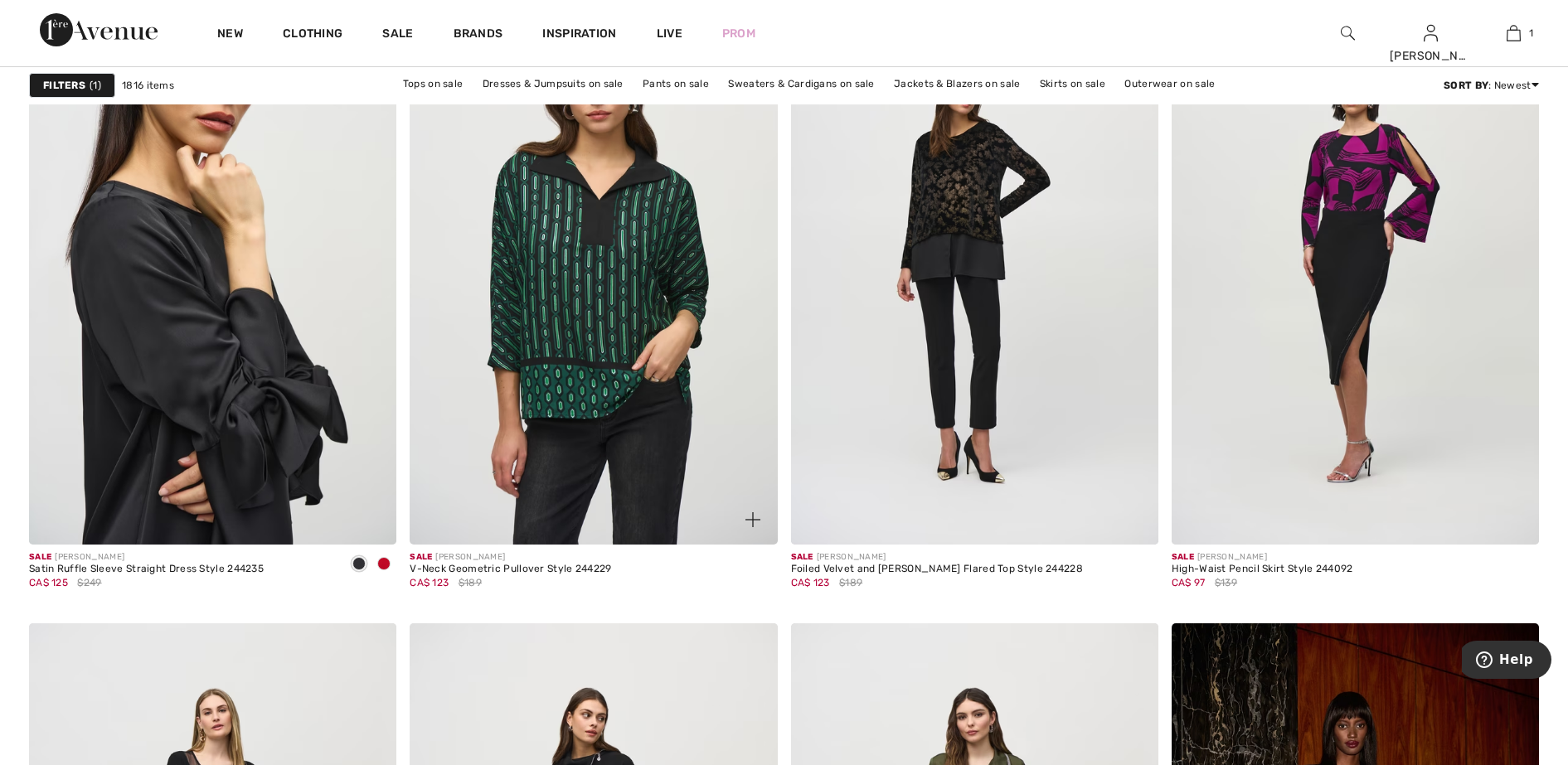
scroll to position [7980, 0]
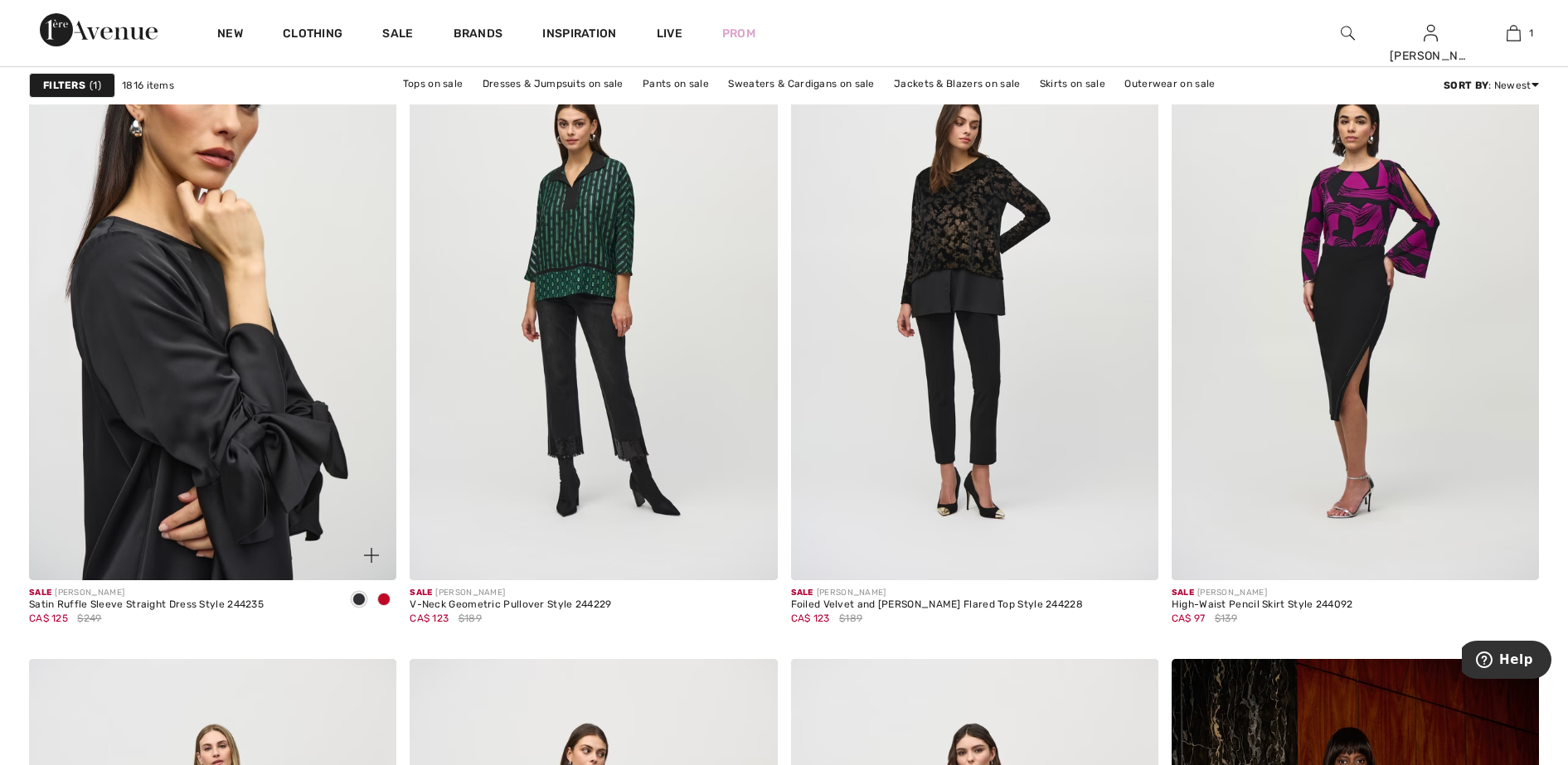
click at [387, 601] on span at bounding box center [383, 600] width 13 height 13
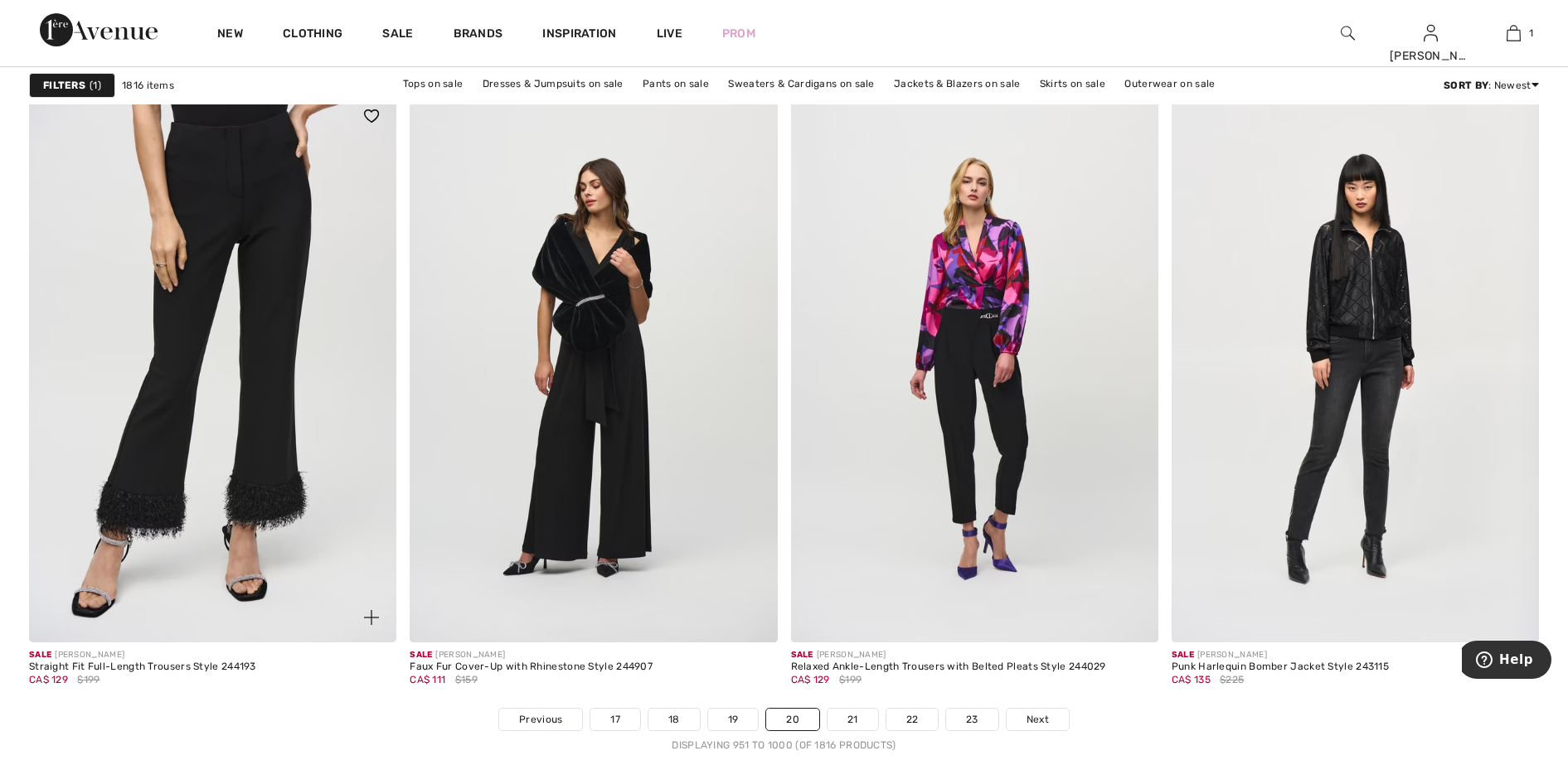
scroll to position [9327, 0]
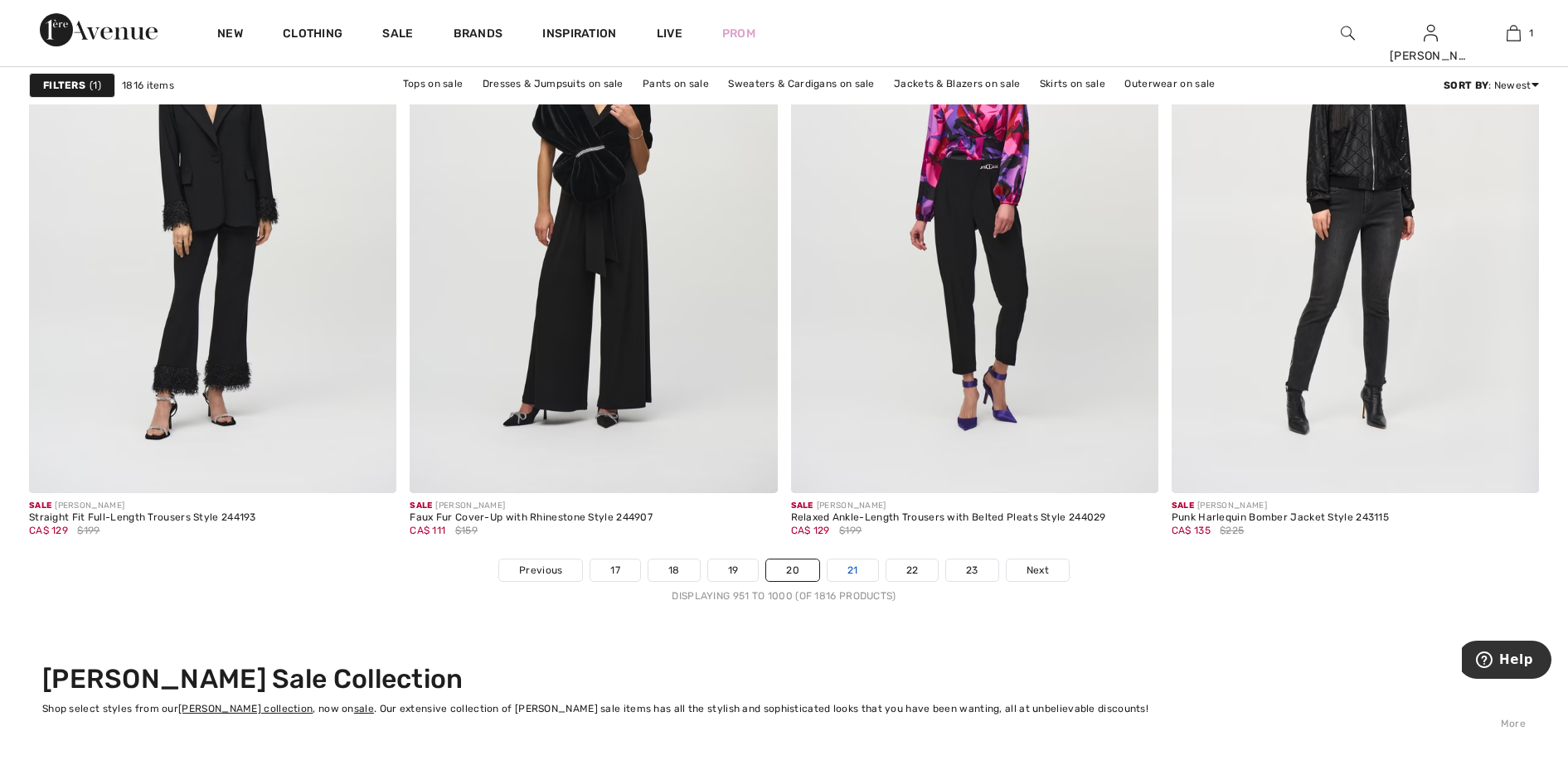
click at [858, 575] on link "21" at bounding box center [852, 570] width 50 height 22
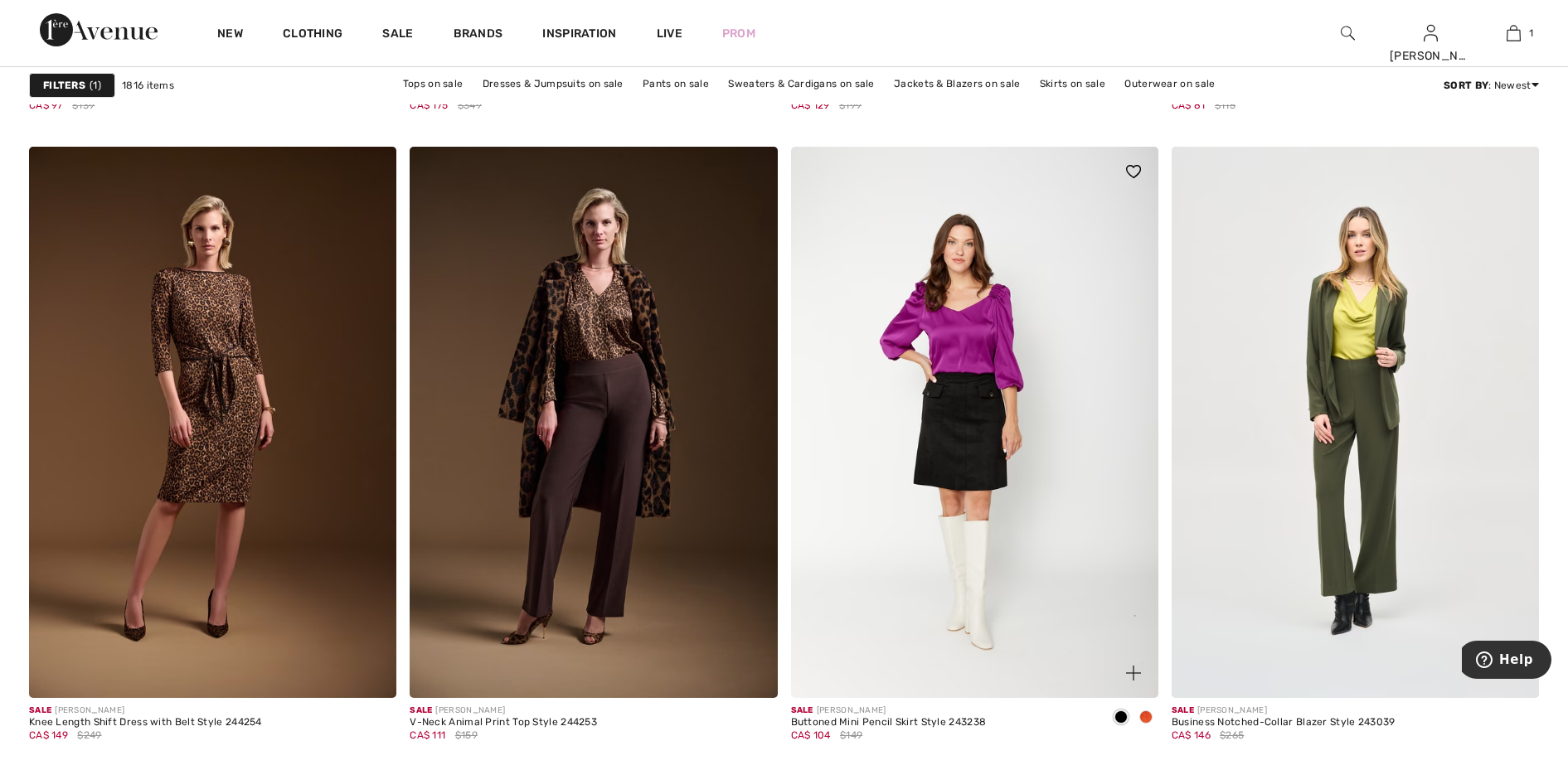
scroll to position [7047, 0]
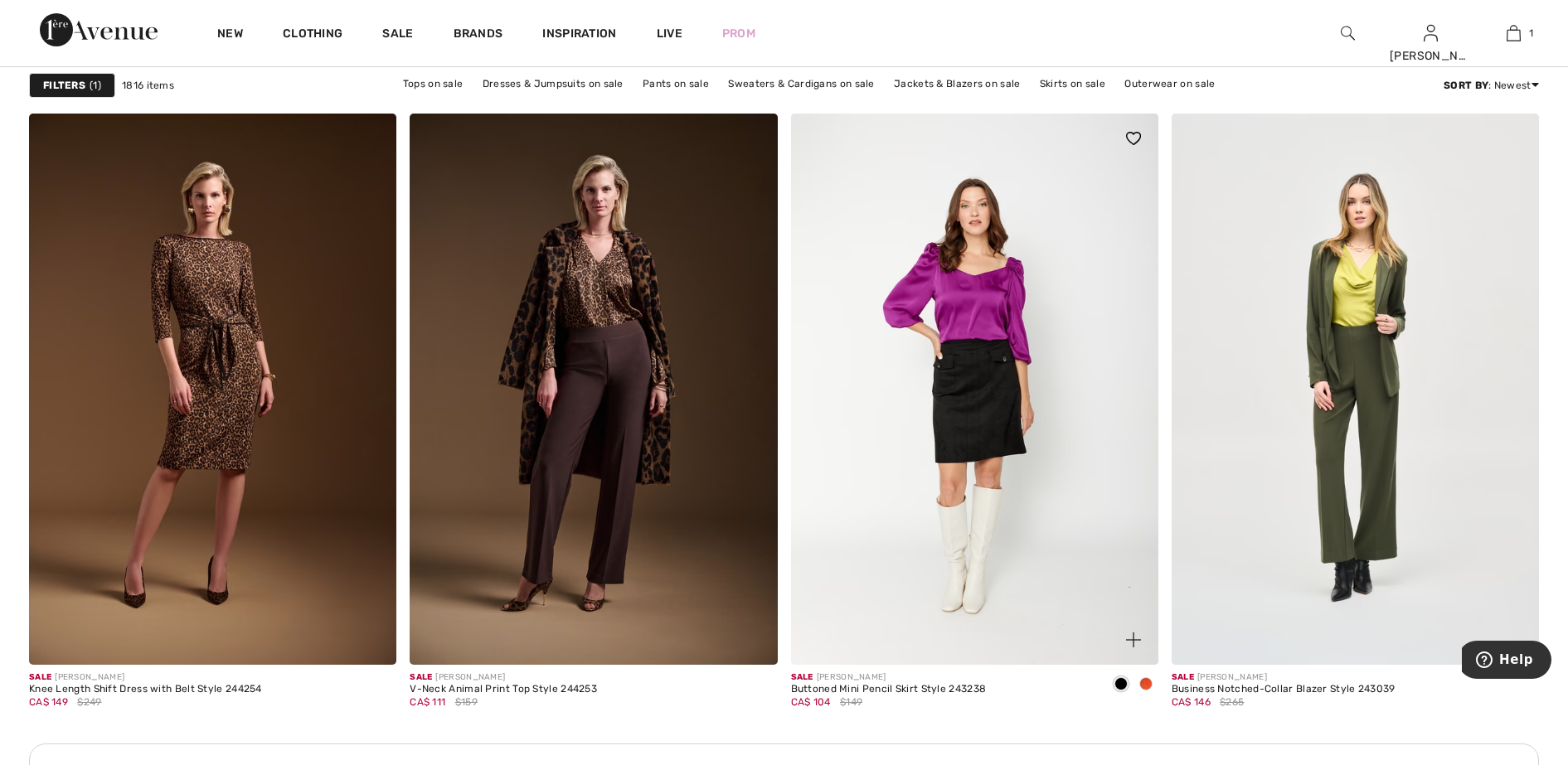
click at [1146, 678] on span at bounding box center [1146, 684] width 13 height 13
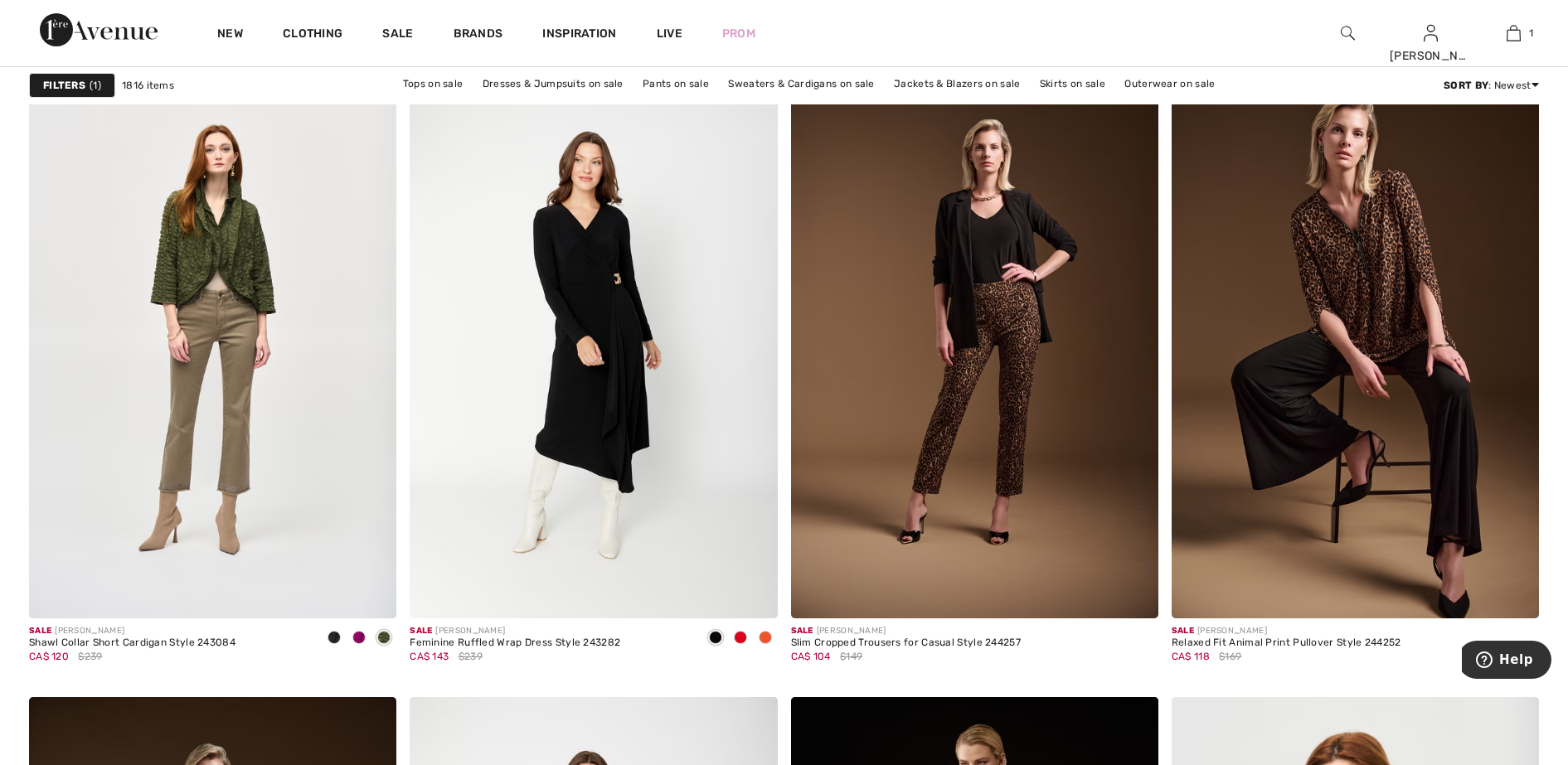
scroll to position [8084, 0]
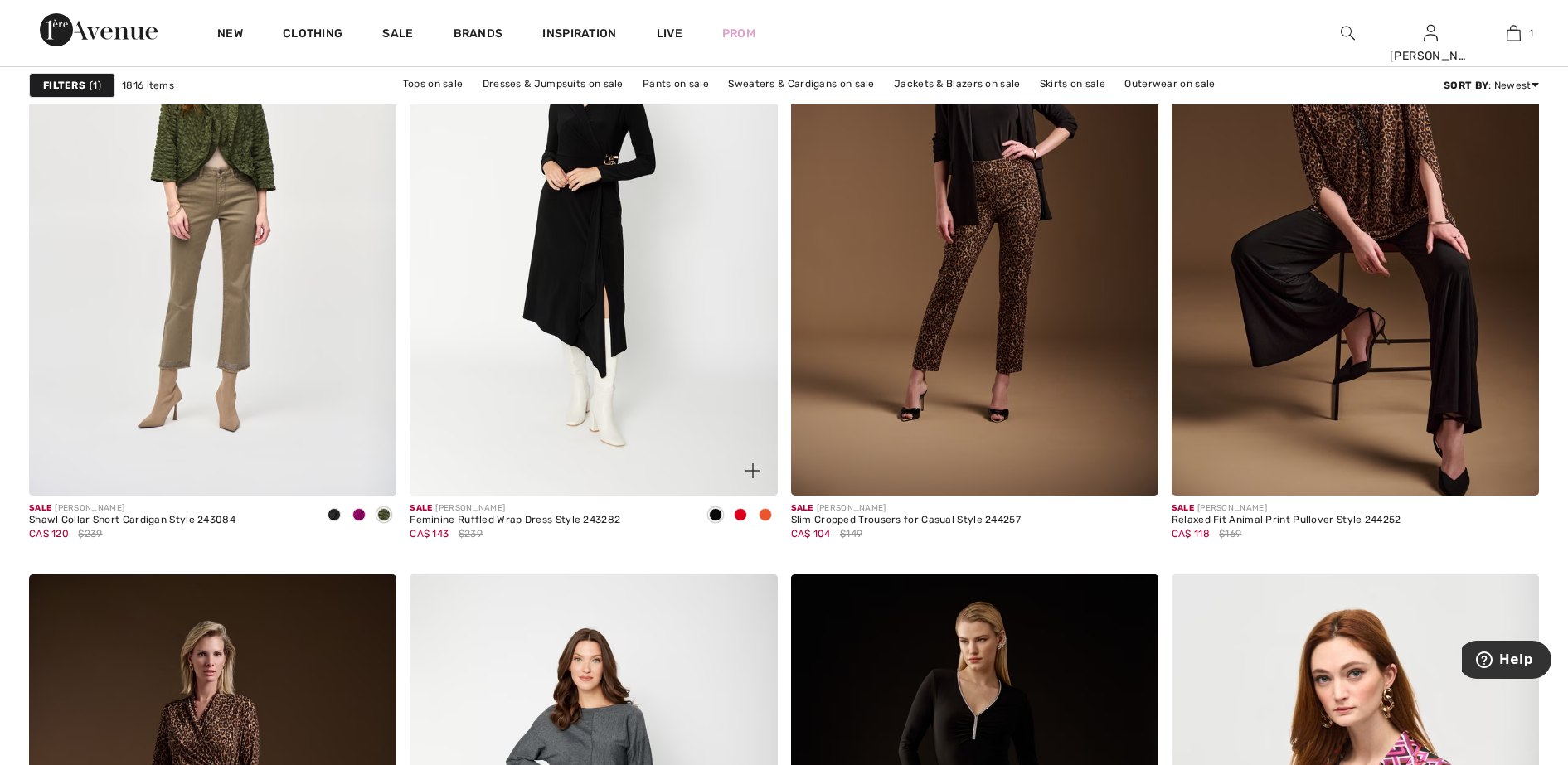
click at [764, 508] on span at bounding box center [765, 514] width 13 height 13
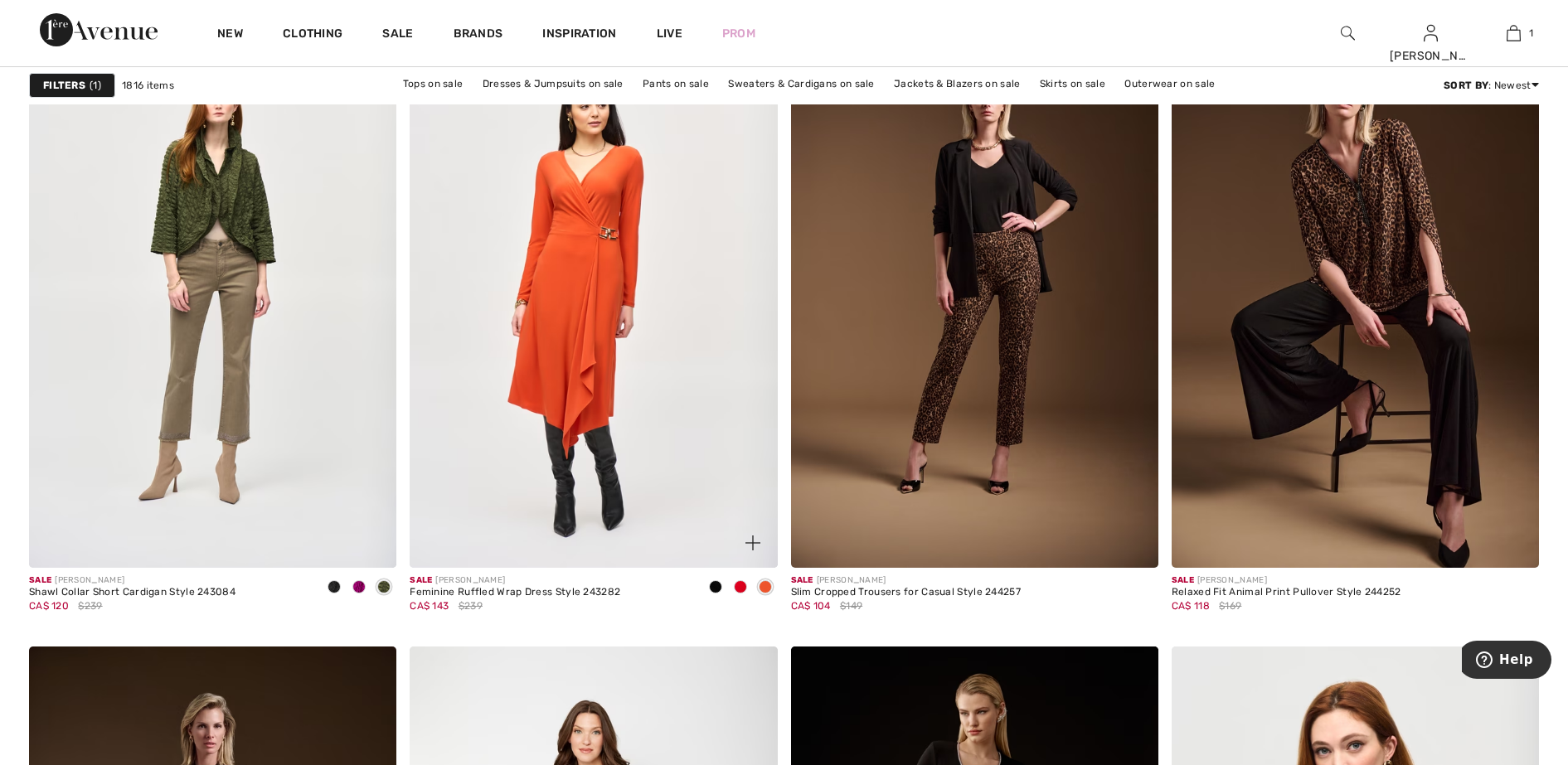
scroll to position [7980, 0]
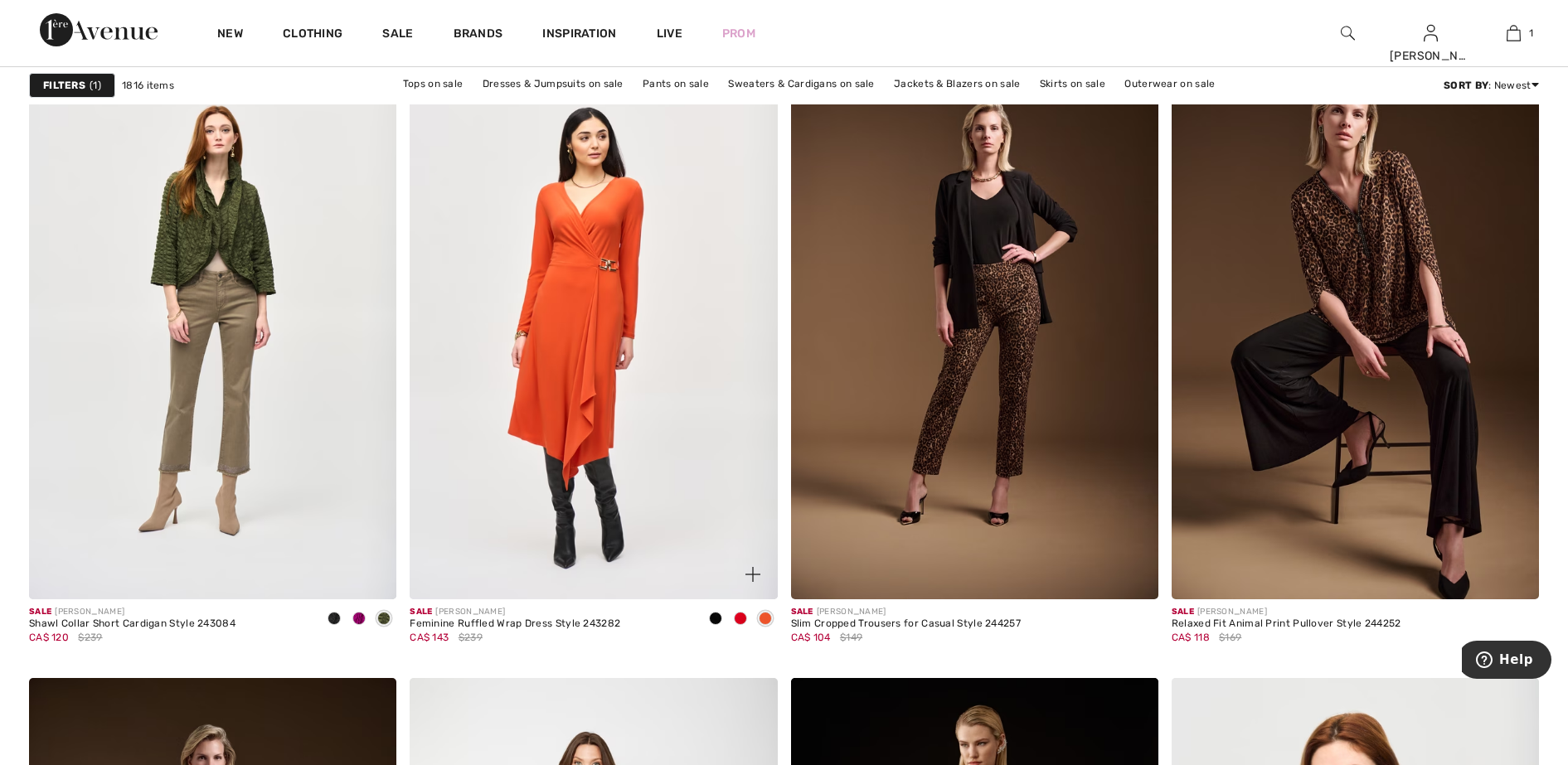
click at [740, 612] on span at bounding box center [740, 619] width 13 height 13
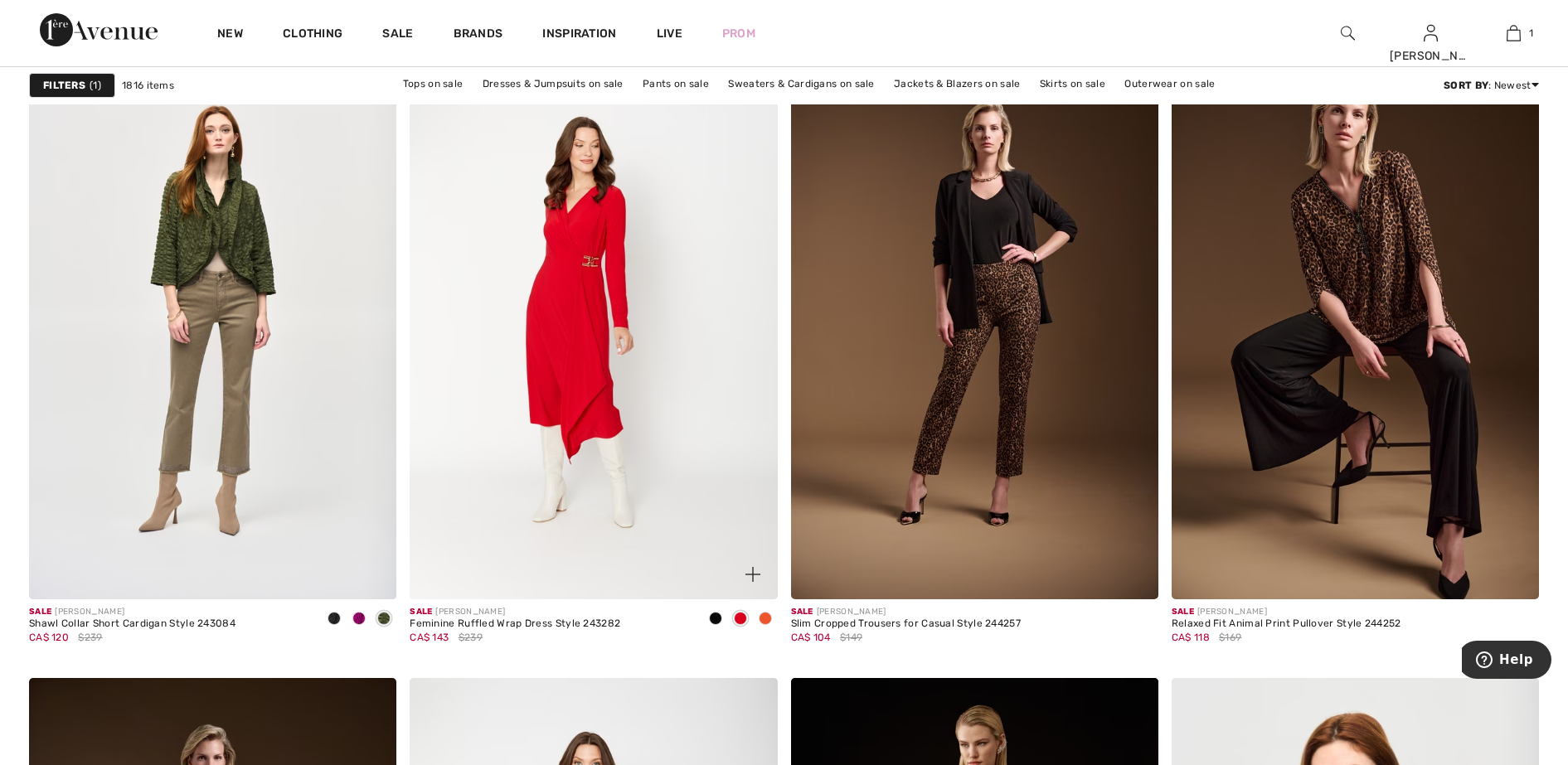
click at [764, 612] on span at bounding box center [765, 619] width 13 height 13
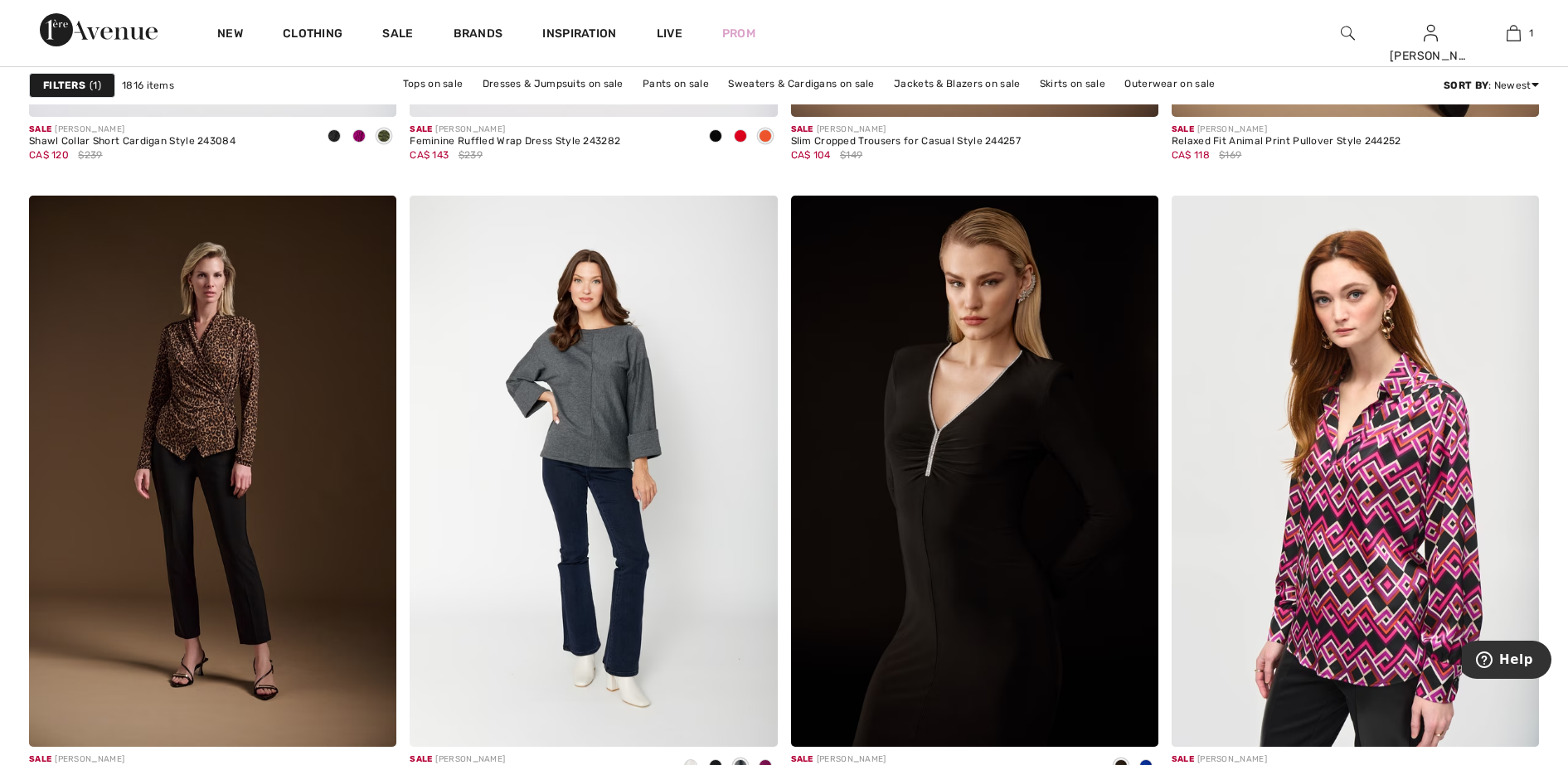
scroll to position [8498, 0]
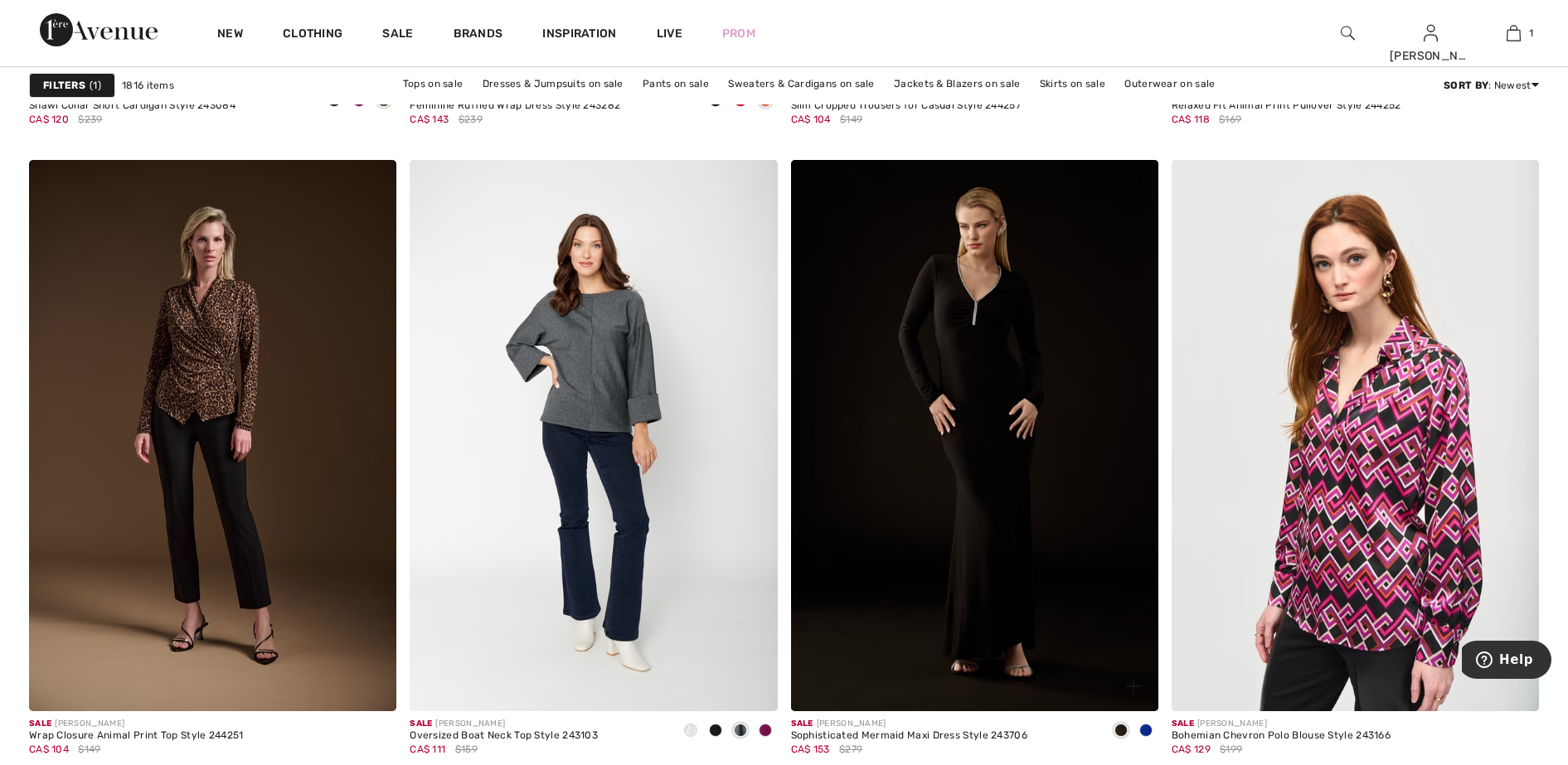
click at [1147, 724] on span at bounding box center [1146, 731] width 13 height 13
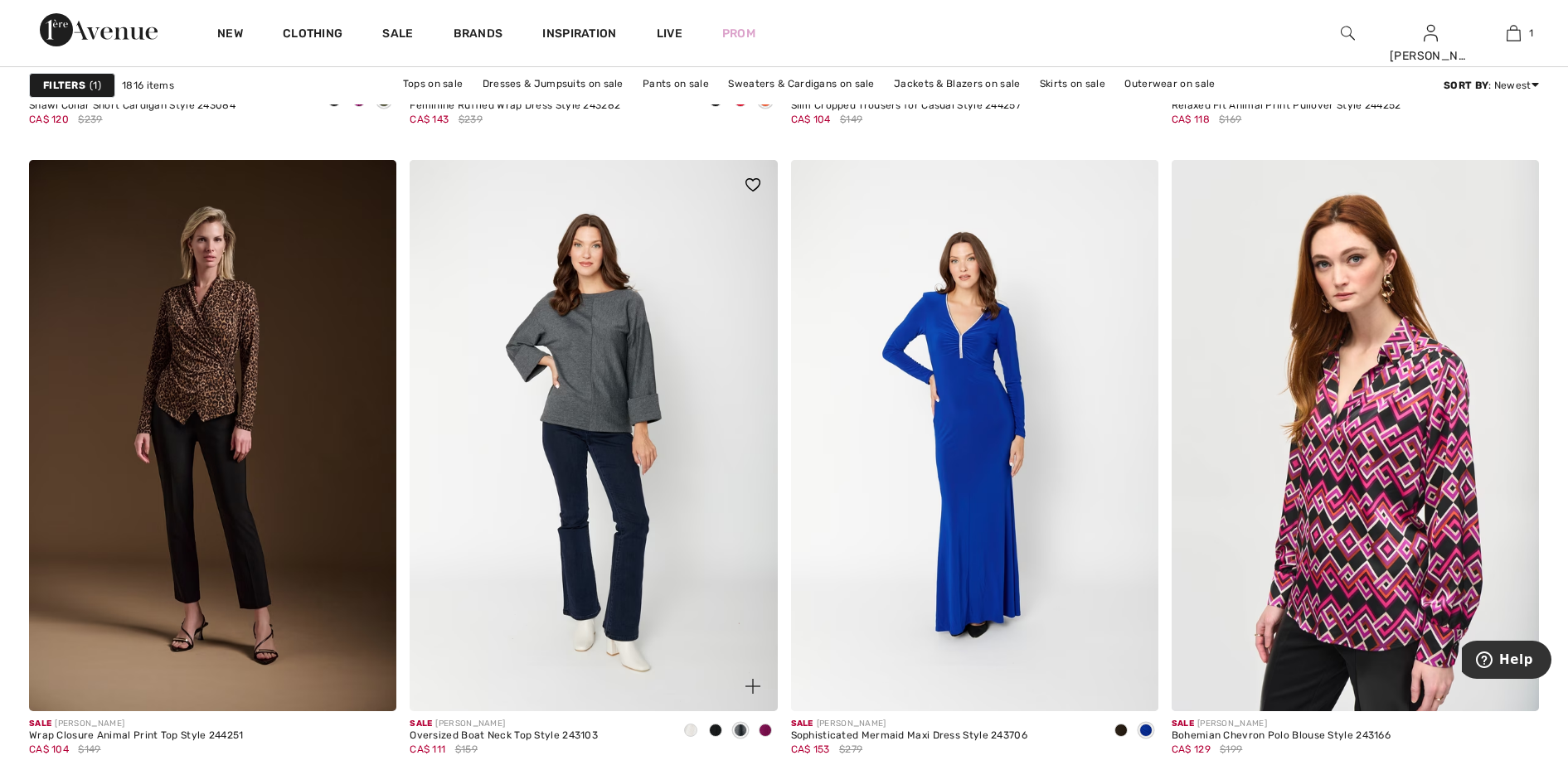
click at [766, 724] on span at bounding box center [765, 731] width 13 height 13
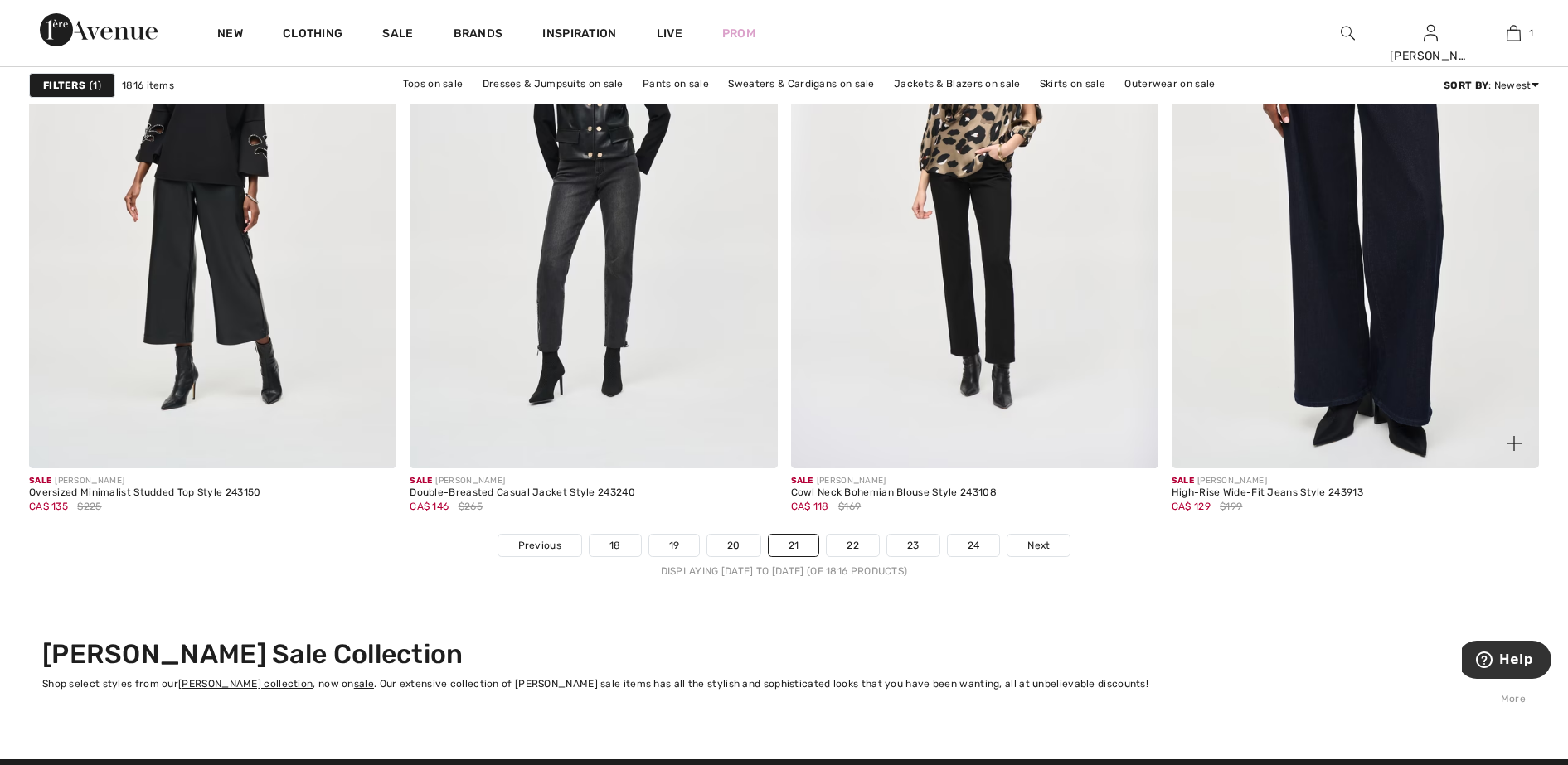
scroll to position [9534, 0]
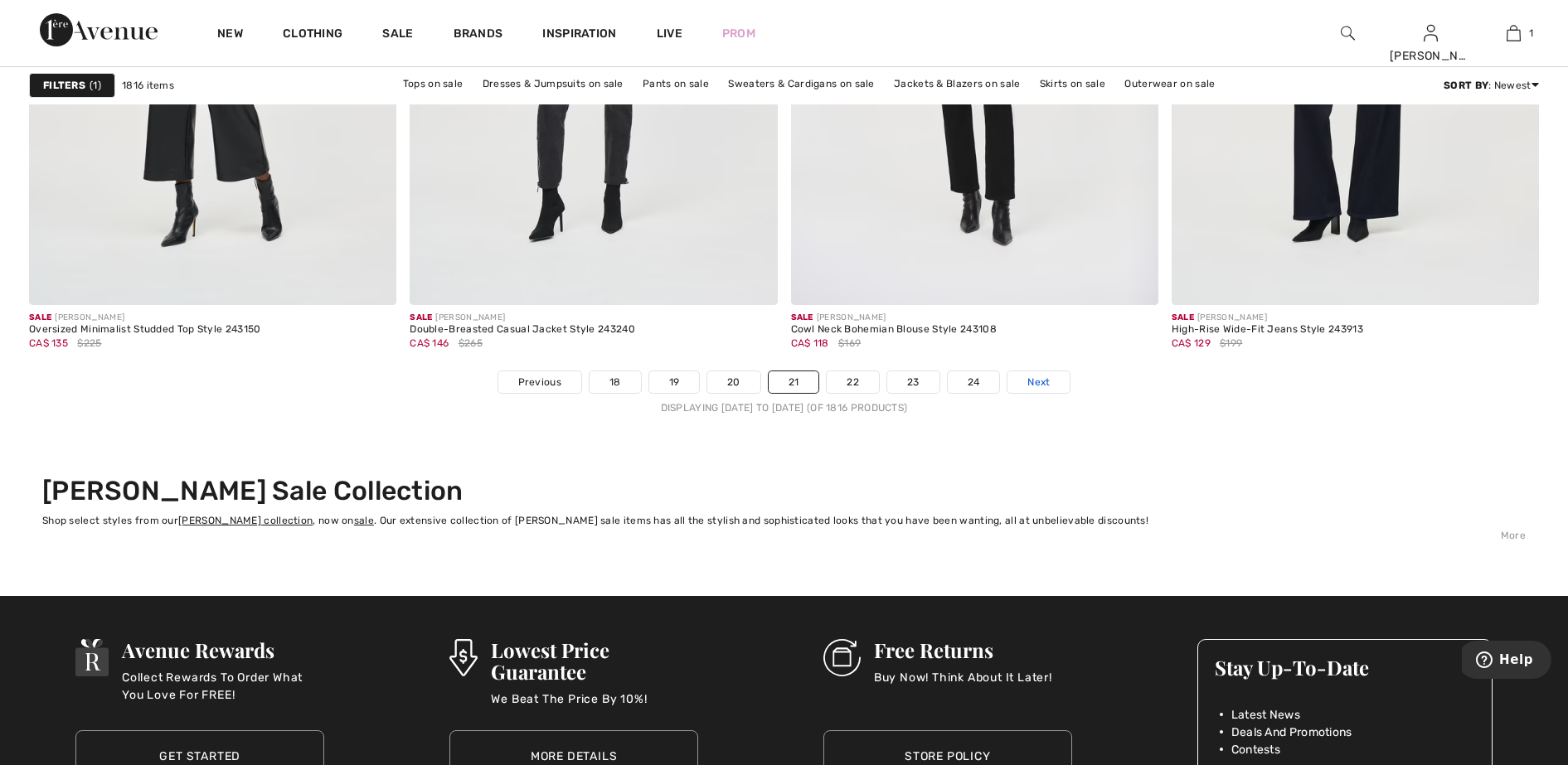
click at [1033, 375] on span "Next" at bounding box center [1038, 382] width 23 height 15
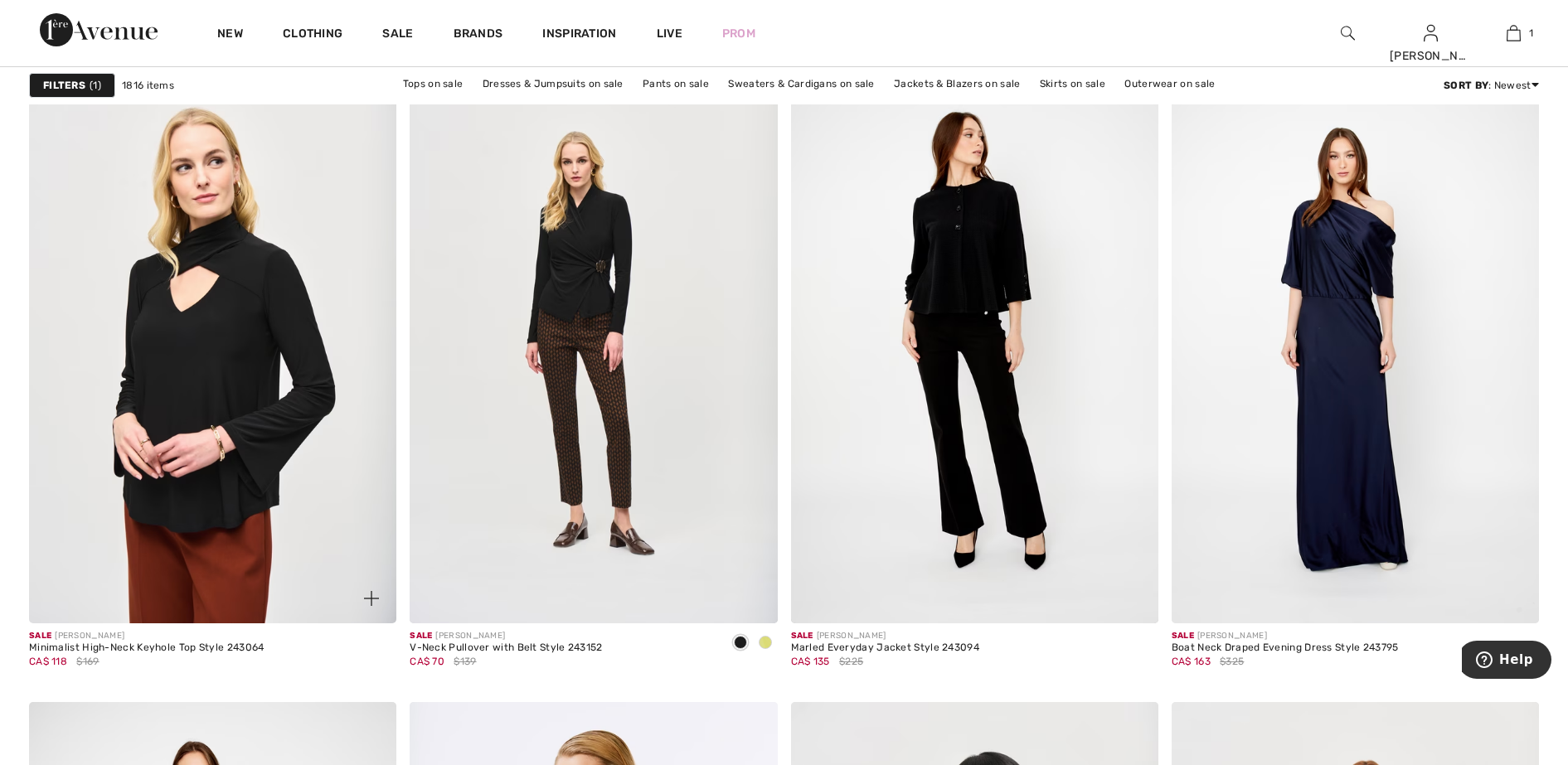
scroll to position [3731, 0]
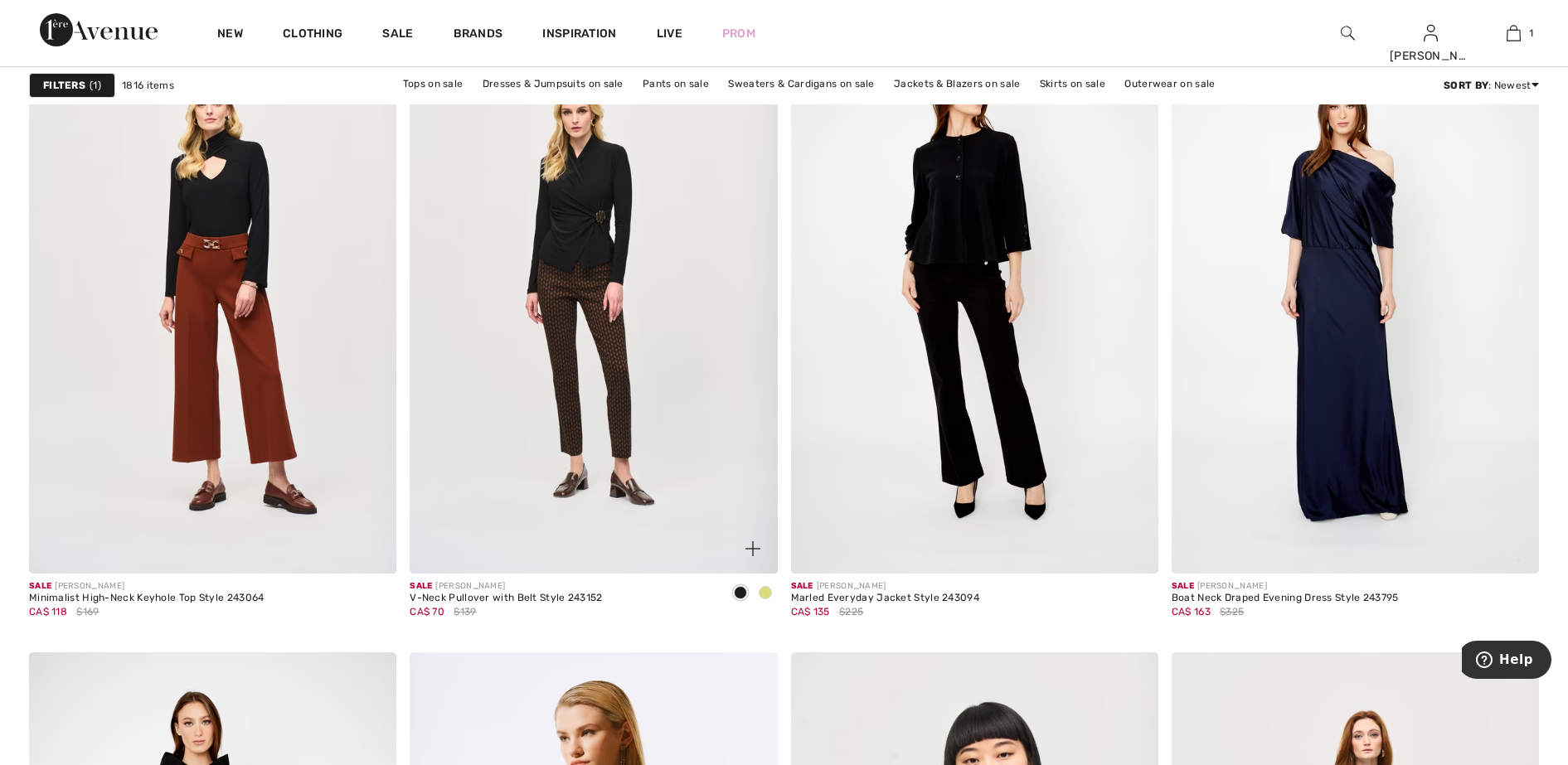
click at [764, 593] on span at bounding box center [765, 593] width 13 height 13
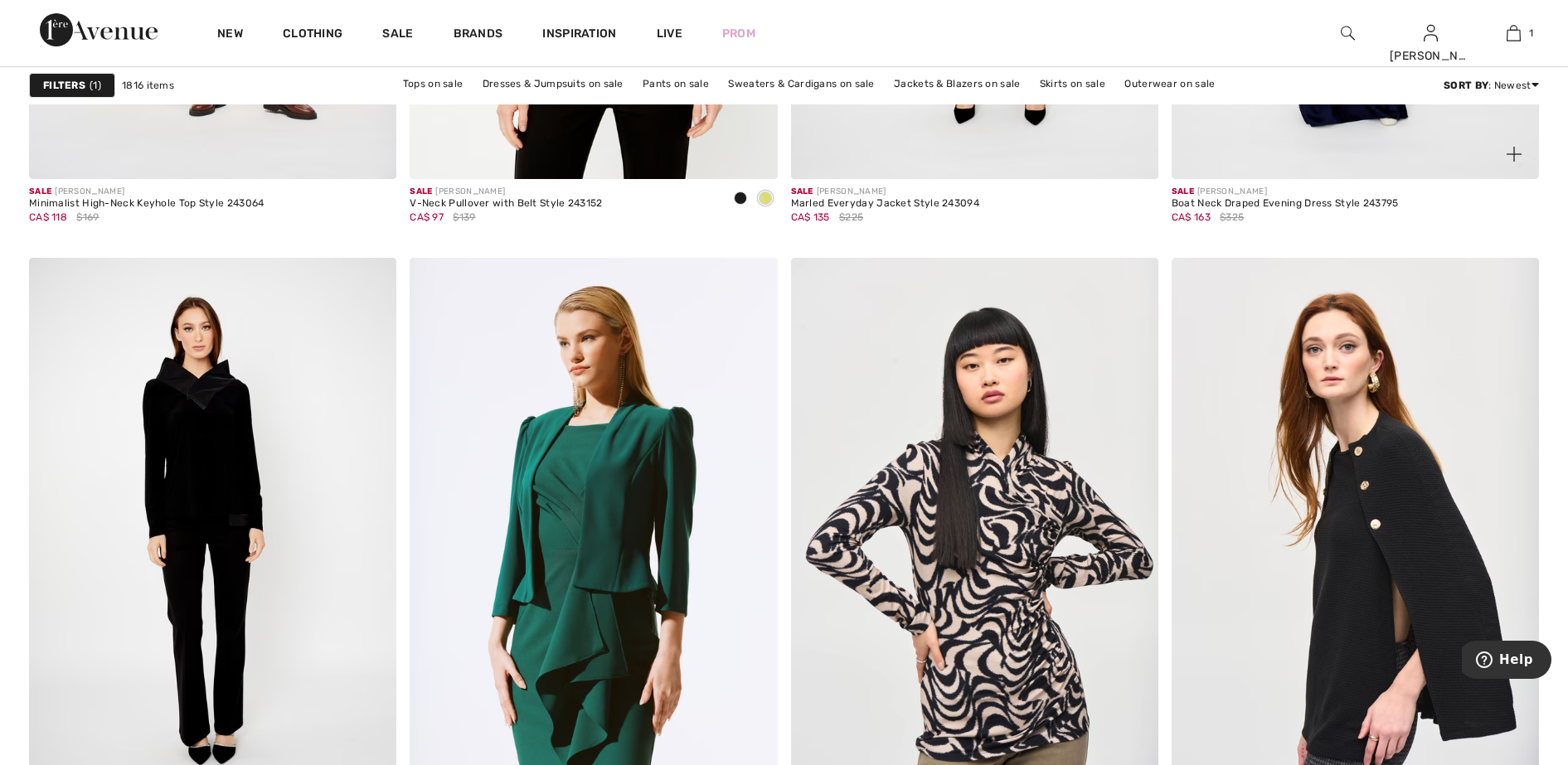
scroll to position [4353, 0]
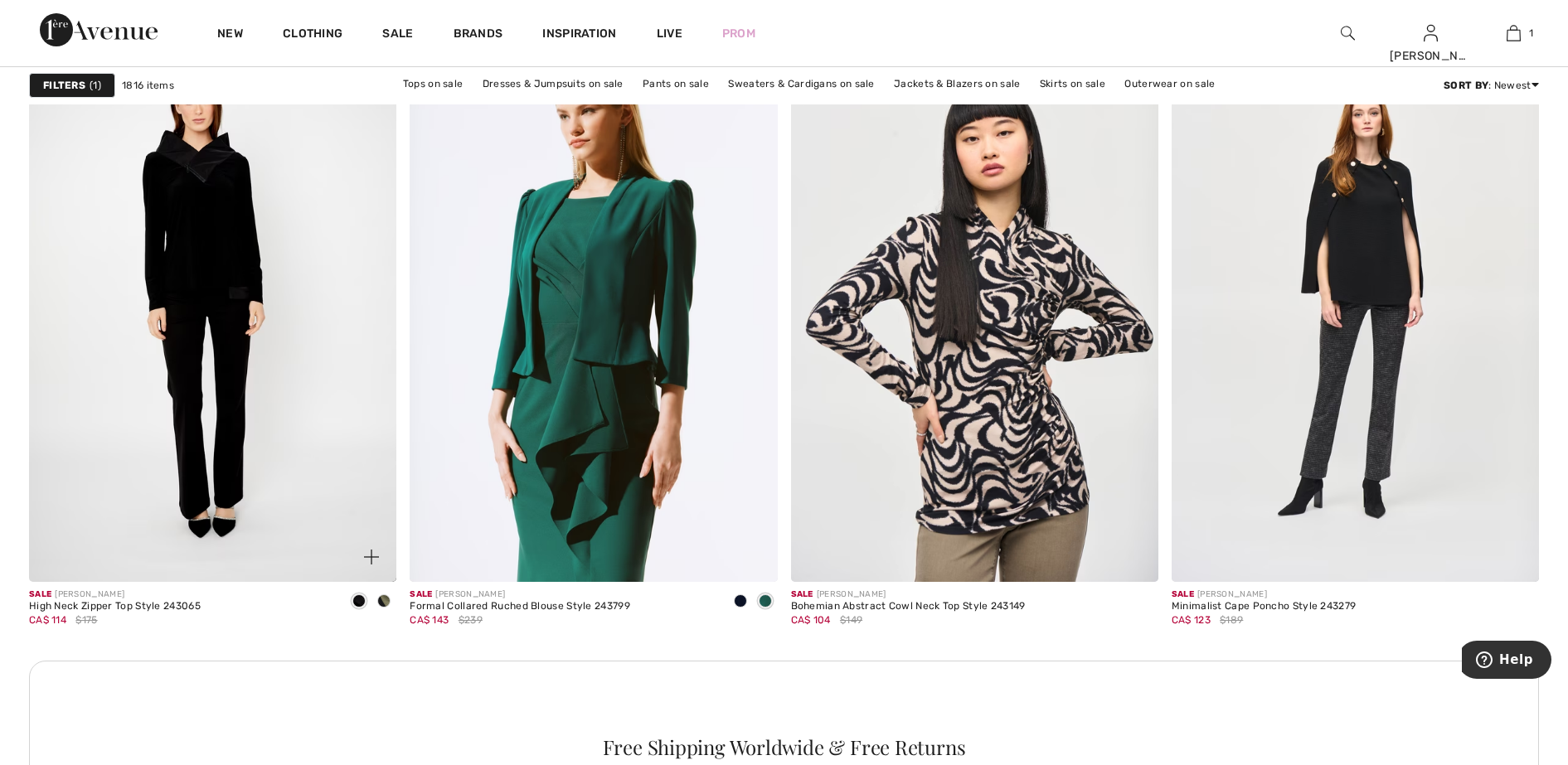
click at [384, 599] on span at bounding box center [383, 601] width 13 height 13
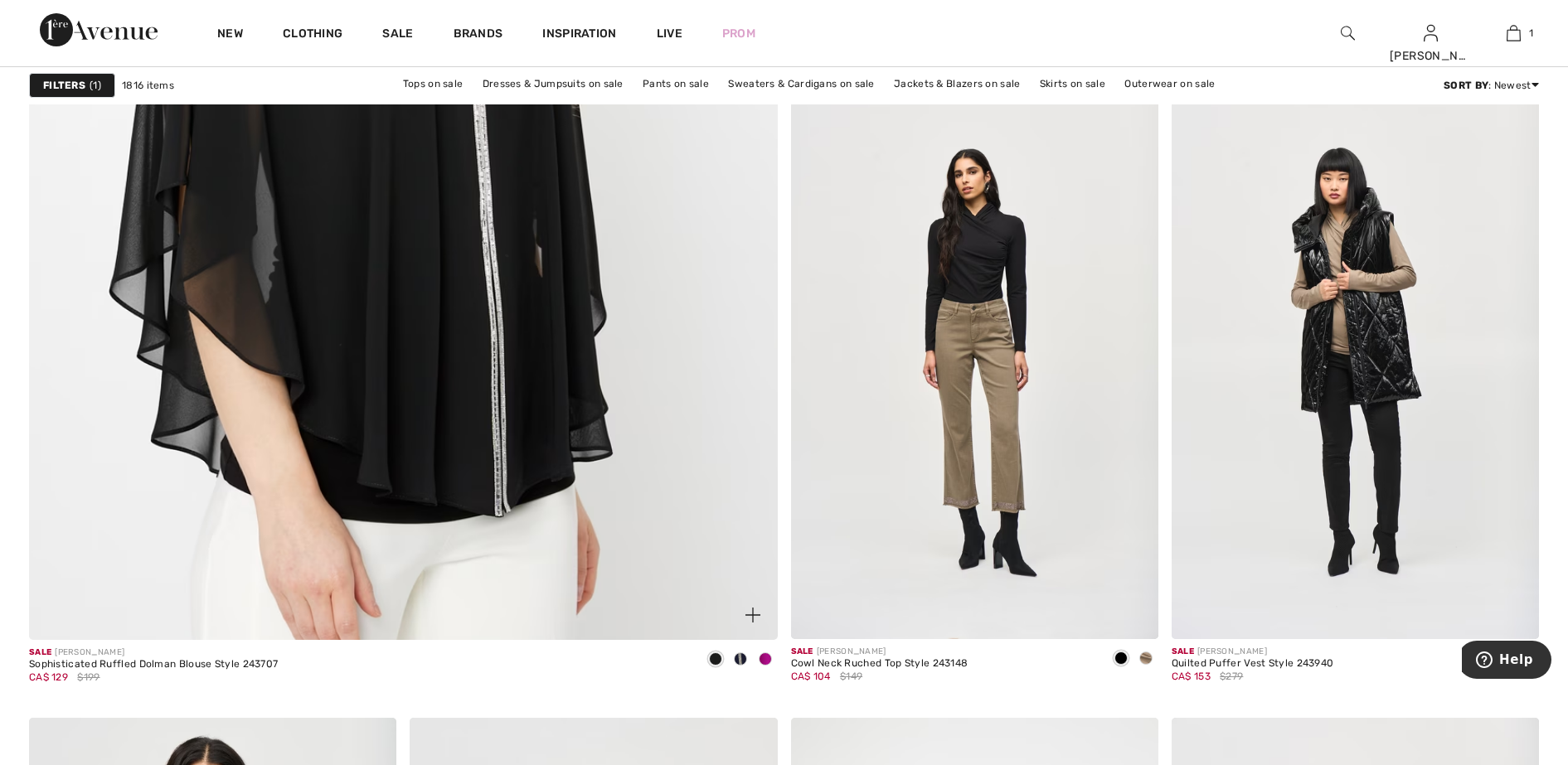
scroll to position [5804, 0]
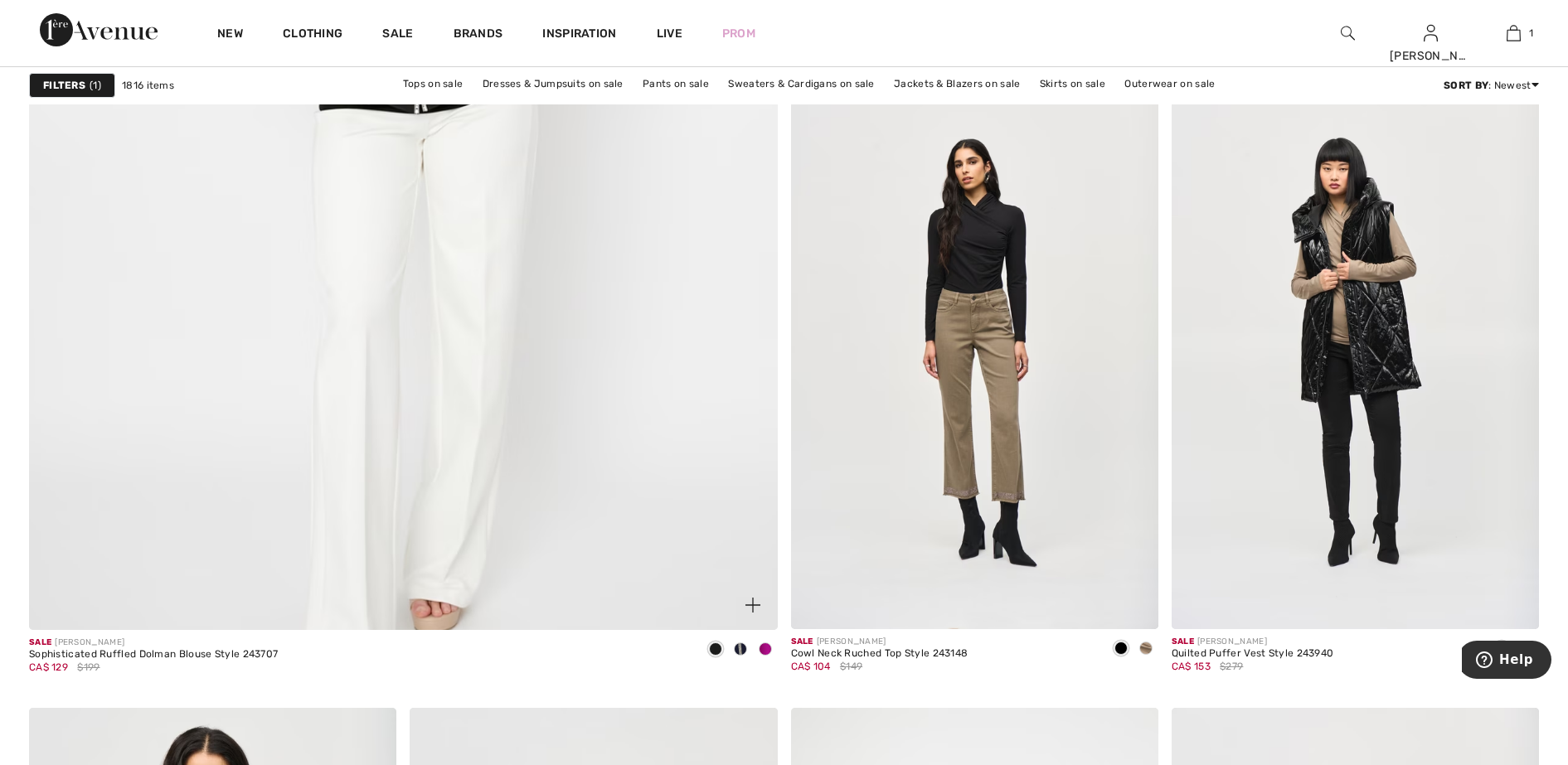
click at [767, 650] on span at bounding box center [765, 649] width 13 height 13
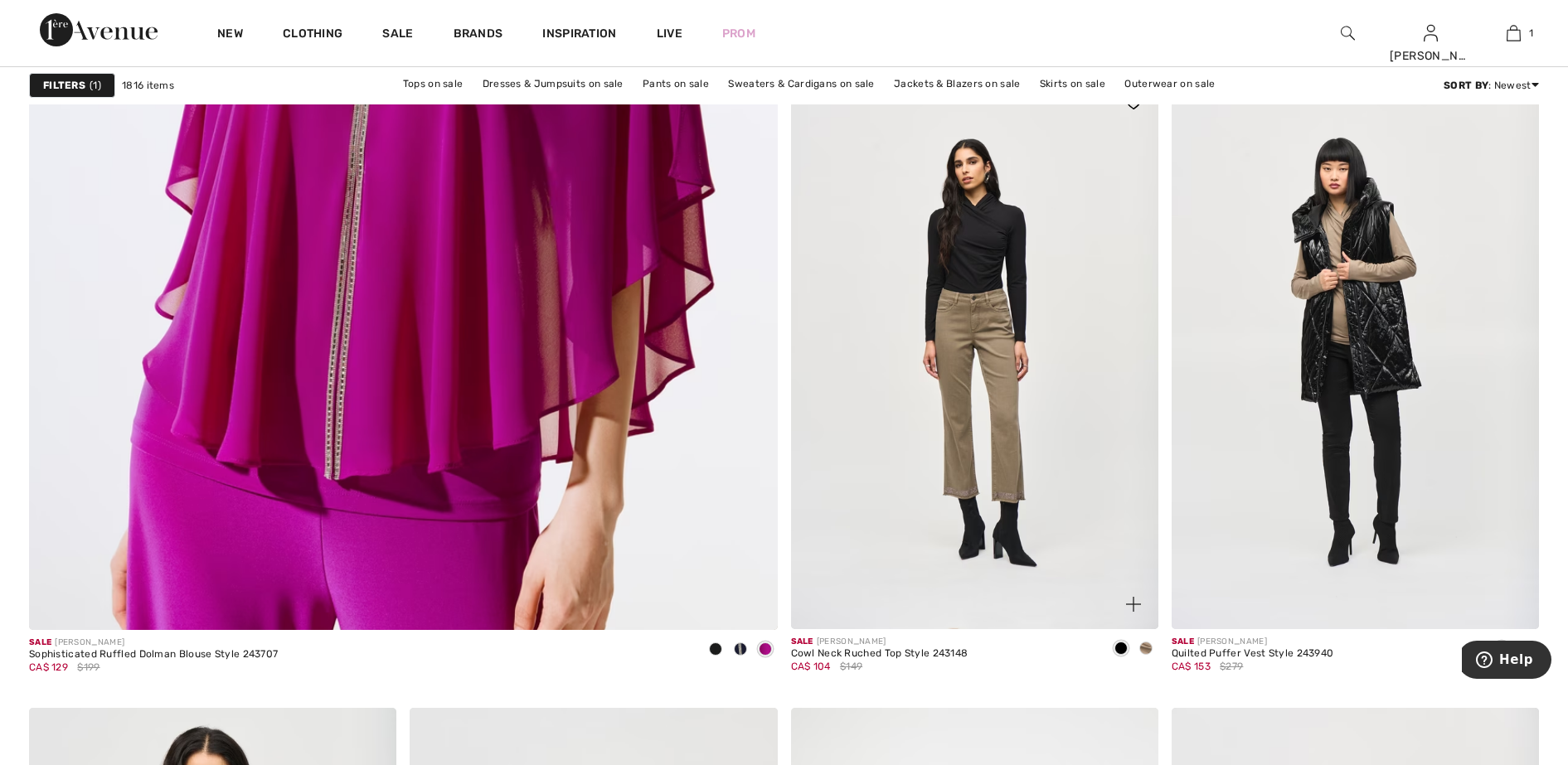
click at [1150, 647] on span at bounding box center [1146, 648] width 13 height 13
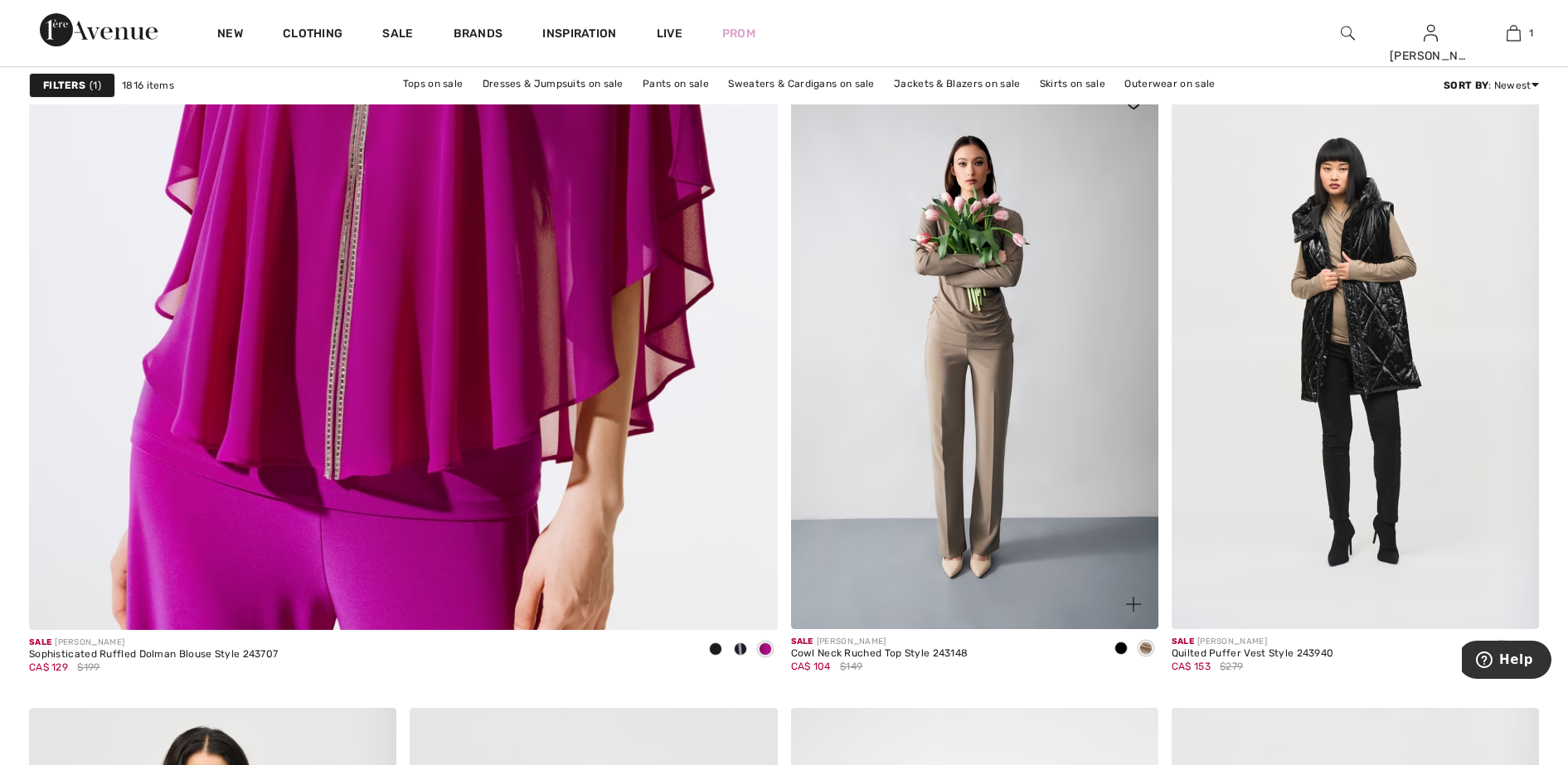
click at [1144, 652] on span at bounding box center [1146, 648] width 13 height 13
click at [1144, 651] on span at bounding box center [1146, 648] width 13 height 13
click at [1145, 646] on span at bounding box center [1146, 648] width 13 height 13
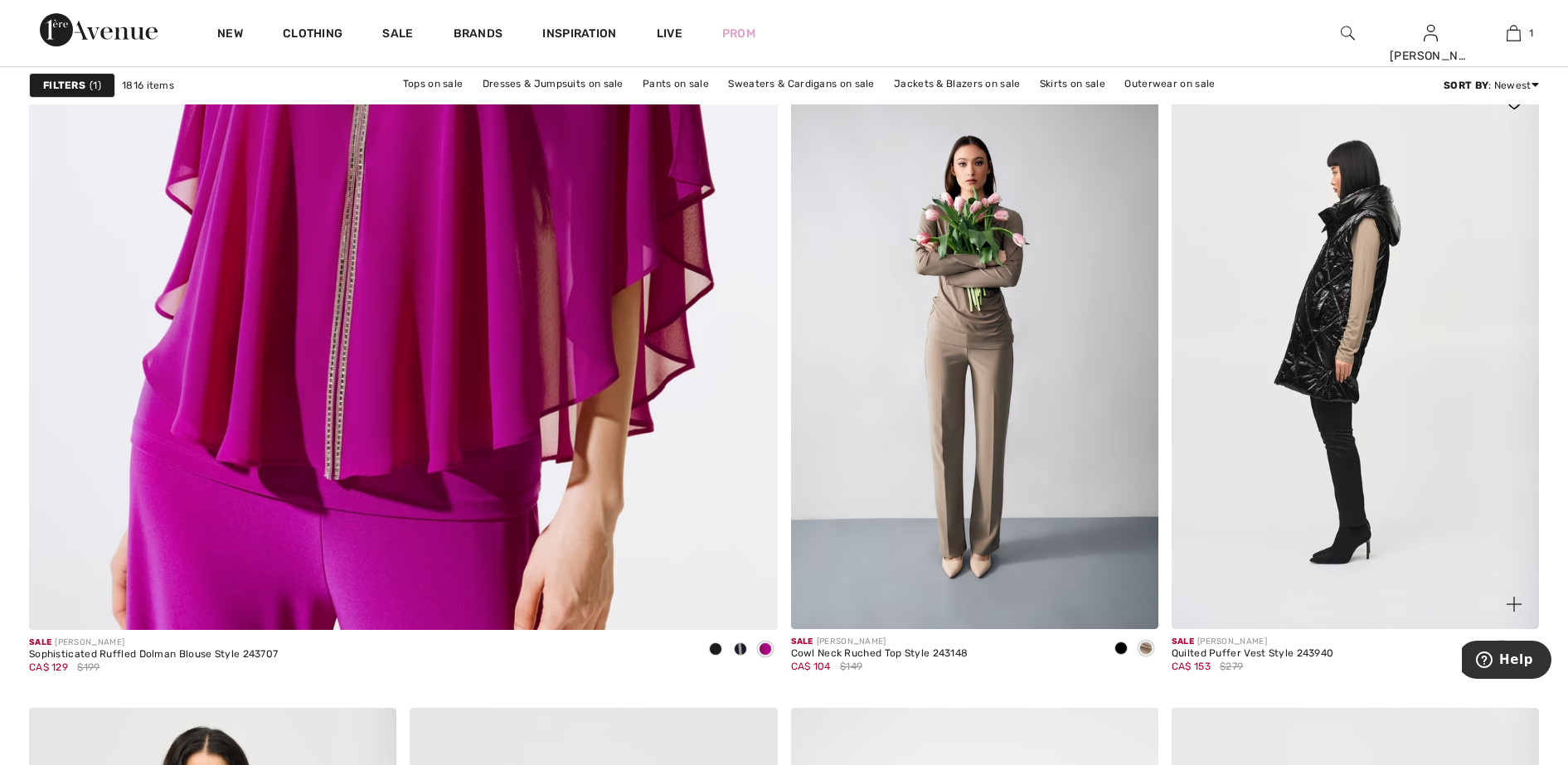
scroll to position [6114, 0]
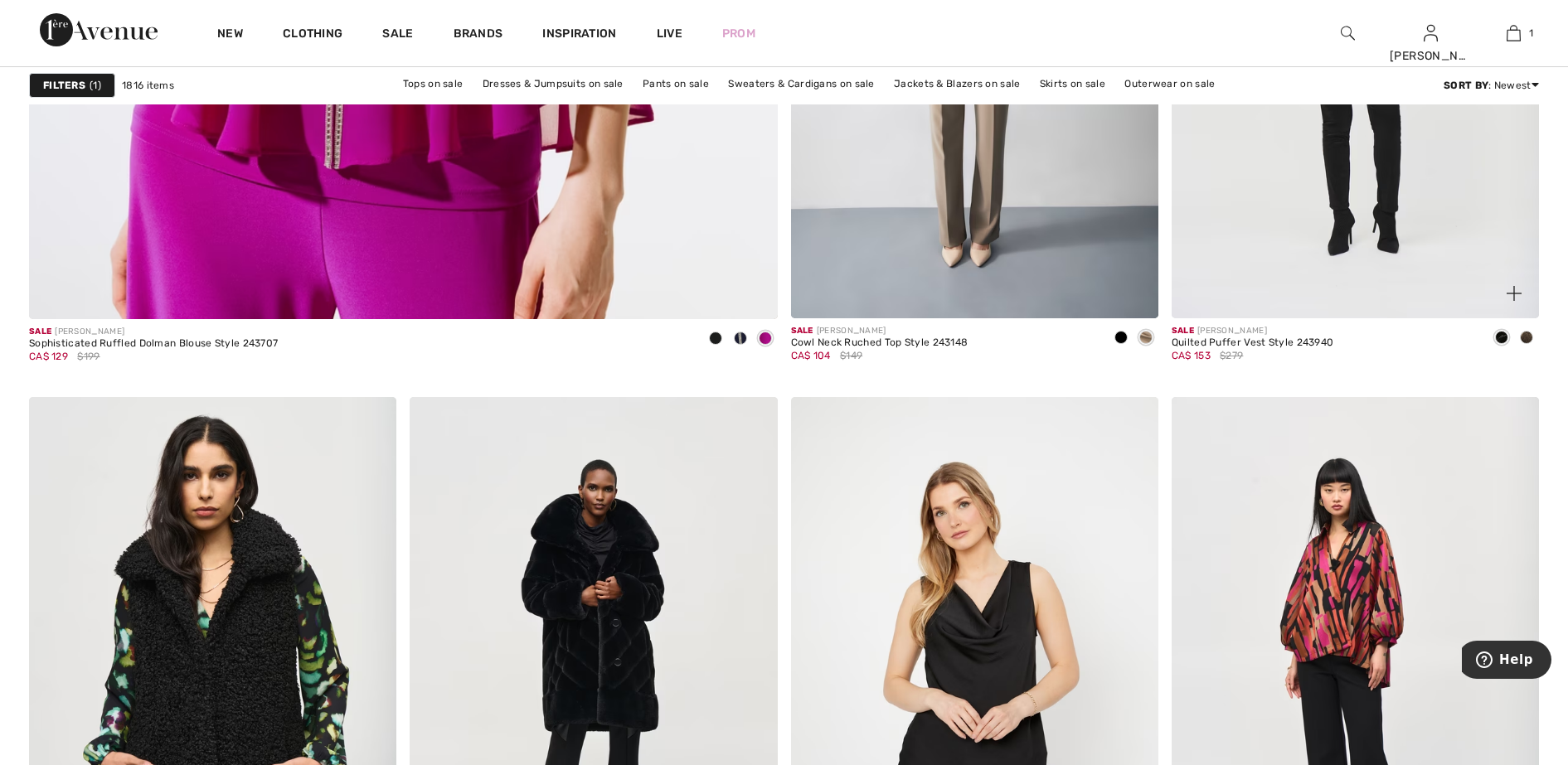
click at [1526, 333] on span at bounding box center [1526, 338] width 13 height 13
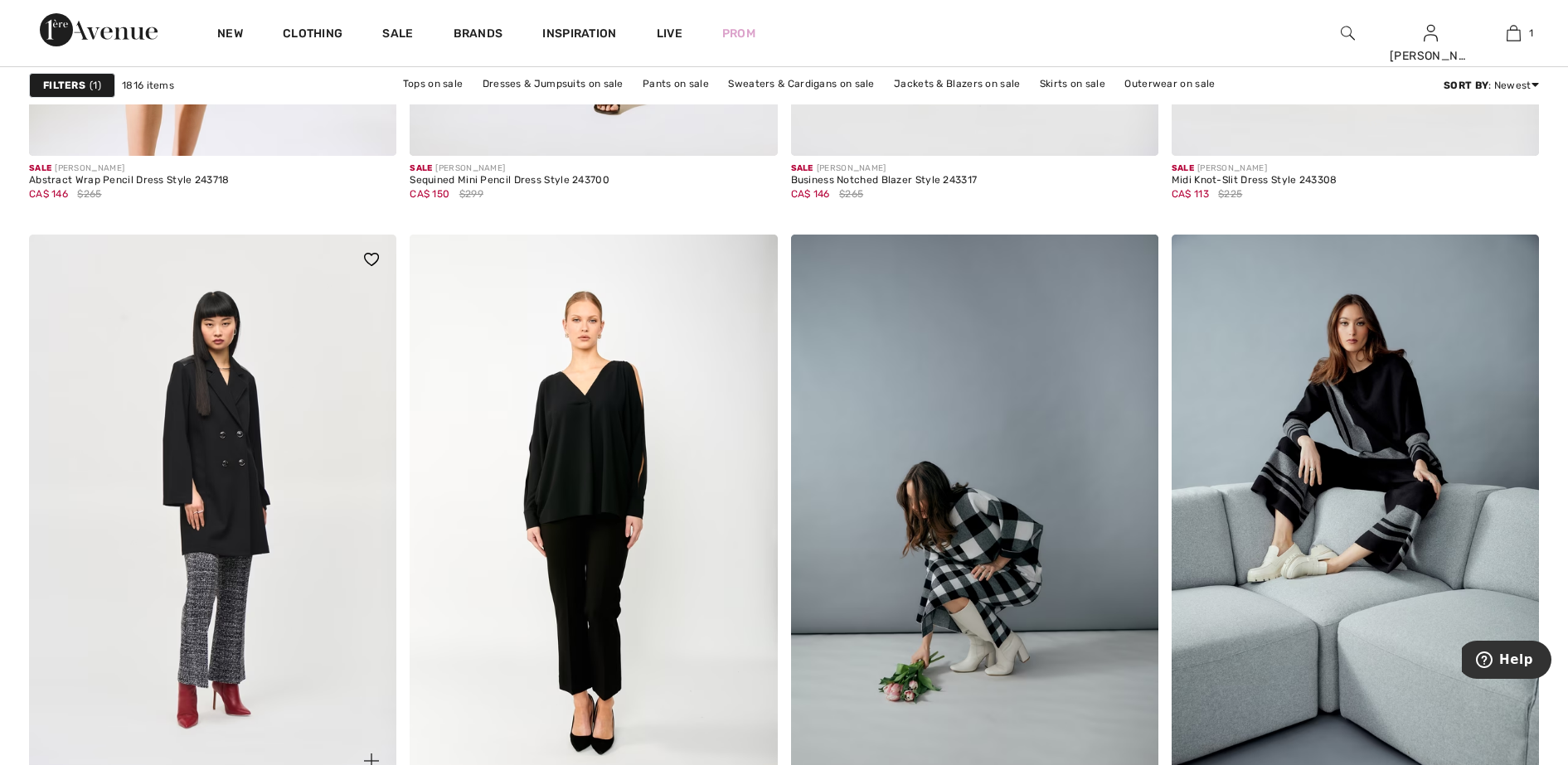
scroll to position [9120, 0]
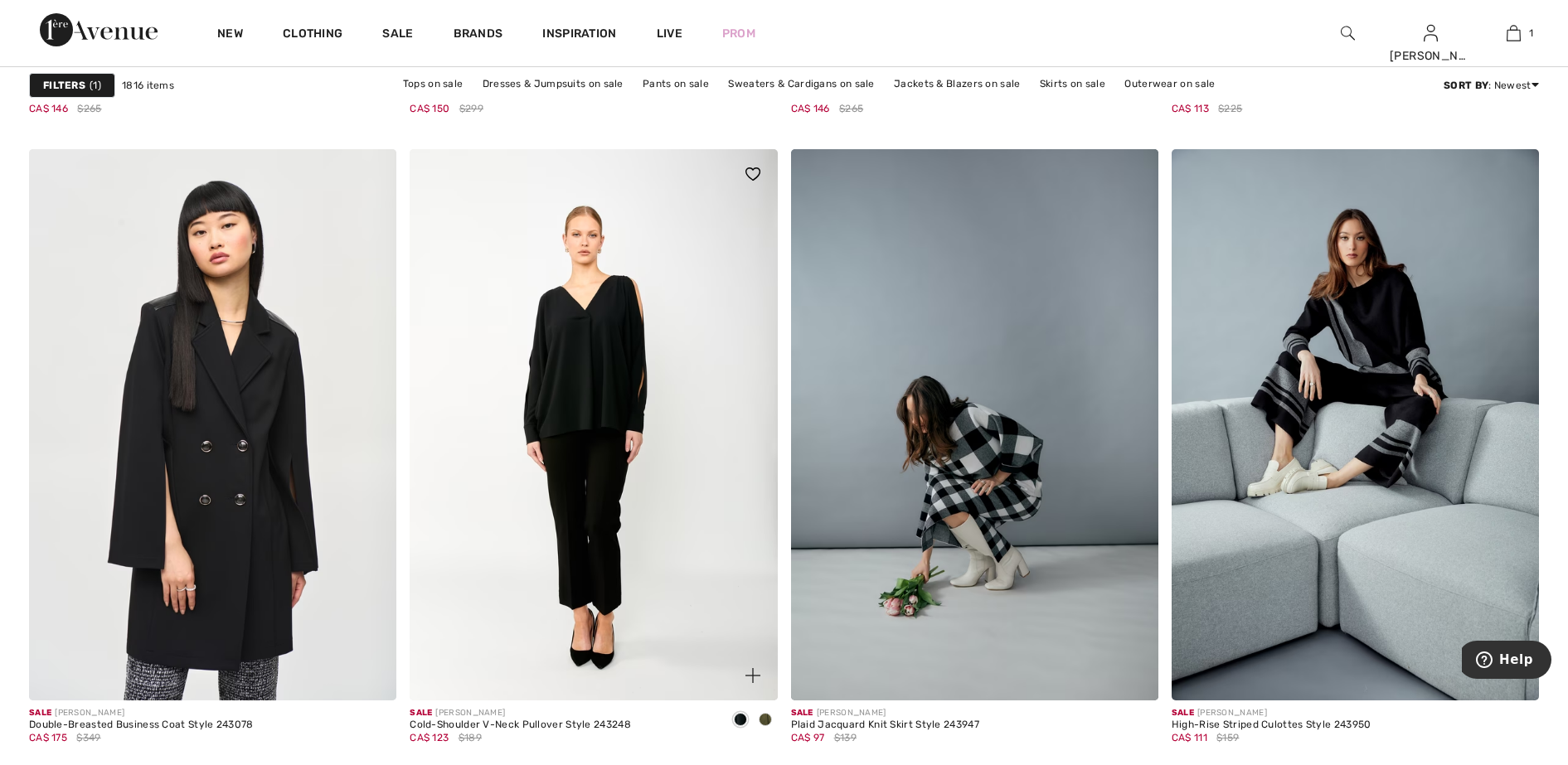
click at [765, 721] on span at bounding box center [765, 719] width 13 height 13
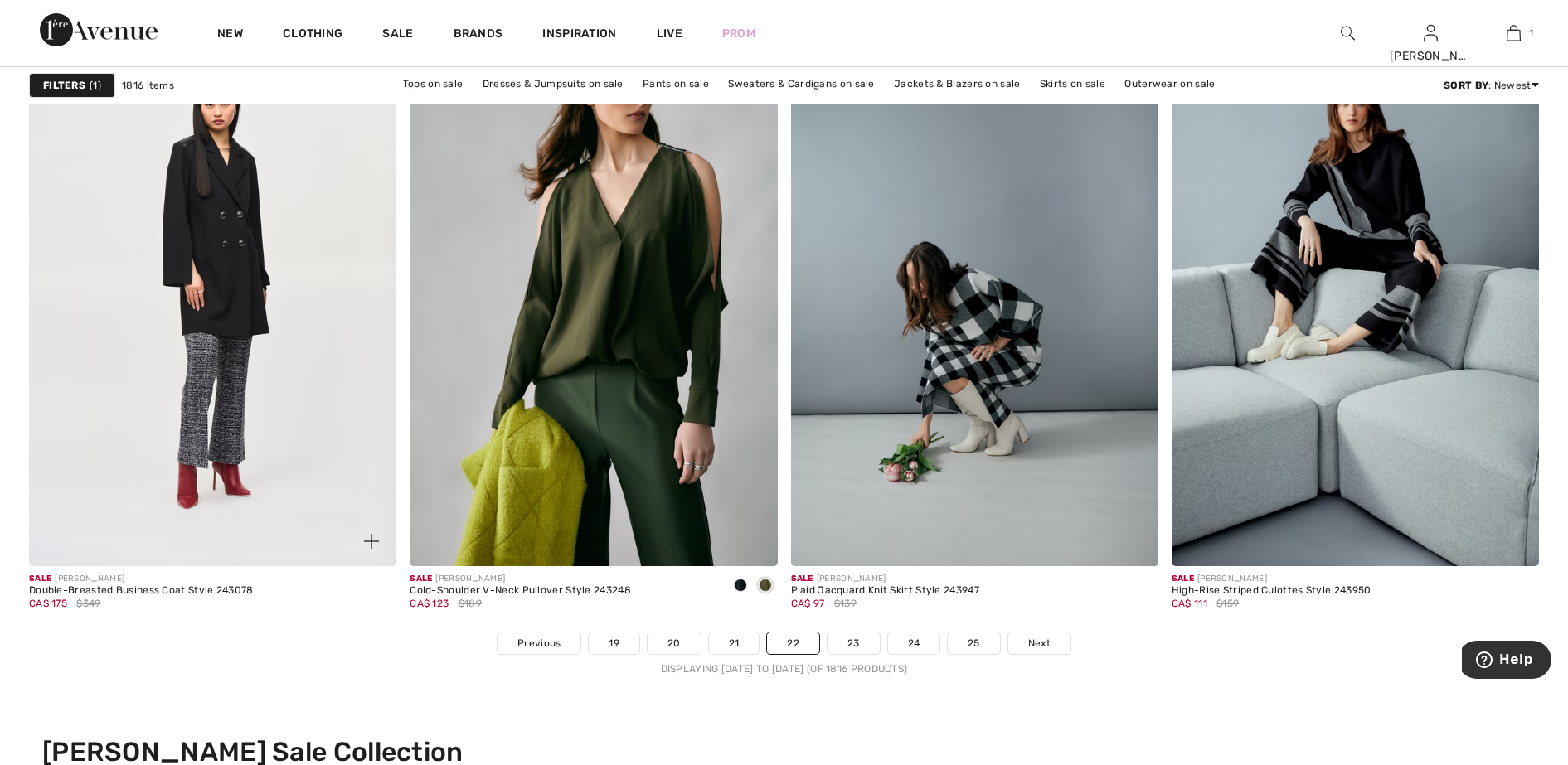
scroll to position [9431, 0]
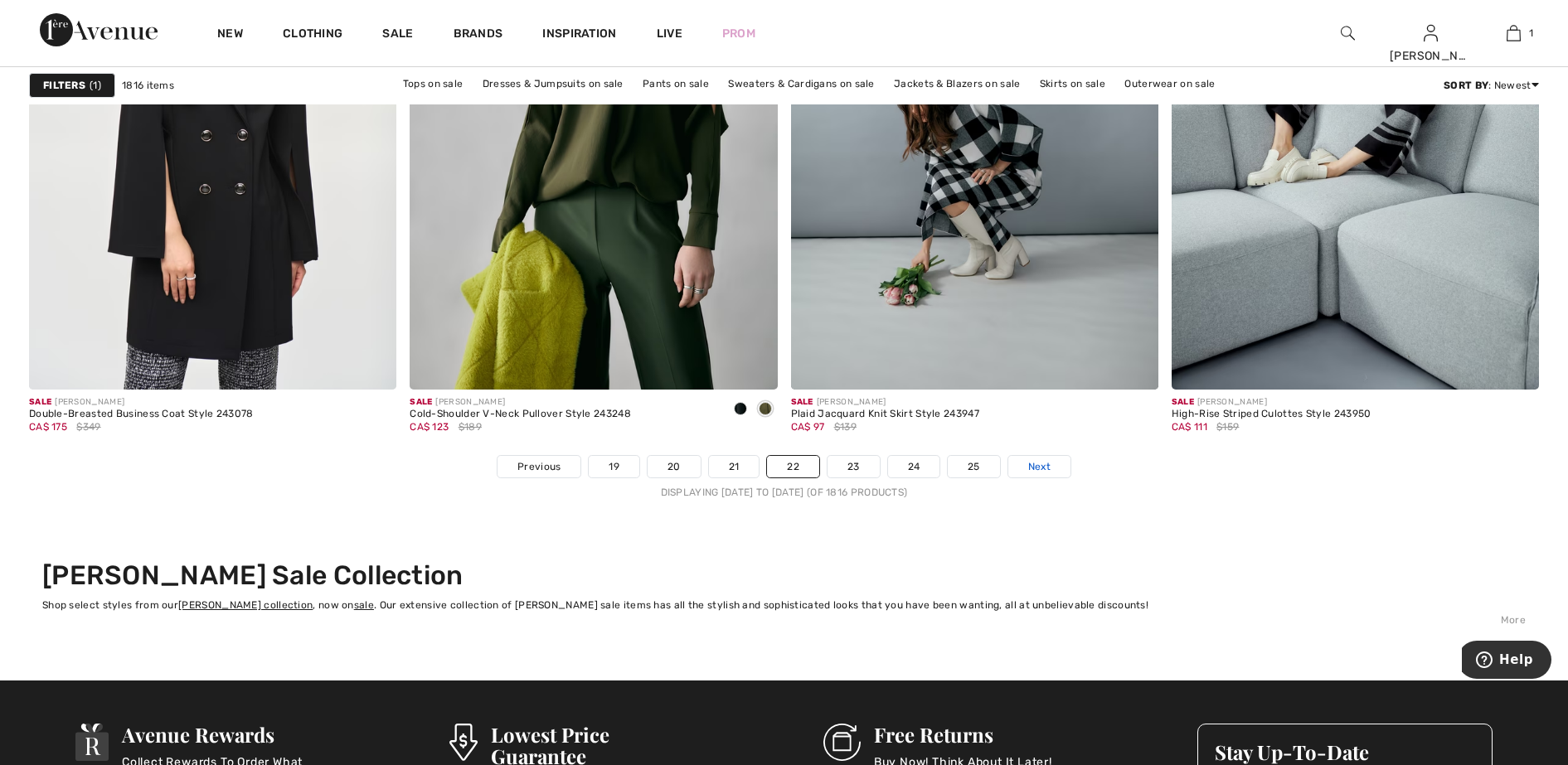
click at [1052, 465] on link "Next" at bounding box center [1039, 466] width 63 height 22
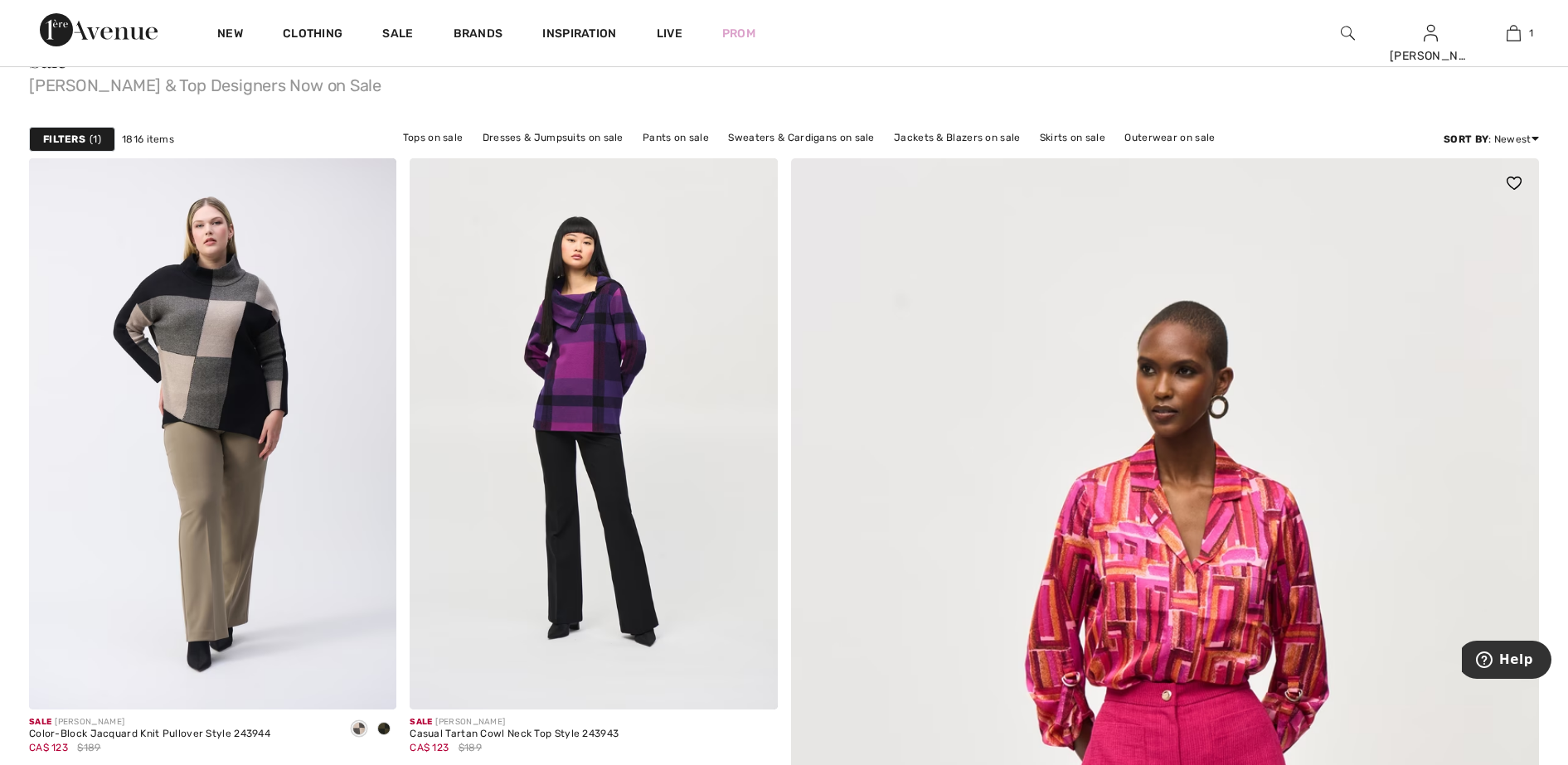
scroll to position [311, 0]
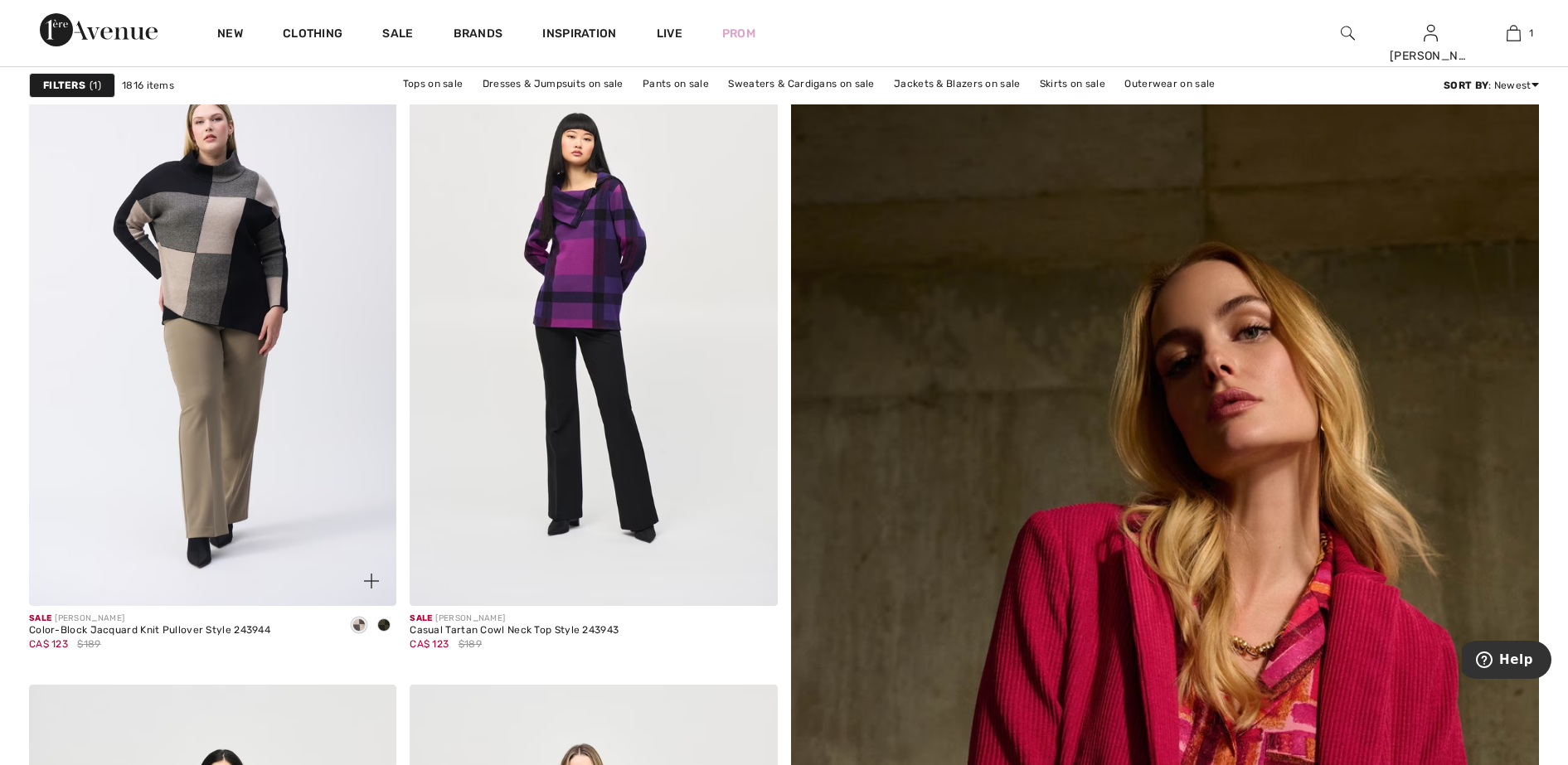
click at [384, 625] on span at bounding box center [383, 625] width 13 height 13
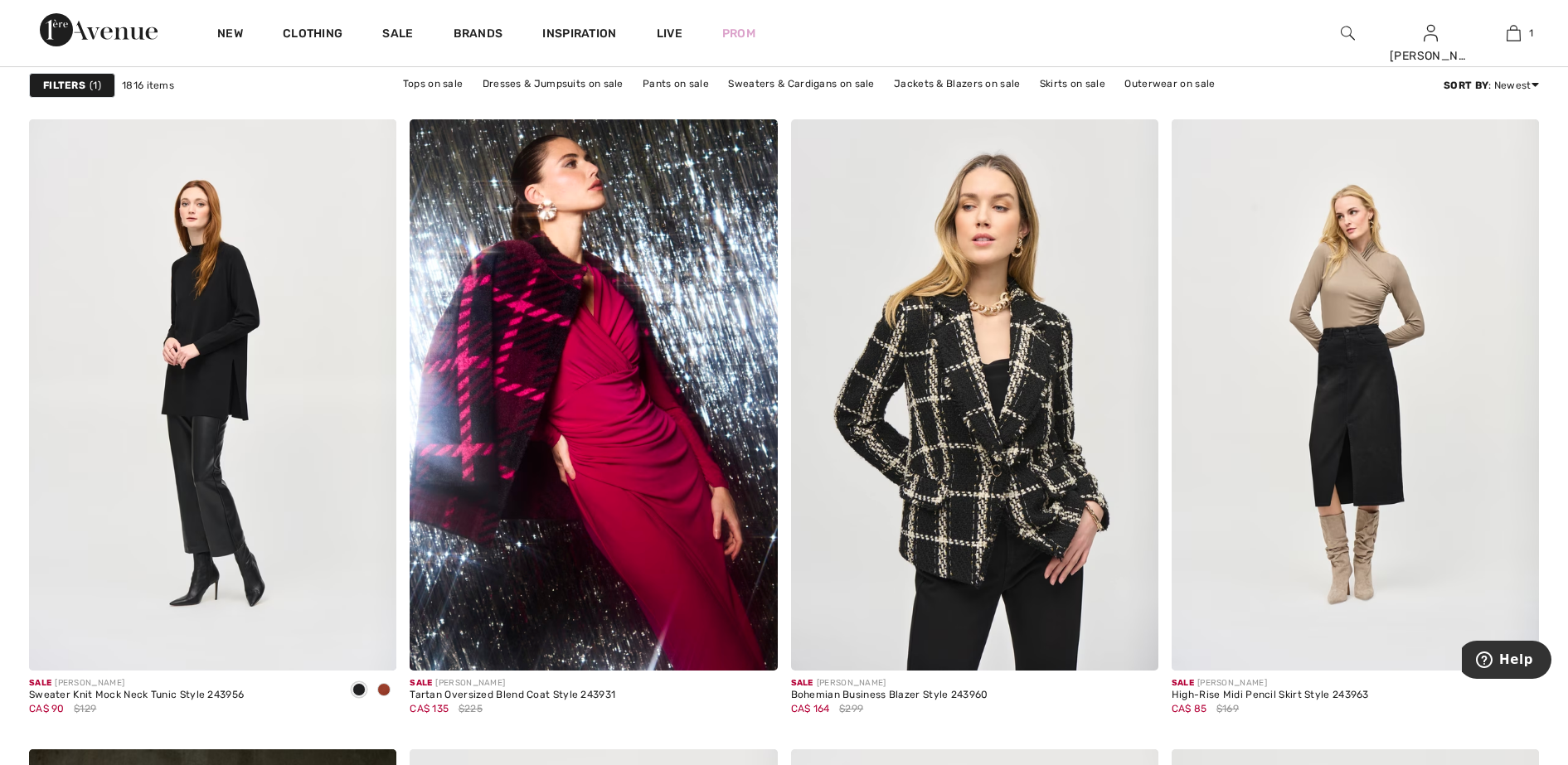
scroll to position [1555, 0]
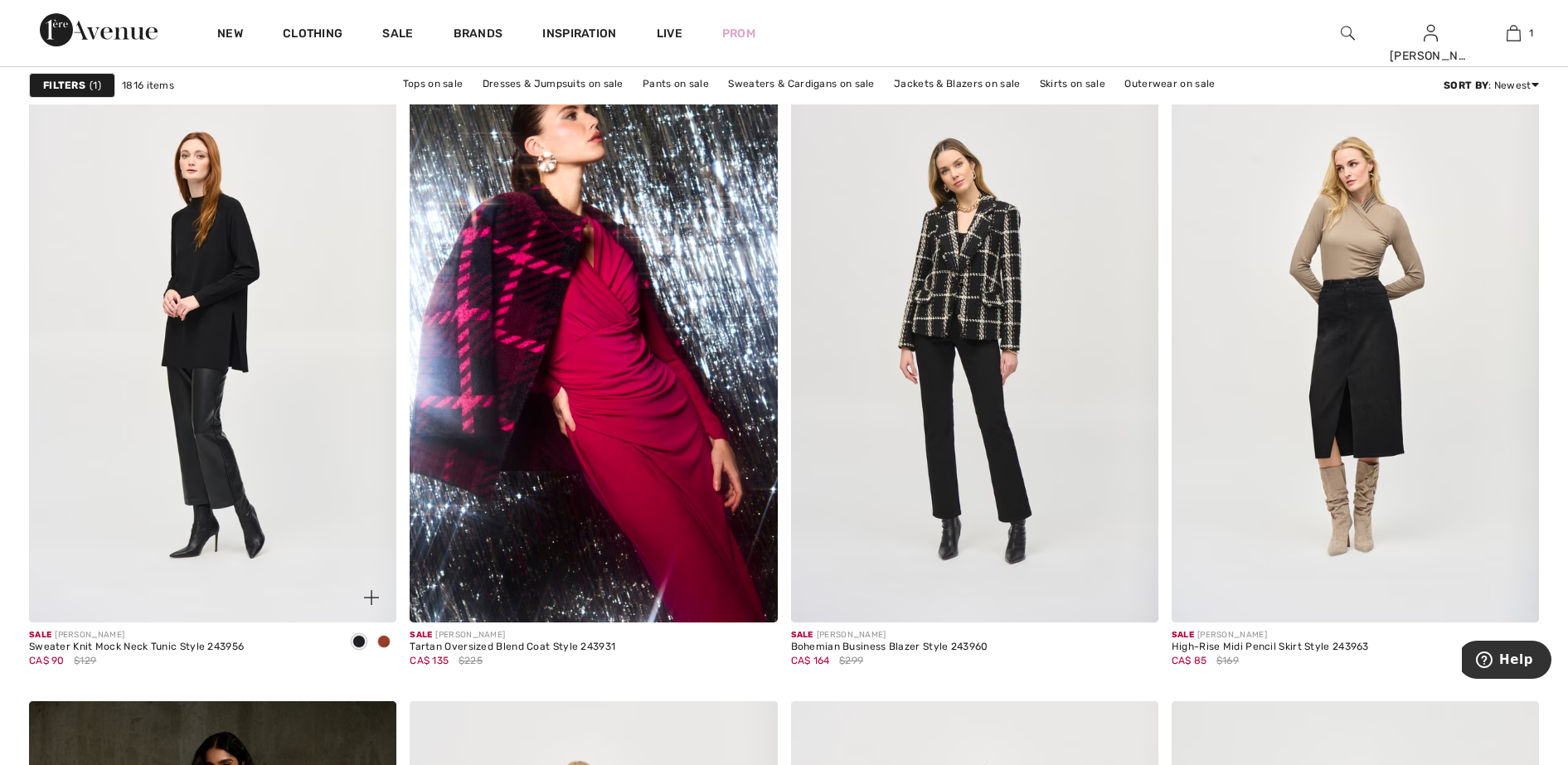
click at [380, 643] on span at bounding box center [383, 642] width 13 height 13
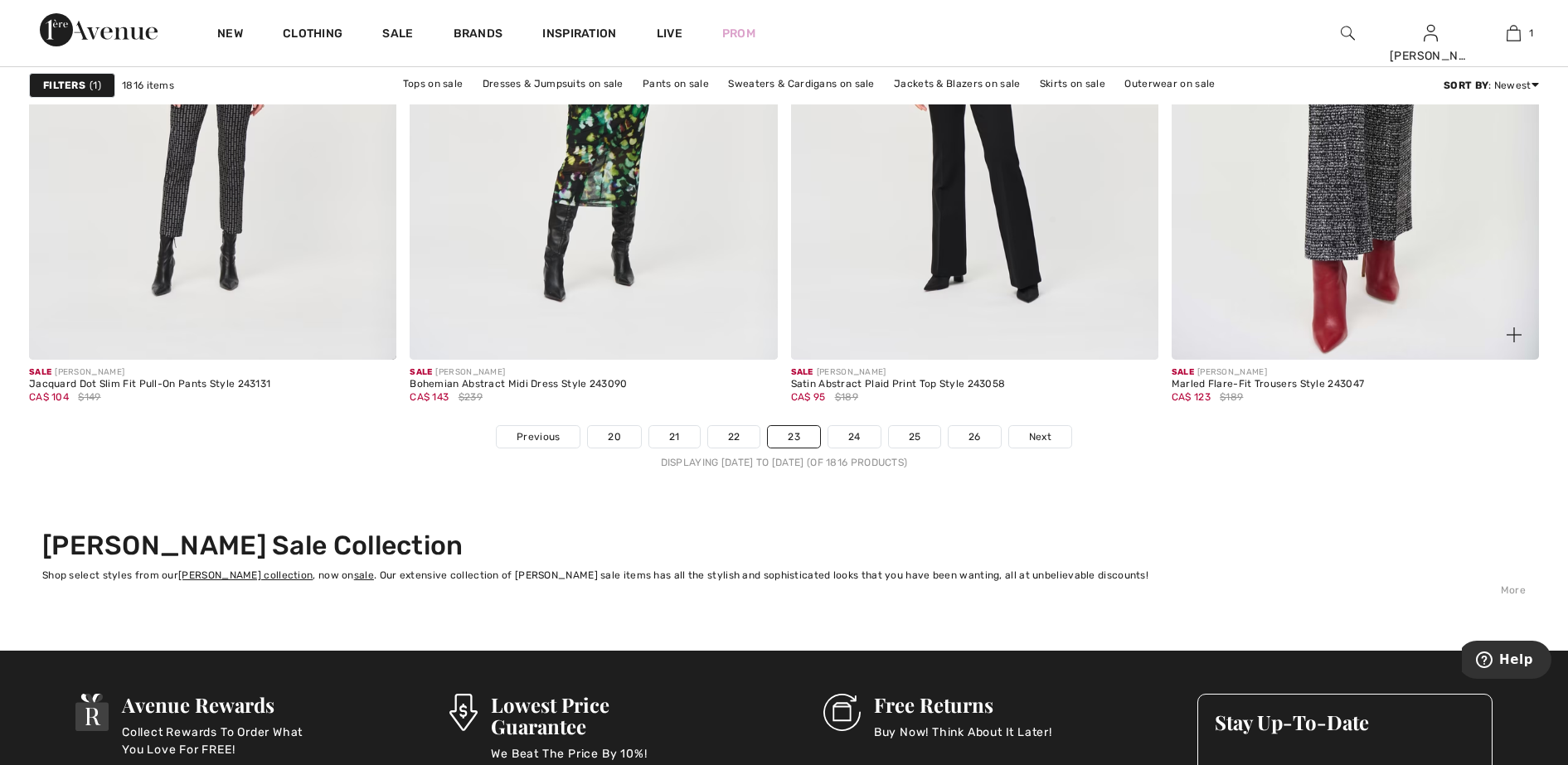
scroll to position [9638, 0]
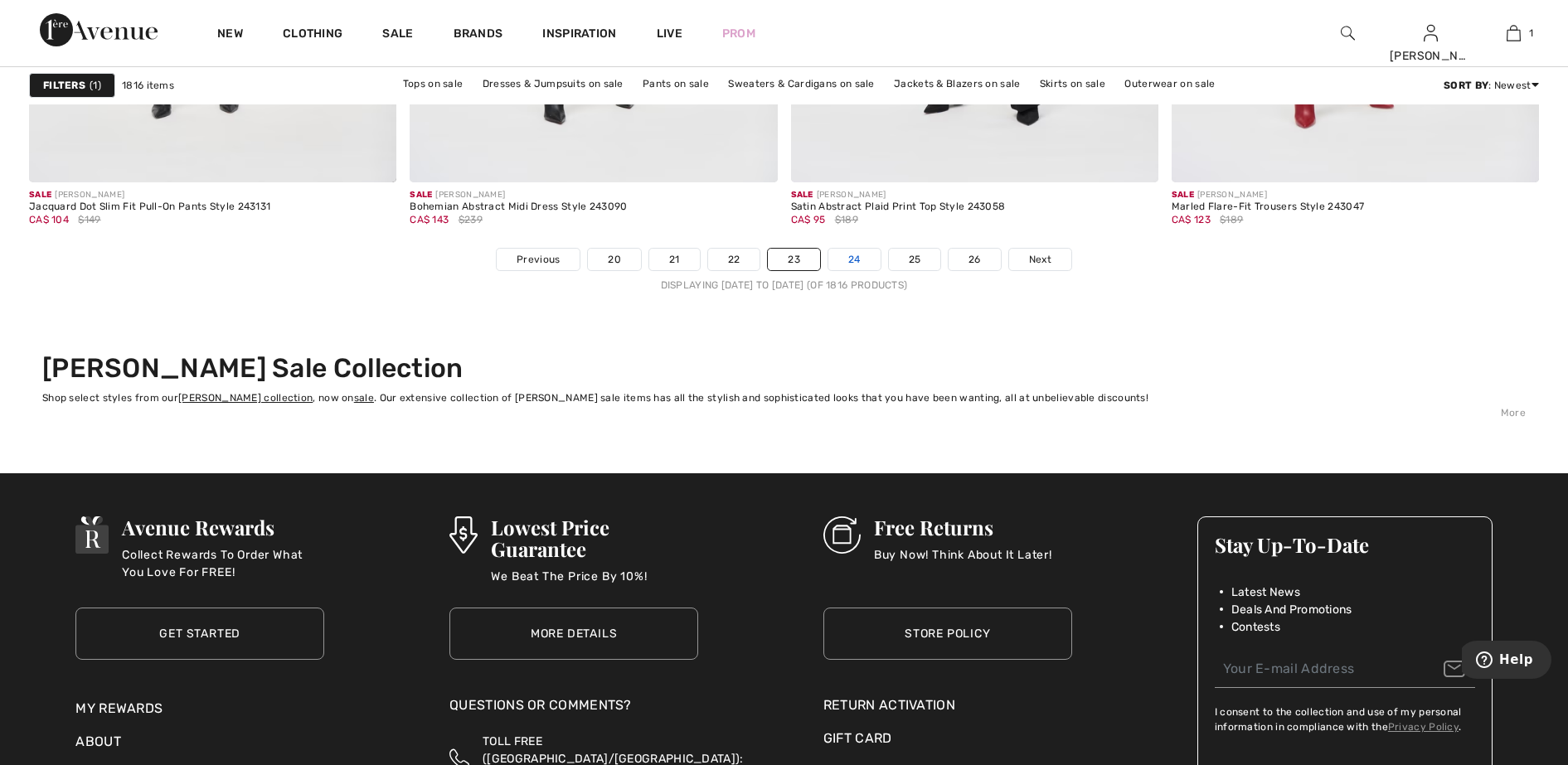
click at [856, 260] on link "24" at bounding box center [854, 259] width 52 height 22
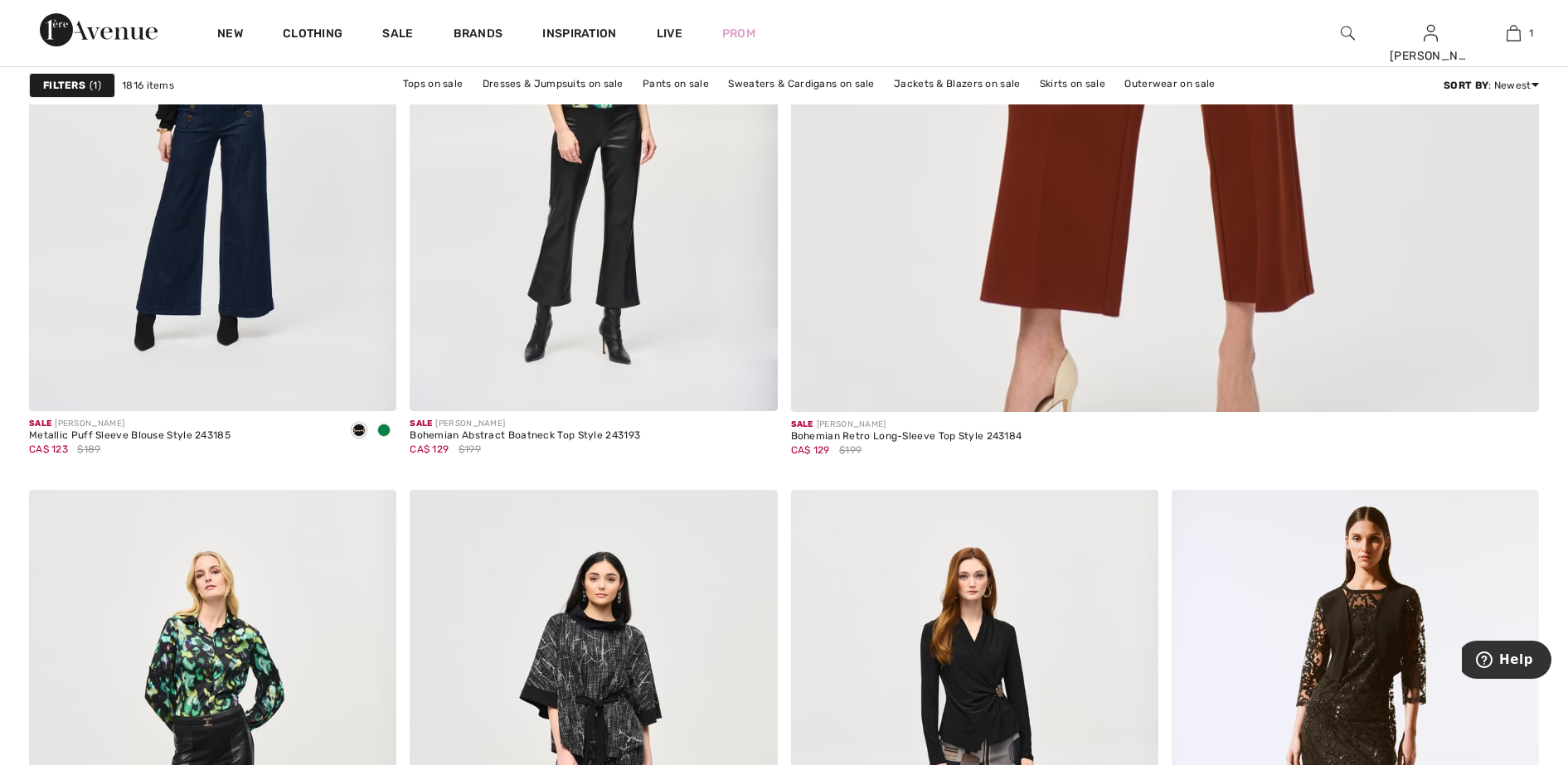
scroll to position [1140, 0]
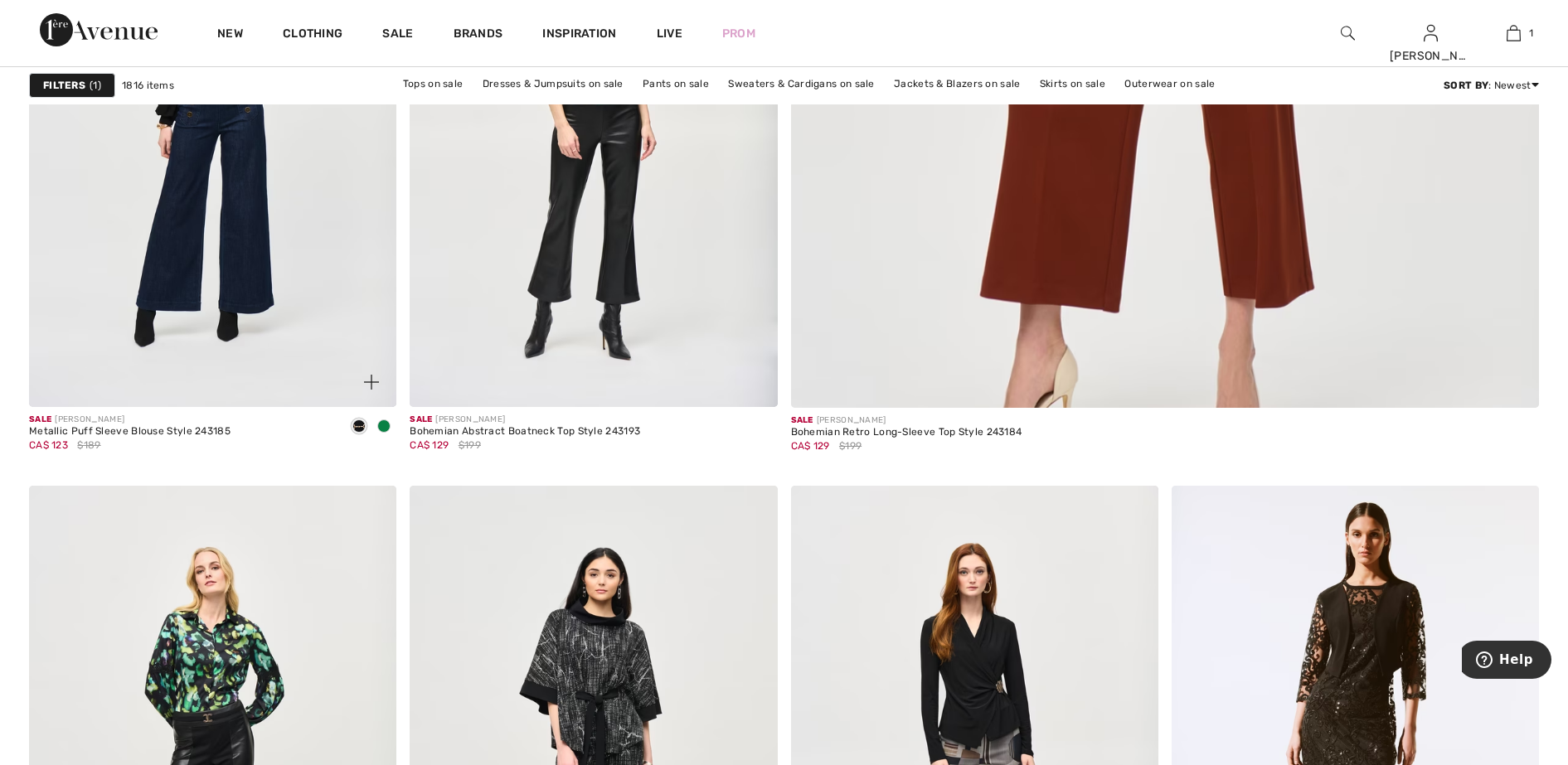
click at [383, 424] on span at bounding box center [383, 426] width 13 height 13
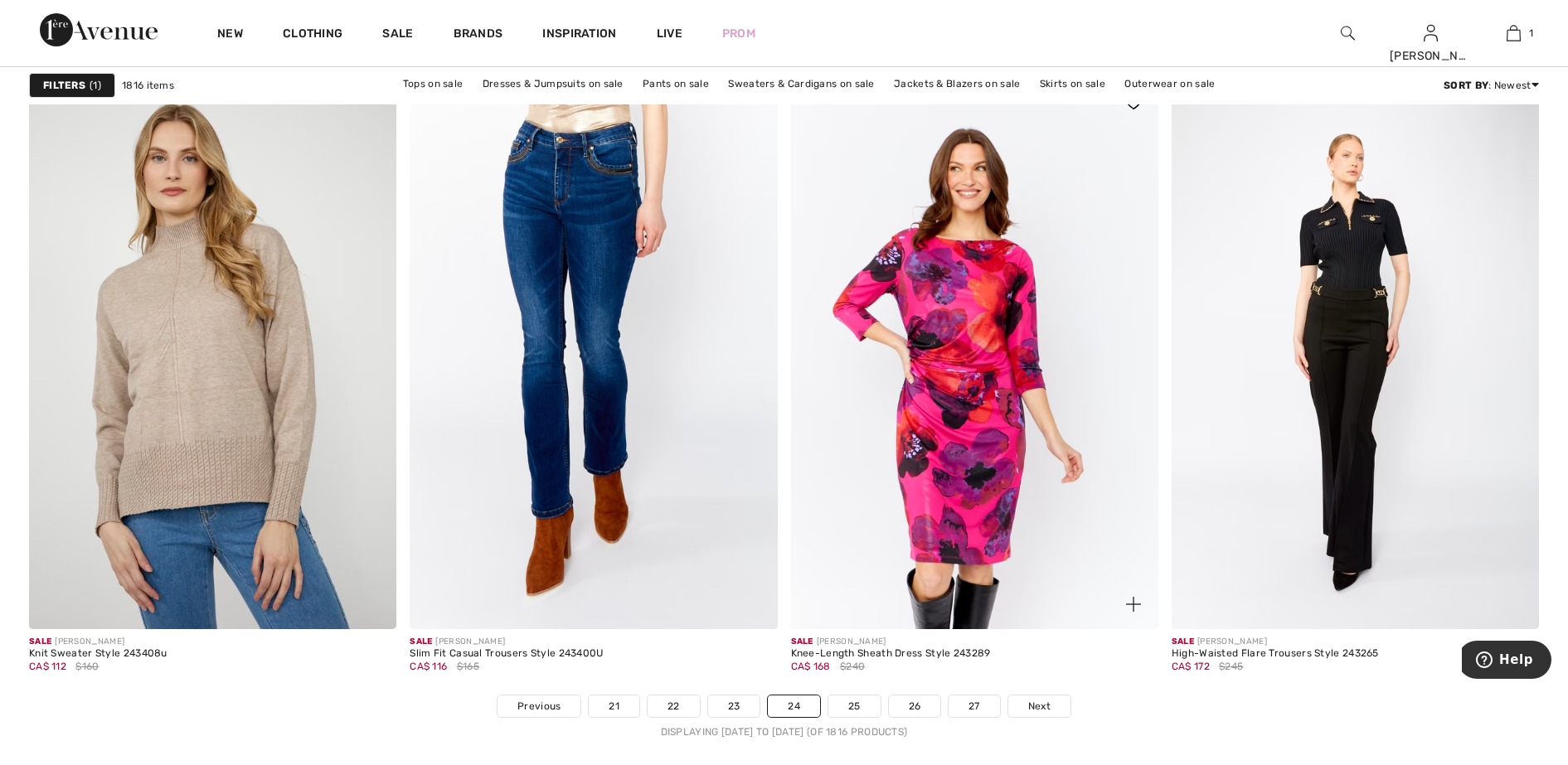
scroll to position [9224, 0]
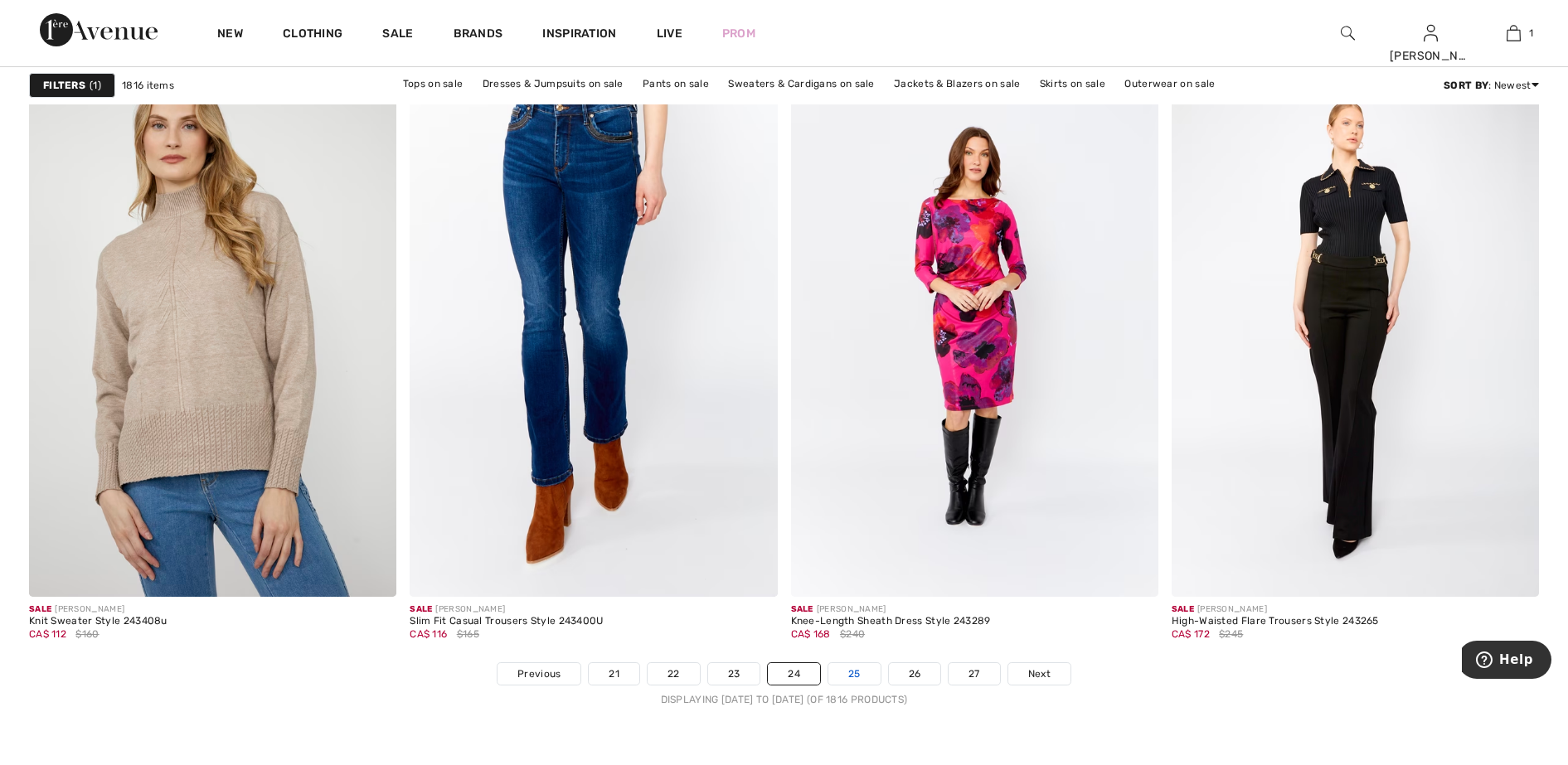
click at [849, 677] on link "25" at bounding box center [854, 674] width 52 height 22
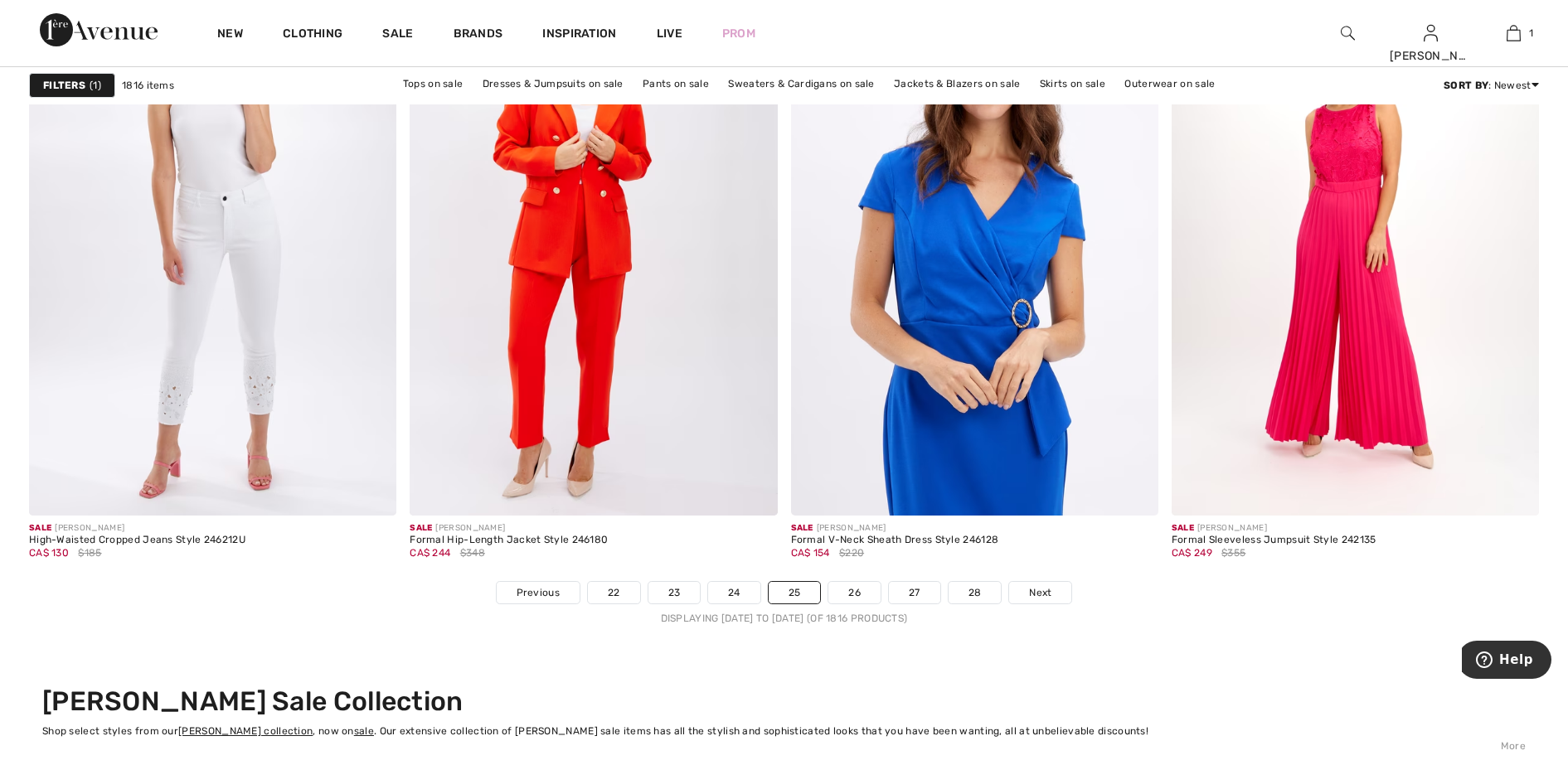
scroll to position [9534, 0]
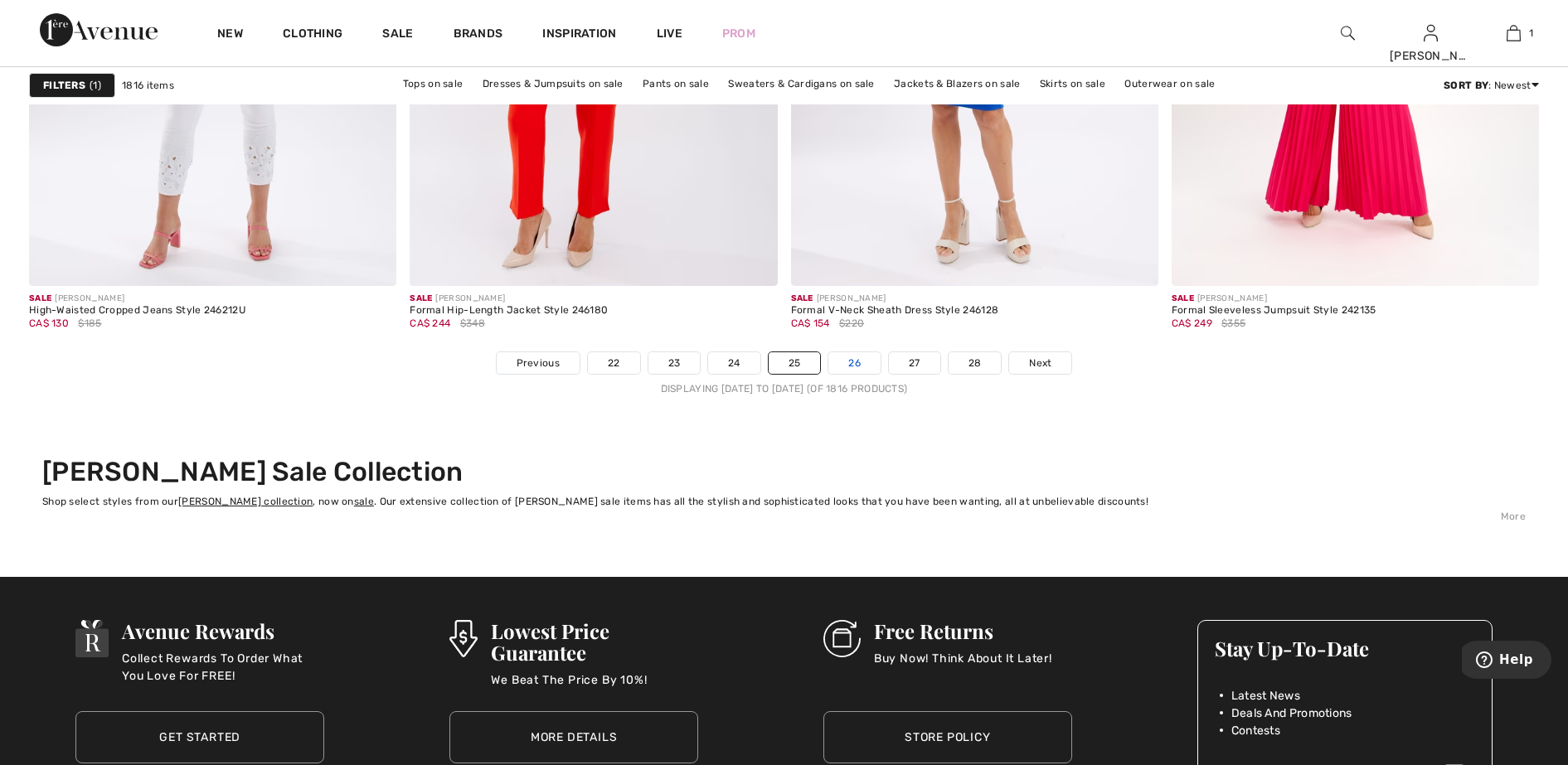
click at [864, 368] on link "26" at bounding box center [854, 363] width 52 height 22
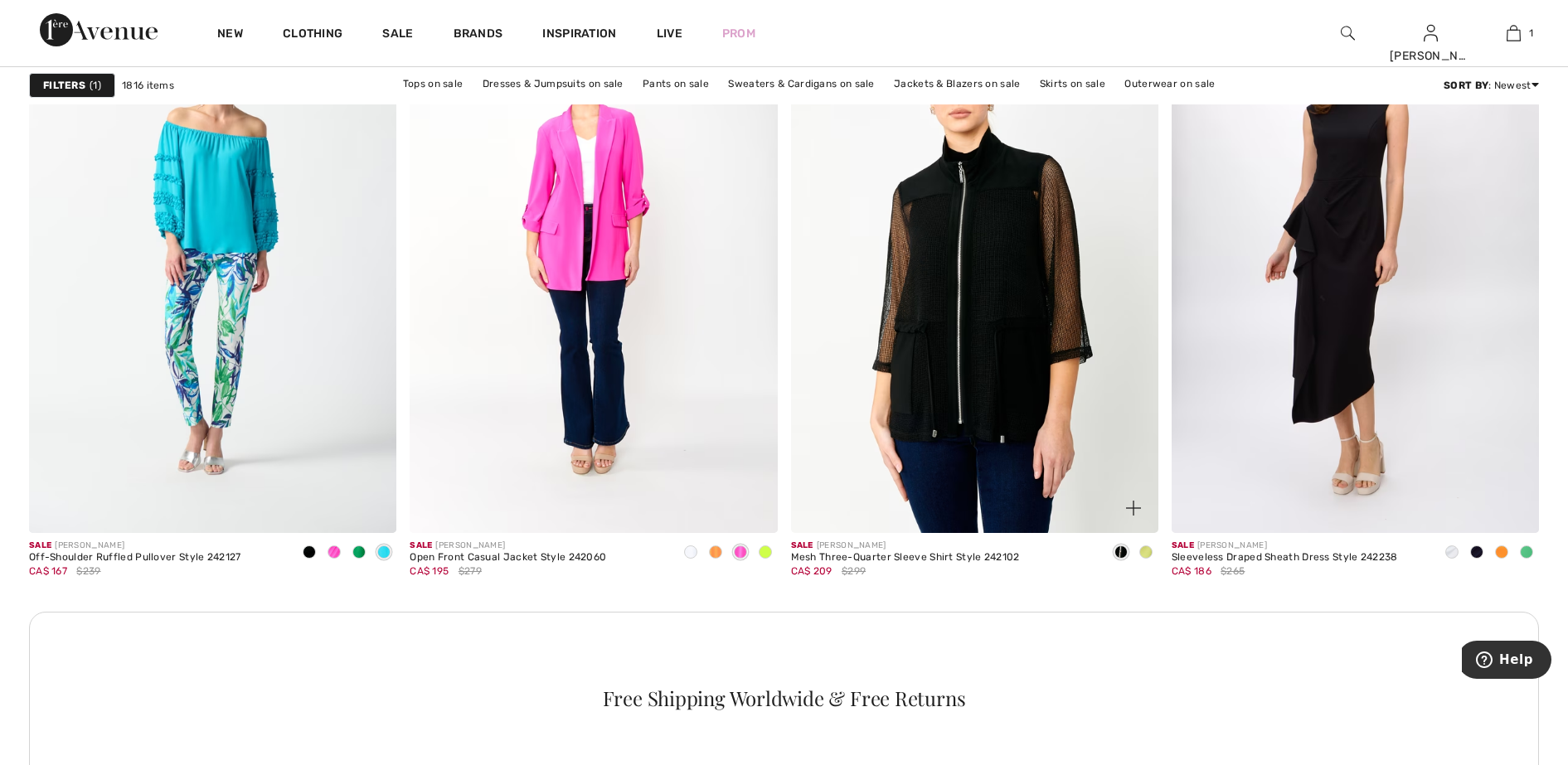
scroll to position [4353, 0]
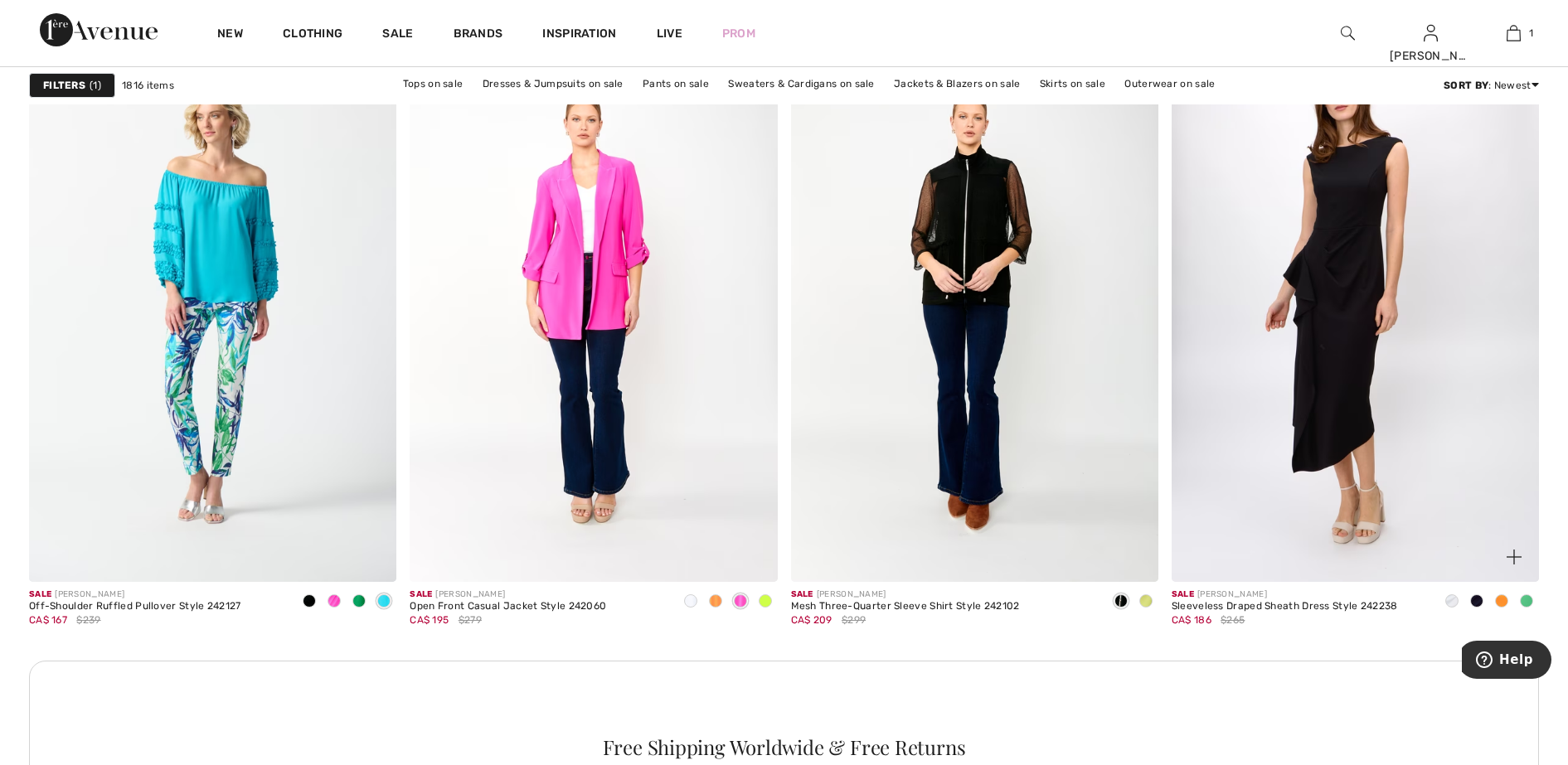
click at [1531, 597] on span at bounding box center [1526, 601] width 13 height 13
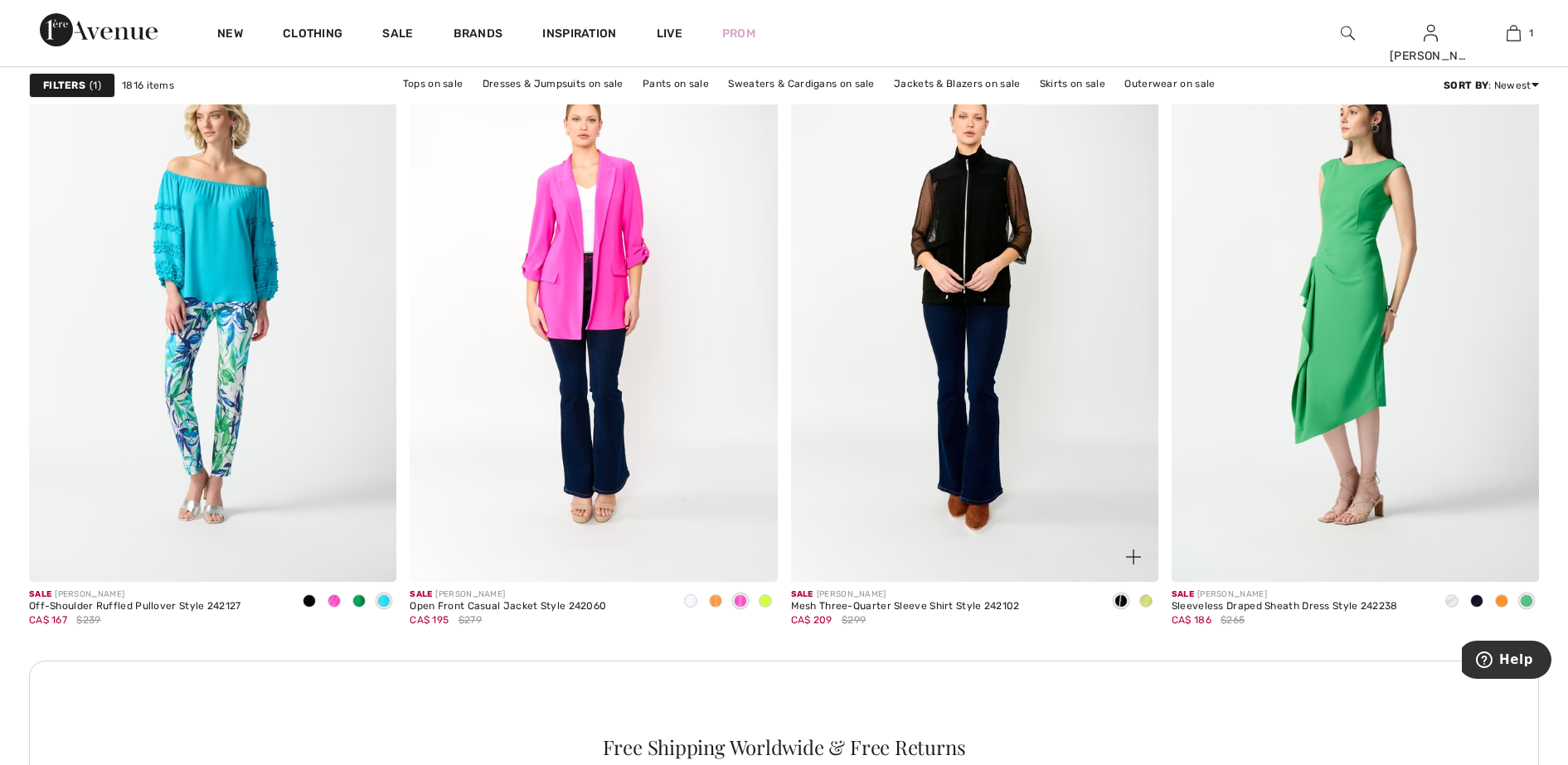
click at [1148, 599] on span at bounding box center [1146, 601] width 13 height 13
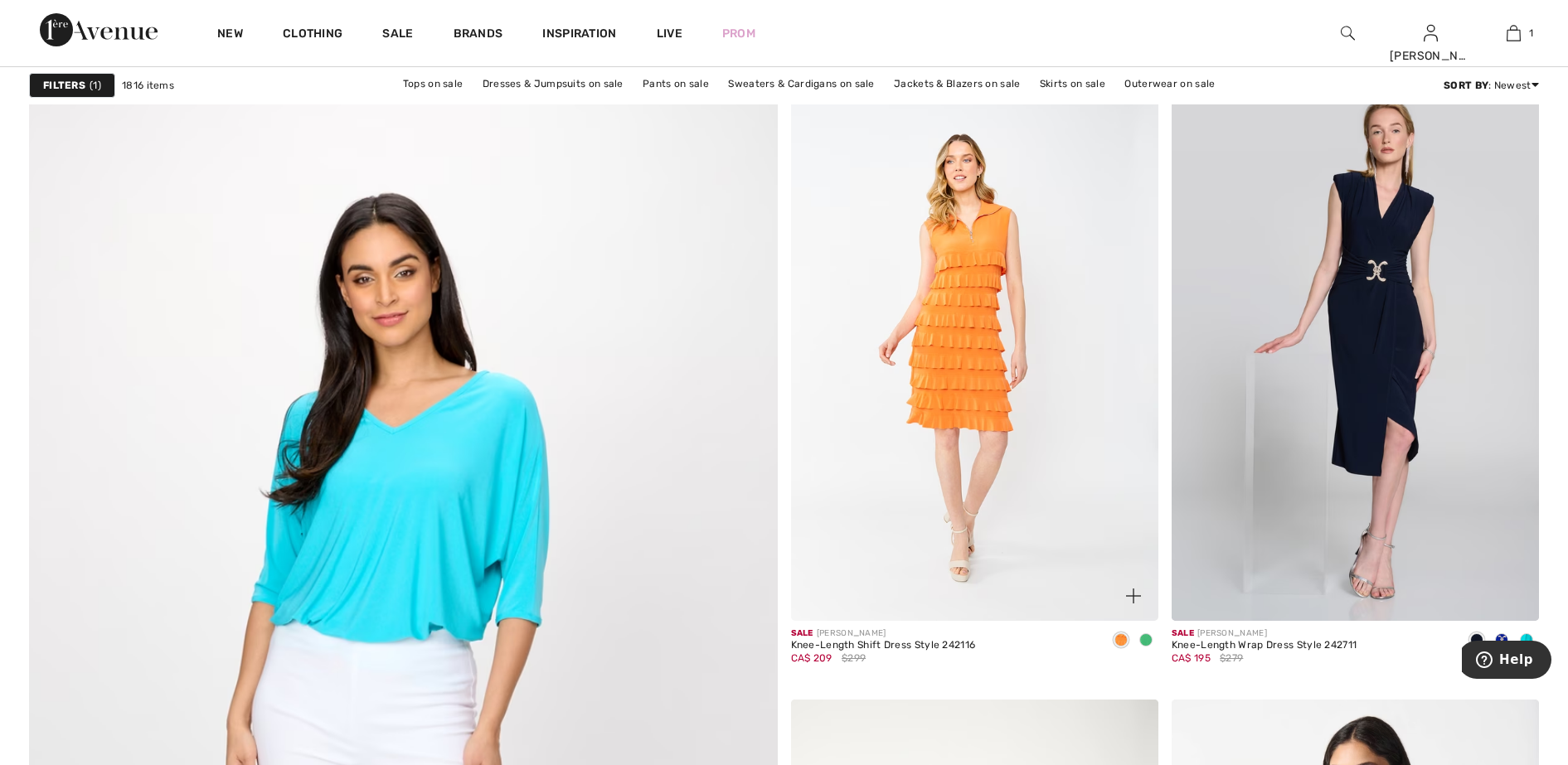
scroll to position [5286, 0]
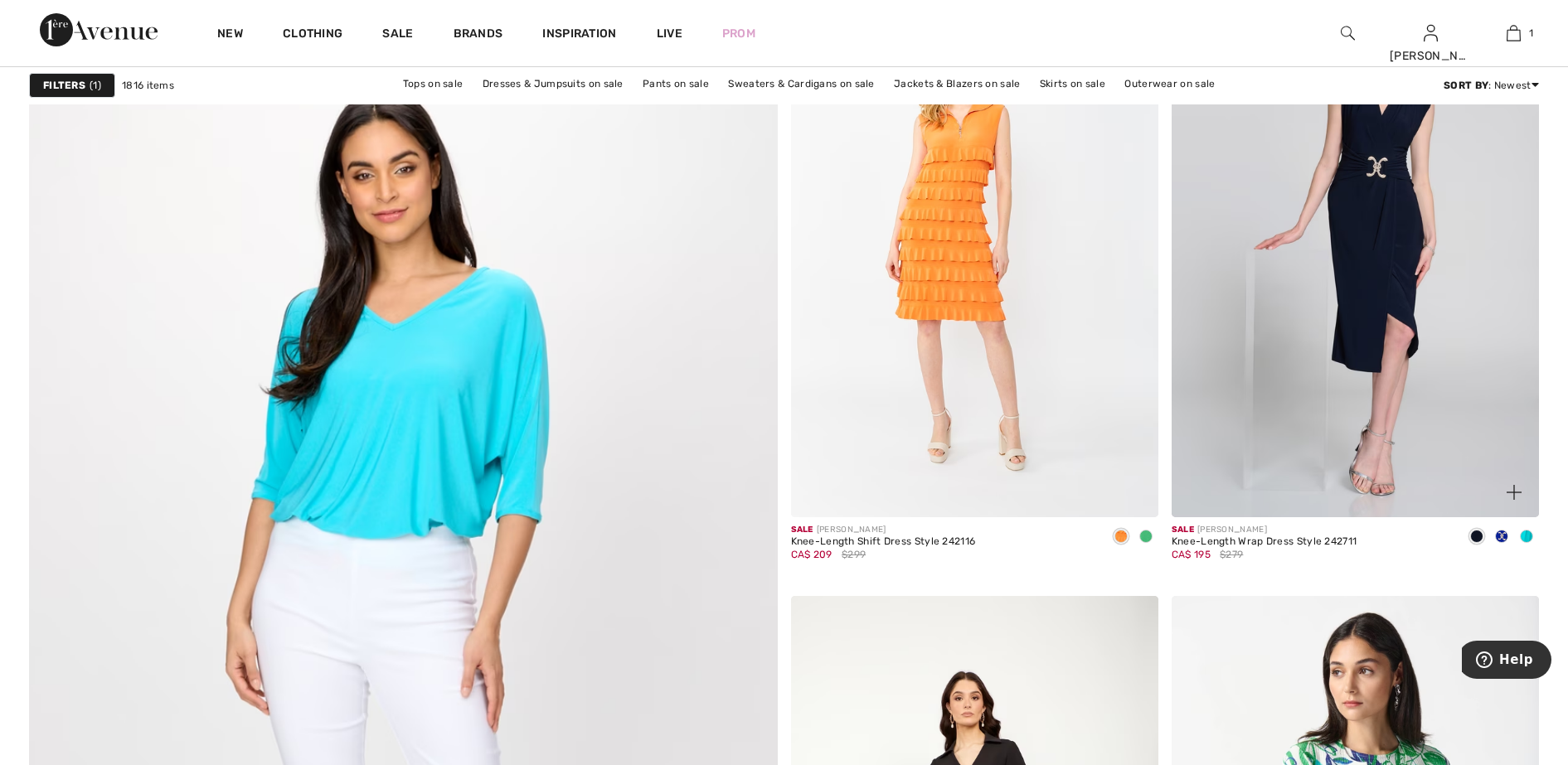
click at [1529, 536] on span at bounding box center [1526, 536] width 13 height 13
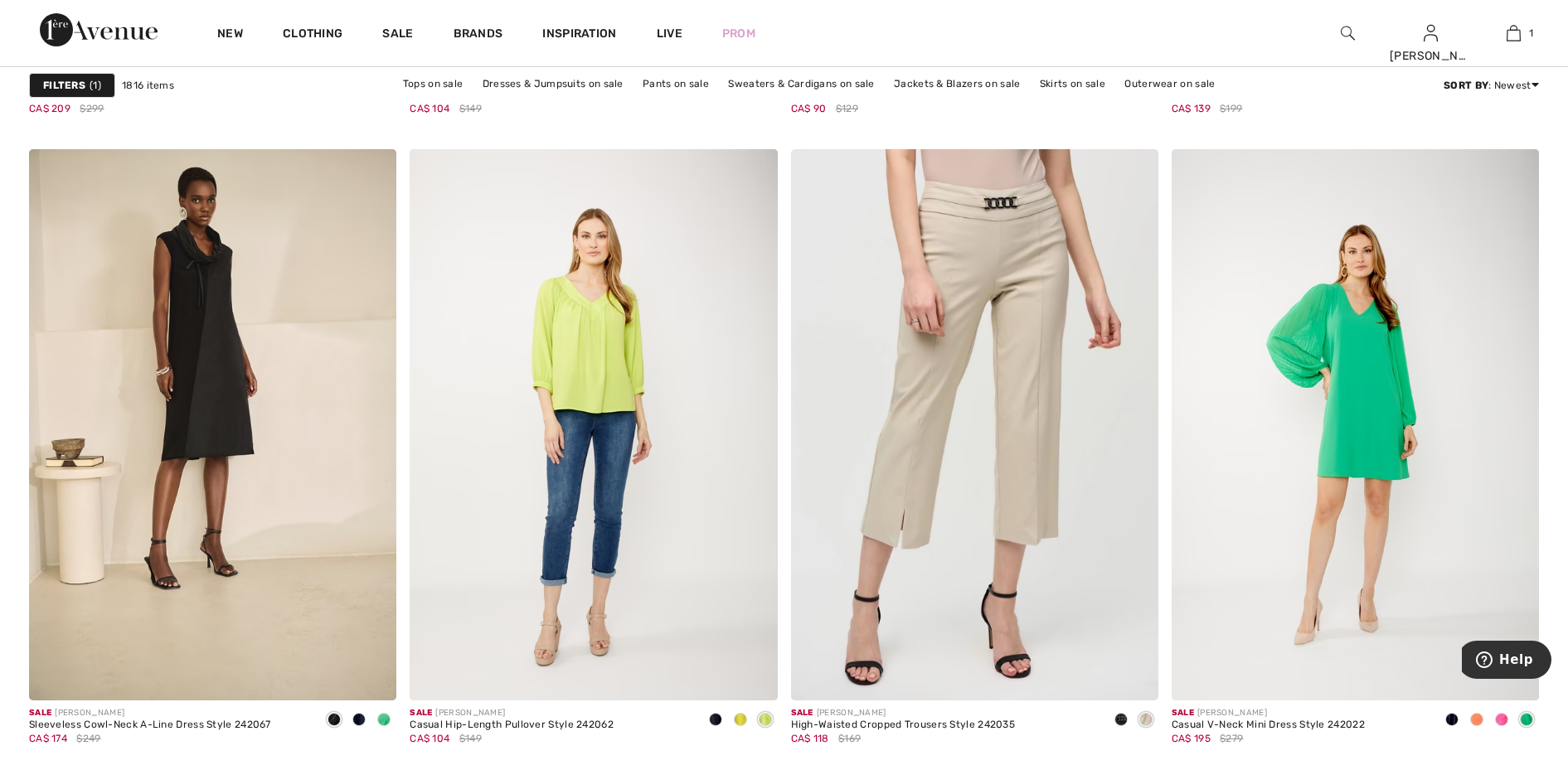
scroll to position [8602, 0]
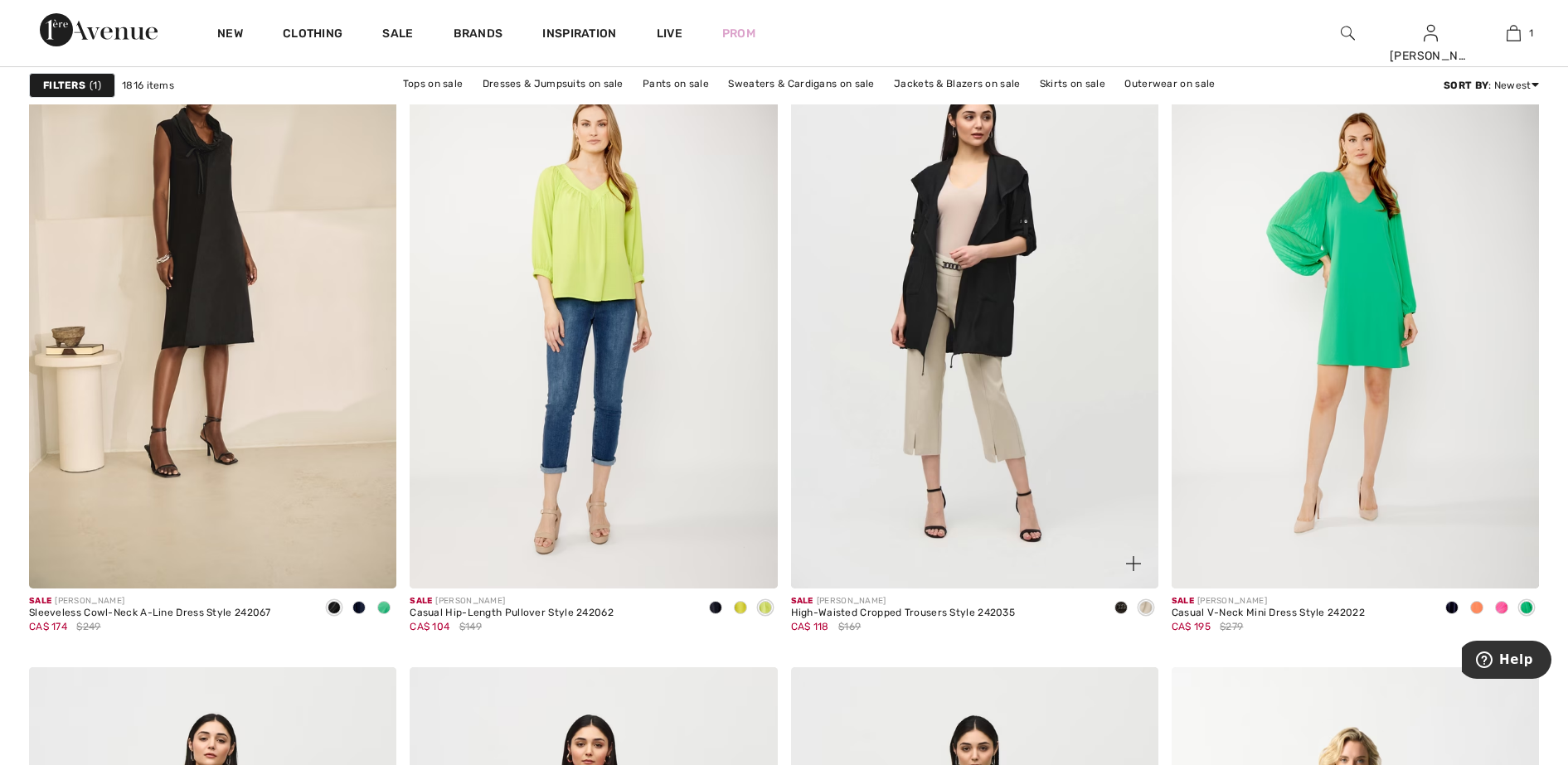
click at [1144, 605] on span at bounding box center [1146, 607] width 13 height 13
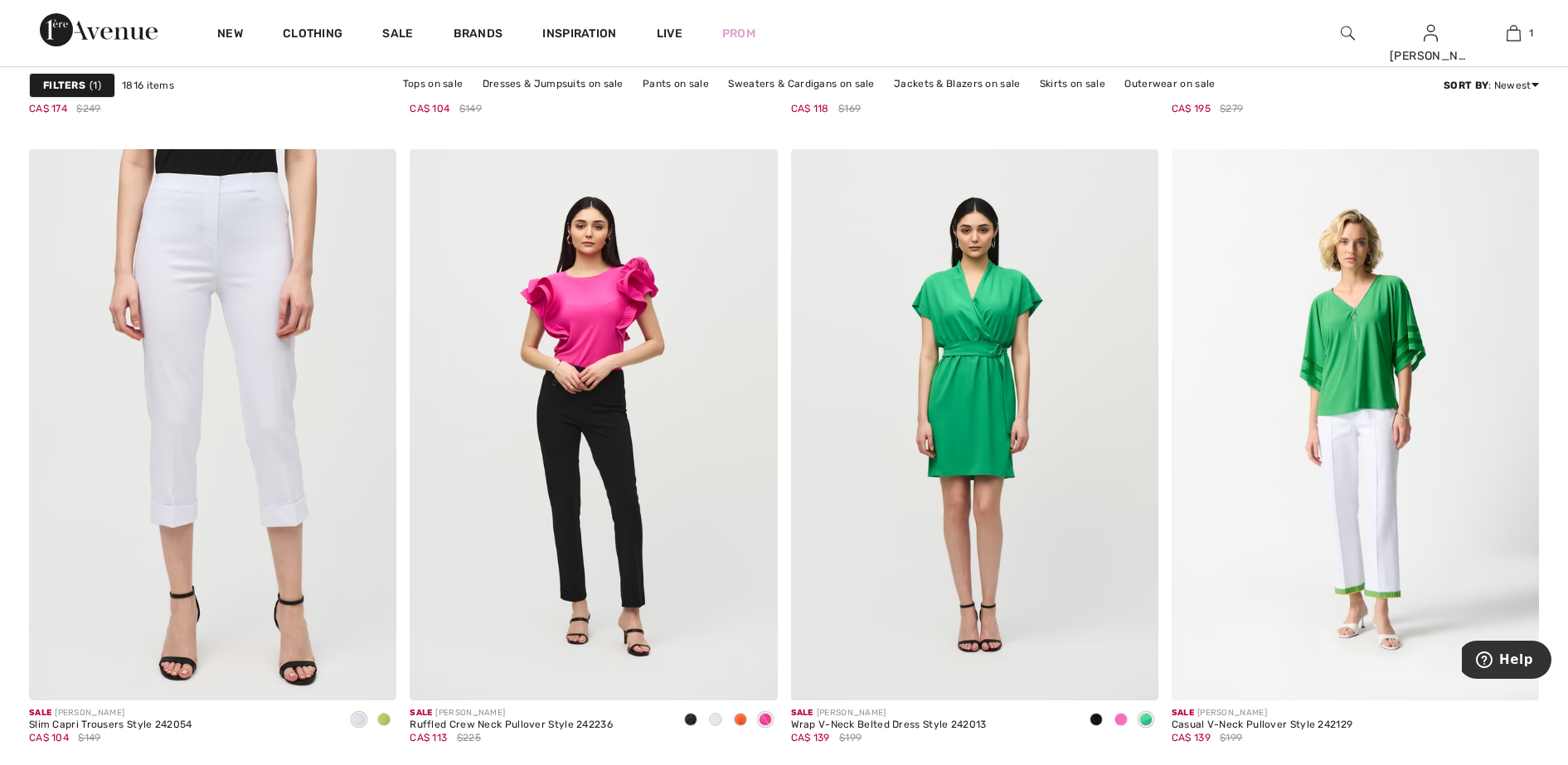
scroll to position [9534, 0]
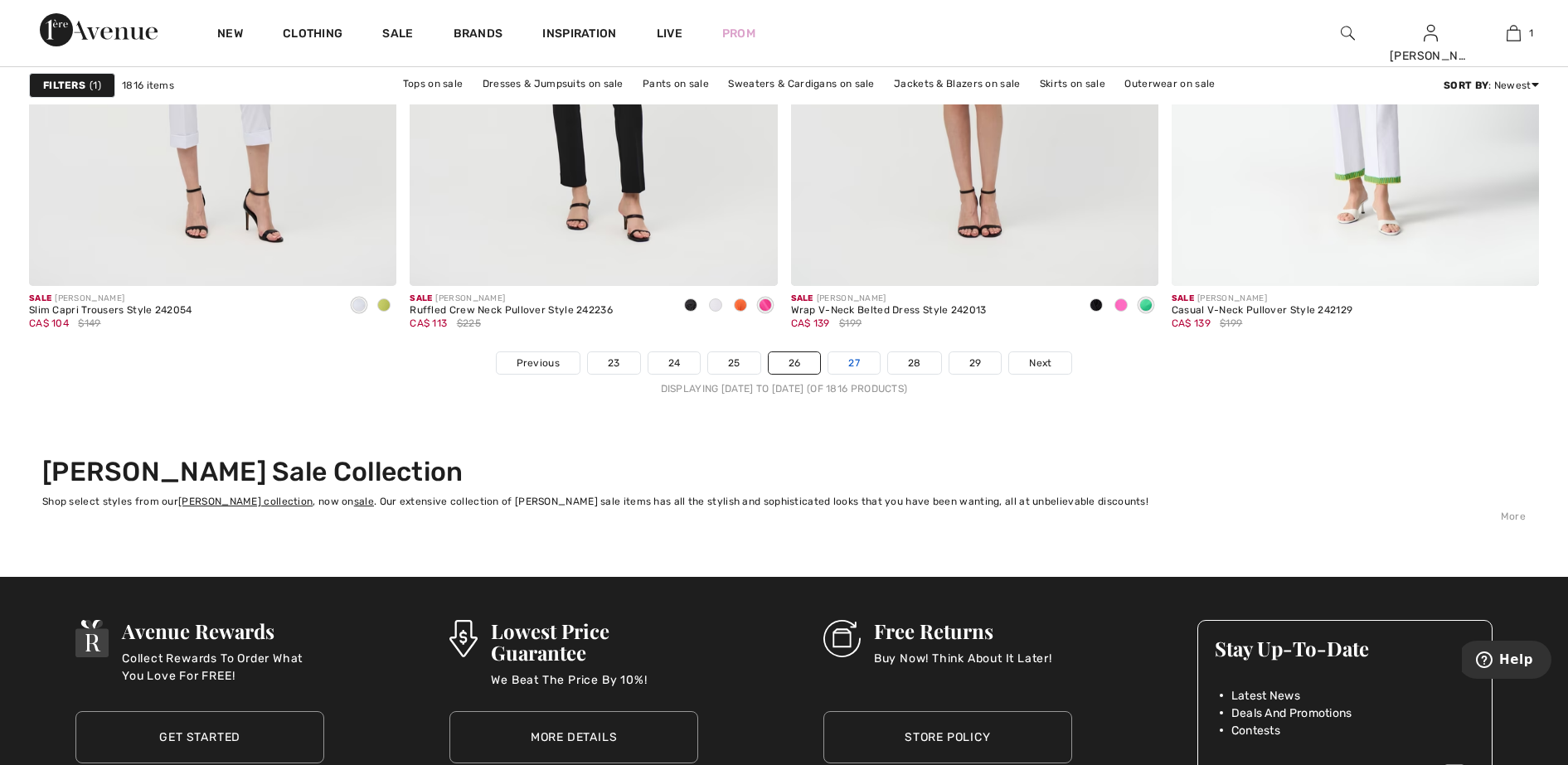
click at [840, 362] on link "27" at bounding box center [854, 363] width 51 height 22
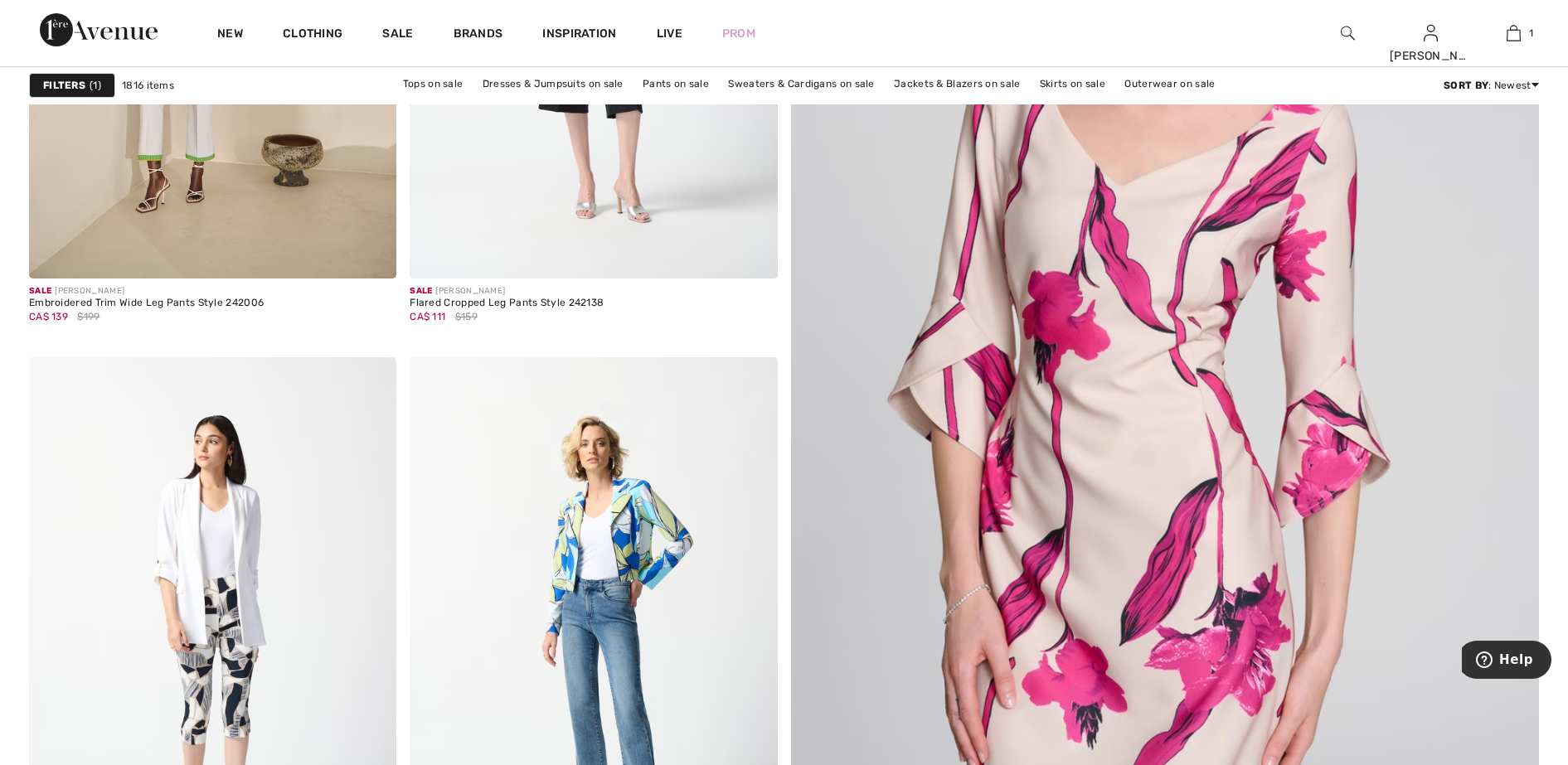
scroll to position [622, 0]
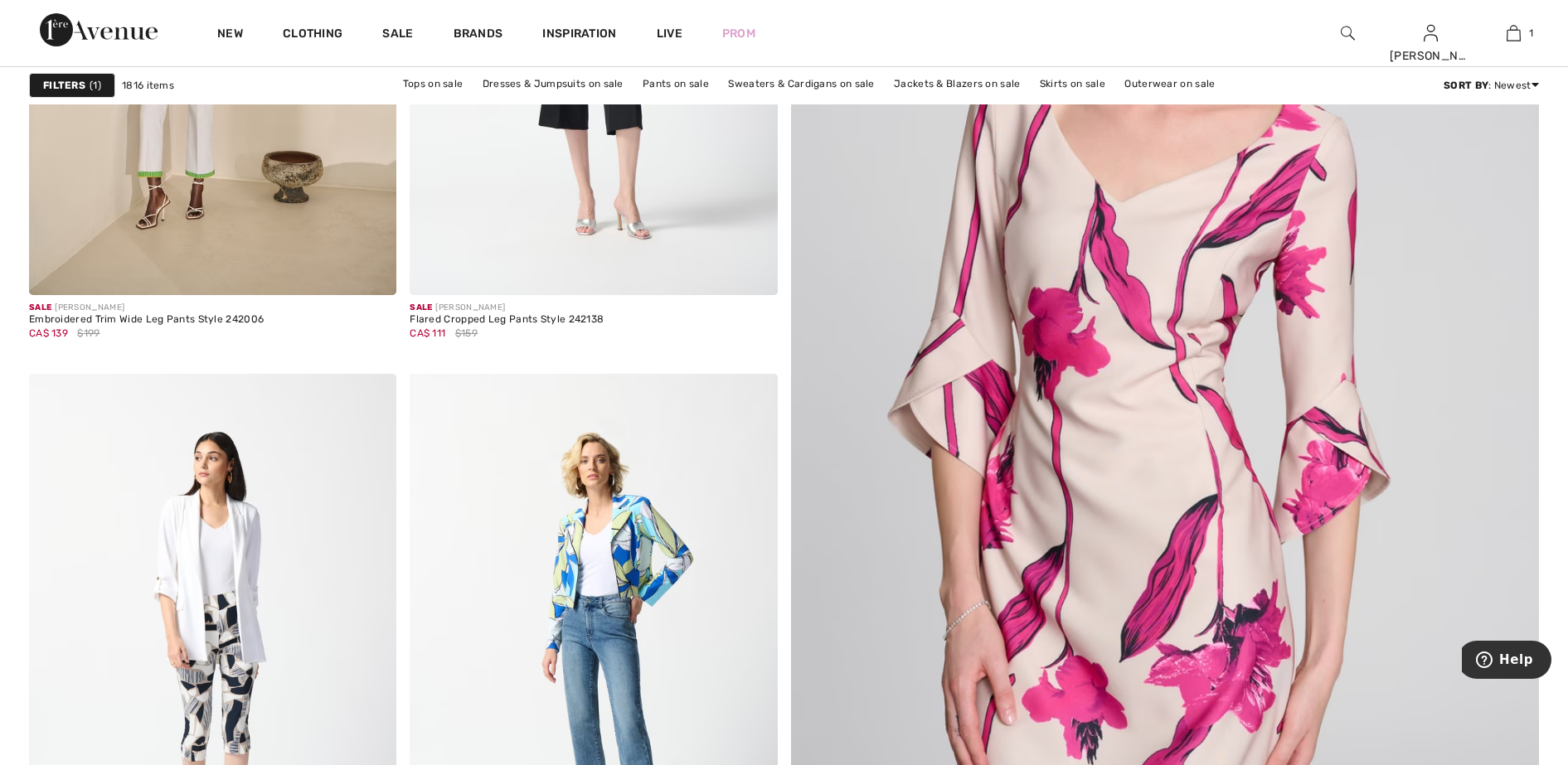
click at [1181, 493] on img at bounding box center [1165, 417] width 898 height 1347
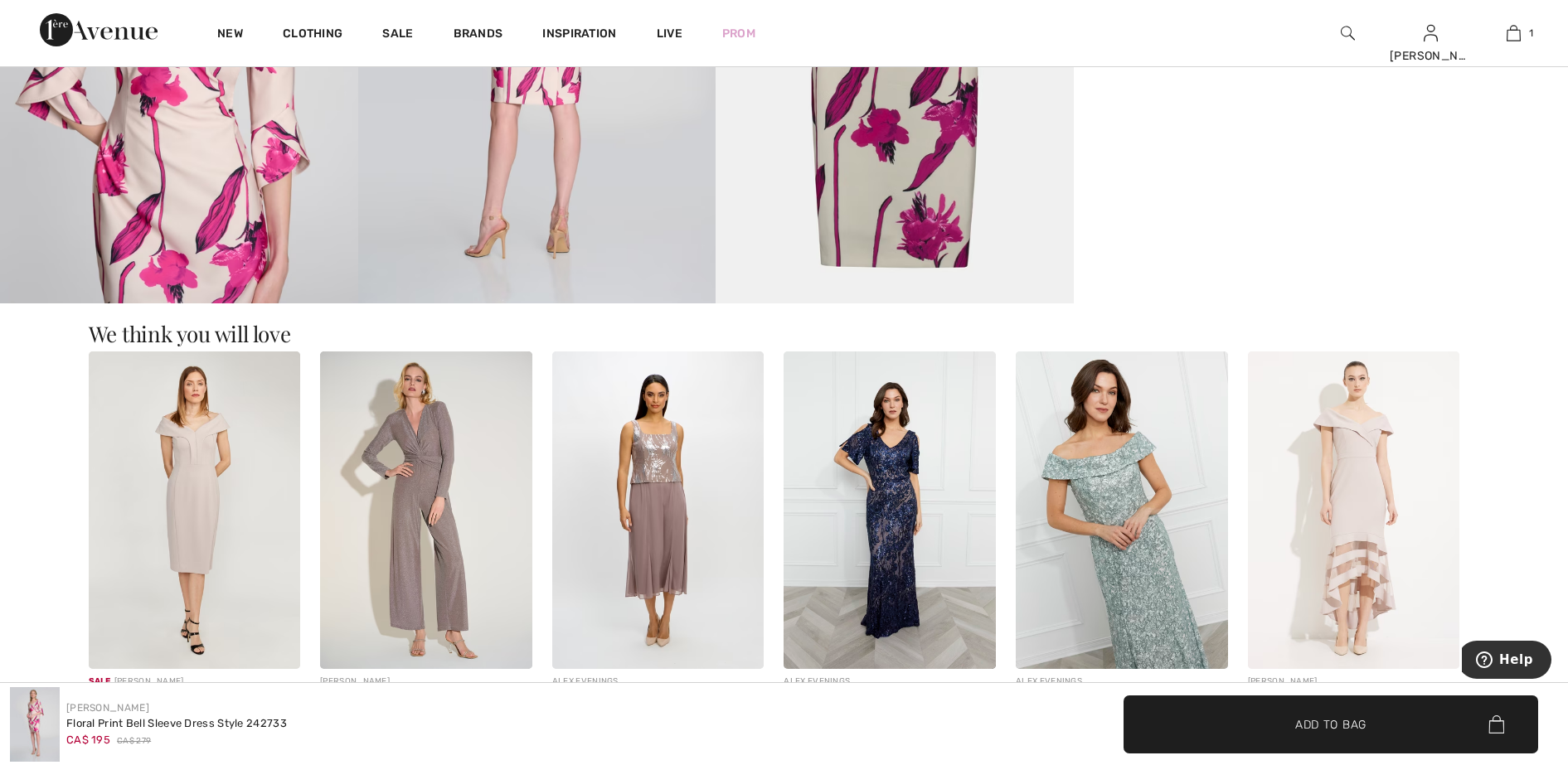
scroll to position [1347, 0]
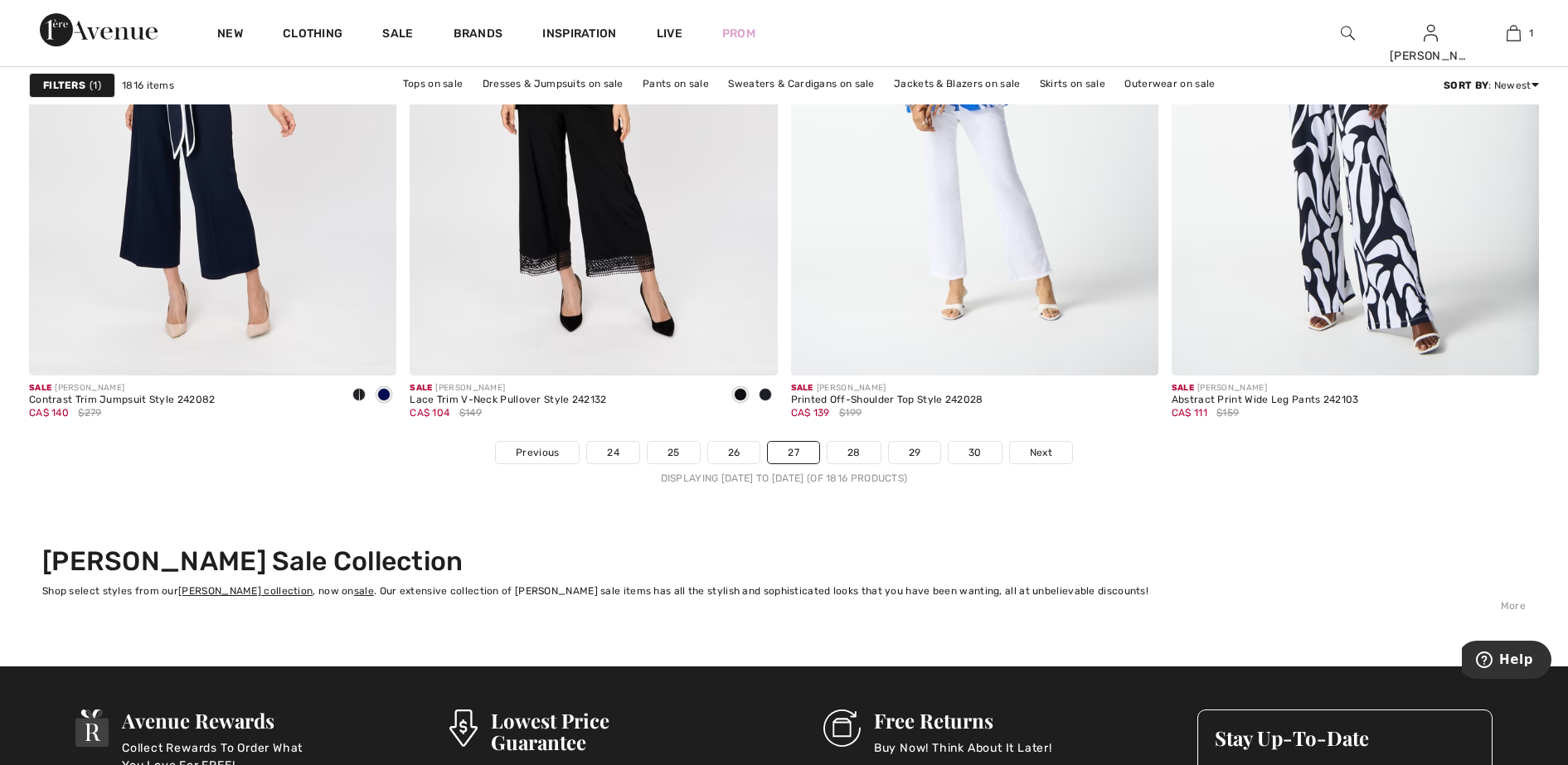
scroll to position [9534, 0]
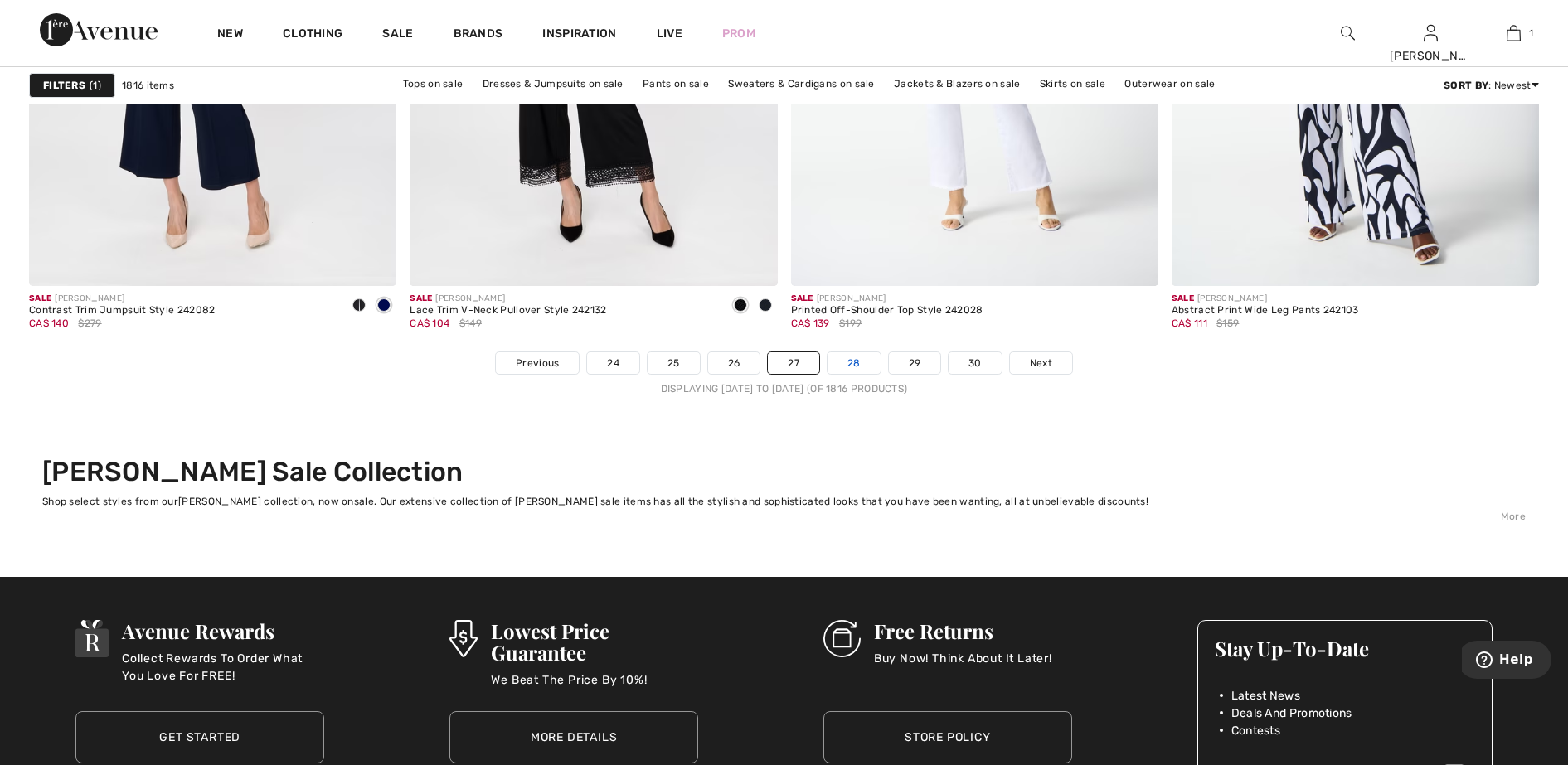
click at [861, 357] on link "28" at bounding box center [854, 363] width 53 height 22
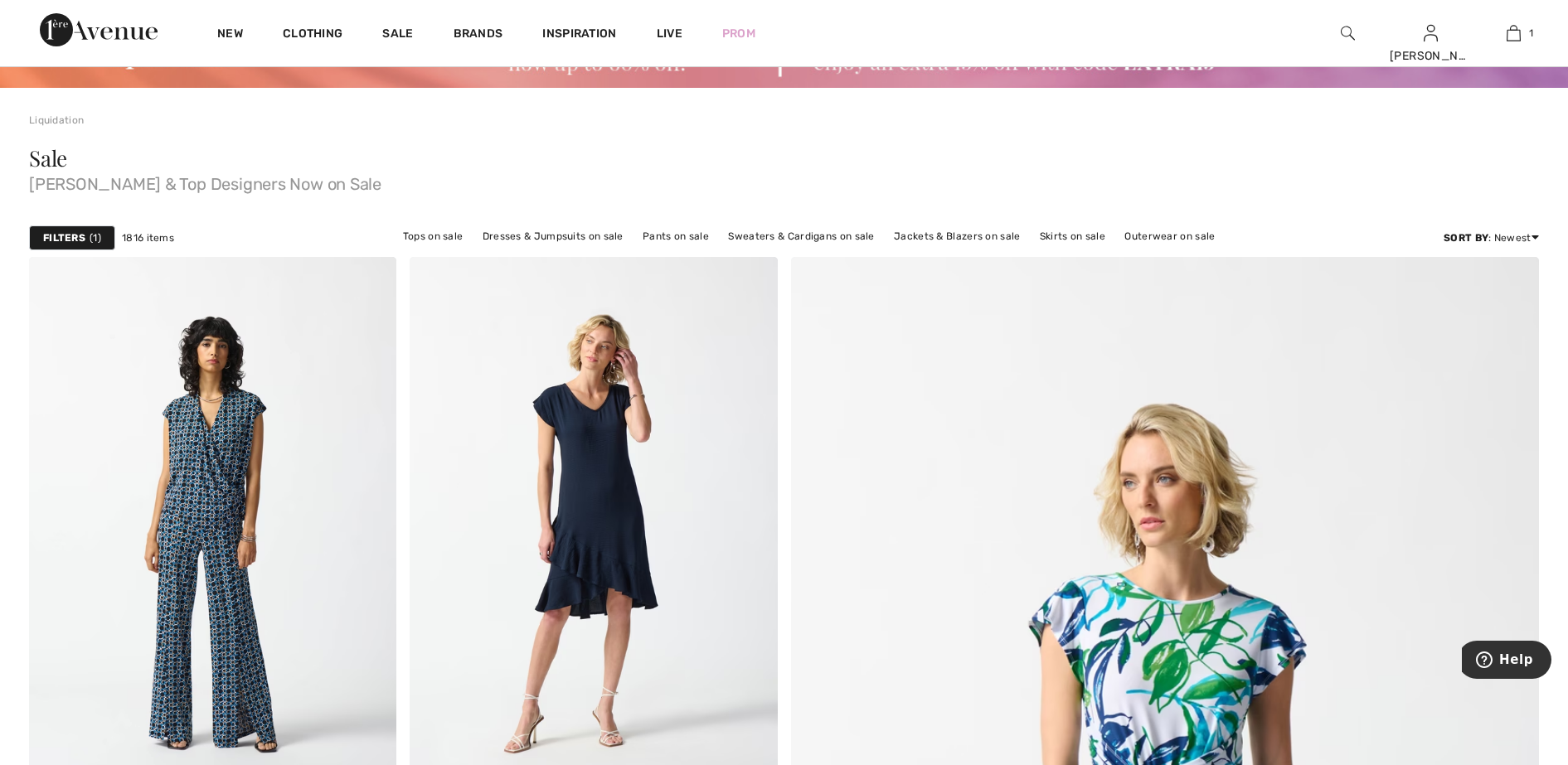
scroll to position [103, 0]
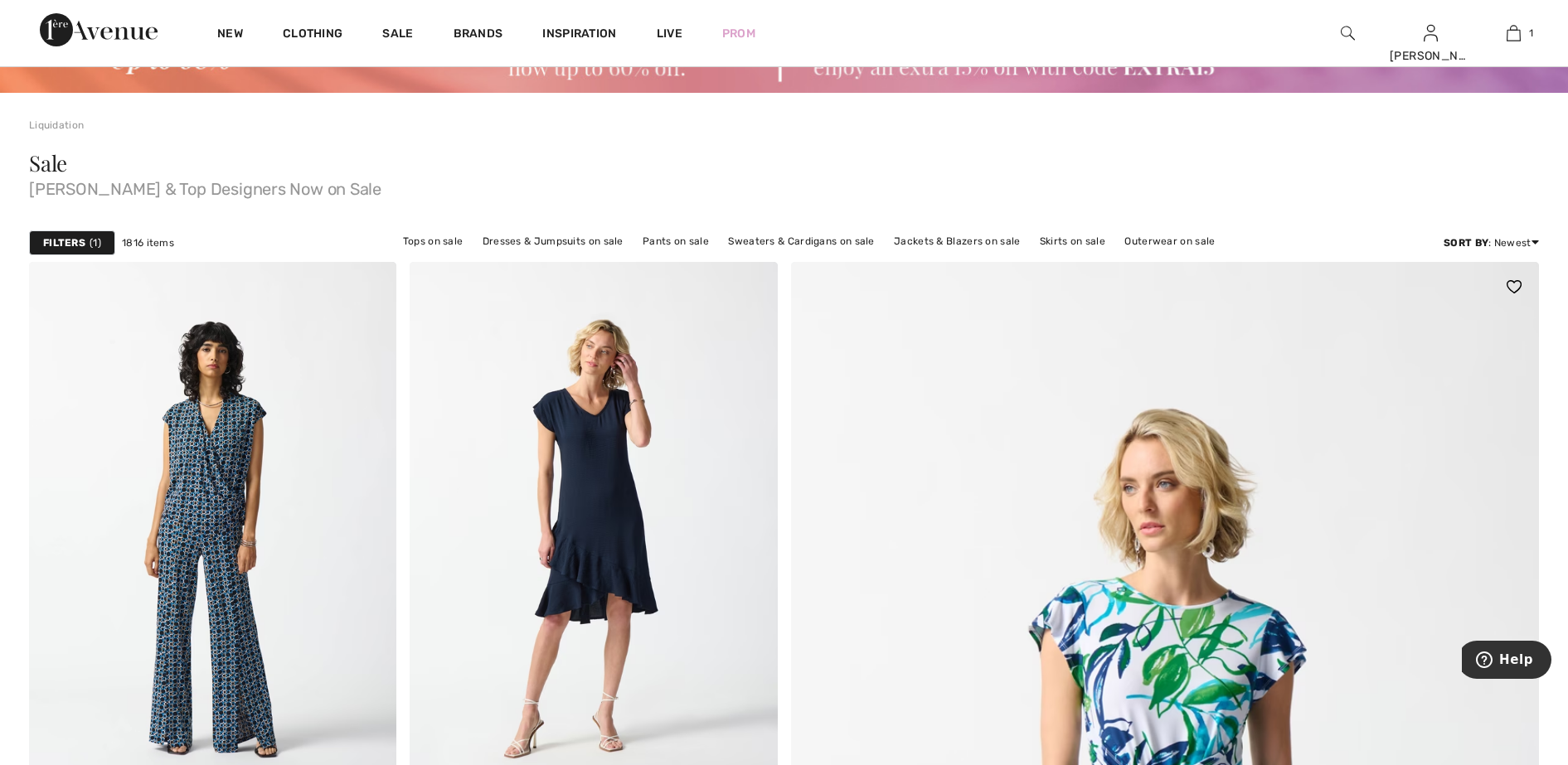
click at [1512, 283] on img at bounding box center [1514, 287] width 15 height 13
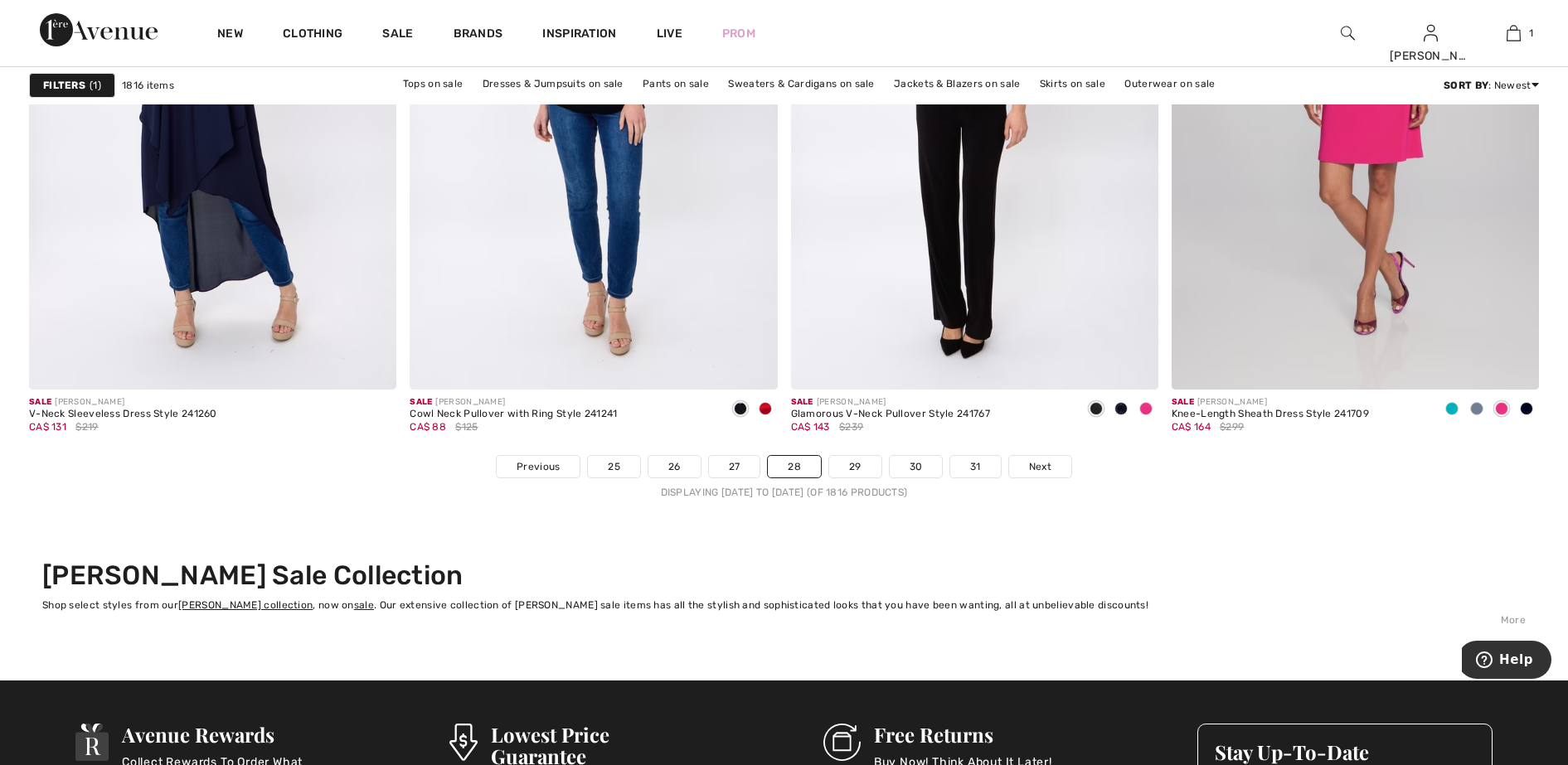
scroll to position [9638, 0]
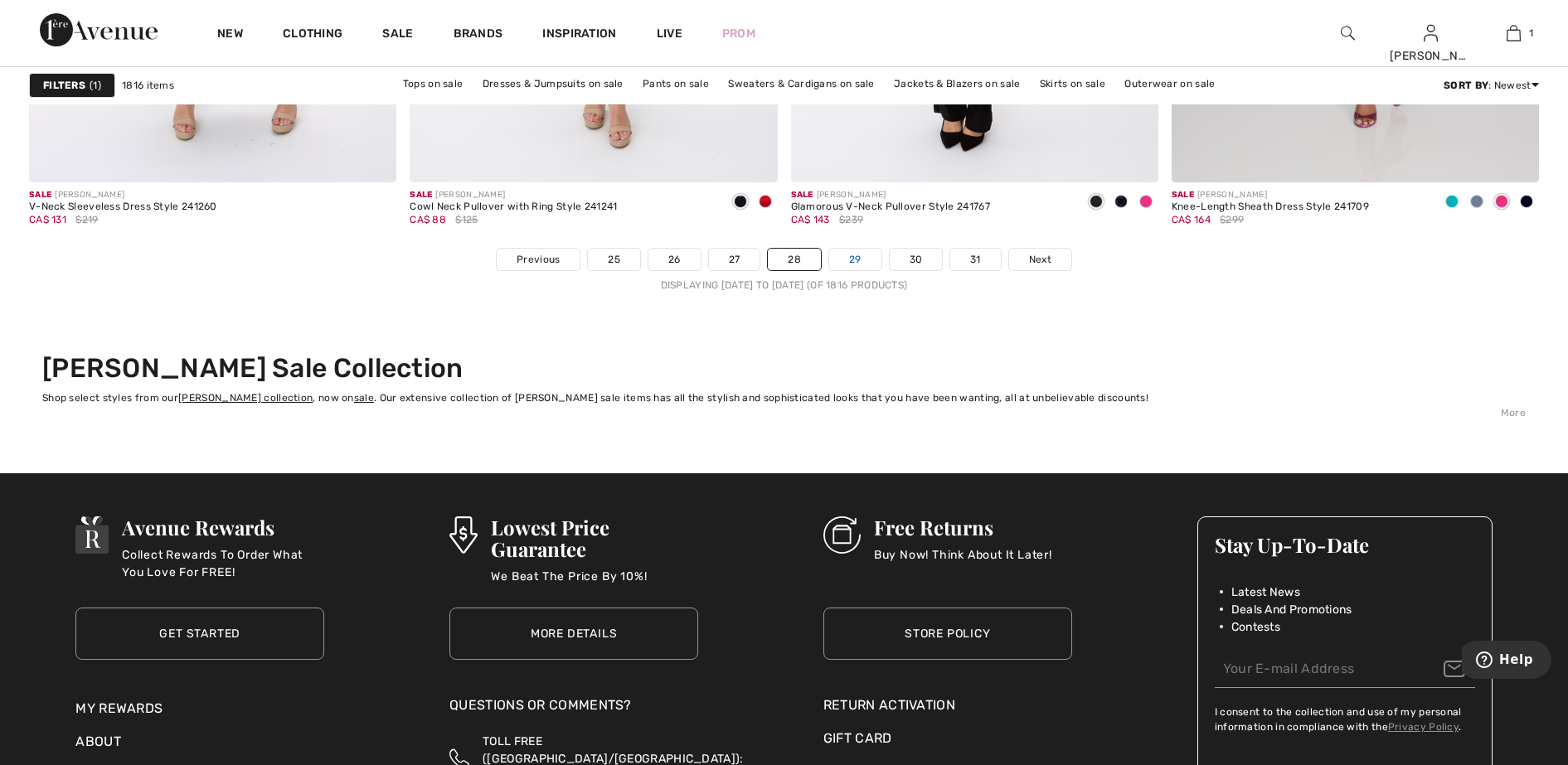
click at [855, 261] on link "29" at bounding box center [855, 259] width 52 height 22
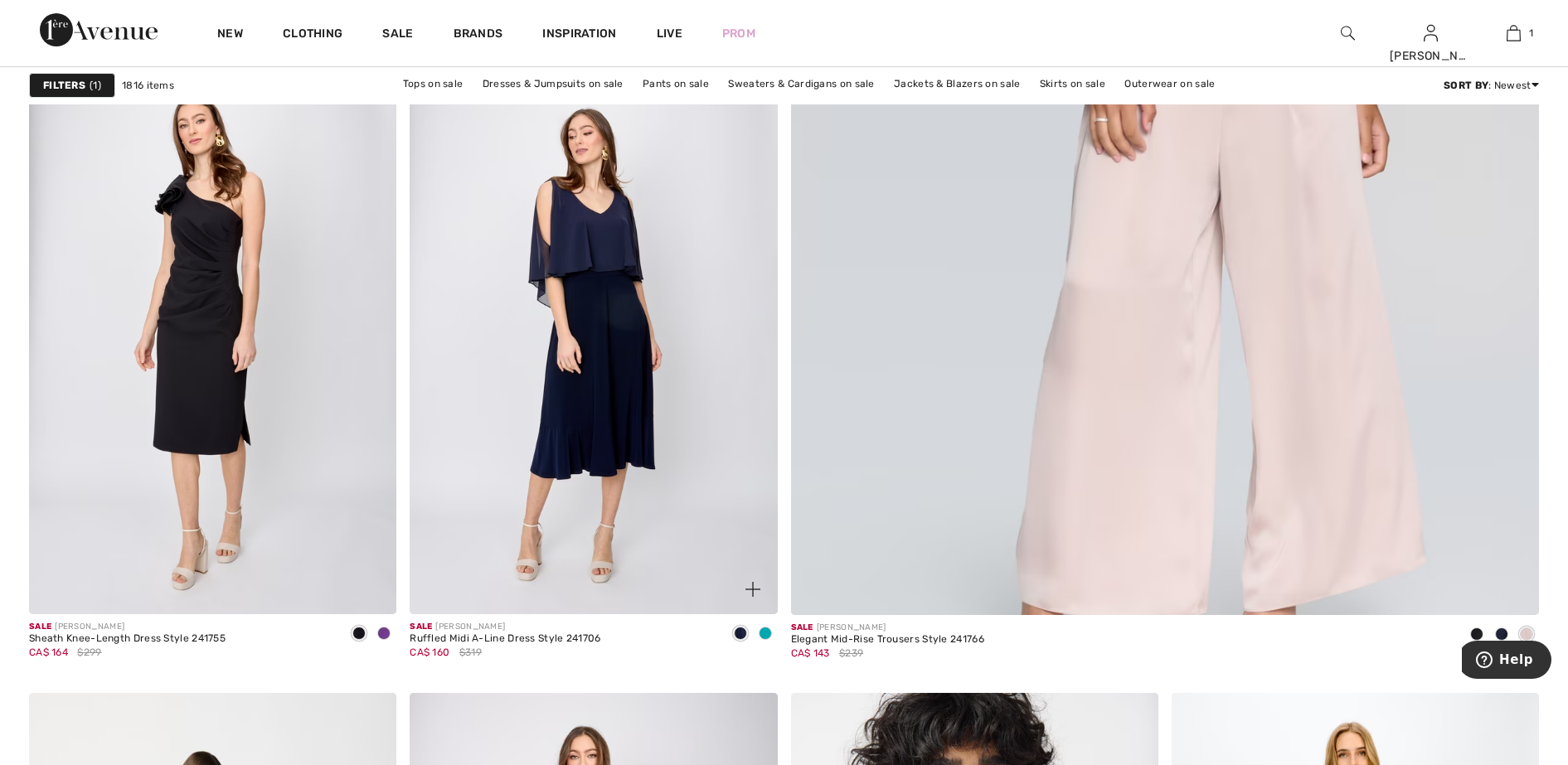
click at [767, 632] on span at bounding box center [765, 633] width 13 height 13
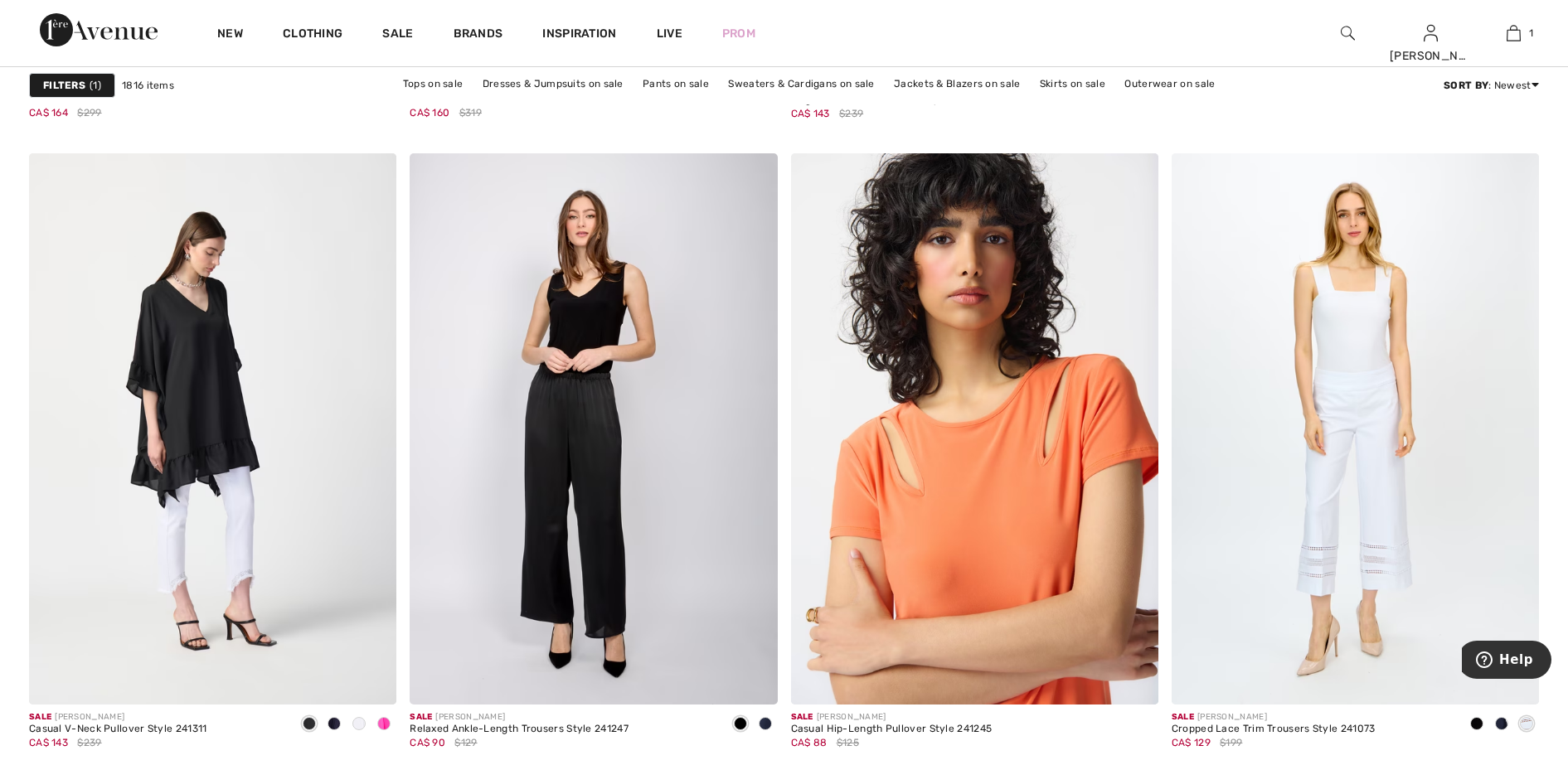
scroll to position [1555, 0]
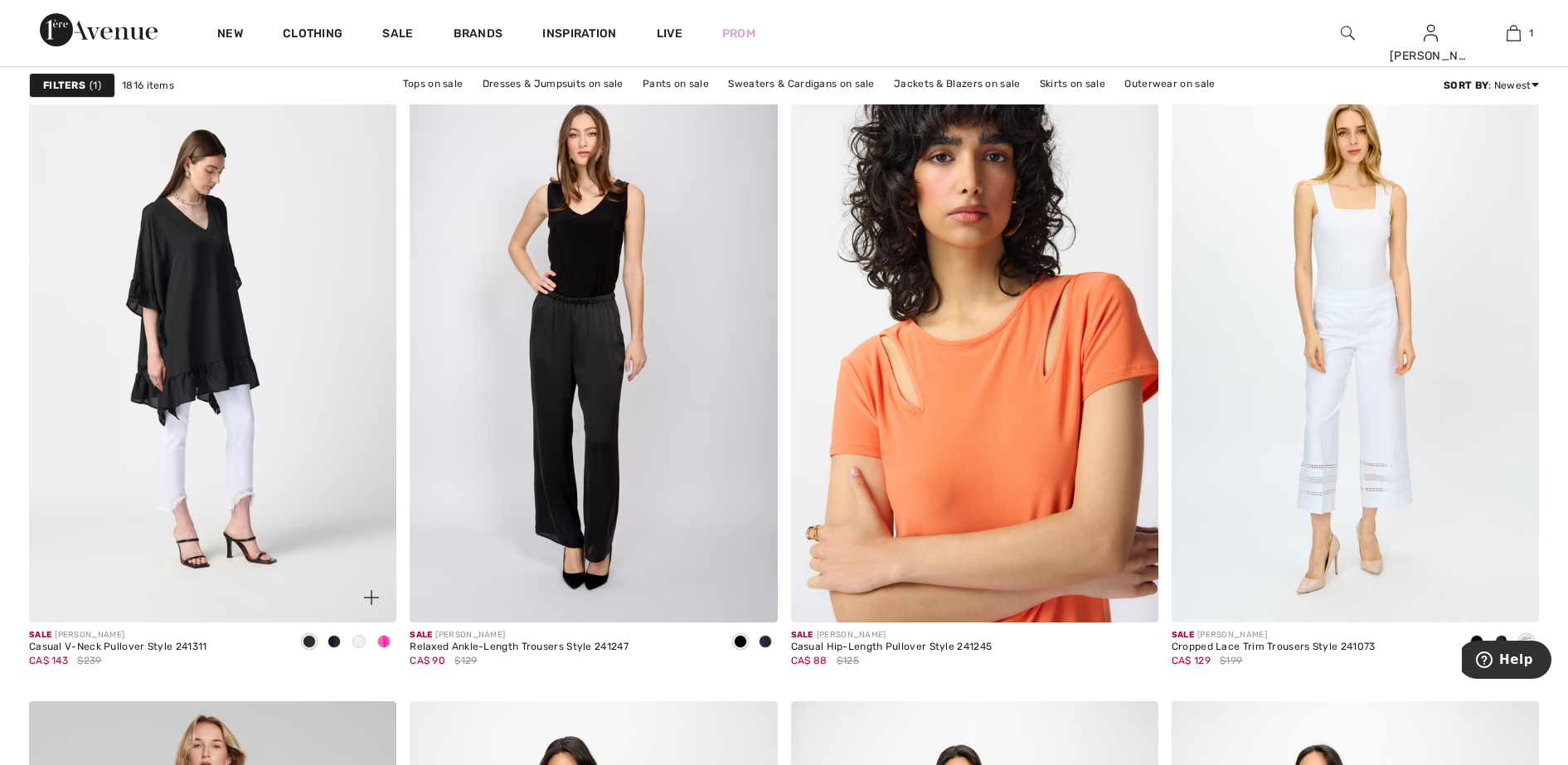
click at [379, 639] on span at bounding box center [383, 642] width 13 height 13
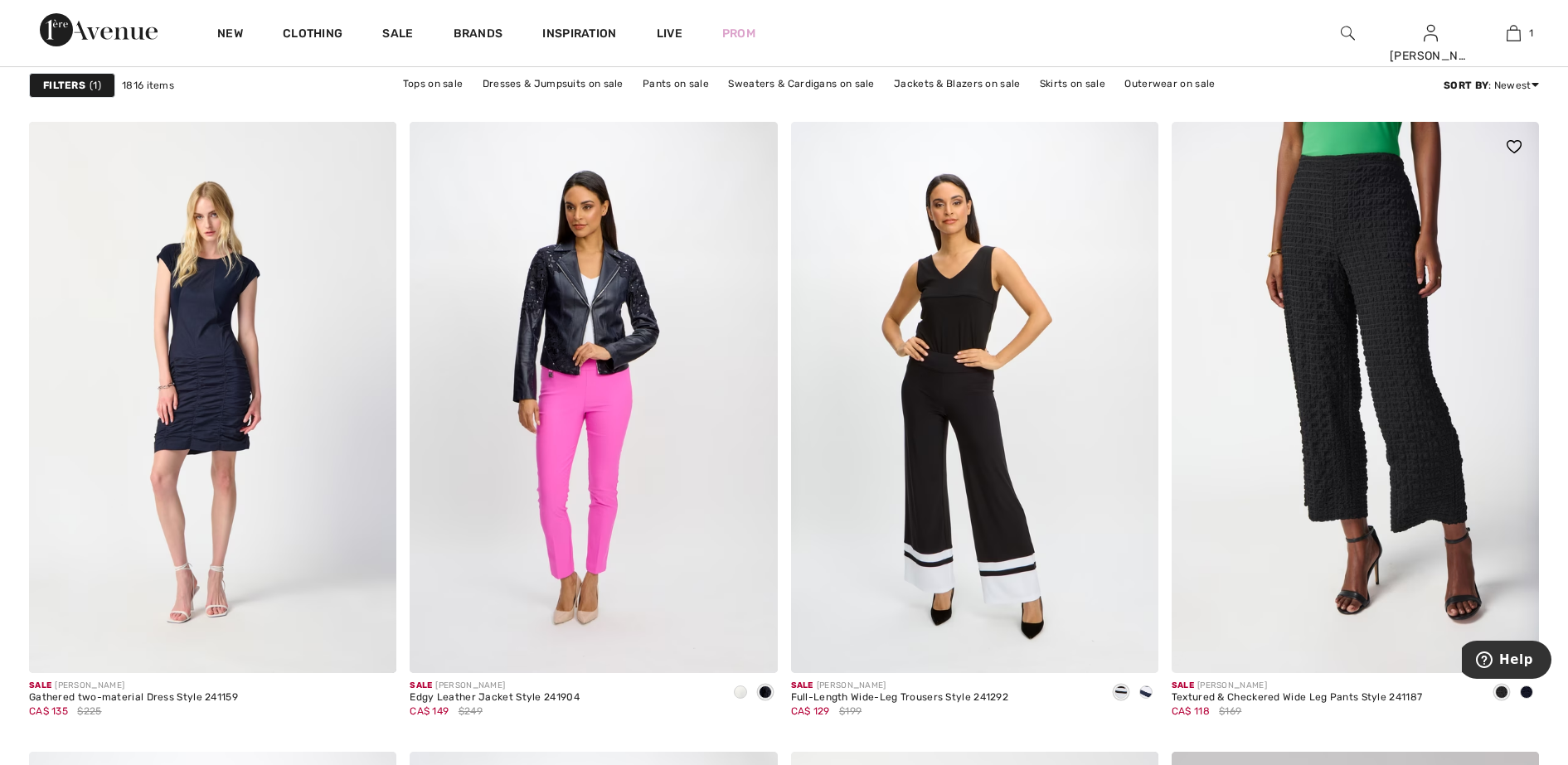
scroll to position [8084, 0]
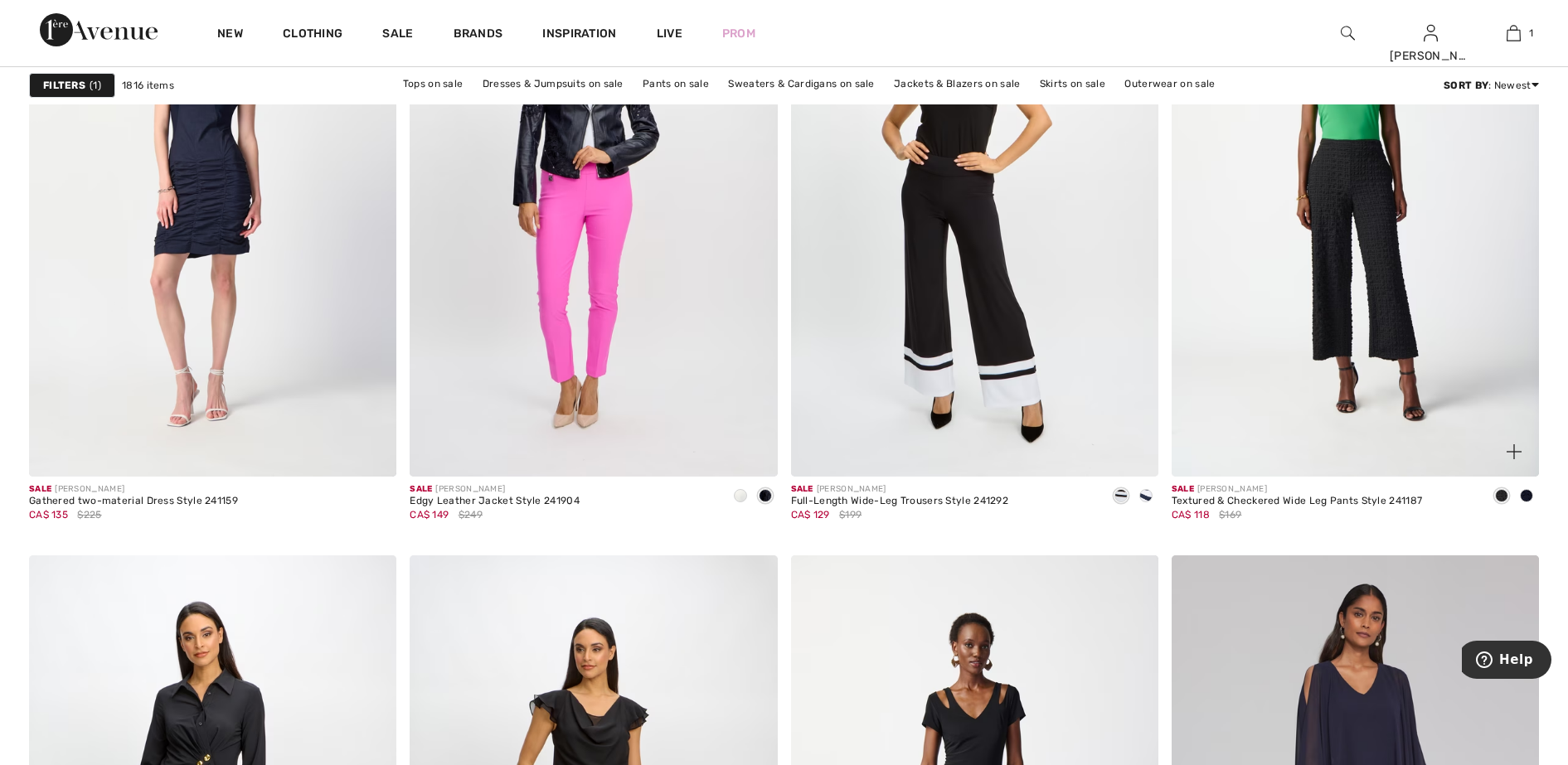
click at [1532, 494] on span at bounding box center [1526, 495] width 13 height 13
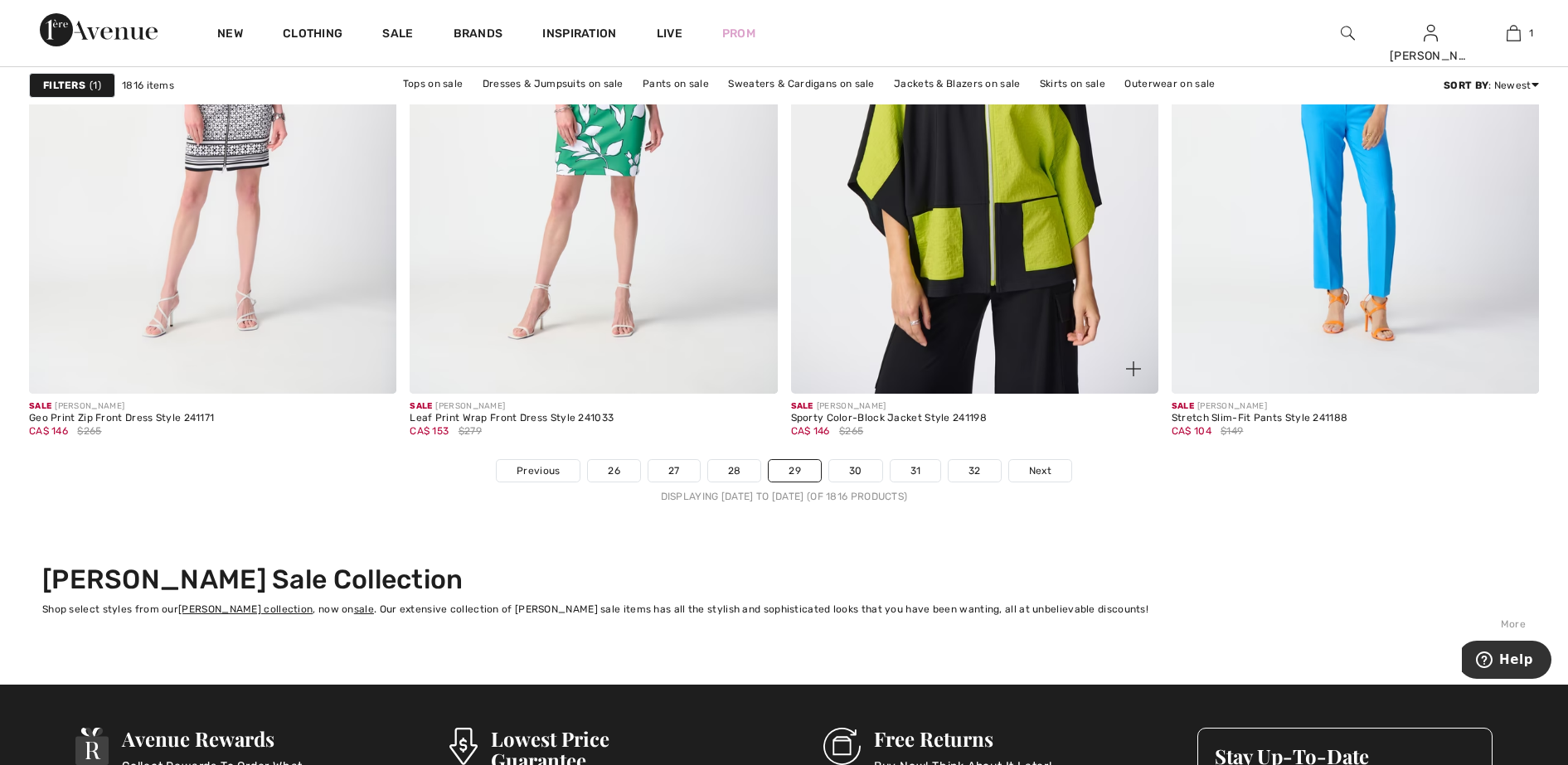
scroll to position [9431, 0]
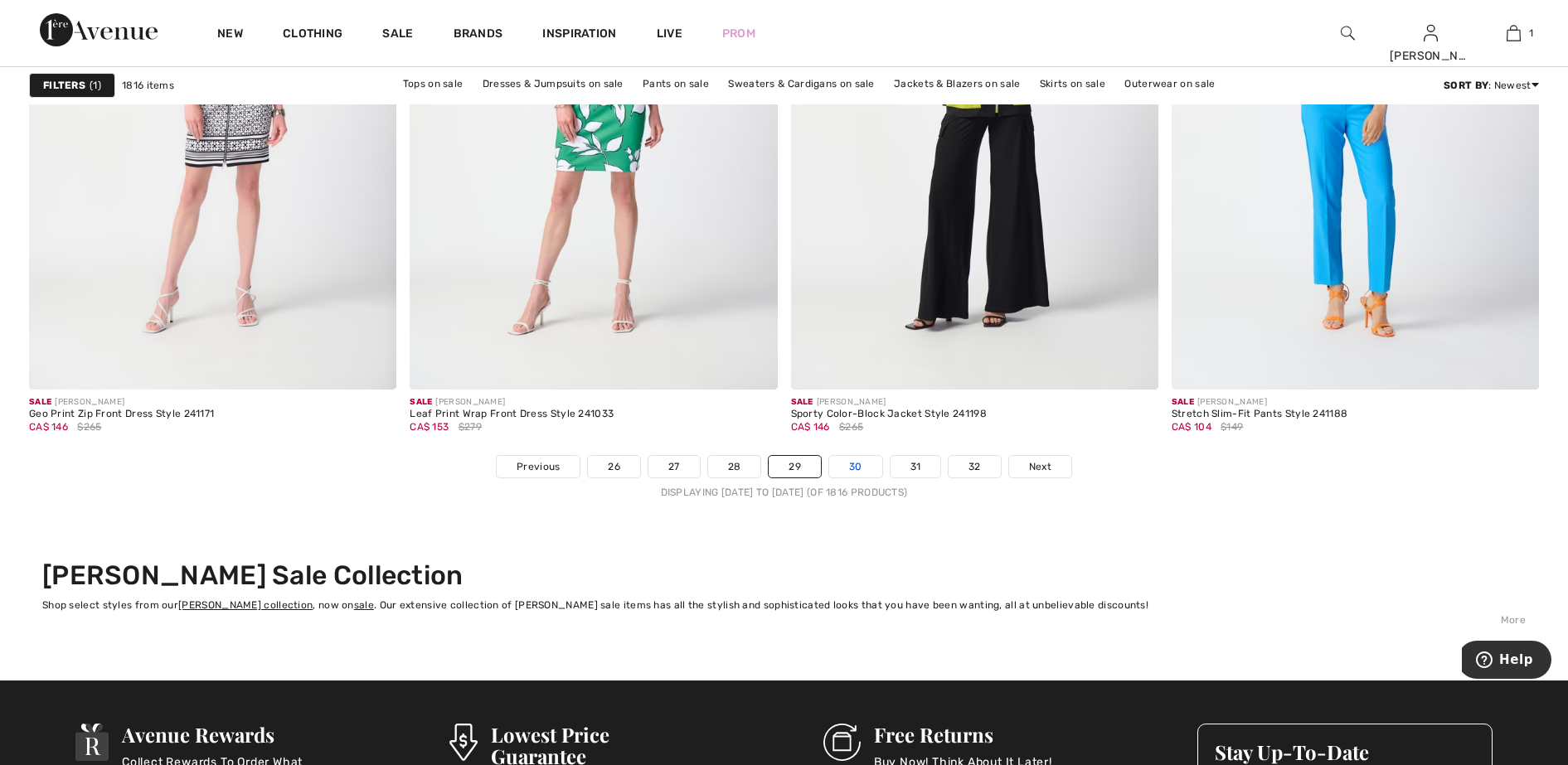
click at [856, 473] on link "30" at bounding box center [856, 466] width 53 height 22
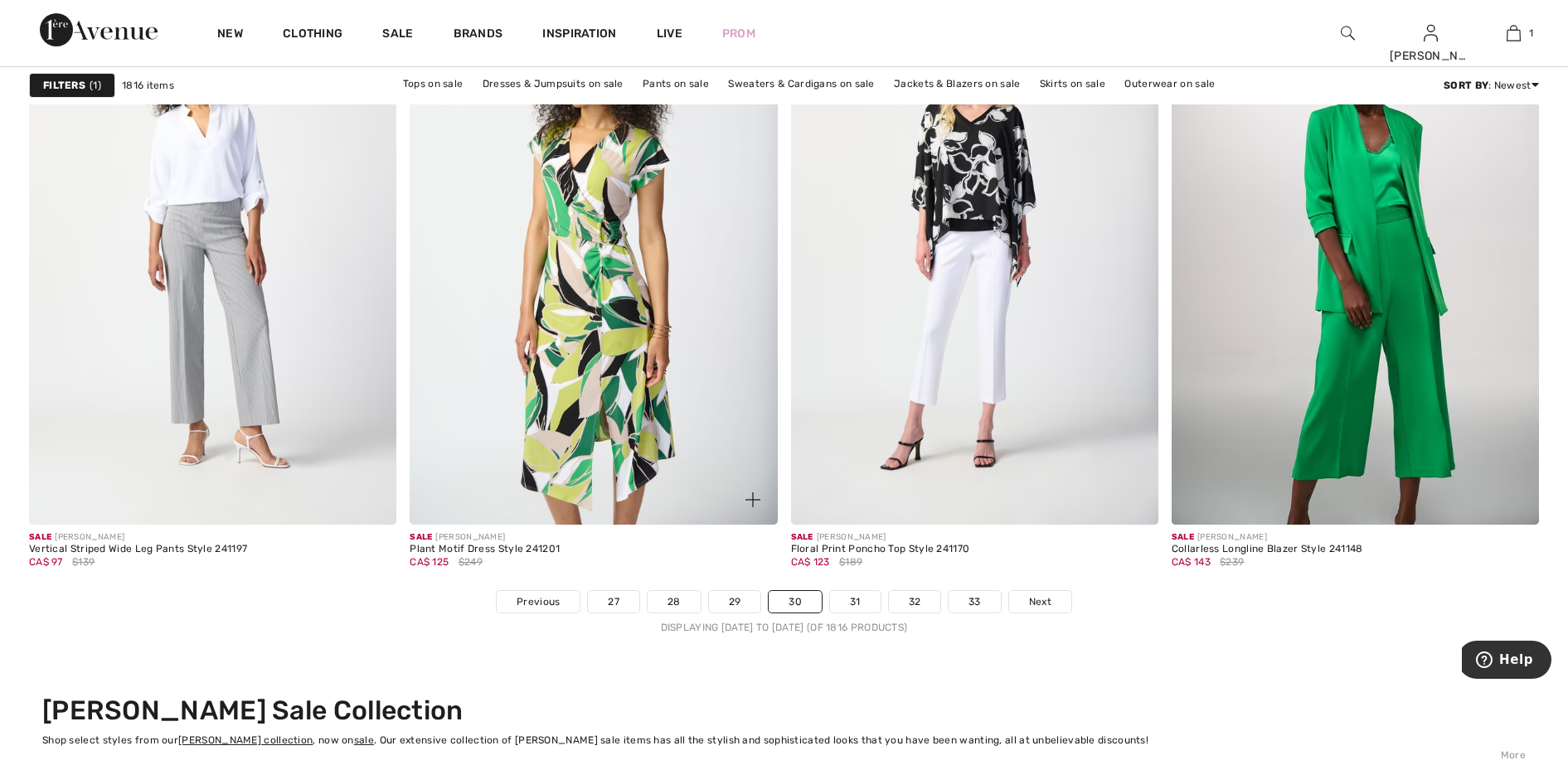
scroll to position [9327, 0]
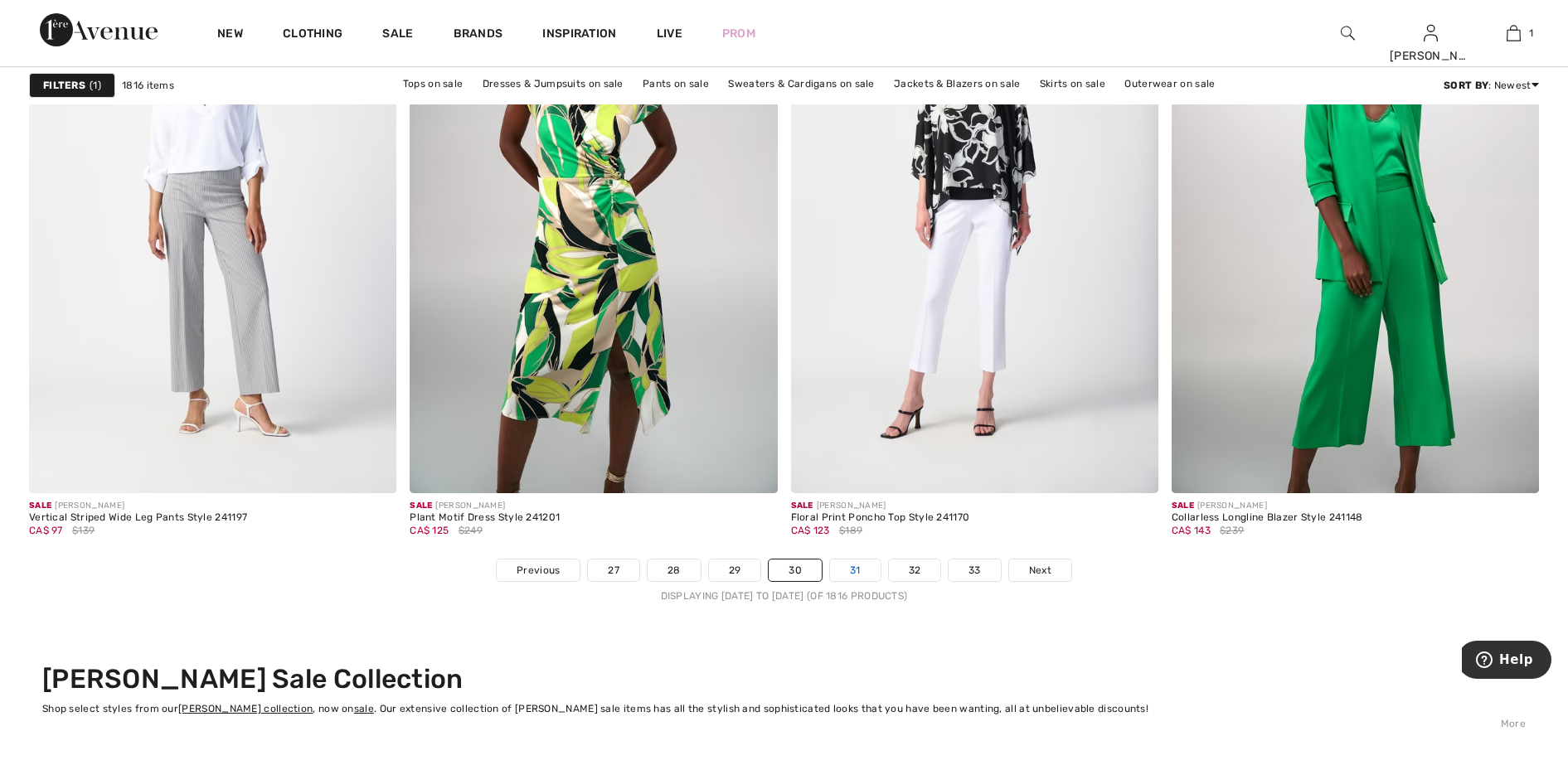
click at [849, 569] on link "31" at bounding box center [854, 570] width 50 height 22
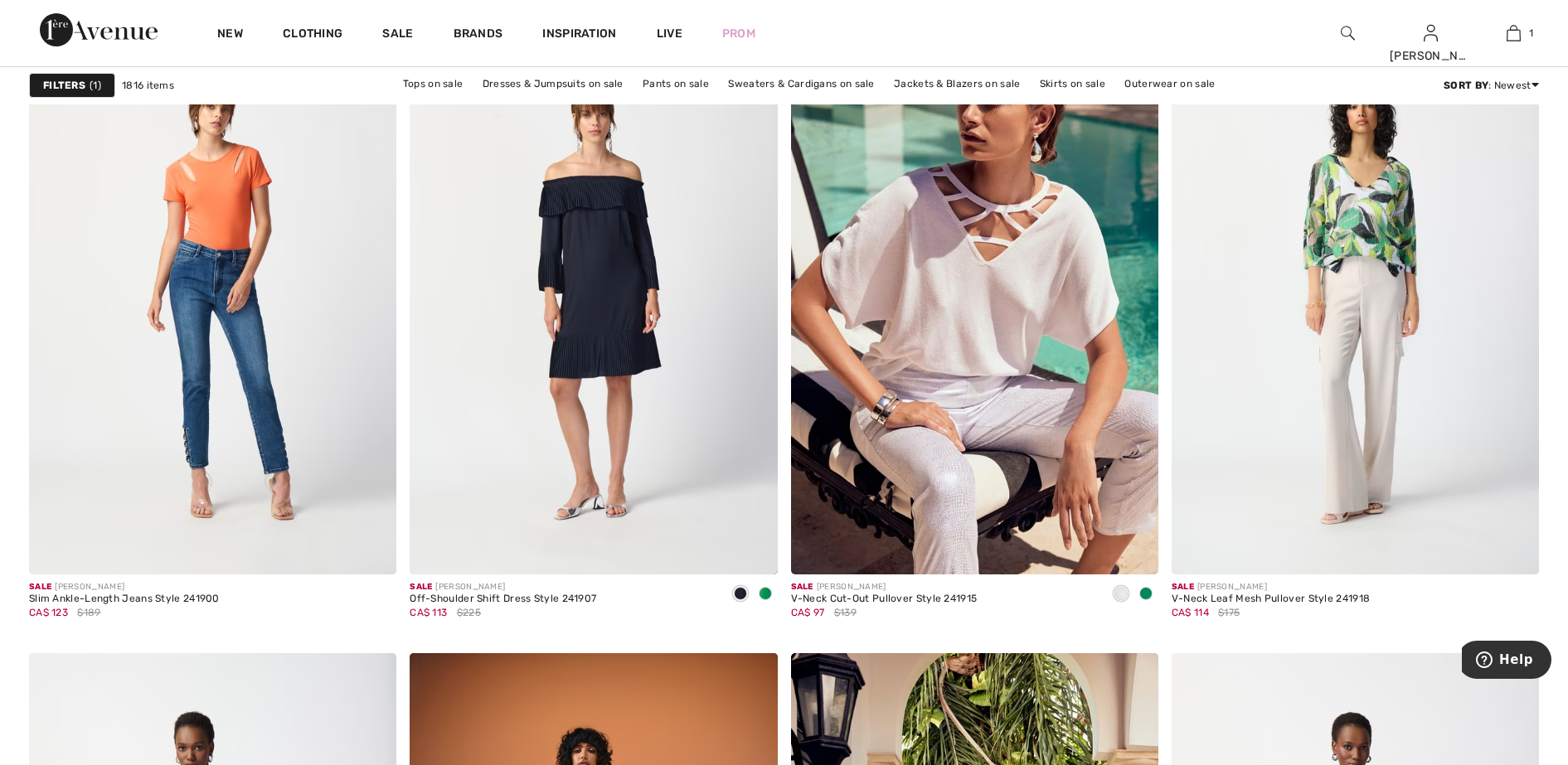
scroll to position [3109, 0]
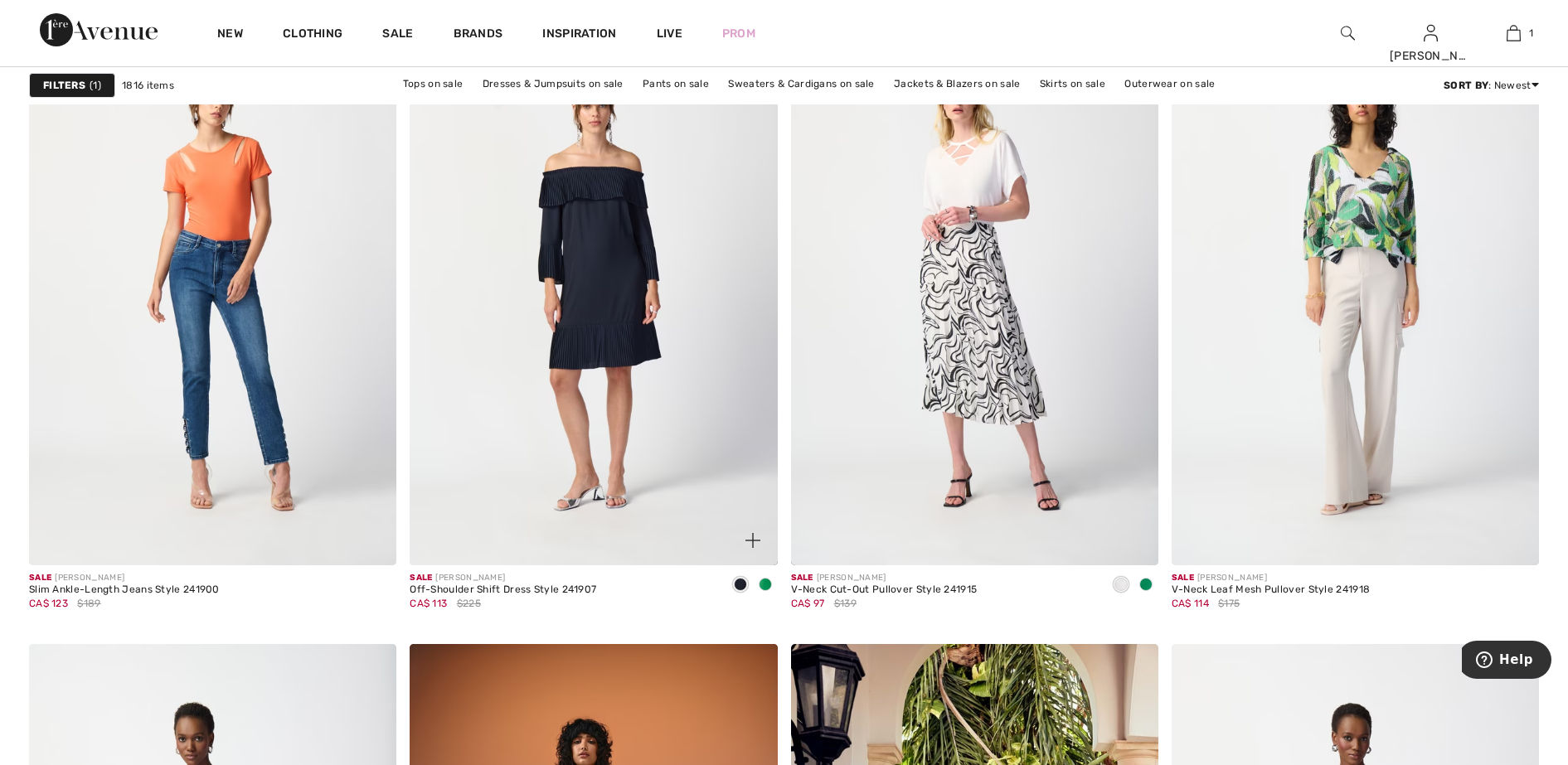
click at [764, 585] on span at bounding box center [765, 585] width 13 height 13
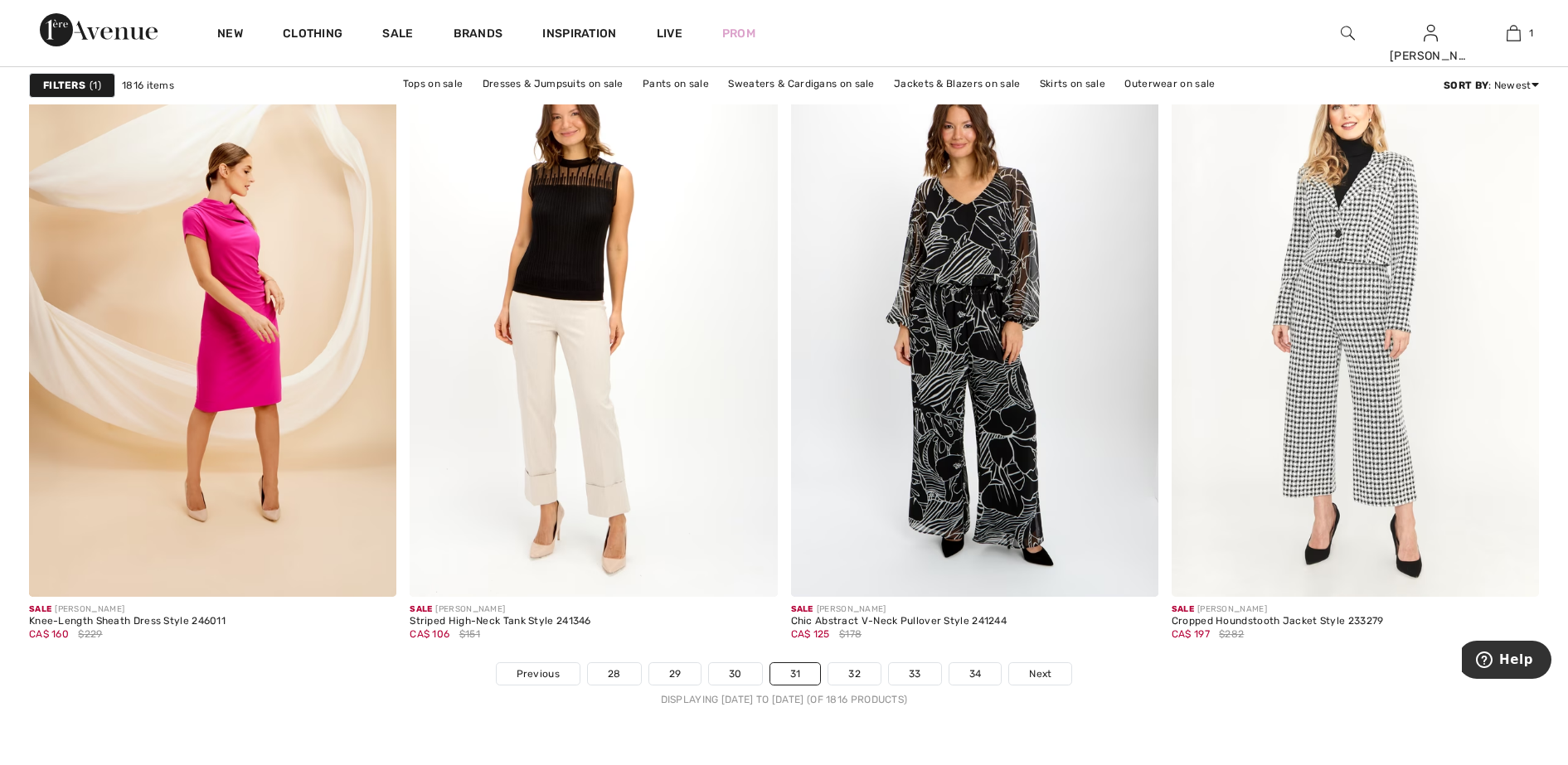
scroll to position [9638, 0]
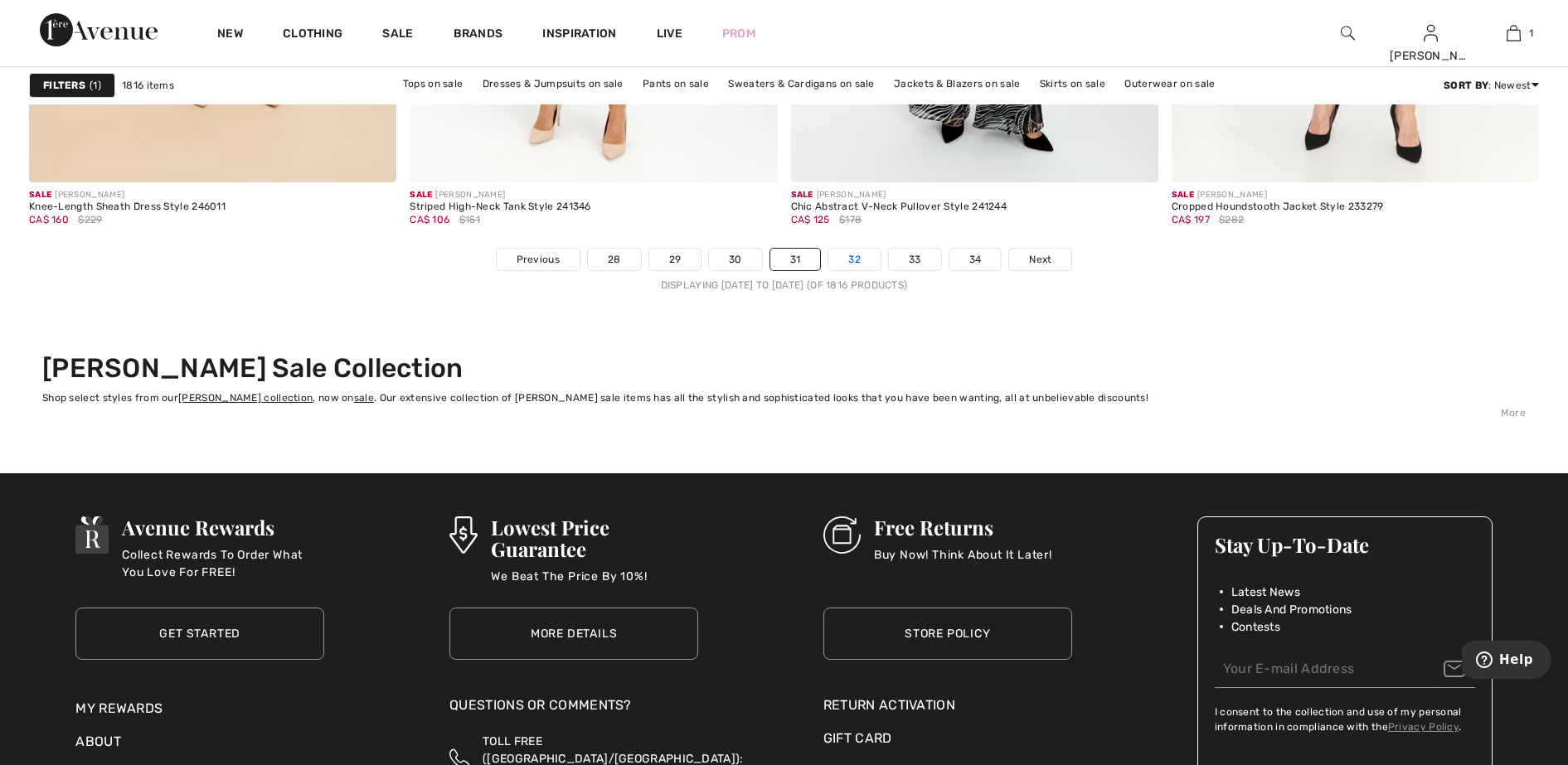
click at [866, 258] on link "32" at bounding box center [854, 259] width 52 height 22
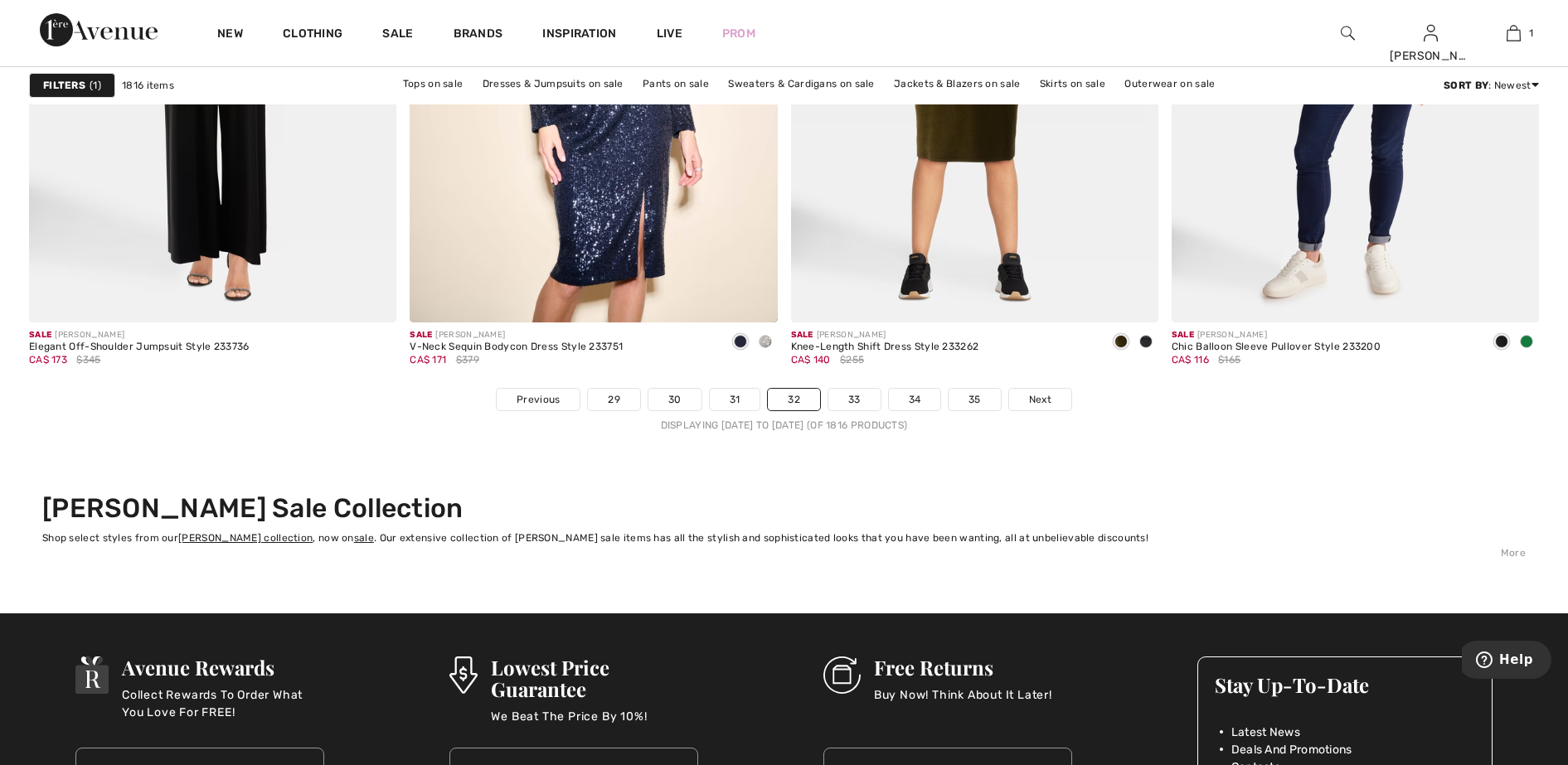
scroll to position [9534, 0]
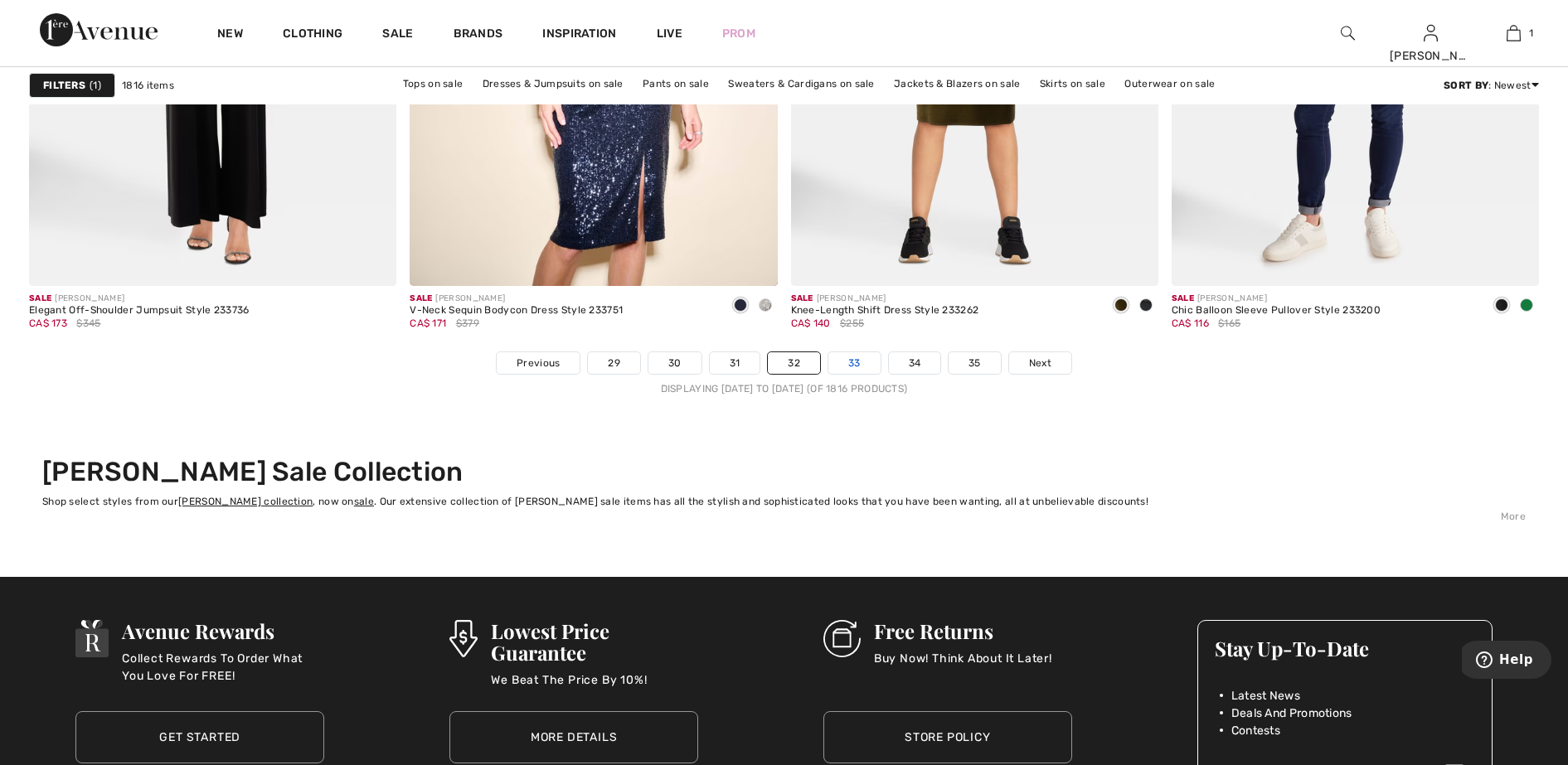
click at [850, 367] on link "33" at bounding box center [854, 363] width 52 height 22
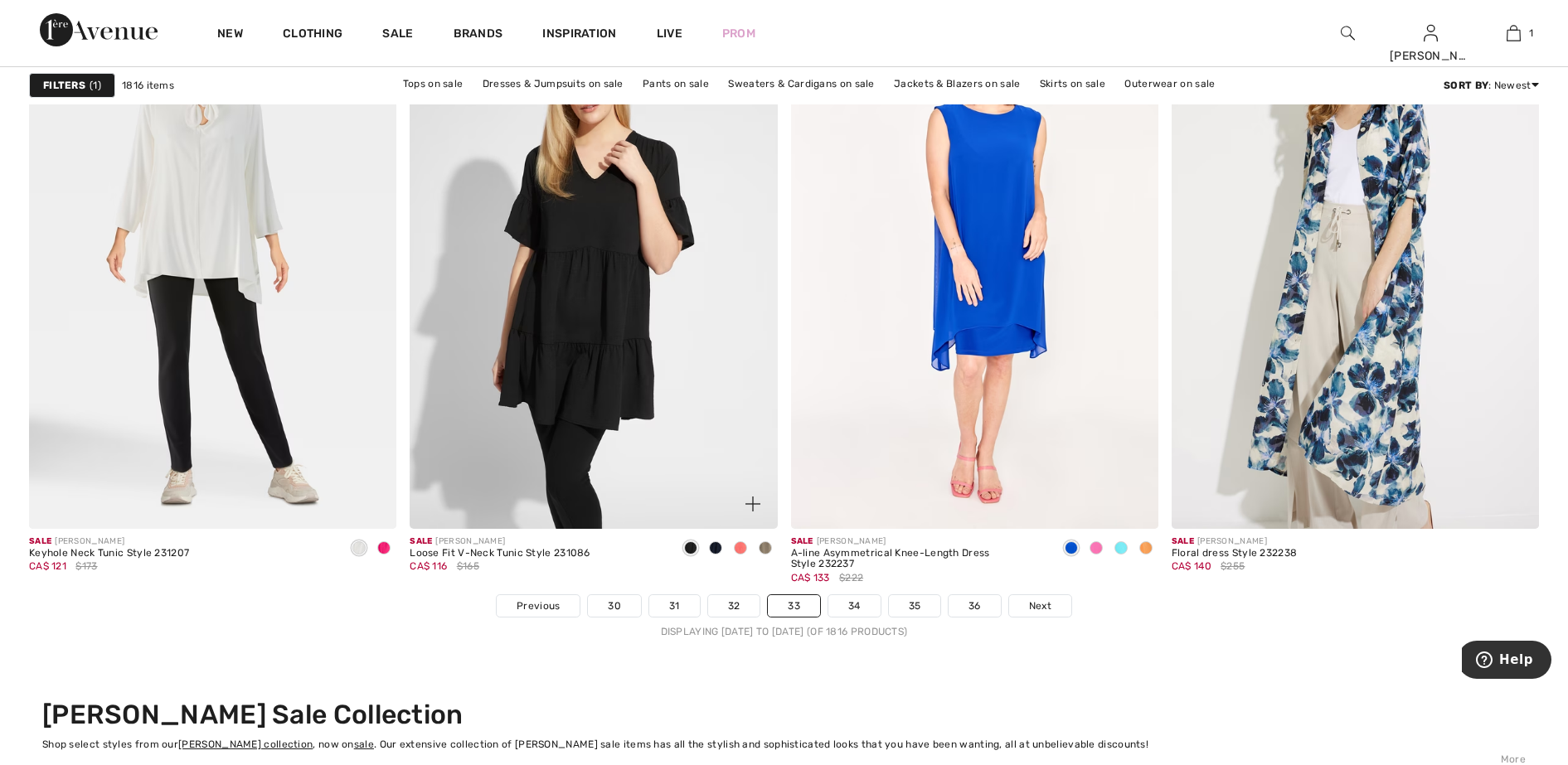
scroll to position [9327, 0]
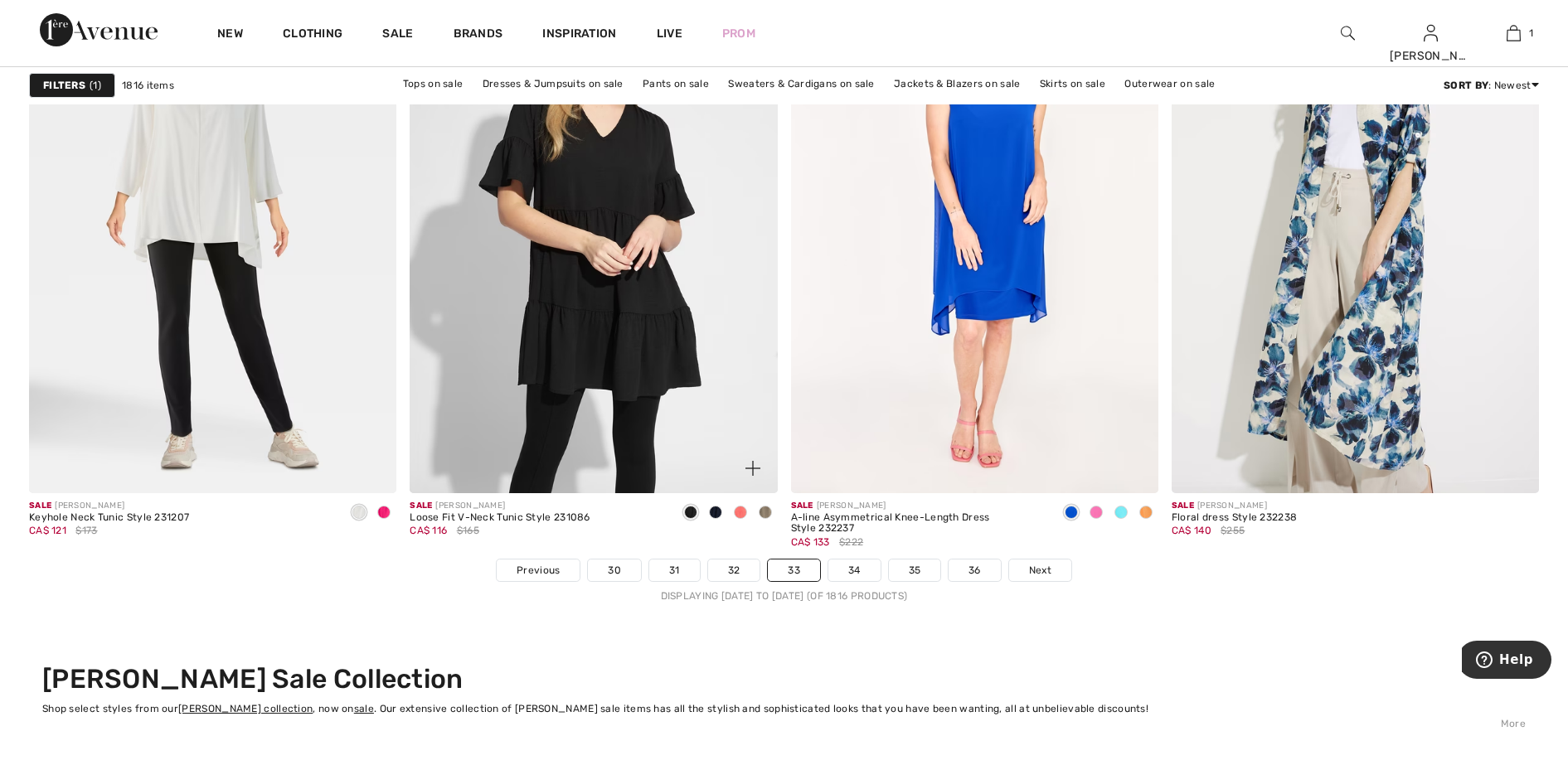
click at [738, 514] on span at bounding box center [740, 513] width 13 height 13
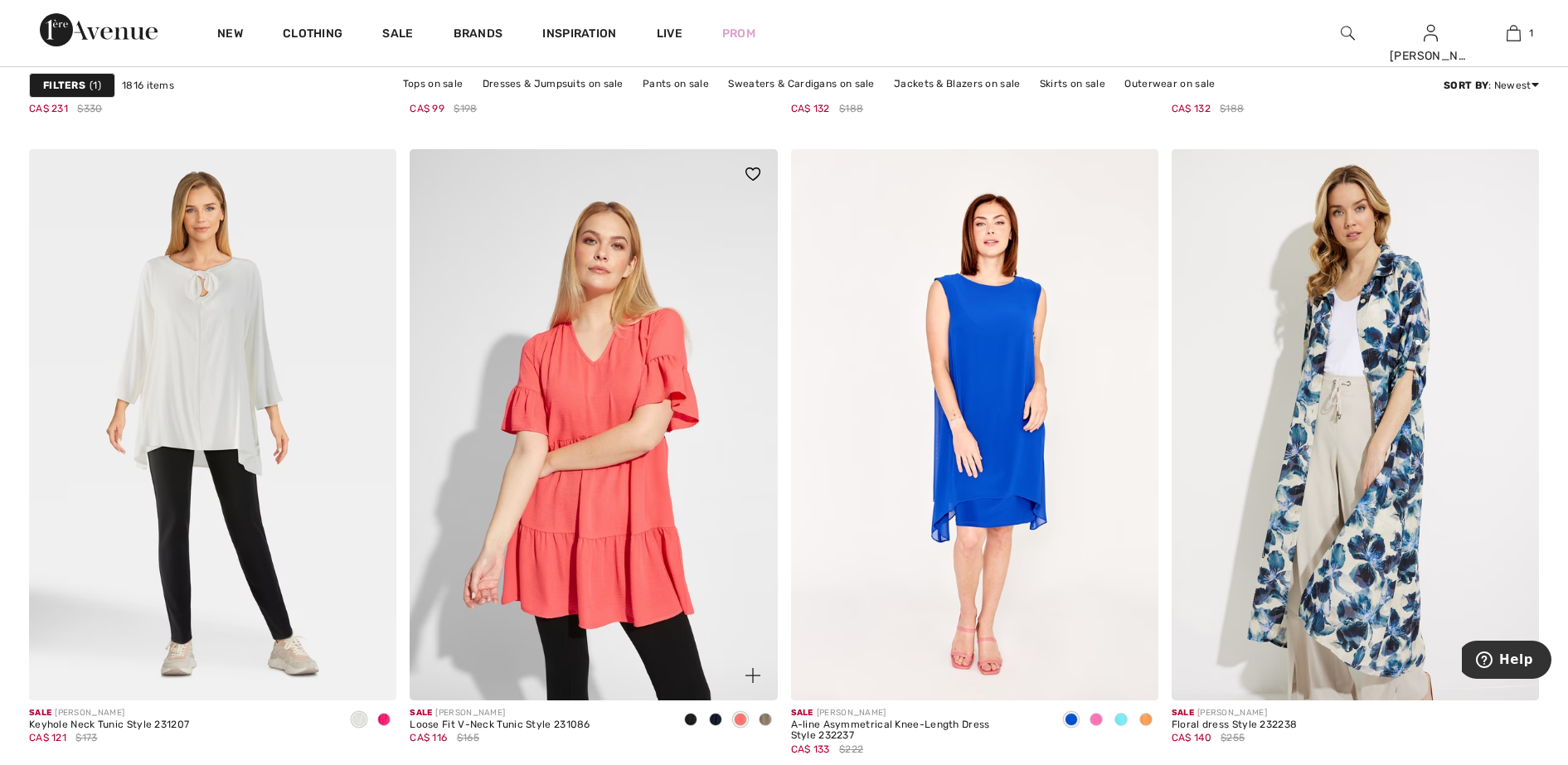
scroll to position [9431, 0]
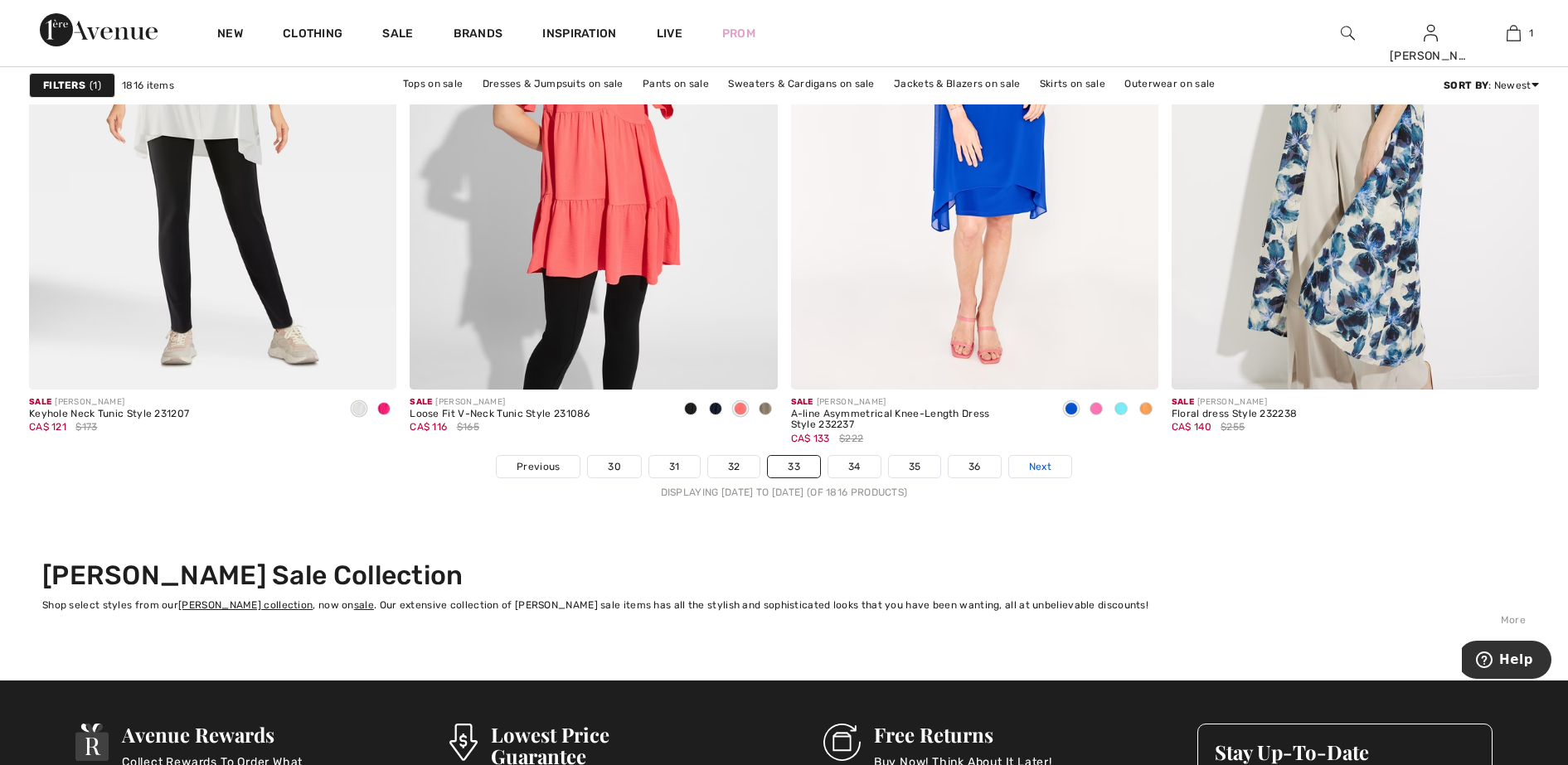
click at [1039, 466] on span "Next" at bounding box center [1040, 467] width 23 height 15
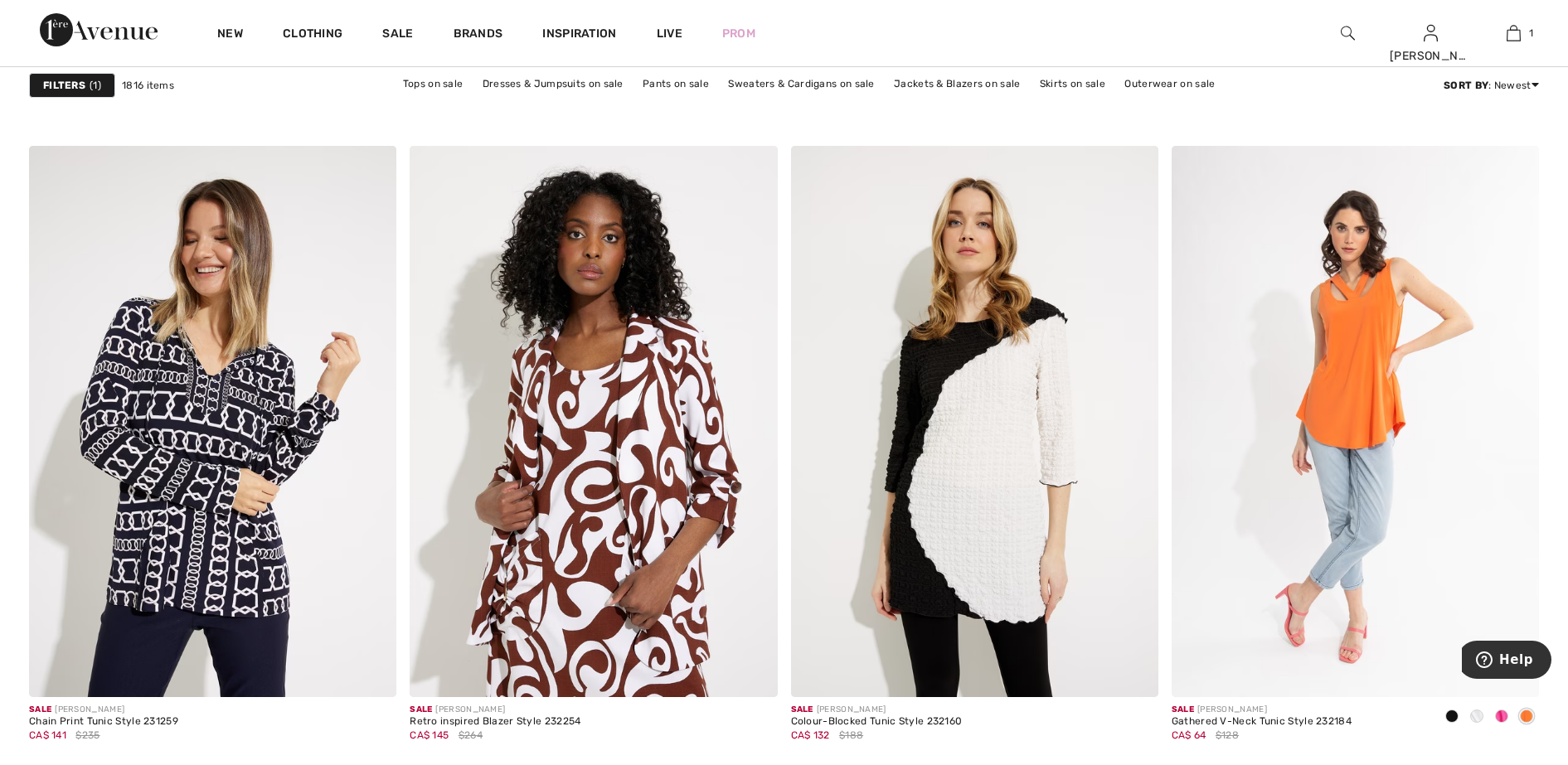
scroll to position [3109, 0]
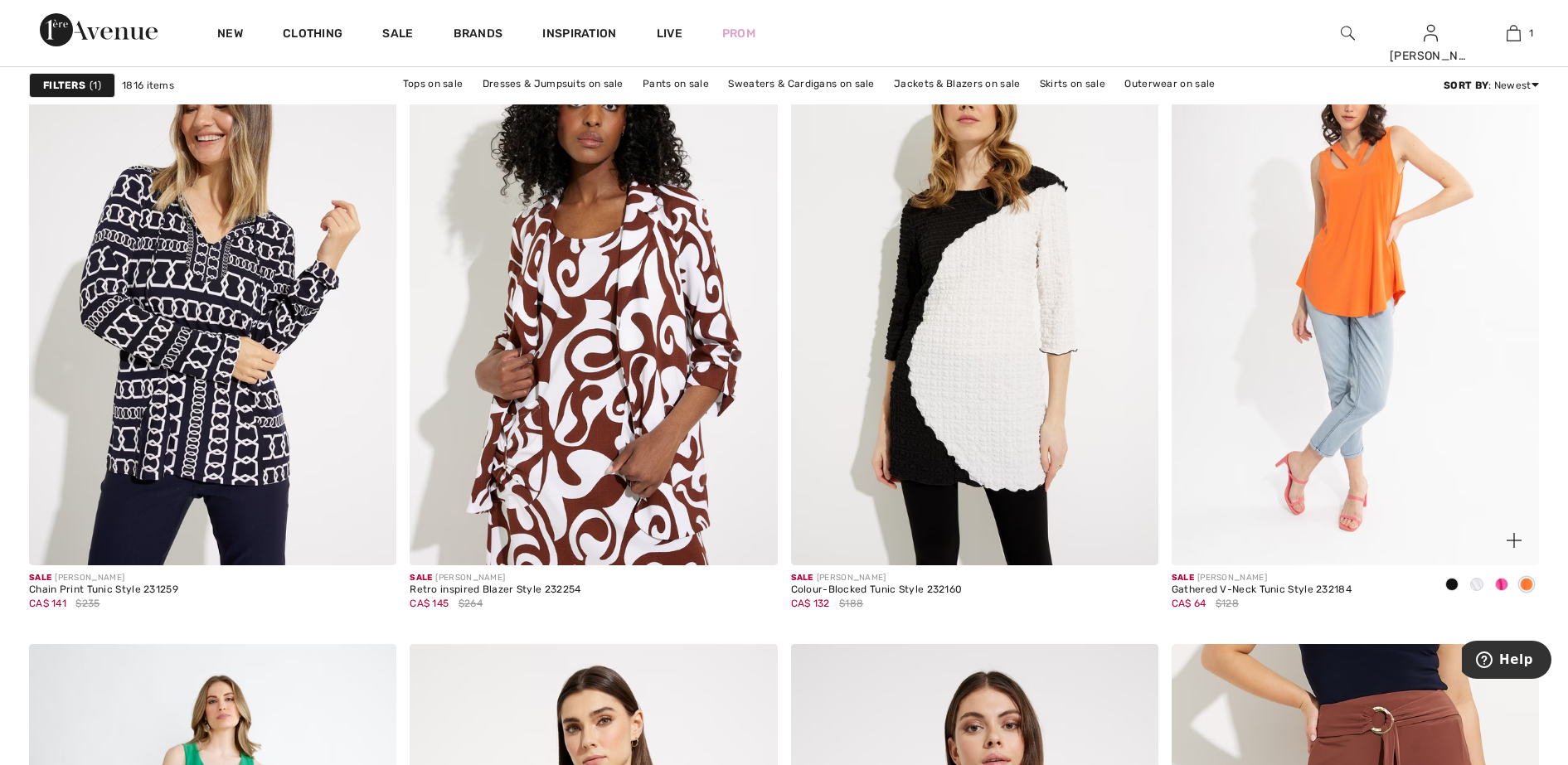
click at [1501, 583] on span at bounding box center [1502, 585] width 13 height 13
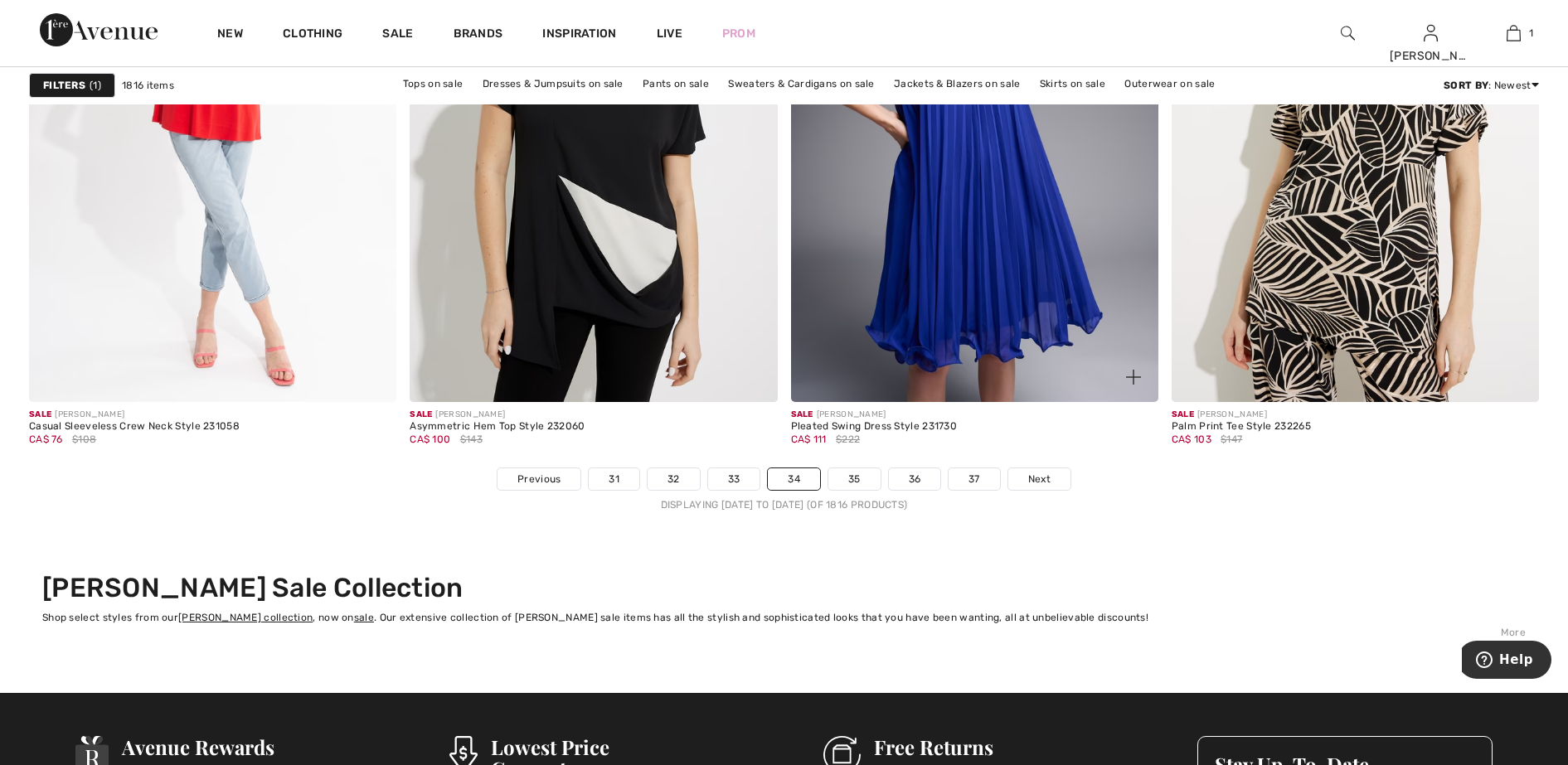
scroll to position [9431, 0]
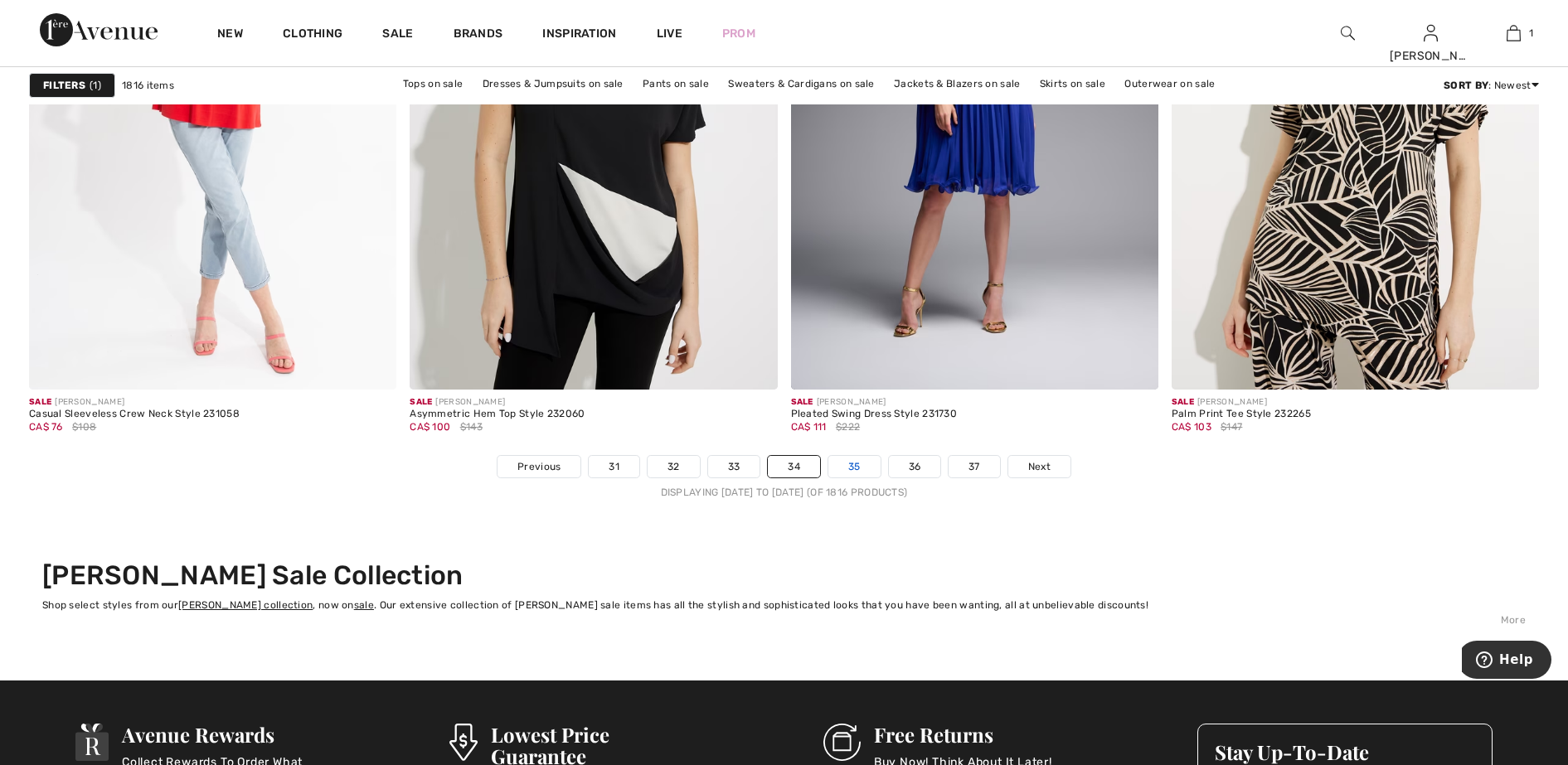
click at [859, 462] on link "35" at bounding box center [854, 466] width 52 height 22
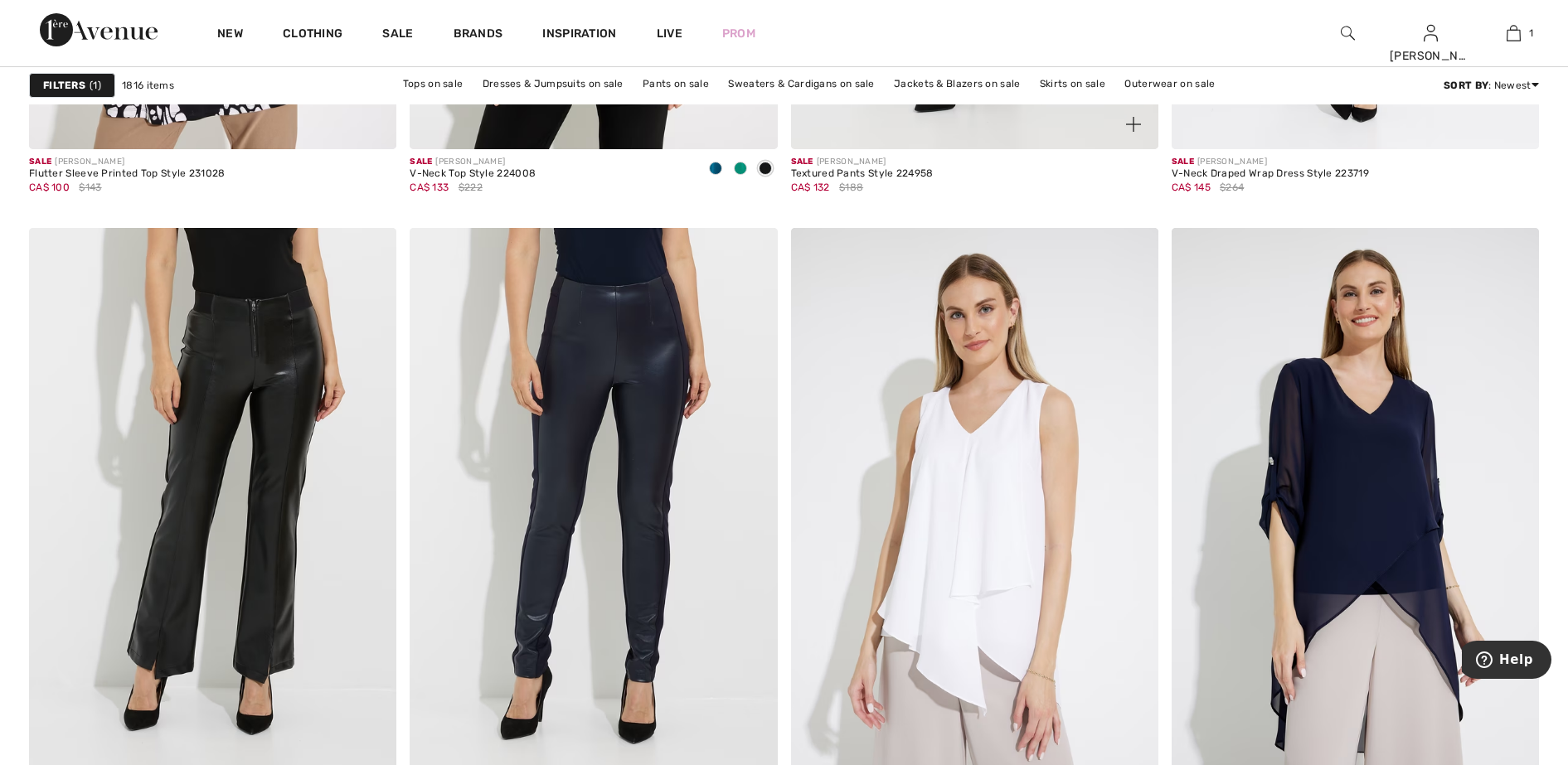
scroll to position [9327, 0]
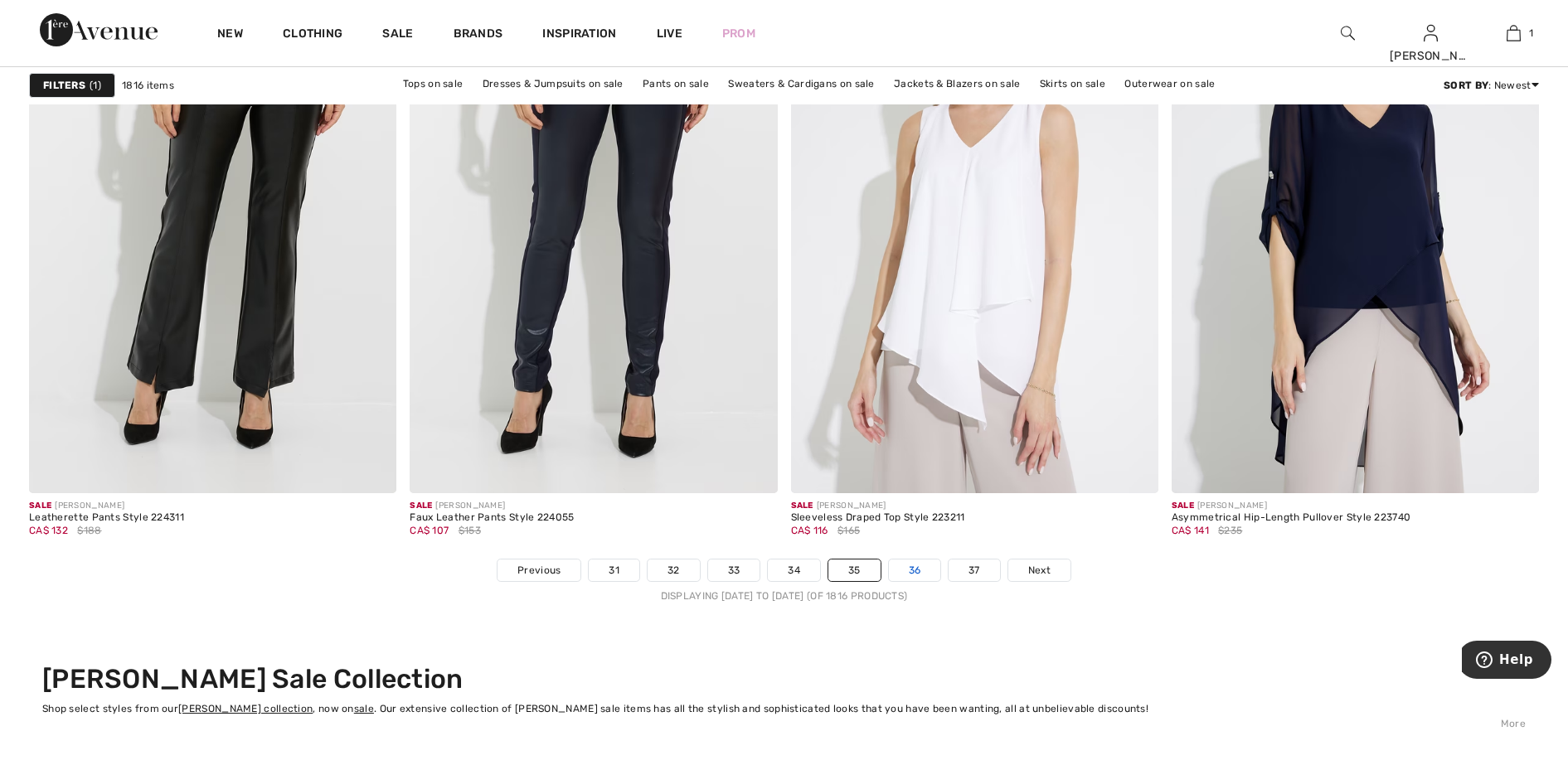
click at [916, 573] on link "36" at bounding box center [914, 570] width 52 height 22
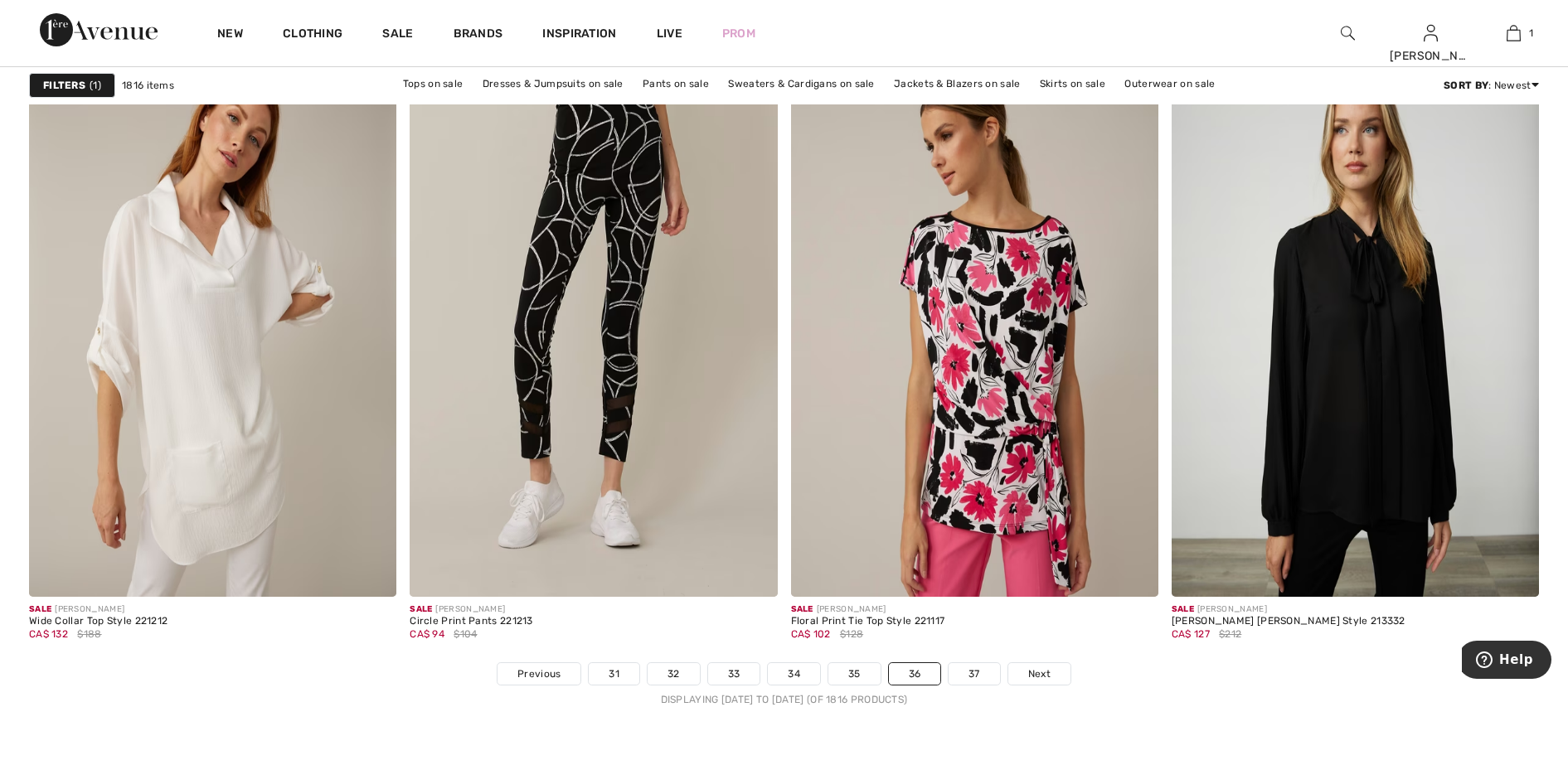
scroll to position [9431, 0]
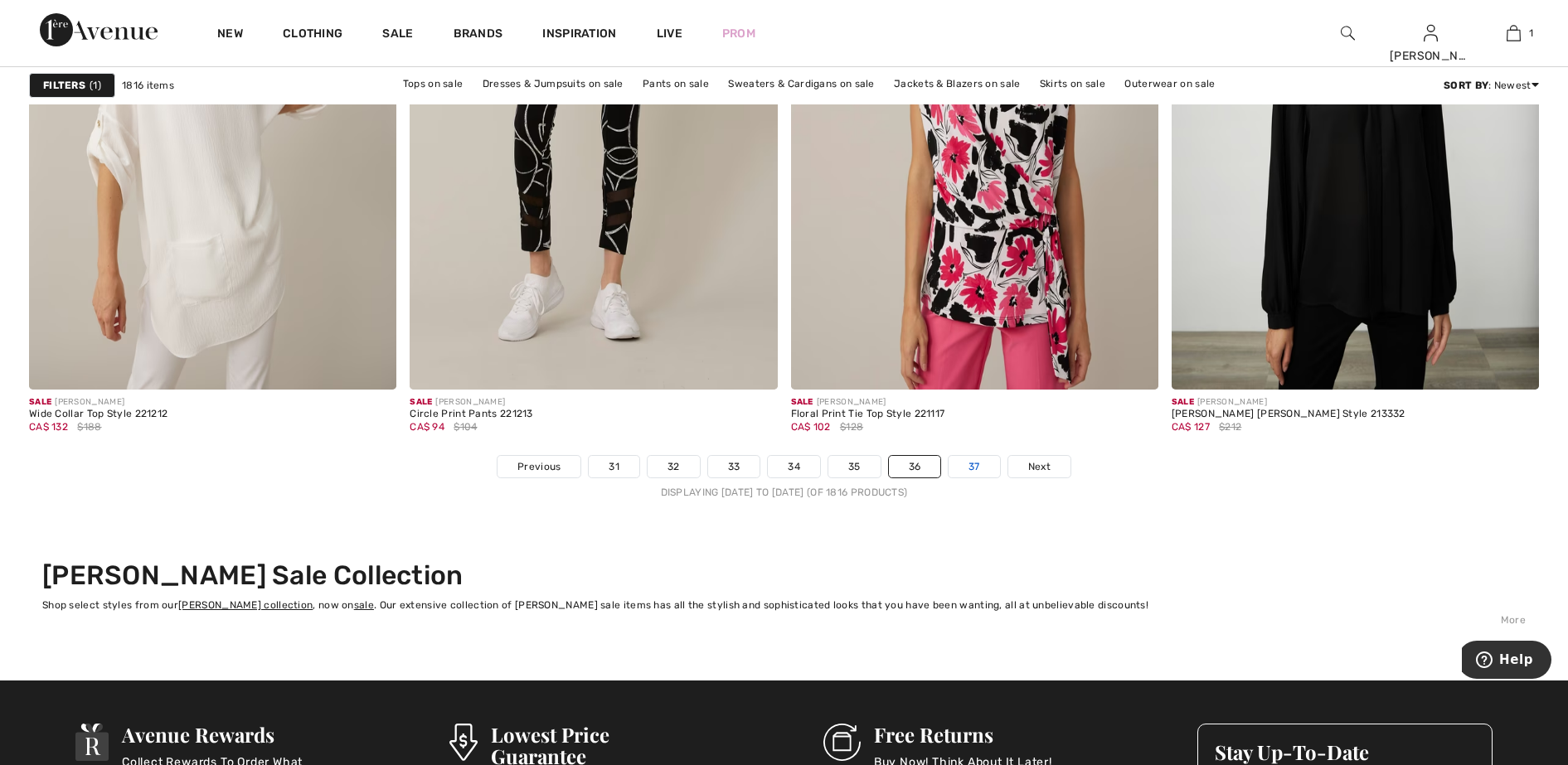
click at [976, 467] on link "37" at bounding box center [974, 466] width 51 height 22
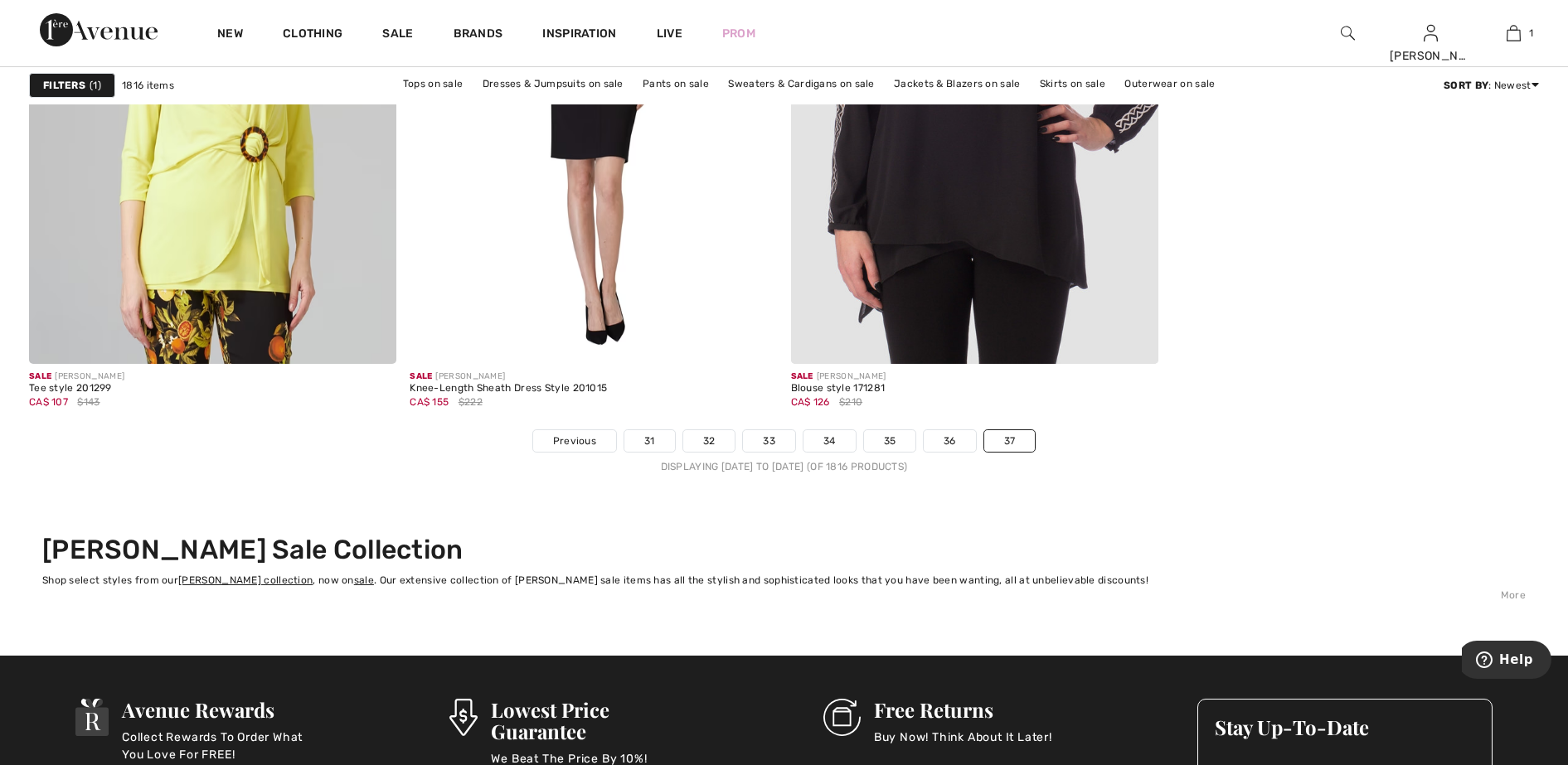
scroll to position [3316, 0]
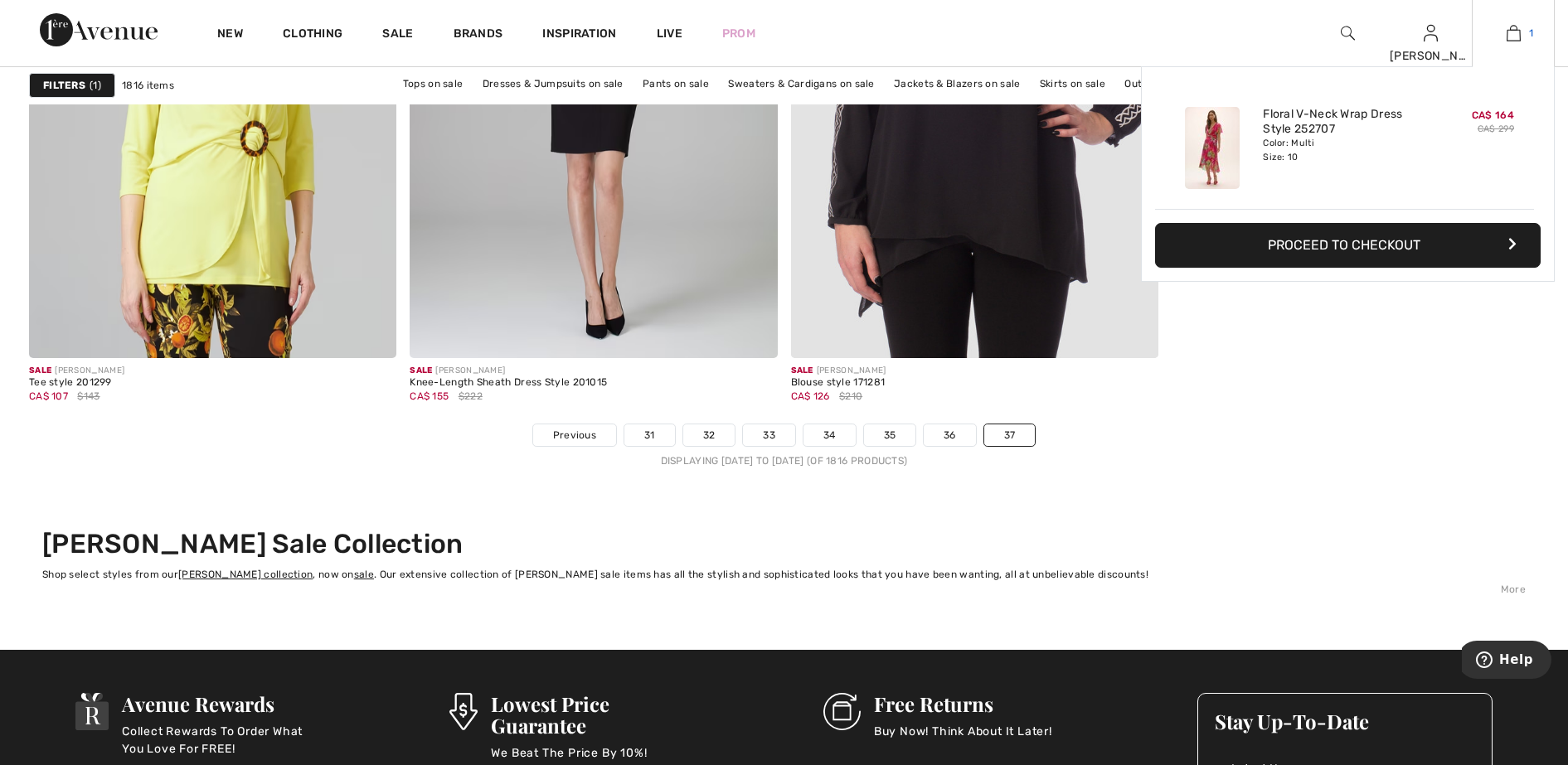
click at [1512, 31] on img at bounding box center [1513, 32] width 14 height 20
click at [1354, 233] on button "Proceed to Checkout" at bounding box center [1348, 245] width 385 height 45
click at [1354, 241] on button "Proceed to Checkout" at bounding box center [1348, 245] width 385 height 45
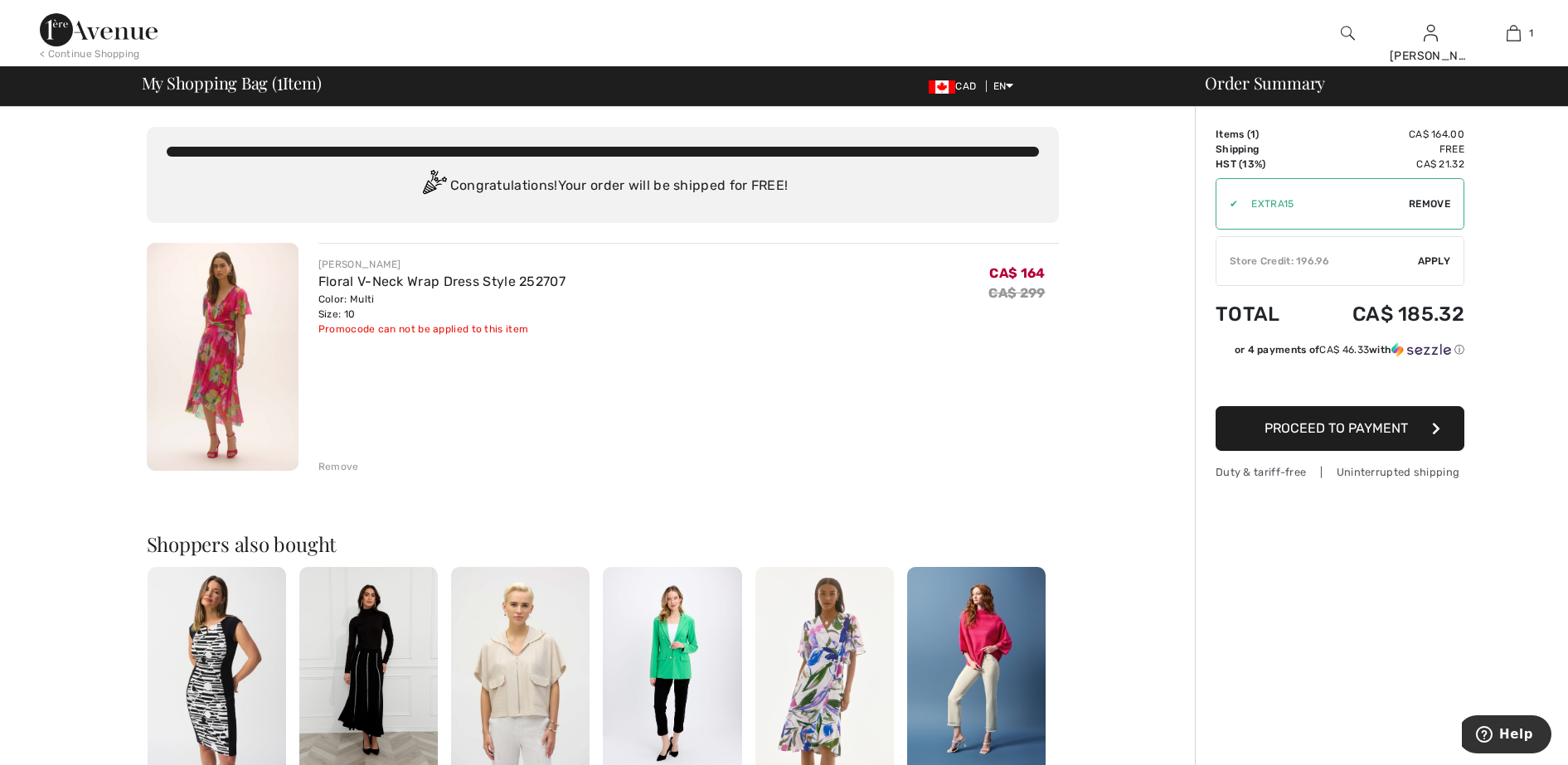
click at [1342, 429] on span "Proceed to Payment" at bounding box center [1335, 428] width 143 height 16
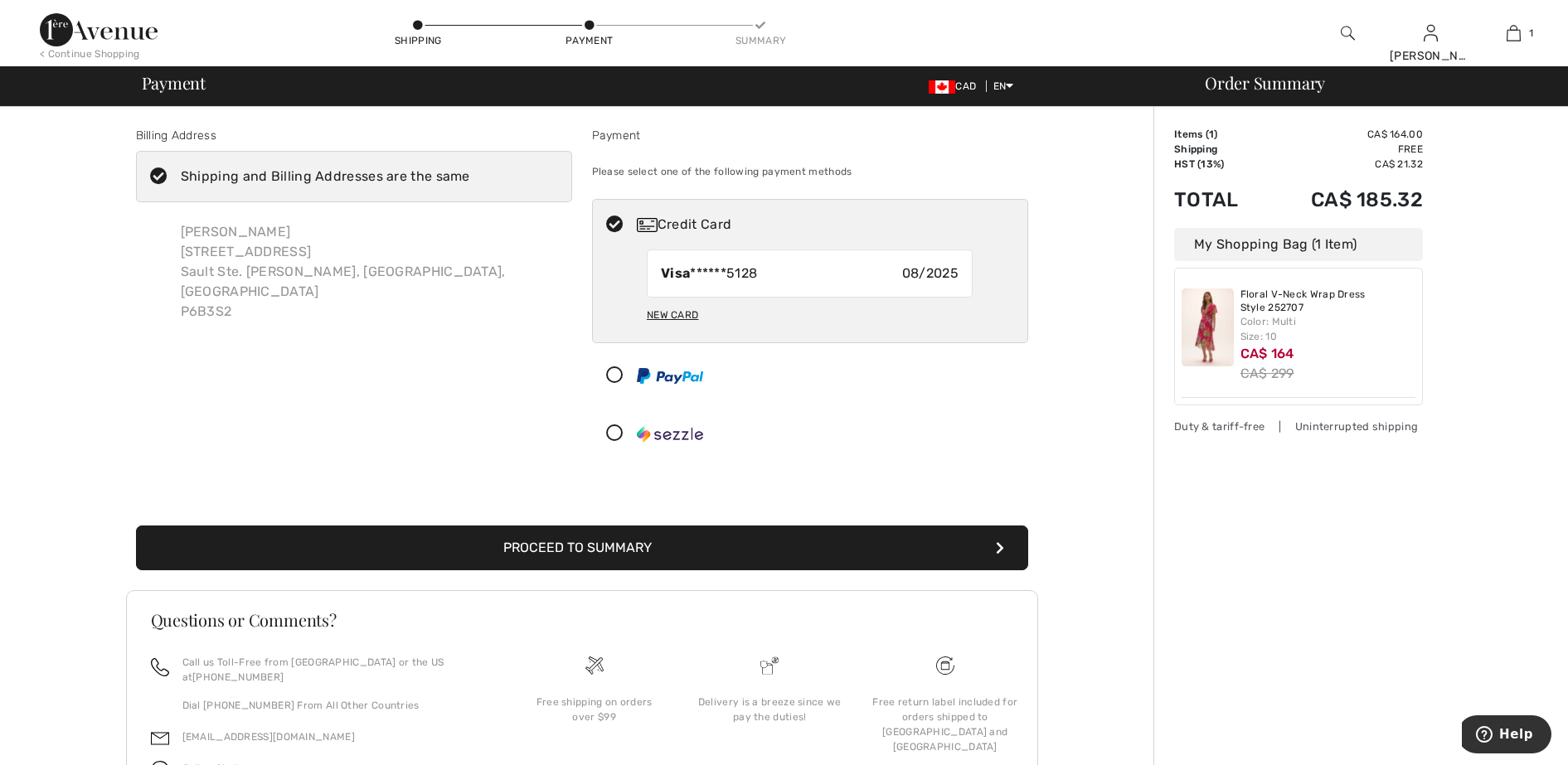
click at [609, 545] on button "Proceed to Summary" at bounding box center [582, 548] width 892 height 45
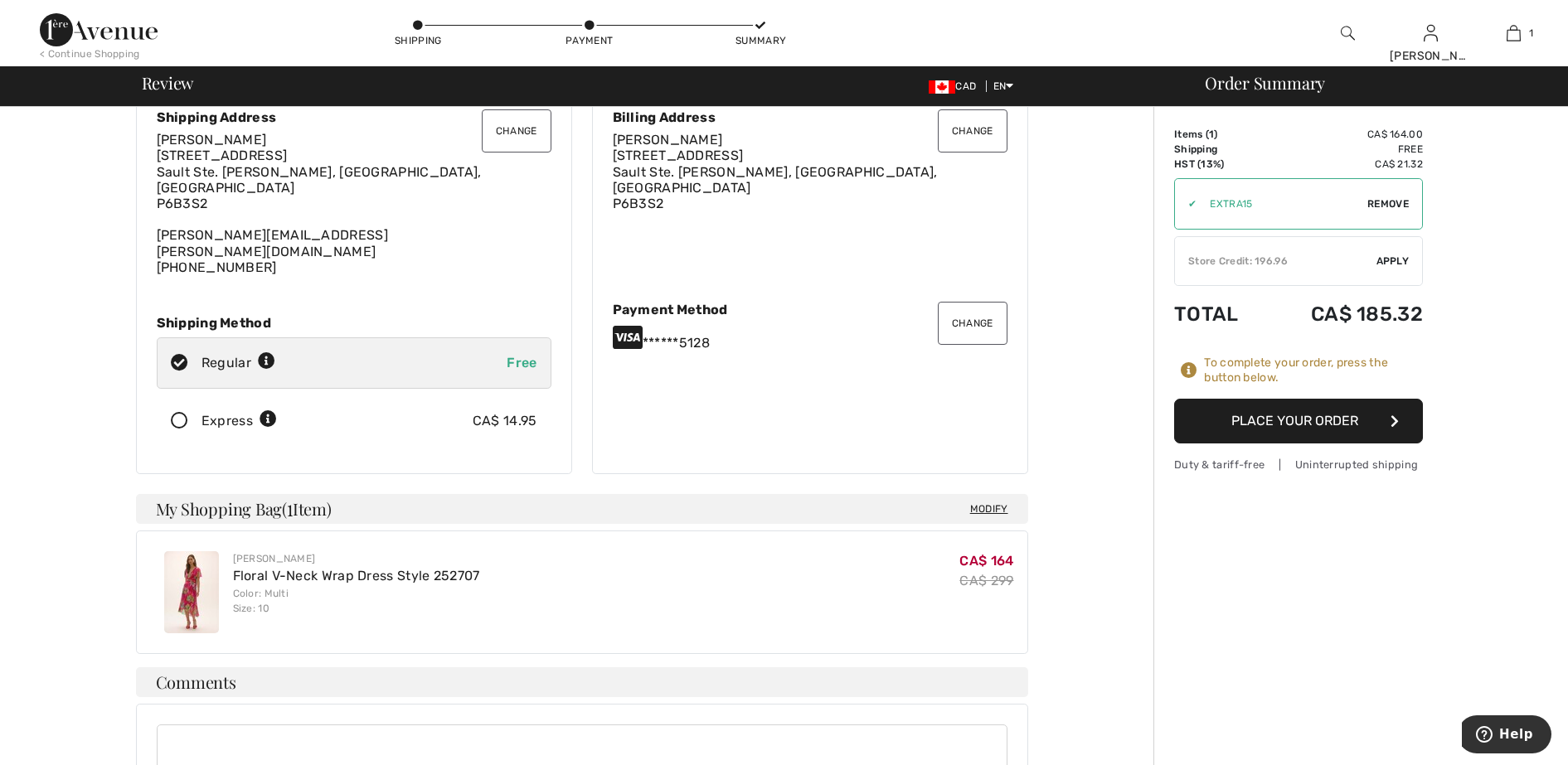
scroll to position [103, 0]
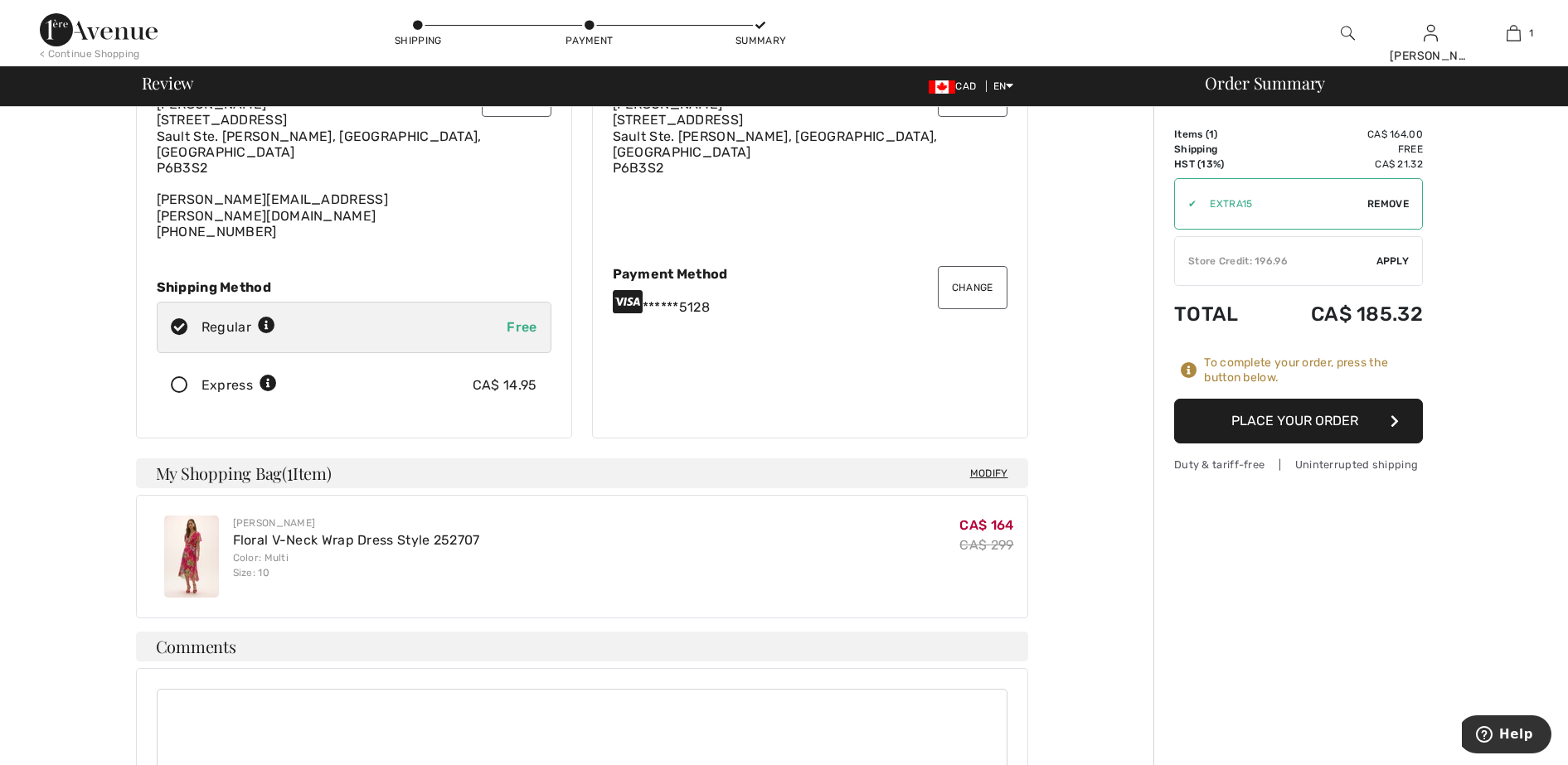
click at [1319, 417] on button "Place Your Order" at bounding box center [1298, 420] width 249 height 45
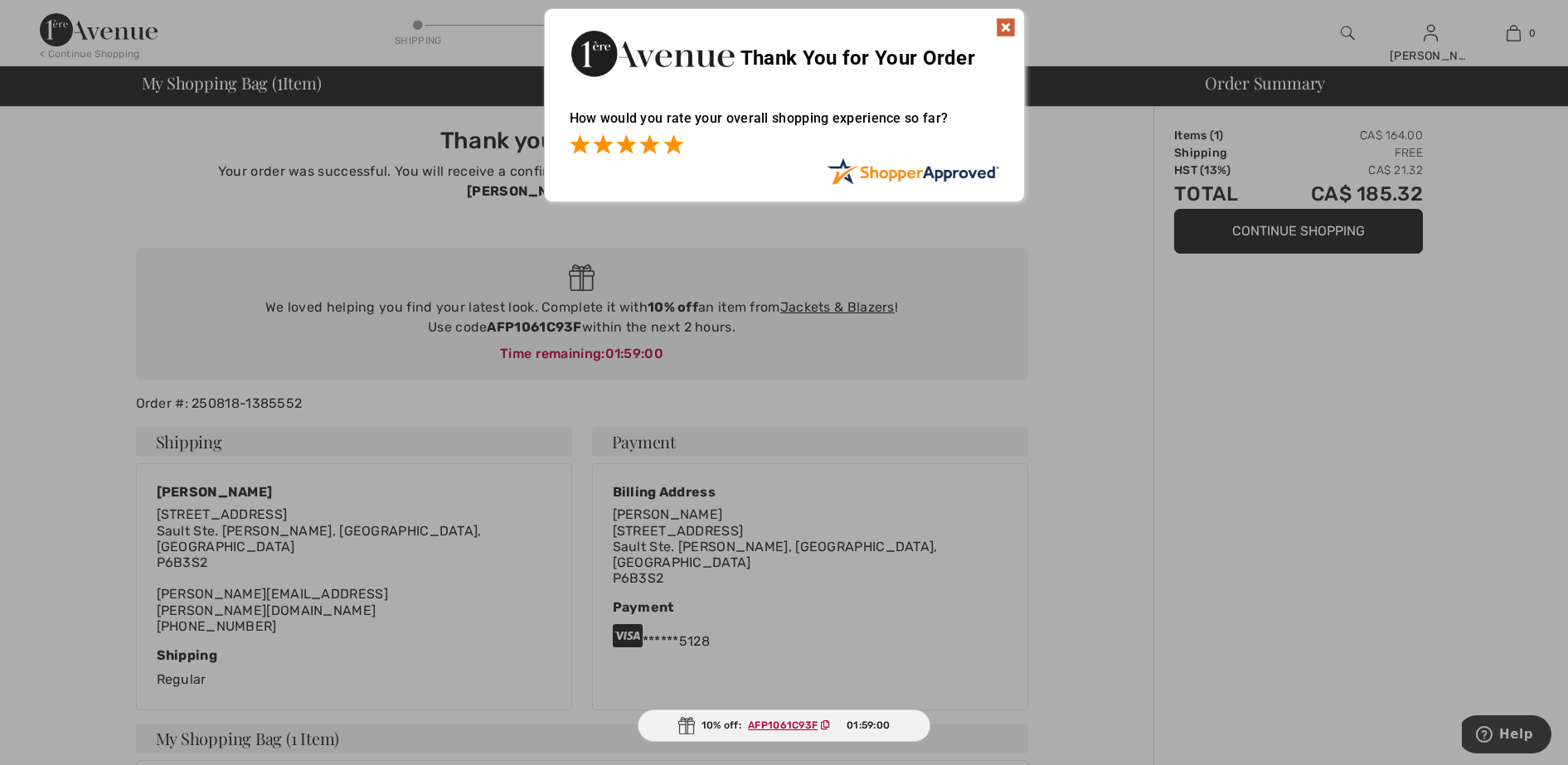
click at [677, 142] on span at bounding box center [673, 144] width 20 height 20
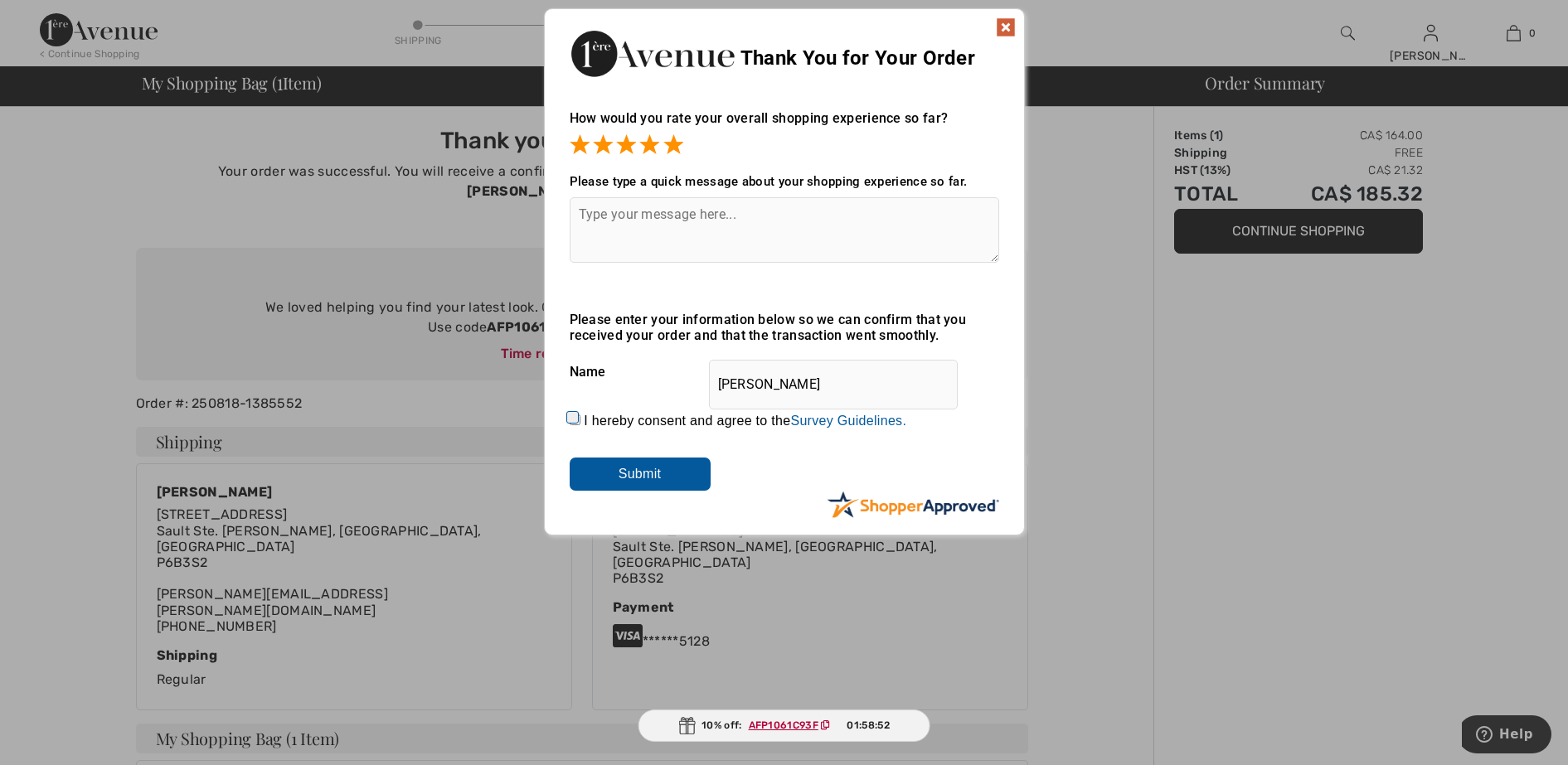
click at [588, 213] on textarea at bounding box center [784, 230] width 429 height 65
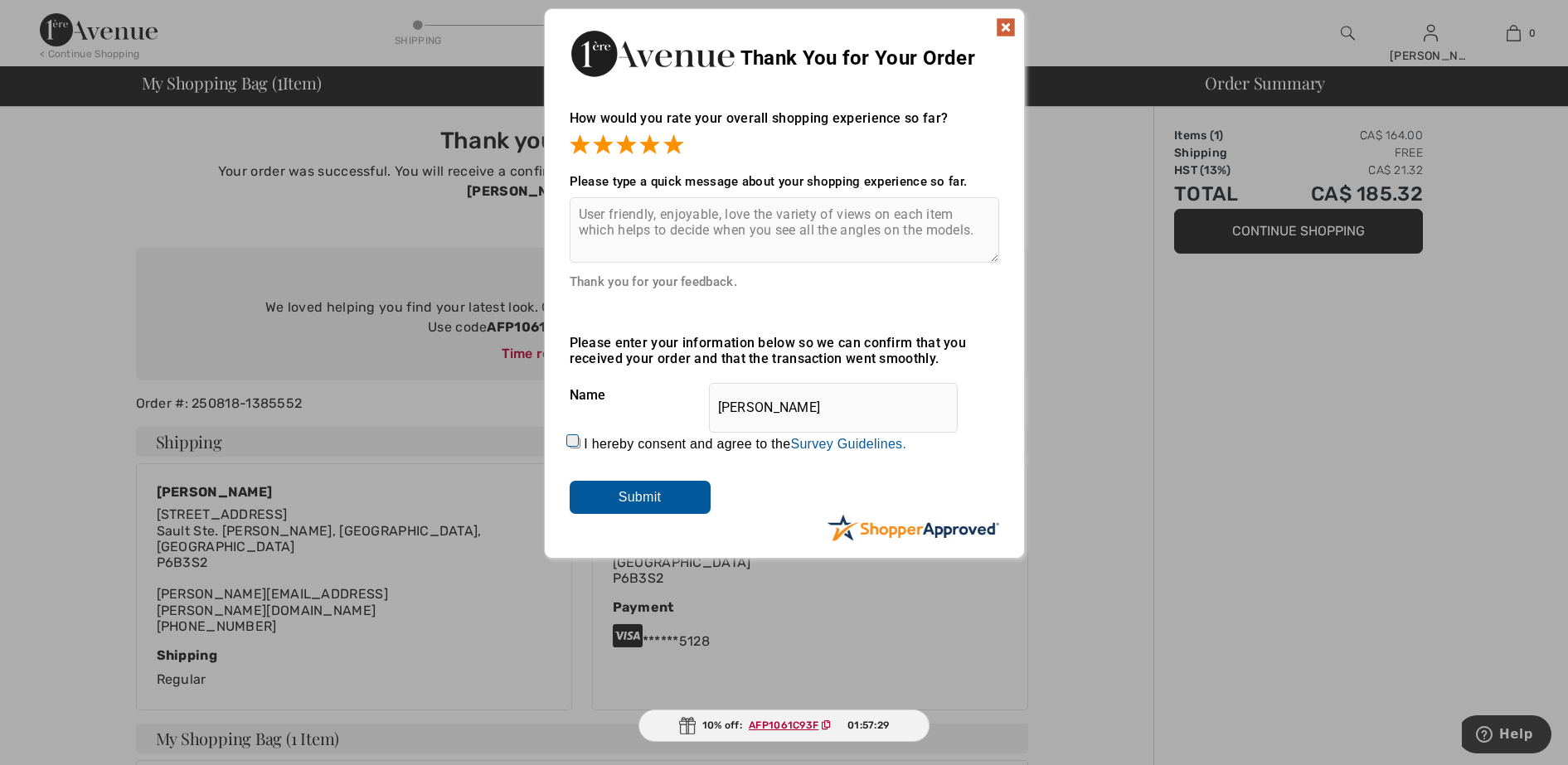
click at [893, 218] on textarea "User friendly, enjoyable, love the variety of views on each item which helps to…" at bounding box center [784, 230] width 429 height 65
click at [875, 213] on textarea "User friendly, enjoyable, love the variety of views of each item which helps to…" at bounding box center [784, 230] width 429 height 65
click at [950, 235] on textarea "User friendly, enjoyable, love the variety of views and angles of each item whi…" at bounding box center [784, 230] width 429 height 65
type textarea "User friendly, enjoyable, love the variety of views and angles of each item on …"
drag, startPoint x: 849, startPoint y: 245, endPoint x: 864, endPoint y: 242, distance: 15.3
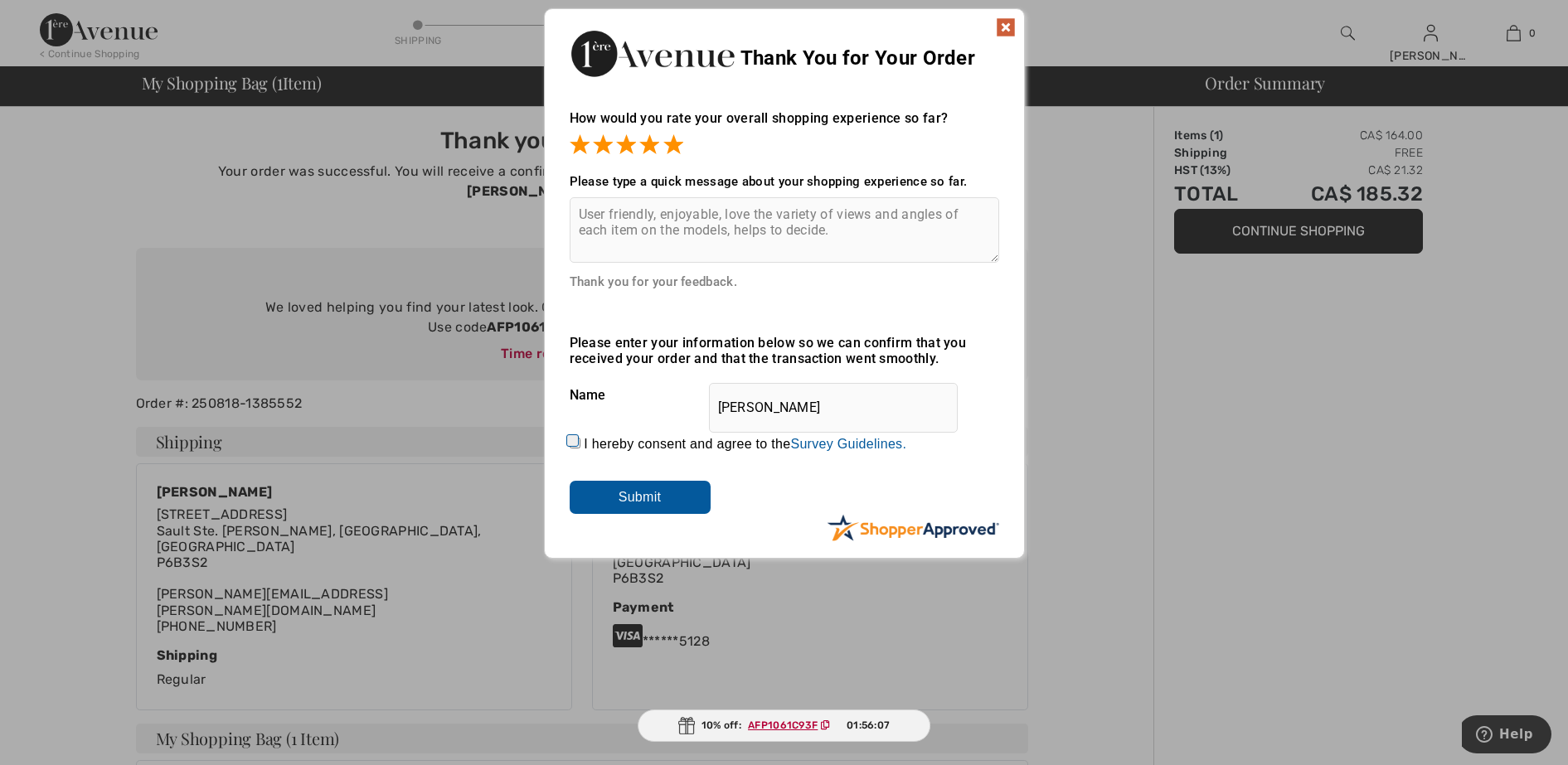
click at [853, 245] on textarea "User friendly, enjoyable, love the variety of views and angles of each item on …" at bounding box center [784, 230] width 429 height 65
click at [574, 439] on input "I hereby consent and agree to the By submitting a review, you grant permission …" at bounding box center [574, 442] width 10 height 10
checkbox input "true"
click at [644, 494] on input "Submit" at bounding box center [640, 497] width 140 height 33
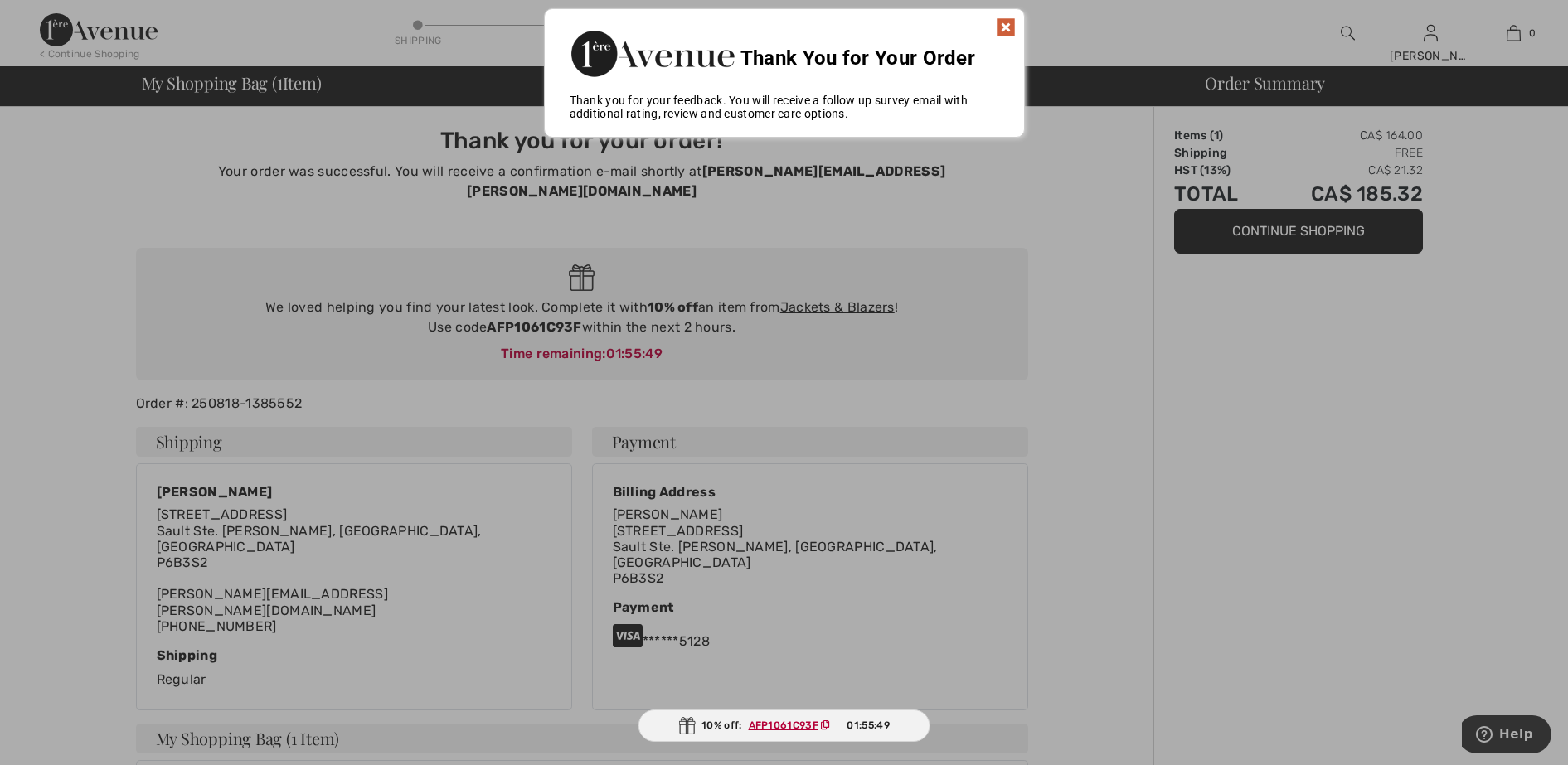
click at [1006, 28] on img at bounding box center [1005, 27] width 20 height 20
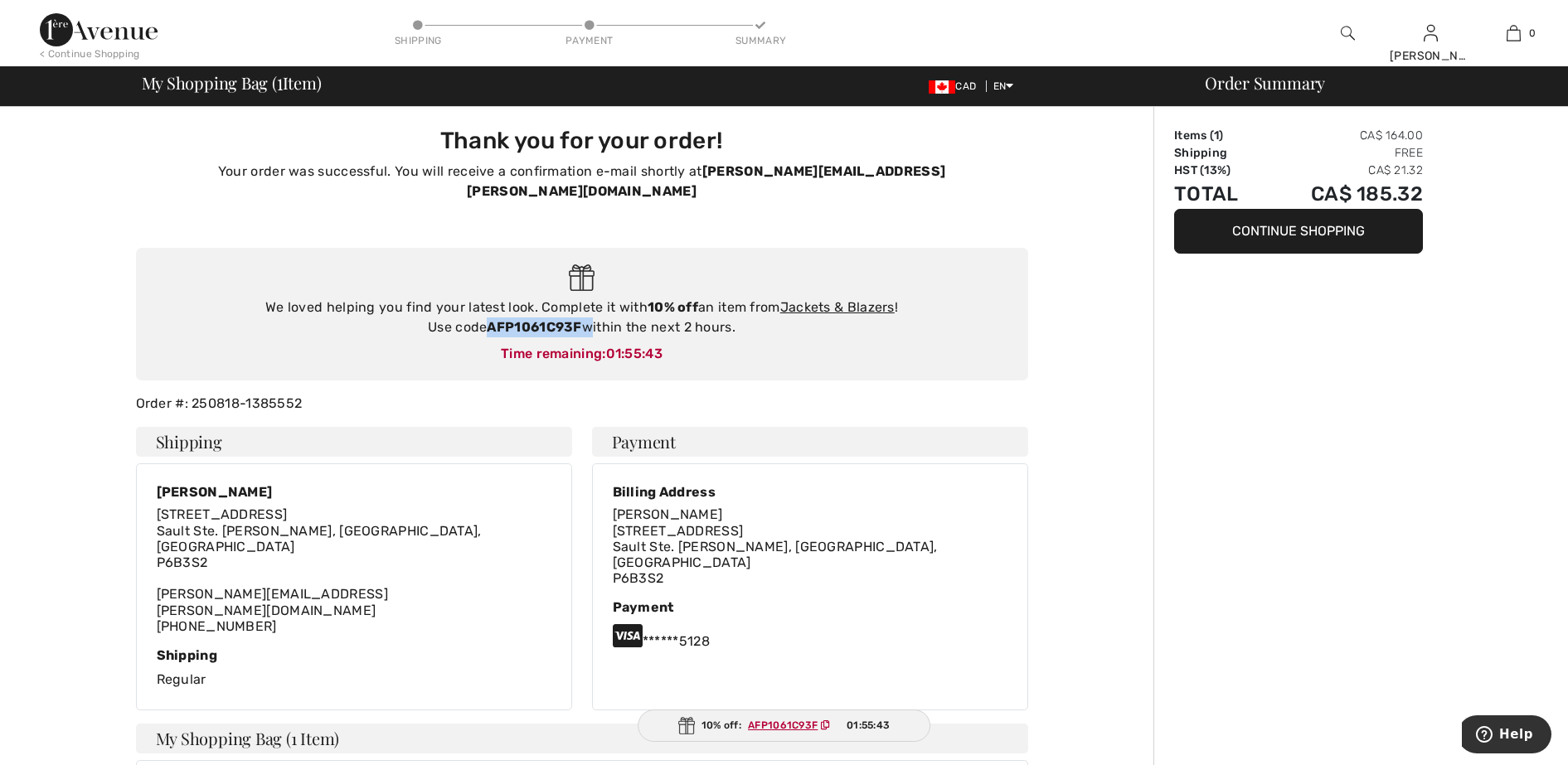
drag, startPoint x: 589, startPoint y: 305, endPoint x: 488, endPoint y: 299, distance: 101.2
click at [488, 300] on div "We loved helping you find your latest look. Complete it with 10% off an item fr…" at bounding box center [582, 318] width 859 height 40
drag, startPoint x: 488, startPoint y: 299, endPoint x: 536, endPoint y: 306, distance: 48.5
copy div "AFP1061C93F"
click at [827, 299] on link "Jackets & Blazers" at bounding box center [837, 307] width 115 height 16
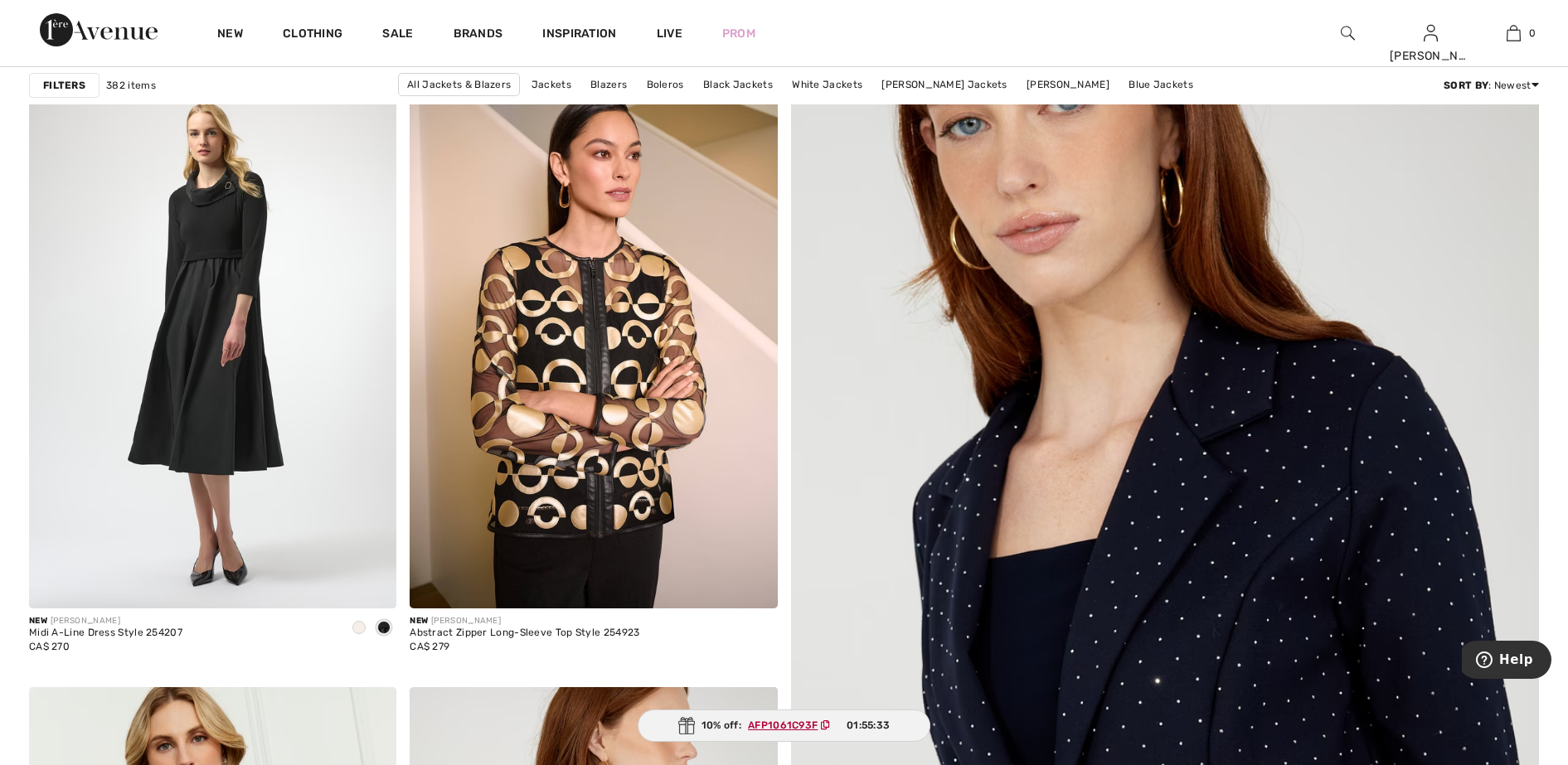
scroll to position [415, 0]
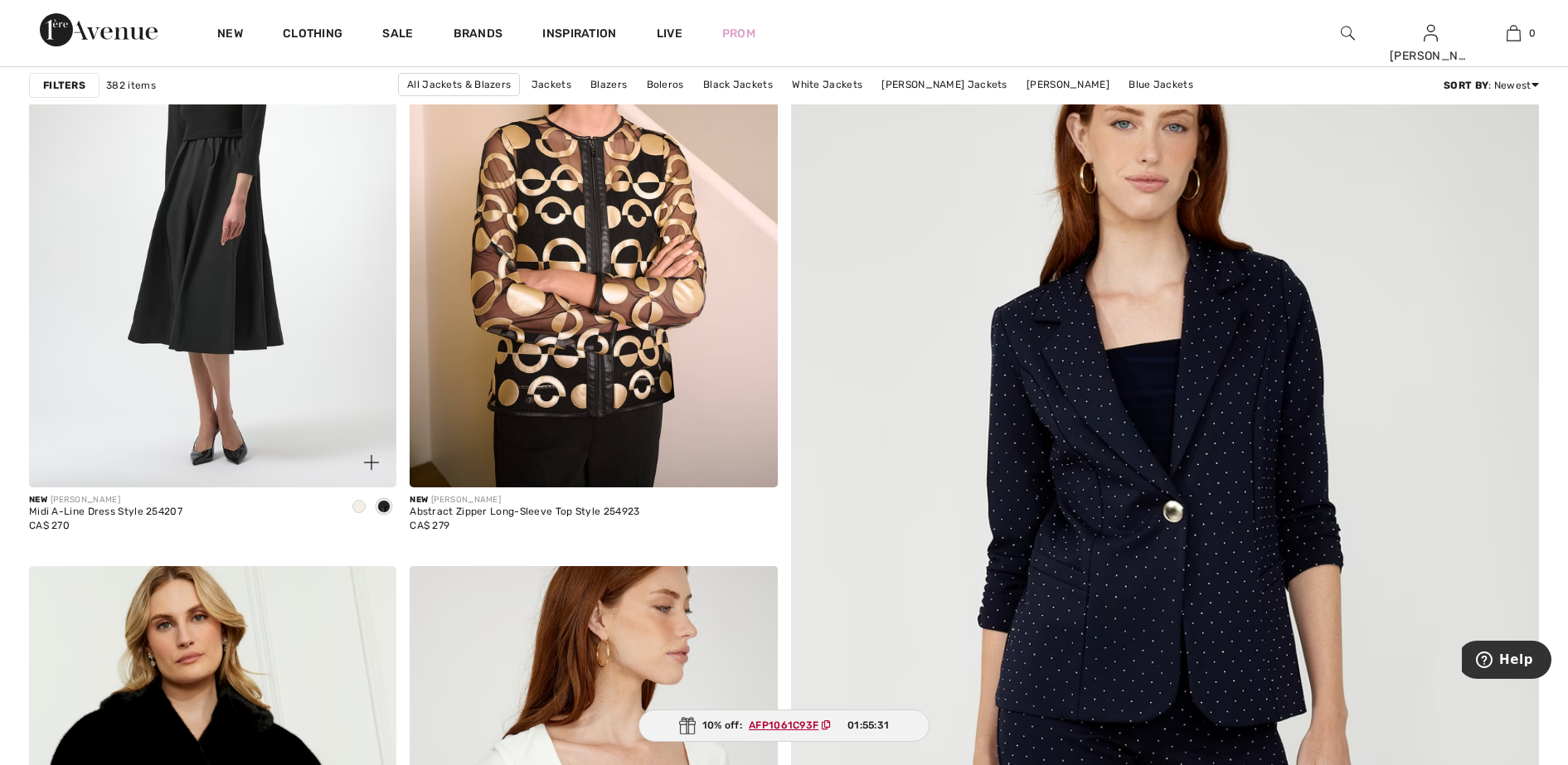
click at [361, 508] on span at bounding box center [359, 507] width 13 height 13
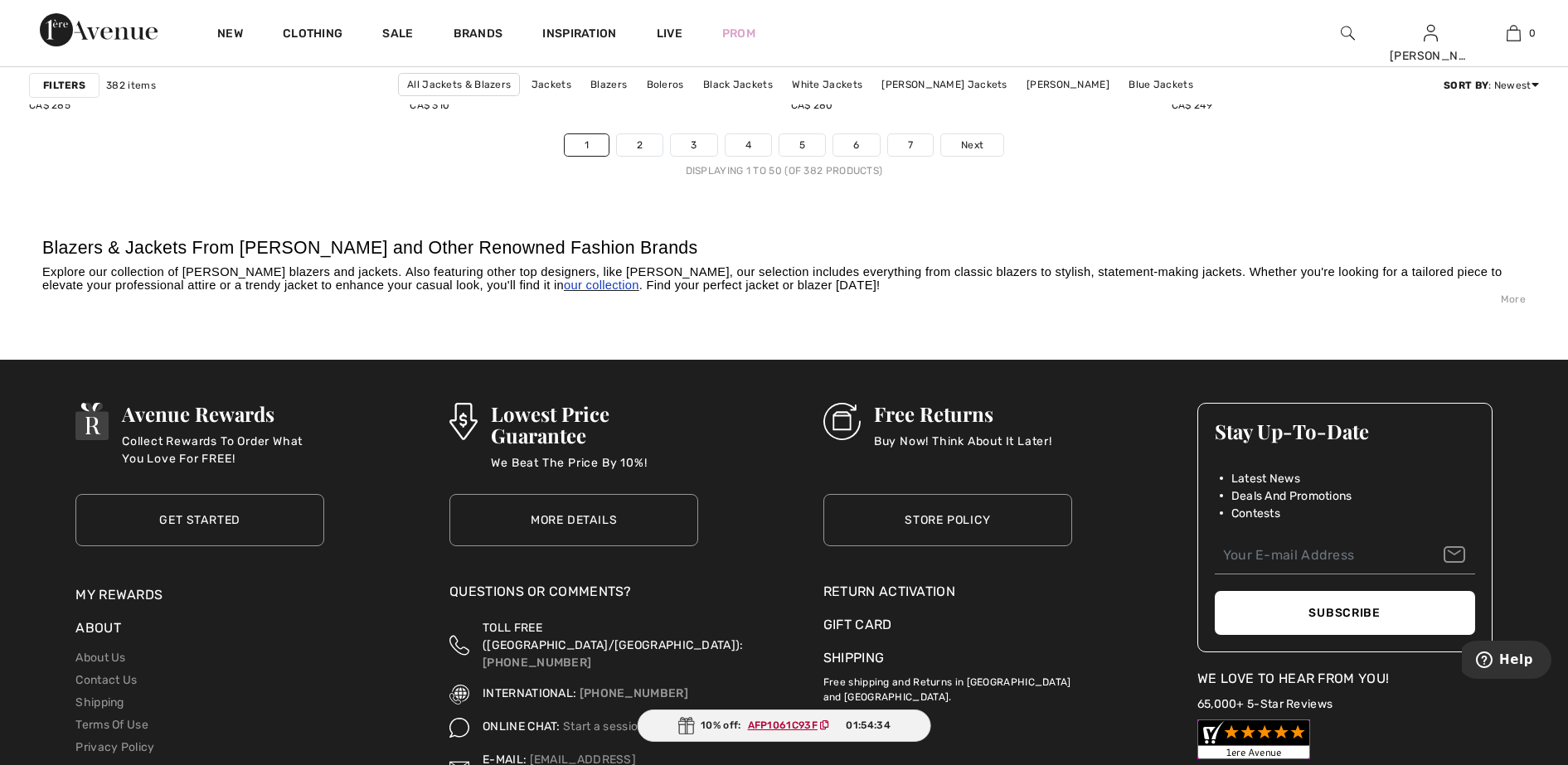
scroll to position [9845, 0]
